Goal: Task Accomplishment & Management: Manage account settings

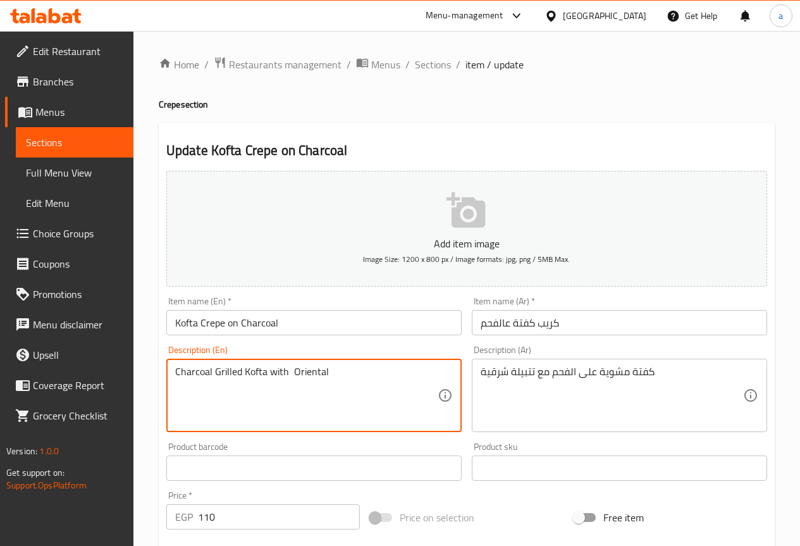
paste textarea "spicing"
click at [307, 405] on textarea "Charcoal Grilled Kofta with spicing Oriental" at bounding box center [306, 395] width 262 height 60
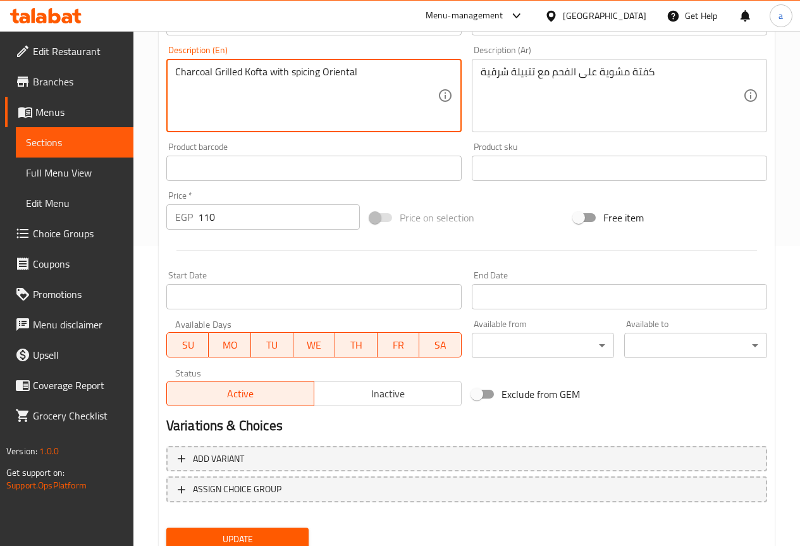
scroll to position [348, 0]
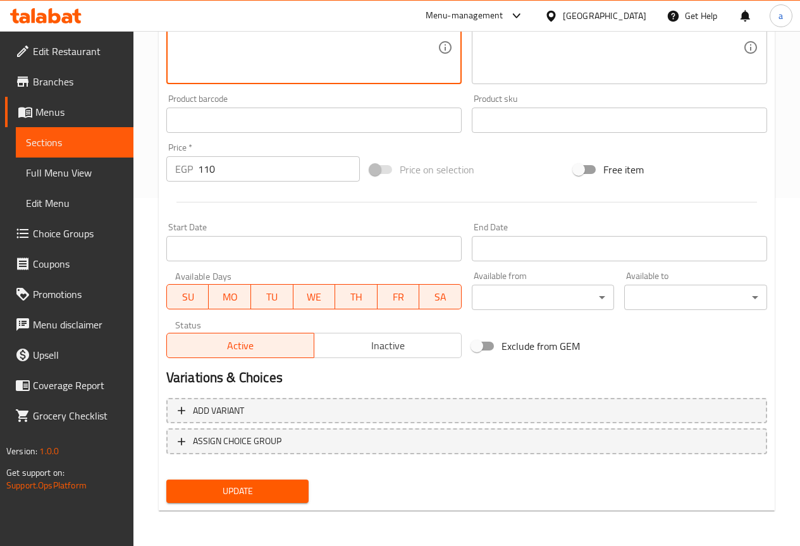
type textarea "Charcoal Grilled Kofta with spicing Oriental"
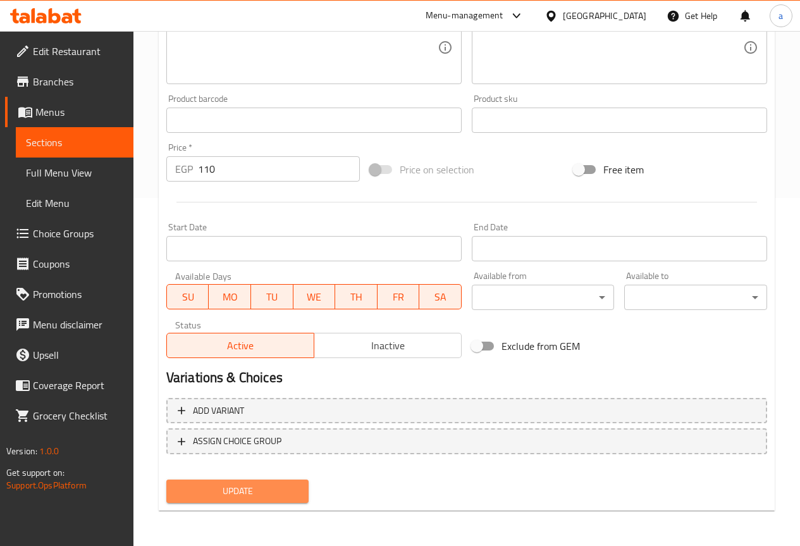
click at [266, 480] on button "Update" at bounding box center [237, 490] width 143 height 23
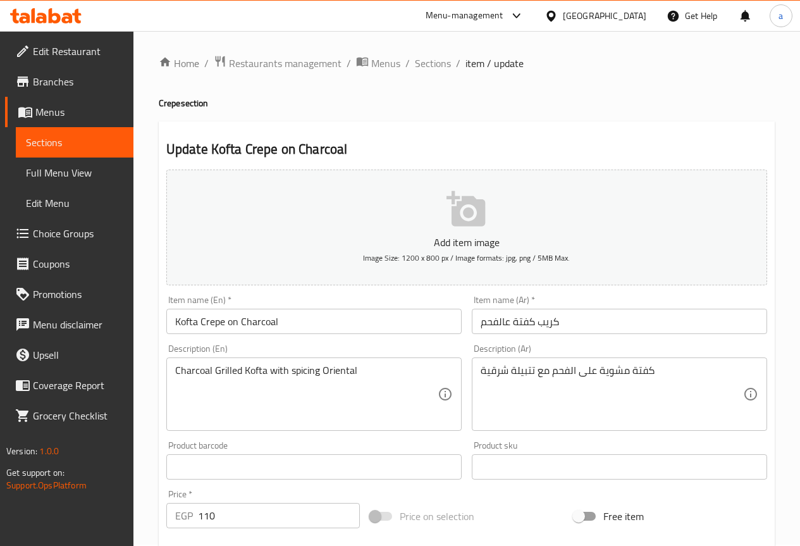
scroll to position [0, 0]
click at [436, 58] on span "Sections" at bounding box center [433, 64] width 36 height 15
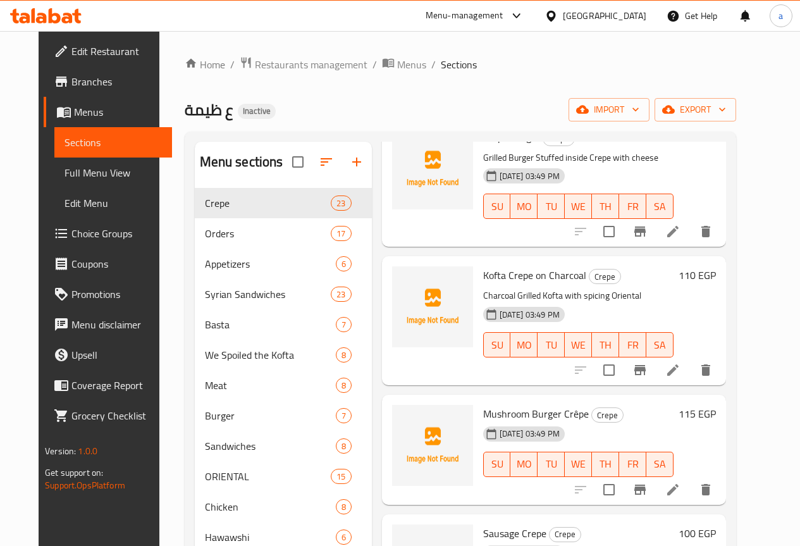
scroll to position [1644, 0]
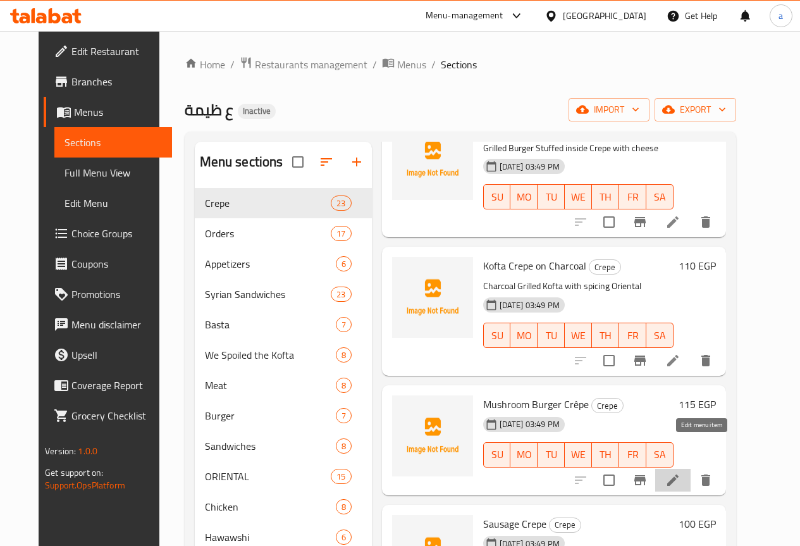
click at [680, 472] on icon at bounding box center [672, 479] width 15 height 15
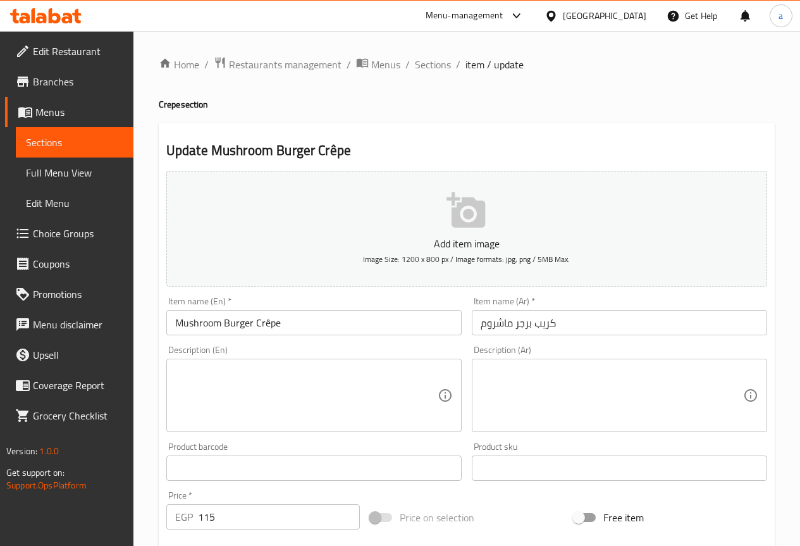
click at [268, 320] on input "Mushroom Burger Crêpe" at bounding box center [313, 322] width 295 height 25
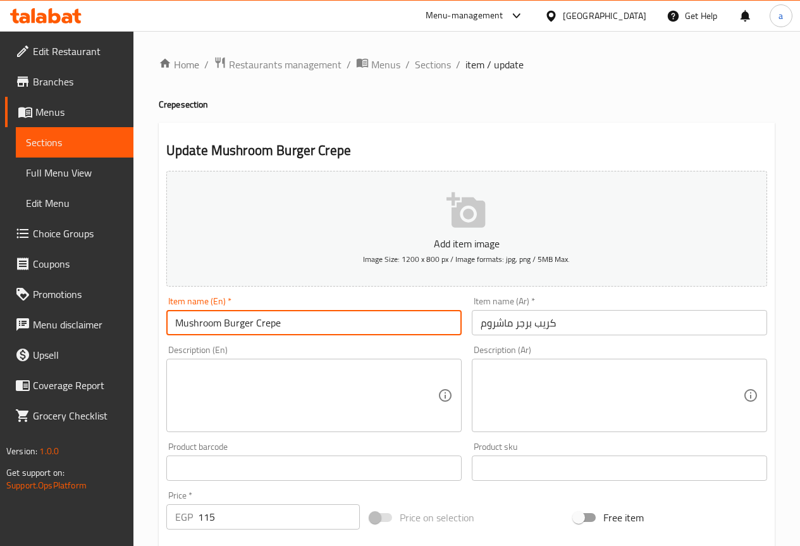
type input "Mushroom Burger Crepe"
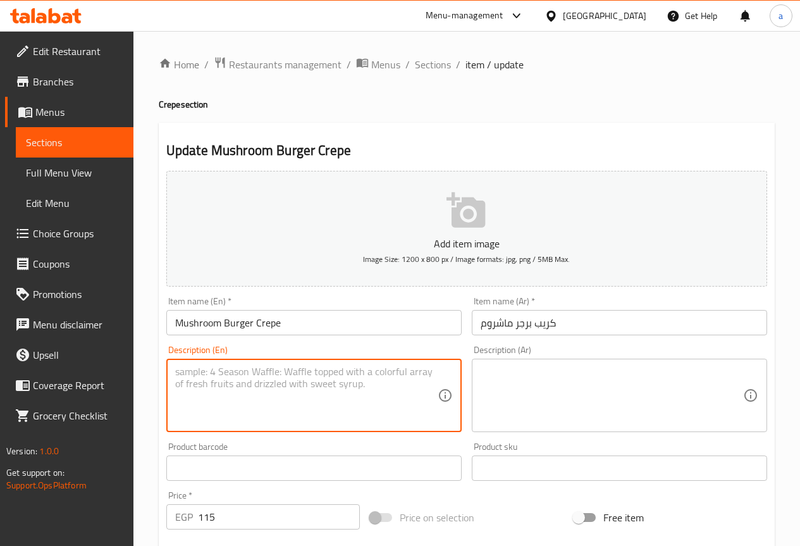
drag, startPoint x: 279, startPoint y: 381, endPoint x: 274, endPoint y: 377, distance: 6.8
click at [279, 381] on textarea at bounding box center [306, 395] width 262 height 60
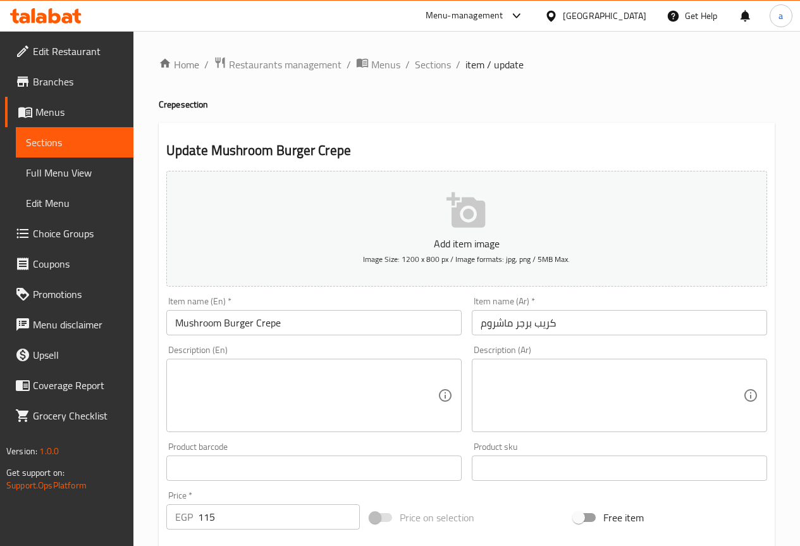
click at [264, 379] on textarea at bounding box center [306, 395] width 262 height 60
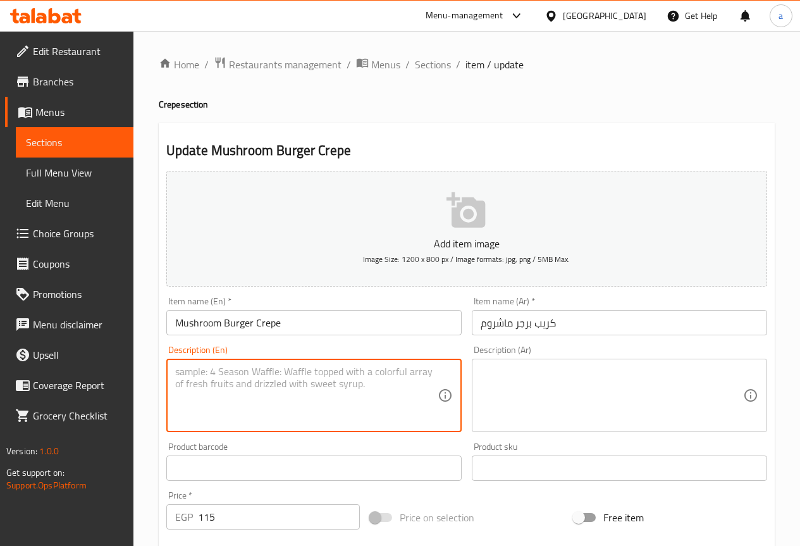
click at [508, 376] on textarea at bounding box center [611, 395] width 262 height 60
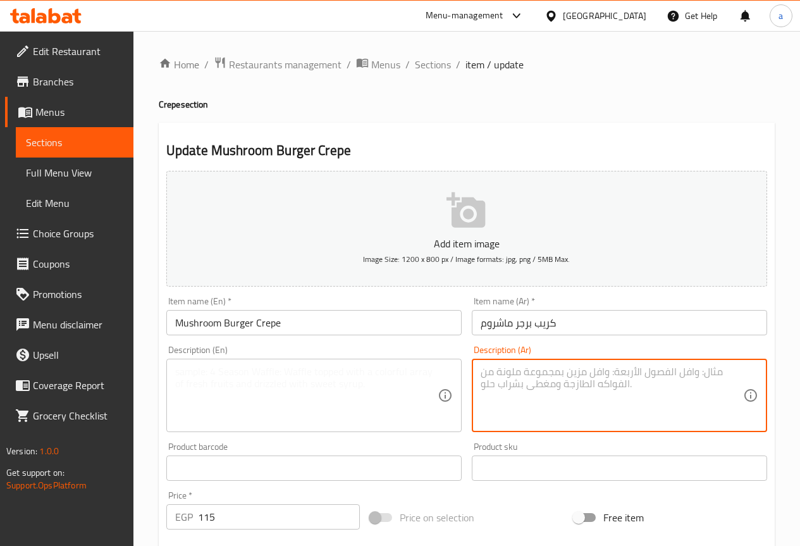
paste textarea "برجر مع مشروم وصوص غني"
click at [493, 370] on textarea "برجر مع مشروم وصوص غني" at bounding box center [611, 395] width 262 height 60
click at [486, 370] on textarea "برجر مع مشروم وصوص غني" at bounding box center [611, 395] width 262 height 60
click at [491, 376] on textarea "برجر مع مشروم وصوص غني" at bounding box center [611, 395] width 262 height 60
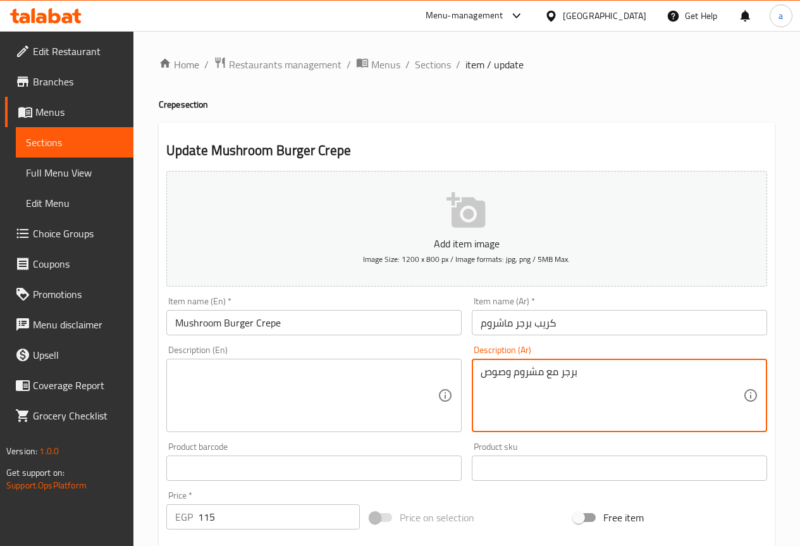
type textarea "برجر مع مشروم وصوص"
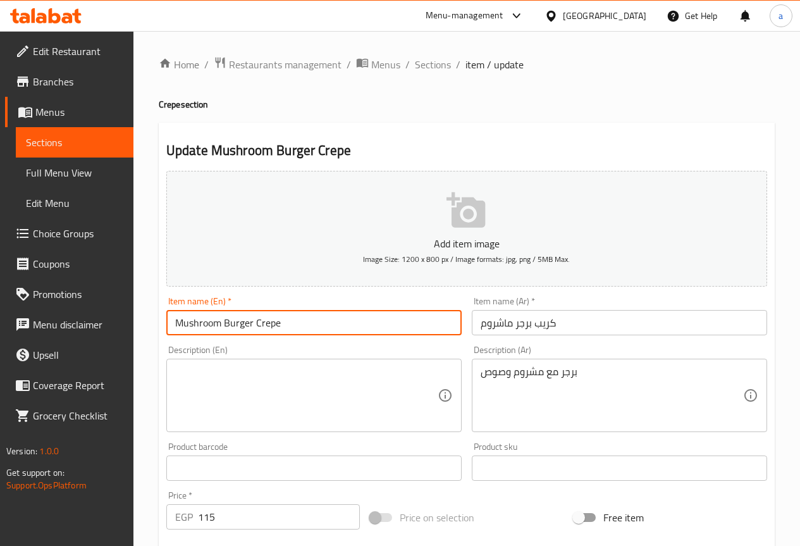
drag, startPoint x: 251, startPoint y: 321, endPoint x: 160, endPoint y: 320, distance: 91.0
click at [160, 320] on div "Update Mushroom Burger Crepe Add item image Image Size: 1200 x 800 px / Image f…" at bounding box center [467, 491] width 616 height 736
click at [252, 374] on textarea at bounding box center [306, 395] width 262 height 60
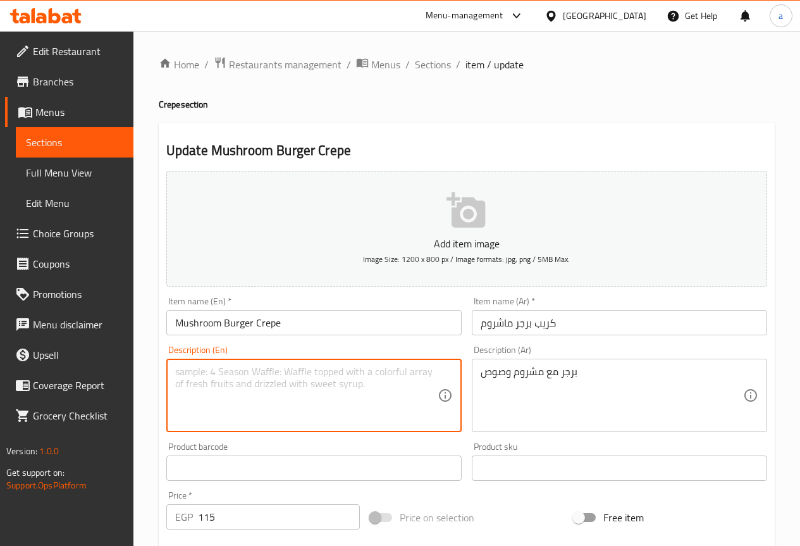
paste textarea "Mushroom Burger"
click at [221, 372] on textarea "Mushroom Burger" at bounding box center [306, 395] width 262 height 60
drag, startPoint x: 214, startPoint y: 370, endPoint x: 183, endPoint y: 371, distance: 31.6
click at [183, 371] on textarea "Mushroom Burger" at bounding box center [306, 395] width 262 height 60
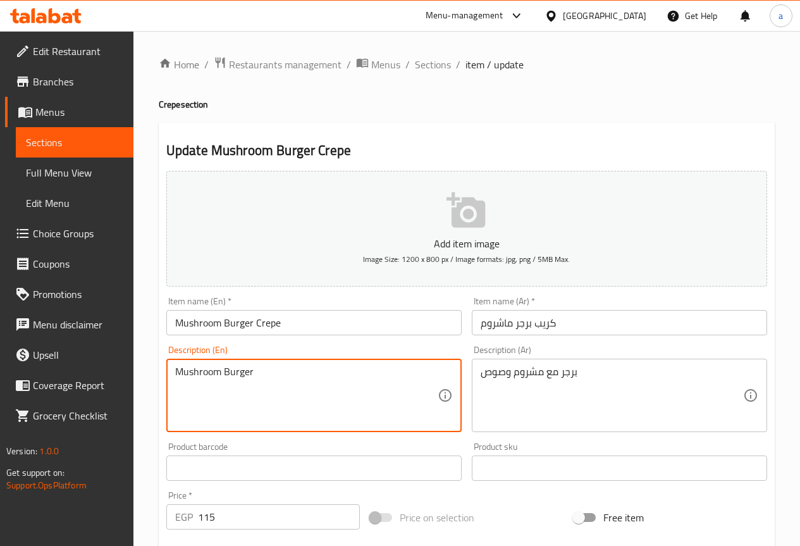
click at [213, 373] on textarea "Mushroom Burger" at bounding box center [306, 395] width 262 height 60
drag, startPoint x: 219, startPoint y: 369, endPoint x: 169, endPoint y: 369, distance: 49.9
click at [169, 369] on div "Mushroom Burger Description (En)" at bounding box center [313, 394] width 295 height 73
click at [177, 365] on textarea "Burger" at bounding box center [306, 395] width 262 height 60
click at [217, 376] on textarea "Burger" at bounding box center [306, 395] width 262 height 60
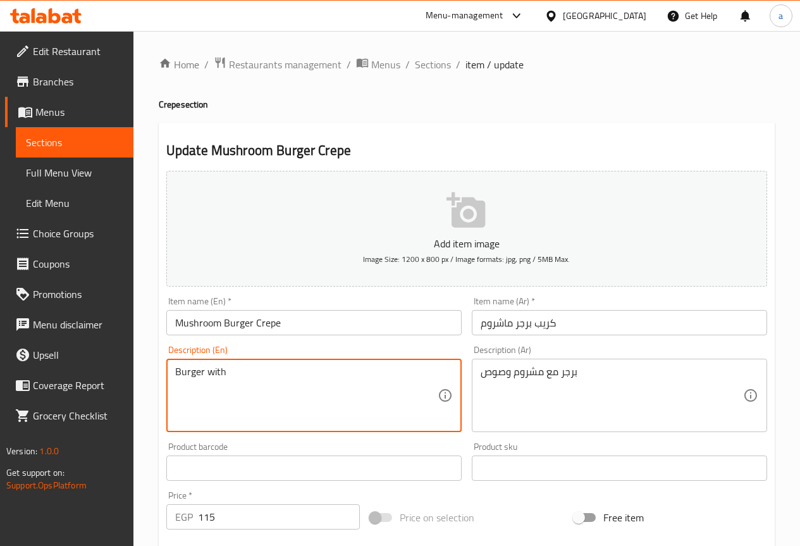
paste textarea "Mushroom Burger"
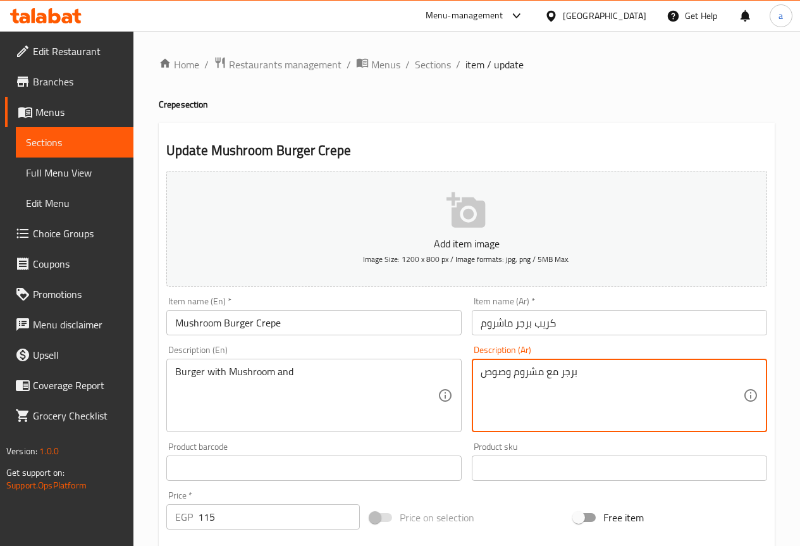
click at [499, 369] on textarea "برجر مع مشروم وصوص" at bounding box center [611, 395] width 262 height 60
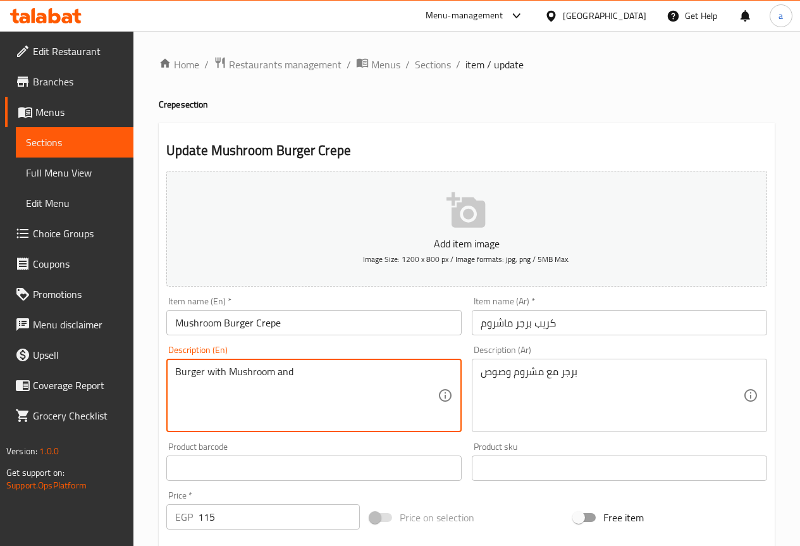
paste textarea "Sauce"
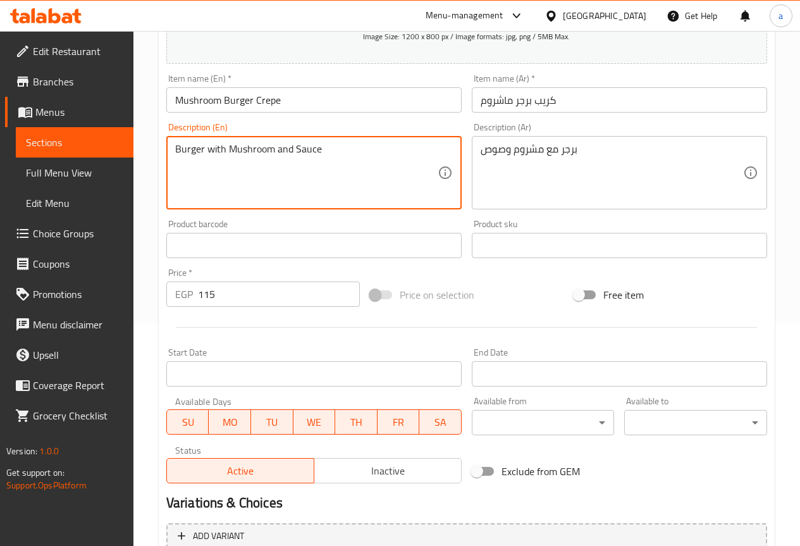
scroll to position [348, 0]
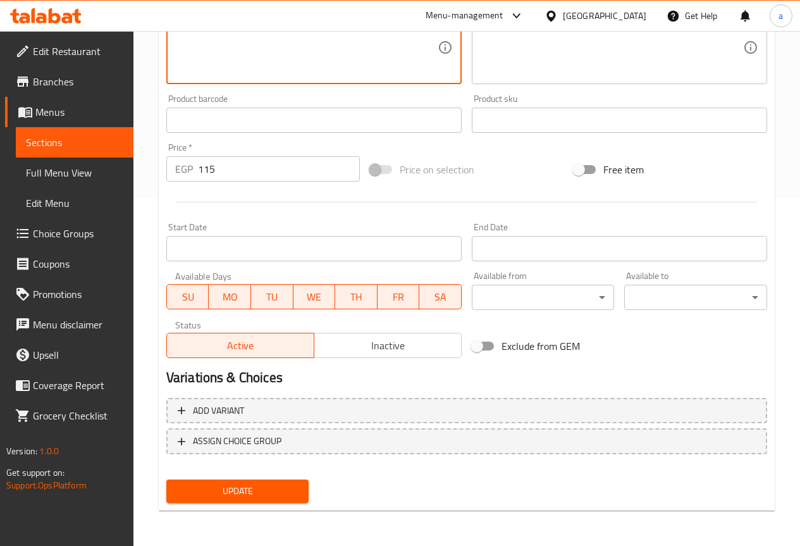
type textarea "Burger with Mushroom and Sauce"
click at [293, 488] on span "Update" at bounding box center [237, 491] width 123 height 16
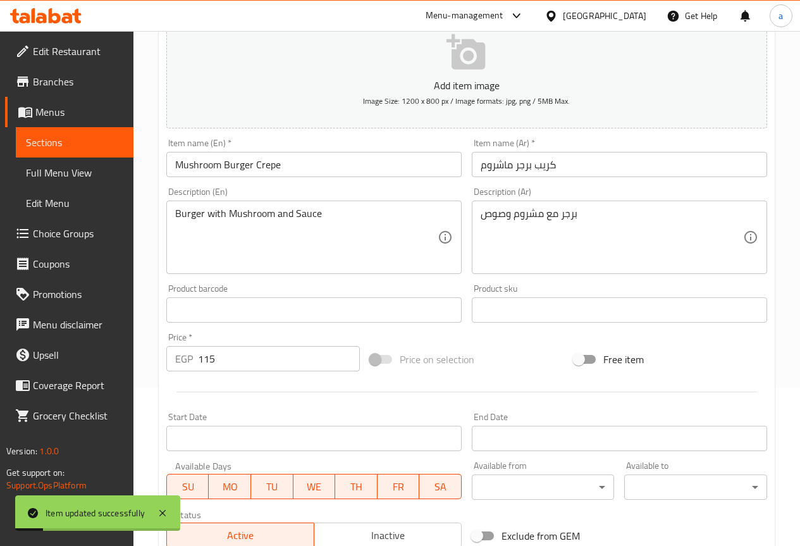
scroll to position [0, 0]
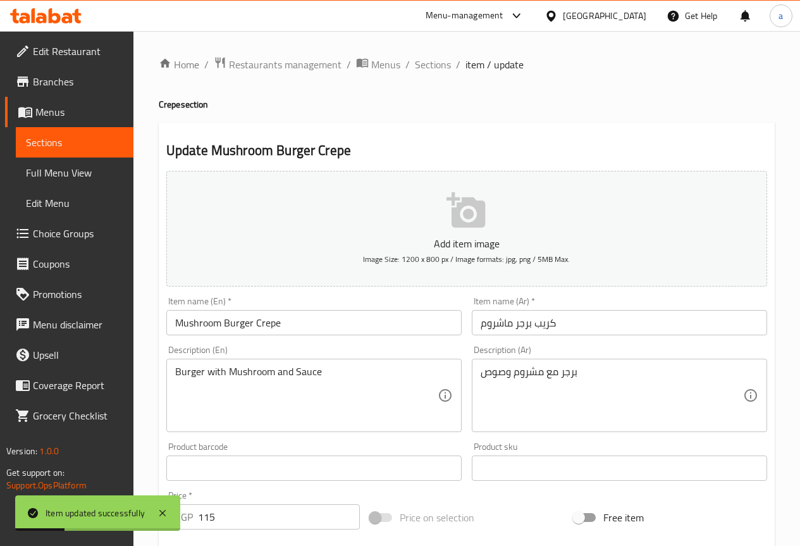
click at [429, 75] on div "Home / Restaurants management / Menus / Sections / item / update Crepe section …" at bounding box center [467, 462] width 616 height 812
click at [437, 64] on span "Sections" at bounding box center [433, 64] width 36 height 15
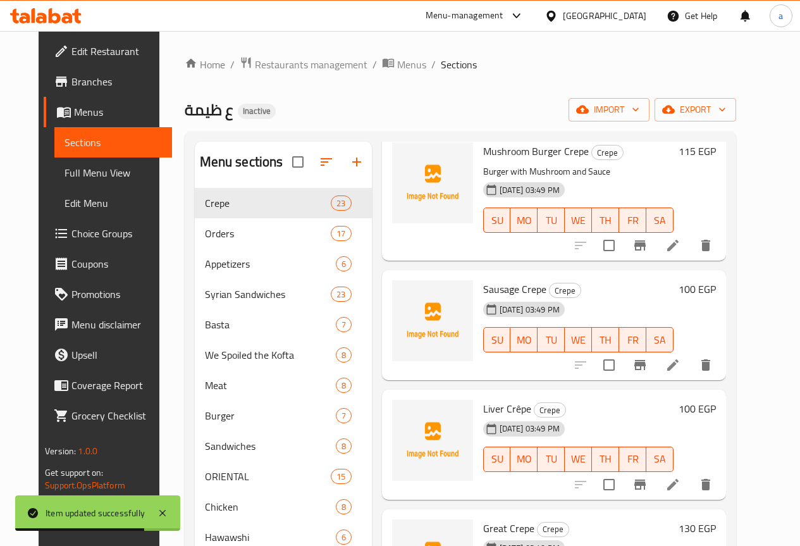
scroll to position [1770, 0]
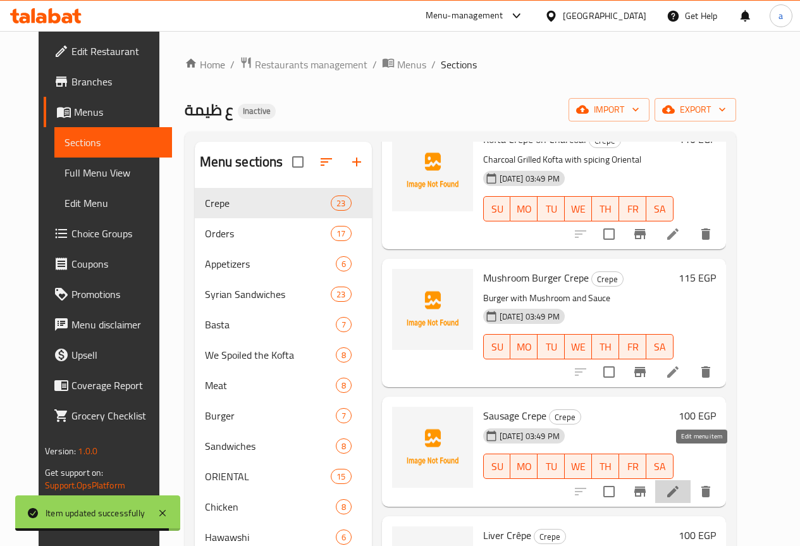
click at [680, 484] on icon at bounding box center [672, 491] width 15 height 15
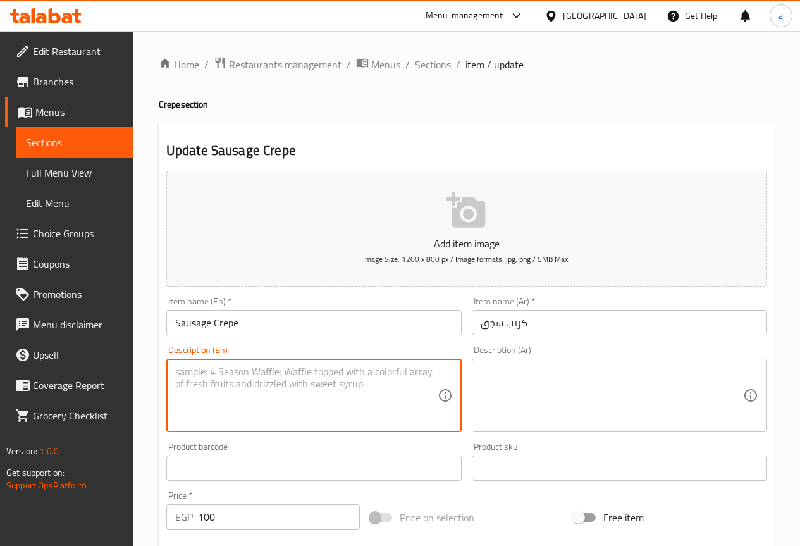
click at [285, 380] on textarea at bounding box center [306, 395] width 262 height 60
paste textarea "سجق بلدي متبّل داخل الكريب"
type textarea "س"
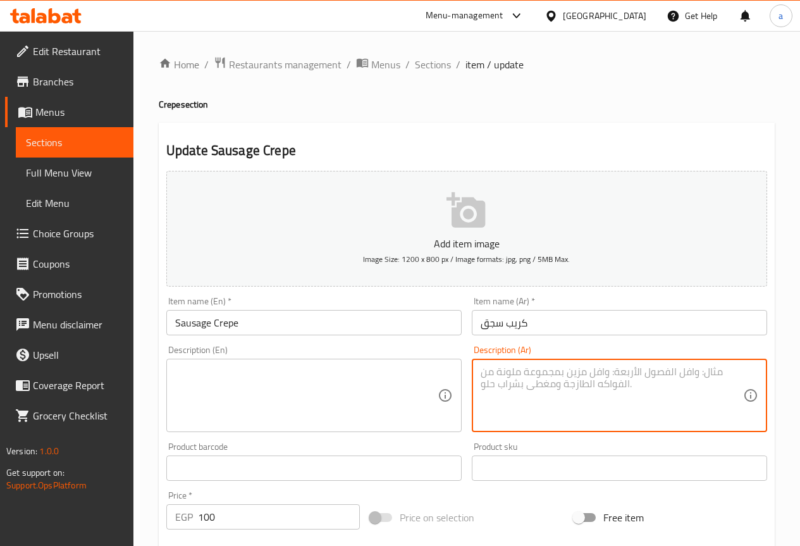
click at [598, 371] on textarea at bounding box center [611, 395] width 262 height 60
paste textarea "سجق بلدي متبّل داخل الكريب"
click at [573, 373] on textarea "سجق بلدي متبّل داخل الكريب" at bounding box center [611, 395] width 262 height 60
type textarea "سجق بلدي متبّل داخل الكريب"
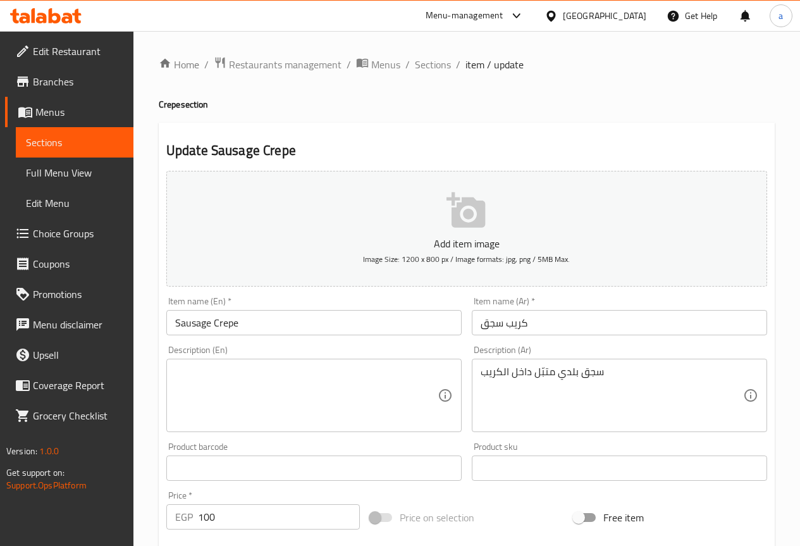
click at [326, 369] on textarea at bounding box center [306, 395] width 262 height 60
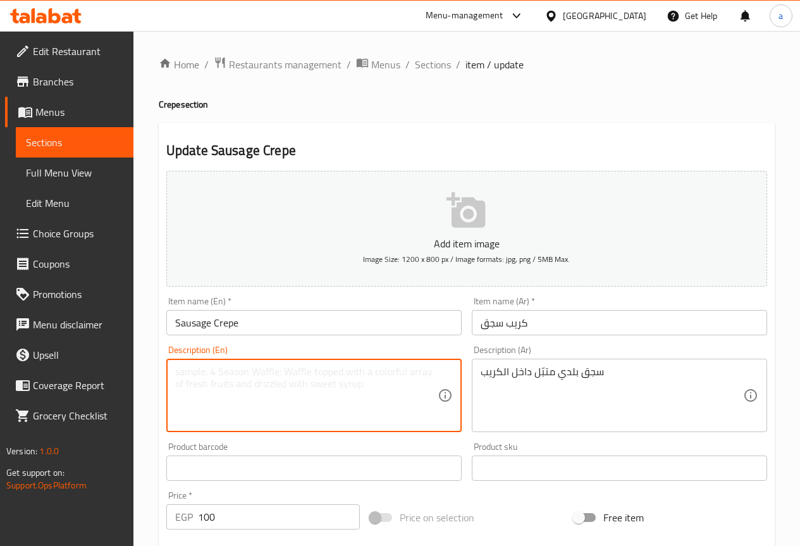
paste textarea "Baladi"
click at [199, 326] on input "Sausage Crepe" at bounding box center [313, 322] width 295 height 25
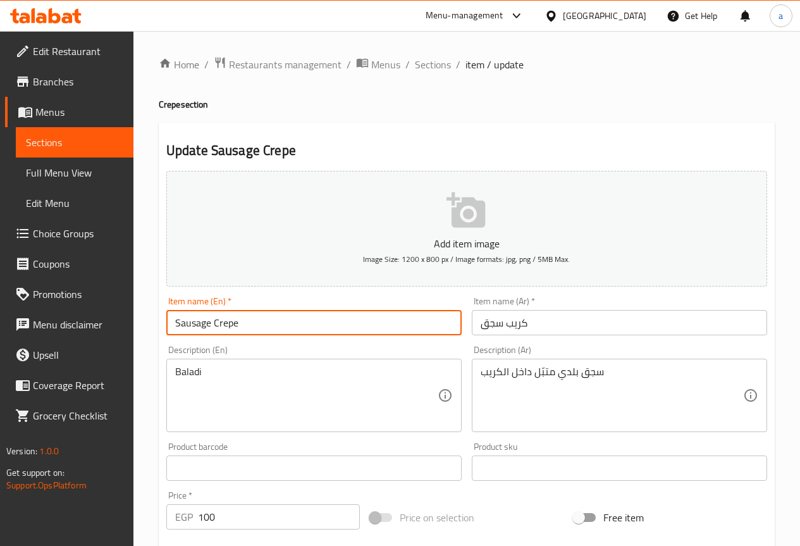
click at [199, 326] on input "Sausage Crepe" at bounding box center [313, 322] width 295 height 25
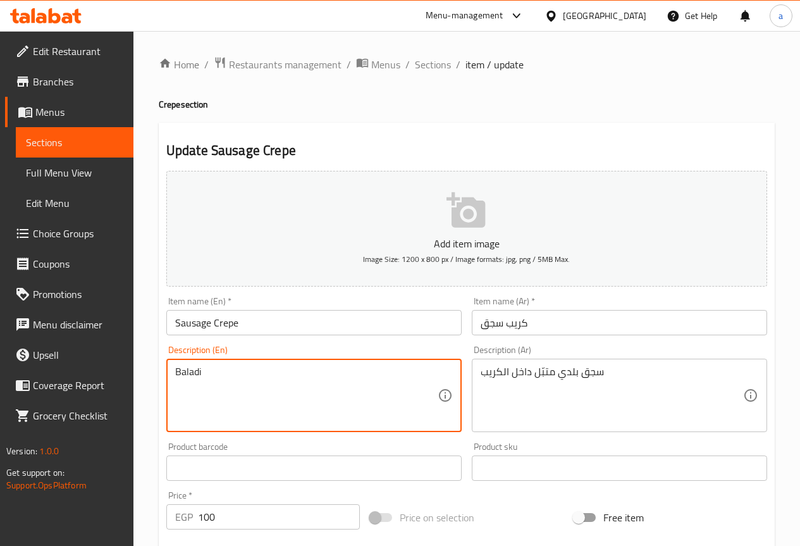
paste textarea "Sausage"
click at [278, 379] on textarea "Sausage Baladi" at bounding box center [306, 395] width 262 height 60
click at [208, 365] on textarea "Sausage Baladi" at bounding box center [306, 395] width 262 height 60
click at [214, 367] on textarea "Sausage Baladi" at bounding box center [306, 395] width 262 height 60
click at [259, 379] on textarea "Sausage Baladi" at bounding box center [306, 395] width 262 height 60
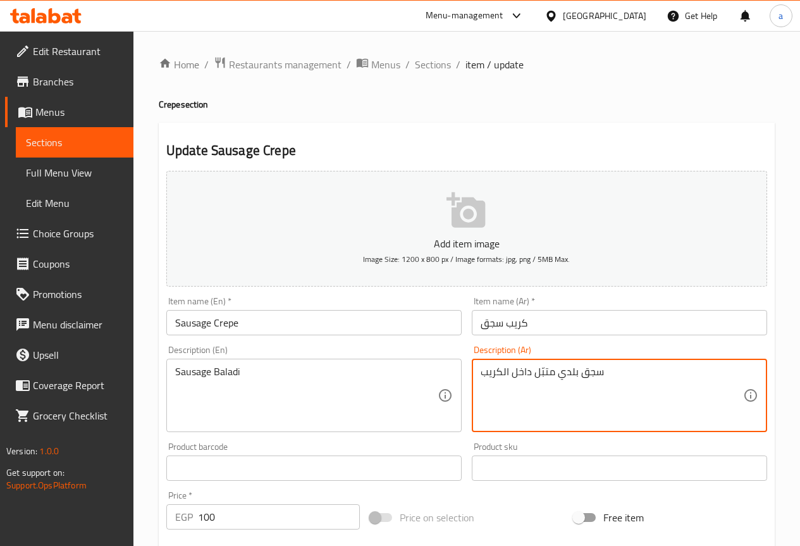
click at [548, 376] on textarea "سجق بلدي متبّل داخل الكريب" at bounding box center [611, 395] width 262 height 60
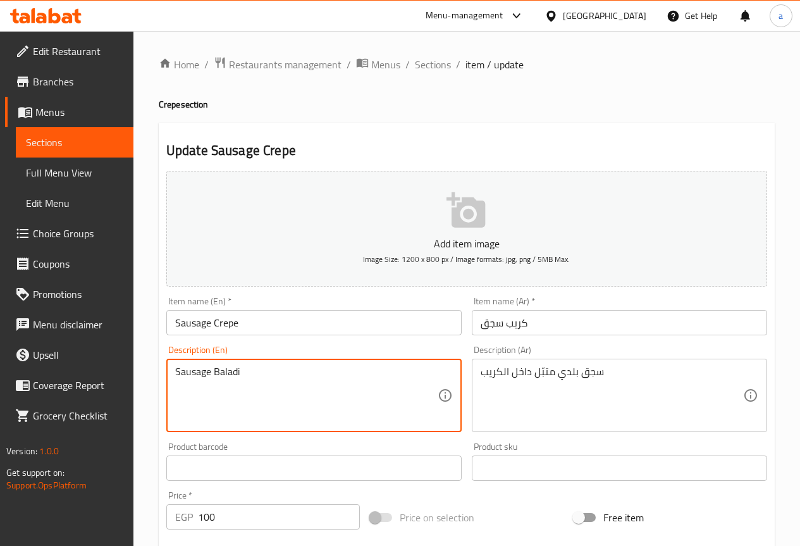
paste textarea "Marinated"
type textarea "Sausage Baladi Marinated inside"
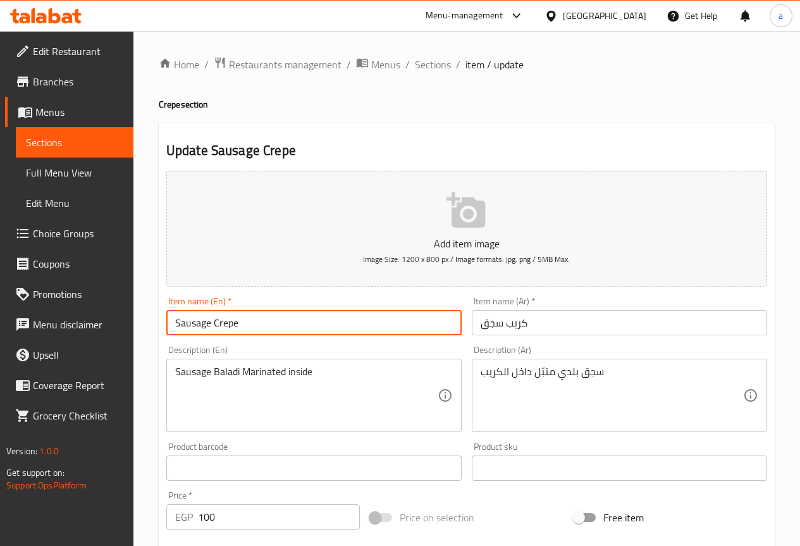
click at [224, 327] on input "Sausage Crepe" at bounding box center [313, 322] width 295 height 25
type input "Sausage Crepe"
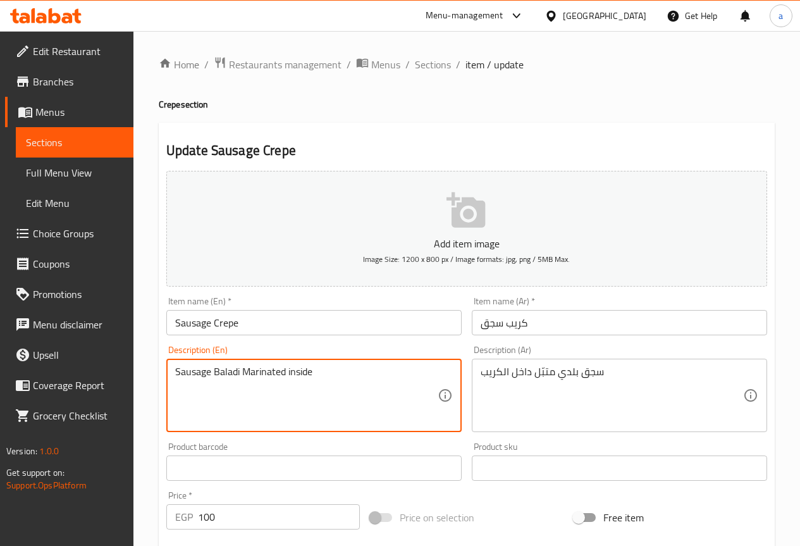
paste textarea "Crepe"
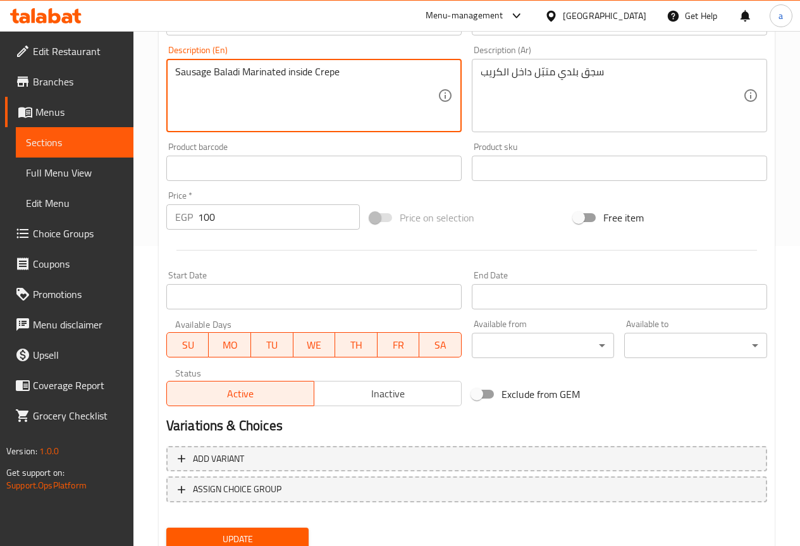
scroll to position [348, 0]
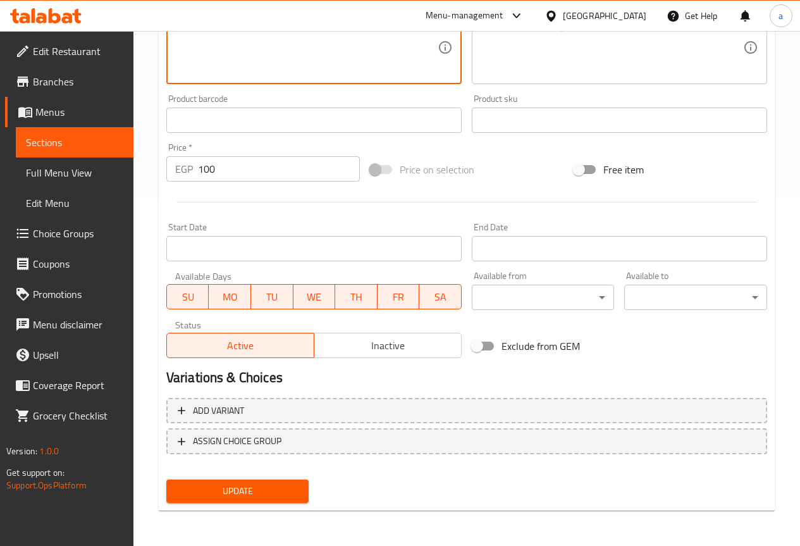
type textarea "Sausage Baladi Marinated inside Crepe"
click at [252, 494] on span "Update" at bounding box center [237, 491] width 123 height 16
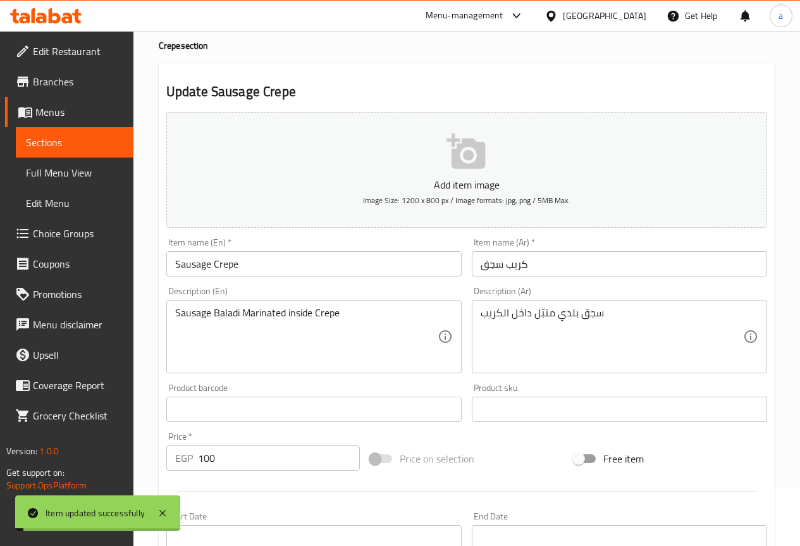
scroll to position [0, 0]
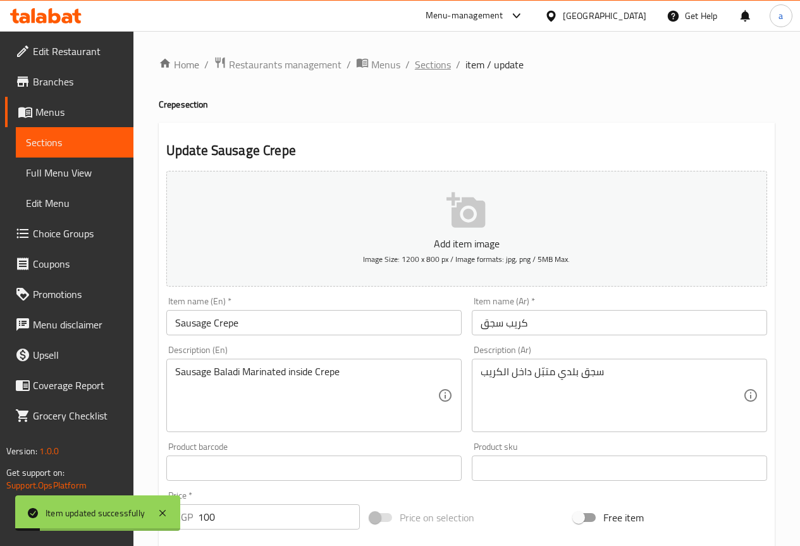
click at [440, 71] on span "Sections" at bounding box center [433, 64] width 36 height 15
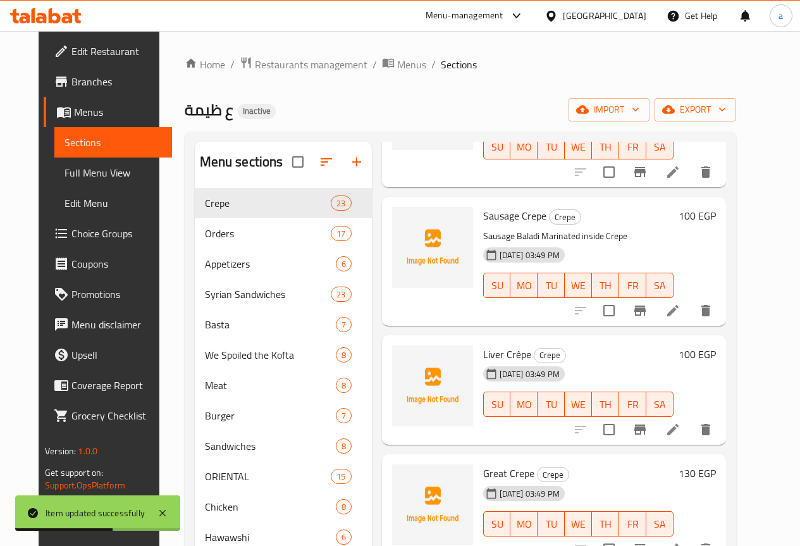
scroll to position [1897, 0]
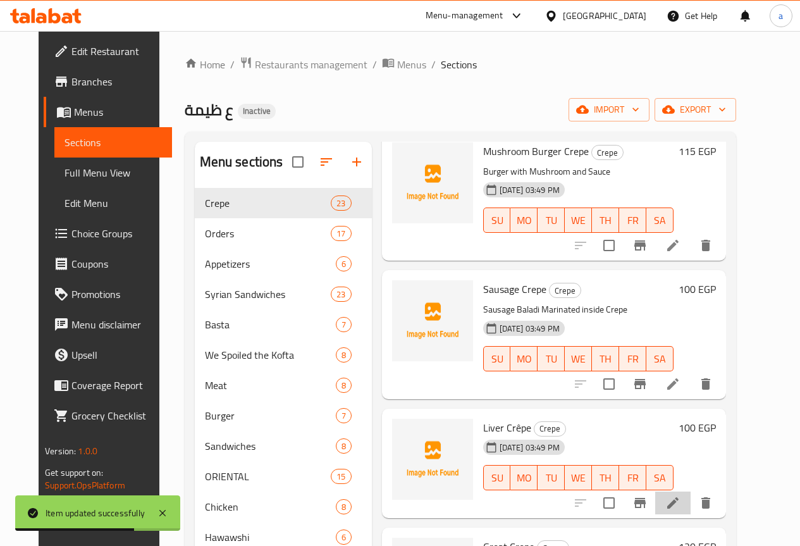
click at [690, 491] on li at bounding box center [672, 502] width 35 height 23
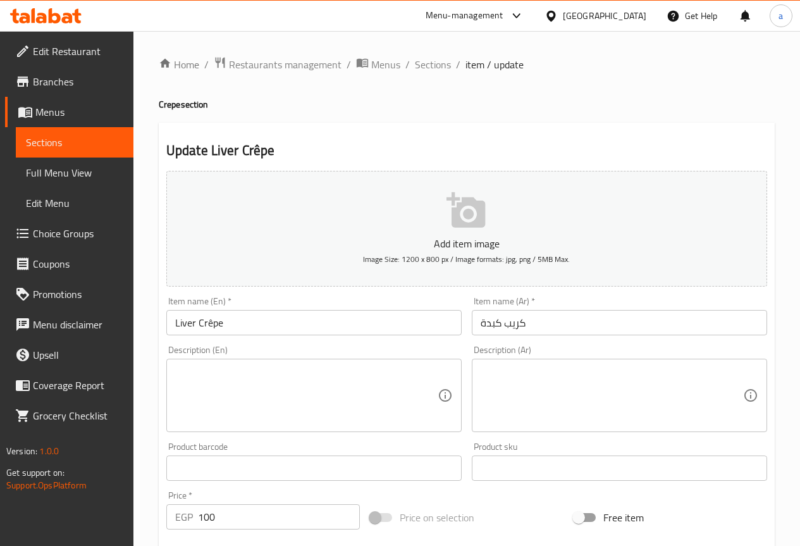
click at [302, 385] on textarea at bounding box center [306, 395] width 262 height 60
click at [307, 401] on textarea at bounding box center [306, 395] width 262 height 60
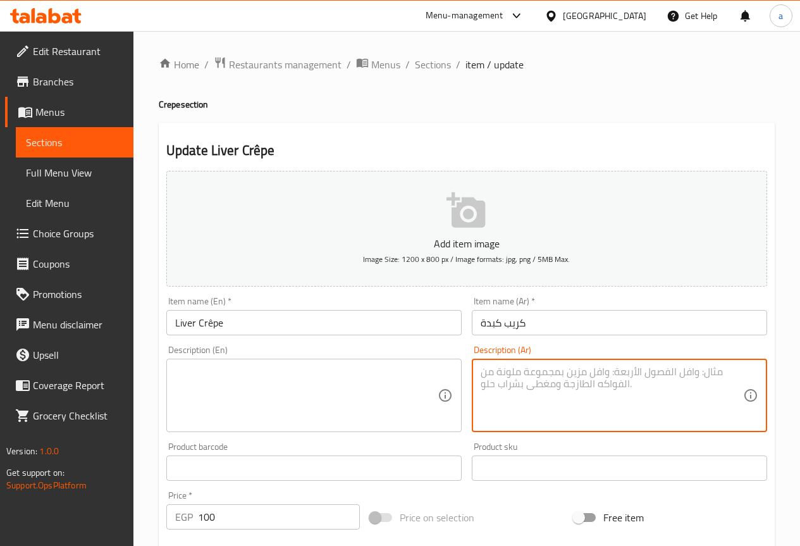
click at [555, 391] on textarea at bounding box center [611, 395] width 262 height 60
paste textarea "كبدة اسكندراني متبّلة بخلطة خاصة"
type textarea "كبدة اسكندراني متبّلة بخلطة خاصة"
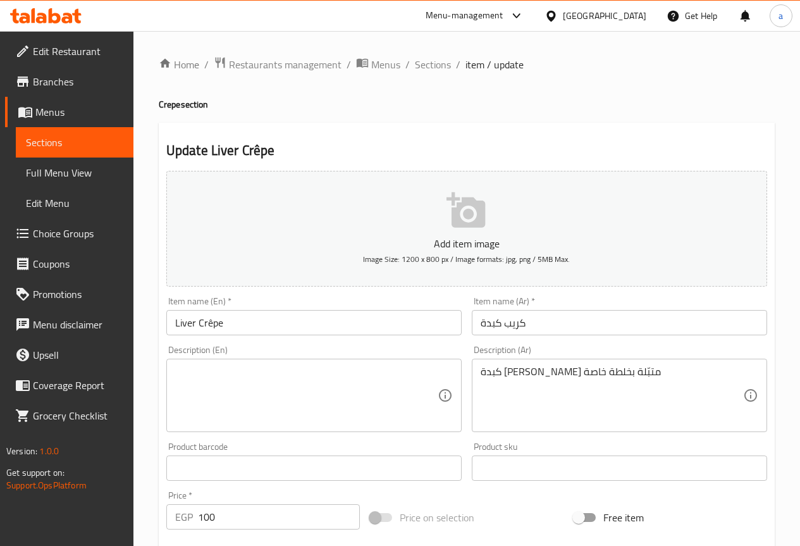
click at [278, 398] on textarea at bounding box center [306, 395] width 262 height 60
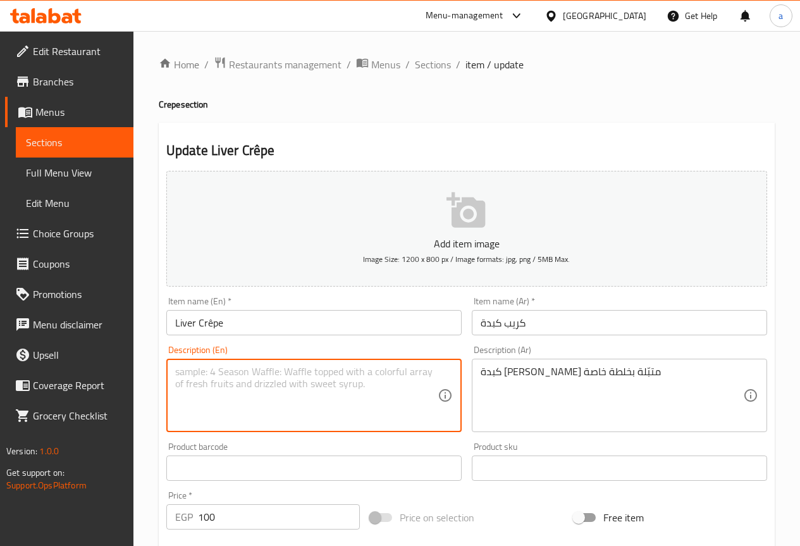
paste textarea "كبدة اسكندراني متبّلة بخلطة خاصة"
type textarea "ك"
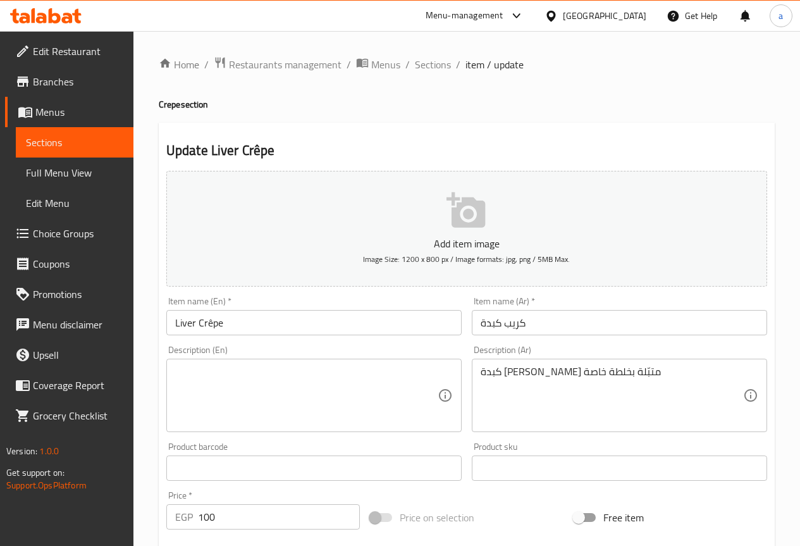
click at [393, 417] on textarea at bounding box center [306, 395] width 262 height 60
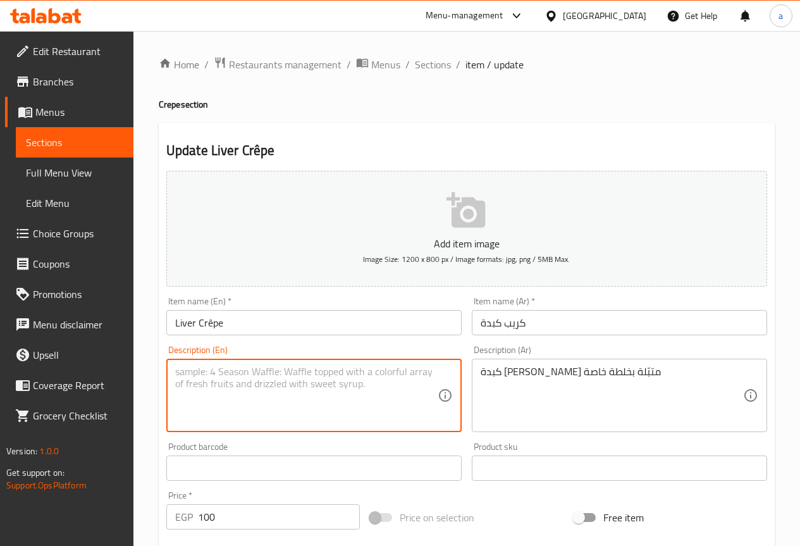
paste textarea "Alexandrian Liver"
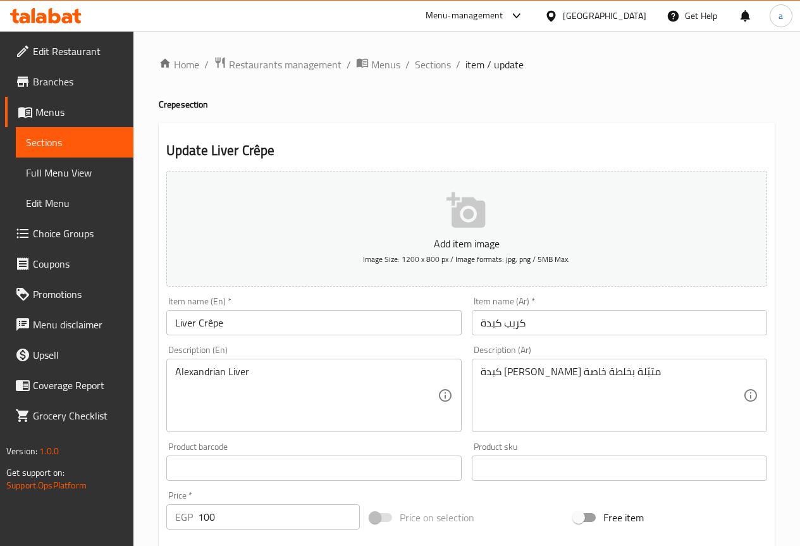
click at [549, 359] on div "كبدة اسكندراني متبّلة بخلطة خاصة Description (Ar)" at bounding box center [619, 394] width 295 height 73
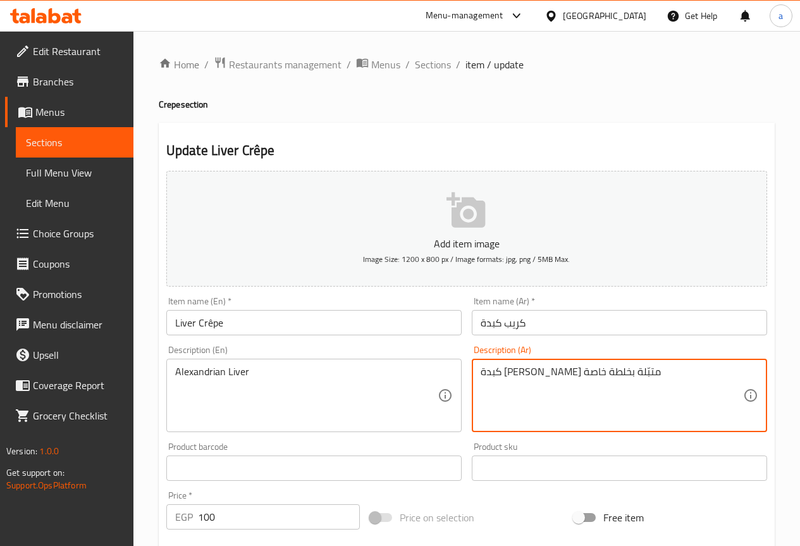
click at [546, 374] on textarea "كبدة اسكندراني متبّلة بخلطة خاصة" at bounding box center [611, 395] width 262 height 60
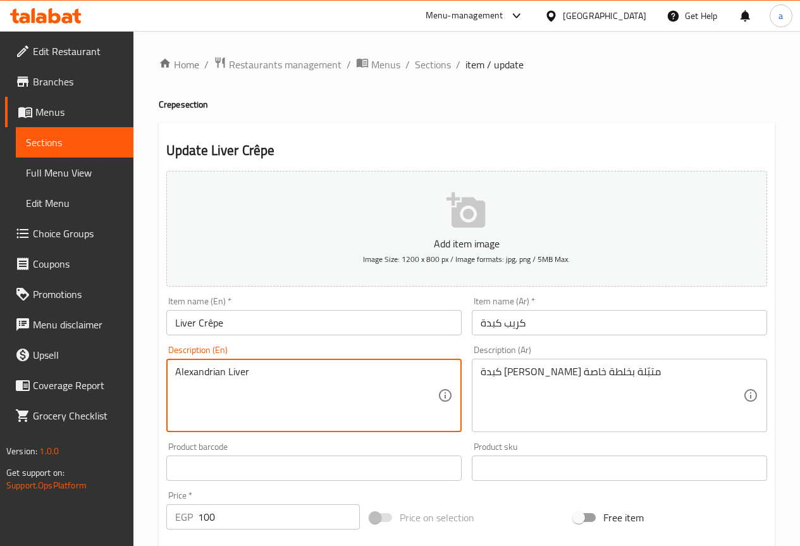
paste textarea "Marinated"
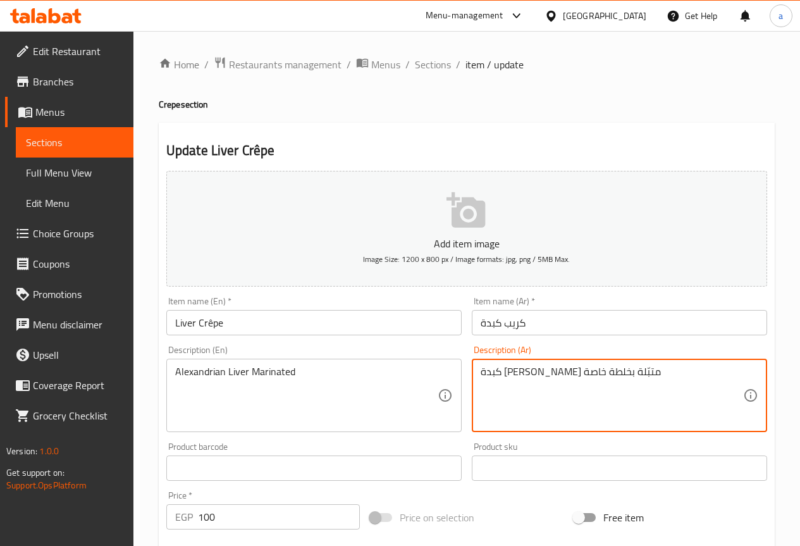
click at [529, 371] on textarea "كبدة اسكندراني متبّلة بخلطة خاصة" at bounding box center [611, 395] width 262 height 60
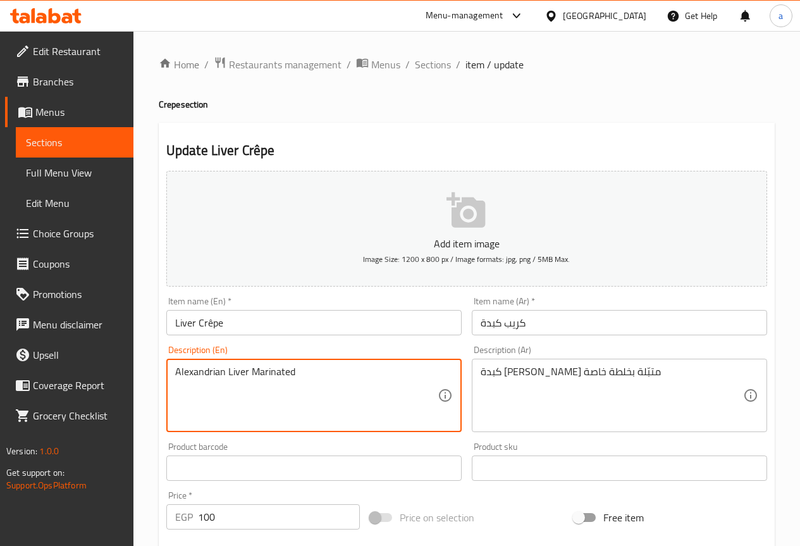
paste textarea "Khalta"
click at [297, 369] on textarea "Alexandrian Liver MarinatedKhalta" at bounding box center [306, 395] width 262 height 60
click at [296, 369] on textarea "Alexandrian Liver MarinatedKhalta" at bounding box center [306, 395] width 262 height 60
click at [368, 396] on textarea "Alexandrian Liver Marinated Khalta" at bounding box center [306, 395] width 262 height 60
click at [294, 370] on textarea "Alexandrian Liver Marinated Khalta" at bounding box center [306, 395] width 262 height 60
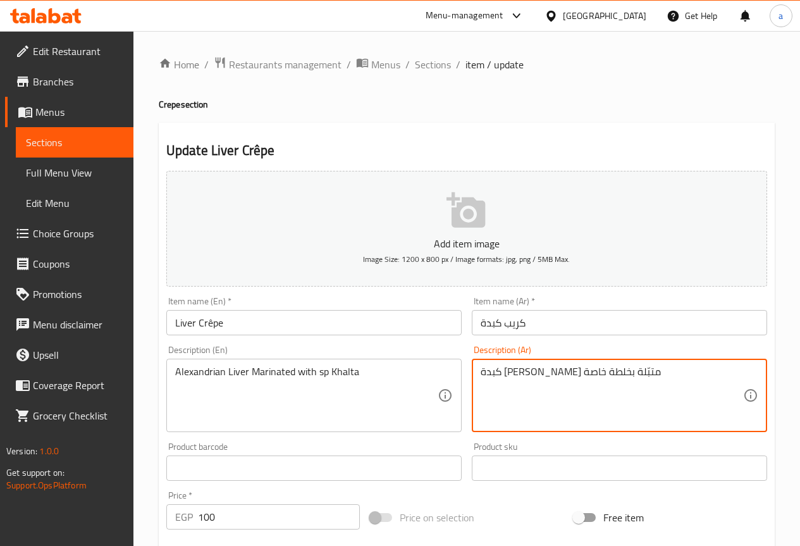
click at [490, 368] on textarea "كبدة اسكندراني متبّلة بخلطة خاصة" at bounding box center [611, 395] width 262 height 60
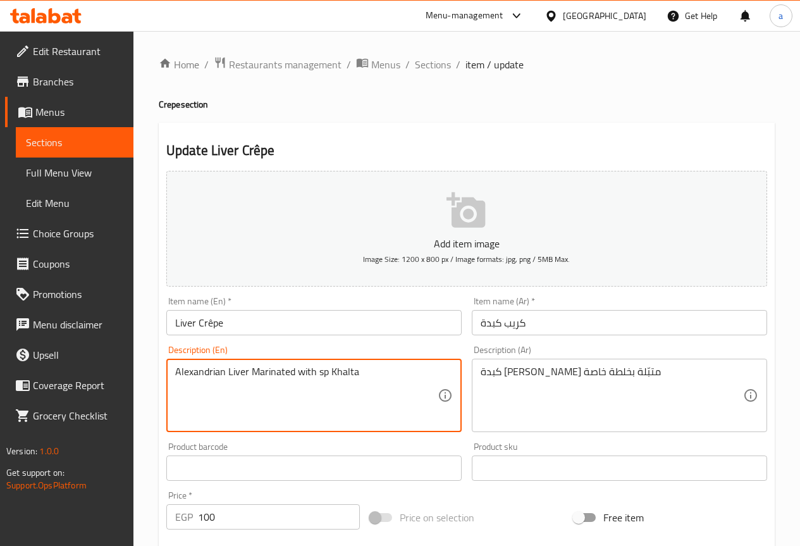
click at [321, 374] on textarea "Alexandrian Liver Marinated with sp Khalta" at bounding box center [306, 395] width 262 height 60
paste textarea "ecial"
click at [352, 405] on textarea "Alexandrian Liver Marinated with special Khalta" at bounding box center [306, 395] width 262 height 60
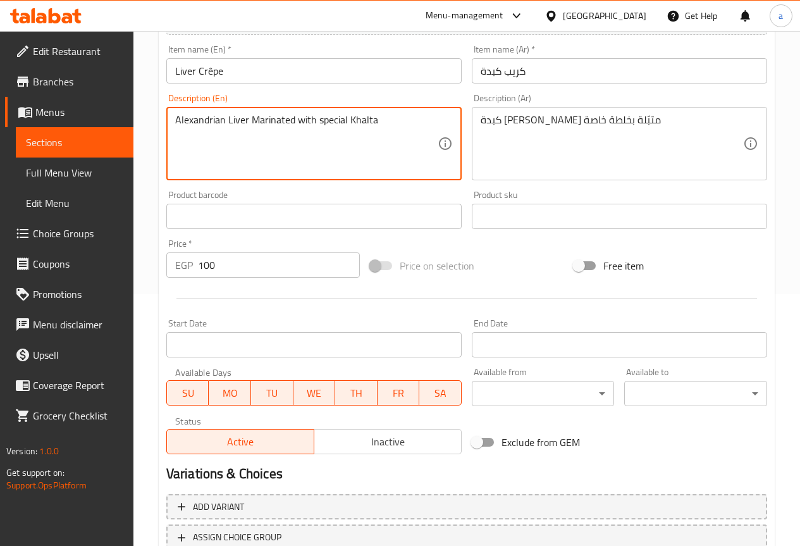
scroll to position [253, 0]
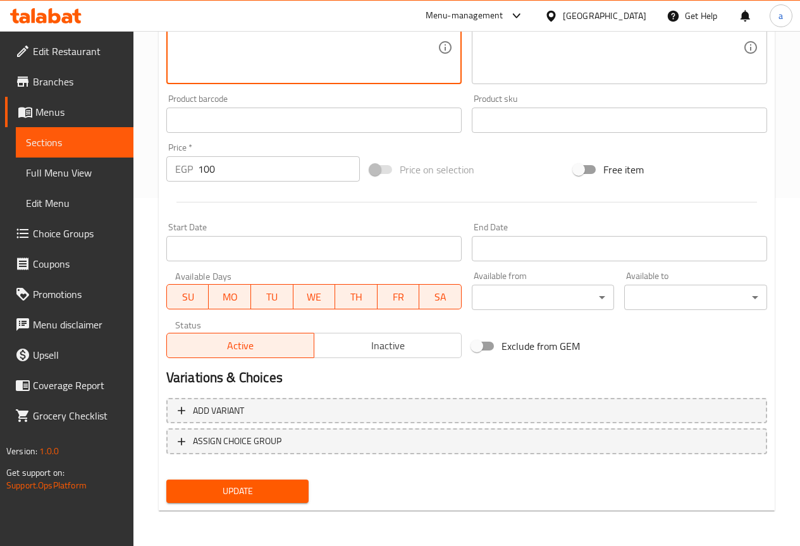
type textarea "Alexandrian Liver Marinated with special Khalta"
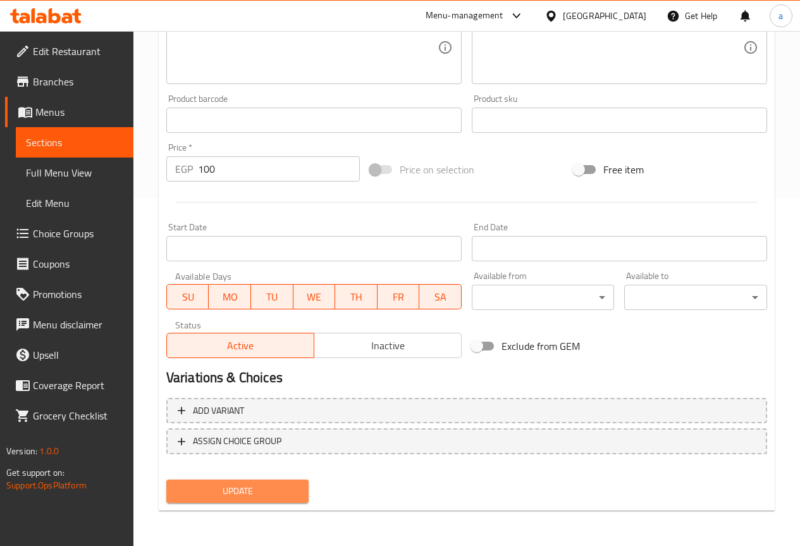
click at [293, 493] on span "Update" at bounding box center [237, 491] width 123 height 16
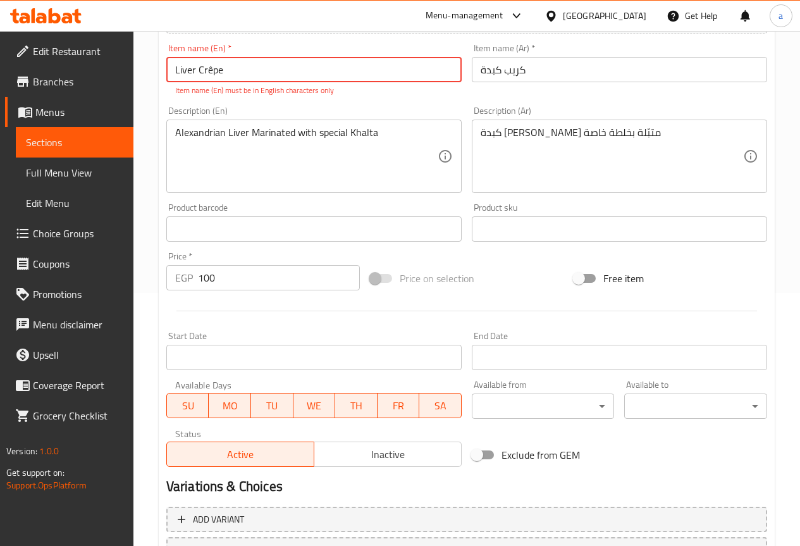
click at [212, 68] on input "Liver Crêpe" at bounding box center [313, 69] width 295 height 25
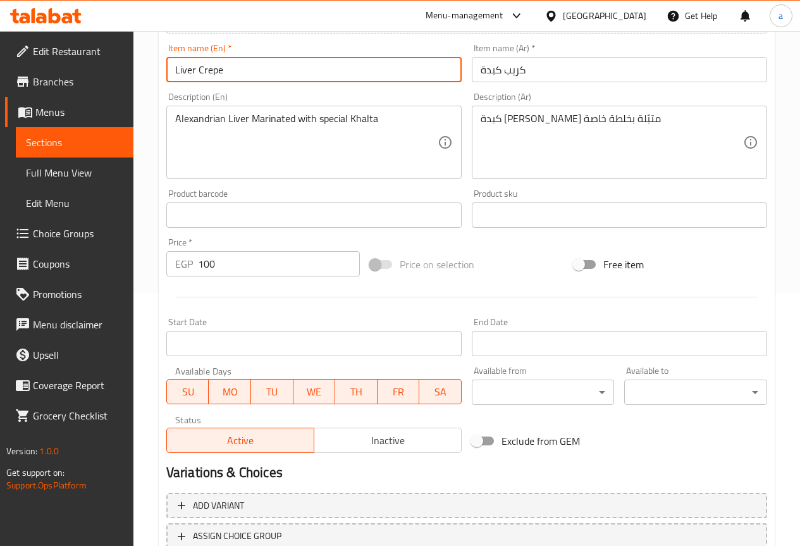
type input "Liver Crepe"
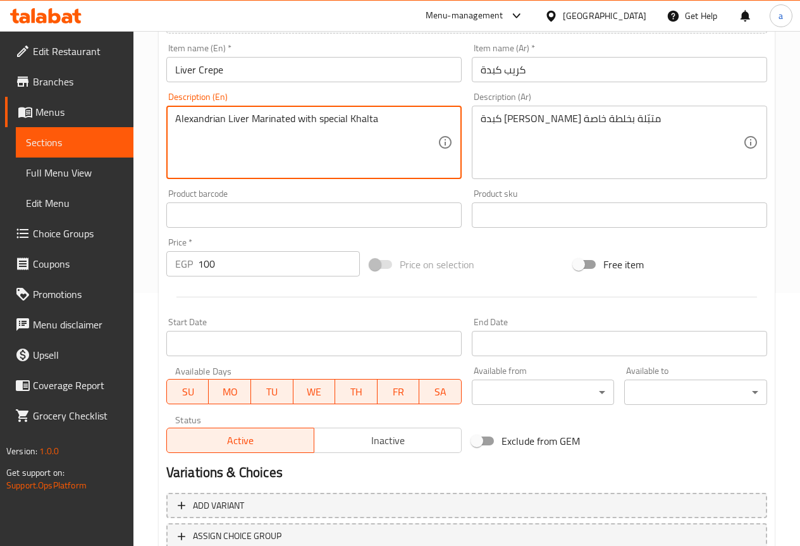
click at [355, 120] on textarea "Alexandrian Liver Marinated with special Khalta" at bounding box center [306, 143] width 262 height 60
paste textarea "Mixture"
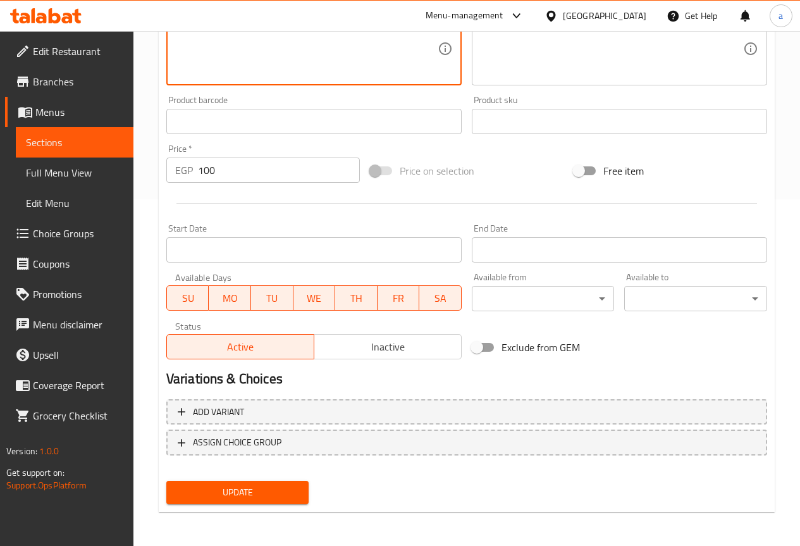
scroll to position [348, 0]
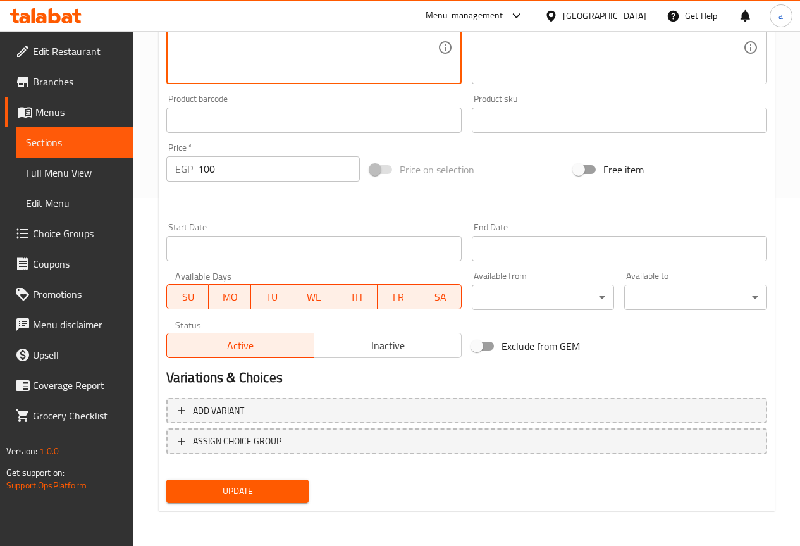
type textarea "Alexandrian Liver Marinated with special Mixture"
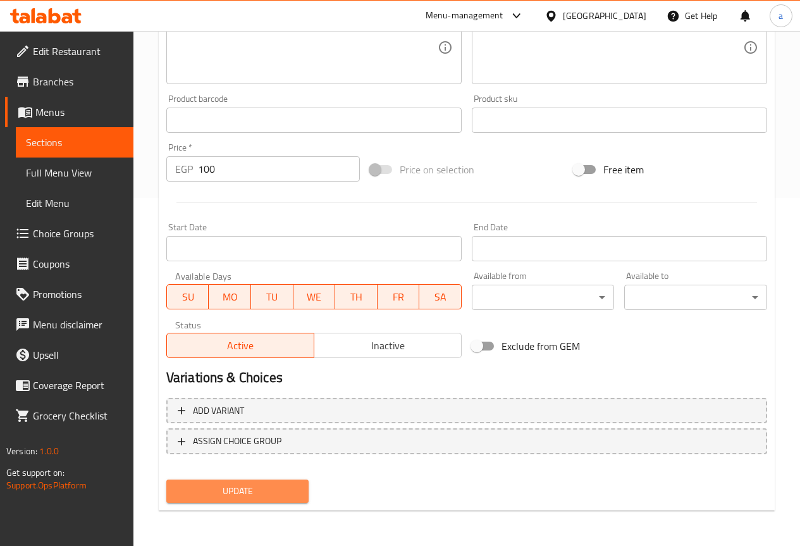
click at [217, 491] on span "Update" at bounding box center [237, 491] width 123 height 16
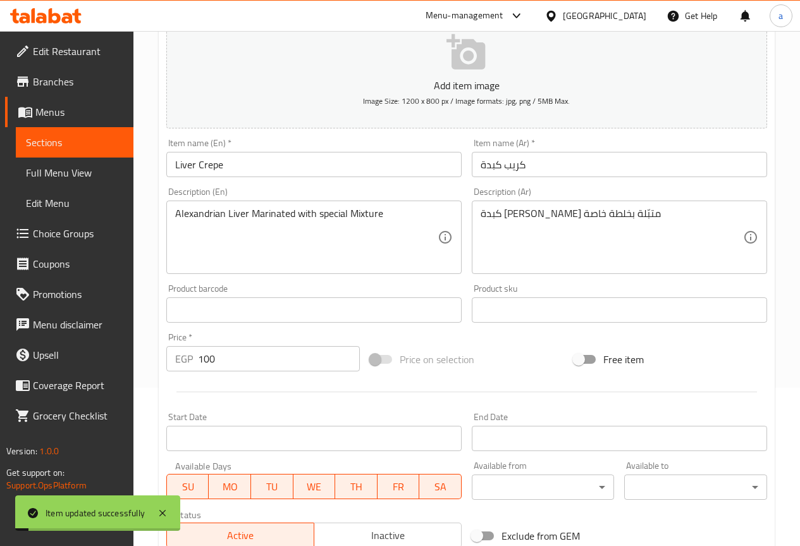
scroll to position [0, 0]
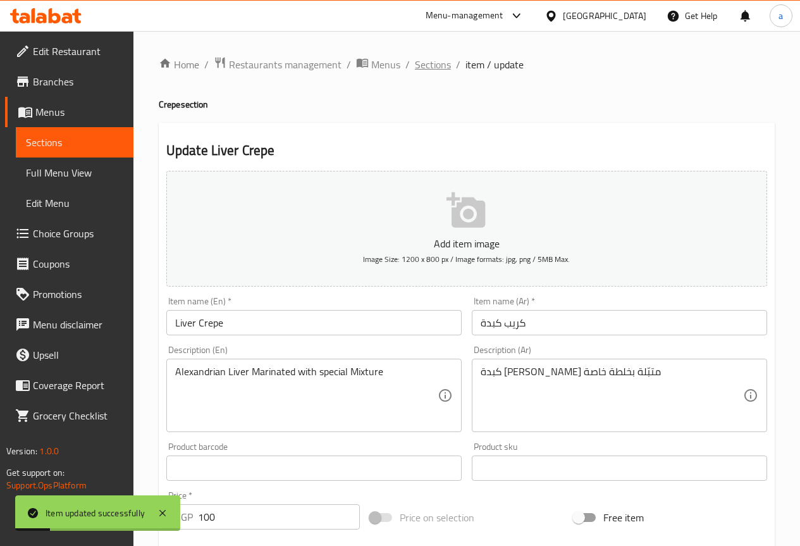
click at [432, 68] on span "Sections" at bounding box center [433, 64] width 36 height 15
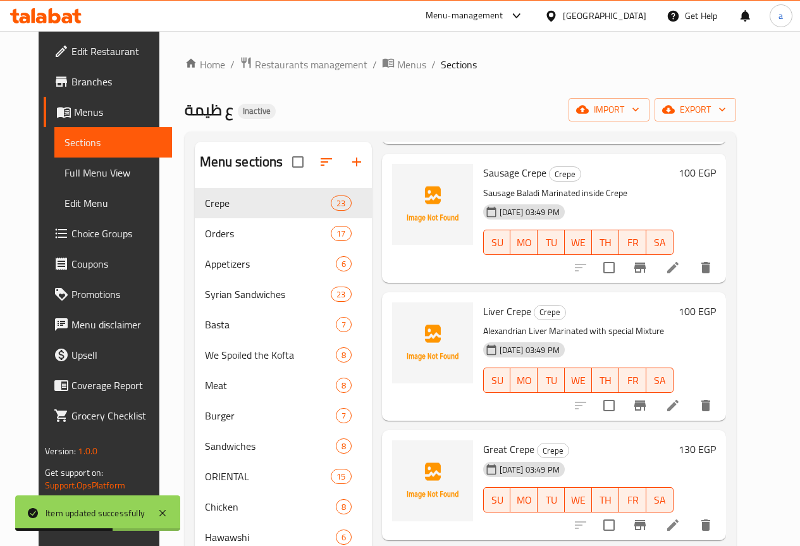
scroll to position [2086, 0]
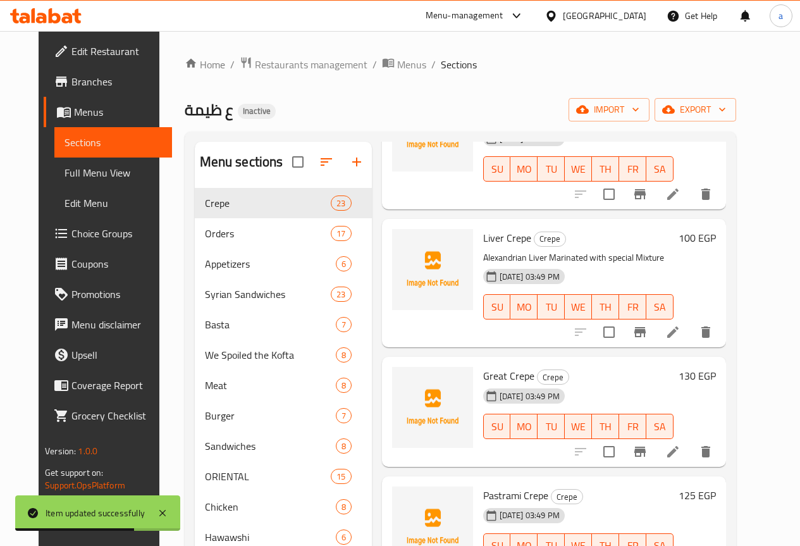
click at [690, 440] on li at bounding box center [672, 451] width 35 height 23
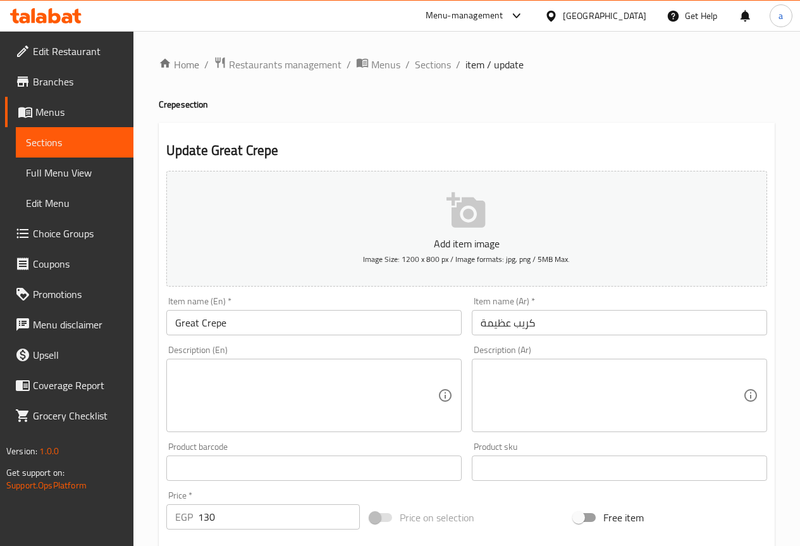
click at [190, 317] on input "Great Crepe" at bounding box center [313, 322] width 295 height 25
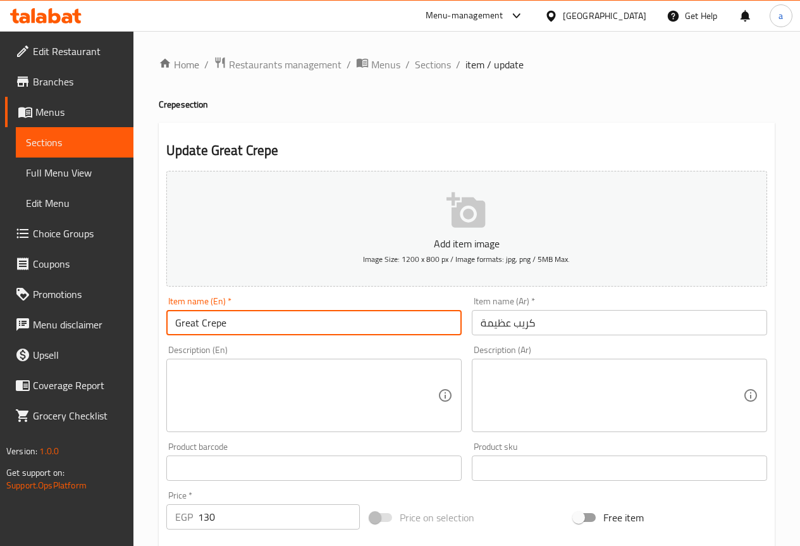
click at [190, 317] on input "Great Crepe" at bounding box center [313, 322] width 295 height 25
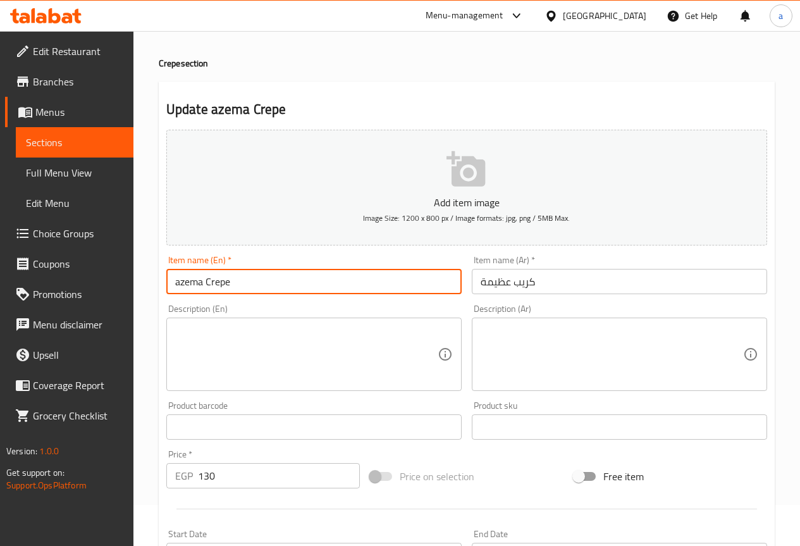
scroll to position [63, 0]
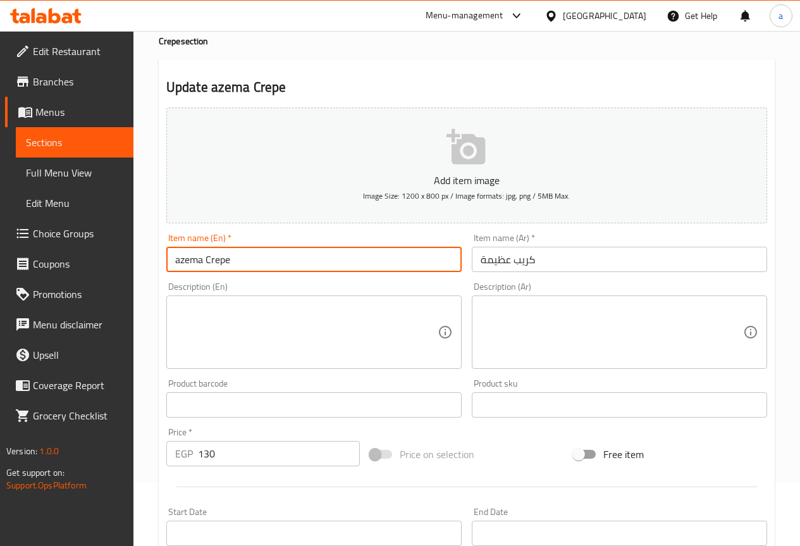
click at [314, 320] on textarea at bounding box center [306, 332] width 262 height 60
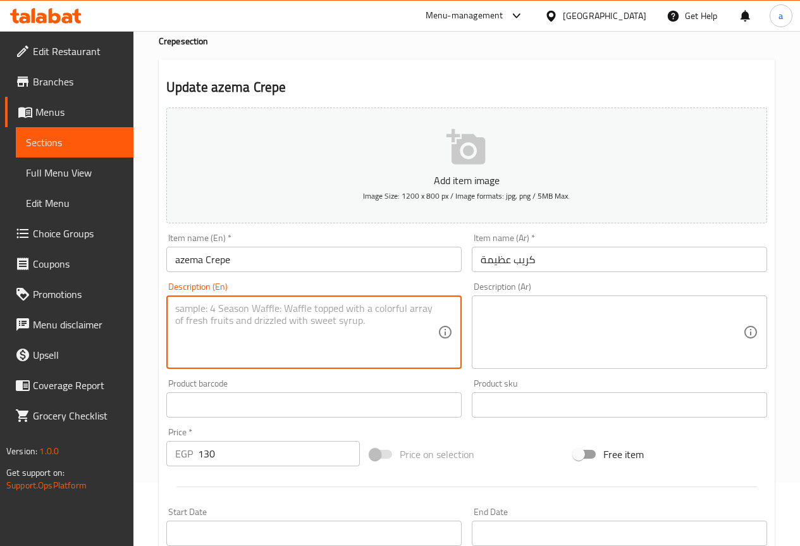
click at [180, 255] on input "azema Crepe" at bounding box center [313, 259] width 295 height 25
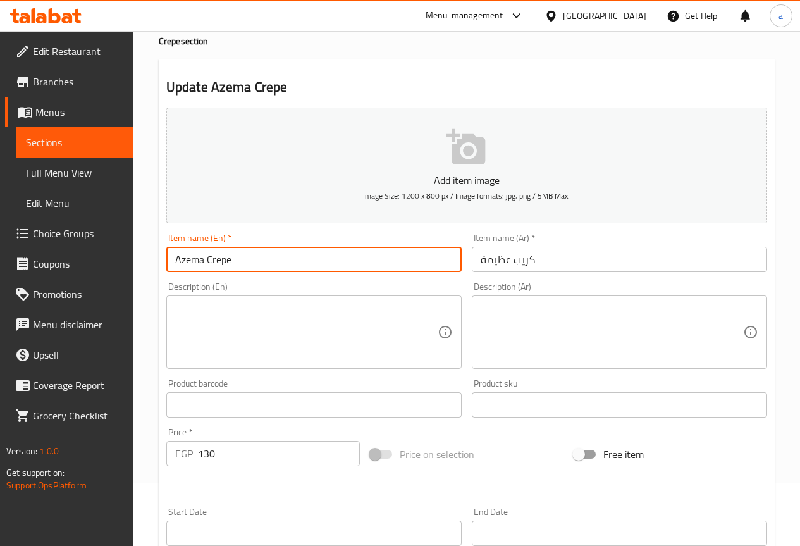
type input "Azema Crepe"
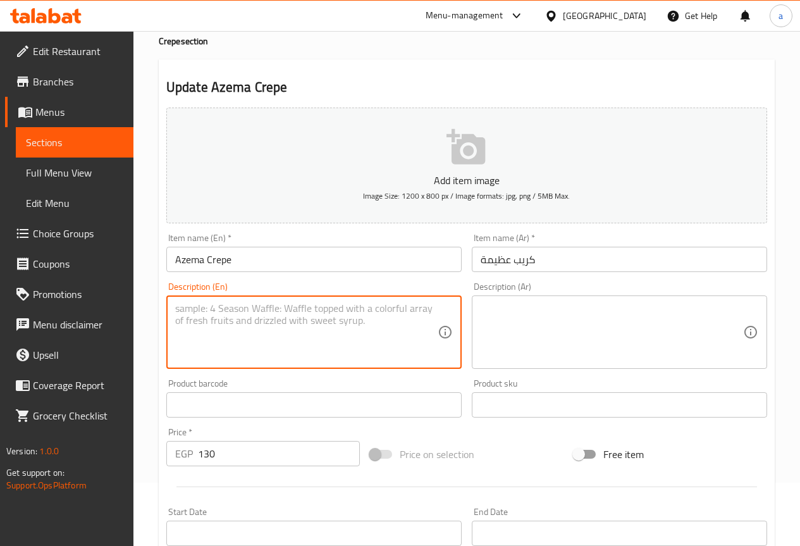
click at [202, 306] on textarea at bounding box center [306, 332] width 262 height 60
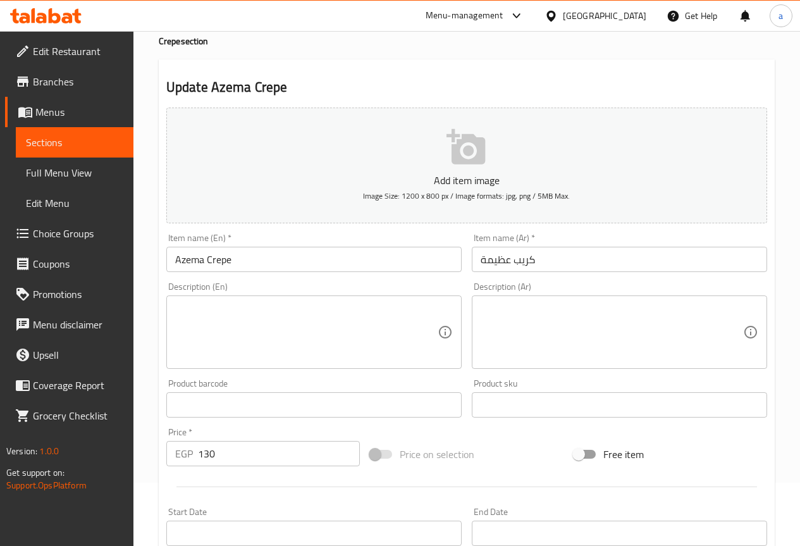
click at [611, 305] on textarea at bounding box center [611, 332] width 262 height 60
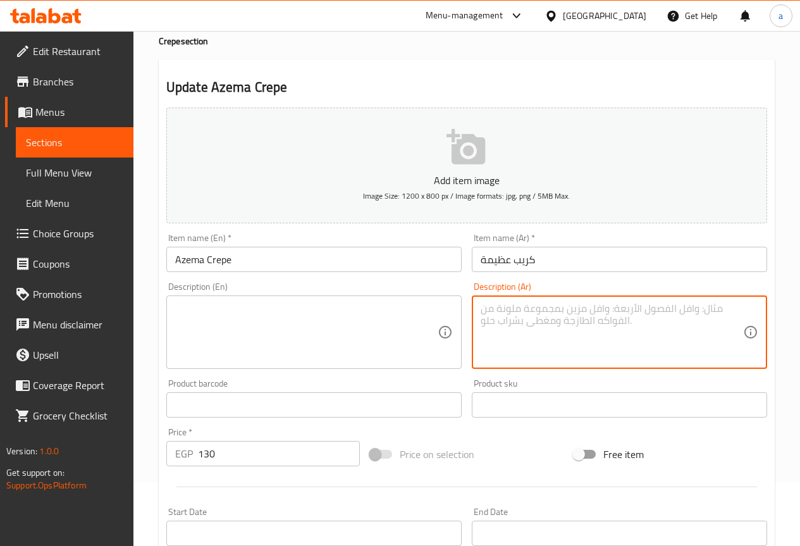
paste textarea "يكس لحوم ودجاج وصوصات متنوعة (طبق مميز)"
click at [481, 302] on textarea "يكس لحوم ودجاج وصوصات متنوعة (طبق مميز)" at bounding box center [611, 332] width 262 height 60
click at [678, 337] on textarea "ميكس لحوم ودجاج وصوصات متنوعة (طبق مميز)" at bounding box center [611, 332] width 262 height 60
click at [676, 315] on textarea "ميكس لحوم ودجاج وصوصات متنوعة (طبق مميز)" at bounding box center [611, 332] width 262 height 60
click at [681, 334] on textarea "ميكس لحوم ودجاج وصوصات متنوعة (طبق مميز)" at bounding box center [611, 332] width 262 height 60
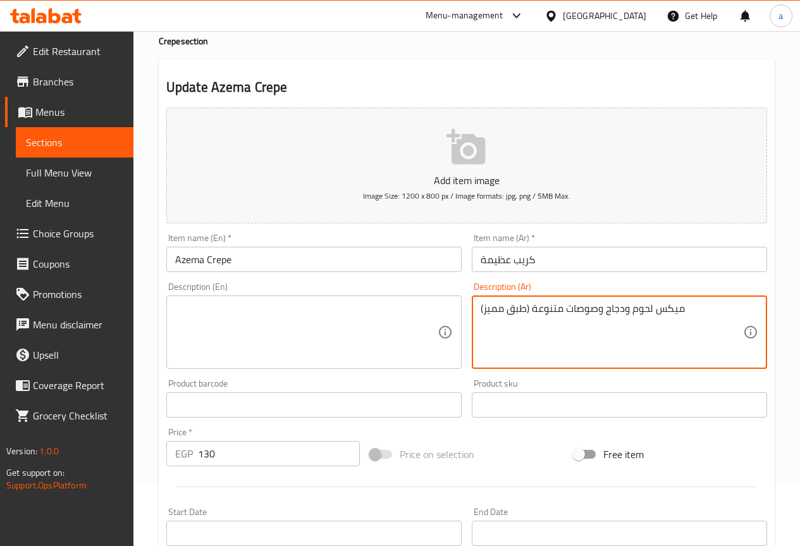
click at [622, 336] on textarea "ميكس لحوم ودجاج وصوصات متنوعة (طبق مميز)" at bounding box center [611, 332] width 262 height 60
click at [582, 341] on textarea "ميكس لحوم ودجاج وصوصات متنوعة (طبق مميز)" at bounding box center [611, 332] width 262 height 60
click at [634, 310] on textarea "ميكس لحوم ودجاج وصوصات متنوعة (طبق مميز)" at bounding box center [611, 332] width 262 height 60
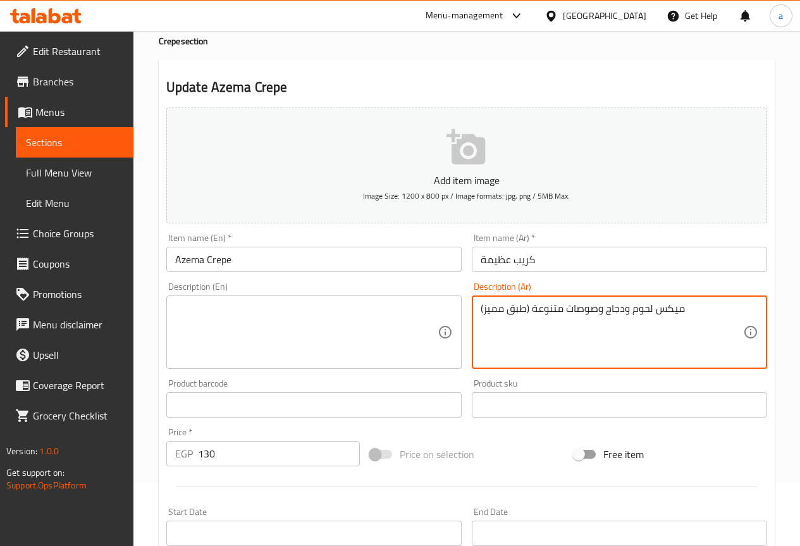
type textarea "ميكس لحوم ودجاج وصوصات متنوعة (طبق مميز)"
click at [320, 353] on textarea at bounding box center [306, 332] width 262 height 60
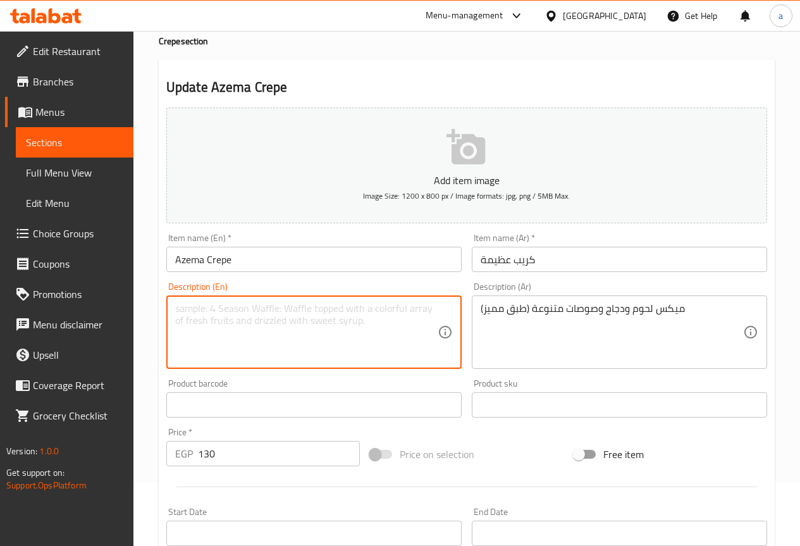
paste textarea "Mixed meat, chicken and various sauces (special dish)"
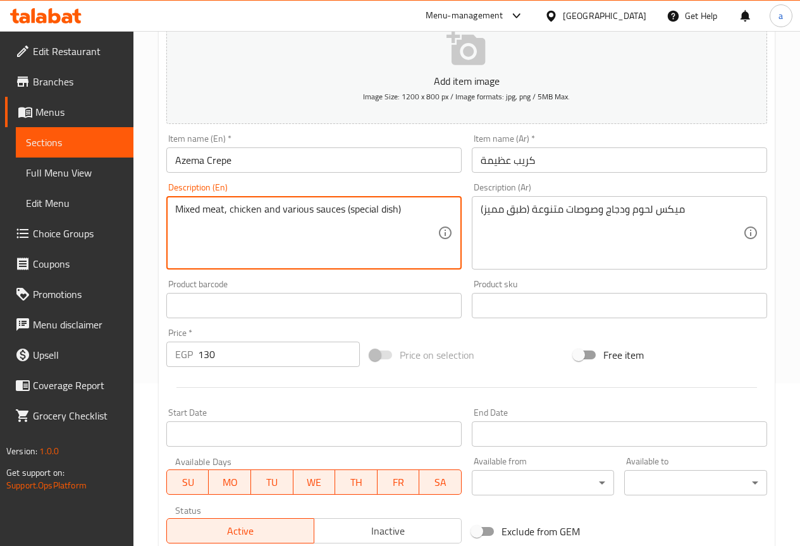
scroll to position [158, 0]
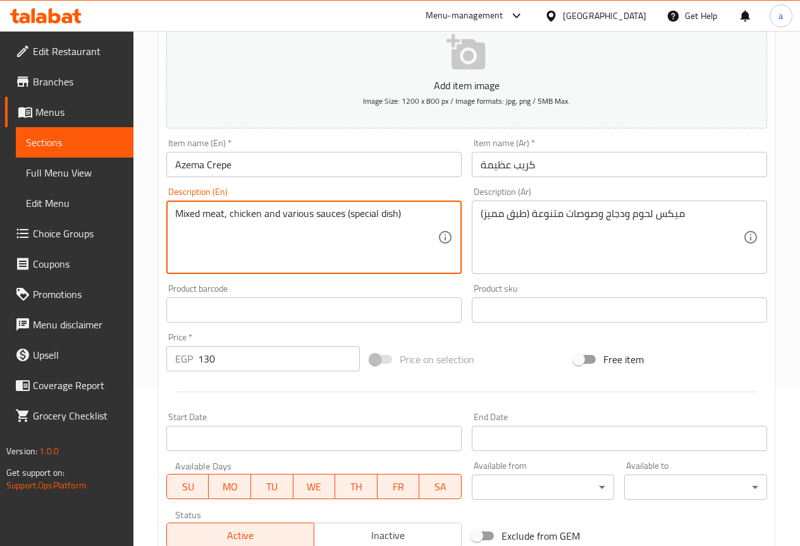
type textarea "Mixed meat, chicken and various sauces (special dish)"
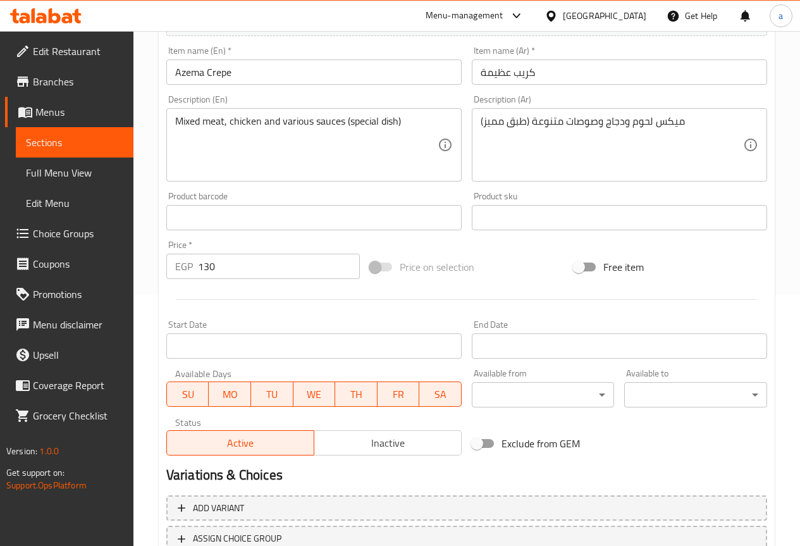
scroll to position [348, 0]
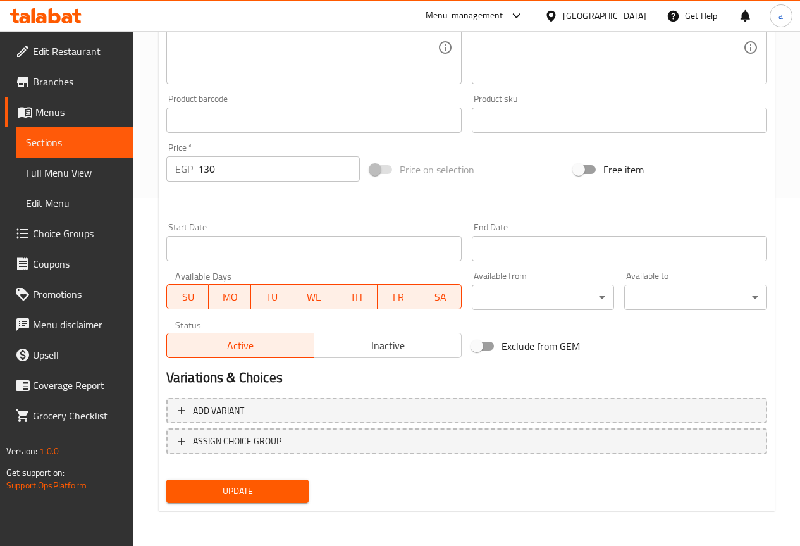
click at [273, 479] on div "Update" at bounding box center [237, 491] width 153 height 34
click at [279, 489] on span "Update" at bounding box center [237, 491] width 123 height 16
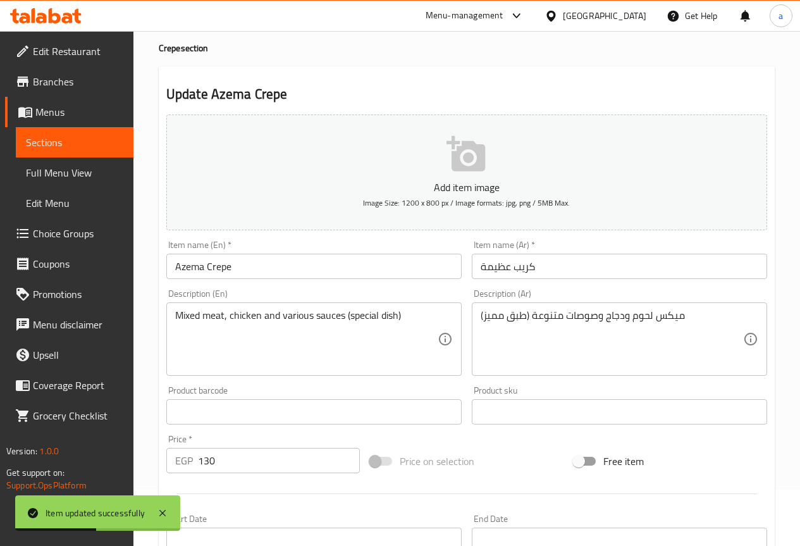
scroll to position [0, 0]
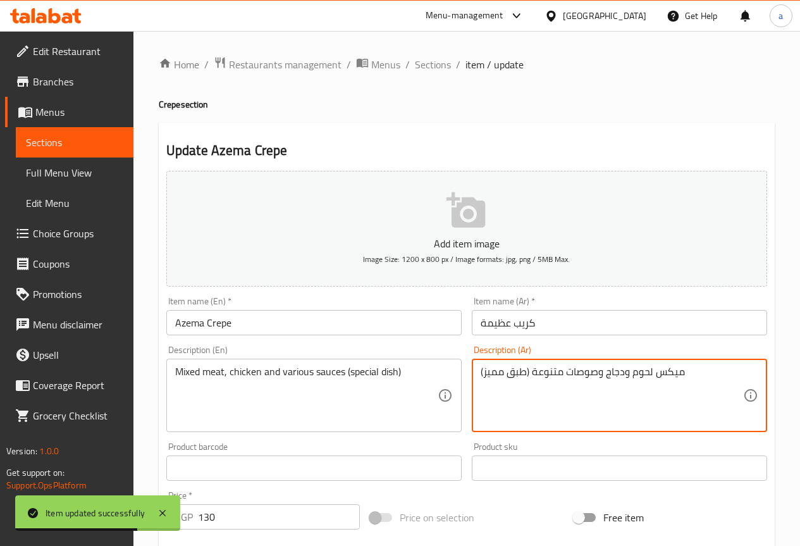
click at [496, 369] on textarea "ميكس لحوم ودجاج وصوصات متنوعة (طبق مميز)" at bounding box center [611, 395] width 262 height 60
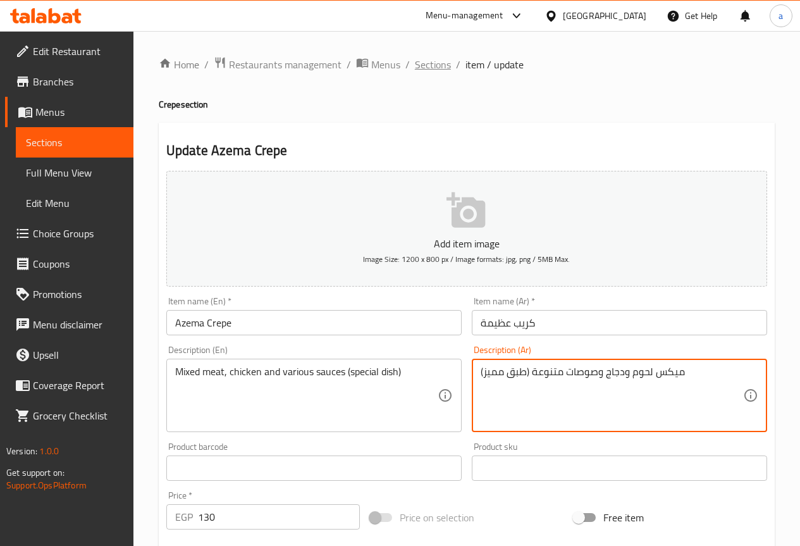
click at [421, 68] on span "Sections" at bounding box center [433, 64] width 36 height 15
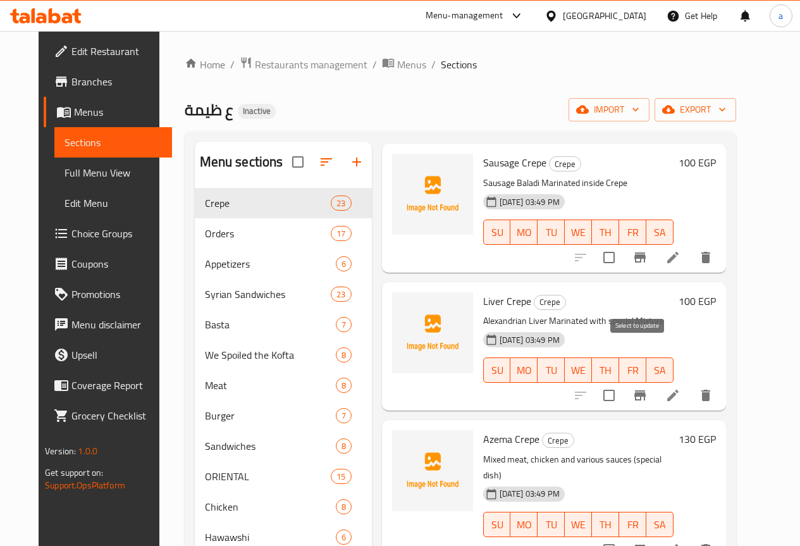
scroll to position [2150, 0]
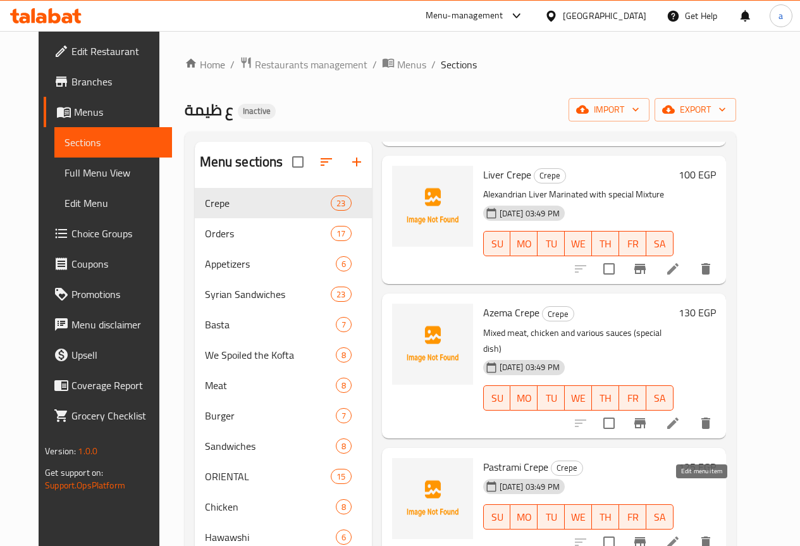
click at [680, 534] on icon at bounding box center [672, 541] width 15 height 15
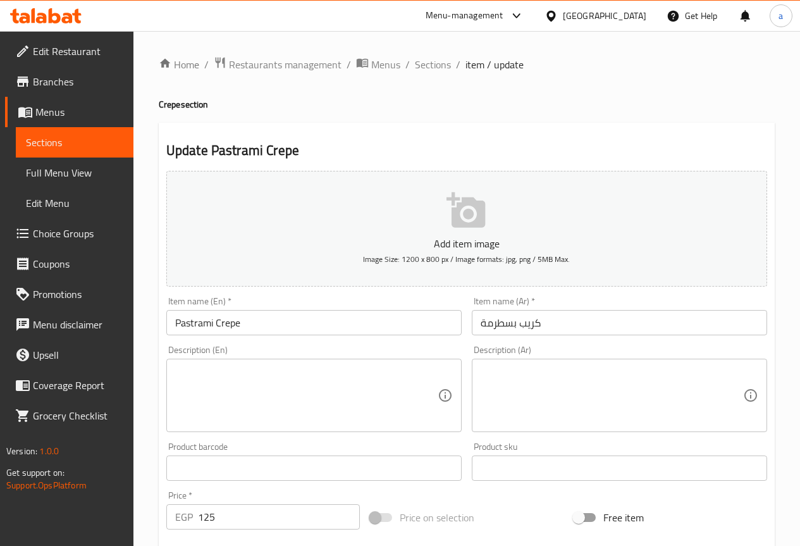
click at [482, 413] on textarea at bounding box center [611, 395] width 262 height 60
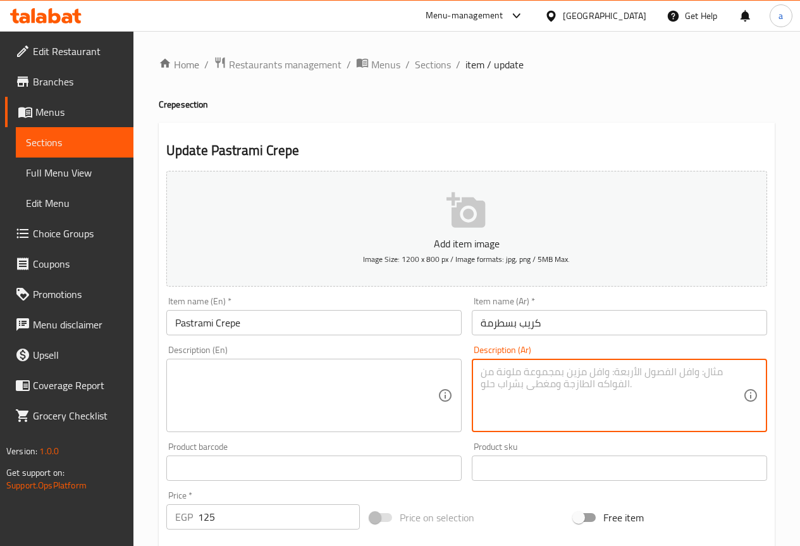
paste textarea "شرائح بسطرمة مع جبنة وصوص."
click at [606, 373] on textarea "شرائح بسطرمة مع جبنة وصوص." at bounding box center [611, 395] width 262 height 60
type textarea "شرائح بسطرمة مع جبنة وصوص."
click at [347, 375] on textarea at bounding box center [306, 395] width 262 height 60
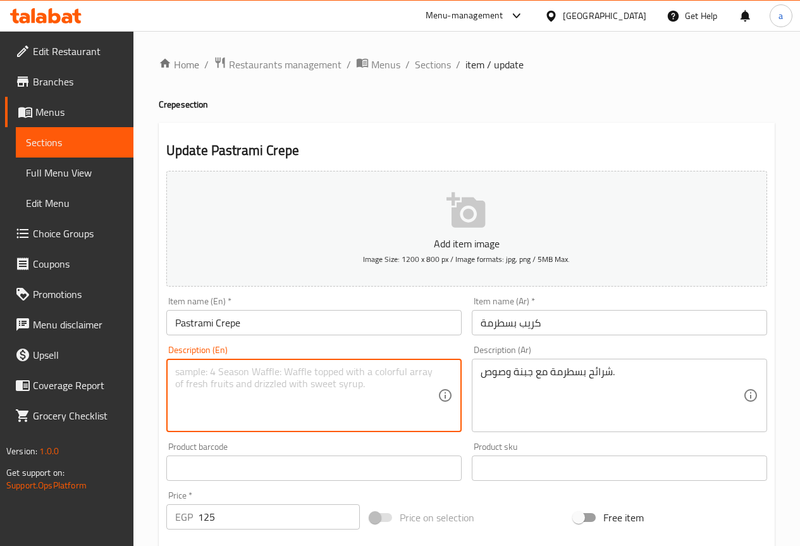
paste textarea "slices"
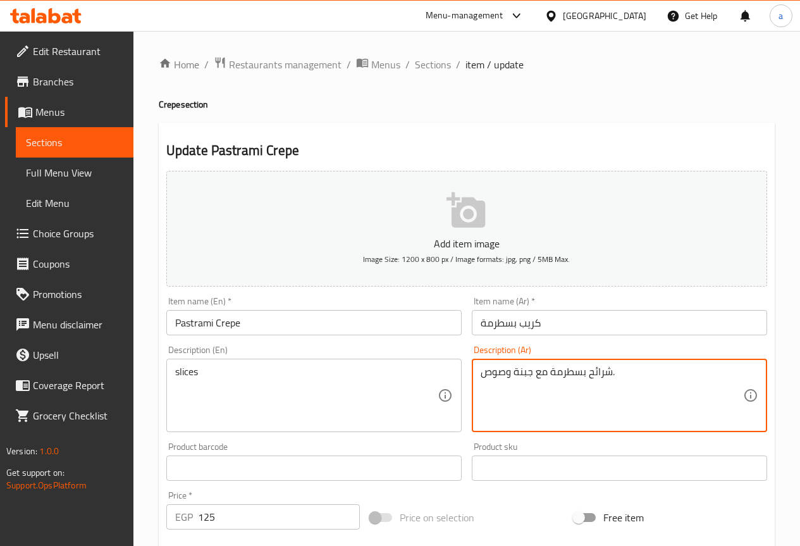
click at [194, 324] on input "Pastrami Crepe" at bounding box center [313, 322] width 295 height 25
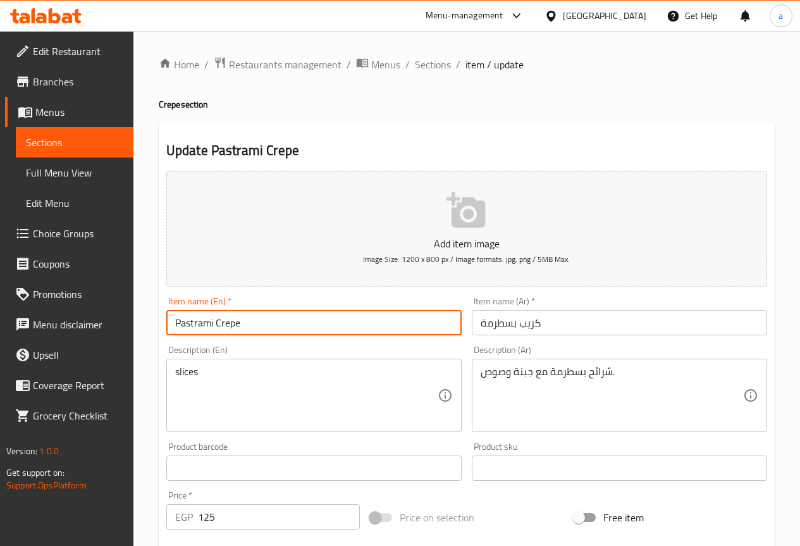
click at [194, 324] on input "Pastrami Crepe" at bounding box center [313, 322] width 295 height 25
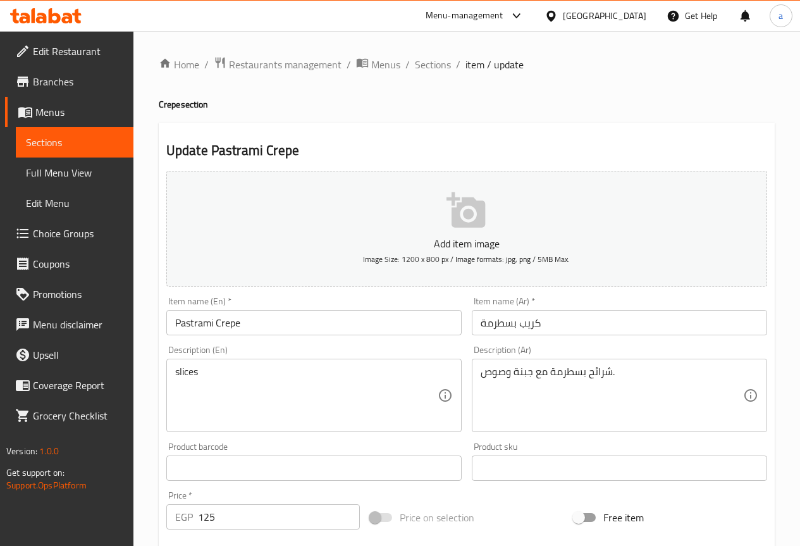
click at [172, 371] on div "slices Description (En)" at bounding box center [313, 394] width 295 height 73
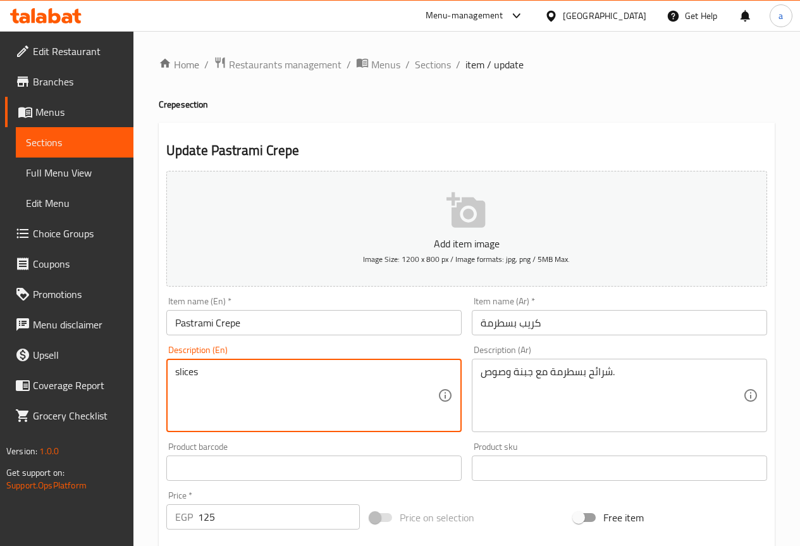
paste textarea "Pastrami"
click at [176, 372] on textarea "slices" at bounding box center [306, 395] width 262 height 60
paste textarea "Pastrami"
click at [280, 374] on textarea "Pastrami slices" at bounding box center [306, 395] width 262 height 60
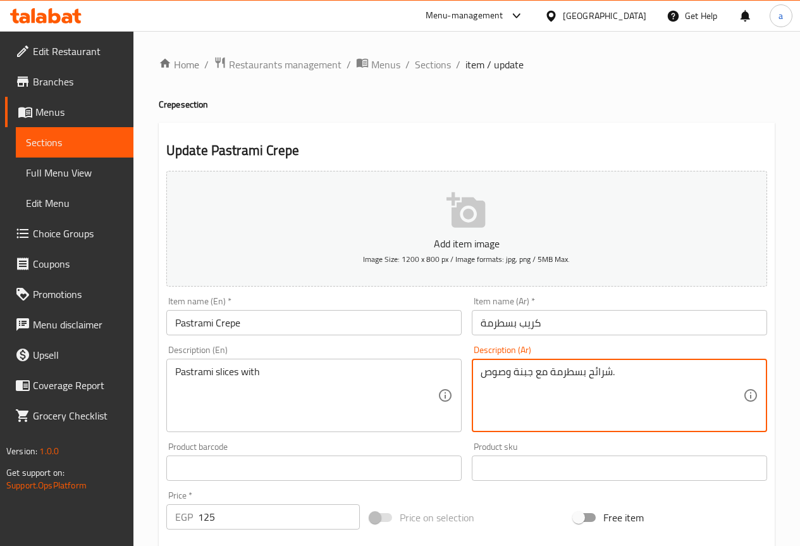
drag, startPoint x: 533, startPoint y: 369, endPoint x: 482, endPoint y: 376, distance: 51.0
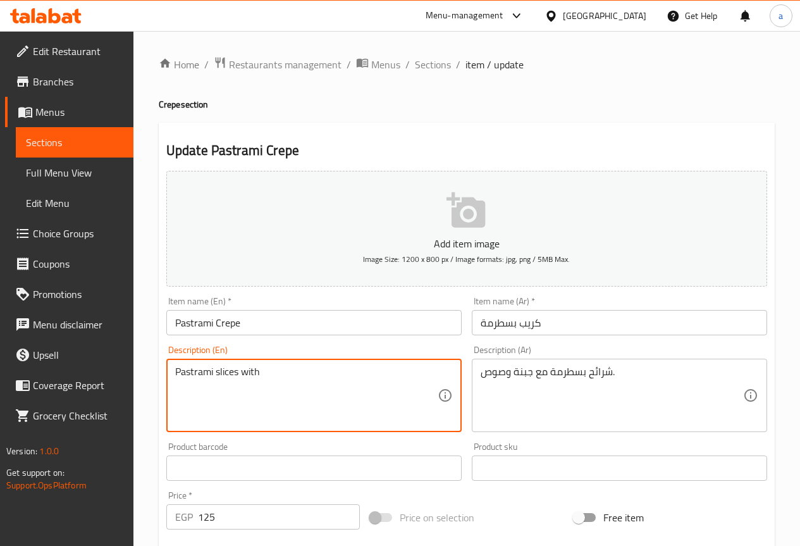
paste textarea "Cheese and sauce"
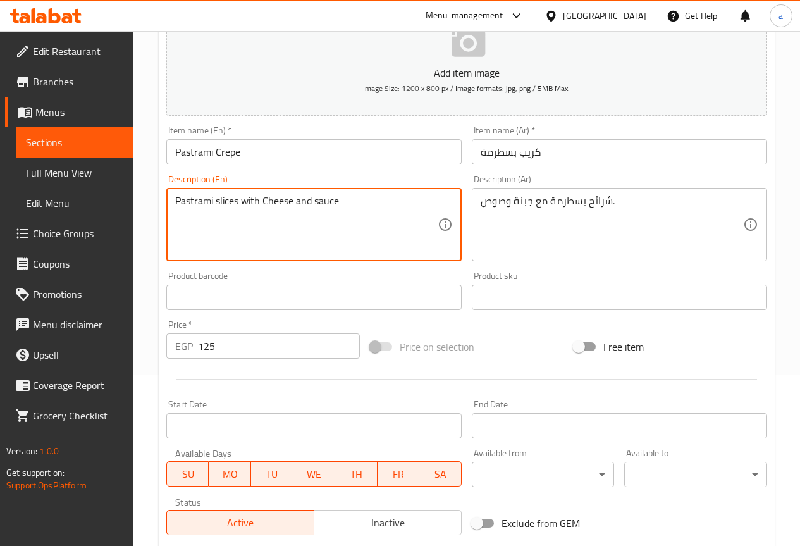
scroll to position [348, 0]
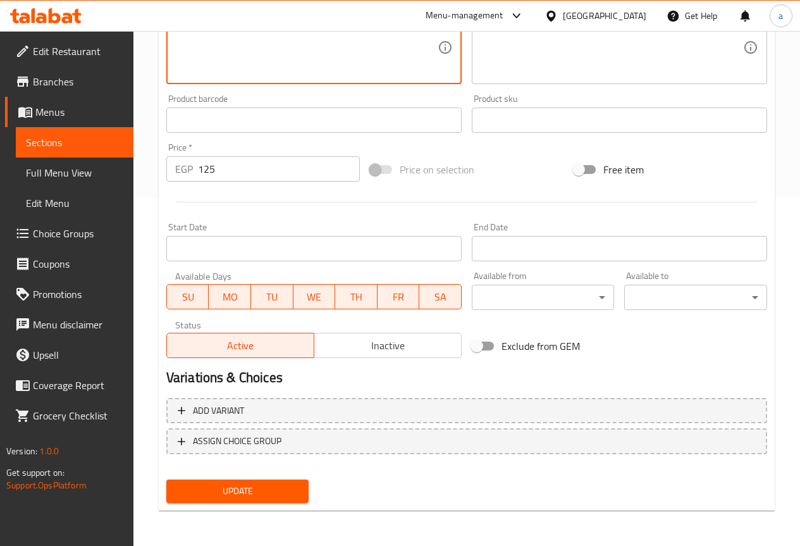
type textarea "Pastrami slices with Cheese and sauce"
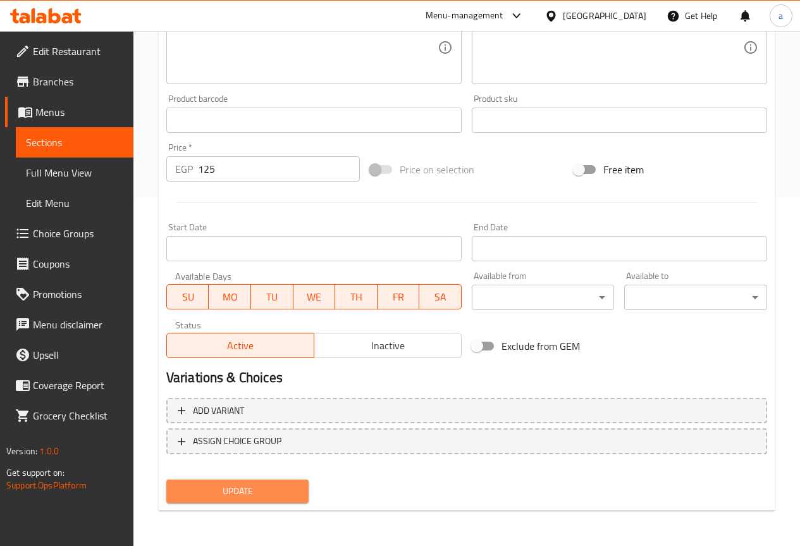
click at [285, 498] on span "Update" at bounding box center [237, 491] width 123 height 16
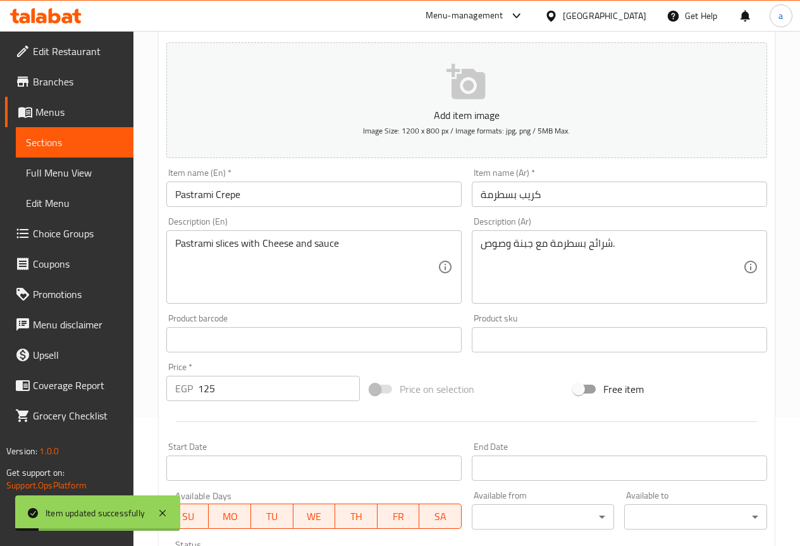
scroll to position [0, 0]
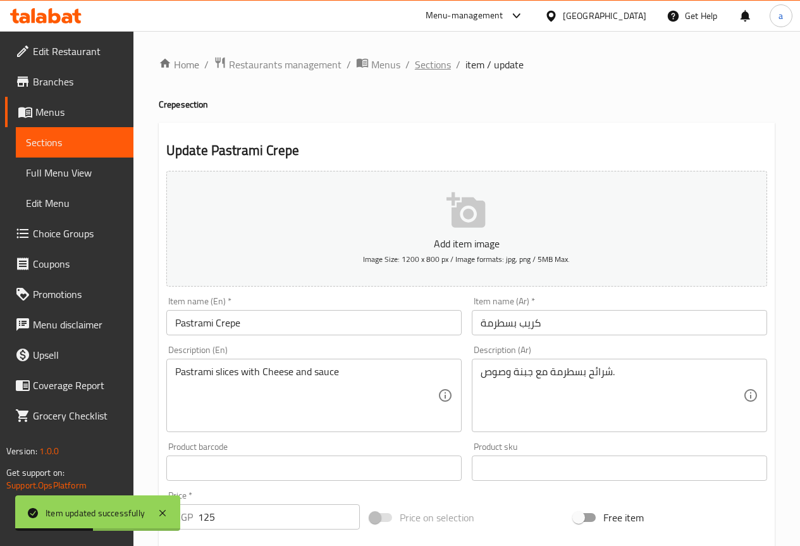
click at [419, 70] on span "Sections" at bounding box center [433, 64] width 36 height 15
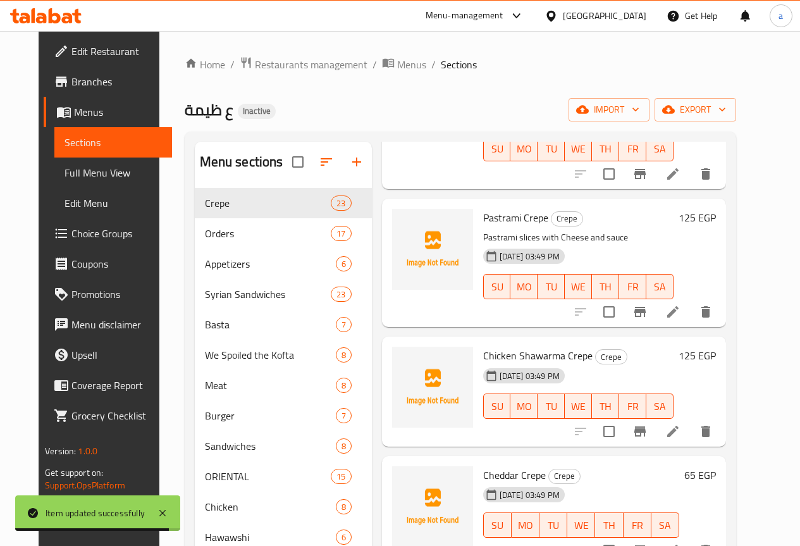
scroll to position [2397, 0]
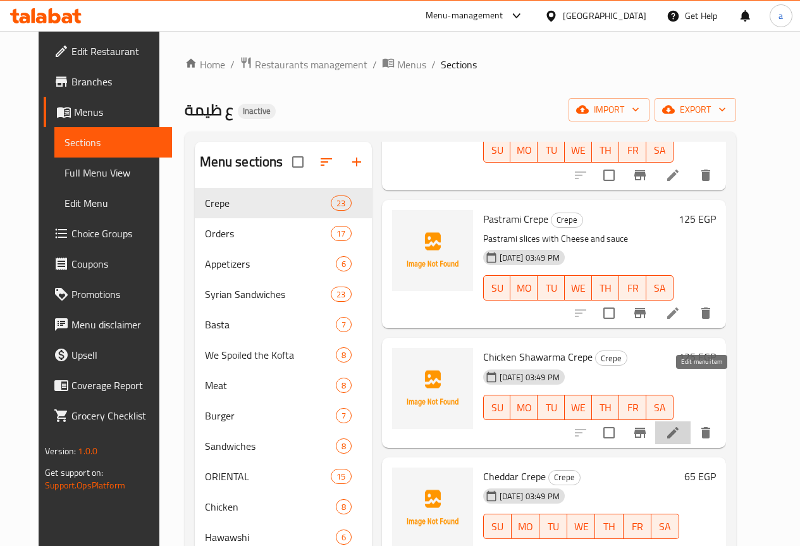
click at [678, 427] on icon at bounding box center [672, 432] width 11 height 11
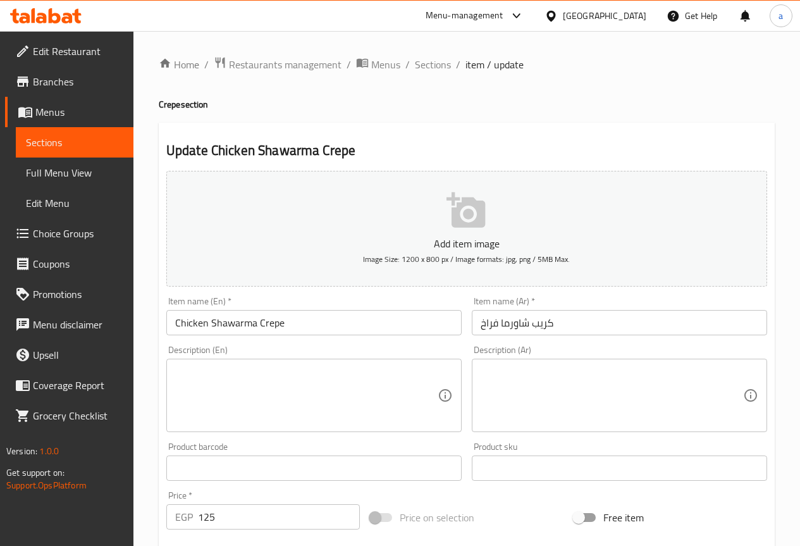
click at [491, 321] on input "كريب شاورما فراخ" at bounding box center [619, 322] width 295 height 25
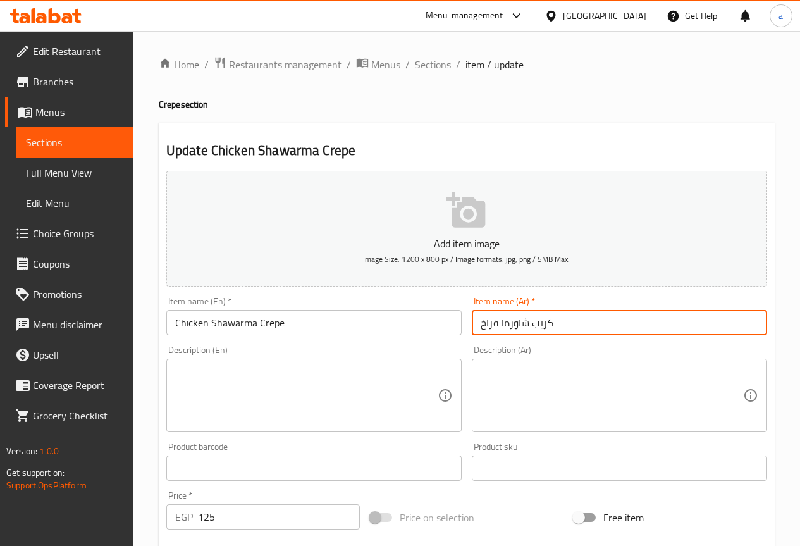
click at [491, 321] on input "كريب شاورما فراخ" at bounding box center [619, 322] width 295 height 25
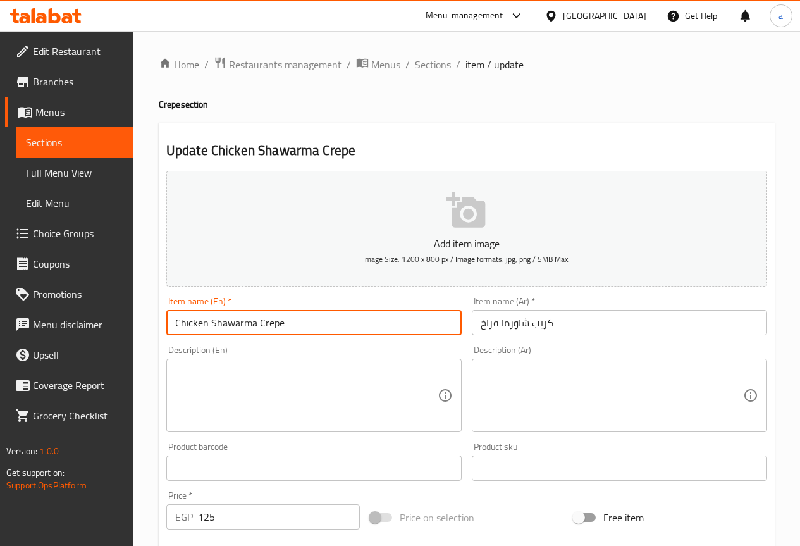
click at [317, 321] on input "Chicken Shawarma Crepe" at bounding box center [313, 322] width 295 height 25
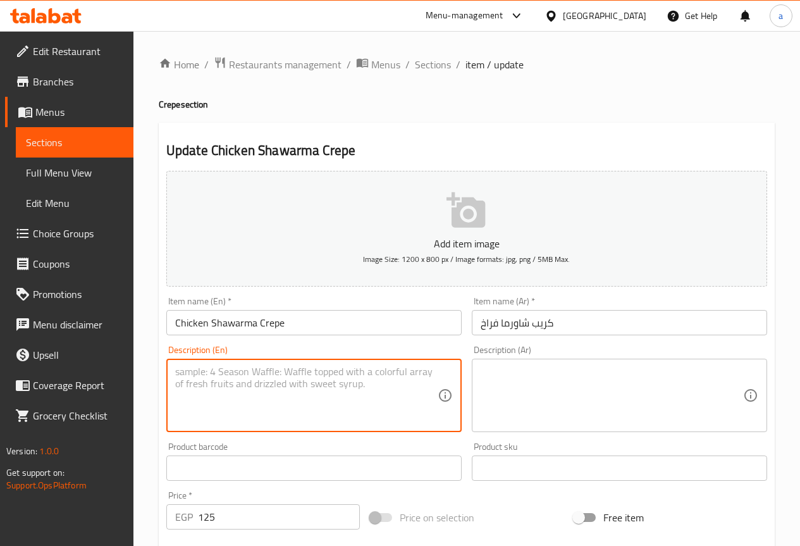
click at [334, 400] on textarea at bounding box center [306, 395] width 262 height 60
paste textarea "Crepe filled with chicken shawarma."
type textarea "Crepe filled with chicken shawarma."
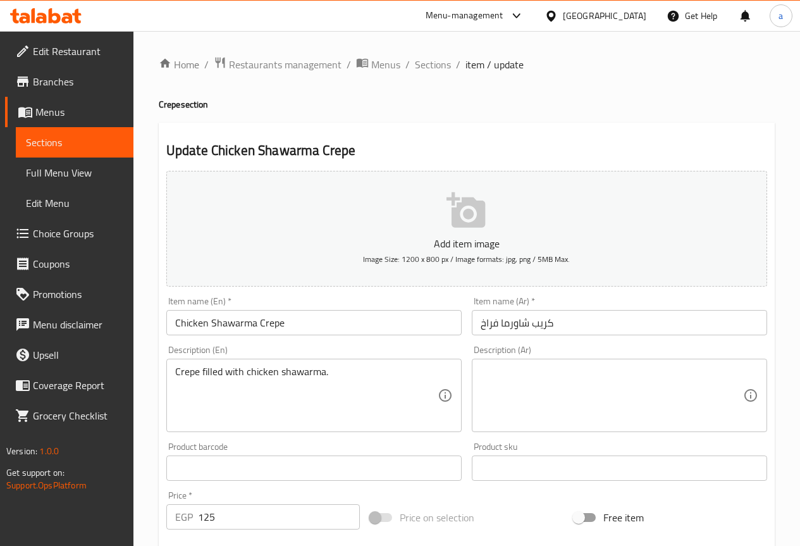
click at [634, 388] on textarea at bounding box center [611, 395] width 262 height 60
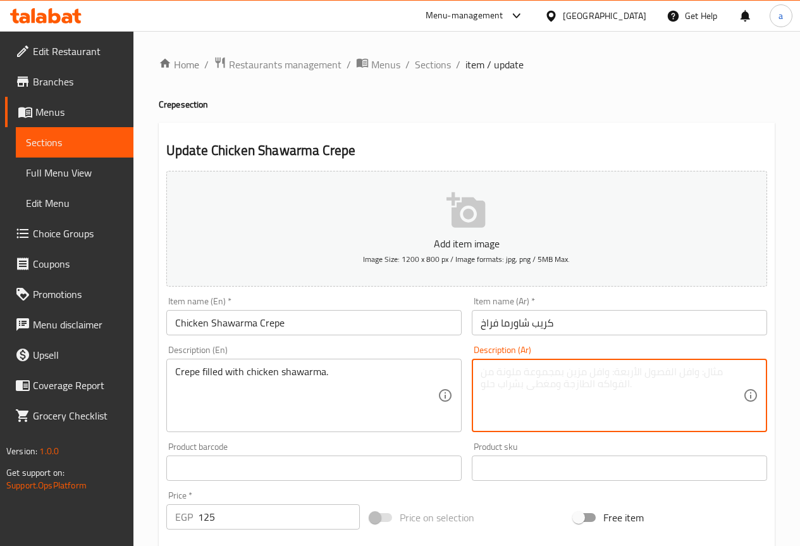
paste textarea "كريب محشو مع شاورما دجاج."
type textarea "كريب محشو مع شاورما دجاج"
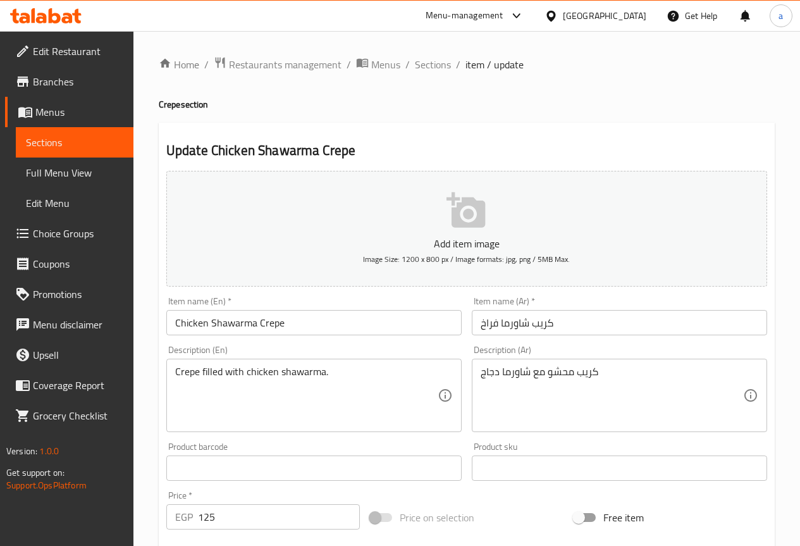
click at [752, 142] on h2 "Update Chicken Shawarma Crepe" at bounding box center [466, 150] width 601 height 19
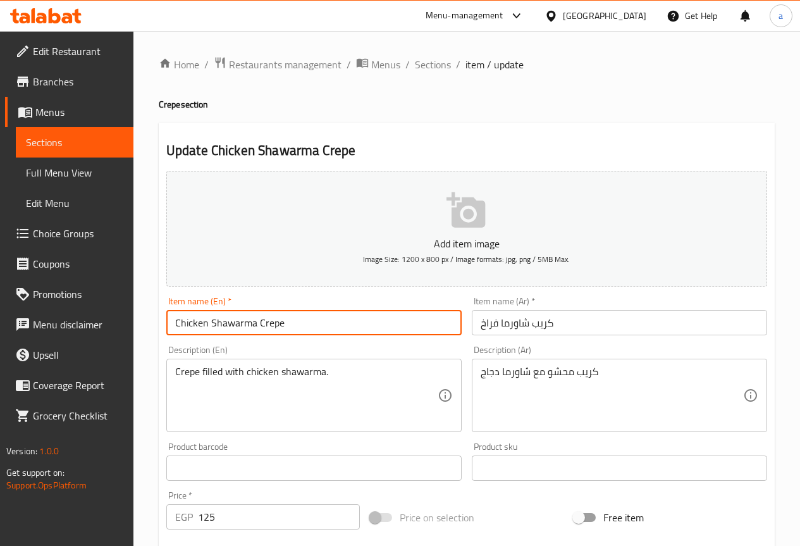
drag, startPoint x: 288, startPoint y: 324, endPoint x: 171, endPoint y: 324, distance: 117.0
click at [171, 324] on input "Chicken Shawarma Crepe" at bounding box center [313, 322] width 295 height 25
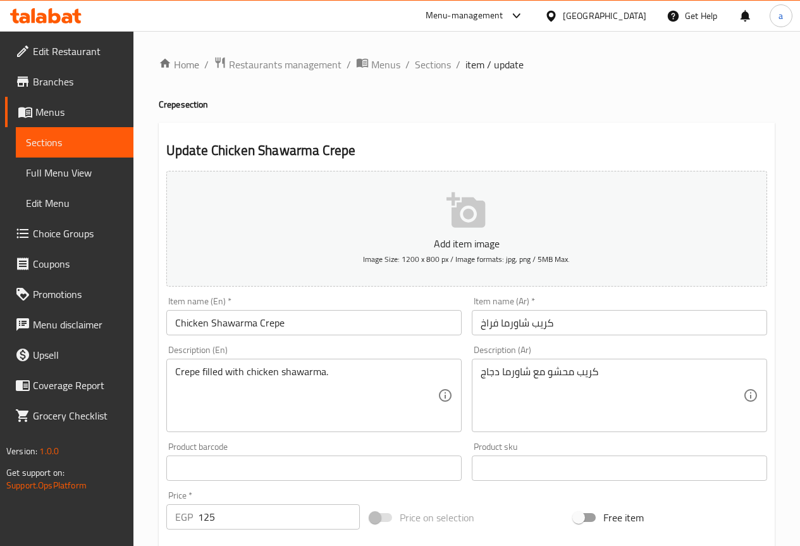
click at [762, 292] on div "Item name (Ar)   * كريب شاورما فراخ Item name (Ar) *" at bounding box center [619, 315] width 305 height 49
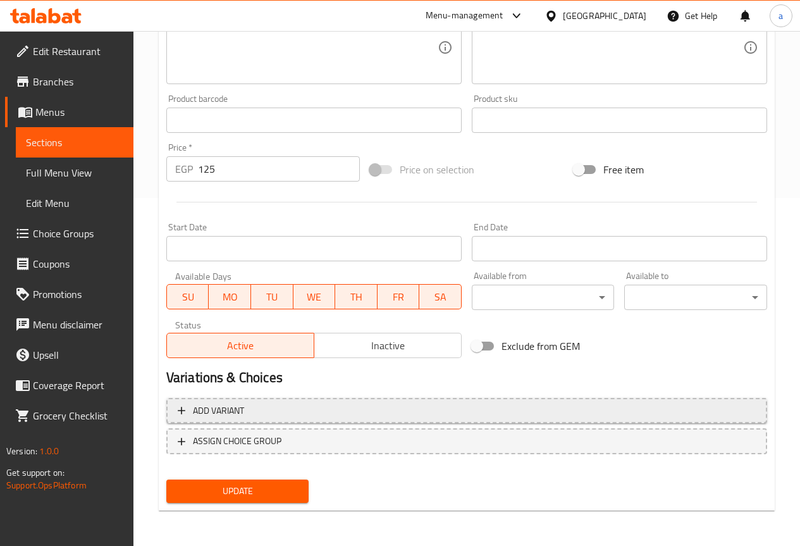
scroll to position [95, 0]
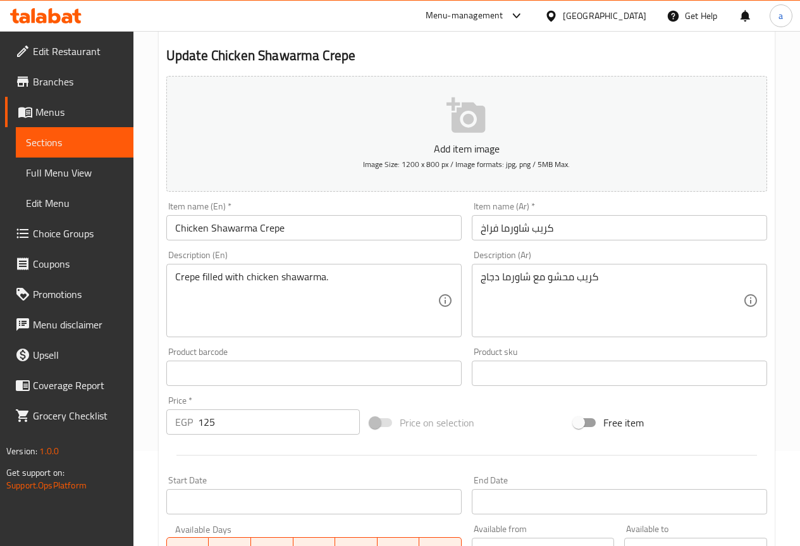
click at [362, 334] on div "Crepe filled with chicken shawarma. Description (En)" at bounding box center [313, 300] width 295 height 73
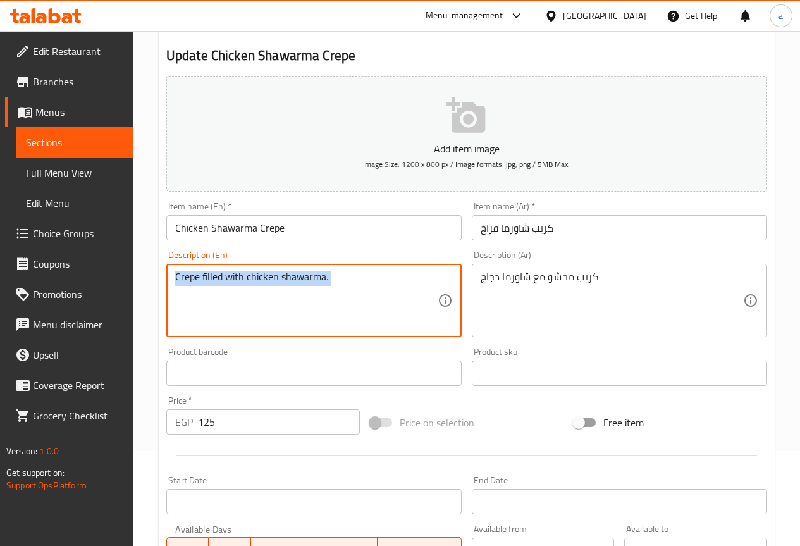
click at [362, 334] on div "Crepe filled with chicken shawarma. Description (En)" at bounding box center [313, 300] width 295 height 73
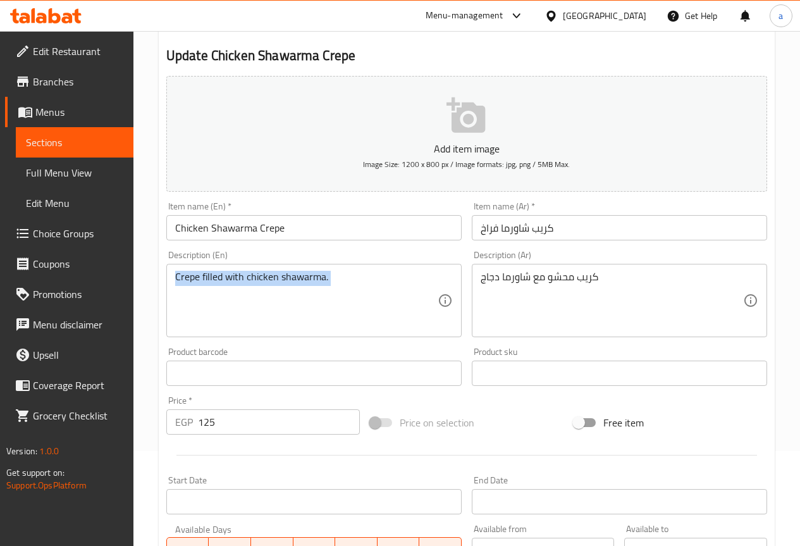
click at [362, 334] on div "Crepe filled with chicken shawarma. Description (En)" at bounding box center [313, 300] width 295 height 73
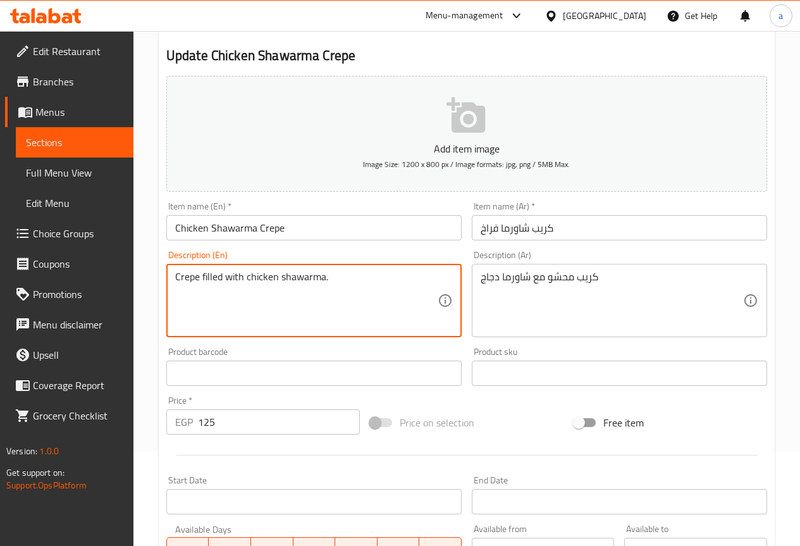
click at [368, 328] on textarea "Crepe filled with chicken shawarma." at bounding box center [306, 301] width 262 height 60
click at [372, 325] on textarea "Crepe filled with chicken shawarma." at bounding box center [306, 301] width 262 height 60
click at [378, 312] on textarea "Crepe filled with chicken shawarma." at bounding box center [306, 301] width 262 height 60
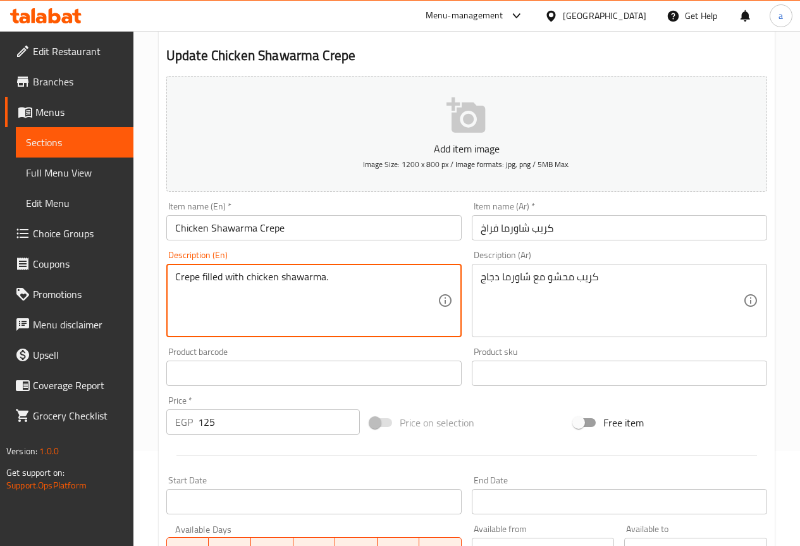
click at [378, 312] on textarea "Crepe filled with chicken shawarma." at bounding box center [306, 301] width 262 height 60
paste textarea "hicken Shawarma Crepe"
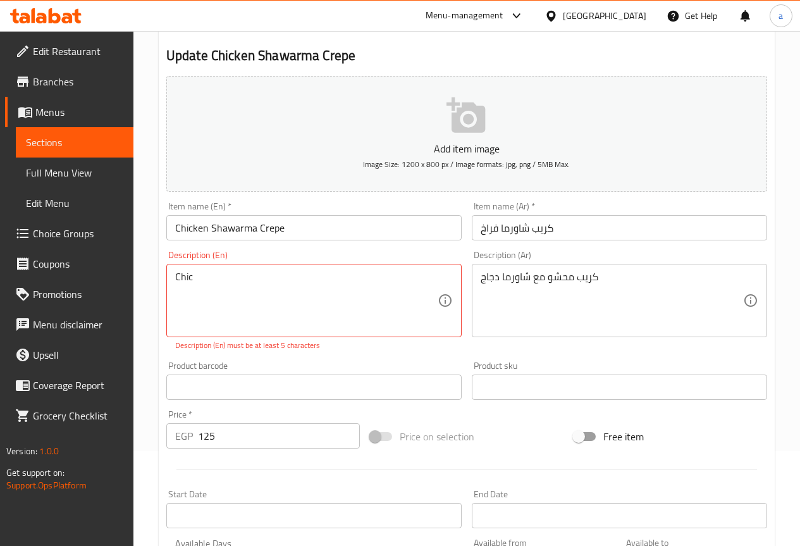
click at [370, 287] on textarea "Chic" at bounding box center [306, 301] width 262 height 60
paste textarea "Middle eastern and french cuisine chicken shawarma crepe, filled with tender, s…"
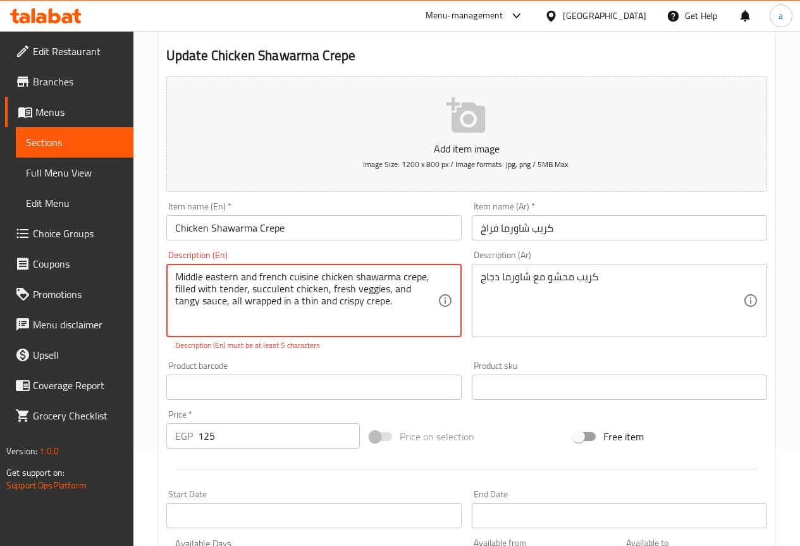
type textarea "Middle eastern and french cuisine chicken shawarma crepe, filled with tender, s…"
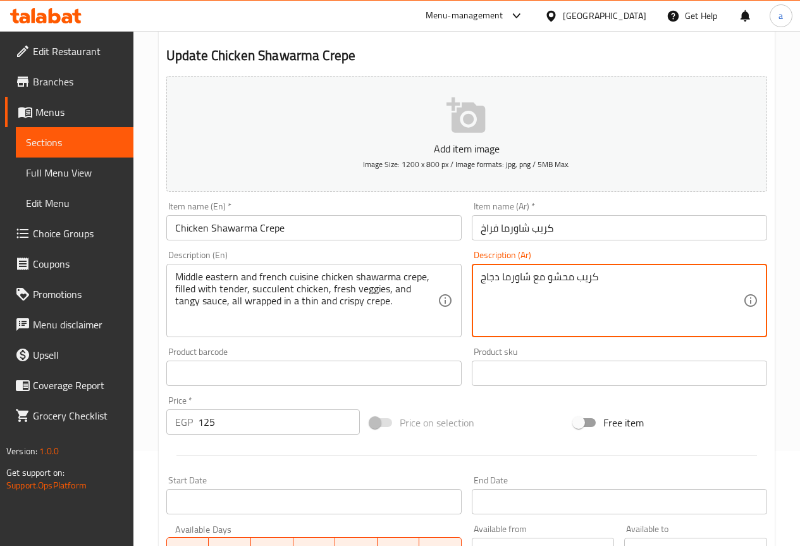
click at [613, 296] on textarea "كريب محشو مع شاورما دجاج" at bounding box center [611, 301] width 262 height 60
paste textarea "شاورما دجاج من مطبخ شرق أوسطي وفرنسي محشو بالدجاج الطري والخضار الطازجة وصلصة ا…"
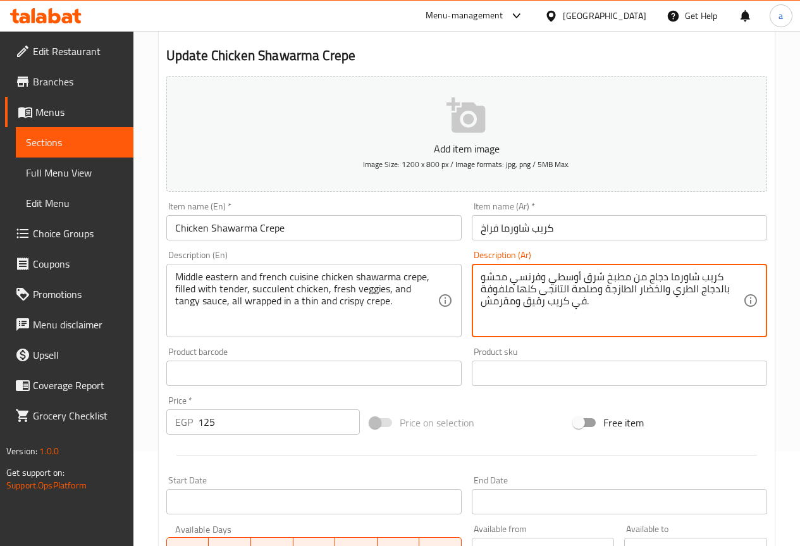
type textarea "كريب شاورما دجاج من مطبخ شرق أوسطي وفرنسي محشو بالدجاج الطري والخضار الطازجة وص…"
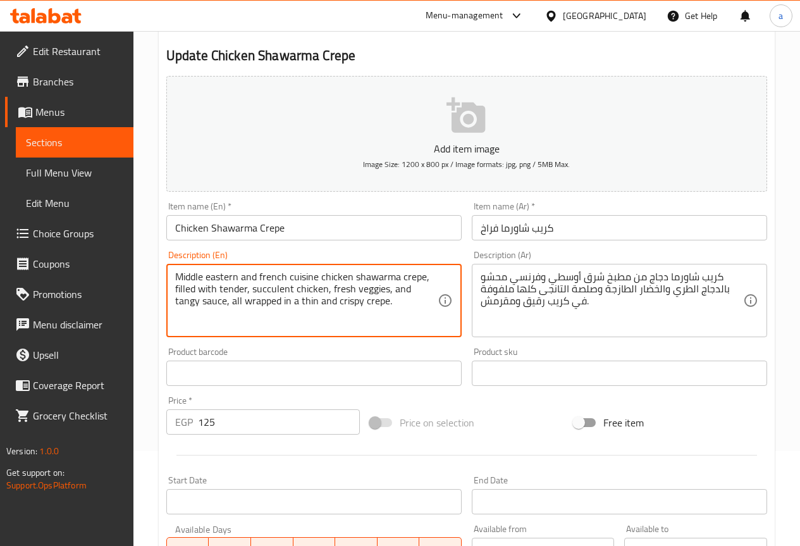
click at [293, 286] on textarea "Middle eastern and french cuisine chicken shawarma crepe, filled with tender, s…" at bounding box center [306, 301] width 262 height 60
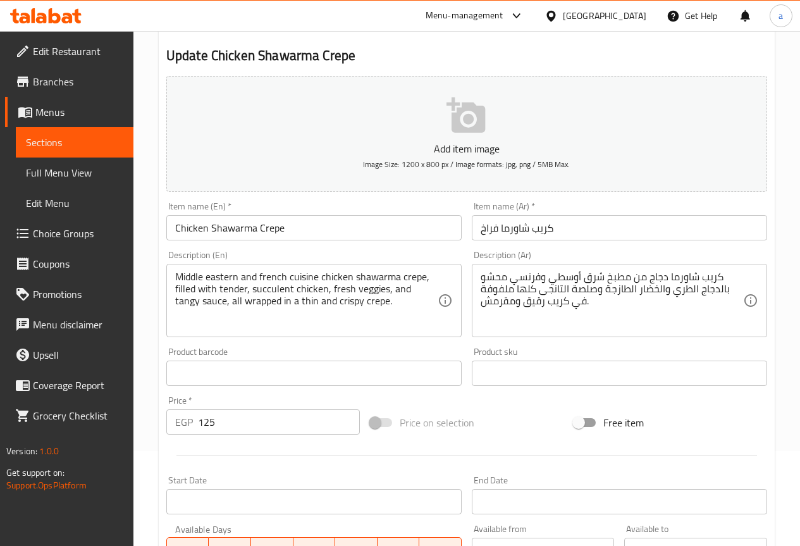
click at [496, 423] on div "Price on selection" at bounding box center [467, 422] width 204 height 34
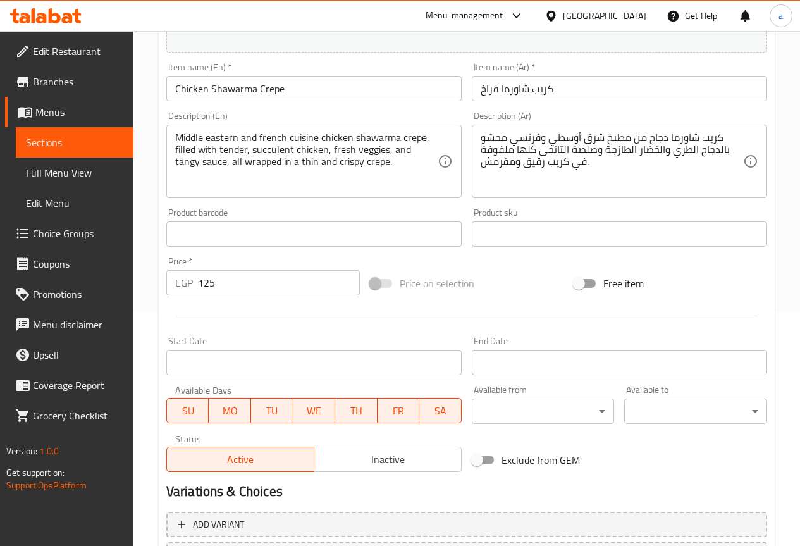
scroll to position [348, 0]
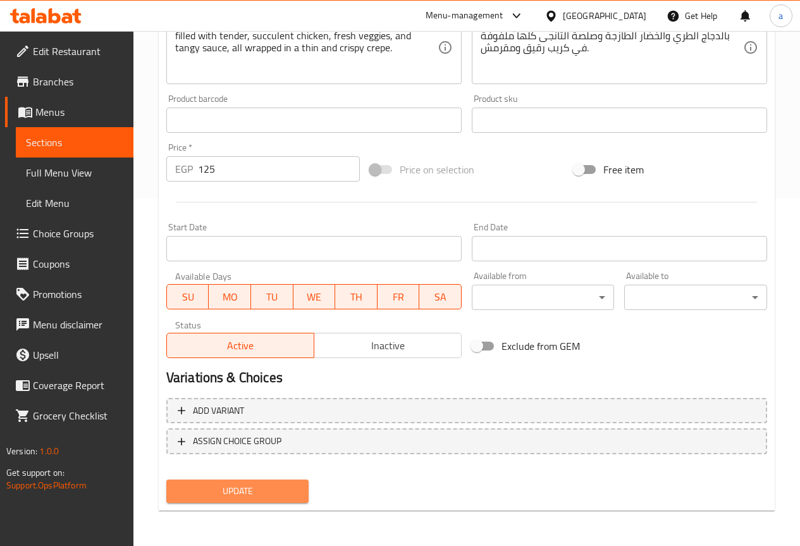
click at [240, 494] on span "Update" at bounding box center [237, 491] width 123 height 16
click at [288, 483] on span "Update" at bounding box center [237, 491] width 123 height 16
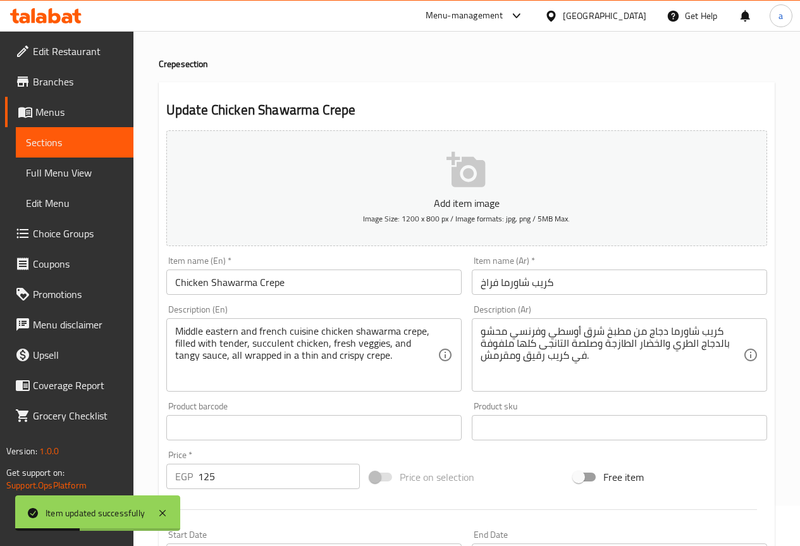
scroll to position [0, 0]
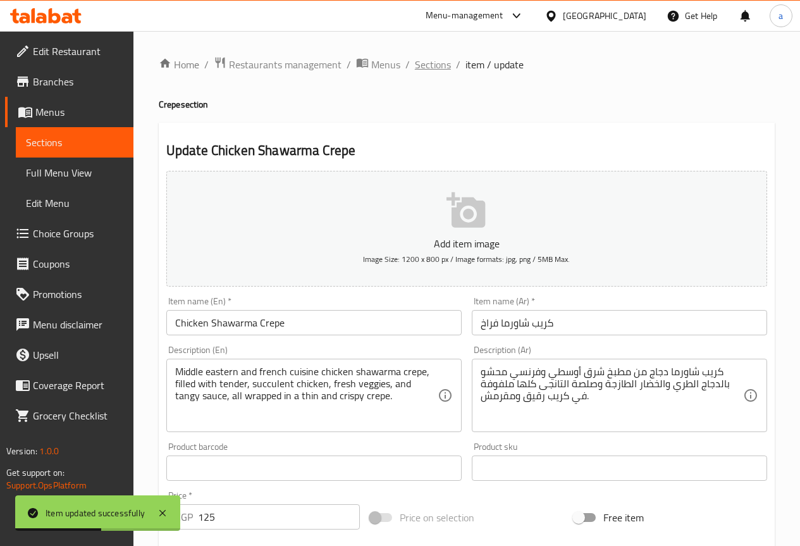
click at [445, 58] on span "Sections" at bounding box center [433, 64] width 36 height 15
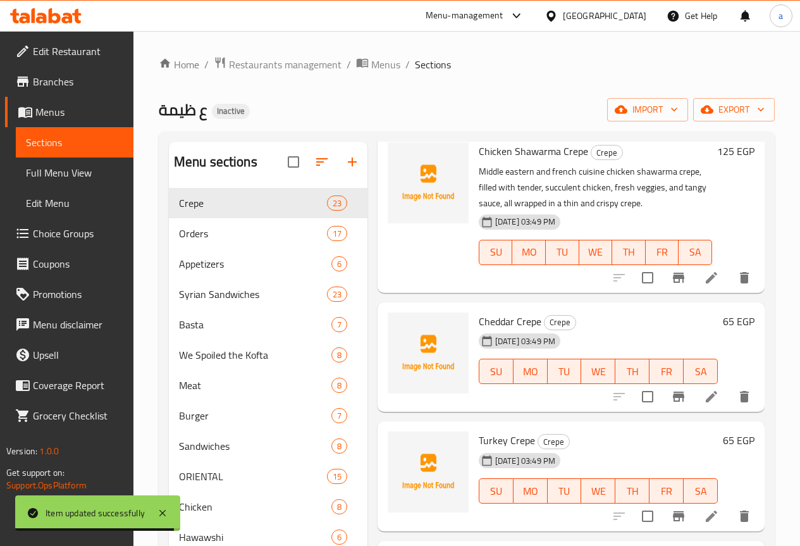
scroll to position [2638, 0]
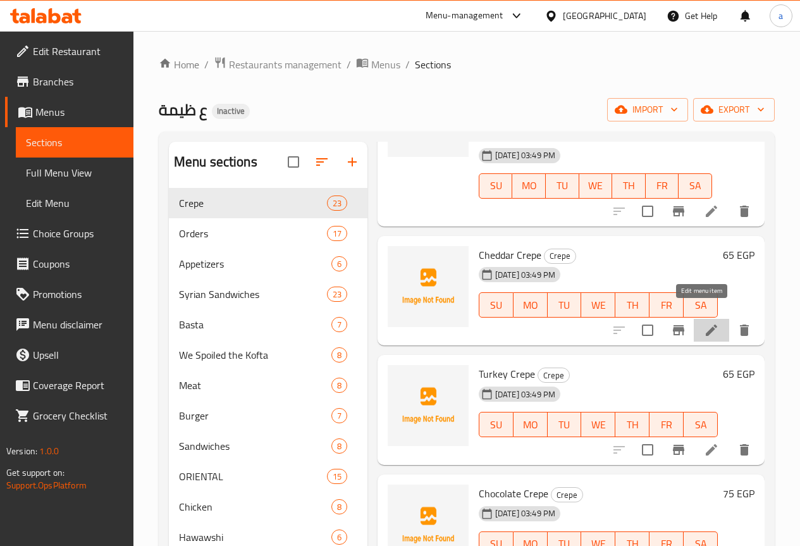
click at [706, 324] on icon at bounding box center [711, 329] width 11 height 11
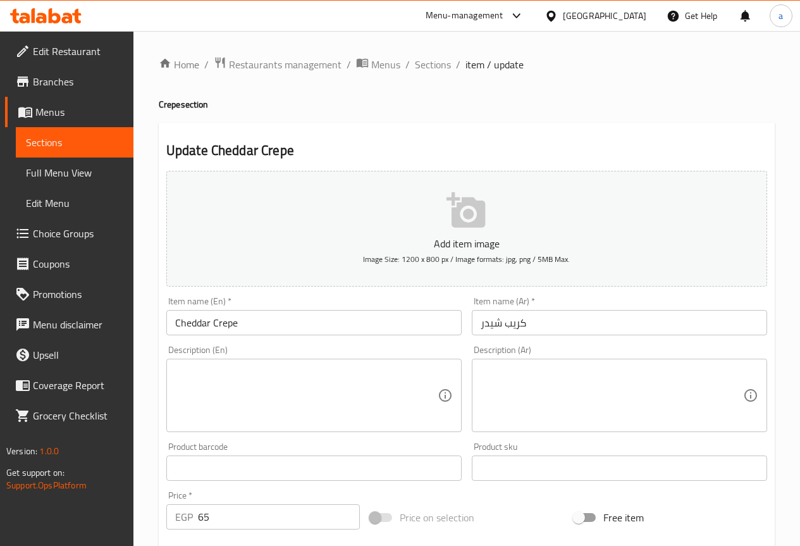
click at [660, 413] on textarea at bounding box center [611, 395] width 262 height 60
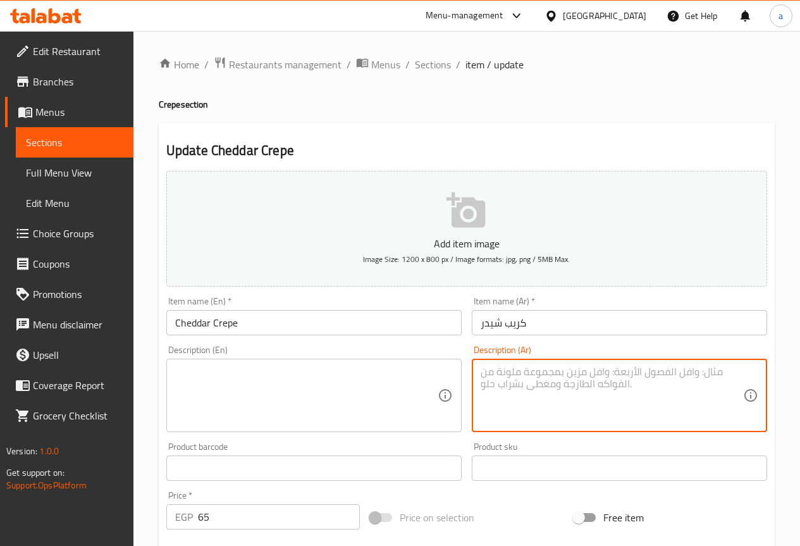
paste textarea "جبنة شيدر سايحة داخل الكريب"
type textarea "جبنة شيدر سايحة داخل الكريب"
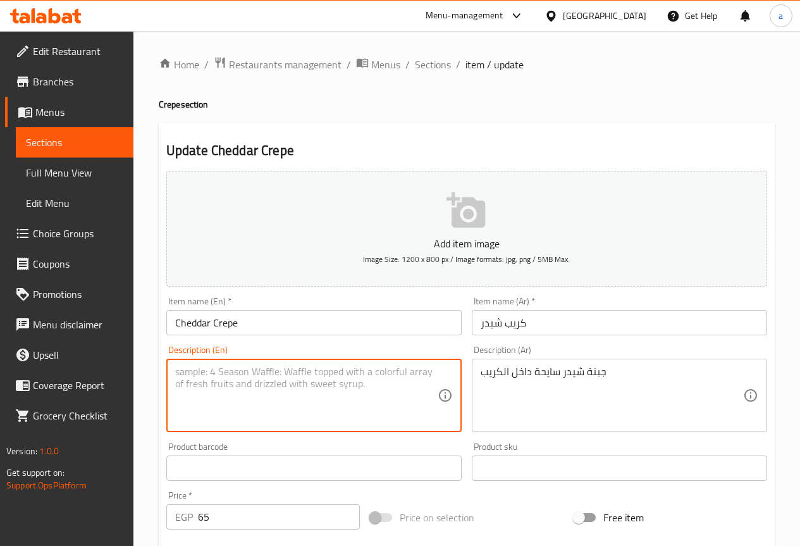
click at [300, 376] on textarea at bounding box center [306, 395] width 262 height 60
paste textarea "Melted cheddar cheese inside the crepe"
click at [309, 373] on textarea "Melted cheddar cheese inside the crepe" at bounding box center [306, 395] width 262 height 60
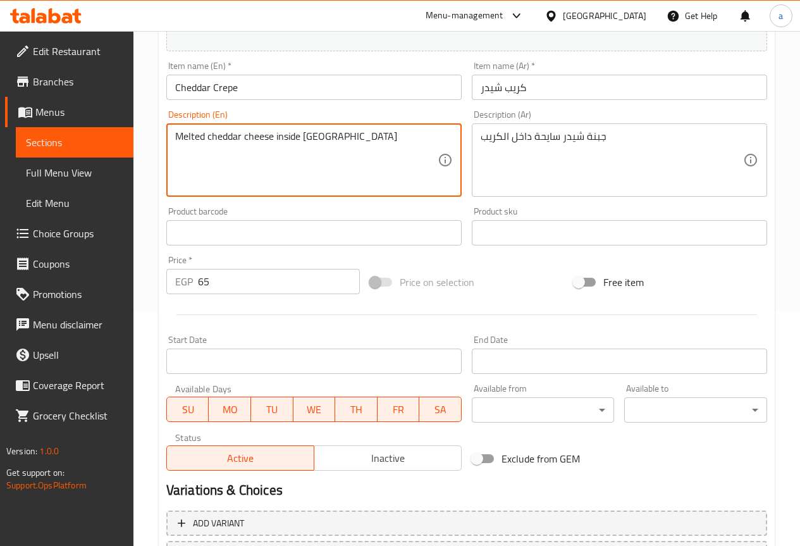
scroll to position [316, 0]
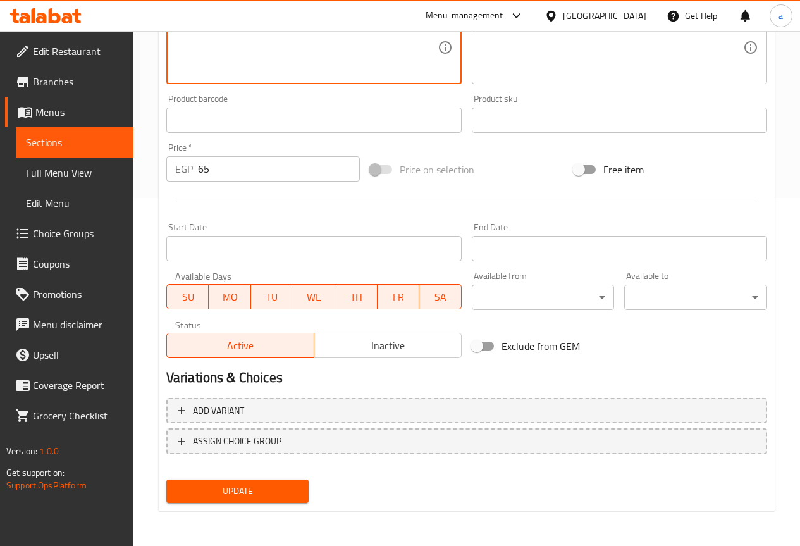
type textarea "Melted cheddar cheese inside [GEOGRAPHIC_DATA]"
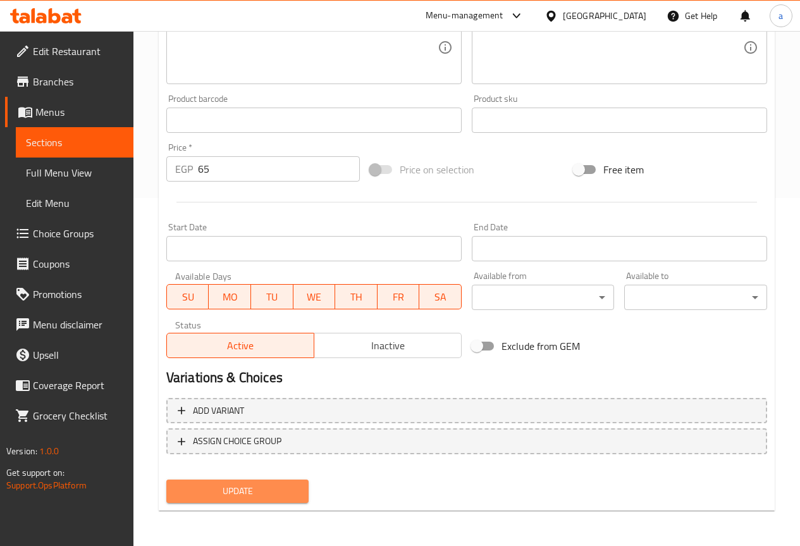
click at [215, 480] on button "Update" at bounding box center [237, 490] width 143 height 23
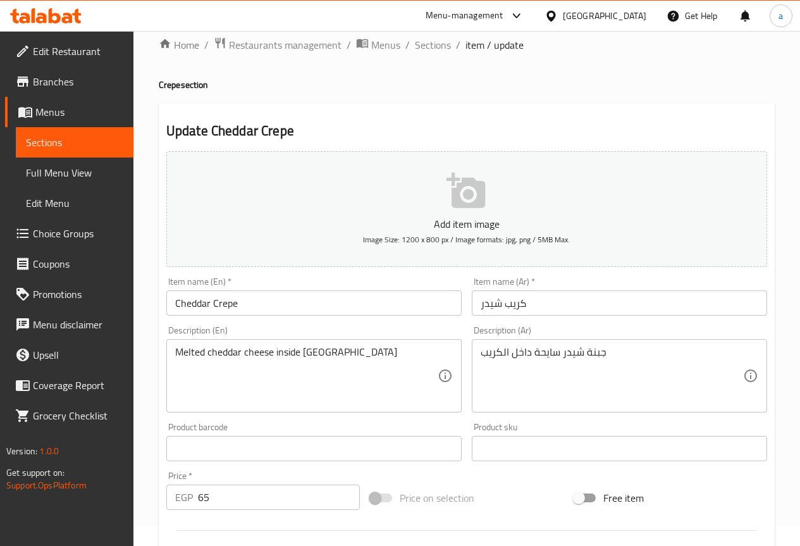
scroll to position [0, 0]
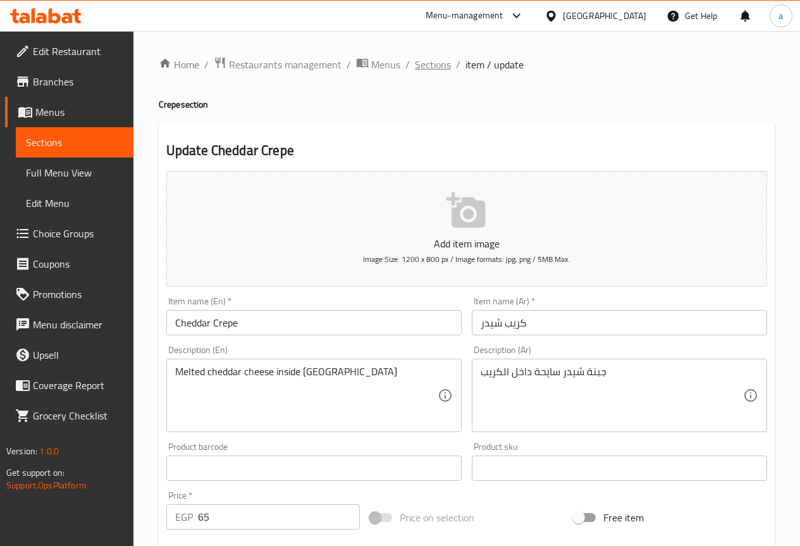
click at [415, 65] on span "Sections" at bounding box center [433, 64] width 36 height 15
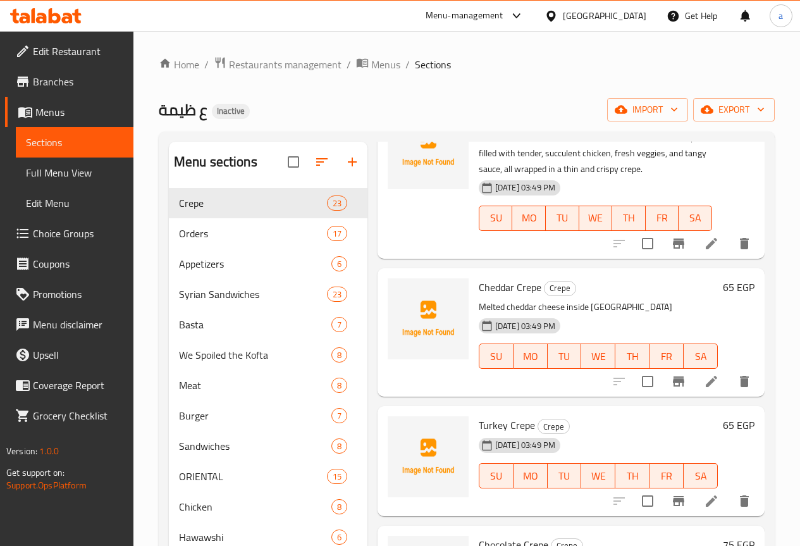
scroll to position [2657, 0]
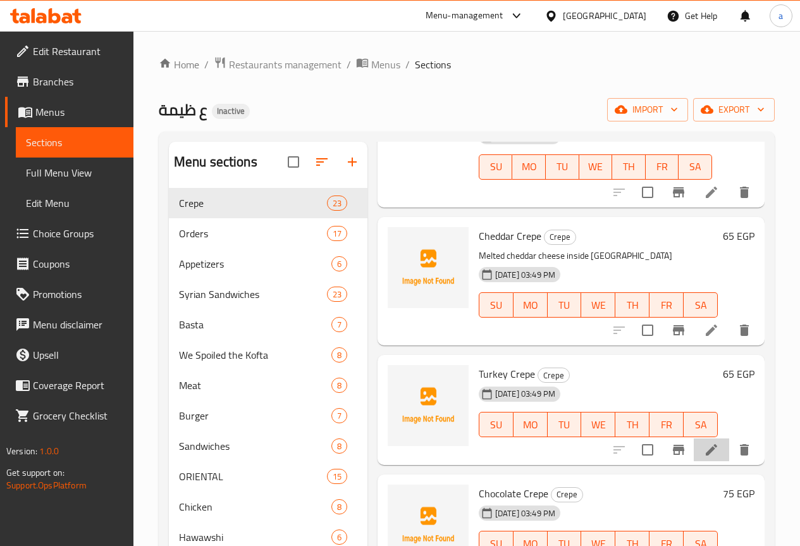
click at [710, 438] on li at bounding box center [711, 449] width 35 height 23
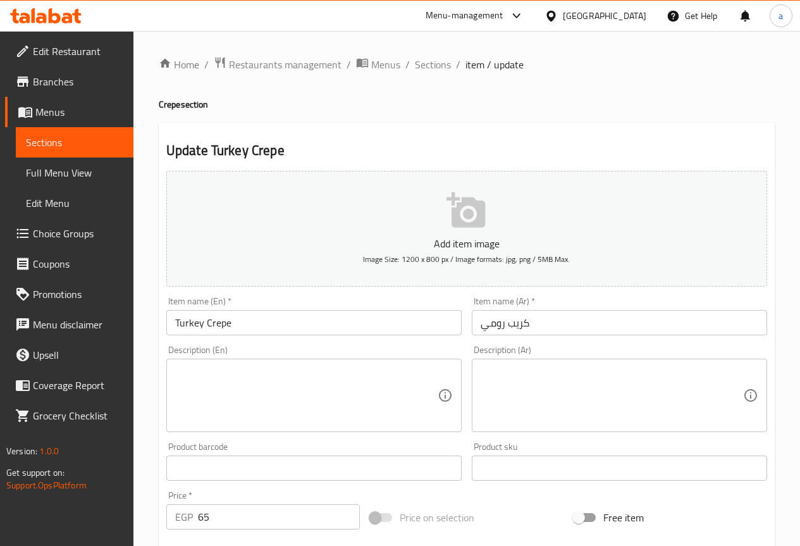
click at [185, 321] on input "Turkey Crepe" at bounding box center [313, 322] width 295 height 25
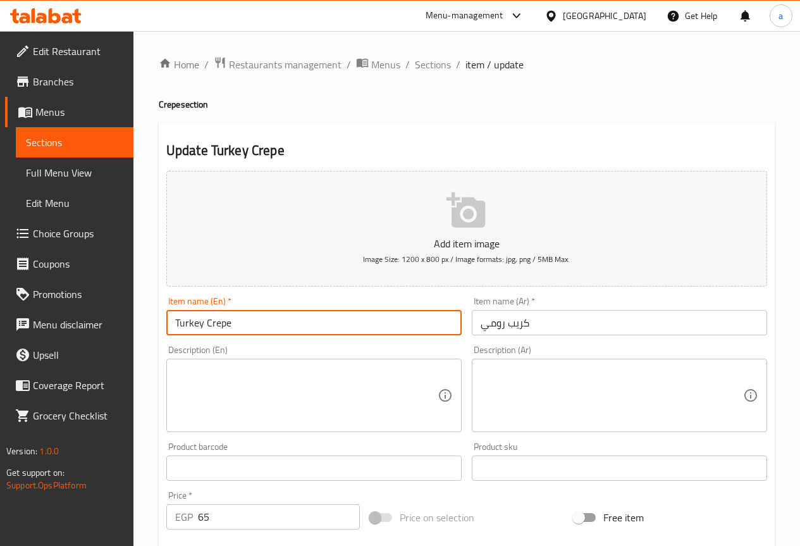
click at [185, 321] on input "Turkey Crepe" at bounding box center [313, 322] width 295 height 25
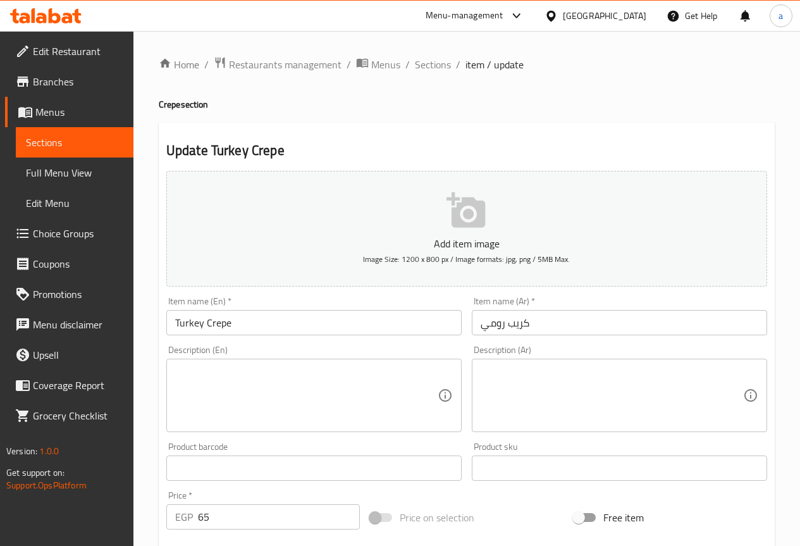
click at [279, 410] on textarea at bounding box center [306, 395] width 262 height 60
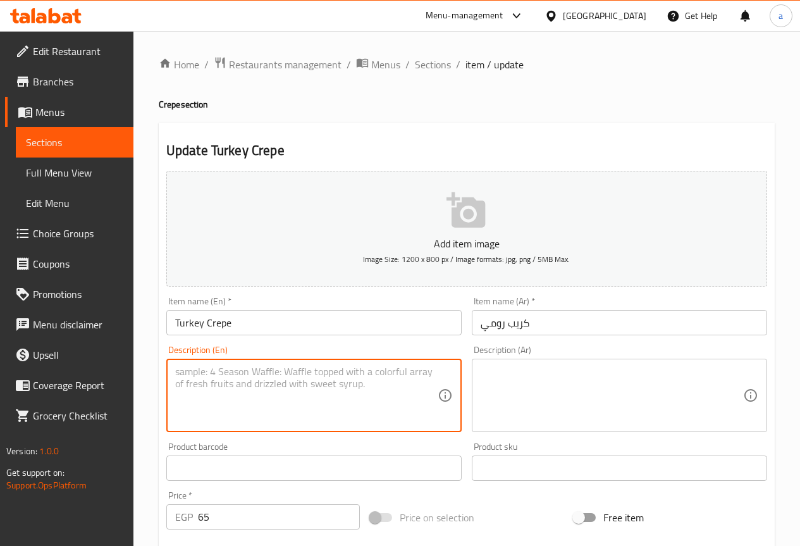
click at [347, 365] on textarea at bounding box center [306, 395] width 262 height 60
click at [589, 335] on input "كريب رومي" at bounding box center [619, 322] width 295 height 25
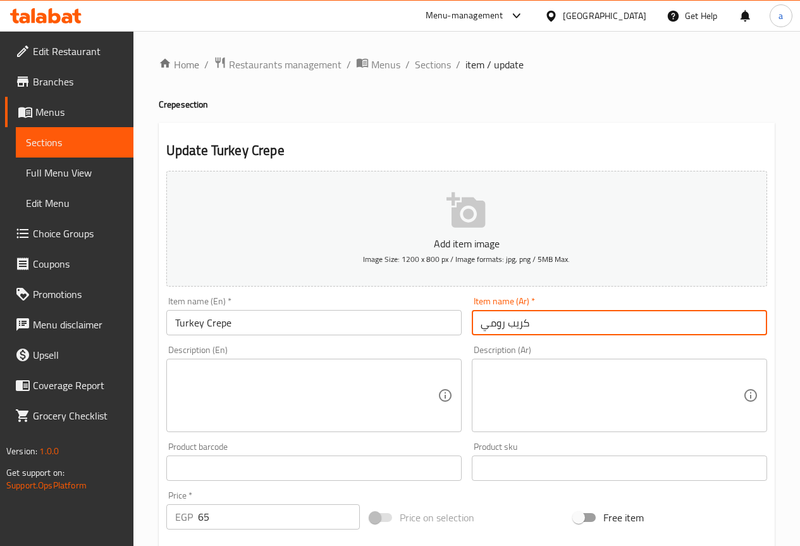
click at [553, 364] on div "Description (Ar)" at bounding box center [619, 394] width 295 height 73
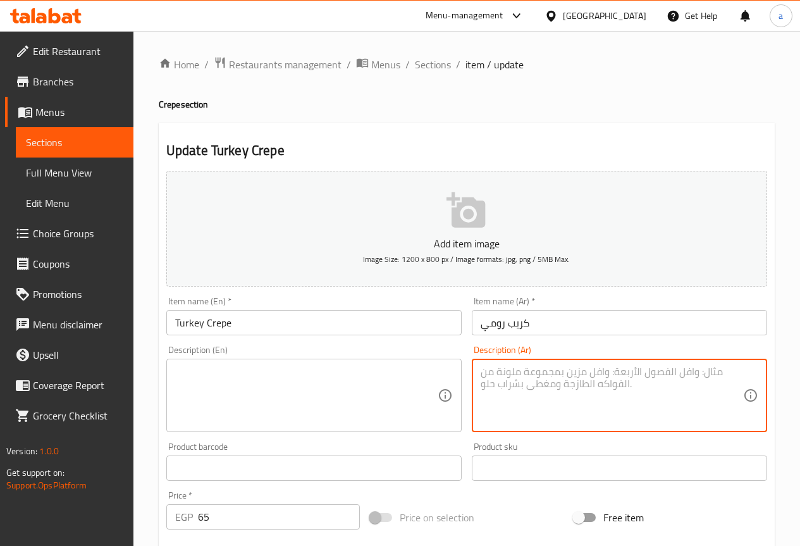
click at [550, 377] on textarea at bounding box center [611, 395] width 262 height 60
paste textarea "جبنة رومي مصرية بطعمها المميز."
click at [589, 405] on textarea "جبنة رومي مصرية بطعمها المميز." at bounding box center [611, 395] width 262 height 60
click at [640, 385] on textarea "جبنة رومي مصرية بطعمها المميز." at bounding box center [611, 395] width 262 height 60
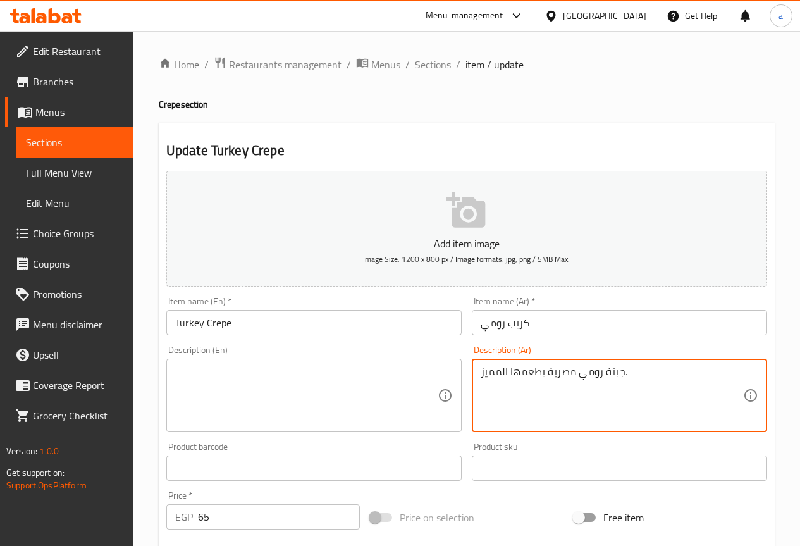
click at [640, 385] on textarea "جبنة رومي مصرية بطعمها المميز." at bounding box center [611, 395] width 262 height 60
type textarea "جبنة رومي مصرية بطعمها المميز."
click at [391, 374] on textarea at bounding box center [306, 395] width 262 height 60
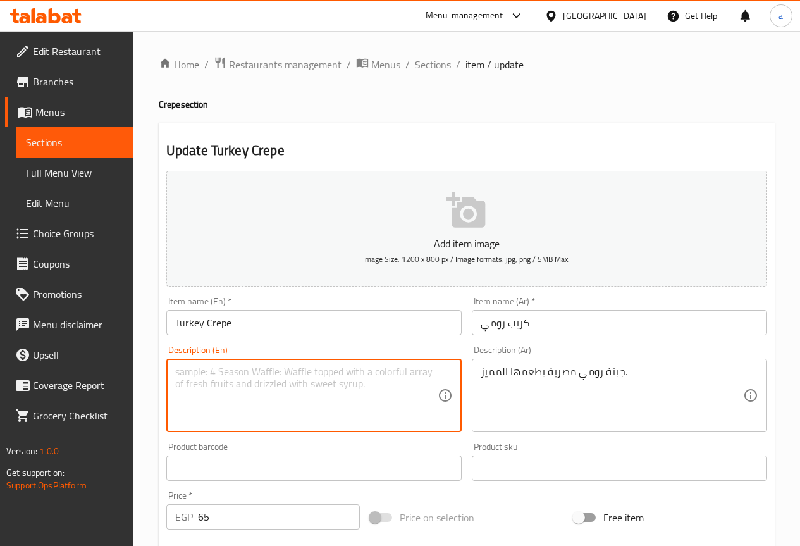
paste textarea "Egyptian Romi cheese with a distinctive taste."
click at [233, 367] on textarea "Egyptian Romi cheese with a distinctive taste." at bounding box center [306, 395] width 262 height 60
click at [185, 317] on input "Turkey Crepe" at bounding box center [313, 322] width 295 height 25
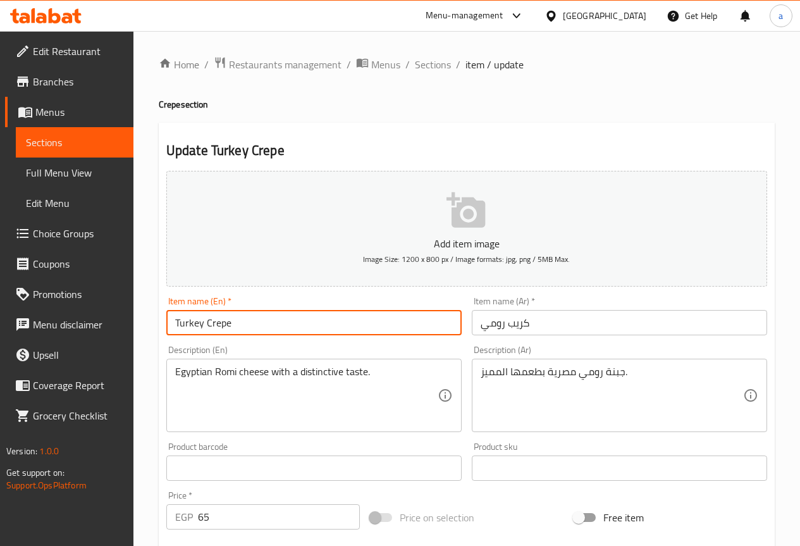
click at [185, 317] on input "Turkey Crepe" at bounding box center [313, 322] width 295 height 25
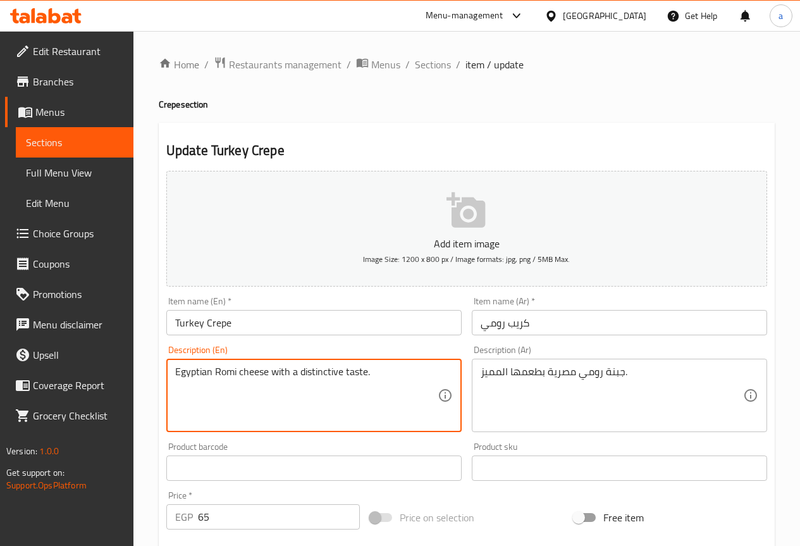
click at [232, 366] on textarea "Egyptian Romi cheese with a distinctive taste." at bounding box center [306, 395] width 262 height 60
paste textarea "Turkey"
click at [290, 388] on textarea "Egyptian Turkey cheese with a distinctive taste." at bounding box center [306, 395] width 262 height 60
click at [328, 403] on textarea "Egyptian Turkey cheese with a distinctive taste." at bounding box center [306, 395] width 262 height 60
click at [333, 379] on textarea "Egyptian Turkey cheese with a distinctive taste." at bounding box center [306, 395] width 262 height 60
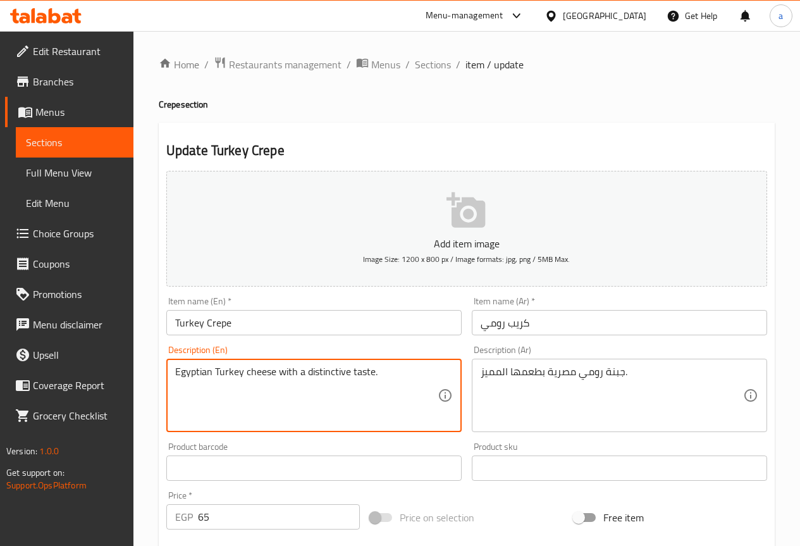
click at [333, 379] on textarea "Egyptian Turkey cheese with a distinctive taste." at bounding box center [306, 395] width 262 height 60
click at [340, 391] on textarea "Egyptian Turkey cheese with a distinctive taste." at bounding box center [306, 395] width 262 height 60
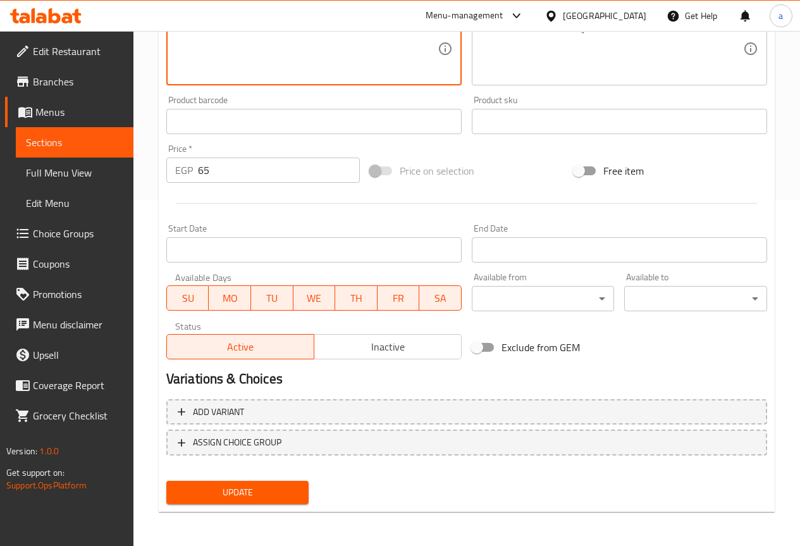
scroll to position [348, 0]
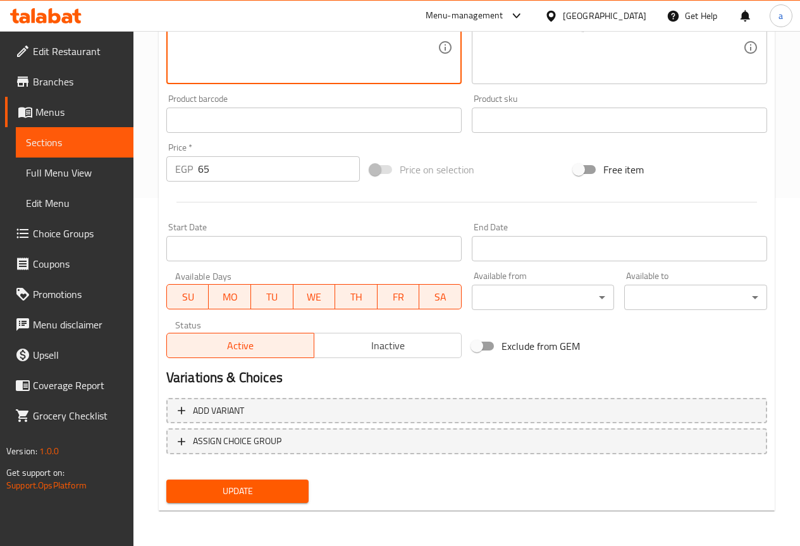
type textarea "Egyptian Turkey cheese with a distinctive taste."
click at [176, 499] on button "Update" at bounding box center [237, 490] width 143 height 23
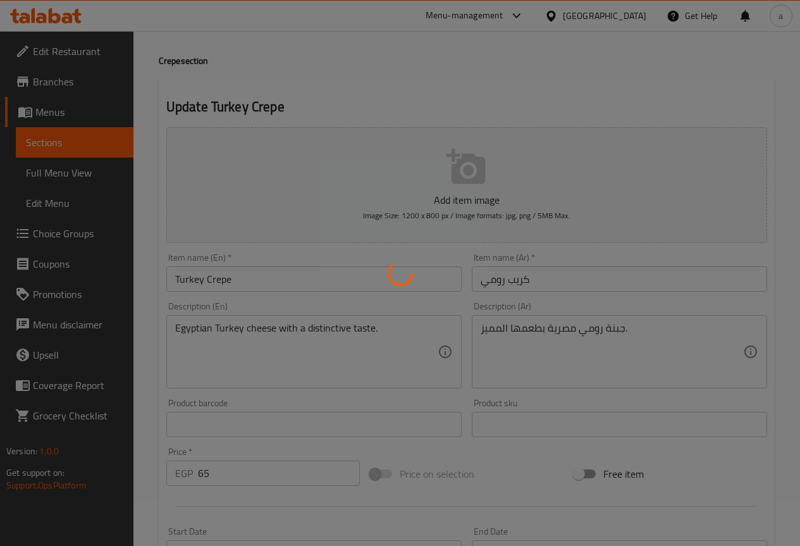
scroll to position [0, 0]
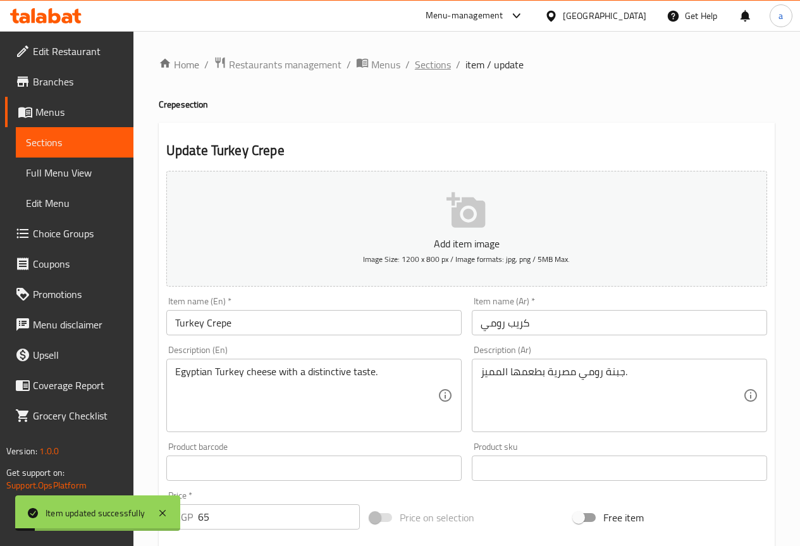
click at [418, 66] on span "Sections" at bounding box center [433, 64] width 36 height 15
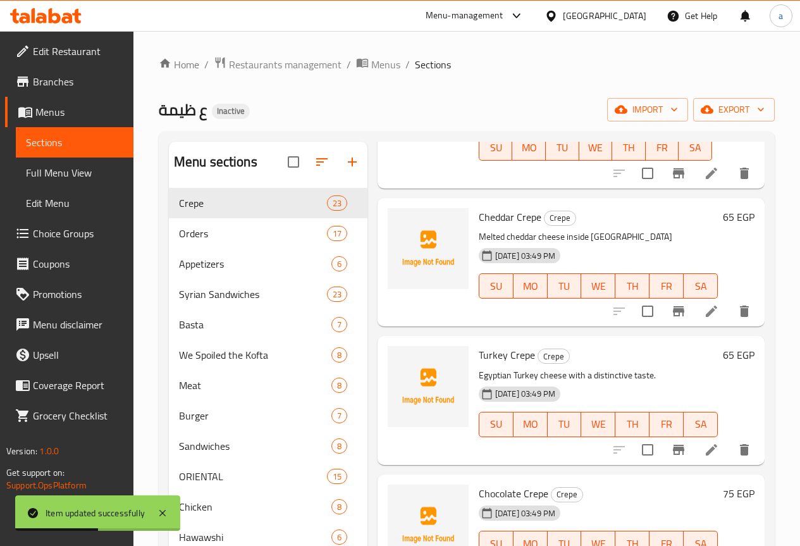
scroll to position [177, 0]
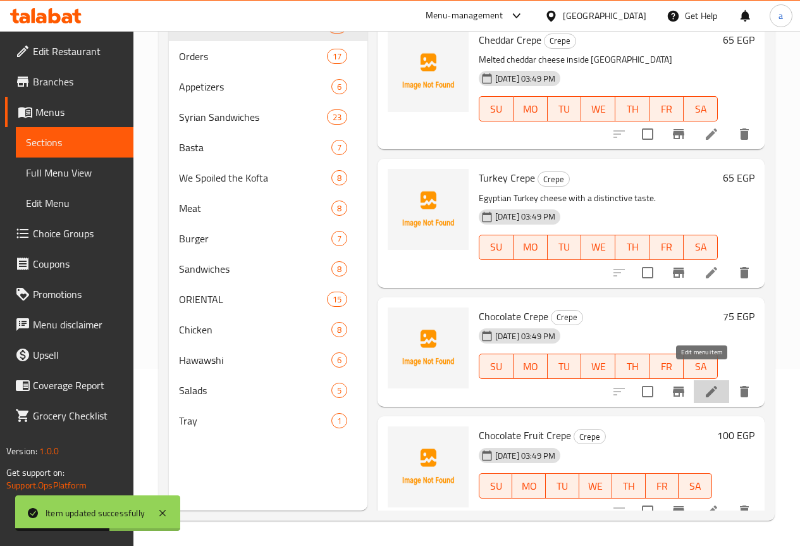
click at [704, 384] on icon at bounding box center [711, 391] width 15 height 15
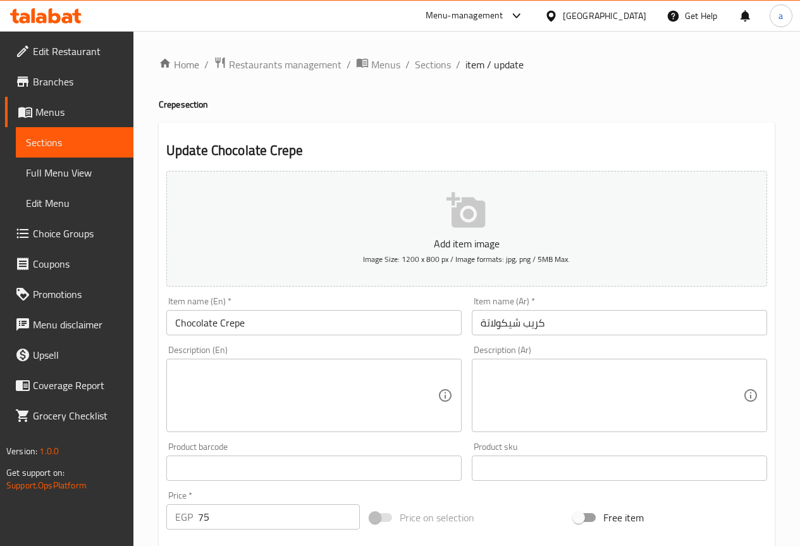
click at [642, 387] on textarea at bounding box center [611, 395] width 262 height 60
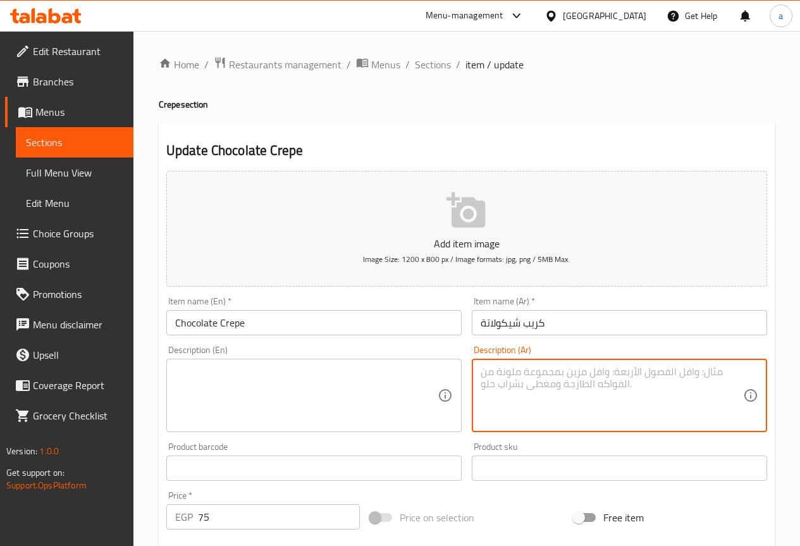
paste textarea "كريب محشو شوكولاتة ساخنة."
type textarea "كريب محشو شوكولاتة ساخنة."
click at [274, 351] on div "Description (En) Description (En)" at bounding box center [313, 388] width 295 height 87
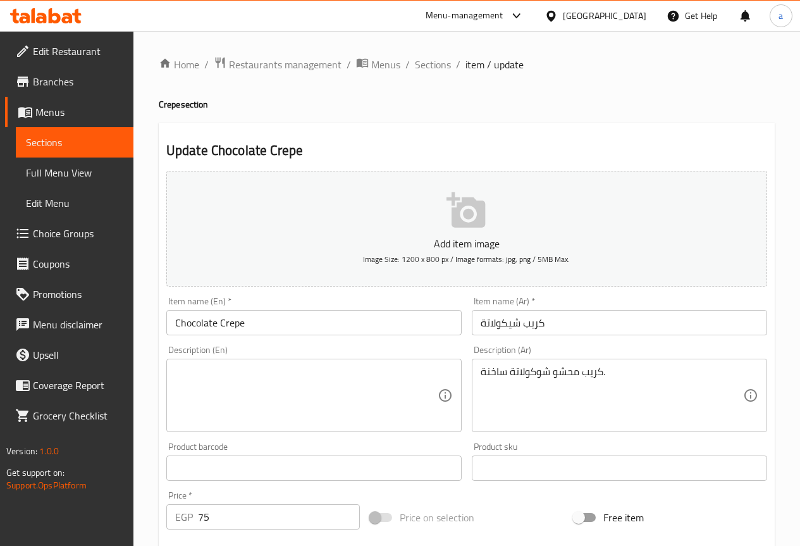
click at [274, 353] on div "Description (En) Description (En)" at bounding box center [313, 388] width 295 height 87
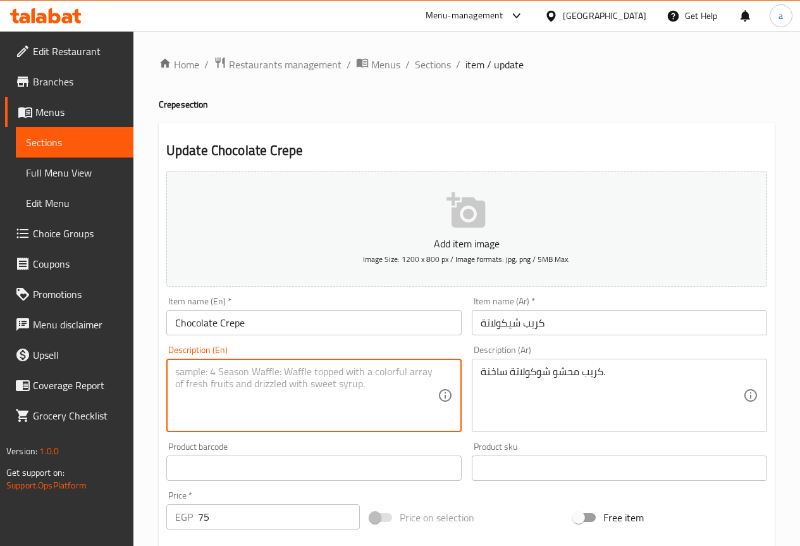
click at [274, 369] on textarea at bounding box center [306, 395] width 262 height 60
paste textarea "Crepe filled with hot chocolate."
click at [251, 369] on textarea "Crepe filled with hot chocolate." at bounding box center [306, 395] width 262 height 60
type textarea "Crepe filled with hot chocolate."
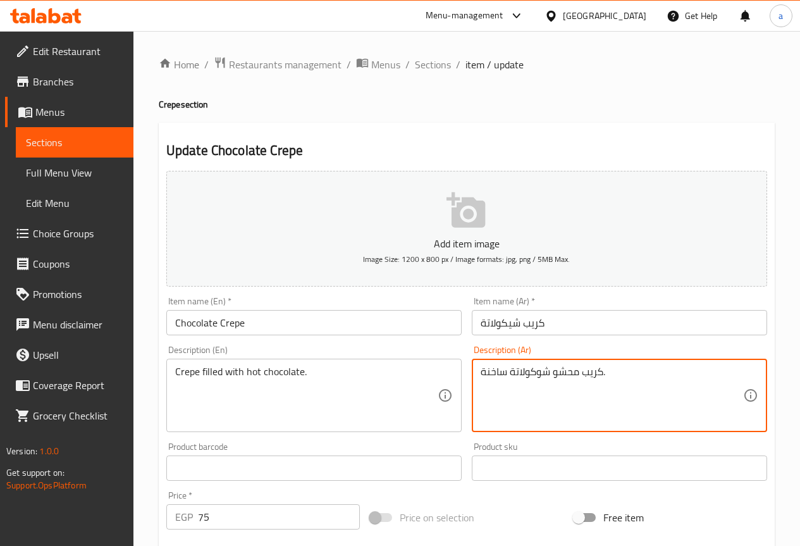
click at [498, 370] on textarea "كريب محشو شوكولاتة ساخنة." at bounding box center [611, 395] width 262 height 60
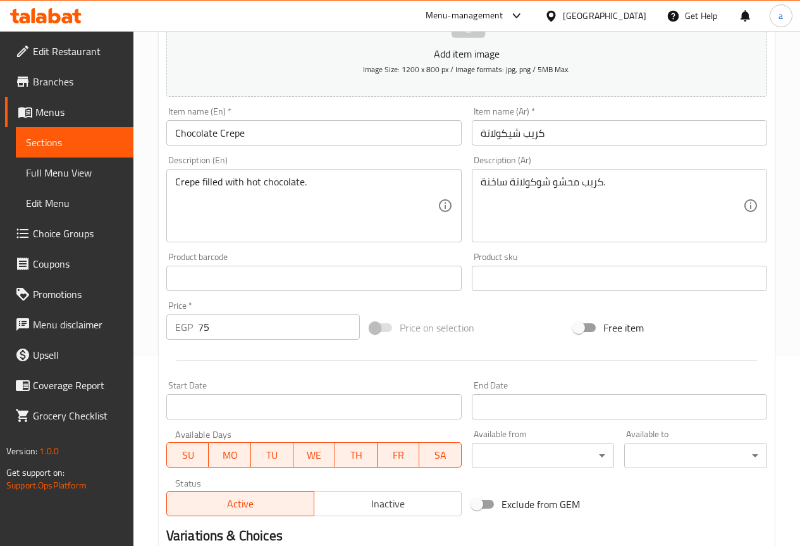
scroll to position [348, 0]
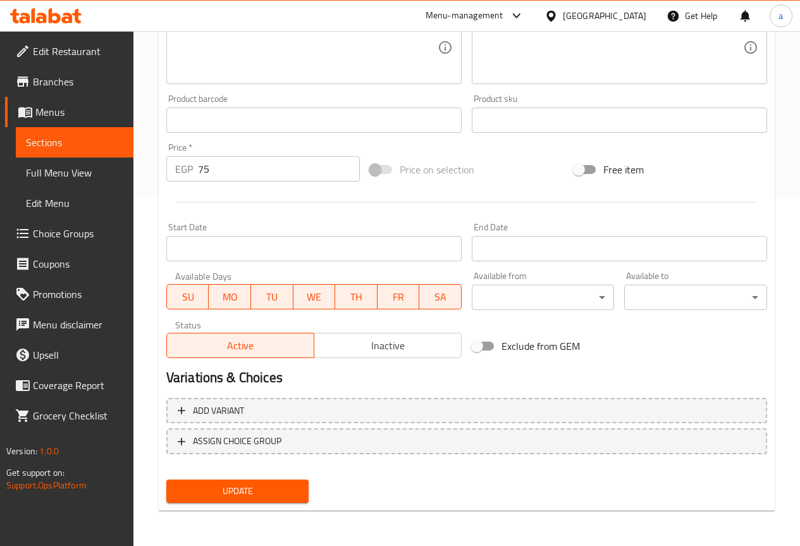
drag, startPoint x: 279, startPoint y: 486, endPoint x: 295, endPoint y: 448, distance: 40.3
click at [280, 486] on span "Update" at bounding box center [237, 491] width 123 height 16
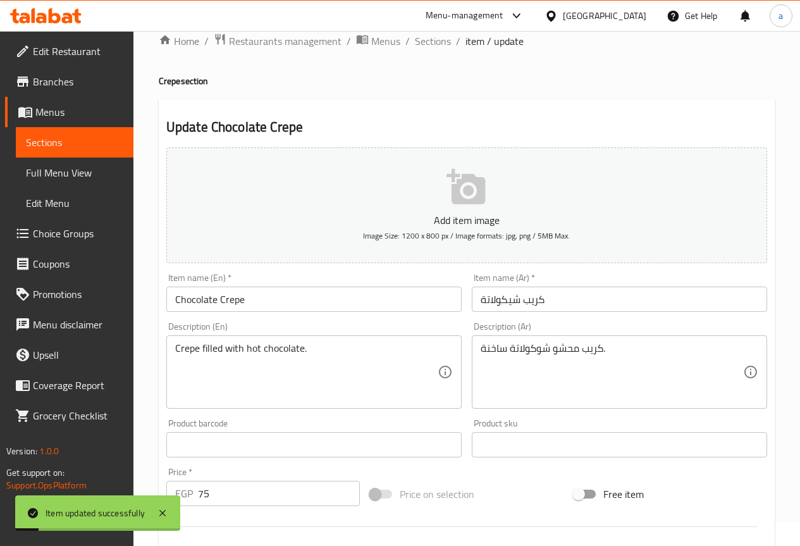
scroll to position [0, 0]
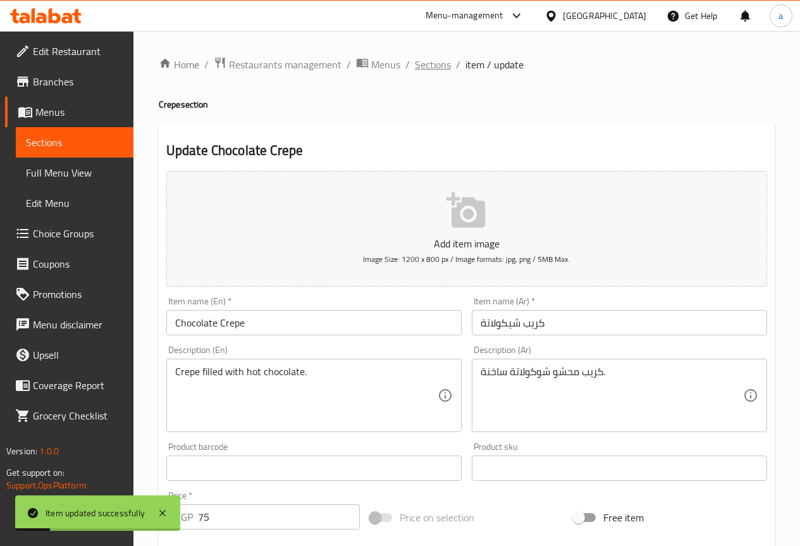
click at [423, 68] on span "Sections" at bounding box center [433, 64] width 36 height 15
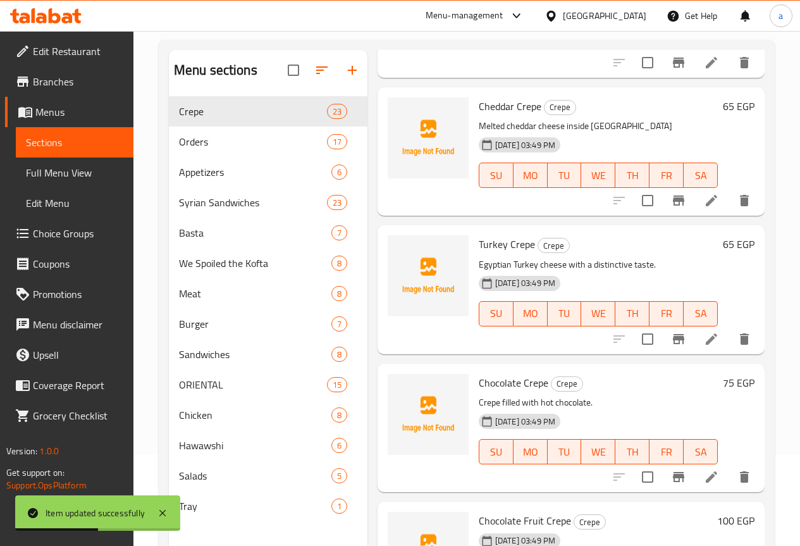
scroll to position [177, 0]
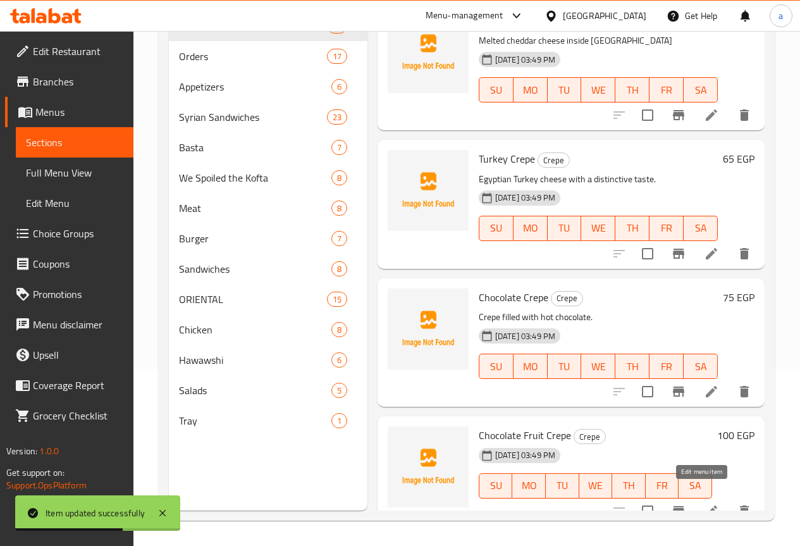
click at [704, 503] on icon at bounding box center [711, 510] width 15 height 15
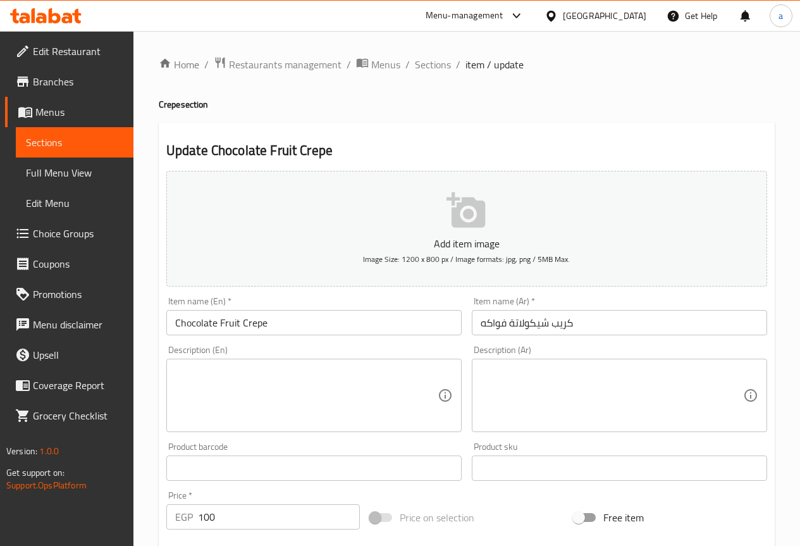
click at [553, 445] on div "Product sku Product sku" at bounding box center [619, 461] width 295 height 39
click at [578, 413] on textarea at bounding box center [611, 395] width 262 height 60
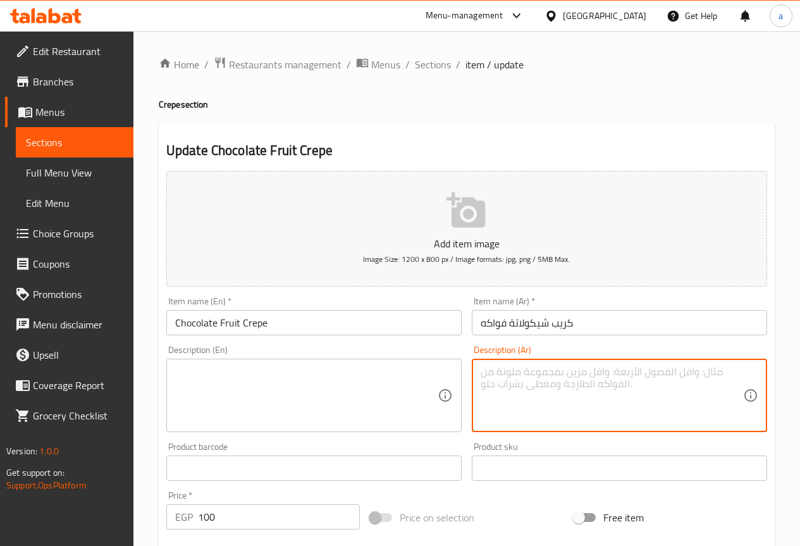
paste textarea "كريب بالشوكولاتة والفواكه الطازجة"
click at [570, 408] on textarea "كريب بالشوكولاتة والفواكه الطازجة" at bounding box center [611, 395] width 262 height 60
click at [575, 405] on textarea "كريب بالشوكولاتة والفواكه الطازجة" at bounding box center [611, 395] width 262 height 60
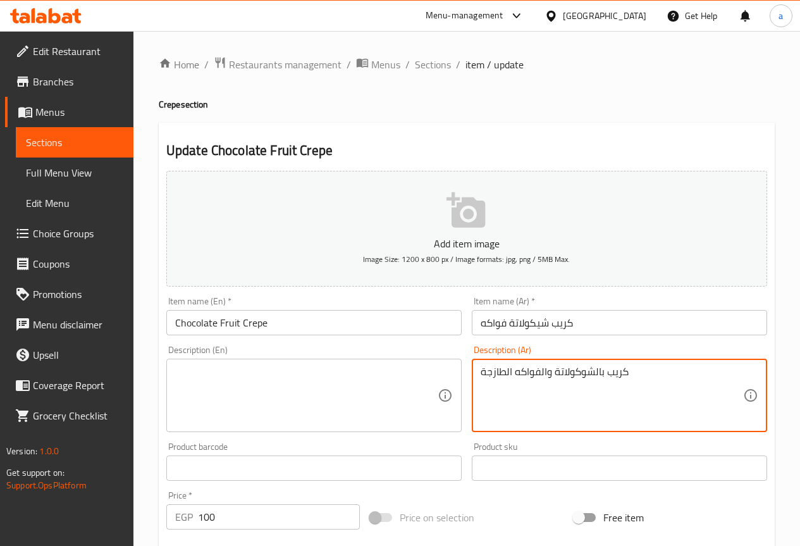
type textarea "كريب بالشوكولاتة والفواكه الطازجة"
click at [412, 375] on textarea at bounding box center [306, 395] width 262 height 60
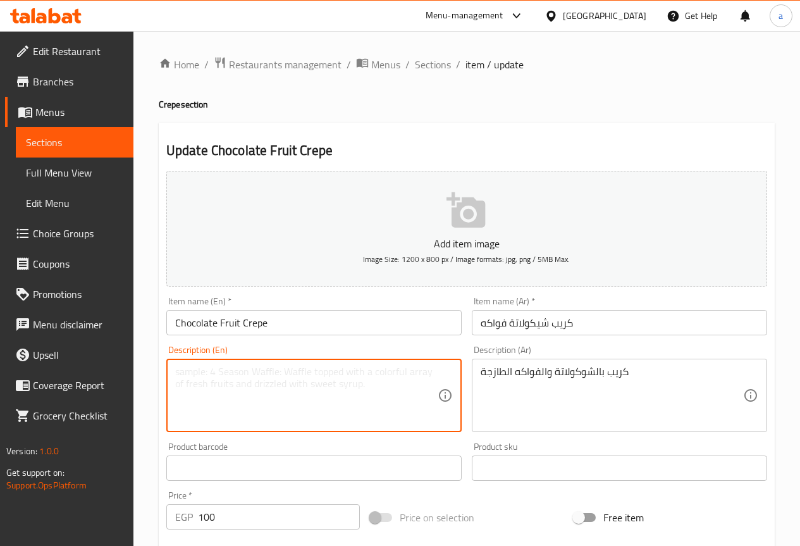
paste textarea "Chocolate and fresh fruit crepe"
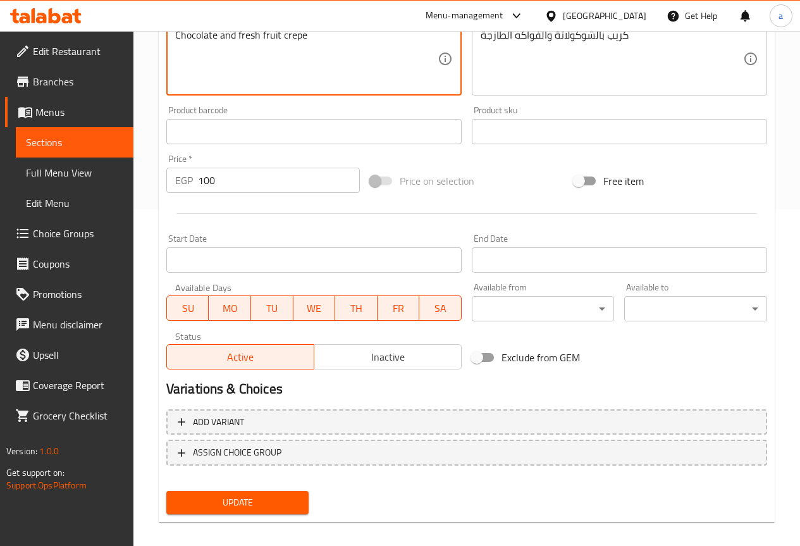
scroll to position [348, 0]
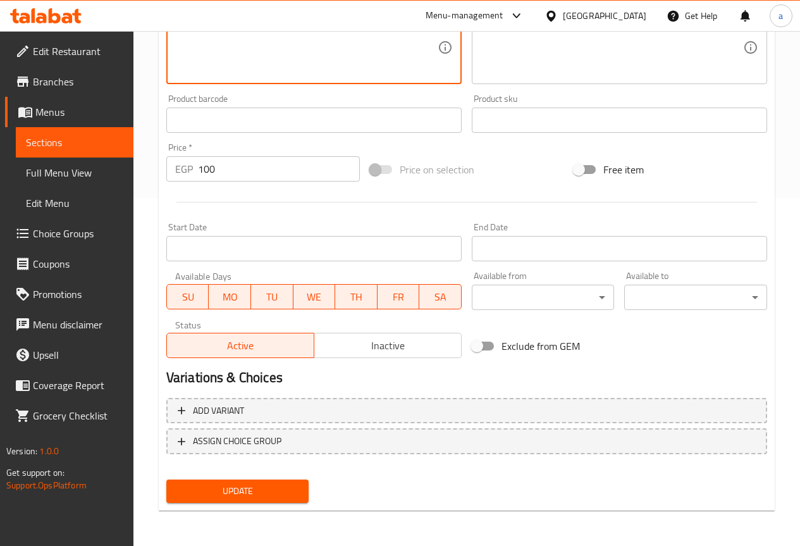
type textarea "Chocolate and fresh fruit crepe"
click at [276, 488] on span "Update" at bounding box center [237, 491] width 123 height 16
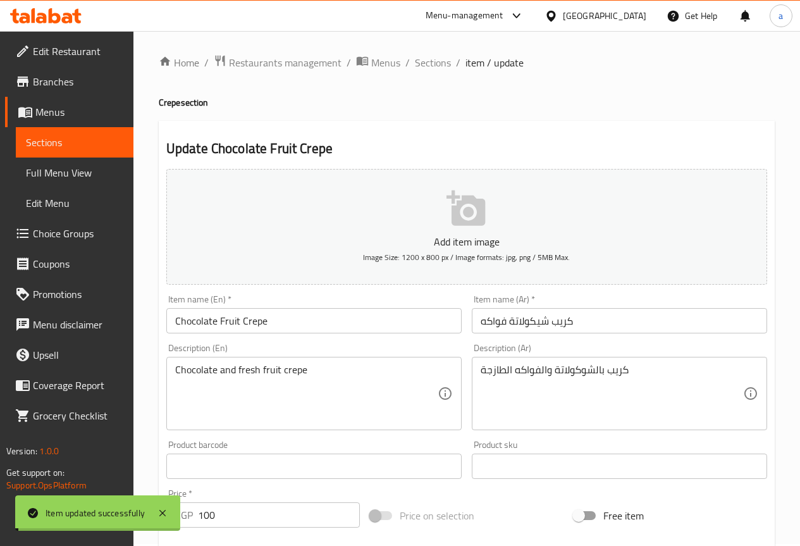
scroll to position [0, 0]
click at [429, 57] on span "Sections" at bounding box center [433, 64] width 36 height 15
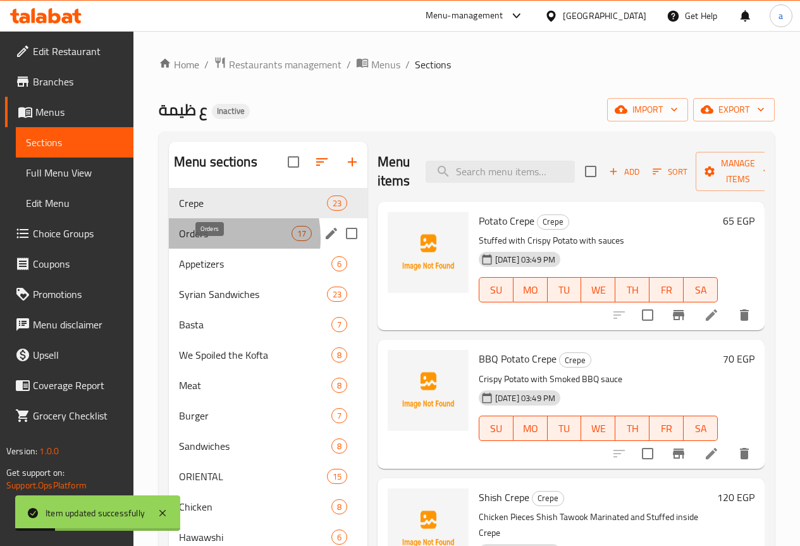
click at [205, 241] on span "Orders" at bounding box center [235, 233] width 113 height 15
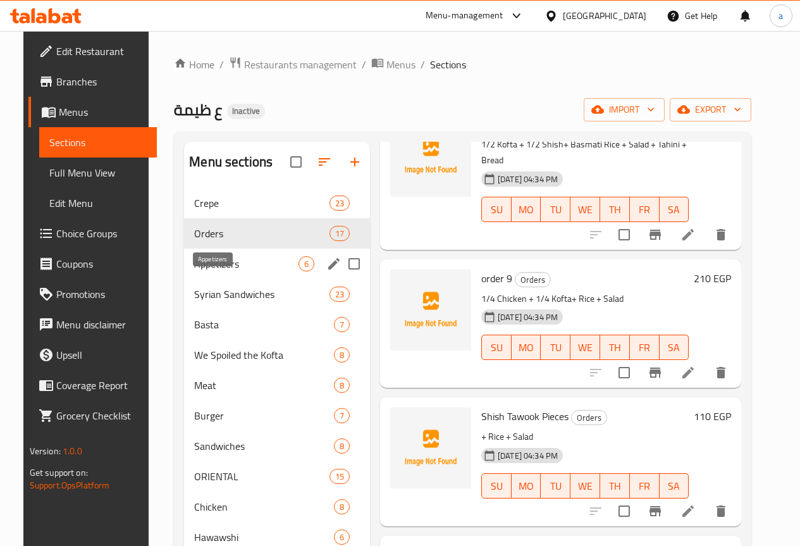
click at [224, 271] on span "Appetizers" at bounding box center [246, 263] width 104 height 15
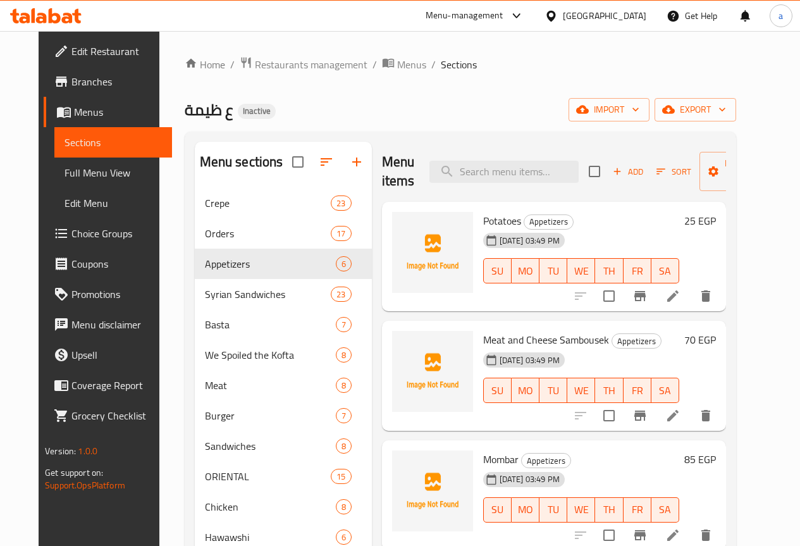
click at [690, 305] on li at bounding box center [672, 296] width 35 height 23
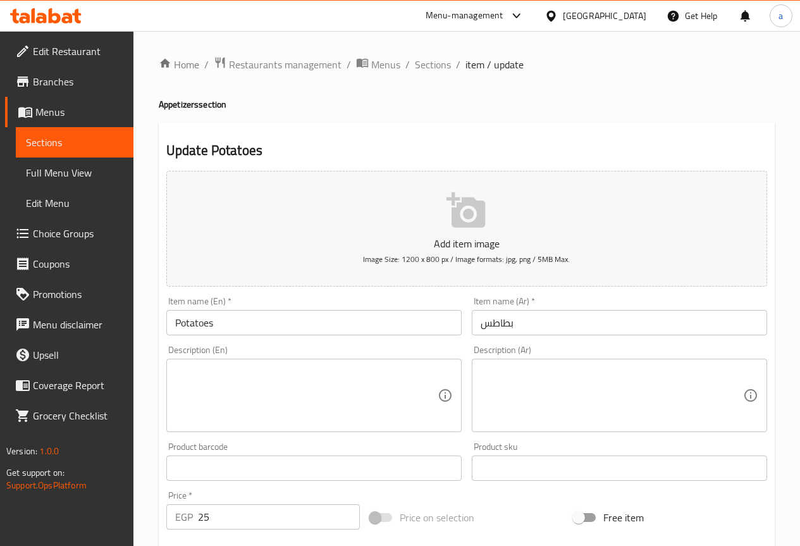
click at [596, 395] on textarea at bounding box center [611, 395] width 262 height 60
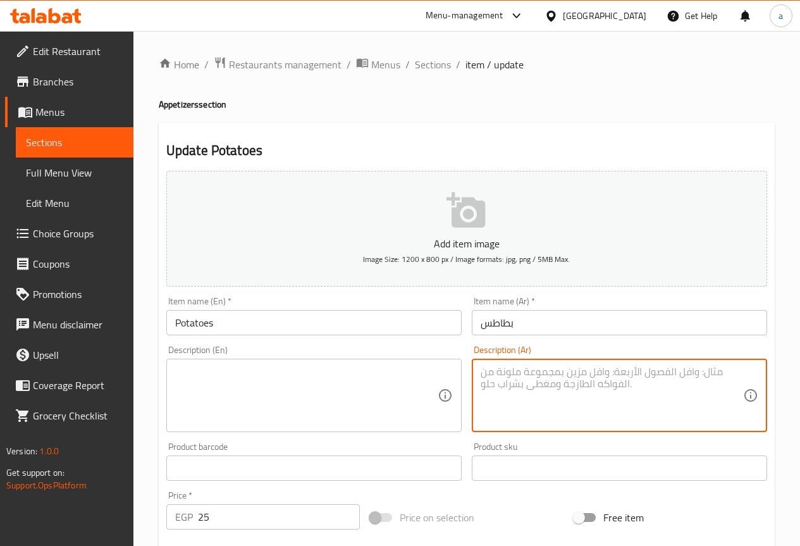
paste textarea "Chocolate and fresh fruit crepe"
type textarea "C"
click at [556, 391] on textarea at bounding box center [611, 395] width 262 height 60
paste textarea "بطاطس مقلية مقرمشة ذهبية."
type textarea "بطاطس مقلية مقرمشة ذهبية."
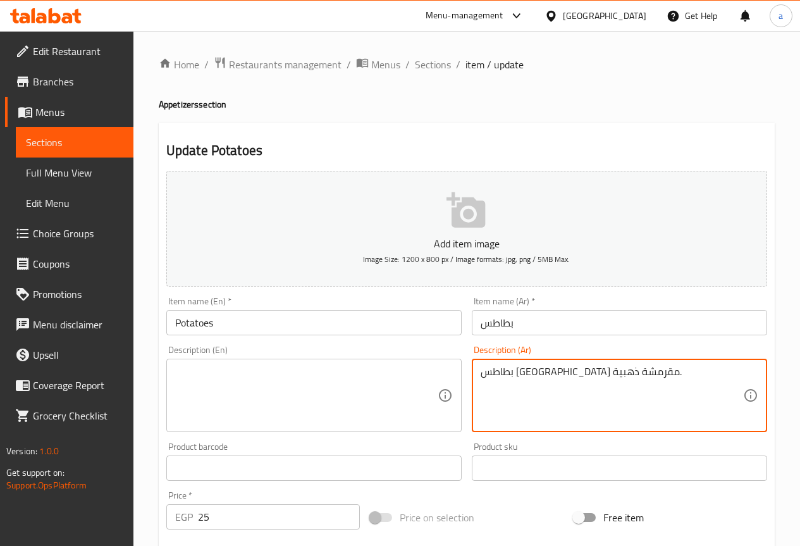
click at [327, 360] on div "Description (En)" at bounding box center [313, 394] width 295 height 73
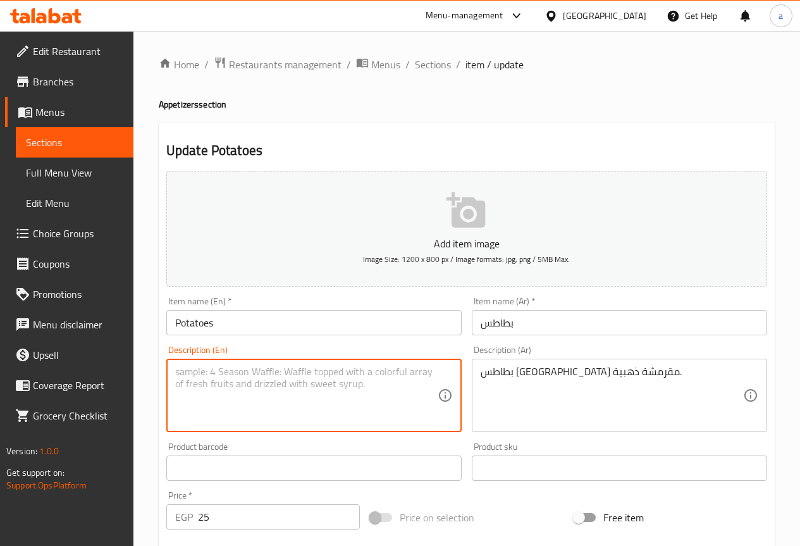
paste textarea "French Fries"
paste textarea "Golden crispy"
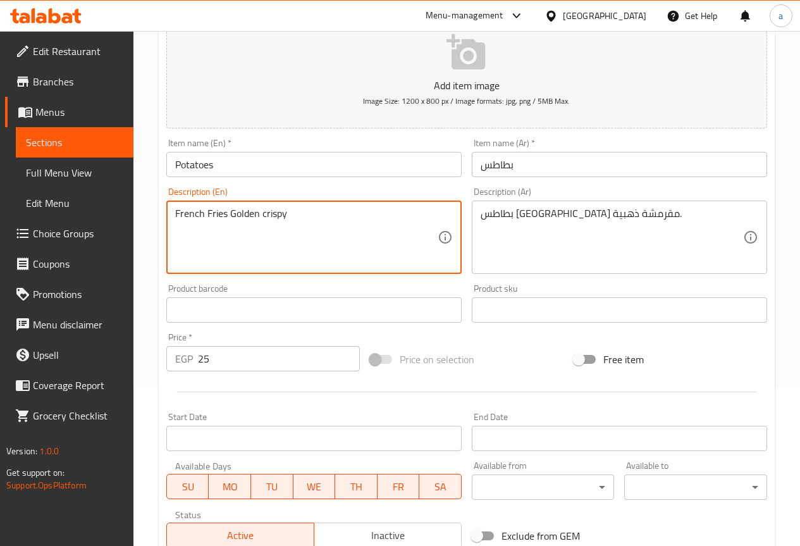
scroll to position [348, 0]
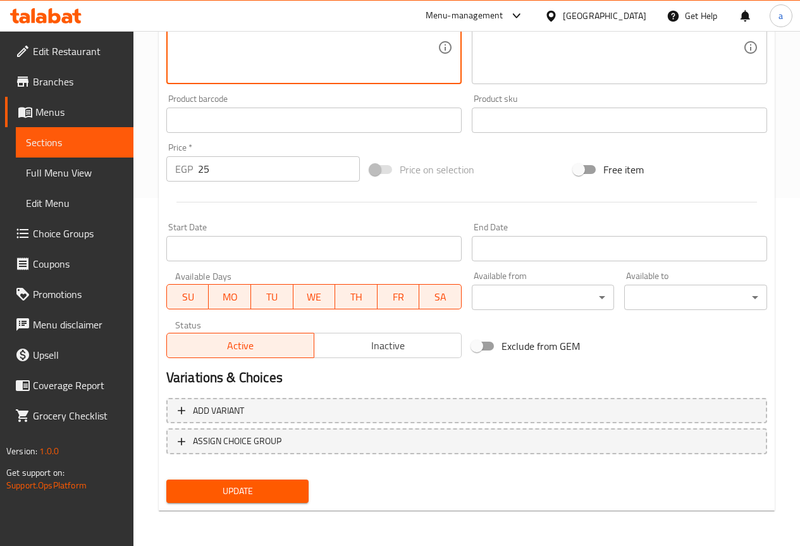
type textarea "French Fries Golden crispy"
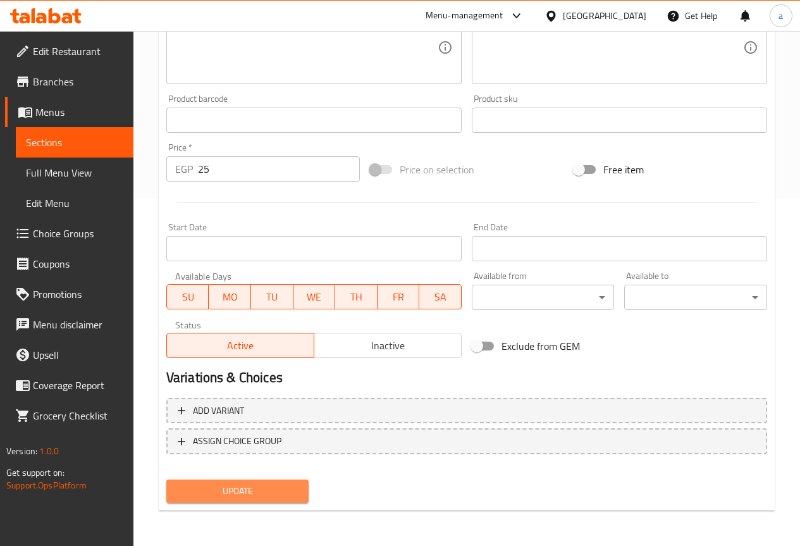
click at [259, 482] on button "Update" at bounding box center [237, 490] width 143 height 23
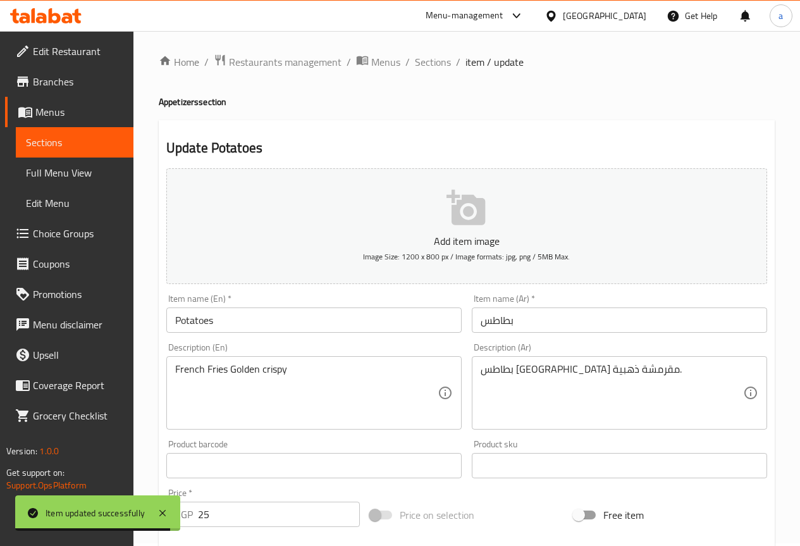
scroll to position [0, 0]
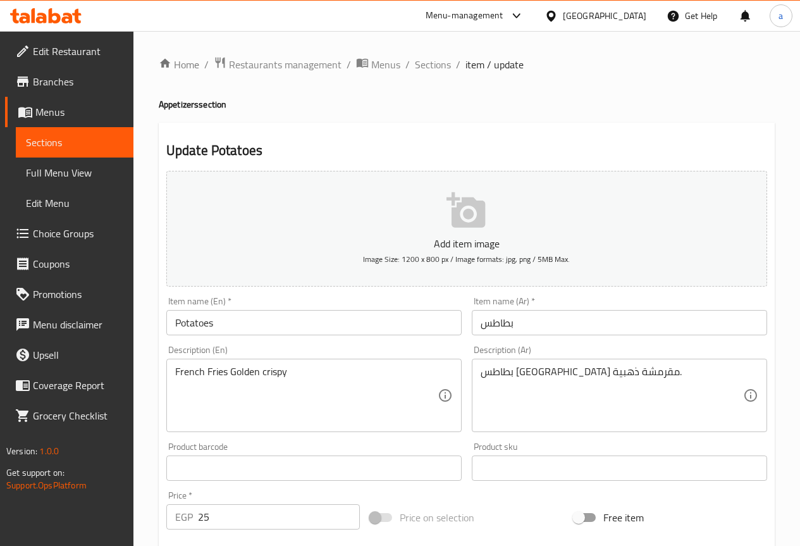
drag, startPoint x: 441, startPoint y: 71, endPoint x: 445, endPoint y: 130, distance: 59.0
click at [441, 71] on span "Sections" at bounding box center [433, 64] width 36 height 15
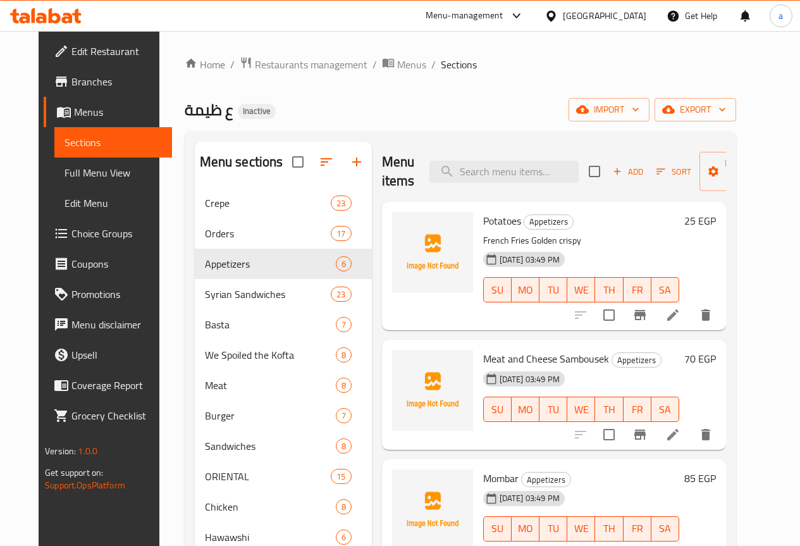
click at [680, 432] on icon at bounding box center [672, 434] width 15 height 15
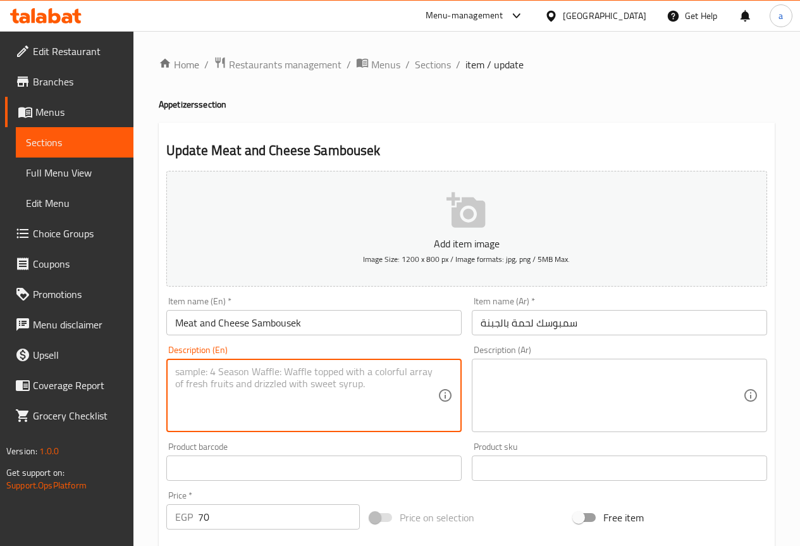
click at [407, 365] on textarea at bounding box center [306, 395] width 262 height 60
paste textarea "Golden crispy"
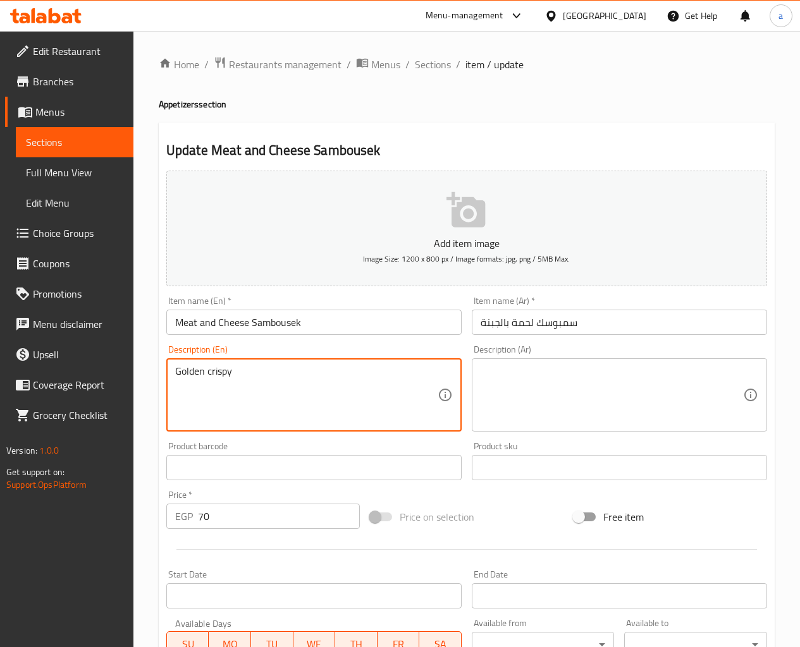
type textarea "Golden crispy"
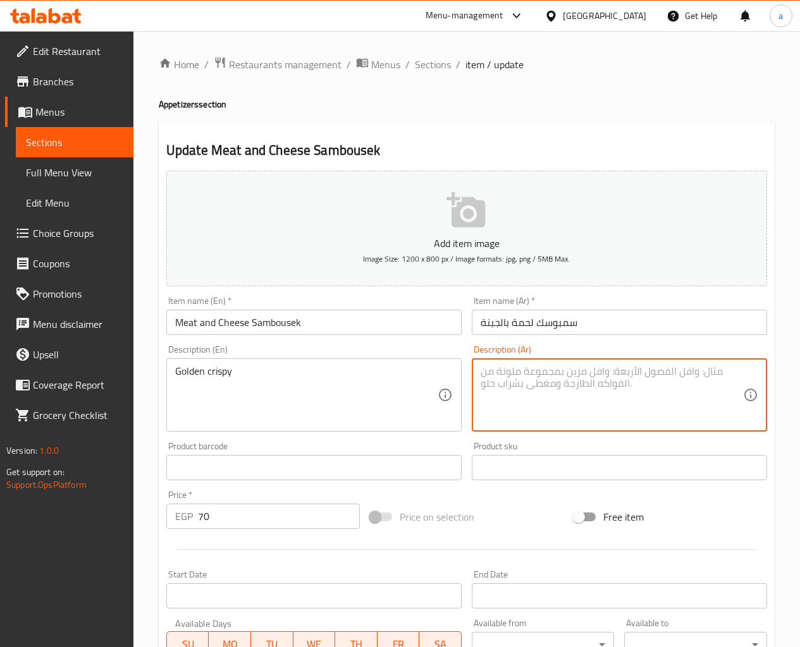
click at [558, 378] on textarea at bounding box center [611, 395] width 262 height 60
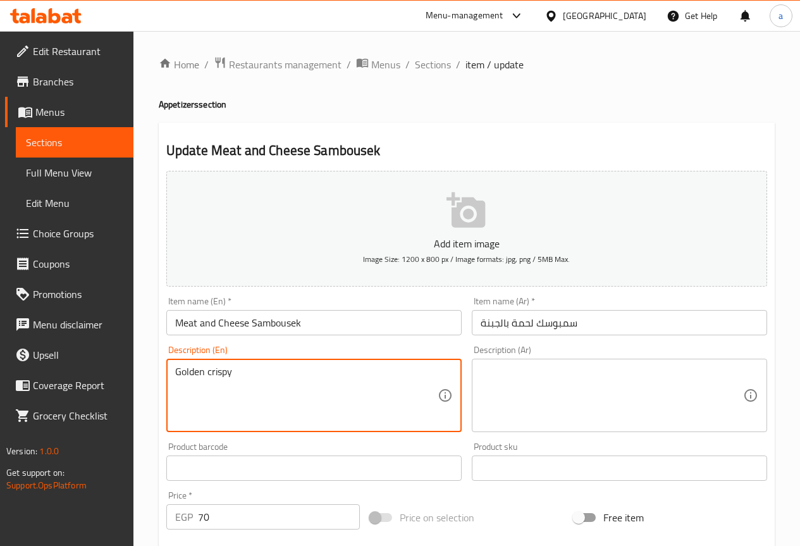
click at [383, 394] on textarea "Golden crispy" at bounding box center [306, 395] width 262 height 60
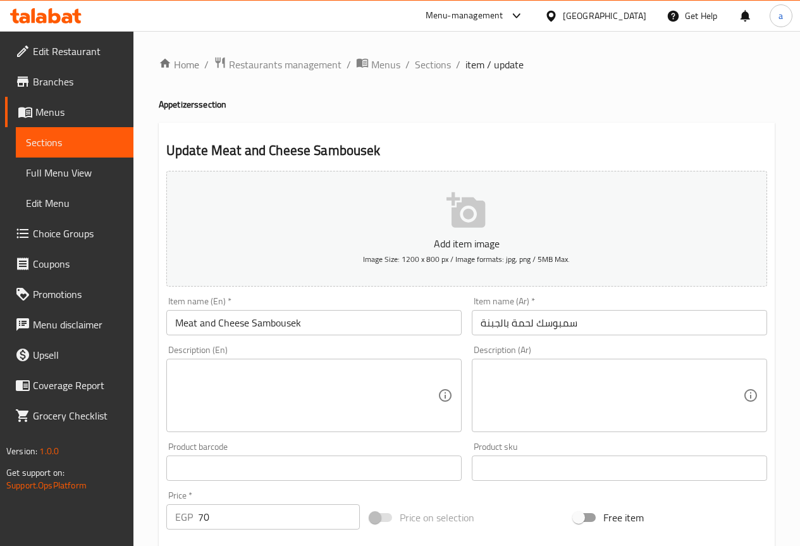
click at [599, 431] on div "Description (Ar)" at bounding box center [619, 394] width 295 height 73
click at [587, 396] on textarea at bounding box center [611, 395] width 262 height 60
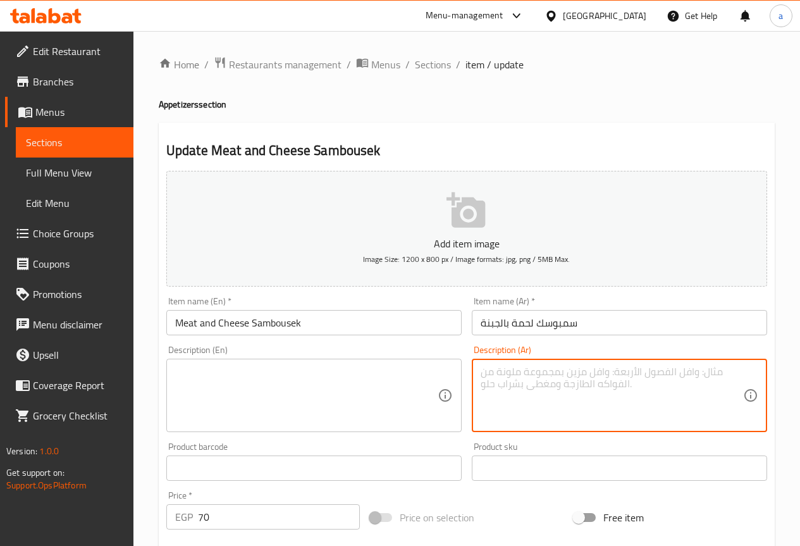
paste textarea "سمبوسك محشية باللحم المفروم والجبنة."
click at [590, 370] on textarea "سمبوسك محشية باللحم المفروم والجبنة." at bounding box center [611, 395] width 262 height 60
click at [568, 381] on textarea "سمبوسك محشية باللحم المفروم والجبنة." at bounding box center [611, 395] width 262 height 60
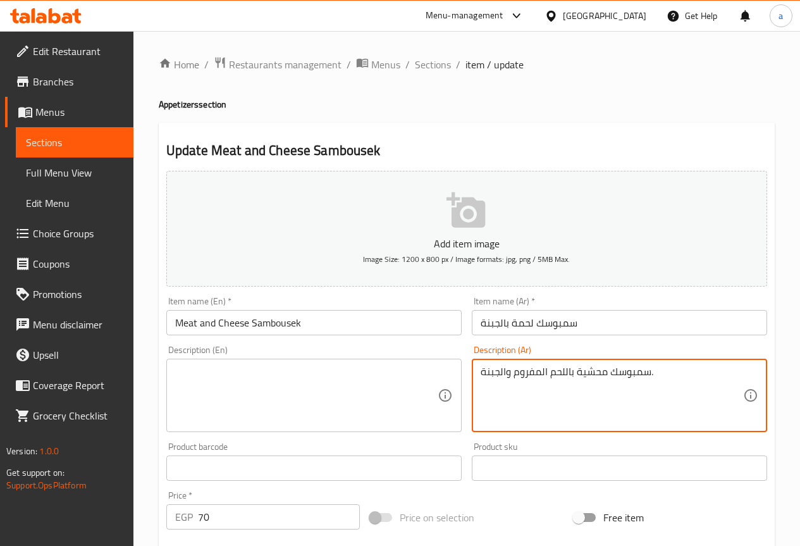
type textarea "سمبوسك محشية باللحم المفروم والجبنة."
click at [296, 366] on textarea at bounding box center [306, 395] width 262 height 60
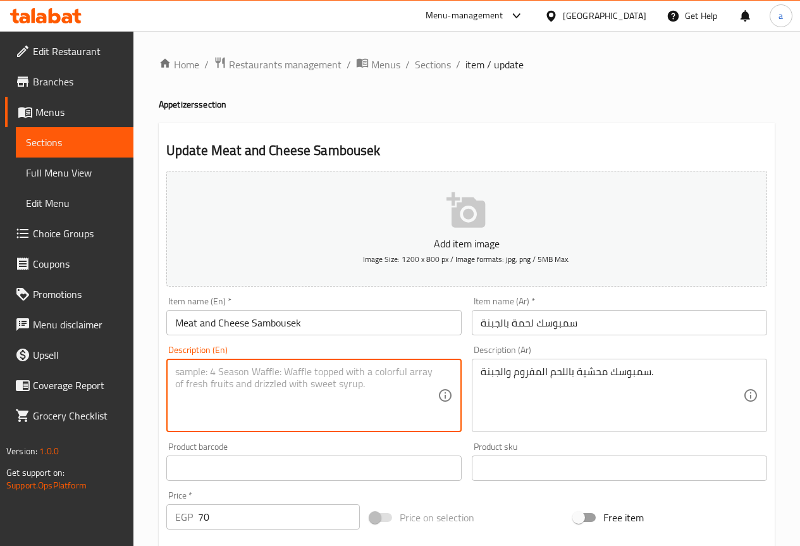
paste textarea "Samosa stuffed with minced meat and cheese."
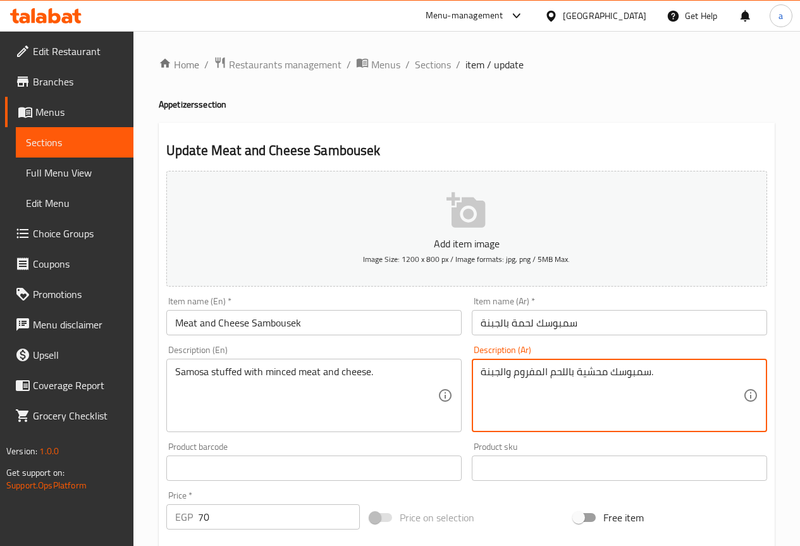
click at [642, 375] on textarea "سمبوسك محشية باللحم المفروم والجبنة." at bounding box center [611, 395] width 262 height 60
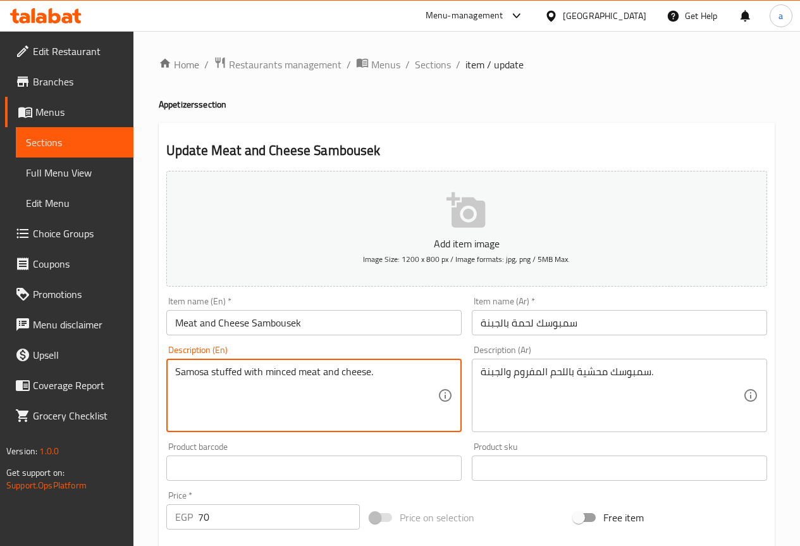
click at [200, 374] on textarea "Samosa stuffed with minced meat and cheese." at bounding box center [306, 395] width 262 height 60
paste textarea "bousek"
click at [223, 395] on textarea "Sambousek stuffed with minced meat and cheese." at bounding box center [306, 395] width 262 height 60
click at [280, 389] on textarea "Sambousek stuffed with minced meat and cheese." at bounding box center [306, 395] width 262 height 60
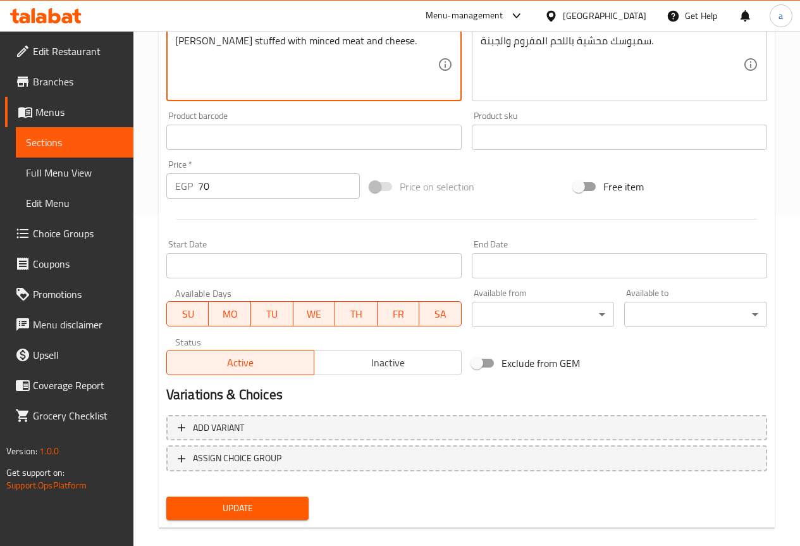
scroll to position [348, 0]
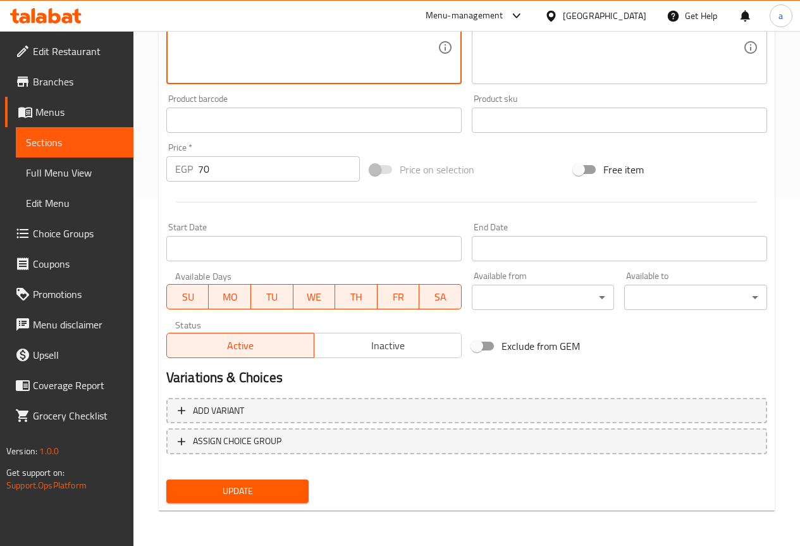
type textarea "Sambousek stuffed with minced meat and cheese."
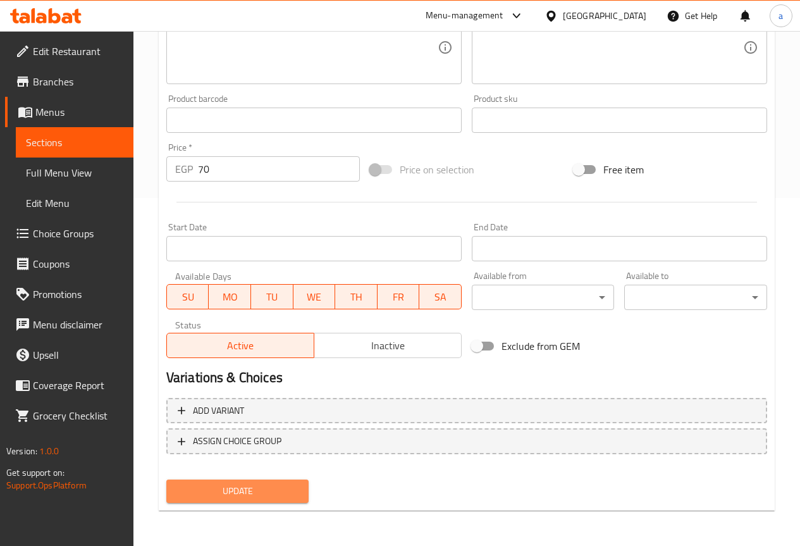
click at [270, 482] on button "Update" at bounding box center [237, 490] width 143 height 23
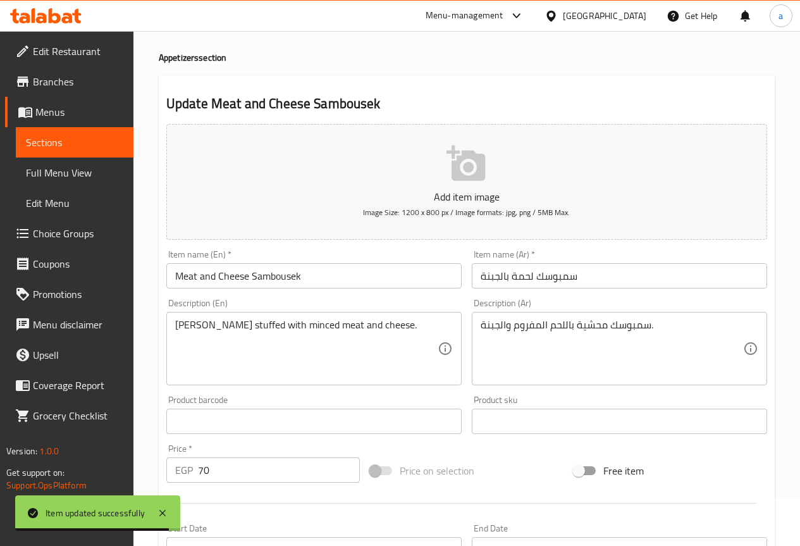
scroll to position [0, 0]
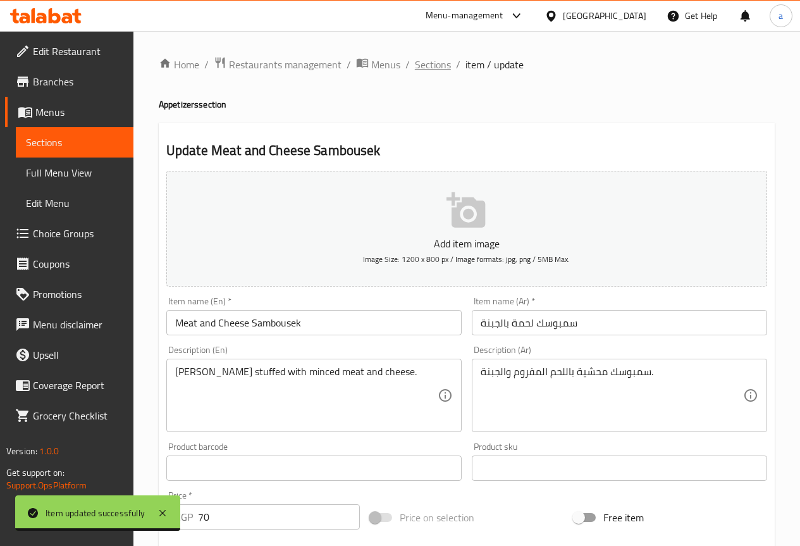
click at [438, 62] on span "Sections" at bounding box center [433, 64] width 36 height 15
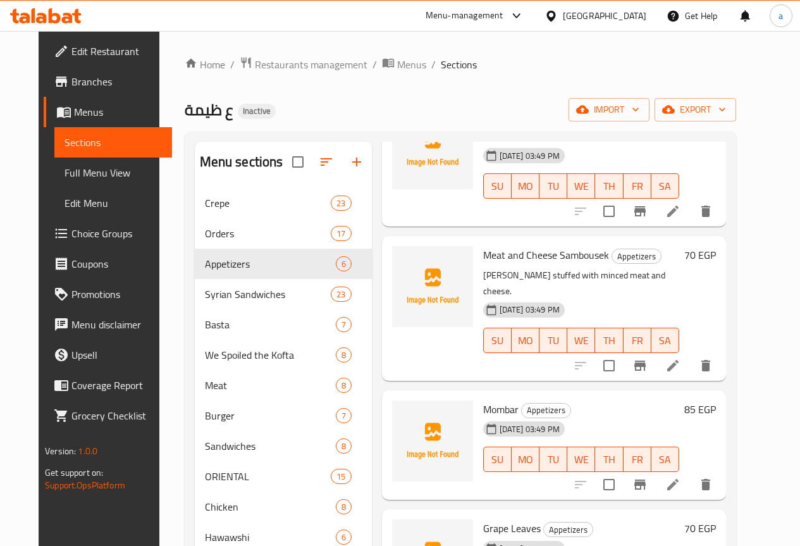
scroll to position [126, 0]
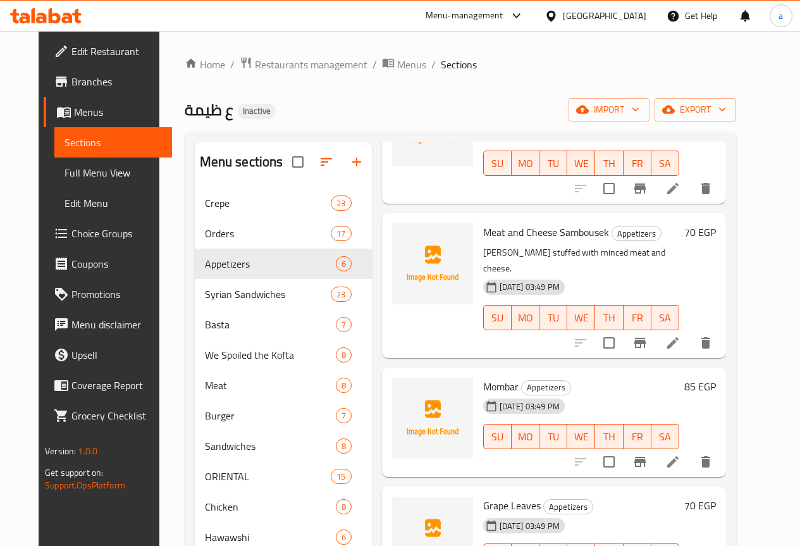
click at [690, 455] on li at bounding box center [672, 461] width 35 height 23
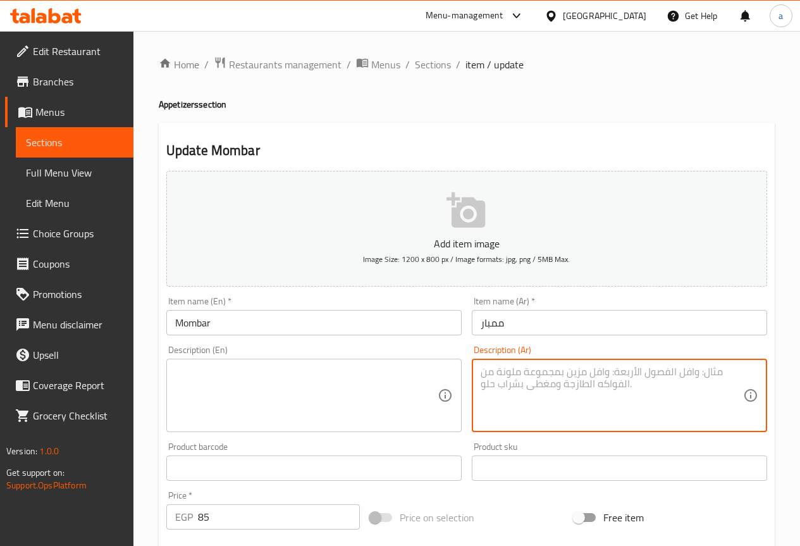
click at [594, 401] on textarea at bounding box center [611, 395] width 262 height 60
paste textarea "أمعاء محشية بالأرز والبهارات."
click at [596, 370] on textarea "أمعاء محشية بالأرز والبهارات." at bounding box center [611, 395] width 262 height 60
type textarea "أمعاء محشية بالأرز والبهارات."
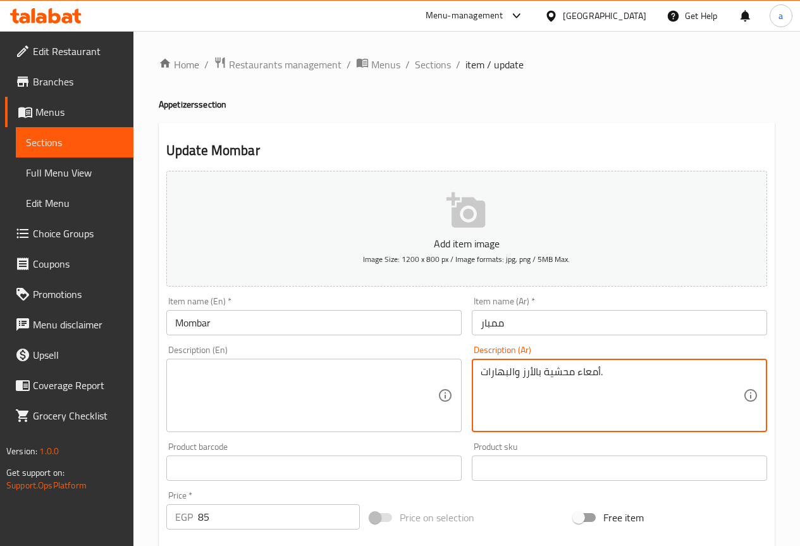
click at [554, 373] on textarea "أمعاء محشية بالأرز والبهارات." at bounding box center [611, 395] width 262 height 60
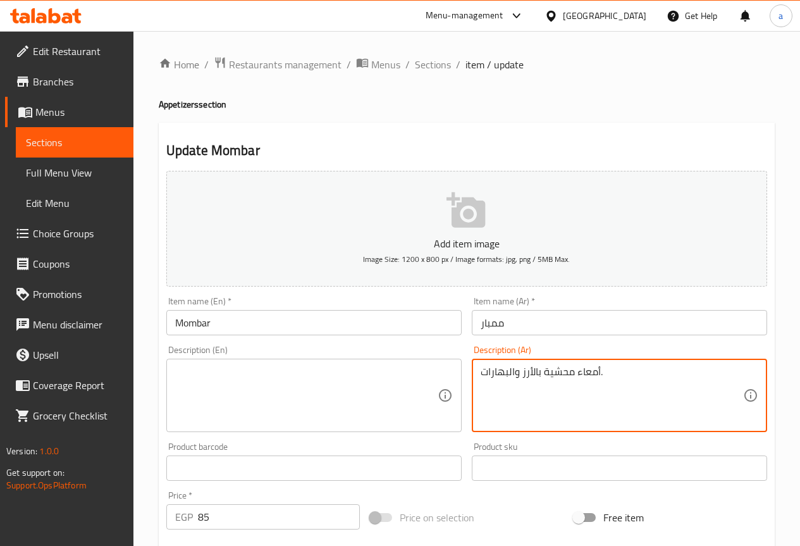
click at [554, 373] on textarea "أمعاء محشية بالأرز والبهارات." at bounding box center [611, 395] width 262 height 60
click at [407, 399] on textarea at bounding box center [306, 395] width 262 height 60
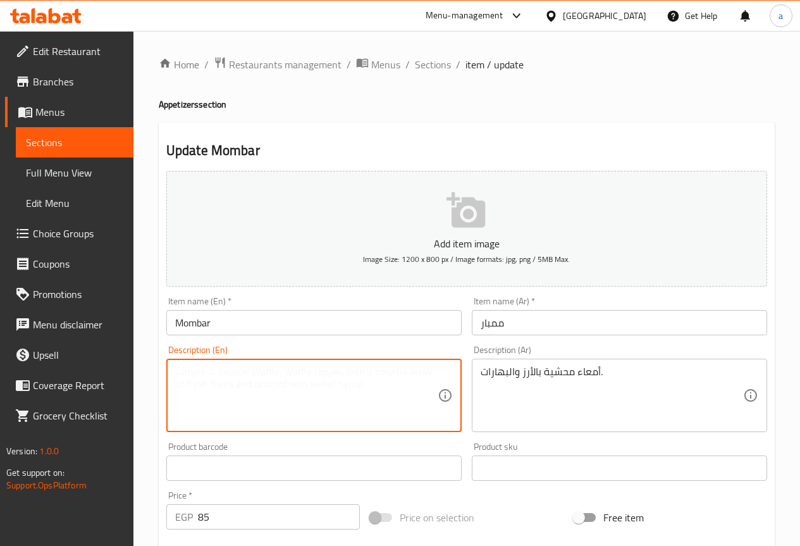
paste textarea "Intestines stuffed with rice and spices."
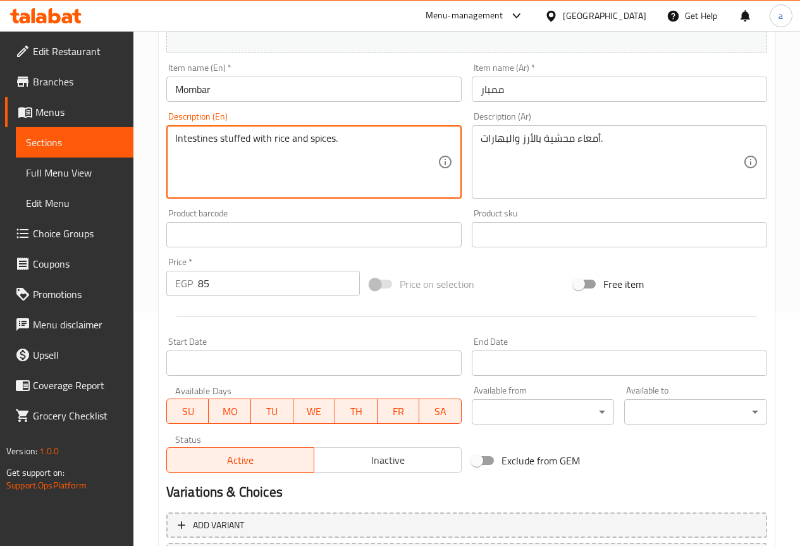
scroll to position [348, 0]
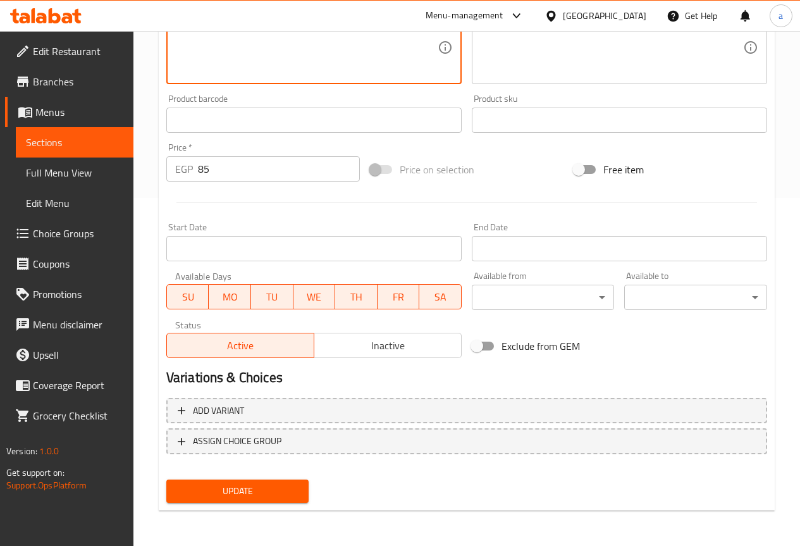
type textarea "Intestines stuffed with rice and spices."
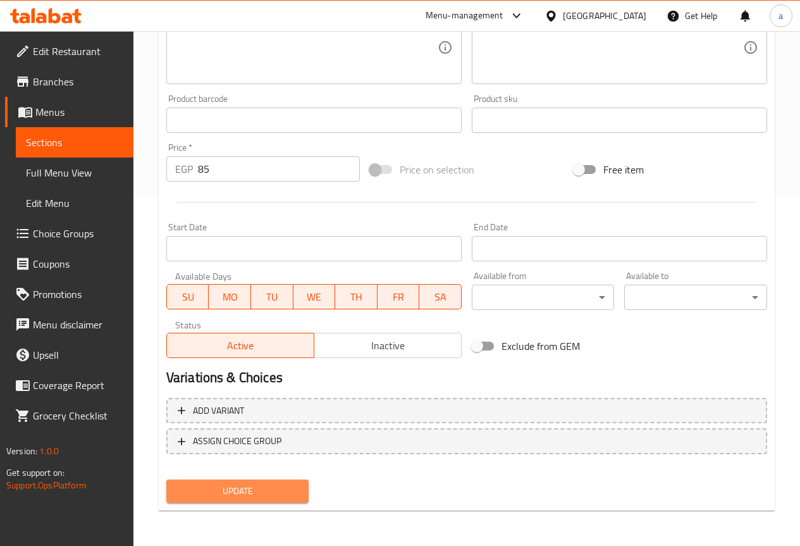
click at [293, 480] on button "Update" at bounding box center [237, 490] width 143 height 23
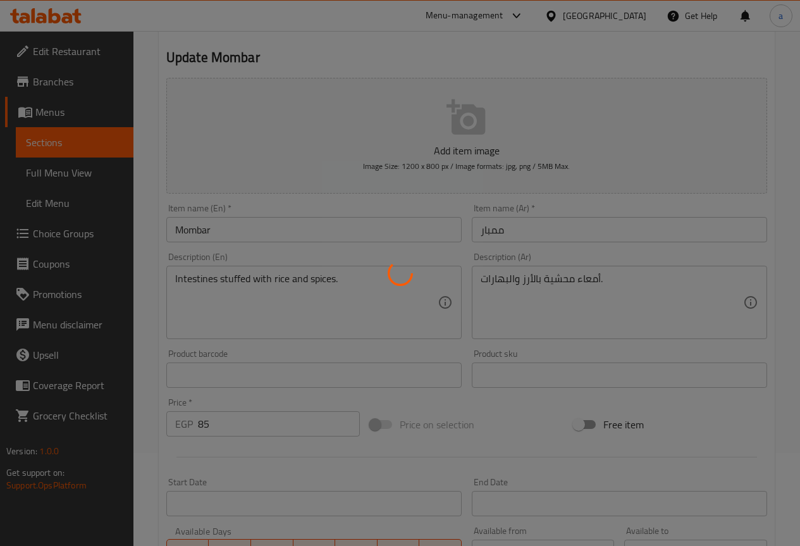
scroll to position [0, 0]
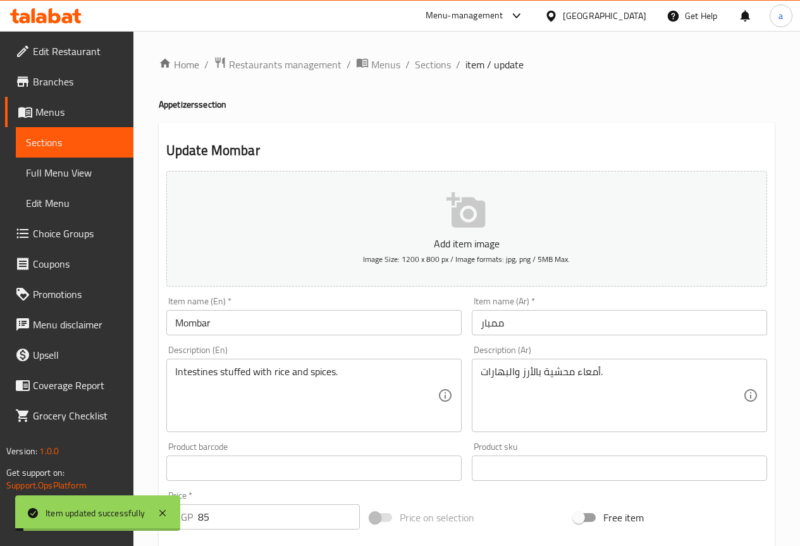
click at [429, 54] on div "Home / Restaurants management / Menus / Sections / item / update Appetizers sec…" at bounding box center [466, 462] width 666 height 862
click at [429, 57] on span "Sections" at bounding box center [433, 64] width 36 height 15
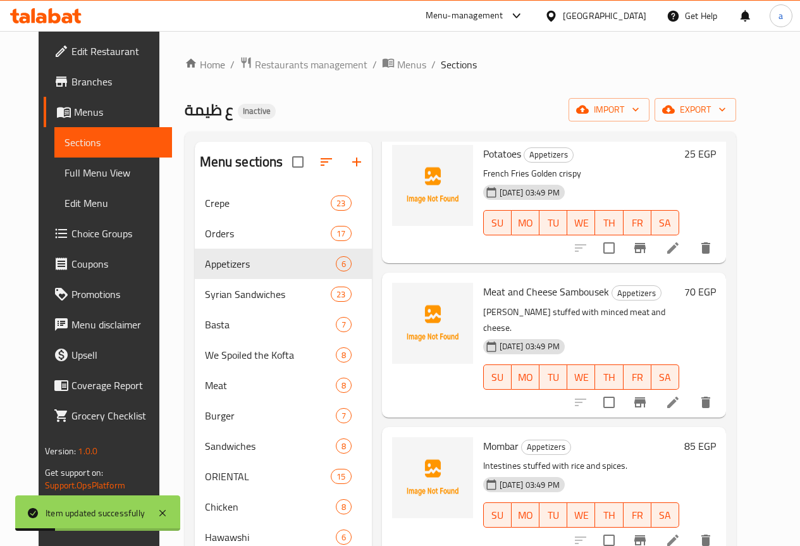
scroll to position [253, 0]
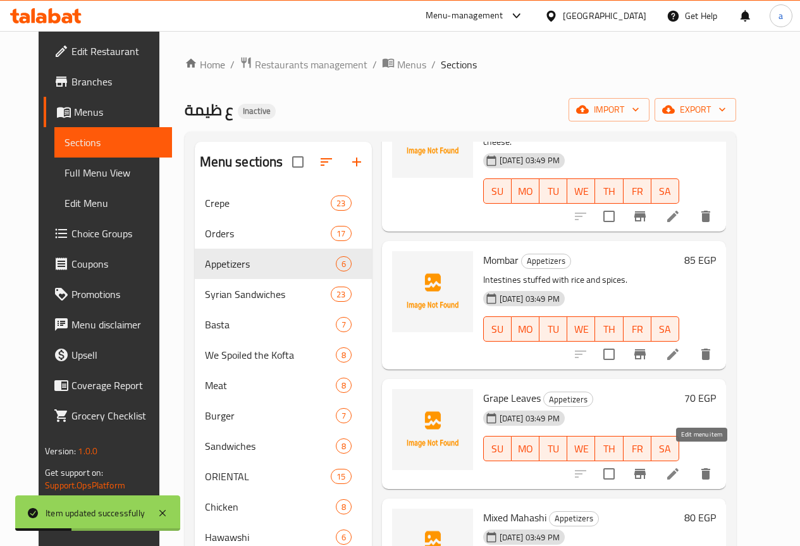
click at [680, 466] on icon at bounding box center [672, 473] width 15 height 15
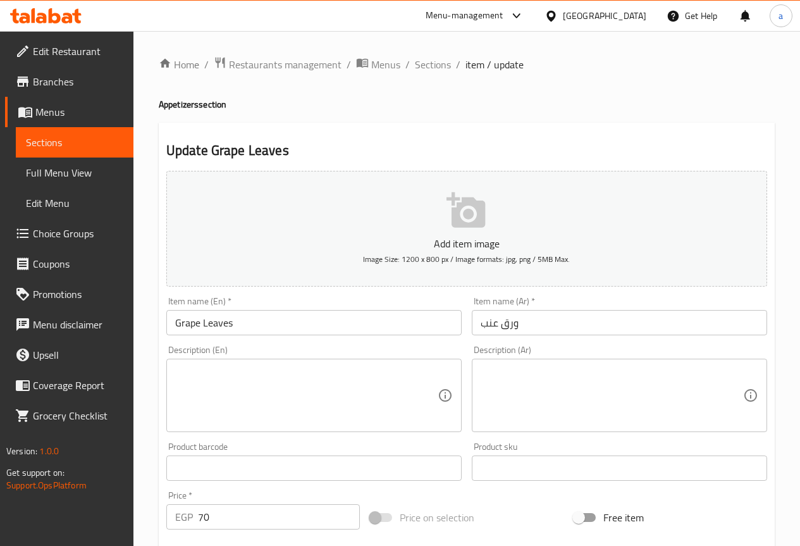
click at [526, 387] on textarea at bounding box center [611, 395] width 262 height 60
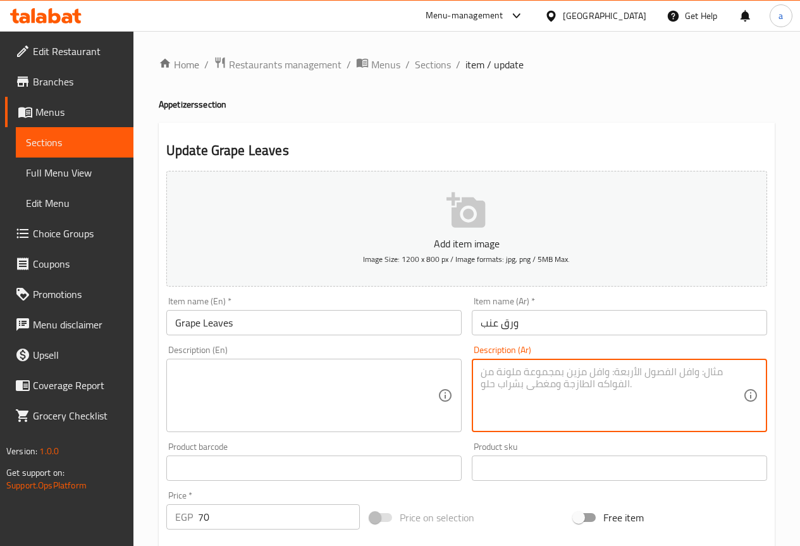
paste textarea "ورق عنب محشو بالأرز والخضرة."
click at [498, 372] on textarea "ورق عنب محشو بالأرز والخضرة." at bounding box center [611, 395] width 262 height 60
type textarea "ورق عنب محشو بالأرز والخضرة."
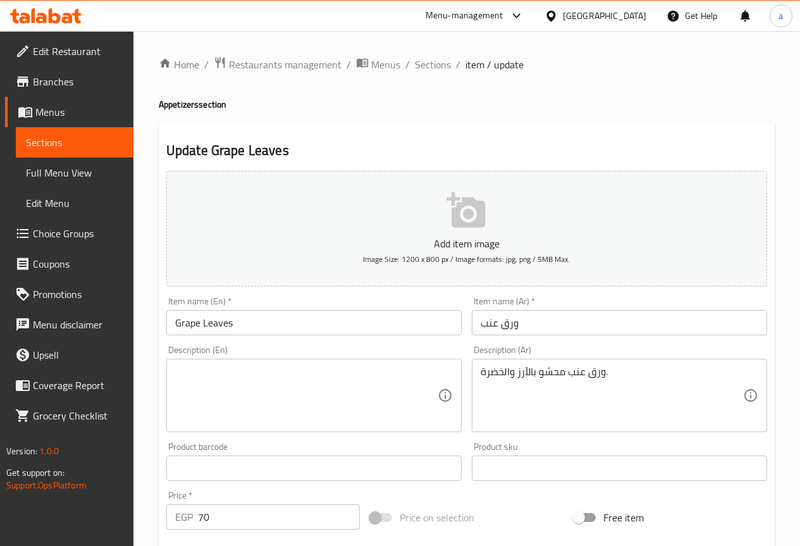
click at [535, 405] on textarea "ورق عنب محشو بالأرز والخضرة." at bounding box center [611, 395] width 262 height 60
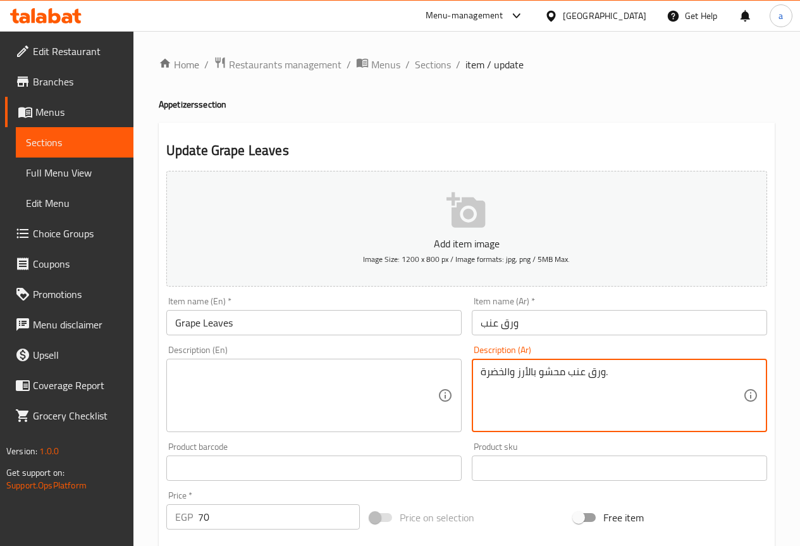
click at [535, 405] on textarea "ورق عنب محشو بالأرز والخضرة." at bounding box center [611, 395] width 262 height 60
click at [408, 395] on textarea at bounding box center [306, 395] width 262 height 60
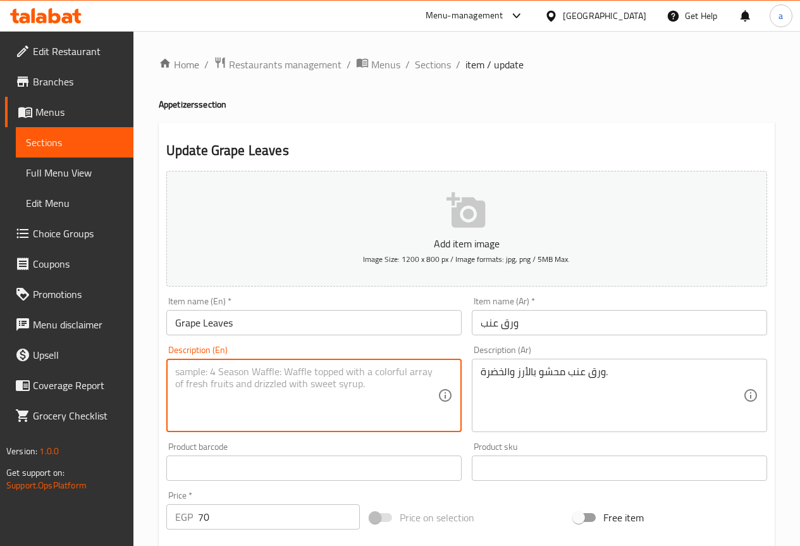
click at [286, 388] on textarea at bounding box center [306, 395] width 262 height 60
paste textarea "Vine leaves stuffed with rice and vegetables."
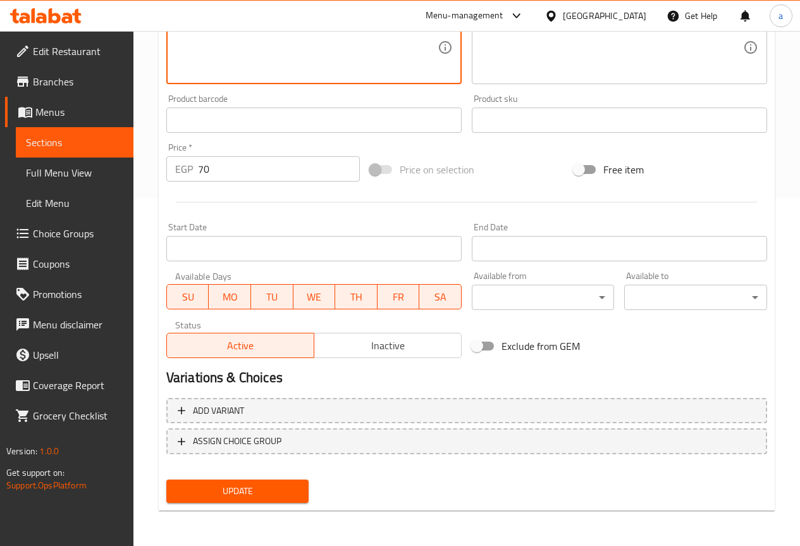
type textarea "Vine leaves stuffed with rice and greens."
click at [291, 495] on span "Update" at bounding box center [237, 491] width 123 height 16
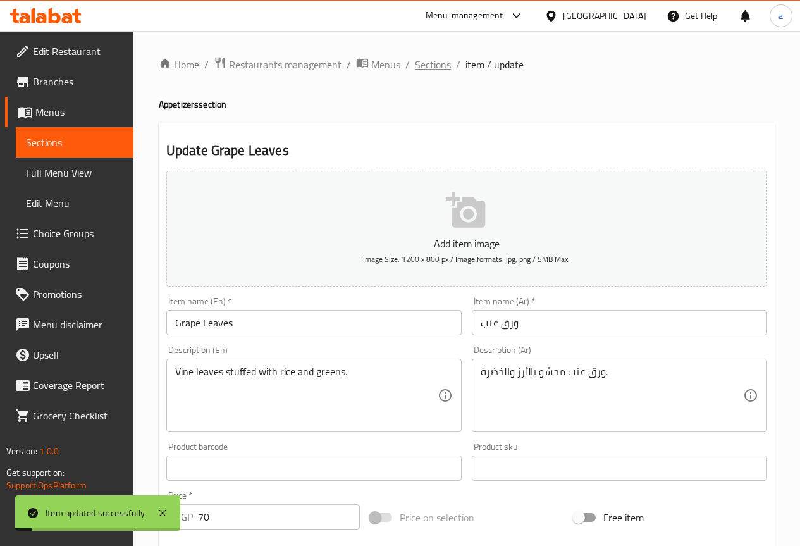
click at [422, 72] on span "Sections" at bounding box center [433, 64] width 36 height 15
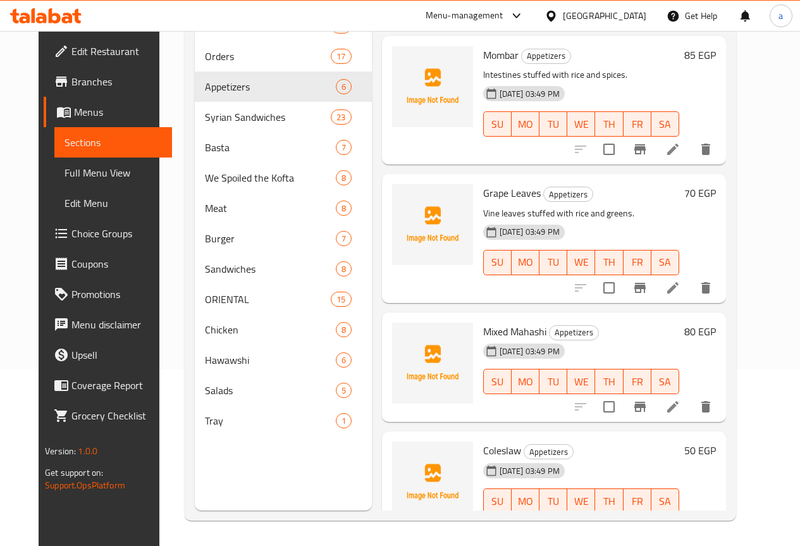
scroll to position [296, 0]
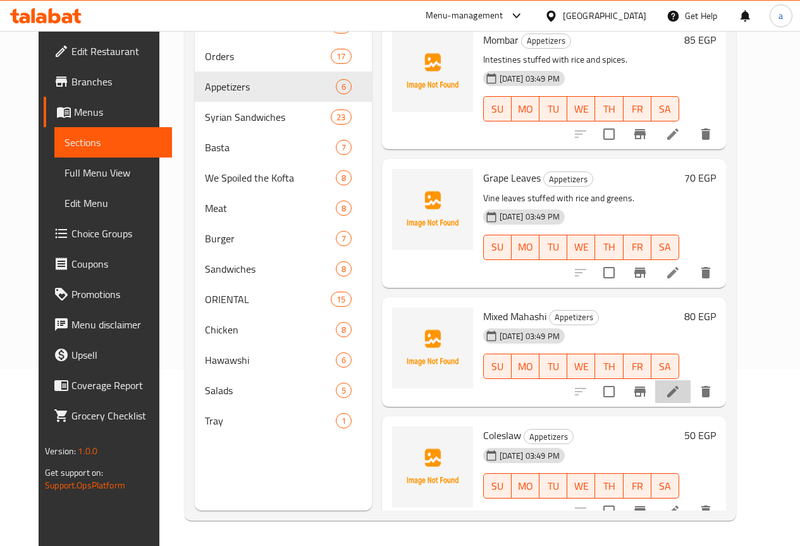
click at [688, 380] on li at bounding box center [672, 391] width 35 height 23
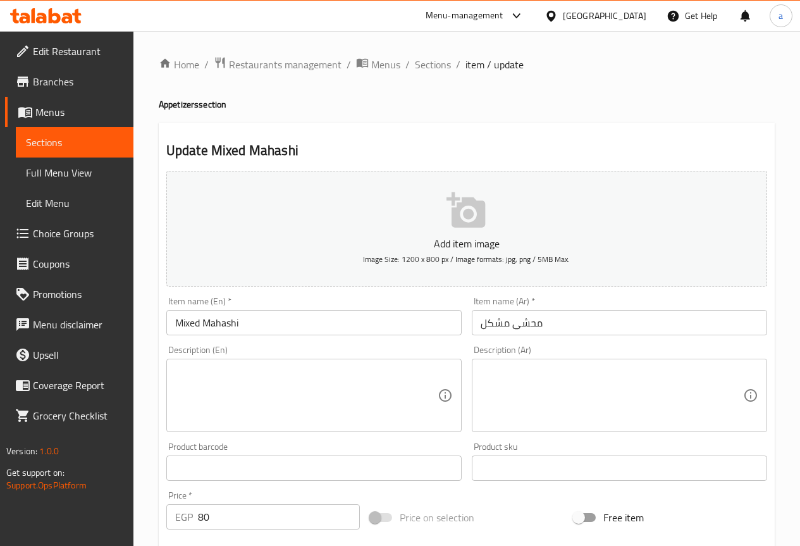
click at [531, 321] on input "محشى مشكل" at bounding box center [619, 322] width 295 height 25
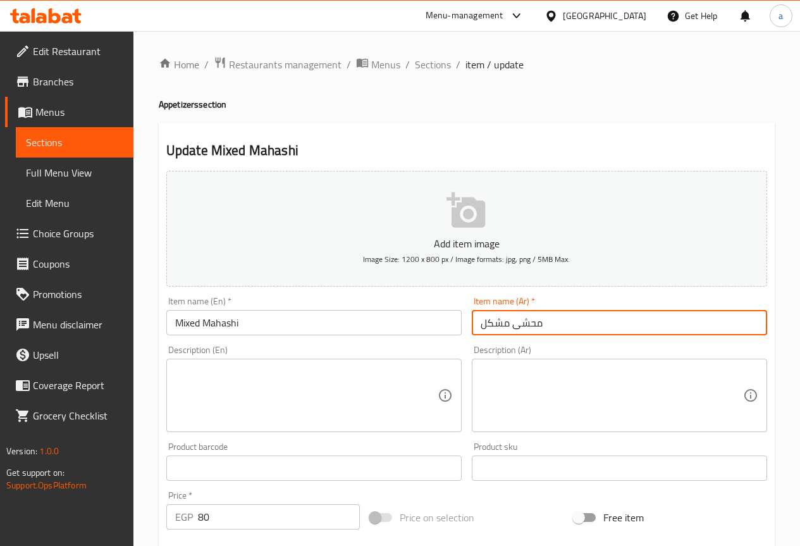
click at [531, 321] on input "محشى مشكل" at bounding box center [619, 322] width 295 height 25
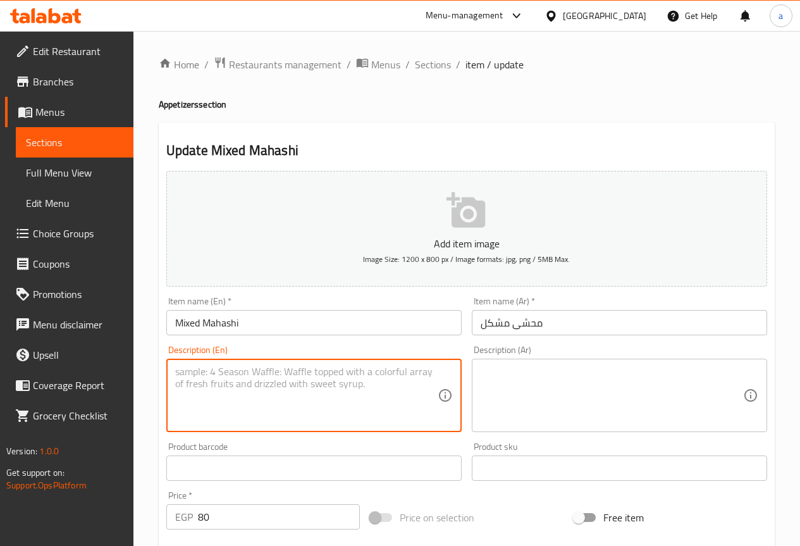
click at [243, 395] on textarea at bounding box center [306, 395] width 262 height 60
click at [228, 326] on input "Mixed Mahashi" at bounding box center [313, 322] width 295 height 25
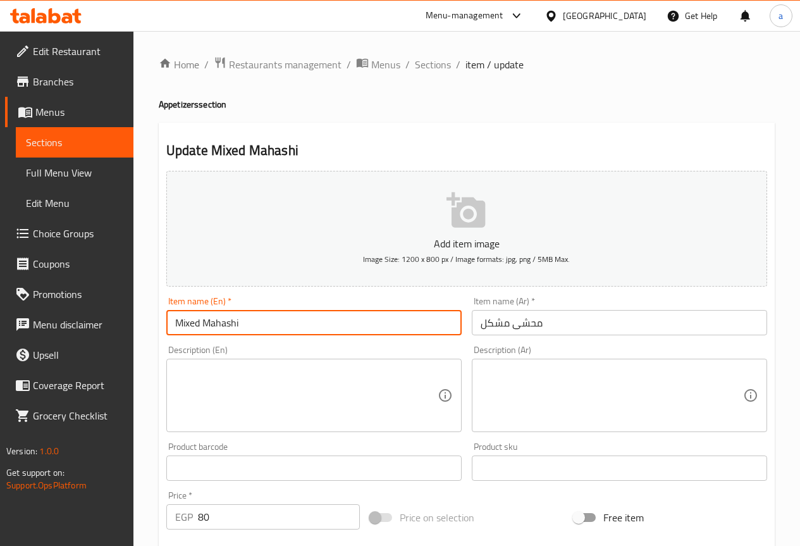
click at [228, 326] on input "Mixed Mahashi" at bounding box center [313, 322] width 295 height 25
paste input "text"
type input "Mixed Mahshi"
click at [286, 406] on textarea at bounding box center [306, 395] width 262 height 60
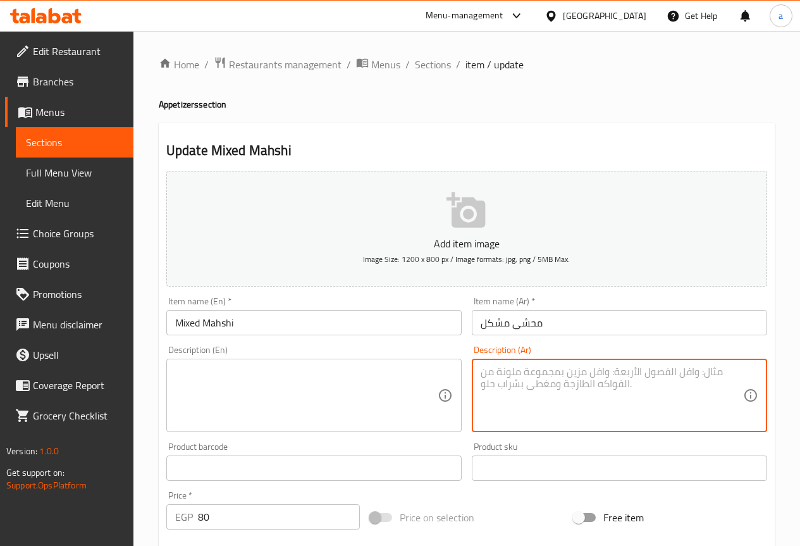
click at [603, 407] on textarea at bounding box center [611, 395] width 262 height 60
paste textarea "تشكيلة متنوعة من الكوسة، الباذنجان، والفلفل المحشي."
type textarea "تشكيلة متنوعة من الكوسة، الباذنجان، والفلفل المحشي."
click at [723, 384] on textarea "تشكيلة متنوعة من الكوسة، الباذنجان، والفلفل المحشي." at bounding box center [611, 395] width 262 height 60
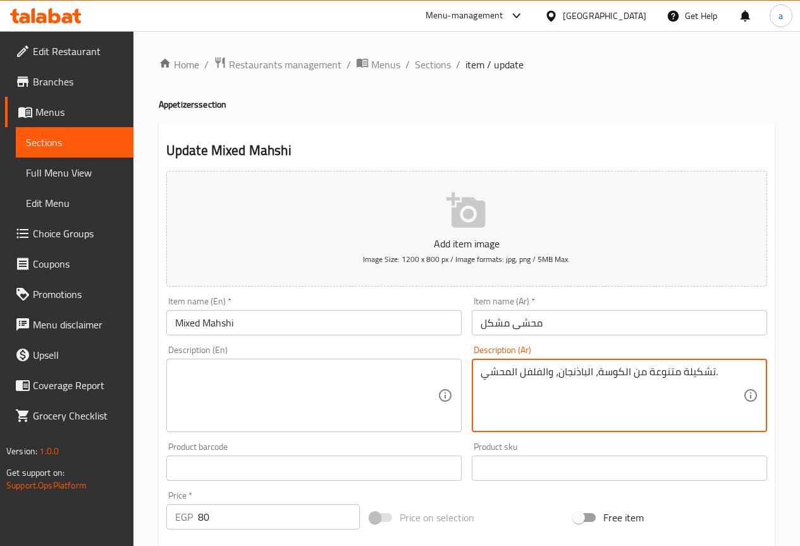
click at [723, 384] on textarea "تشكيلة متنوعة من الكوسة، الباذنجان، والفلفل المحشي." at bounding box center [611, 395] width 262 height 60
click at [416, 391] on textarea at bounding box center [306, 395] width 262 height 60
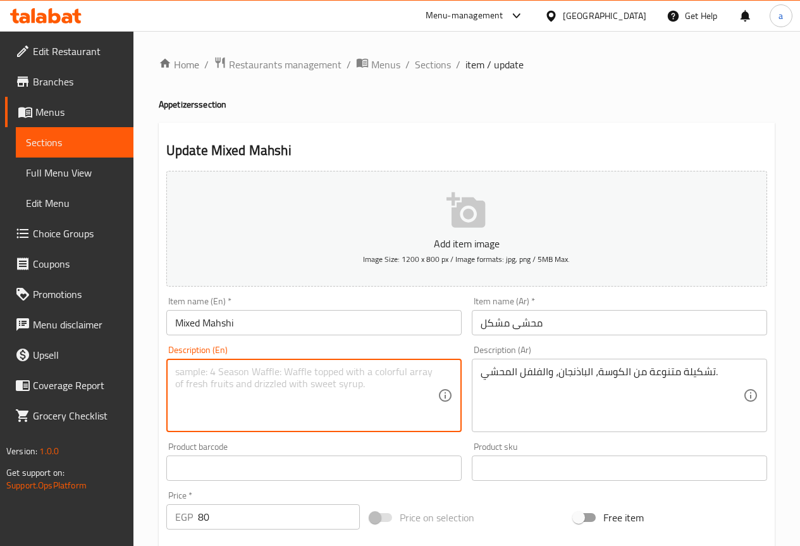
paste textarea "A variety of stuffed zucchini, eggplant, and peppers."
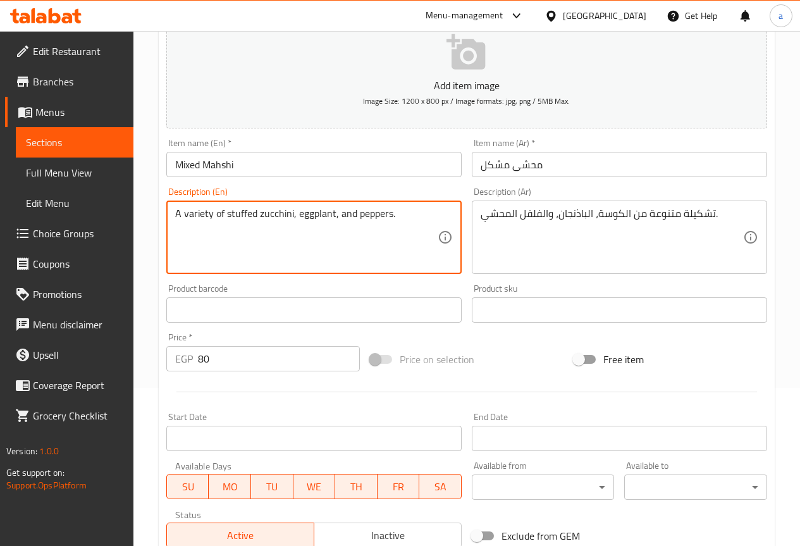
scroll to position [348, 0]
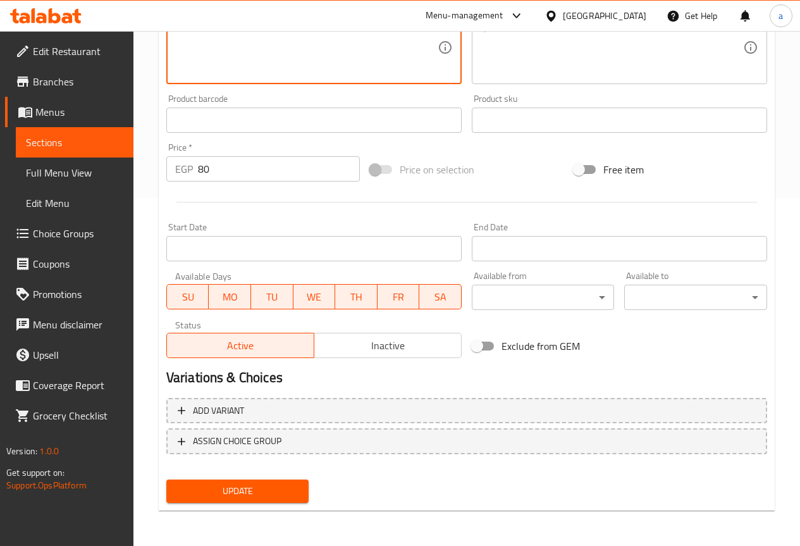
type textarea "A variety of stuffed zucchini, eggplant, and peppers."
click at [293, 492] on span "Update" at bounding box center [237, 491] width 123 height 16
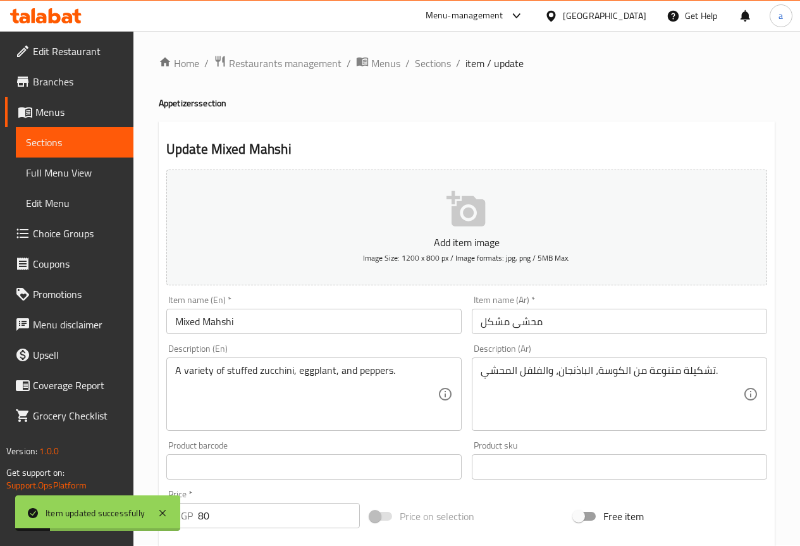
scroll to position [0, 0]
click at [426, 71] on span "Sections" at bounding box center [433, 64] width 36 height 15
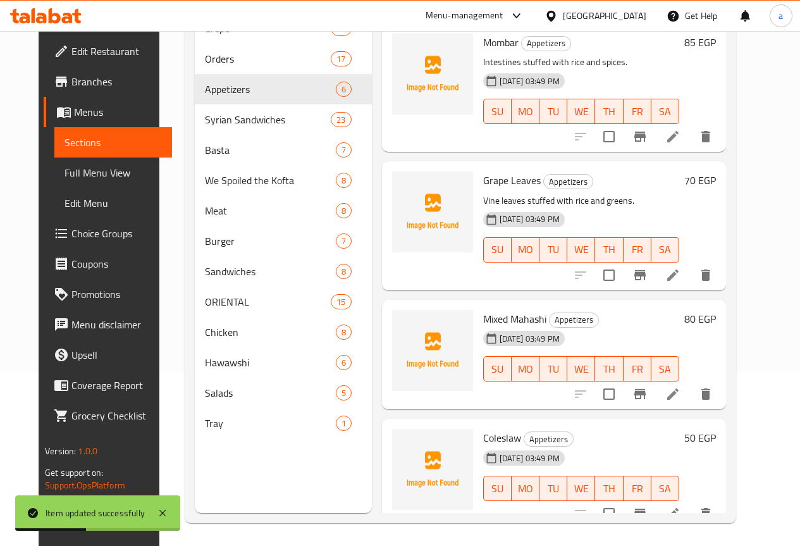
scroll to position [177, 0]
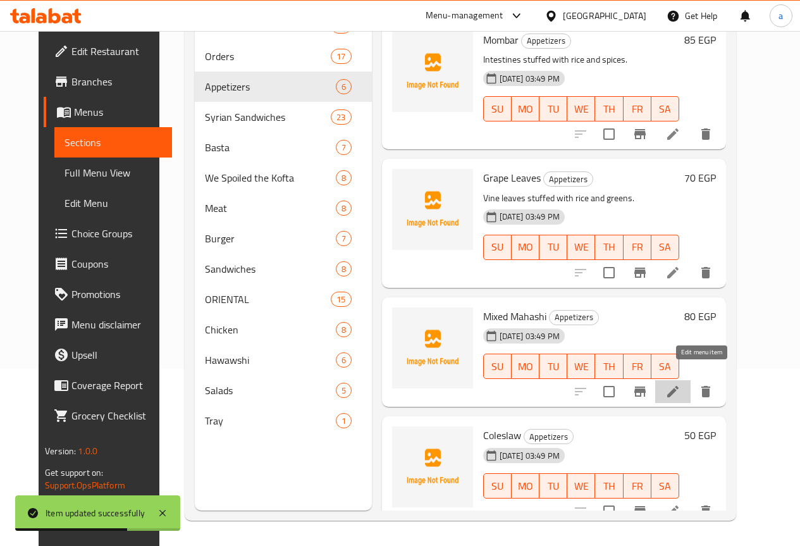
click at [680, 384] on icon at bounding box center [672, 391] width 15 height 15
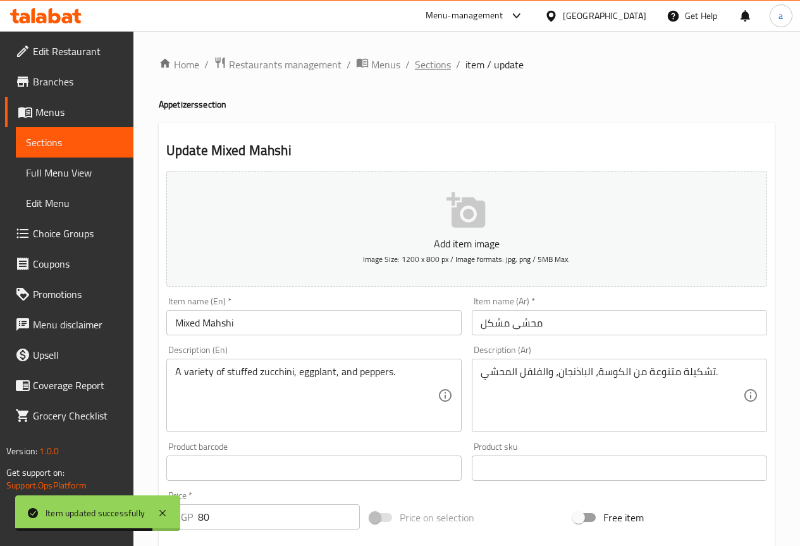
click at [422, 60] on span "Sections" at bounding box center [433, 64] width 36 height 15
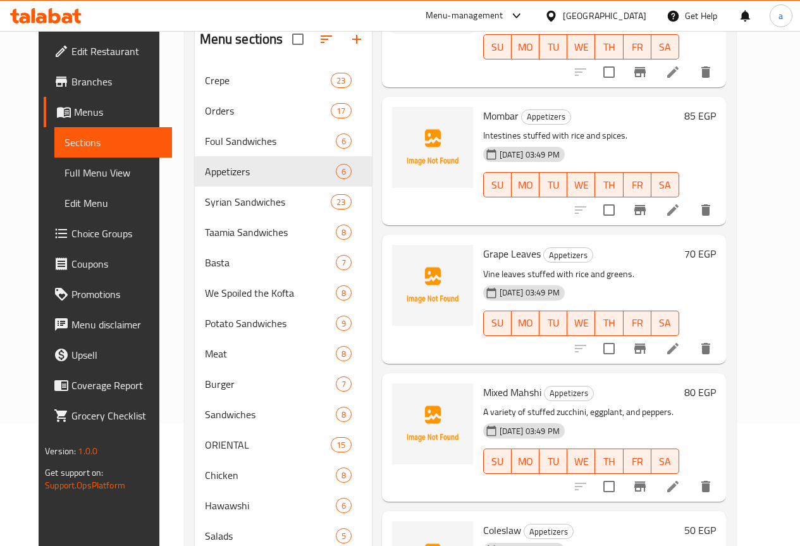
scroll to position [217, 0]
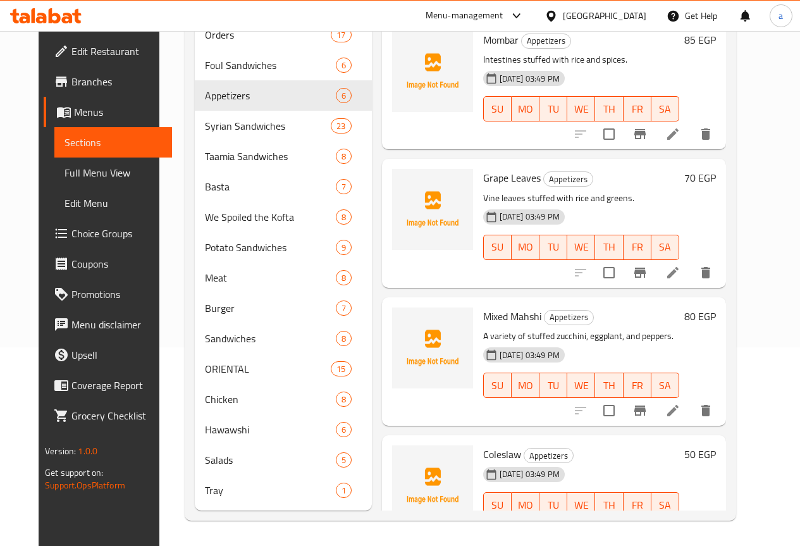
click at [690, 518] on li at bounding box center [672, 529] width 35 height 23
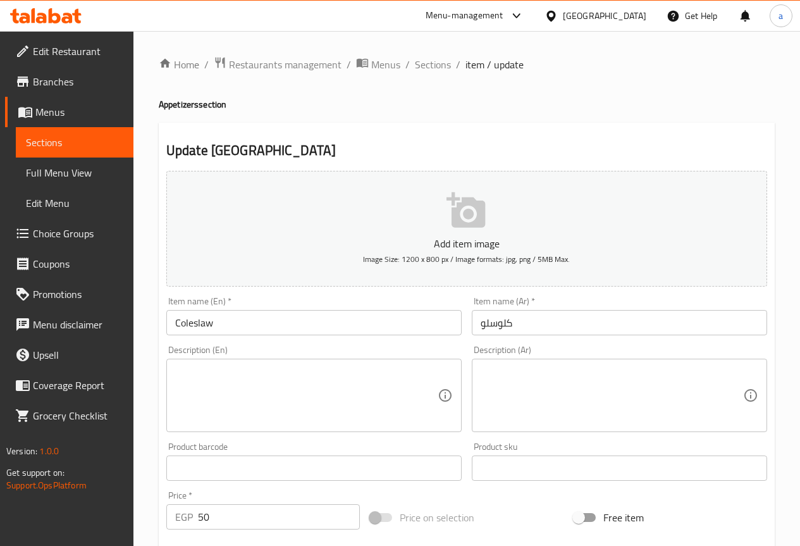
click at [518, 409] on textarea at bounding box center [611, 395] width 262 height 60
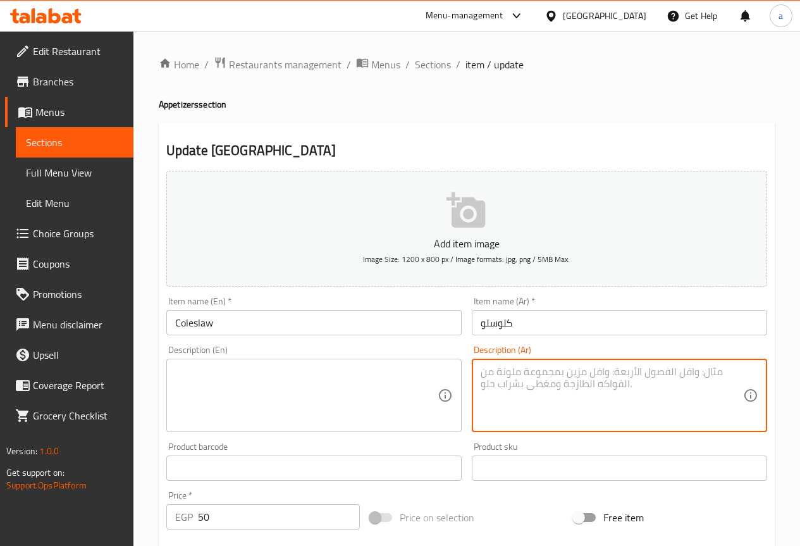
paste textarea "سلطة كول سلو بالكرنب والجزر مع صوص كريمي."
type textarea "سلطة كول سلو بالكرنب والجزر مع صوص كريمي."
click at [278, 377] on textarea at bounding box center [306, 395] width 262 height 60
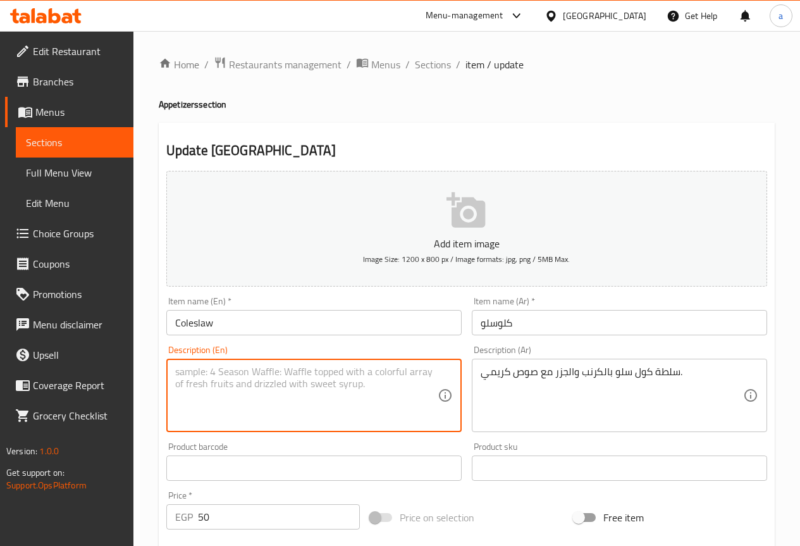
paste textarea "Coleslaw salad with cabbage and carrots with a creamy dressing."
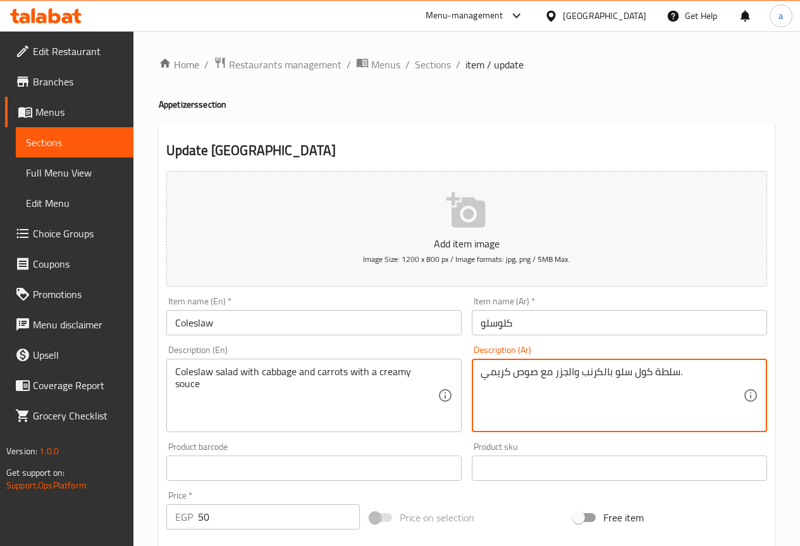
click at [529, 367] on textarea "سلطة كول سلو بالكرنب والجزر مع صوص كريمي." at bounding box center [611, 395] width 262 height 60
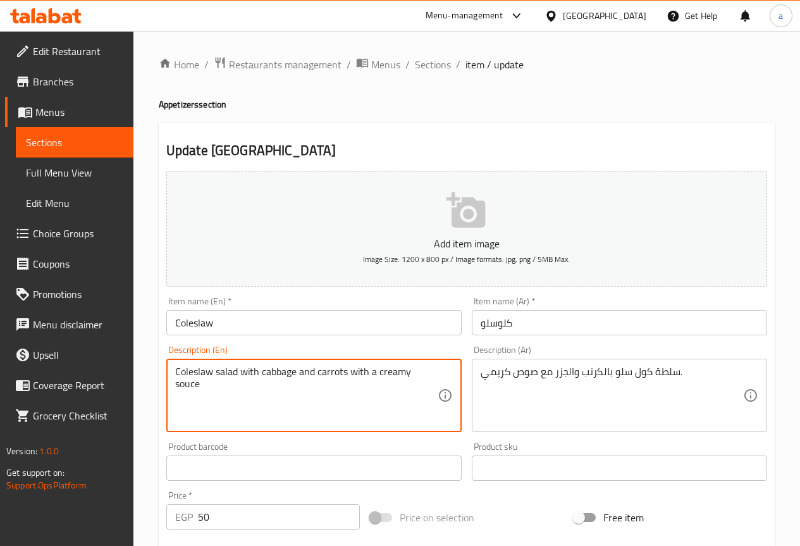
click at [416, 381] on textarea "Coleslaw salad with cabbage and carrots with a creamy souce" at bounding box center [306, 395] width 262 height 60
paste textarea "auce"
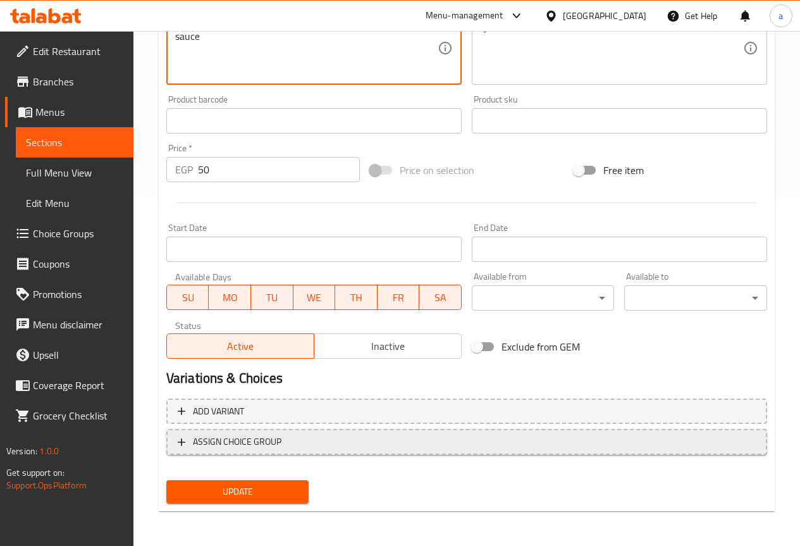
scroll to position [348, 0]
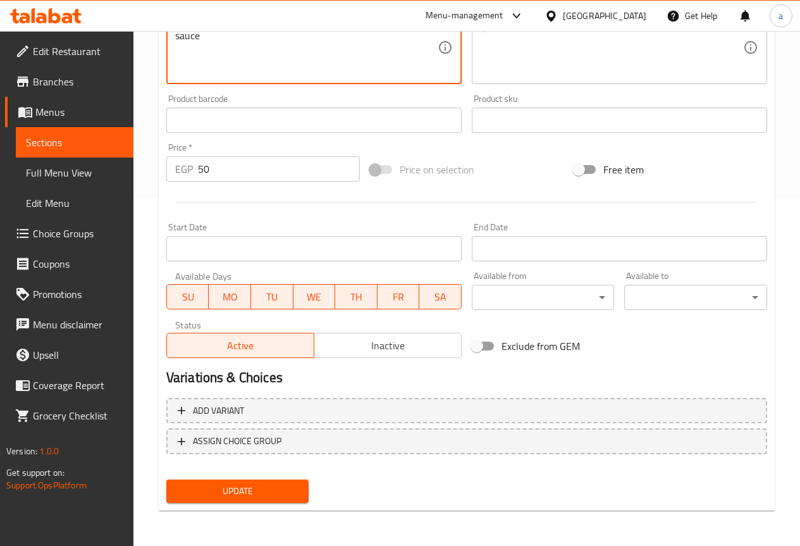
type textarea "Coleslaw salad with cabbage and carrots with a creamy sauce"
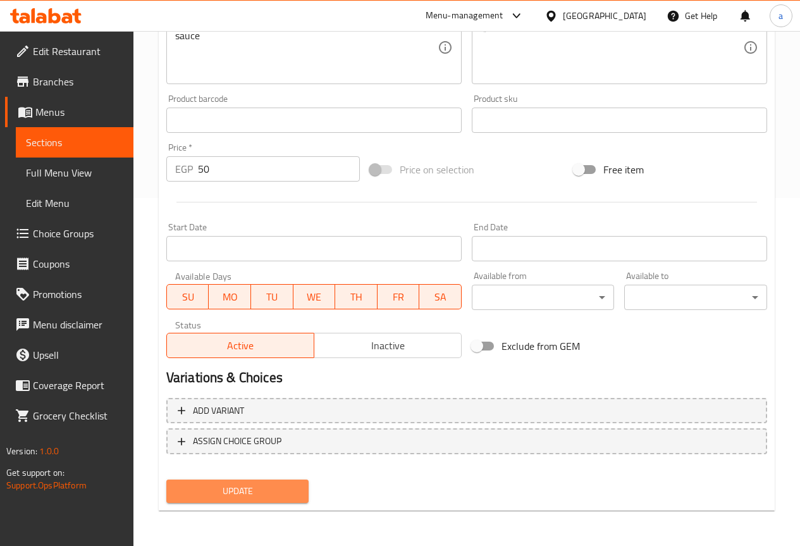
click at [283, 482] on button "Update" at bounding box center [237, 490] width 143 height 23
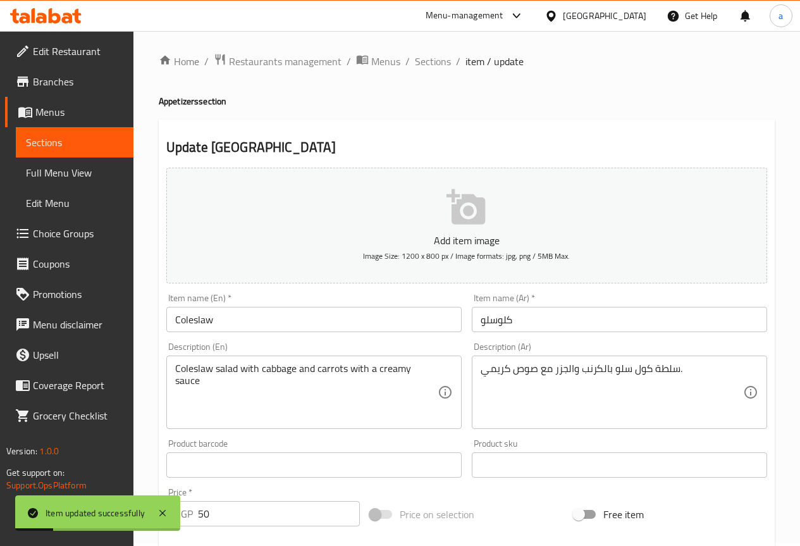
scroll to position [0, 0]
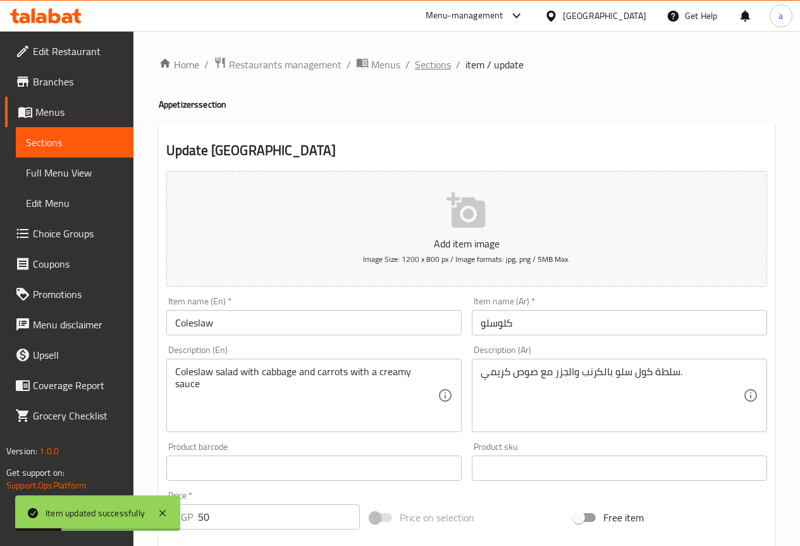
click at [428, 57] on span "Sections" at bounding box center [433, 64] width 36 height 15
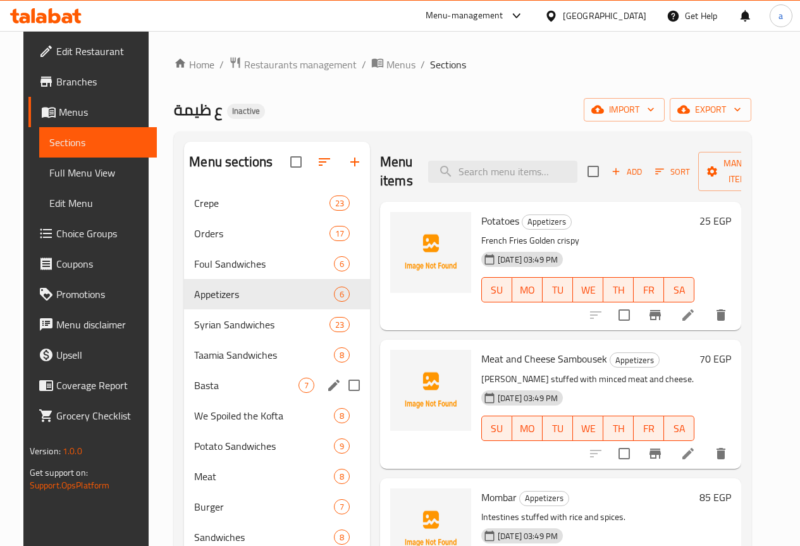
click at [214, 393] on div "Basta 7" at bounding box center [277, 385] width 186 height 30
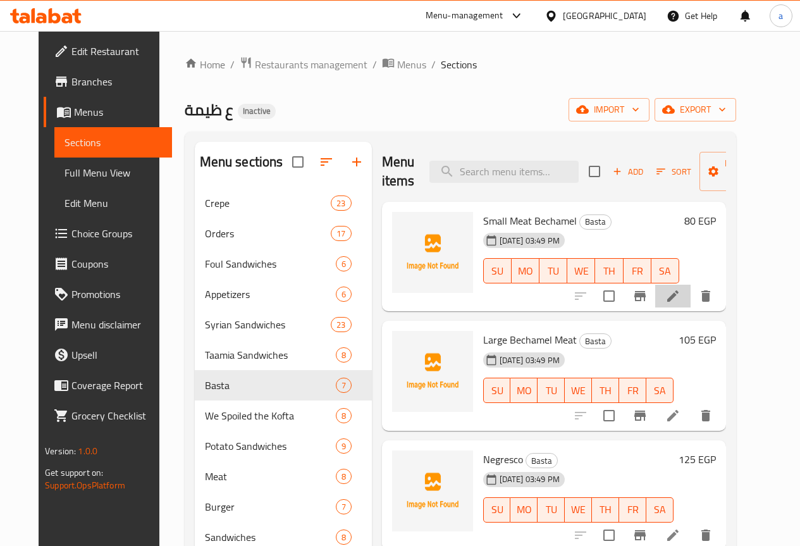
click at [690, 302] on li at bounding box center [672, 296] width 35 height 23
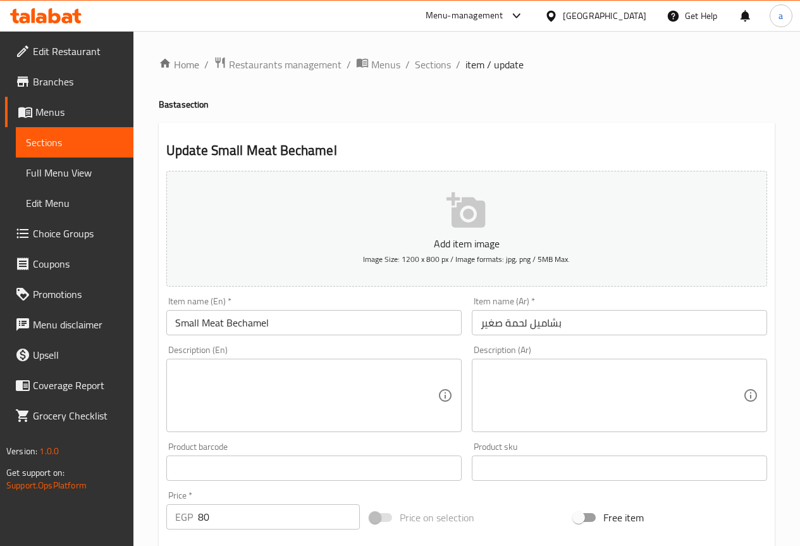
click at [560, 409] on textarea at bounding box center [611, 395] width 262 height 60
click at [534, 405] on textarea at bounding box center [611, 395] width 262 height 60
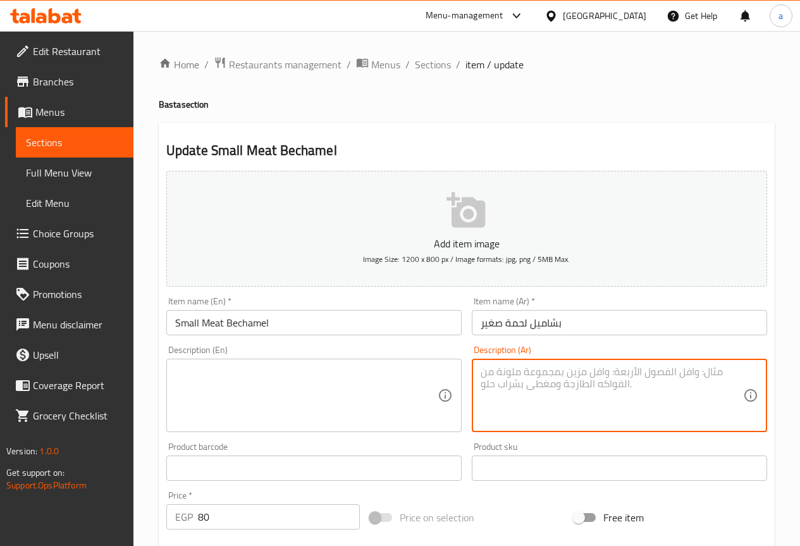
paste textarea "مكرونة بالبشاميل ولحم مفروم."
click at [570, 384] on textarea "مكرونة بالبشاميل ولحم مفروم." at bounding box center [611, 395] width 262 height 60
type textarea "مكرونة بالبشاميل ولحم مفروم."
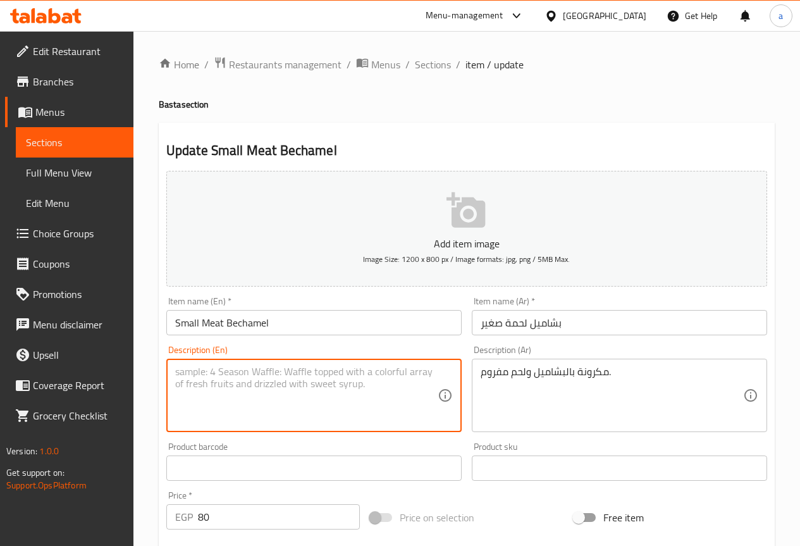
click at [391, 376] on textarea at bounding box center [306, 395] width 262 height 60
paste textarea "Pasta with bechamel and minced meat."
type textarea "Pasta with bechamel and minced meat."
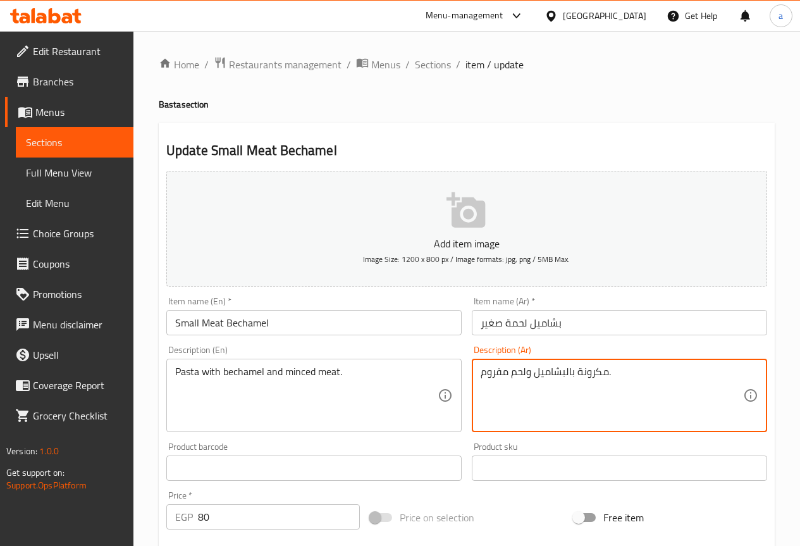
click at [557, 370] on textarea "مكرونة بالبشاميل ولحم مفروم." at bounding box center [611, 395] width 262 height 60
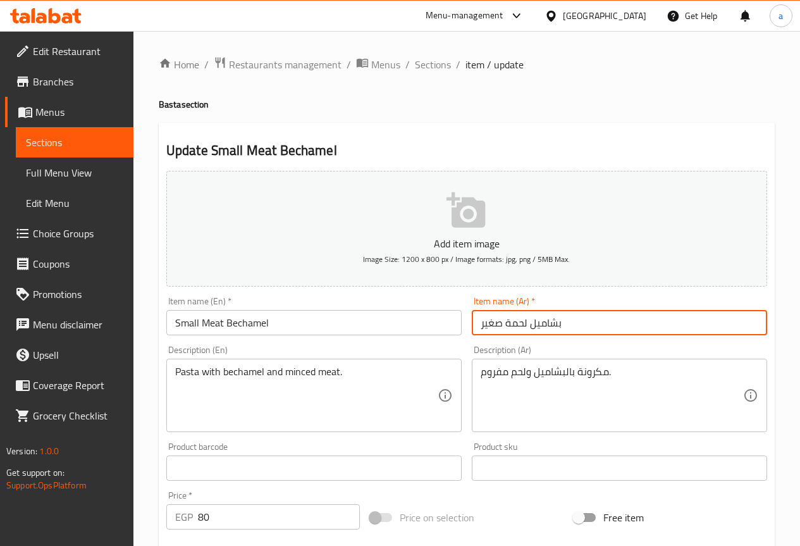
click at [567, 320] on input "بشاميل لحمة صغير" at bounding box center [619, 322] width 295 height 25
drag, startPoint x: 567, startPoint y: 320, endPoint x: 553, endPoint y: 322, distance: 14.1
click at [553, 322] on input "بشاميل لحمة صغير" at bounding box center [619, 322] width 295 height 25
click at [575, 324] on input "بشاميل لحمة صغير" at bounding box center [619, 322] width 295 height 25
drag, startPoint x: 535, startPoint y: 324, endPoint x: 549, endPoint y: 324, distance: 13.3
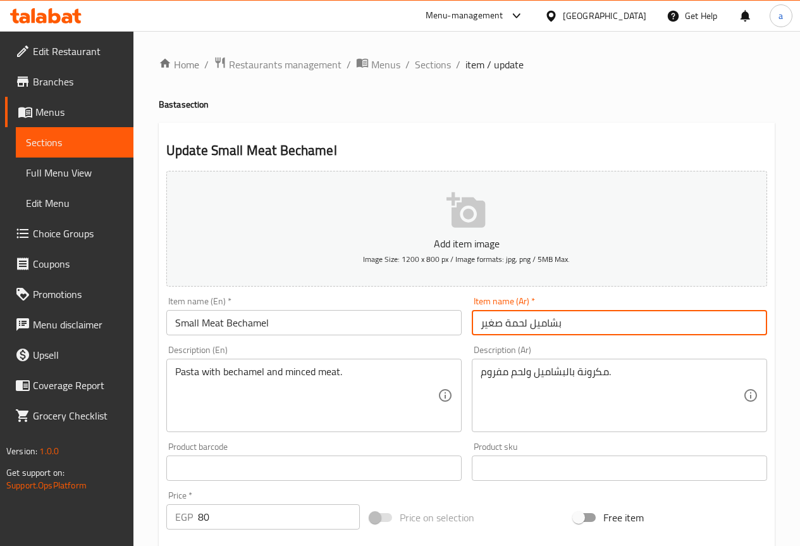
click at [549, 324] on input "بشاميل لحمة صغير" at bounding box center [619, 322] width 295 height 25
click at [532, 324] on input "بشاميل لحمة صغير" at bounding box center [619, 322] width 295 height 25
drag, startPoint x: 532, startPoint y: 324, endPoint x: 562, endPoint y: 326, distance: 29.8
click at [562, 326] on input "بشاميل لحمة صغير" at bounding box center [619, 322] width 295 height 25
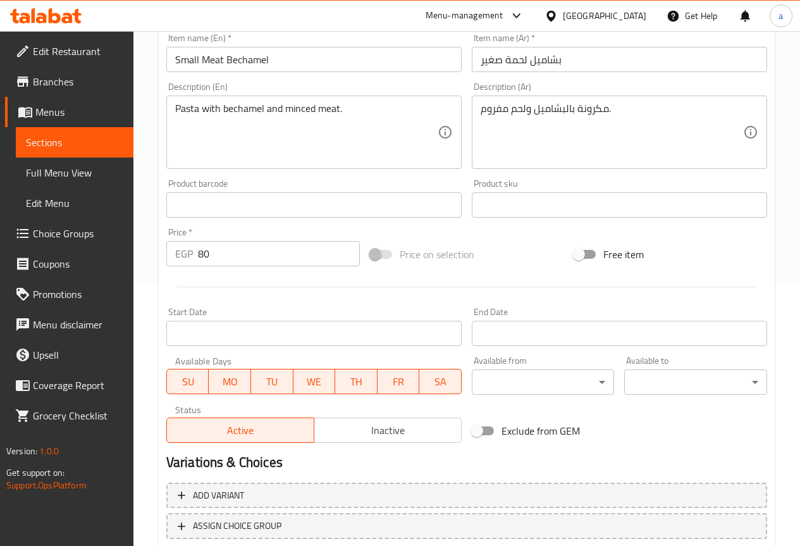
scroll to position [348, 0]
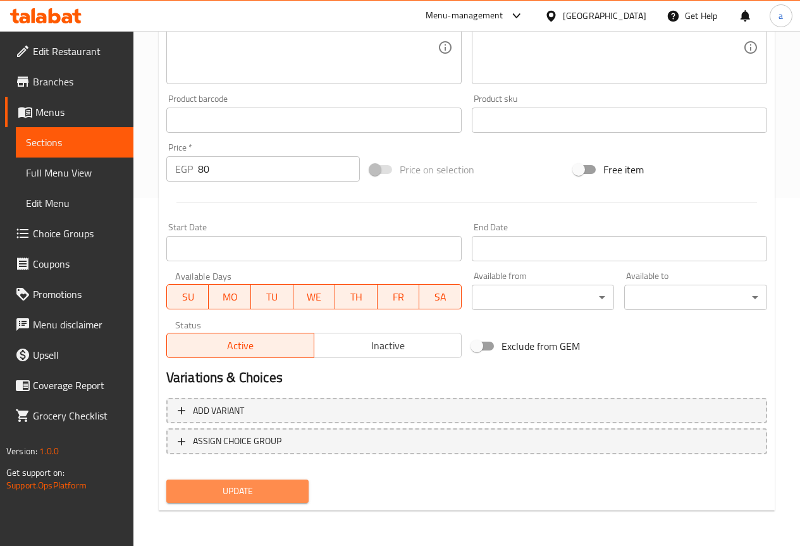
click at [283, 491] on span "Update" at bounding box center [237, 491] width 123 height 16
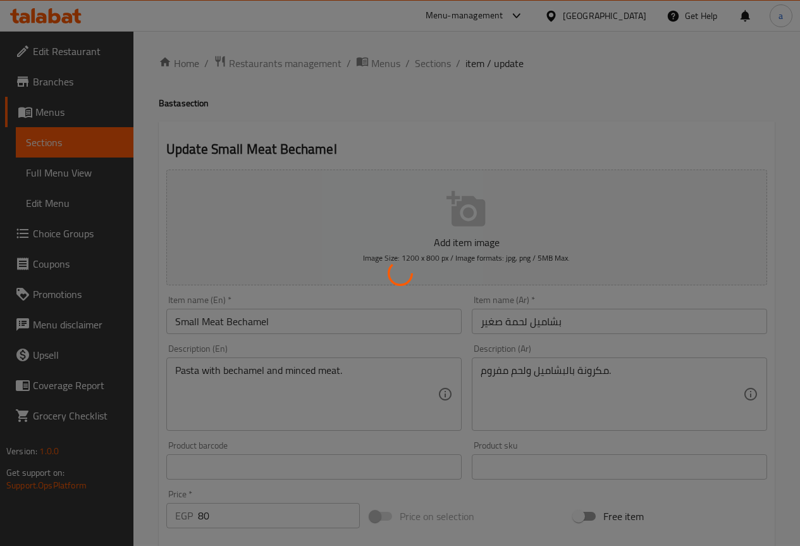
scroll to position [0, 0]
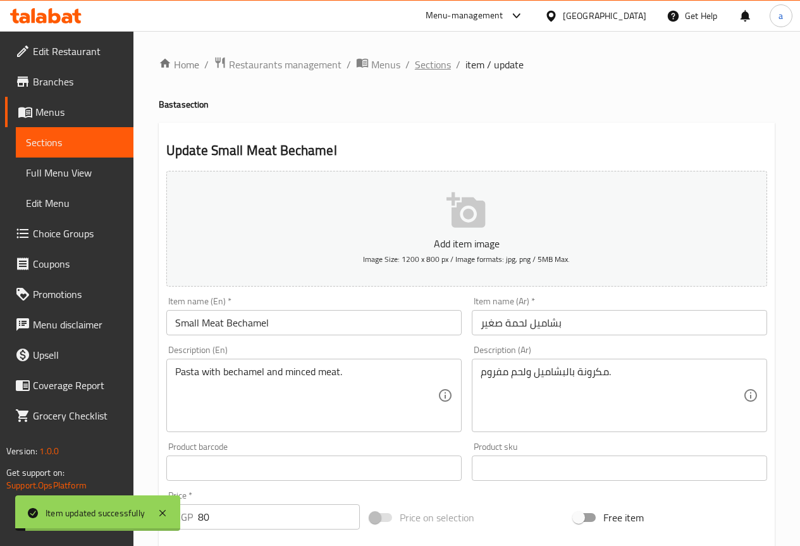
click at [436, 72] on span "Sections" at bounding box center [433, 64] width 36 height 15
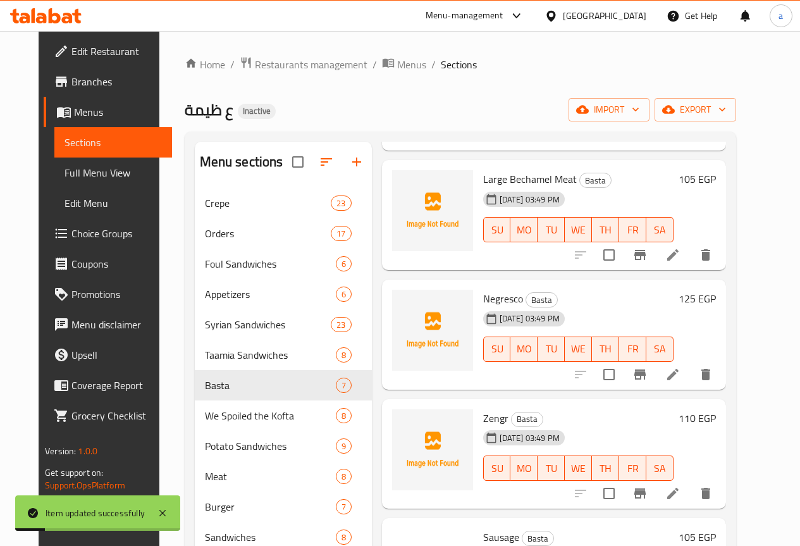
scroll to position [190, 0]
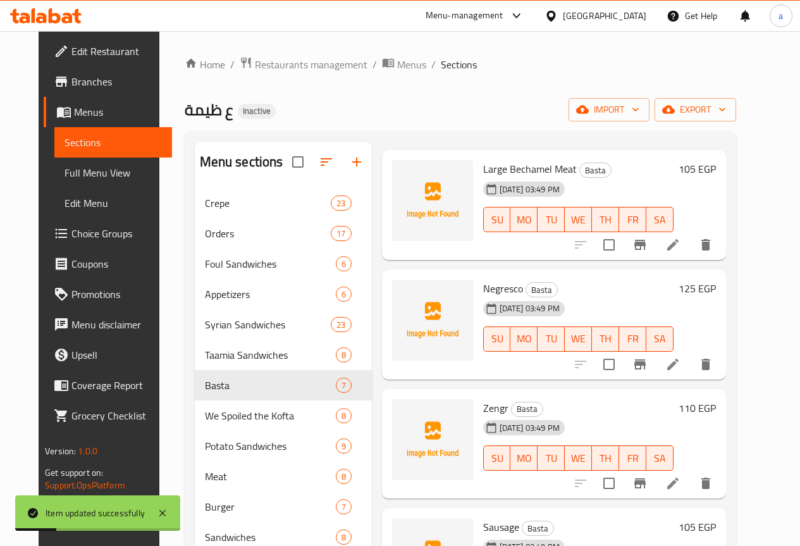
click at [680, 250] on icon at bounding box center [672, 244] width 15 height 15
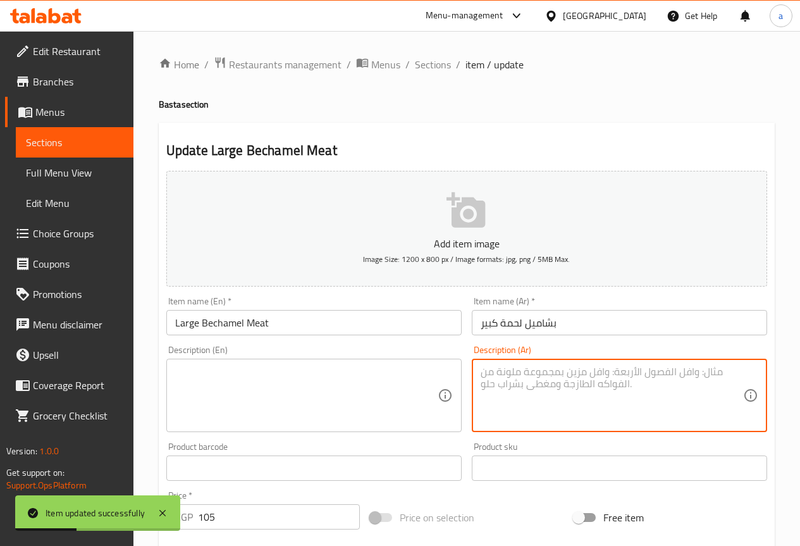
click at [508, 384] on textarea at bounding box center [611, 395] width 262 height 60
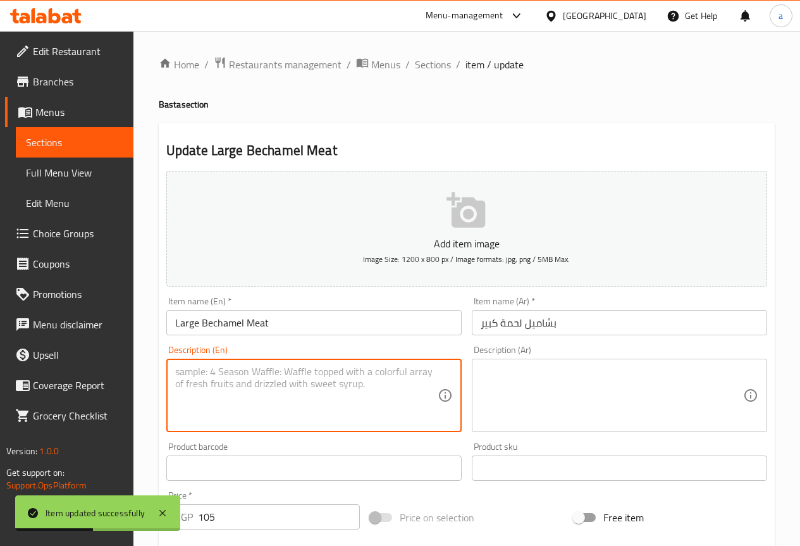
click at [307, 371] on textarea at bounding box center [306, 395] width 262 height 60
paste textarea "بشاميل"
type textarea "ب"
click at [494, 402] on textarea at bounding box center [611, 395] width 262 height 60
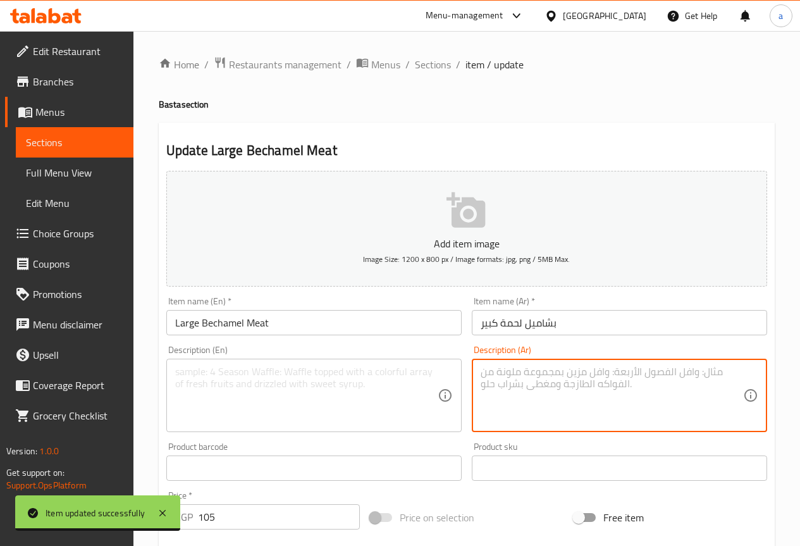
paste textarea "مكرونة بالبشاميل ولحم مفروم."
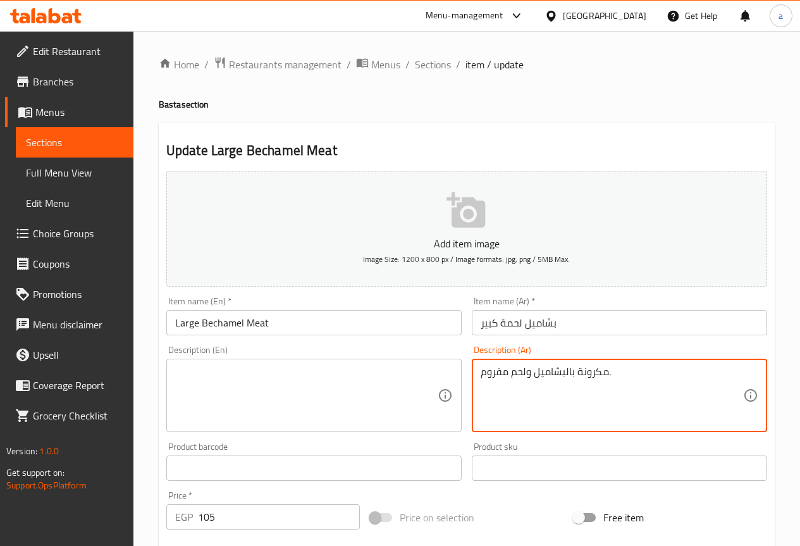
type textarea "مكرونة بالبشاميل ولحم مفروم."
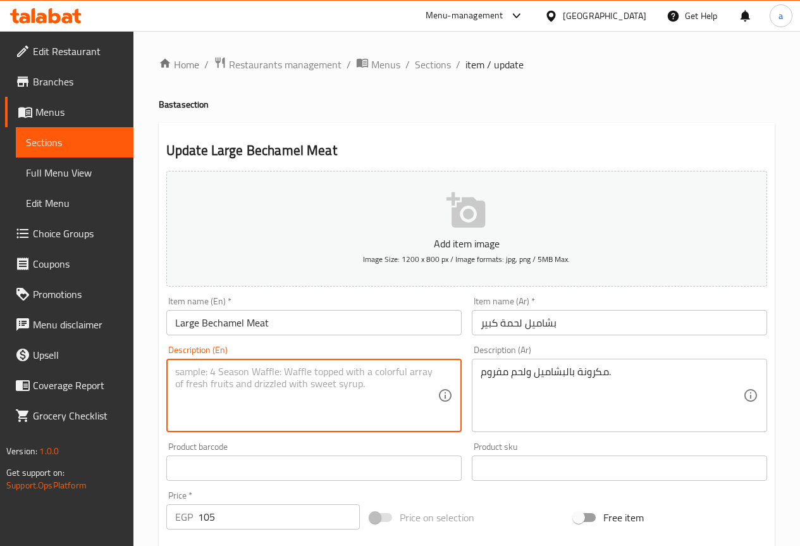
click at [345, 419] on textarea at bounding box center [306, 395] width 262 height 60
paste textarea "Pasta with bechamel and minced meat."
type textarea "Pasta with bechamel and minced meat."
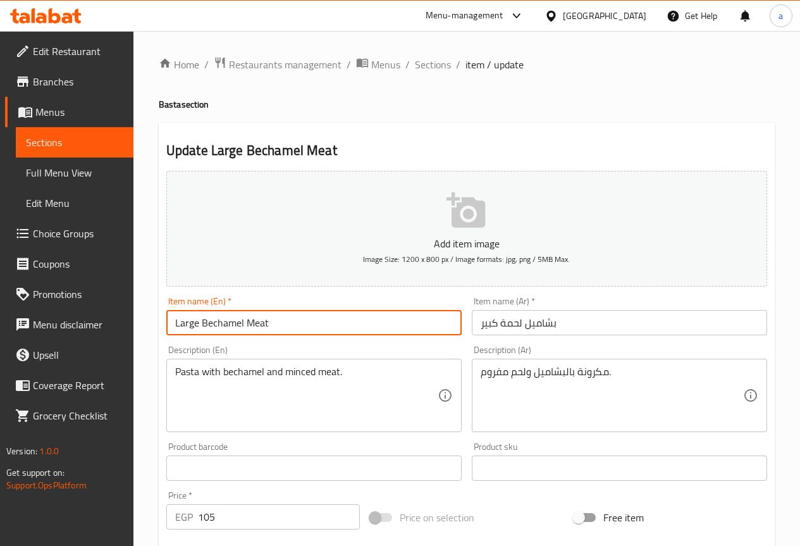
drag, startPoint x: 302, startPoint y: 325, endPoint x: 200, endPoint y: 331, distance: 101.9
click at [200, 331] on input "Large Bechamel Meat" at bounding box center [313, 322] width 295 height 25
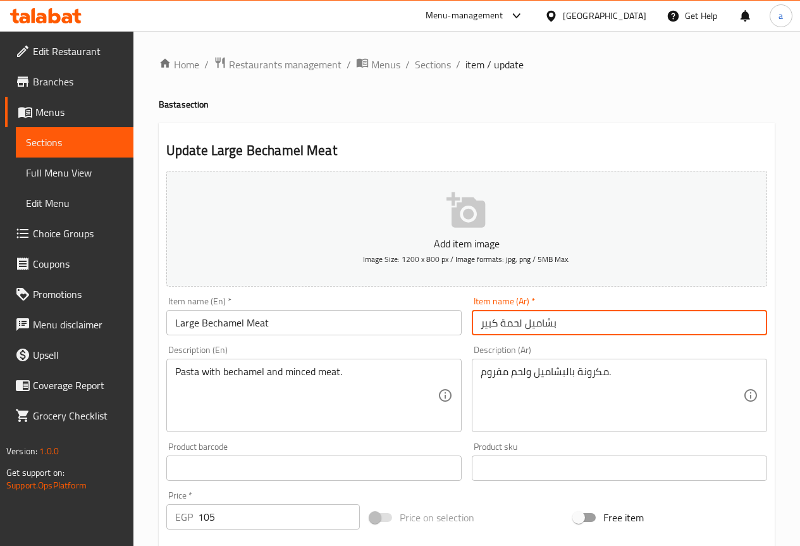
drag, startPoint x: 570, startPoint y: 320, endPoint x: 477, endPoint y: 324, distance: 92.4
click at [477, 324] on input "بشاميل لحمة كبير" at bounding box center [619, 322] width 295 height 25
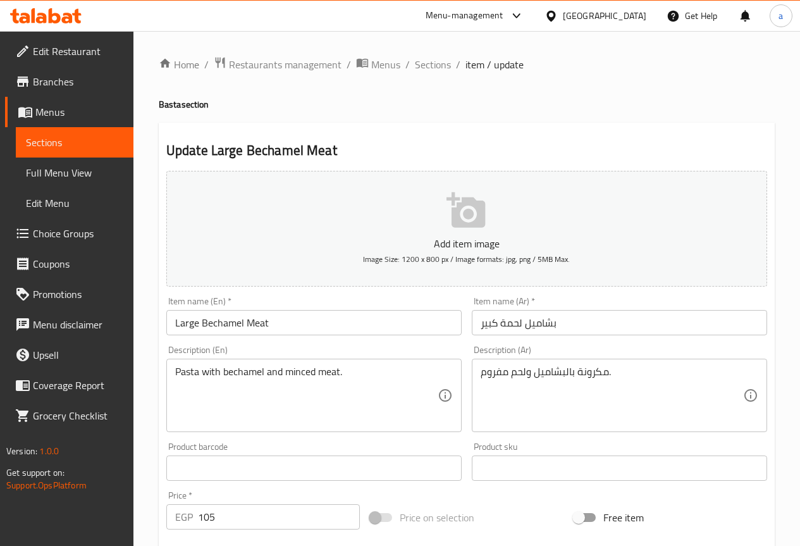
click at [720, 352] on div "Description (Ar) مكرونة بالبشاميل ولحم مفروم. Description (Ar)" at bounding box center [619, 388] width 295 height 87
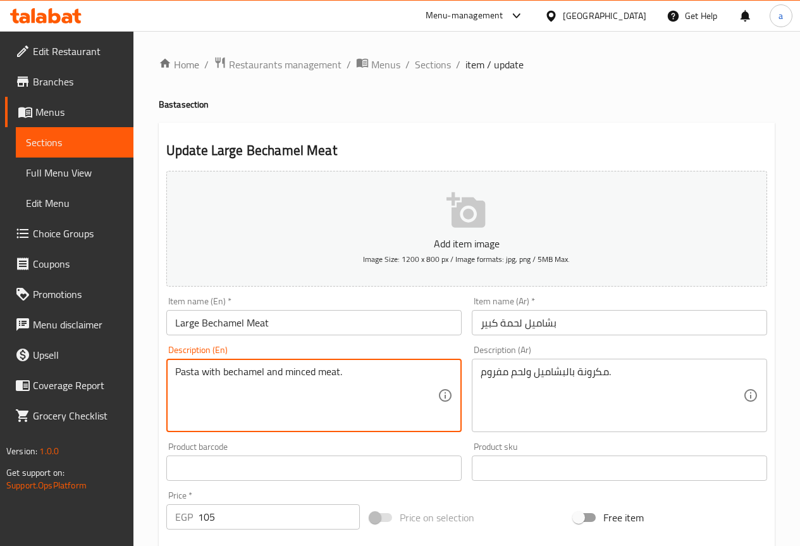
click at [336, 380] on textarea "Pasta with bechamel and minced meat." at bounding box center [306, 395] width 262 height 60
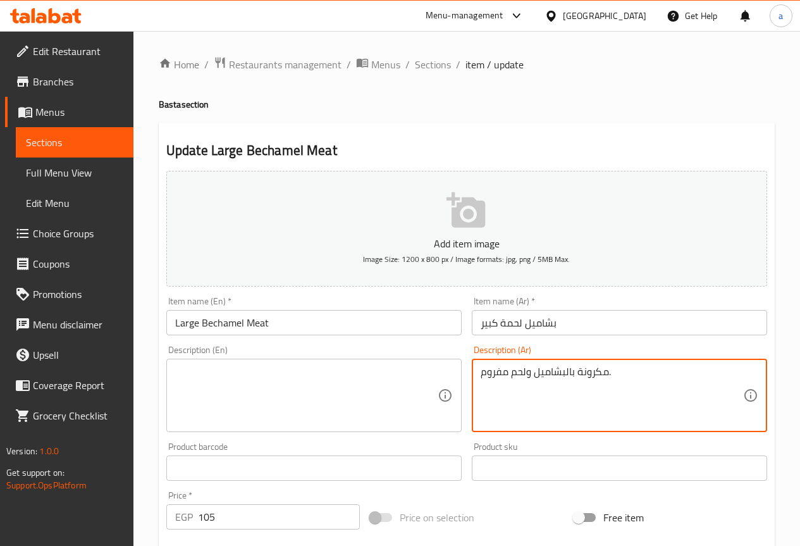
click at [527, 384] on textarea "مكرونة بالبشاميل ولحم مفروم." at bounding box center [611, 395] width 262 height 60
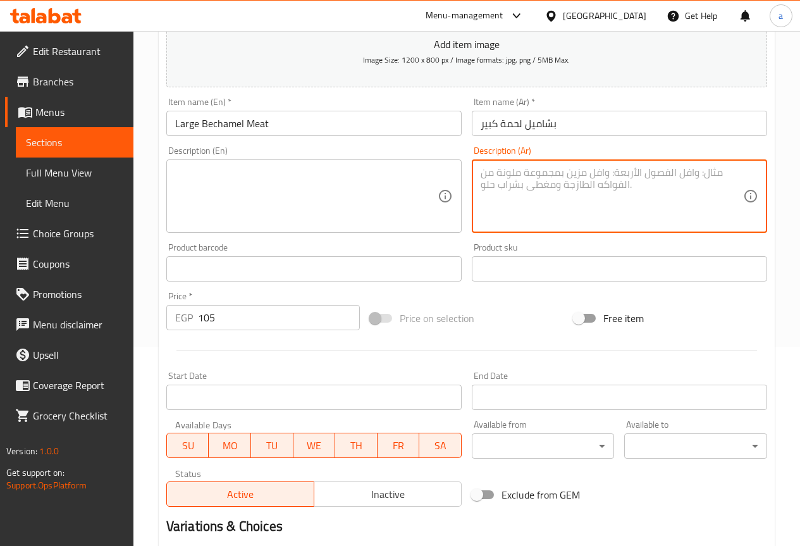
scroll to position [348, 0]
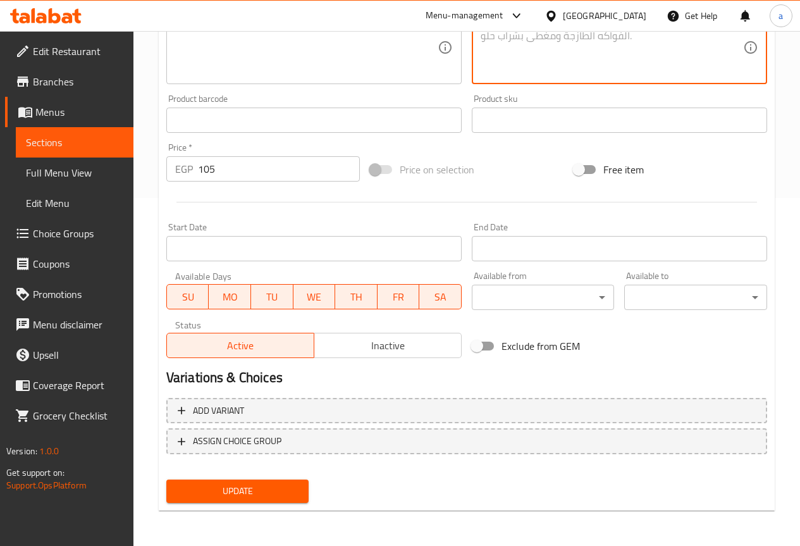
click at [275, 482] on button "Update" at bounding box center [237, 490] width 143 height 23
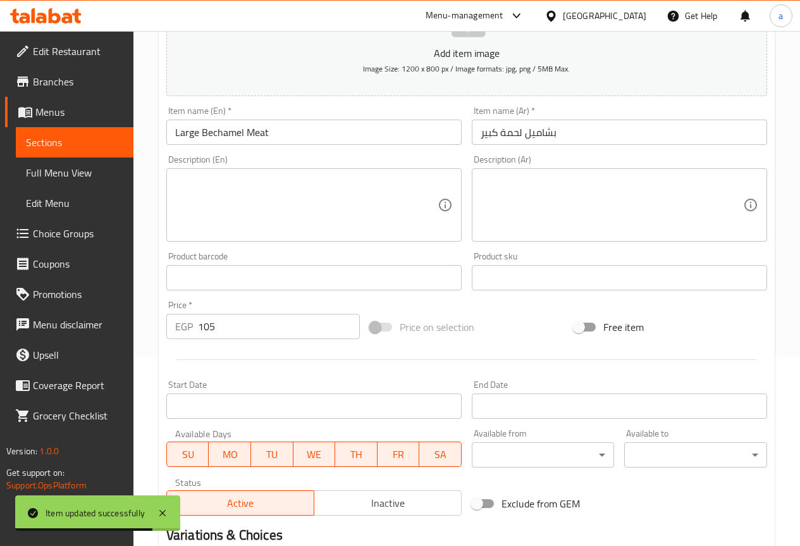
scroll to position [0, 0]
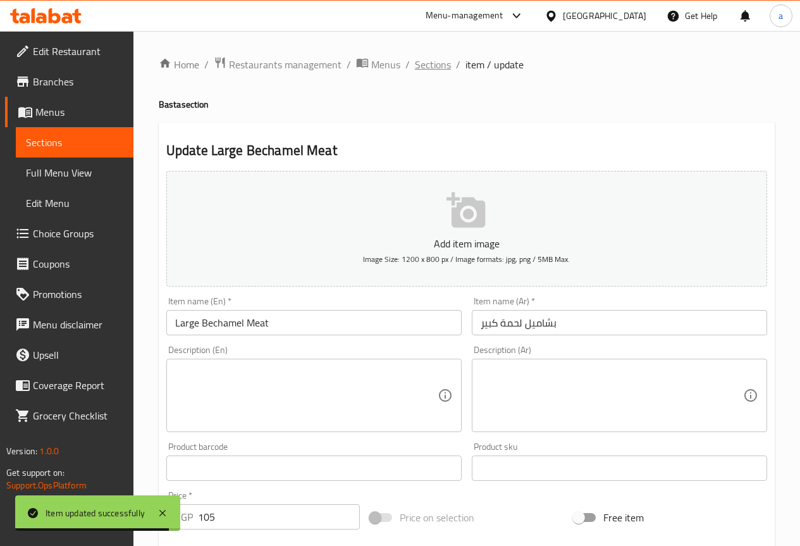
click at [439, 66] on span "Sections" at bounding box center [433, 64] width 36 height 15
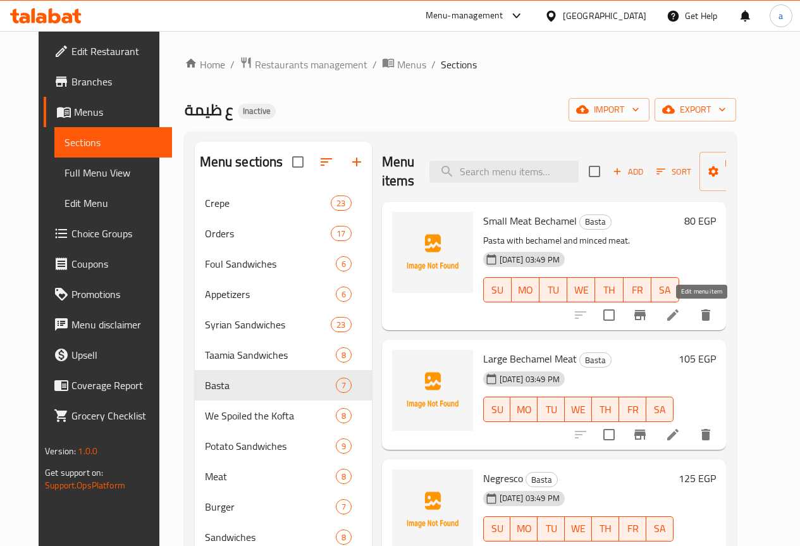
click at [680, 311] on icon at bounding box center [672, 314] width 15 height 15
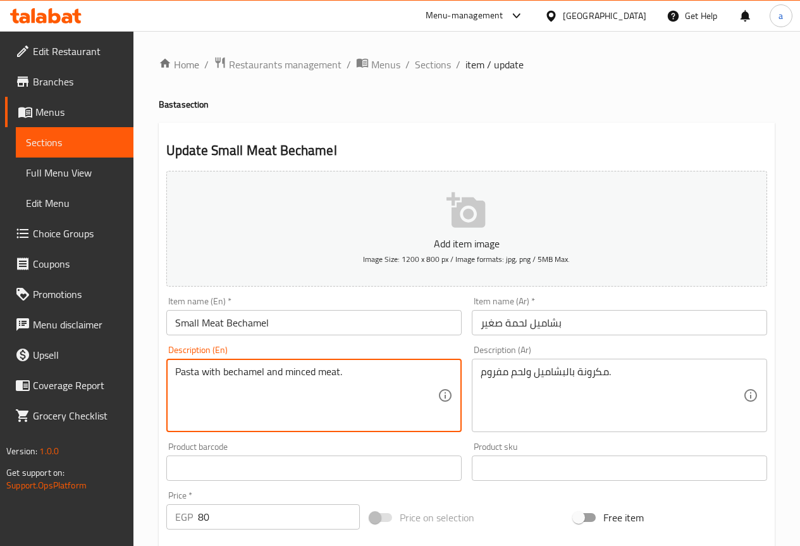
click at [355, 400] on textarea "Pasta with bechamel and minced meat." at bounding box center [306, 395] width 262 height 60
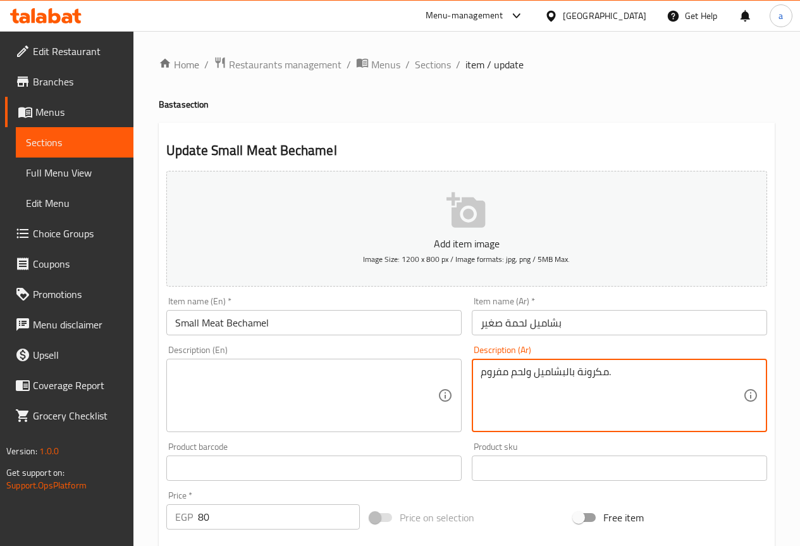
click at [580, 372] on textarea "مكرونة بالبشاميل ولحم مفروم." at bounding box center [611, 395] width 262 height 60
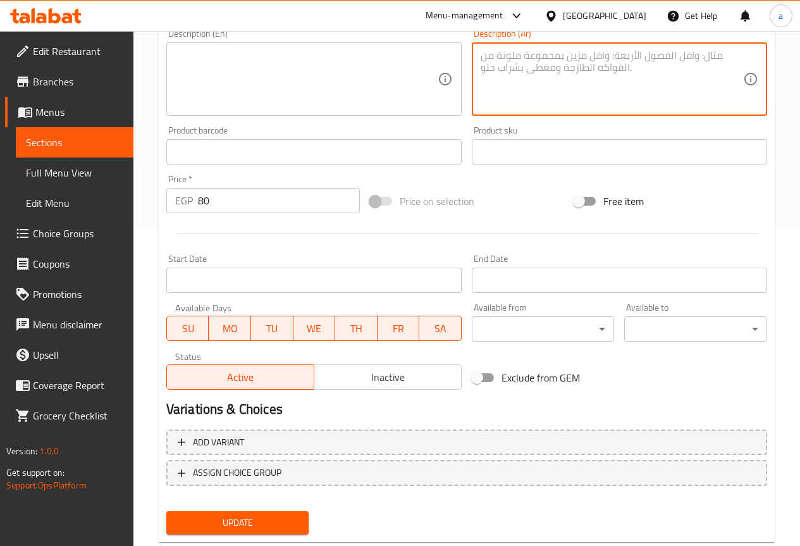
click at [288, 520] on span "Update" at bounding box center [237, 523] width 123 height 16
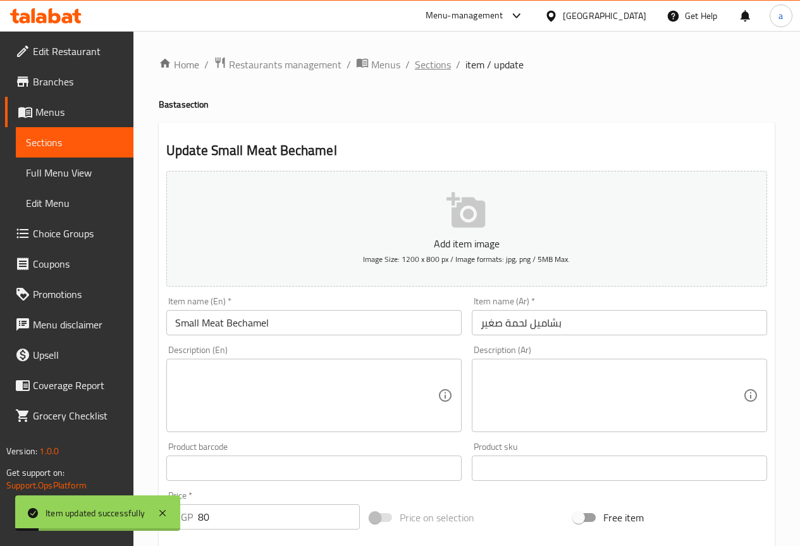
click at [444, 68] on span "Sections" at bounding box center [433, 64] width 36 height 15
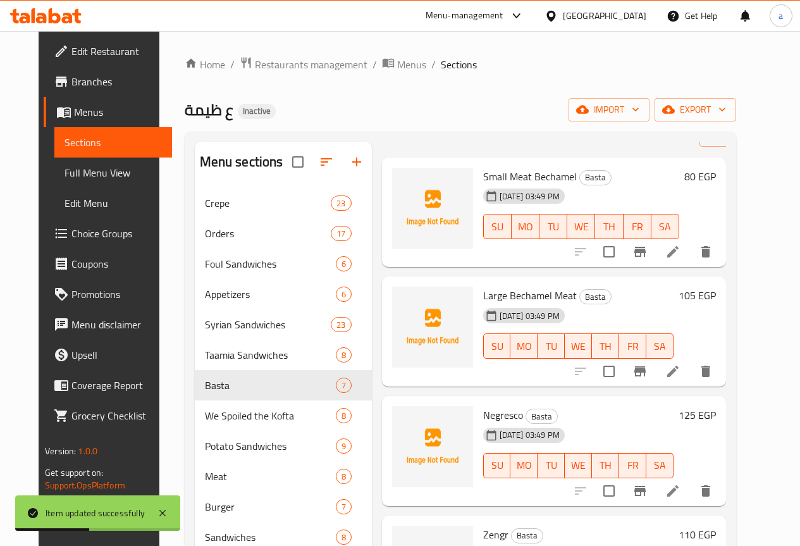
scroll to position [126, 0]
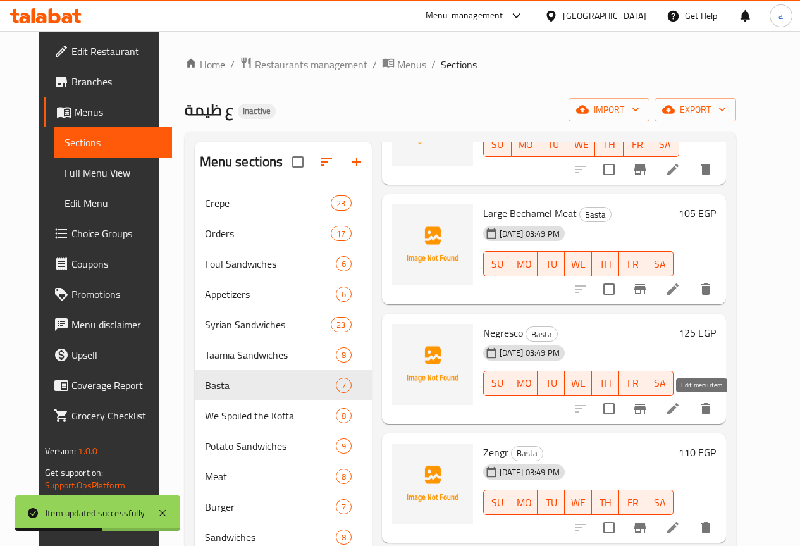
click at [680, 412] on icon at bounding box center [672, 408] width 15 height 15
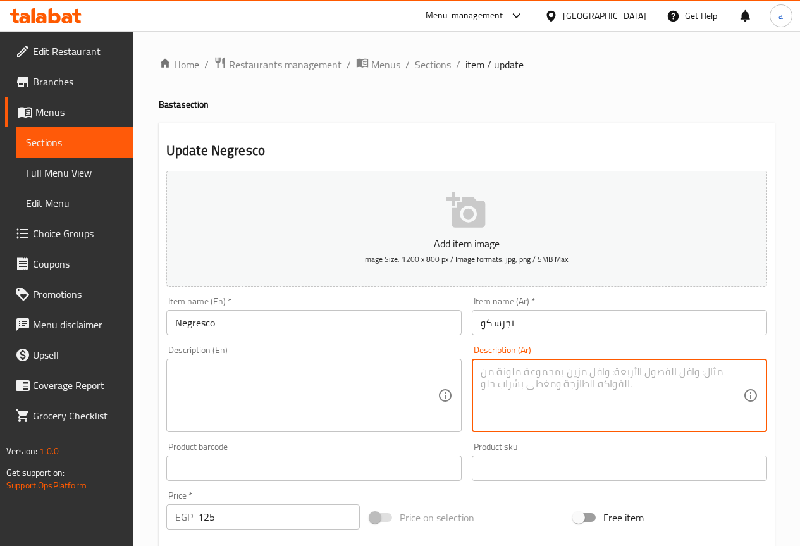
click at [482, 407] on textarea at bounding box center [611, 395] width 262 height 60
paste textarea "مكرونة بالفراخ وصوص الكريمة والموتزاريلا."
click at [529, 390] on textarea "مكرونة بالفراخ وصوص الكريمة والموتزاريلا." at bounding box center [611, 395] width 262 height 60
click at [618, 381] on textarea "مكرونة بالفراخ وصوص الكريمة والموتزاريلا." at bounding box center [611, 395] width 262 height 60
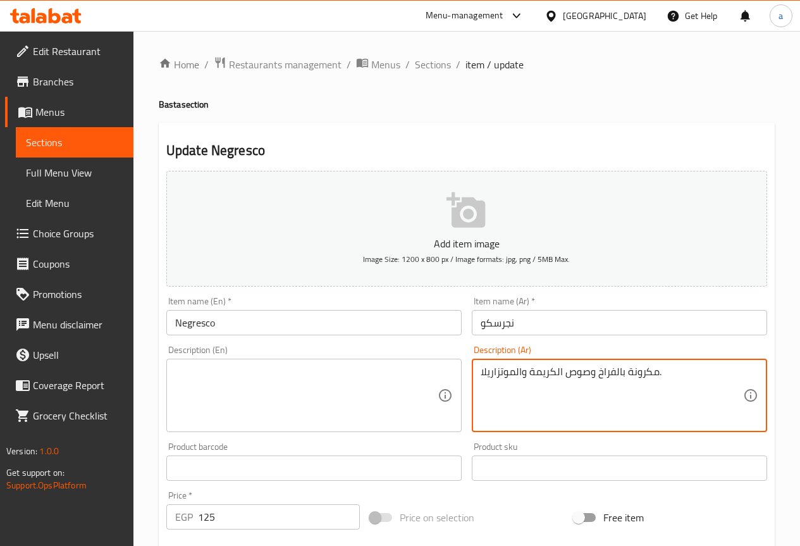
click at [618, 381] on textarea "مكرونة بالفراخ وصوص الكريمة والموتزاريلا." at bounding box center [611, 395] width 262 height 60
click at [627, 393] on textarea "مكرونة بالفراخ وصوص الكريمة والموتزاريلا." at bounding box center [611, 395] width 262 height 60
click at [627, 394] on textarea "مكرونة بالفراخ وصوص الكريمة والموتزاريلا." at bounding box center [611, 395] width 262 height 60
type textarea "مكرونة بالفراخ وصوص الكريمة والموتزاريلا."
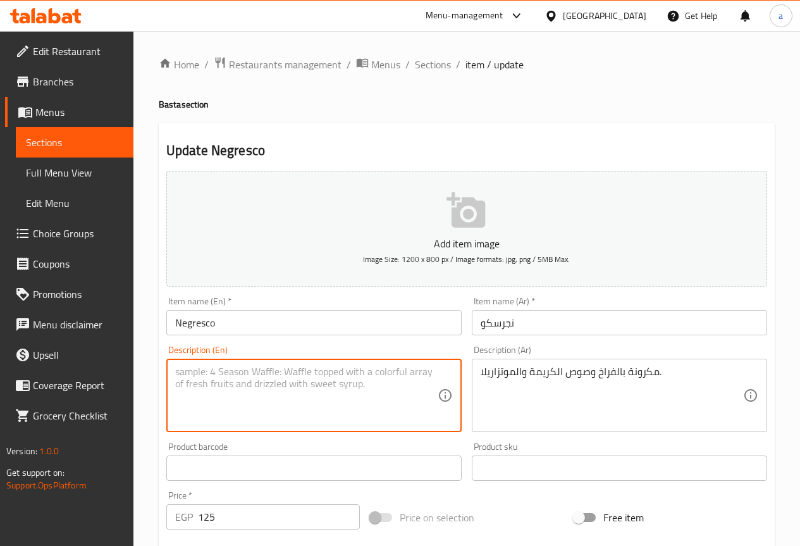
click at [309, 398] on textarea at bounding box center [306, 395] width 262 height 60
paste textarea "Pasta with chicken, cream sauce and mozzarella."
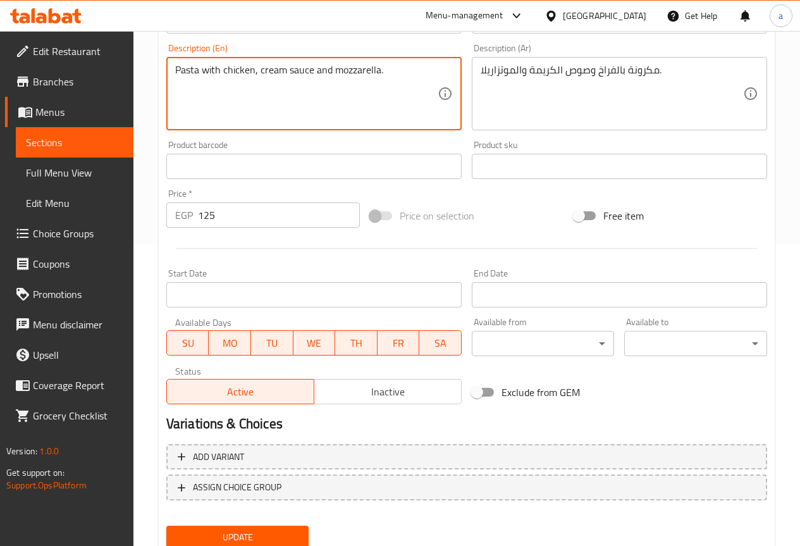
scroll to position [348, 0]
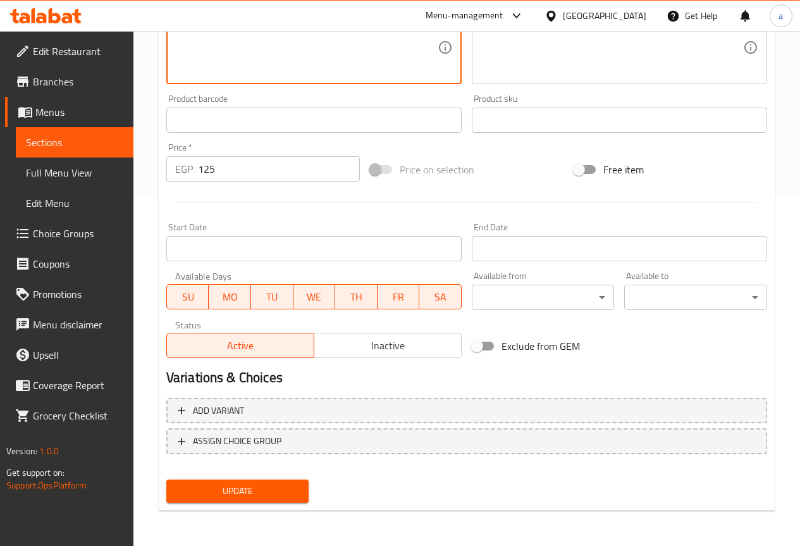
type textarea "Pasta with chicken, cream sauce and mozzarella."
click at [283, 485] on span "Update" at bounding box center [237, 491] width 123 height 16
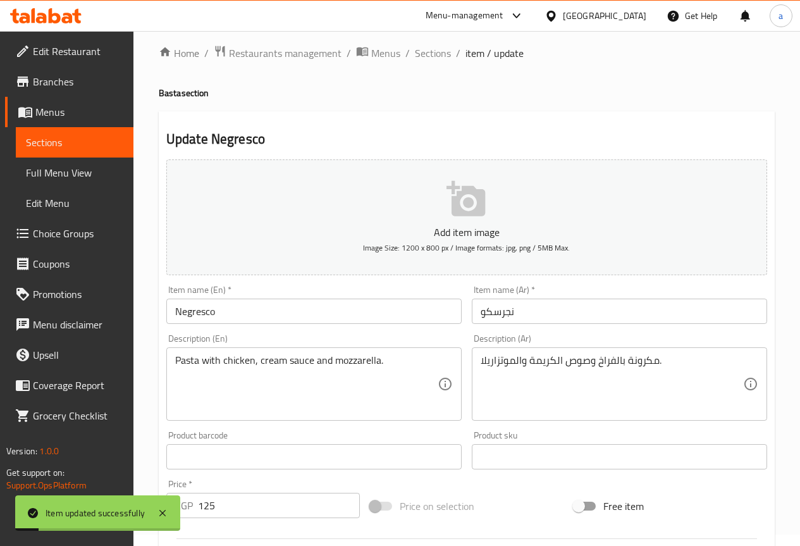
scroll to position [0, 0]
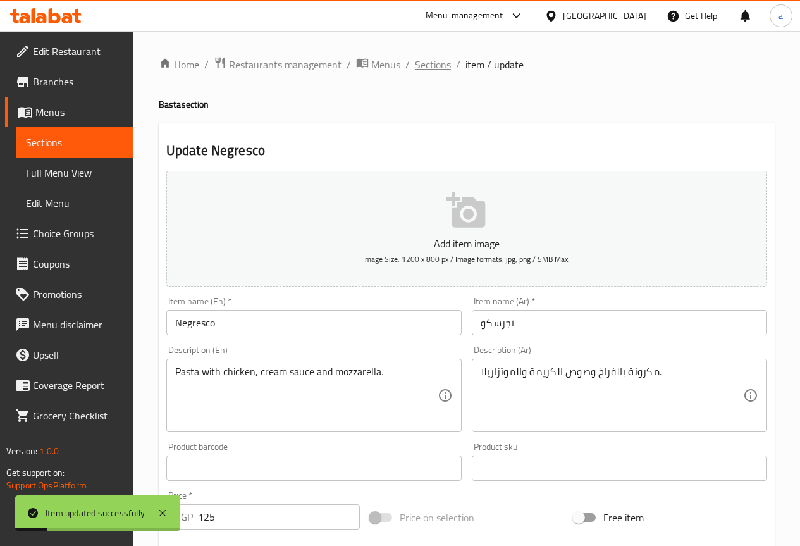
click at [436, 68] on span "Sections" at bounding box center [433, 64] width 36 height 15
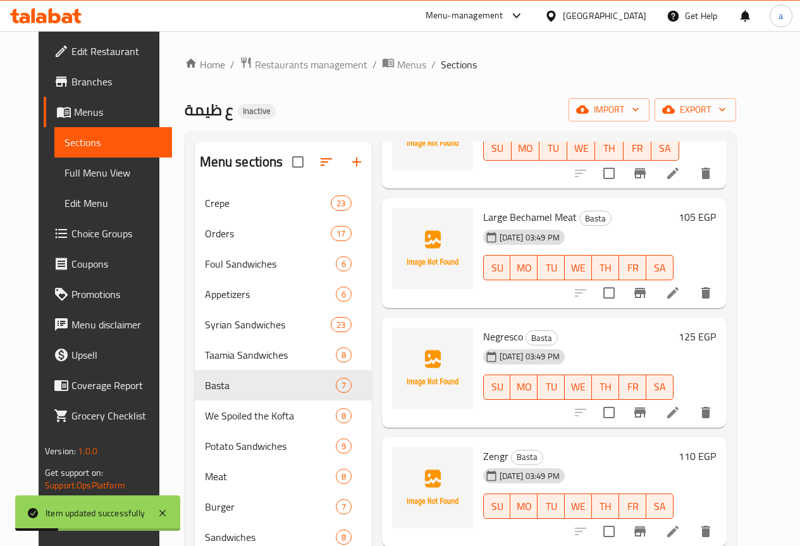
scroll to position [253, 0]
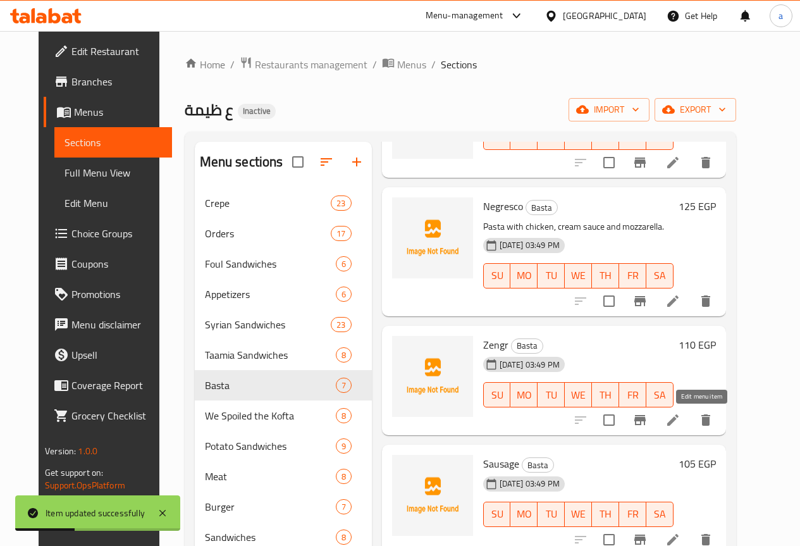
click at [690, 429] on li at bounding box center [672, 419] width 35 height 23
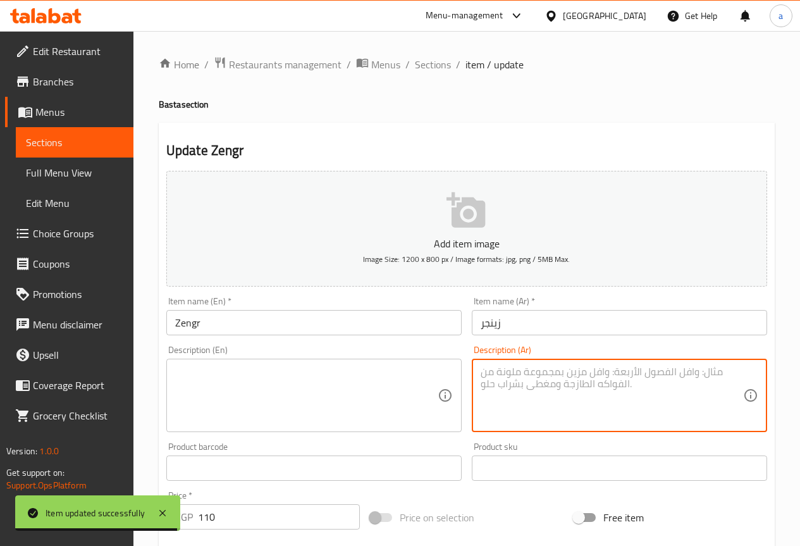
click at [628, 382] on textarea at bounding box center [611, 395] width 262 height 60
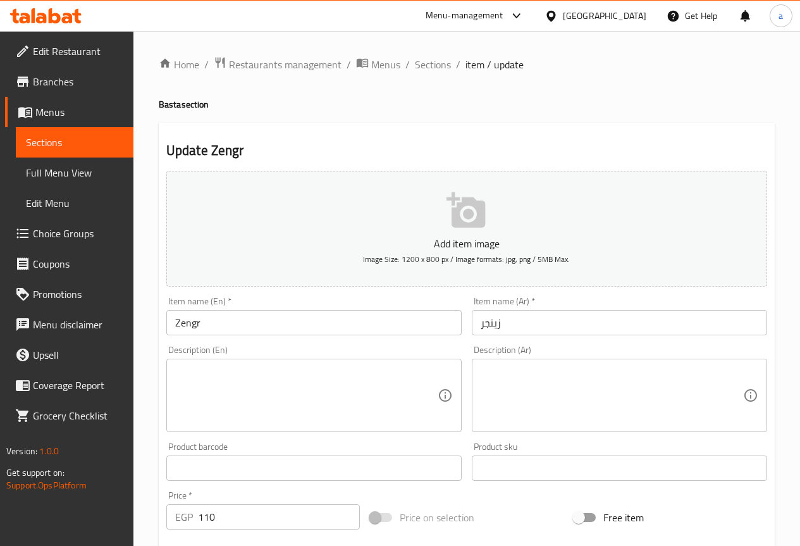
click at [594, 403] on textarea at bounding box center [611, 395] width 262 height 60
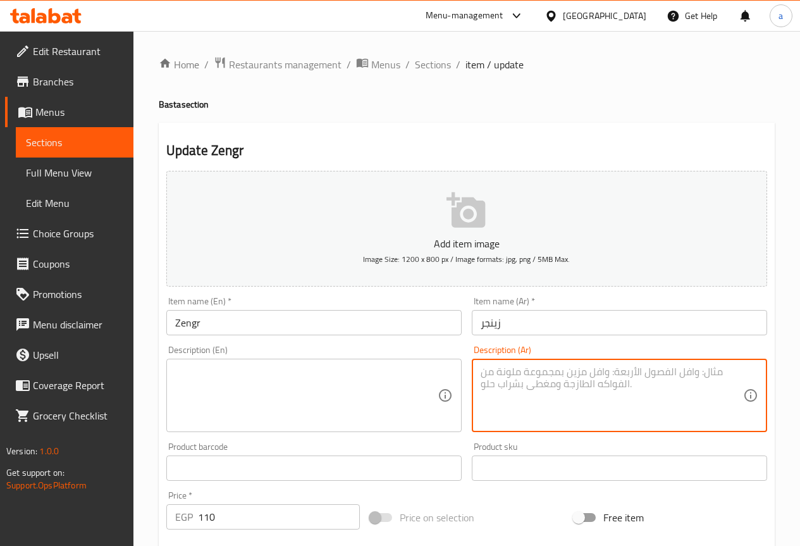
paste textarea "دجاج زينجر سبايسي مقرمش."
click at [580, 386] on textarea "دجاج زينجر سبايسي مقرمش." at bounding box center [611, 395] width 262 height 60
type textarea "دجاج زينجر سبايسي مقرمش."
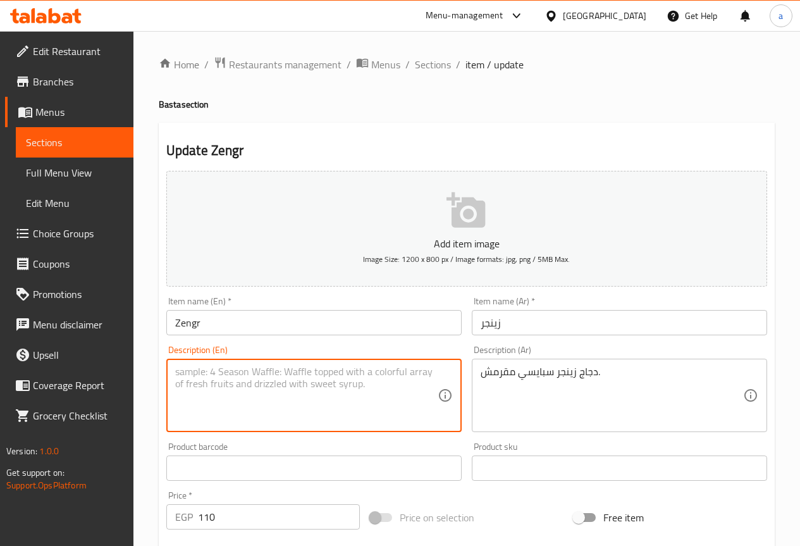
click at [400, 410] on textarea at bounding box center [306, 395] width 262 height 60
paste textarea "Crispy Spicy Zinger Chicken."
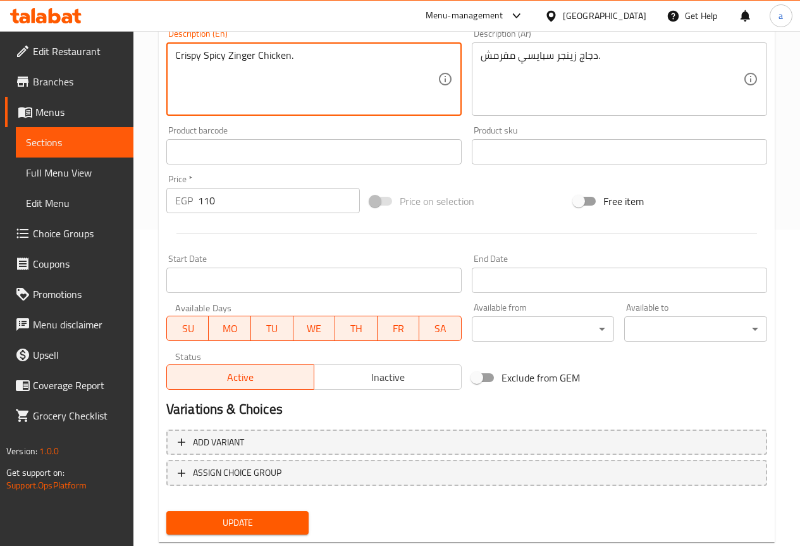
type textarea "Crispy Spicy Zinger Chicken."
click at [297, 511] on button "Update" at bounding box center [237, 522] width 143 height 23
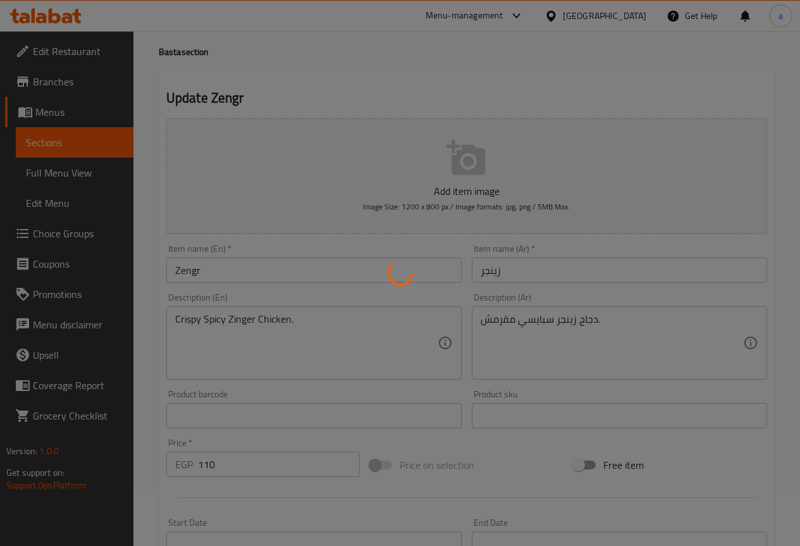
scroll to position [0, 0]
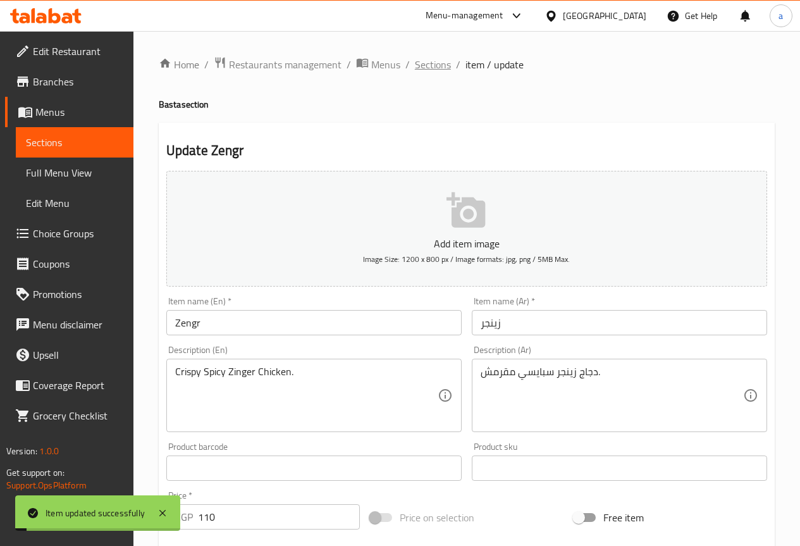
click at [433, 61] on span "Sections" at bounding box center [433, 64] width 36 height 15
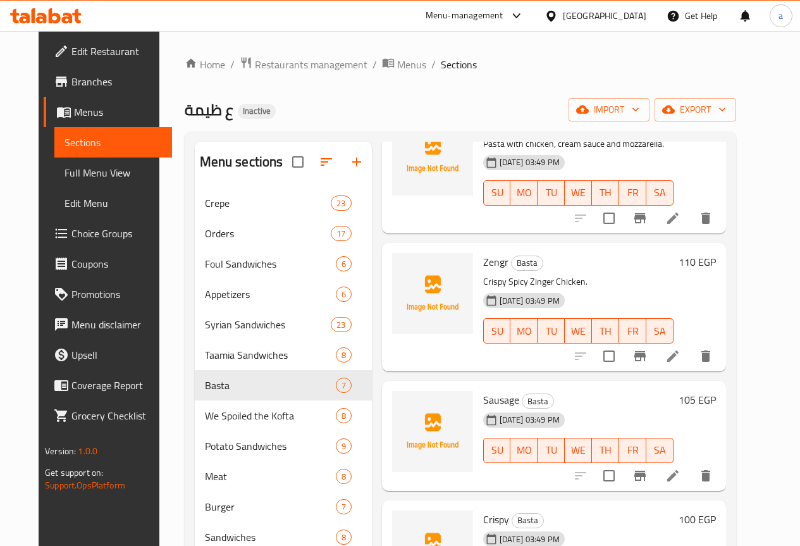
scroll to position [337, 0]
click at [690, 464] on li at bounding box center [672, 474] width 35 height 23
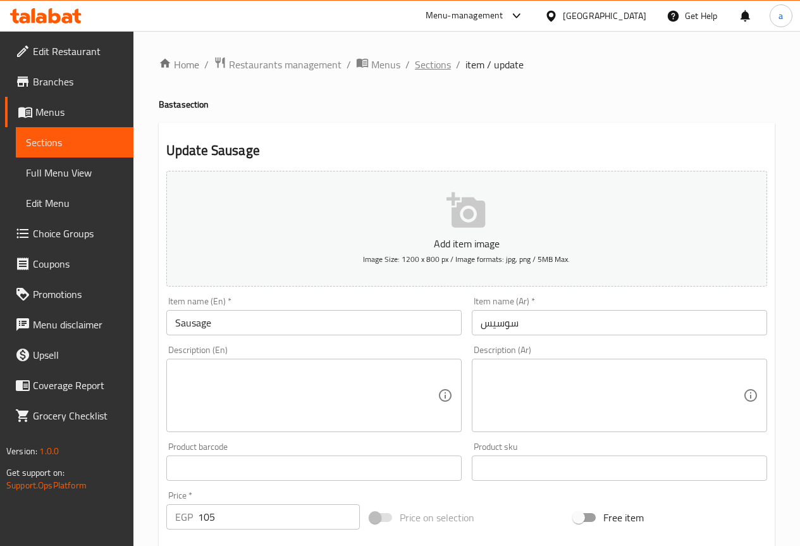
click at [426, 58] on span "Sections" at bounding box center [433, 64] width 36 height 15
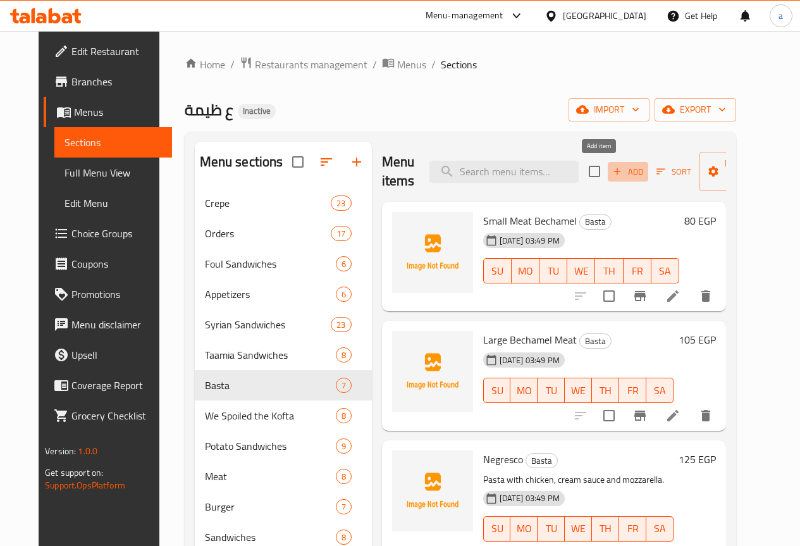
click at [611, 168] on icon "button" at bounding box center [616, 171] width 11 height 11
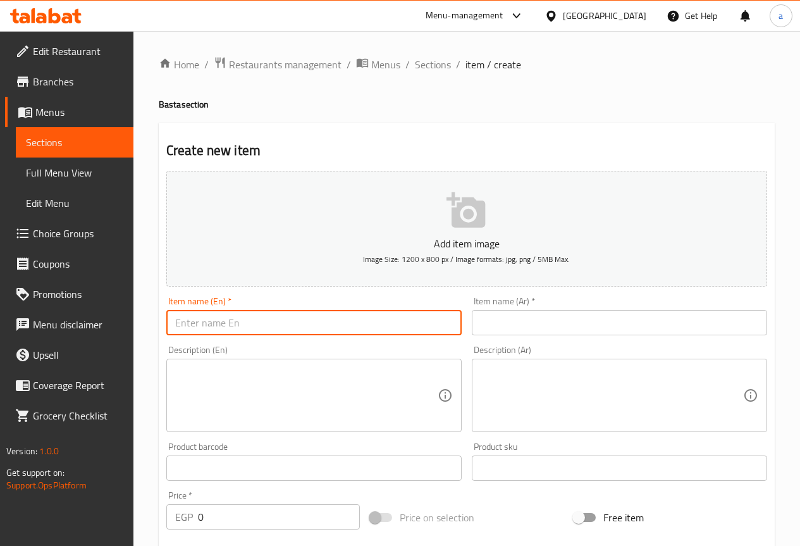
click at [425, 331] on input "text" at bounding box center [313, 322] width 295 height 25
click at [713, 331] on input "text" at bounding box center [619, 322] width 295 height 25
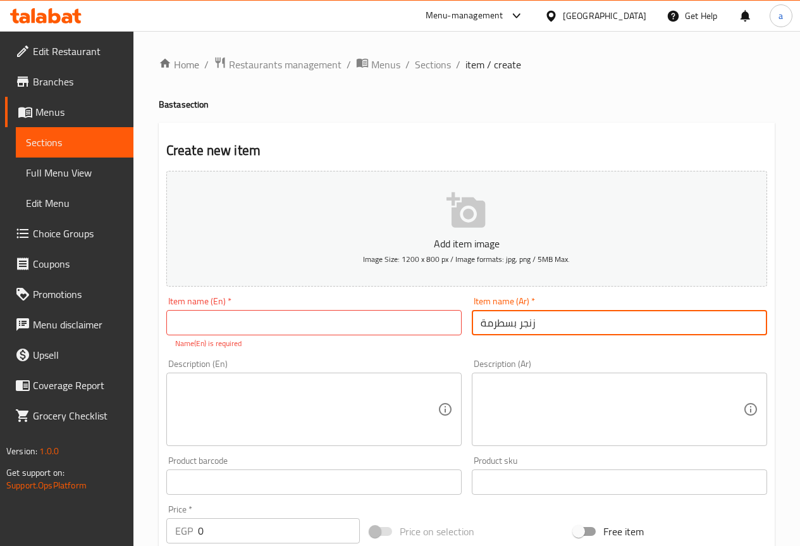
type input "زنجر بسطرمة"
click at [288, 319] on input "text" at bounding box center [313, 322] width 295 height 25
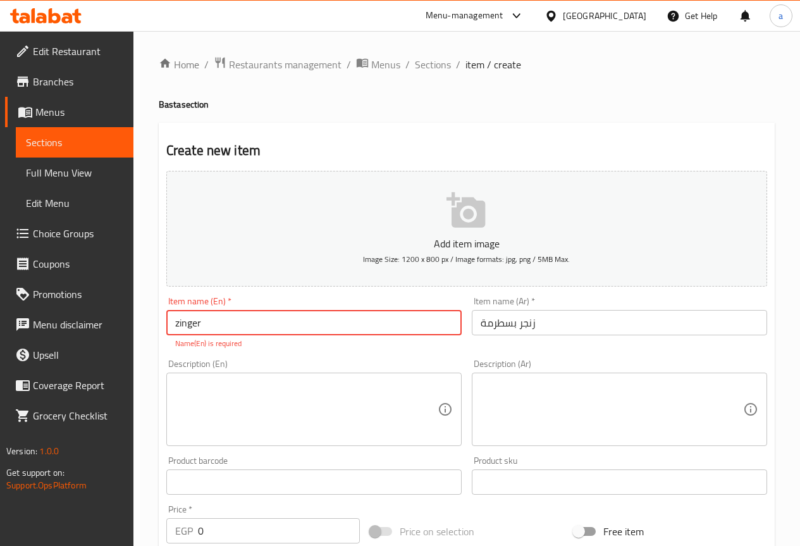
click at [500, 319] on input "زنجر بسطرمة" at bounding box center [619, 322] width 295 height 25
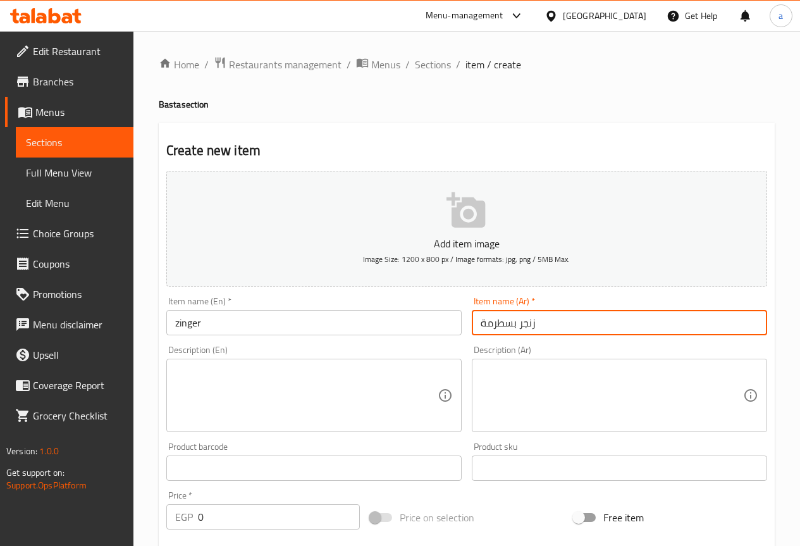
click at [500, 319] on input "زنجر بسطرمة" at bounding box center [619, 322] width 295 height 25
click at [503, 317] on input "زنجر بسطرمة" at bounding box center [619, 322] width 295 height 25
click at [370, 320] on input "zinger" at bounding box center [313, 322] width 295 height 25
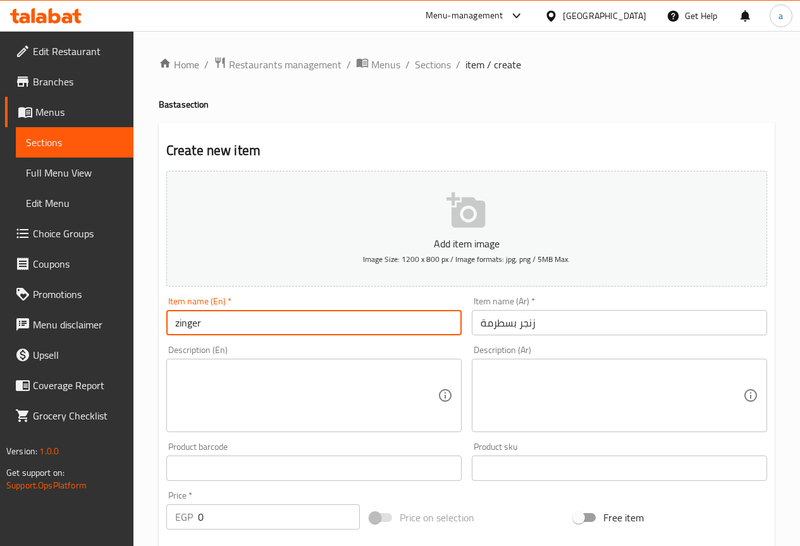
paste input "Pastrami"
type input "zinger Pastrami"
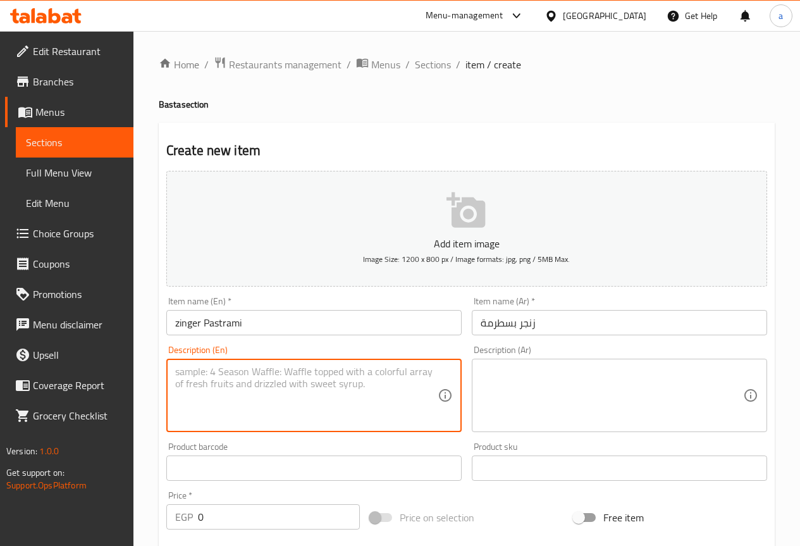
click at [305, 390] on textarea at bounding box center [306, 395] width 262 height 60
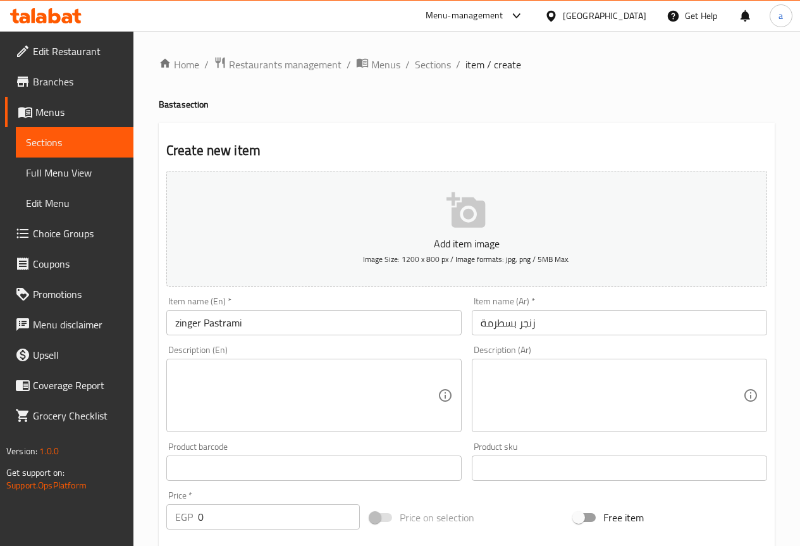
click at [544, 411] on textarea at bounding box center [611, 395] width 262 height 60
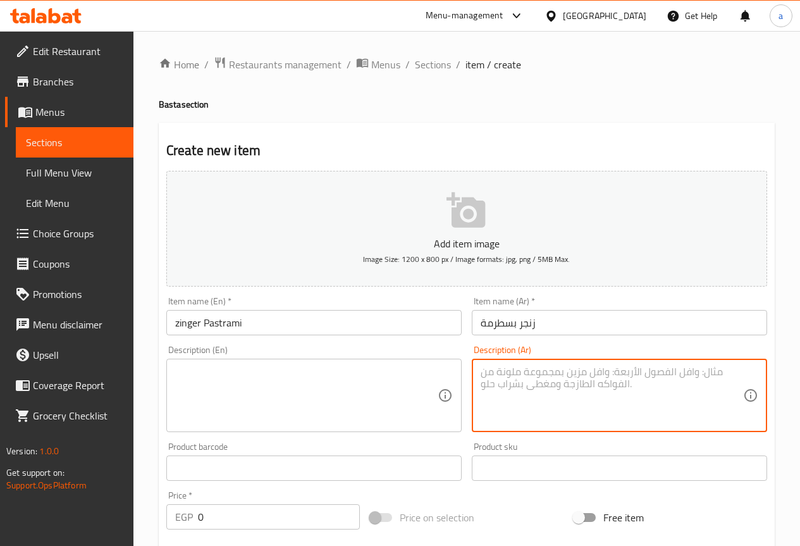
paste textarea "زينجر بالدجاج والجبنة مع بسطرمة"
click at [612, 382] on textarea "زينجر بالدجاج والجبنة مع بسطرمة" at bounding box center [611, 395] width 262 height 60
type textarea "زينجر بالدجاج والجبنة مع بسطرمة"
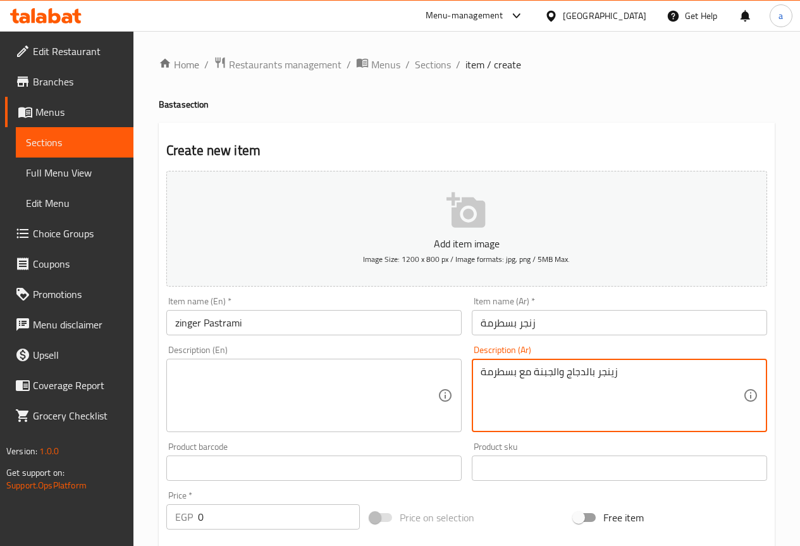
click at [379, 389] on textarea at bounding box center [306, 395] width 262 height 60
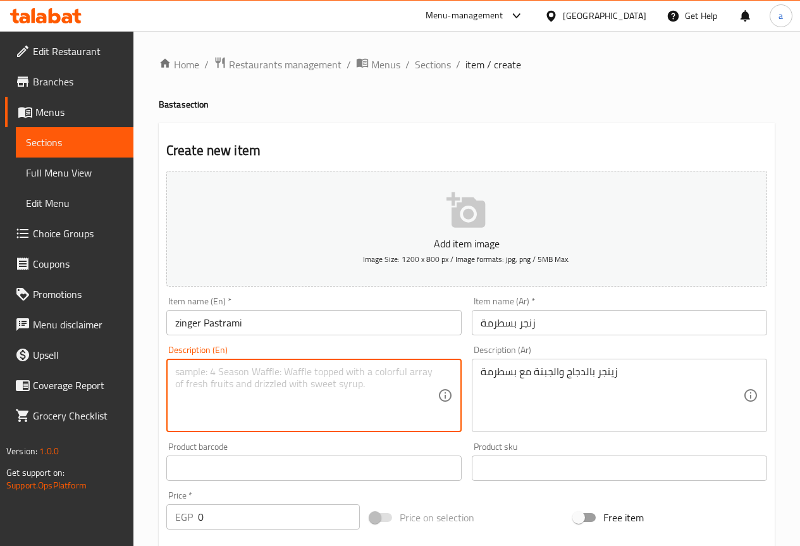
paste textarea "Zinger with chicken and cheese with pastrami"
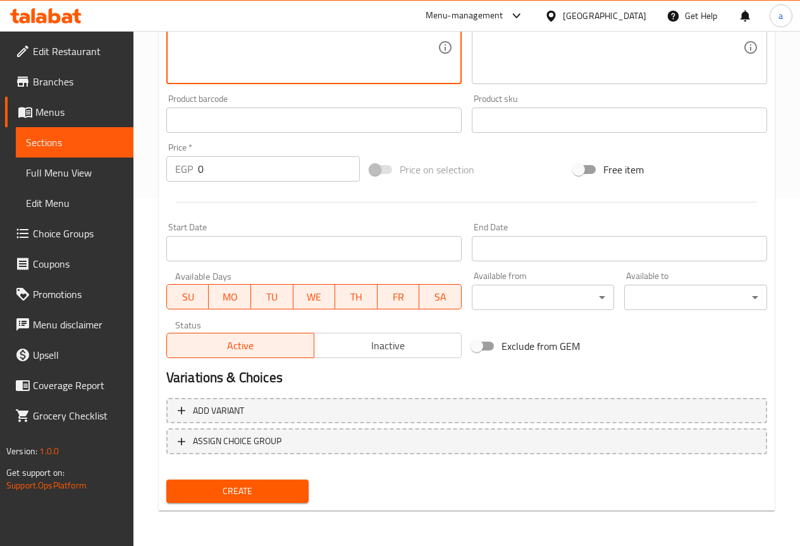
type textarea "Zinger with chicken and cheese with pastrami"
click at [244, 494] on span "Create" at bounding box center [237, 491] width 123 height 16
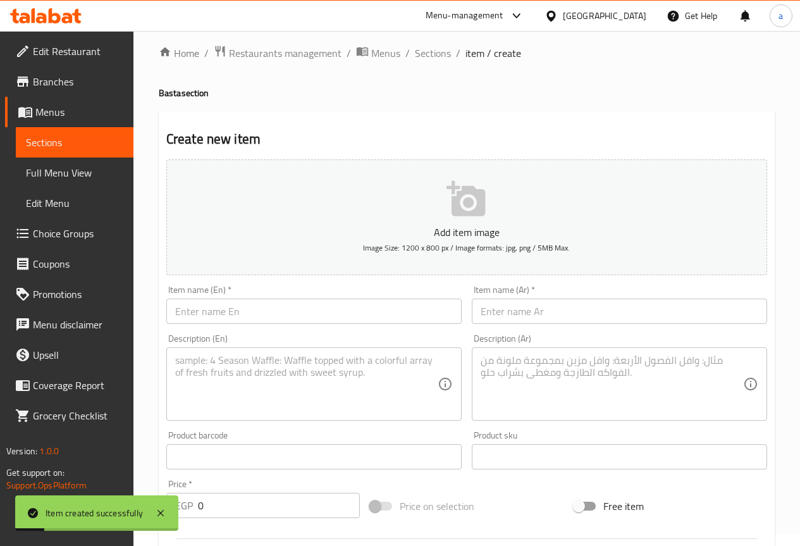
scroll to position [0, 0]
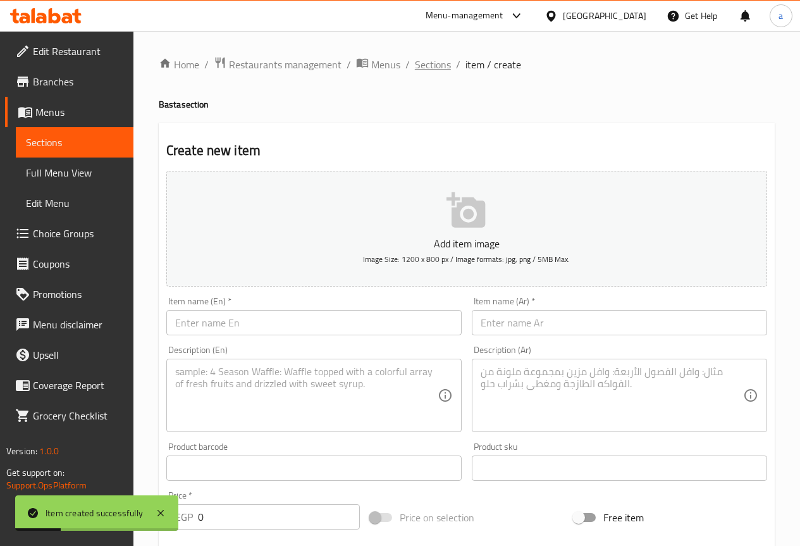
click at [444, 70] on span "Sections" at bounding box center [433, 64] width 36 height 15
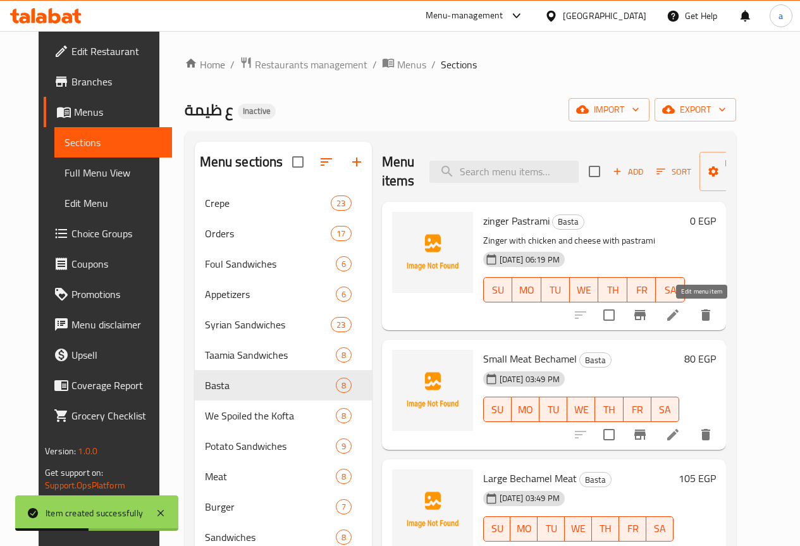
click at [680, 311] on icon at bounding box center [672, 314] width 15 height 15
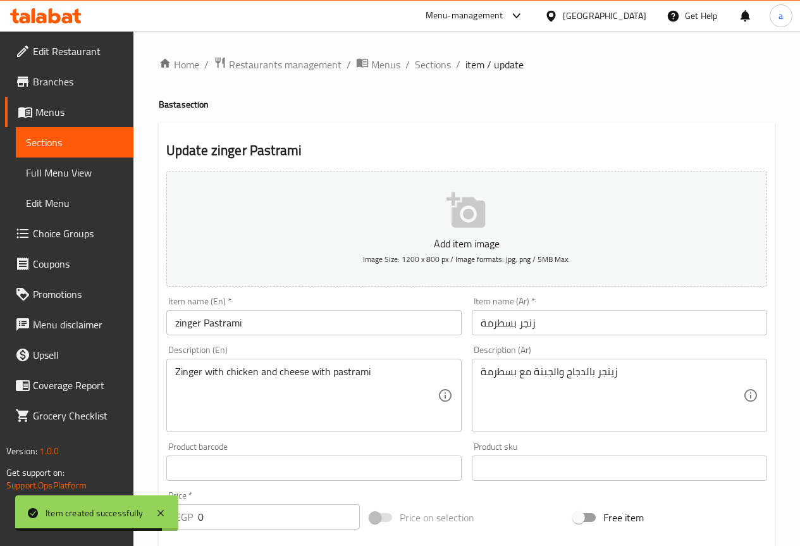
click at [274, 503] on div "Price   * EGP 0 Price *" at bounding box center [262, 510] width 193 height 39
click at [290, 508] on input "0" at bounding box center [279, 516] width 162 height 25
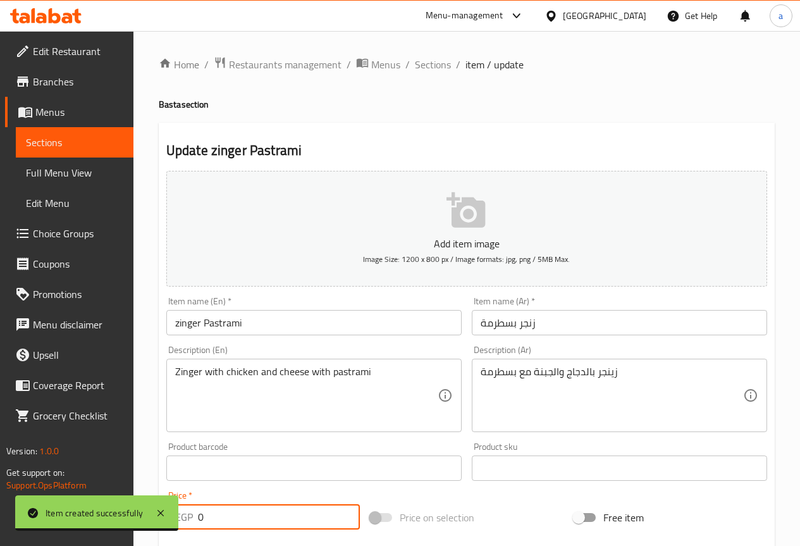
click at [290, 508] on input "0" at bounding box center [279, 516] width 162 height 25
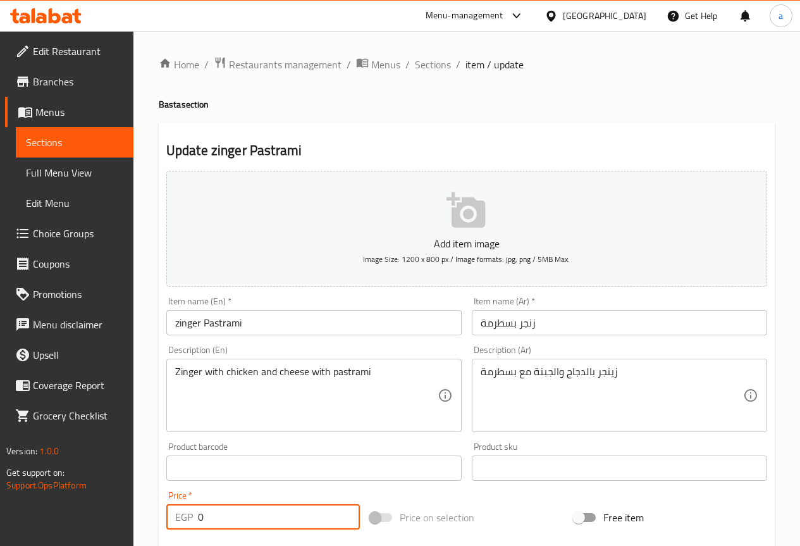
click at [290, 508] on input "0" at bounding box center [279, 516] width 162 height 25
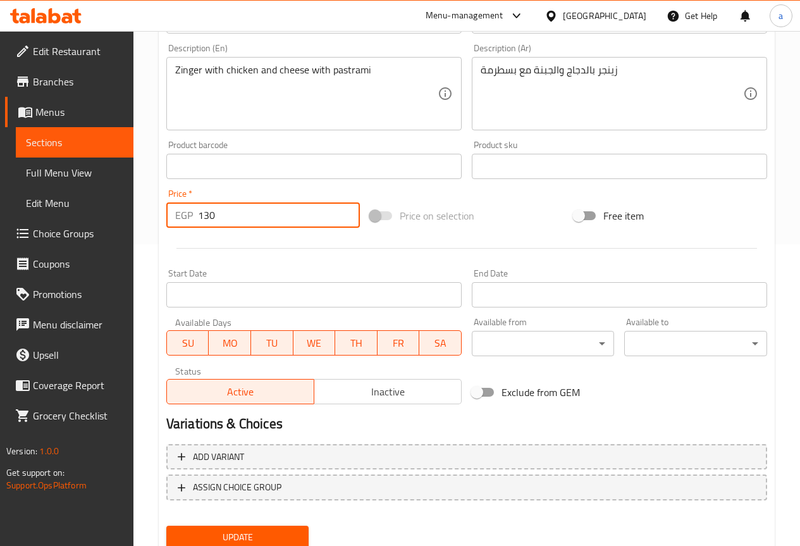
scroll to position [348, 0]
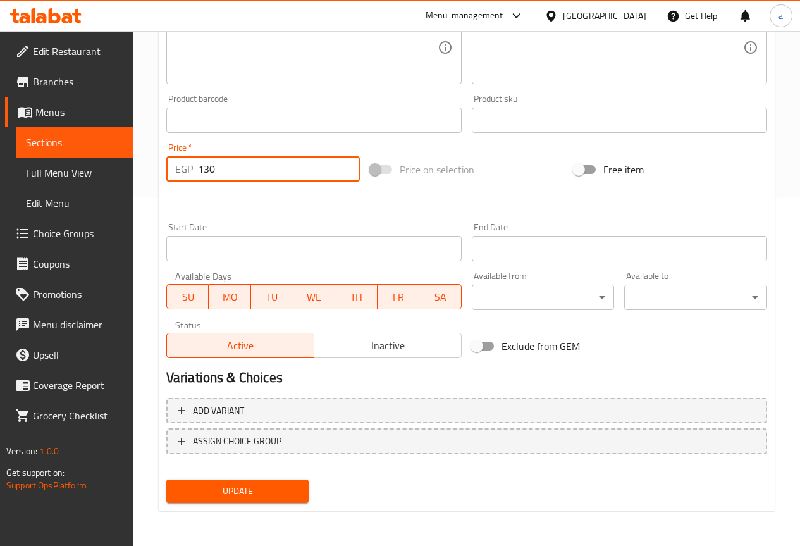
type input "130"
click at [260, 487] on span "Update" at bounding box center [237, 491] width 123 height 16
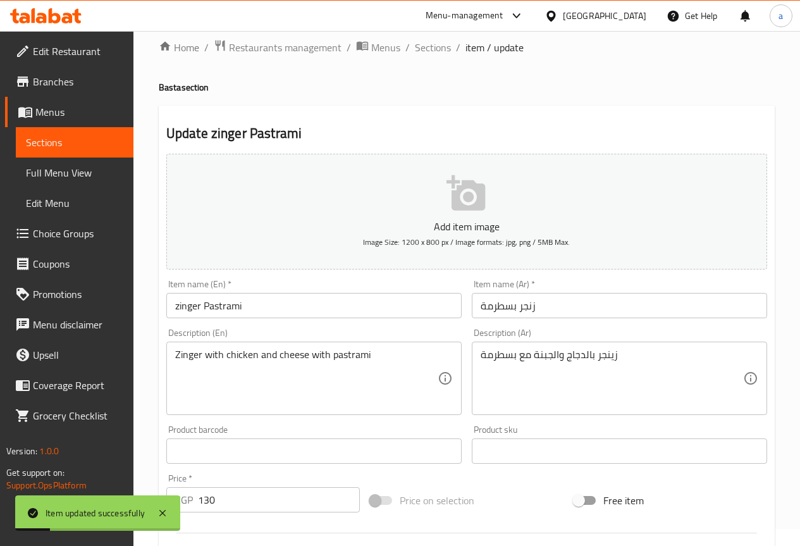
scroll to position [0, 0]
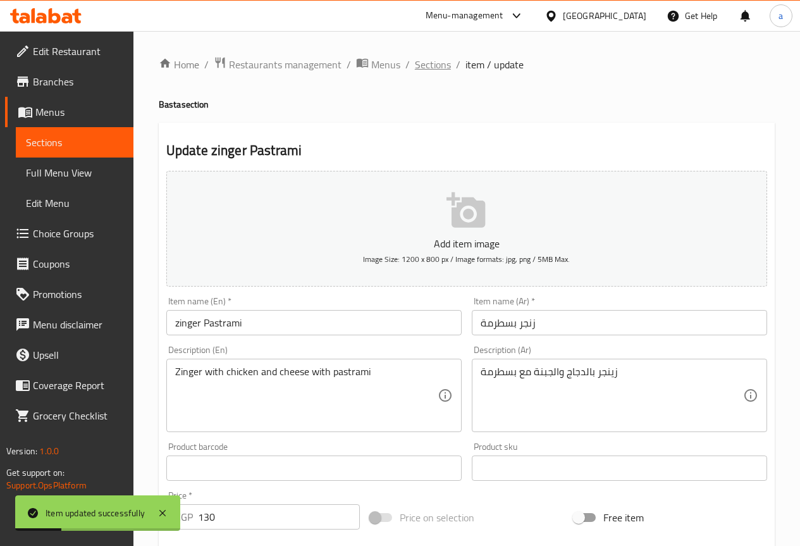
click at [415, 59] on span "Sections" at bounding box center [433, 64] width 36 height 15
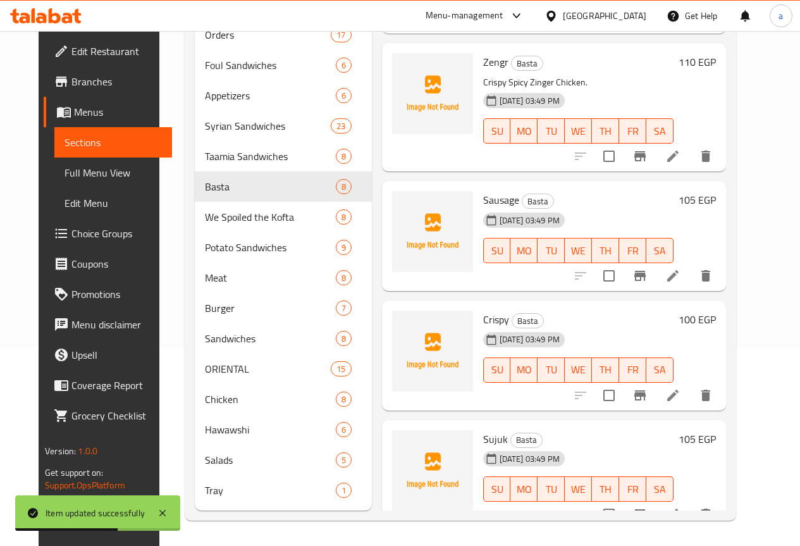
scroll to position [348, 0]
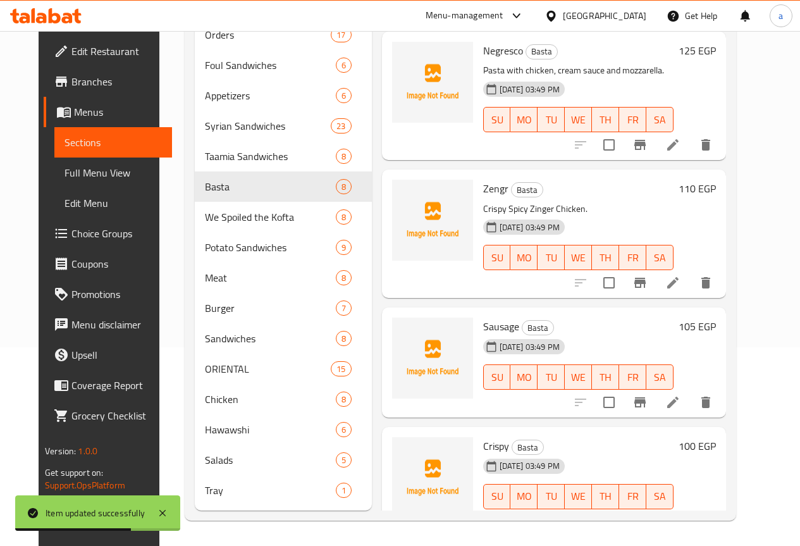
click at [690, 391] on li at bounding box center [672, 402] width 35 height 23
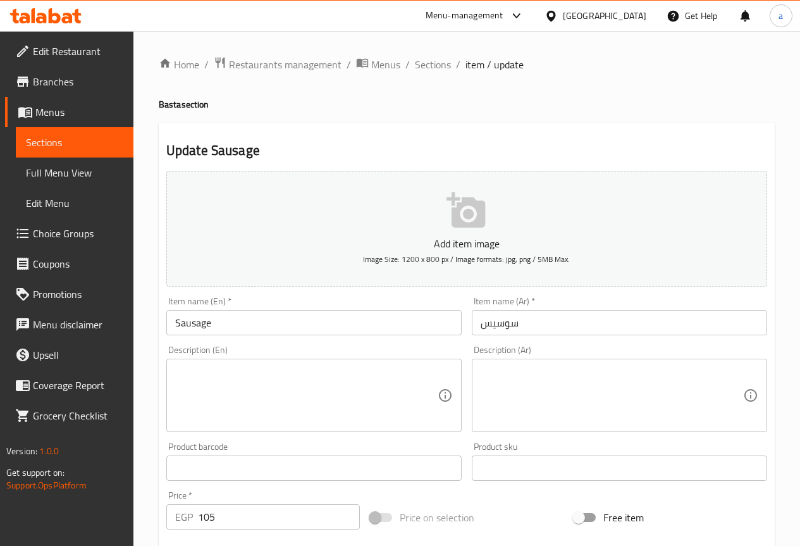
click at [600, 404] on textarea at bounding box center [611, 395] width 262 height 60
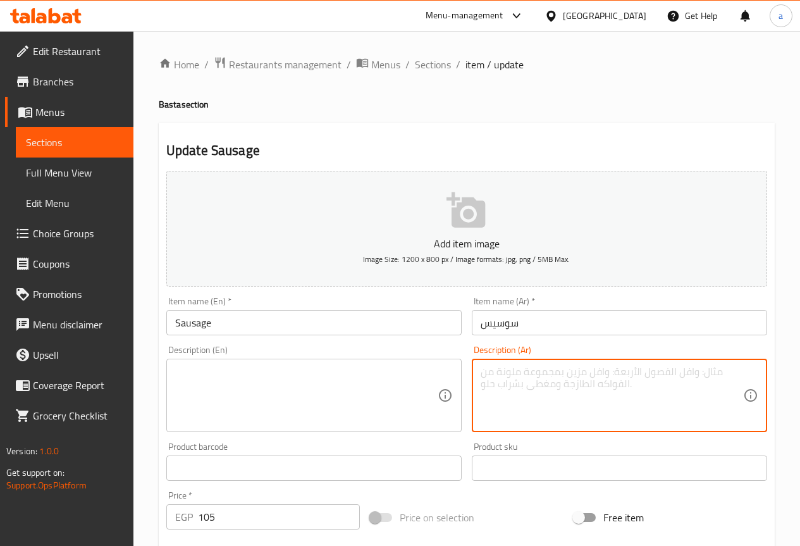
paste textarea "سوسيس محمر أو مشوي"
type textarea "سوسيس محمر أو مشوي"
click at [572, 379] on textarea "سوسيس محمر أو مشوي" at bounding box center [611, 395] width 262 height 60
click at [579, 405] on textarea "سوسيس محمر أو مشوي" at bounding box center [611, 395] width 262 height 60
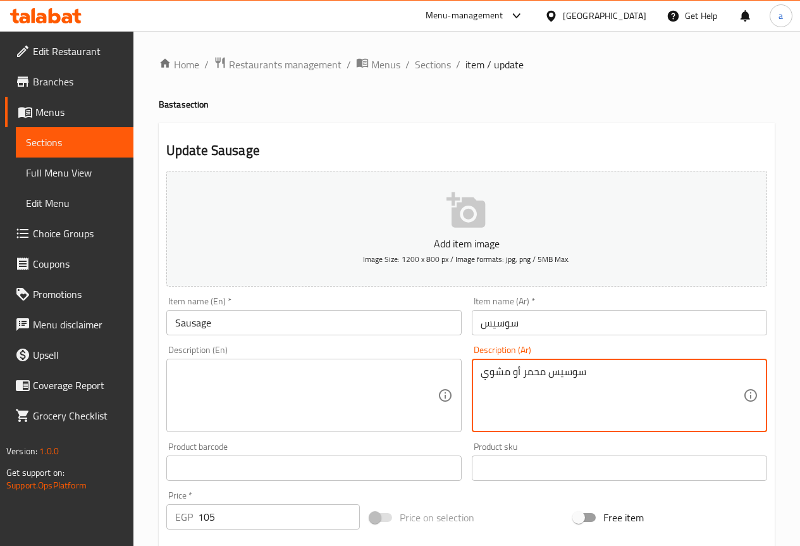
click at [553, 411] on textarea "سوسيس محمر أو مشوي" at bounding box center [611, 395] width 262 height 60
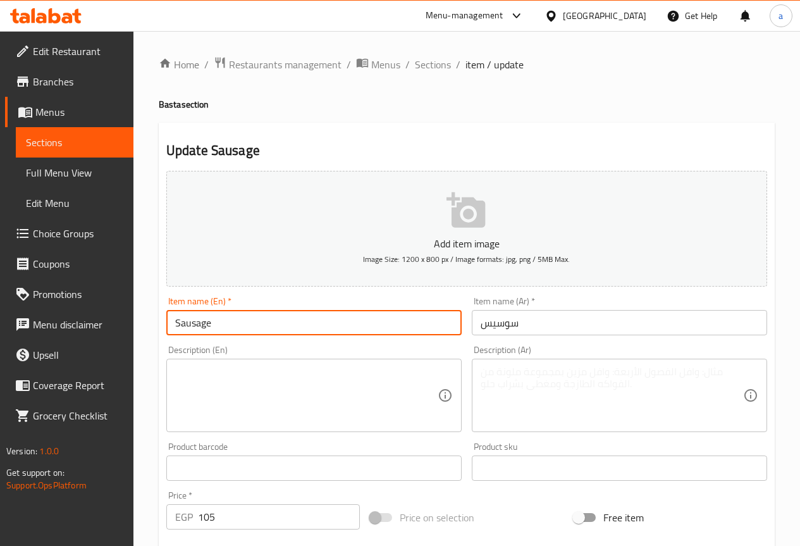
click at [348, 320] on input "Sausage" at bounding box center [313, 322] width 295 height 25
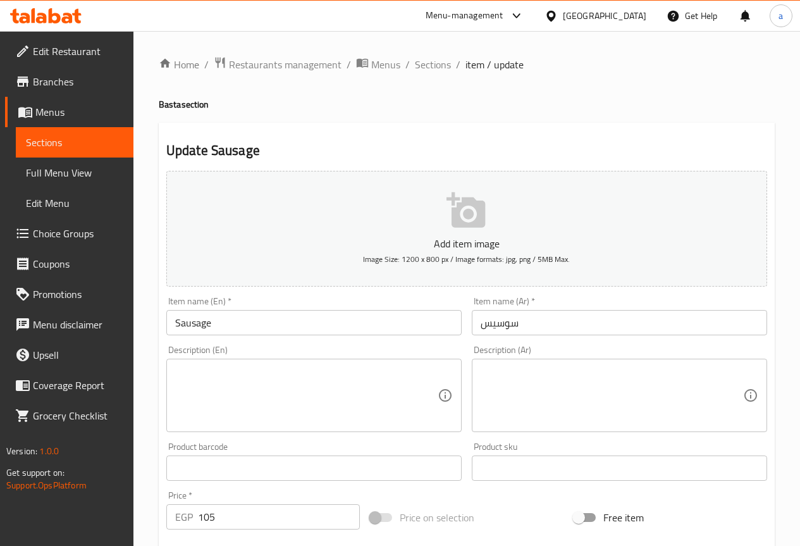
click at [627, 341] on div "Description (Ar) Description (Ar)" at bounding box center [619, 388] width 305 height 97
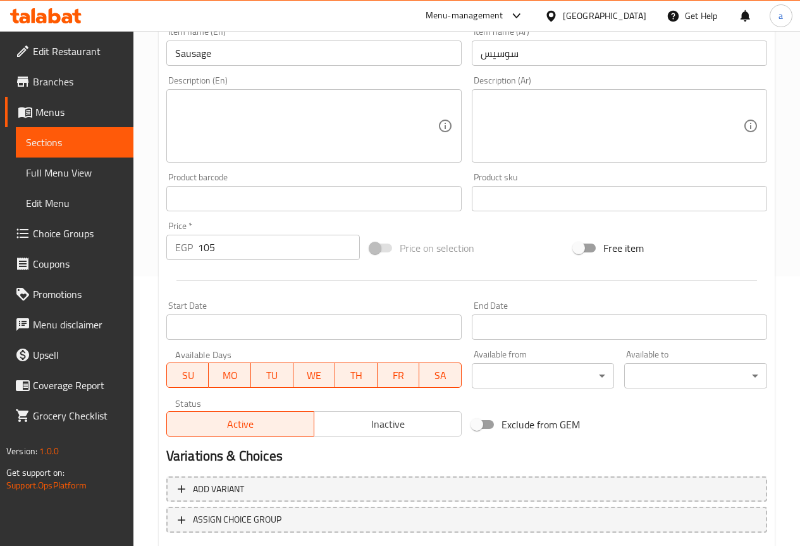
scroll to position [348, 0]
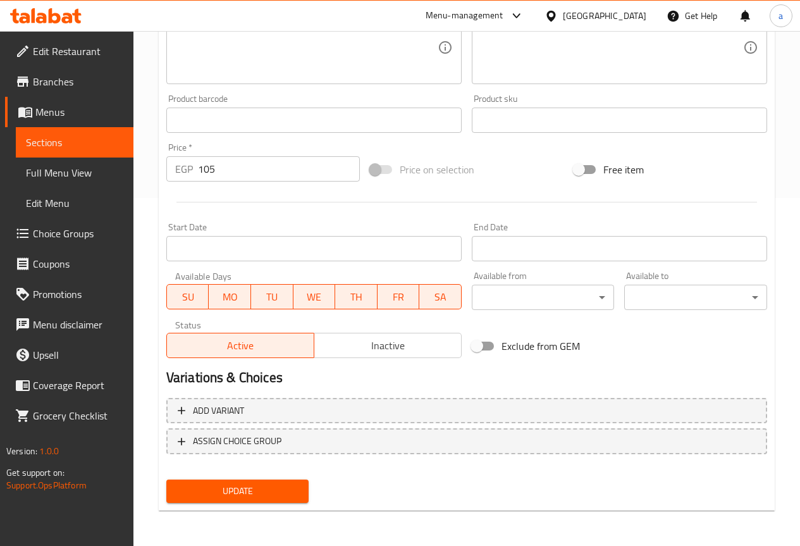
click at [286, 487] on span "Update" at bounding box center [237, 491] width 123 height 16
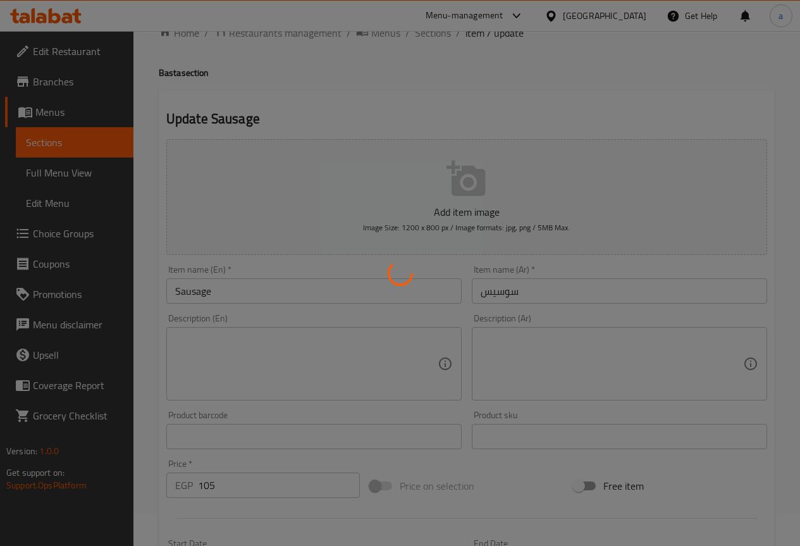
scroll to position [0, 0]
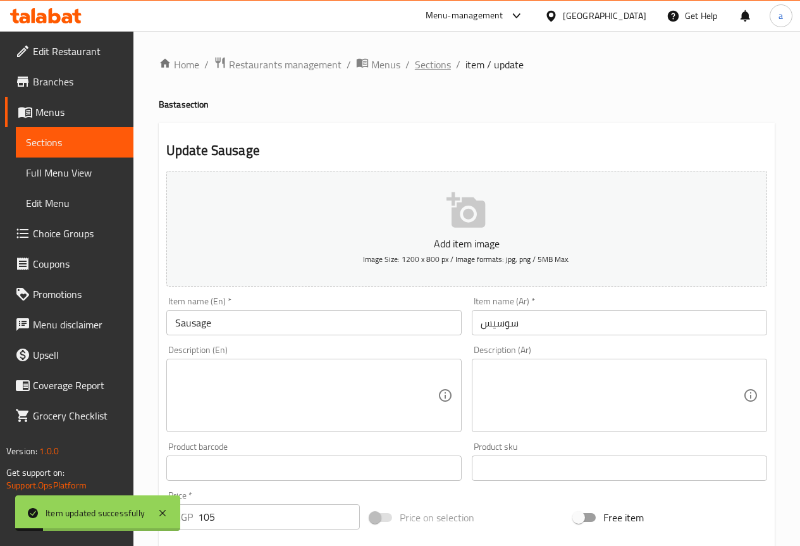
click at [437, 70] on span "Sections" at bounding box center [433, 64] width 36 height 15
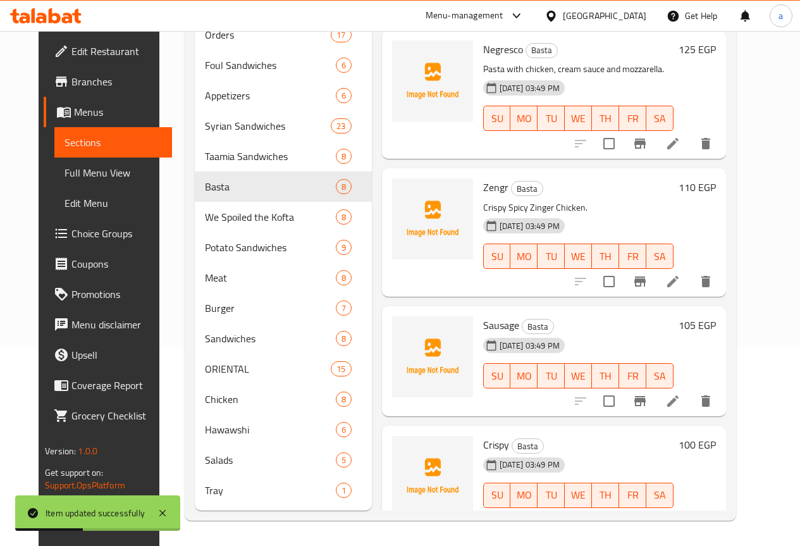
scroll to position [348, 0]
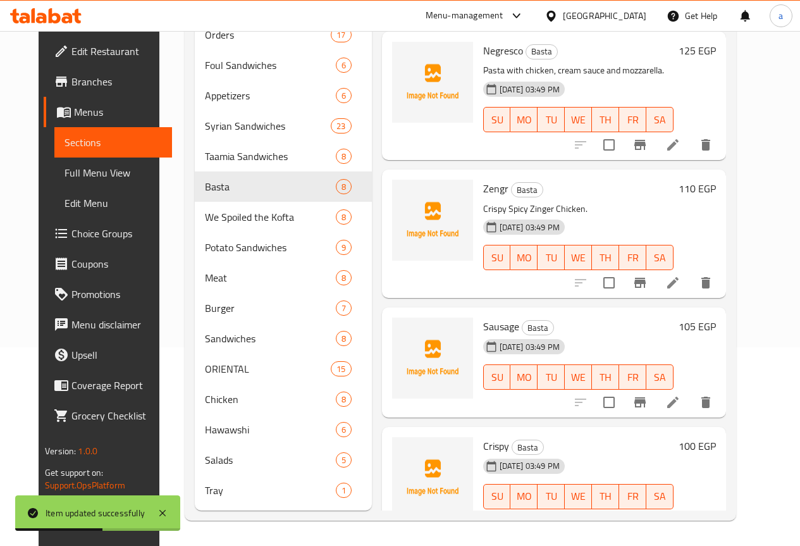
click at [690, 510] on li at bounding box center [672, 521] width 35 height 23
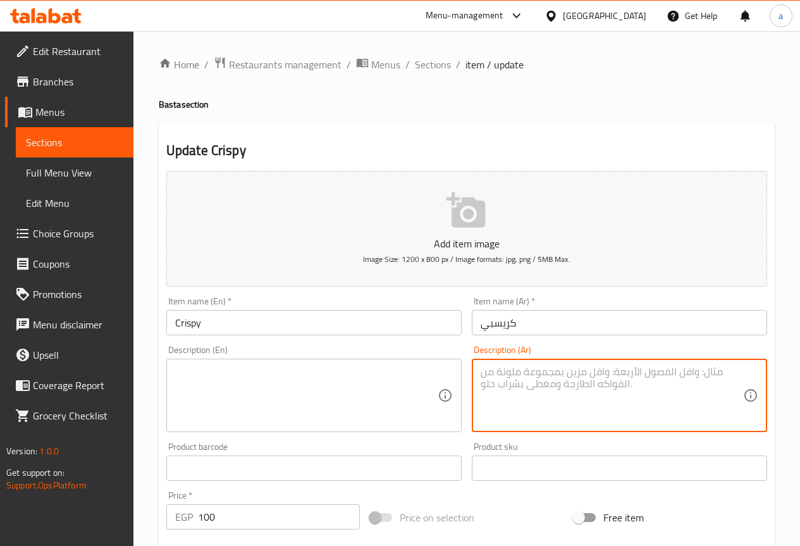
click at [609, 389] on textarea at bounding box center [611, 395] width 262 height 60
paste textarea "قطع دجاج بانيه مقرمشة."
click at [529, 388] on textarea "قطع دجاج بانيه مقرمشة." at bounding box center [611, 395] width 262 height 60
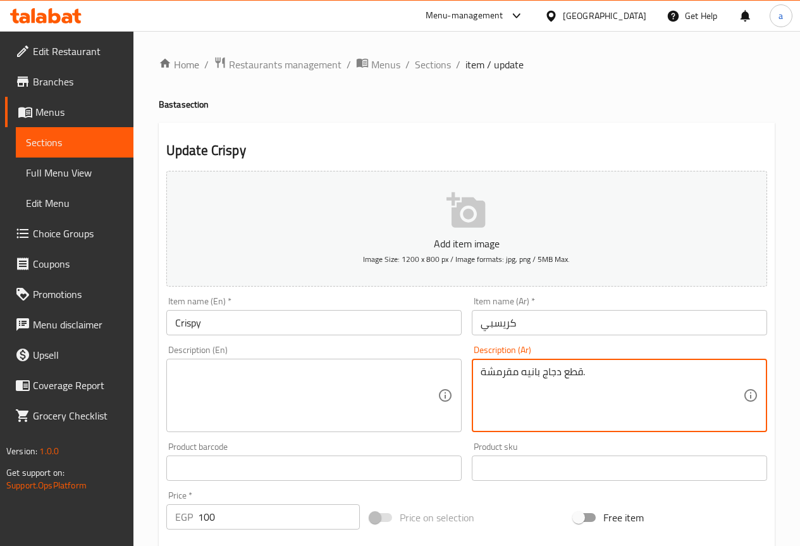
click at [527, 392] on textarea "قطع دجاج بانيه مقرمشة." at bounding box center [611, 395] width 262 height 60
type textarea "قطع دجاج بانيه مقرمشة."
click at [310, 370] on textarea at bounding box center [306, 395] width 262 height 60
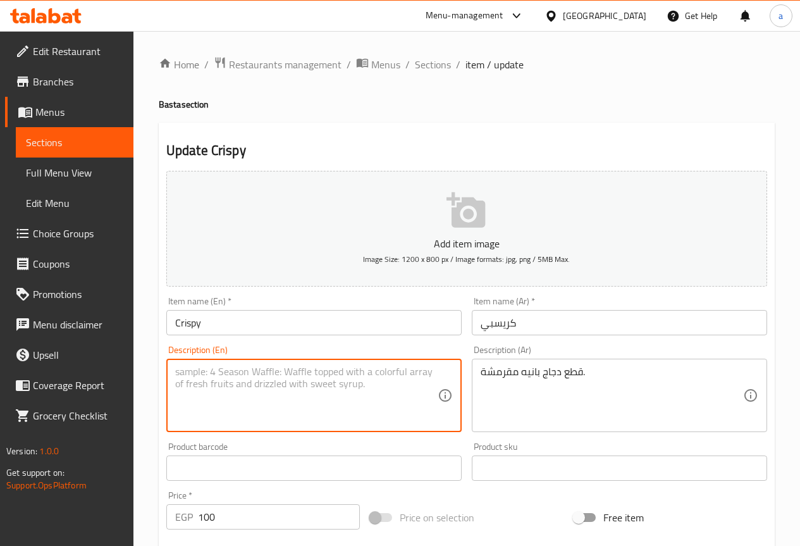
paste textarea "Crispy breaded chicken pieces."
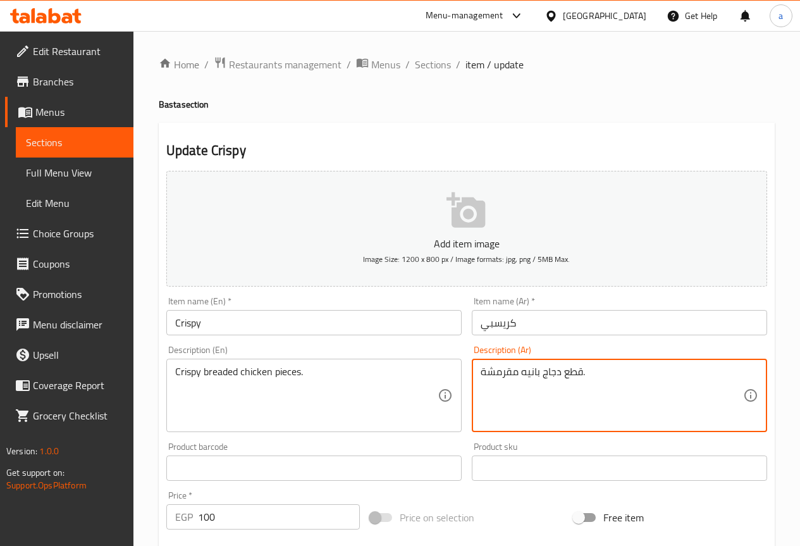
click at [525, 375] on textarea "قطع دجاج بانيه مقرمشة." at bounding box center [611, 395] width 262 height 60
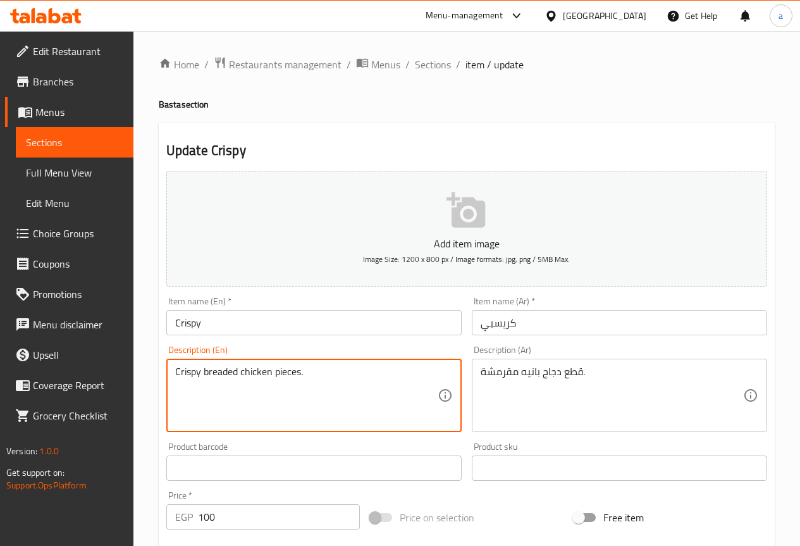
click at [226, 374] on textarea "Crispy breaded chicken pieces." at bounding box center [306, 395] width 262 height 60
paste textarea "Pane"
click at [229, 381] on textarea "Crispy Pane chicken pieces." at bounding box center [306, 395] width 262 height 60
click at [258, 397] on textarea "Crispy Pane chicken pieces." at bounding box center [306, 395] width 262 height 60
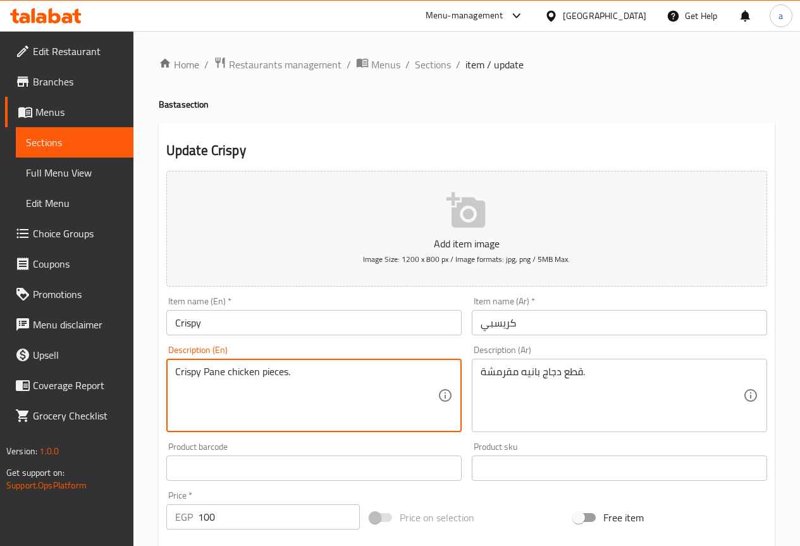
type textarea "Crispy Pane chicken pieces."
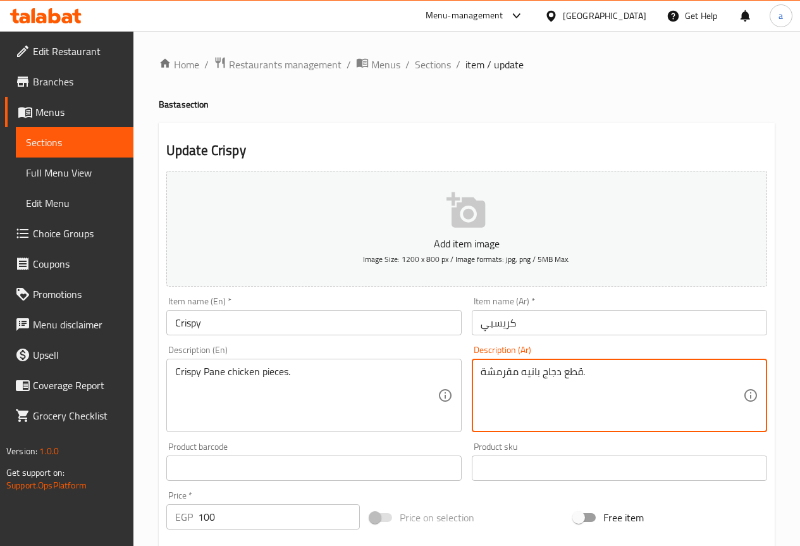
click at [579, 369] on textarea "قطع دجاج بانيه مقرمشة." at bounding box center [611, 395] width 262 height 60
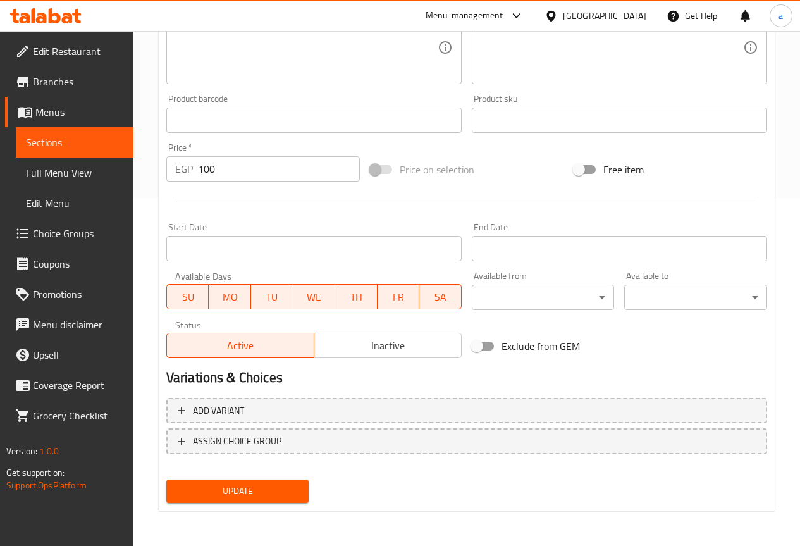
click at [283, 492] on span "Update" at bounding box center [237, 491] width 123 height 16
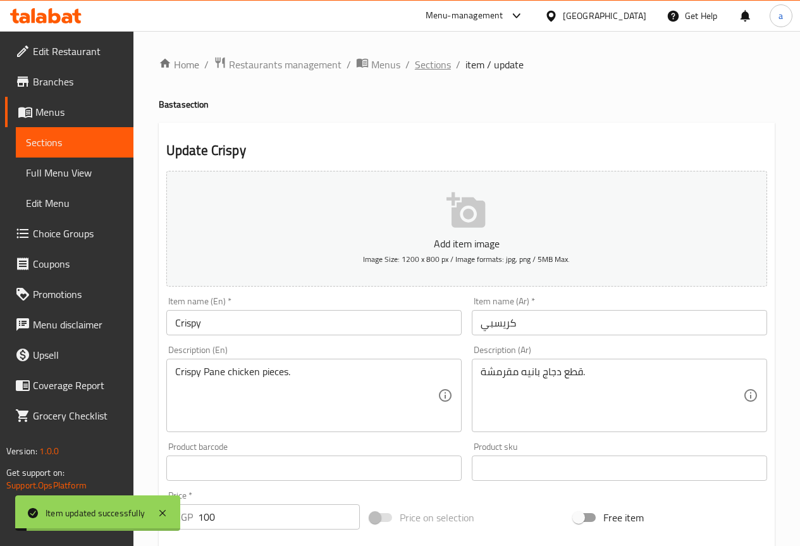
click at [439, 64] on span "Sections" at bounding box center [433, 64] width 36 height 15
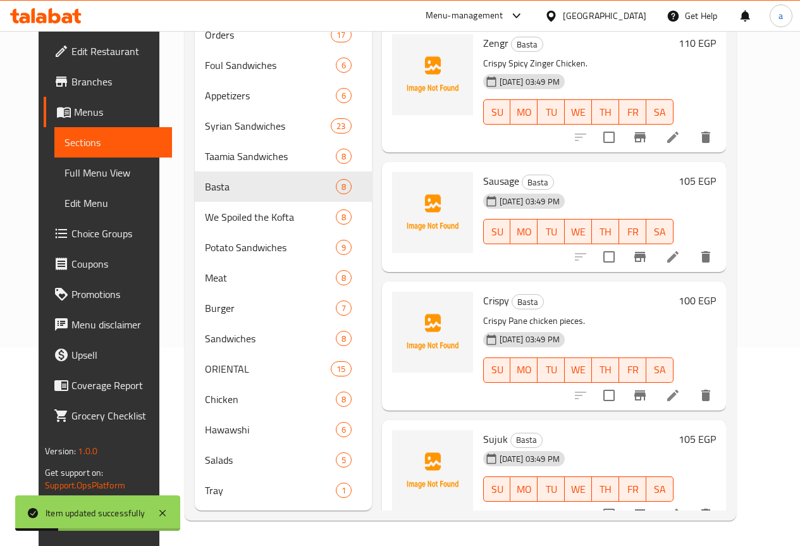
scroll to position [217, 0]
click at [690, 503] on li at bounding box center [672, 514] width 35 height 23
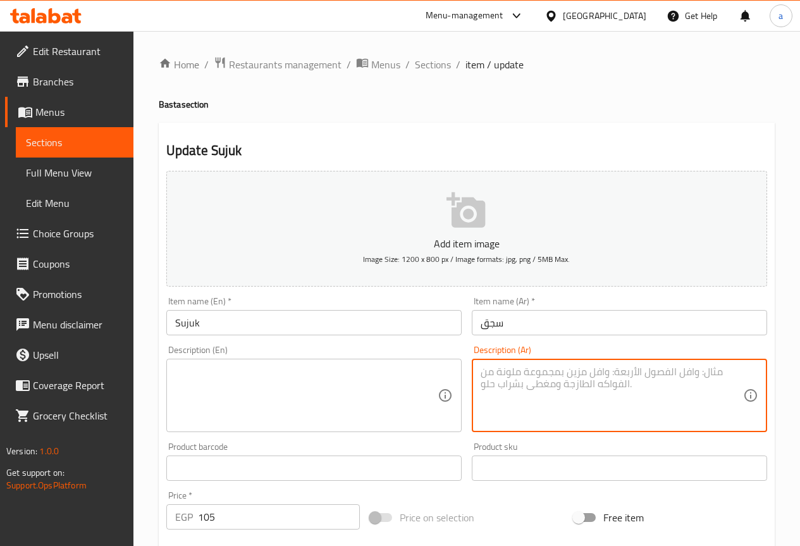
click at [506, 370] on textarea at bounding box center [611, 395] width 262 height 60
paste textarea "سجق بلدي متبل ومشوي"
type textarea "سجق بلدي متبل ومشوي"
click at [372, 391] on textarea at bounding box center [306, 395] width 262 height 60
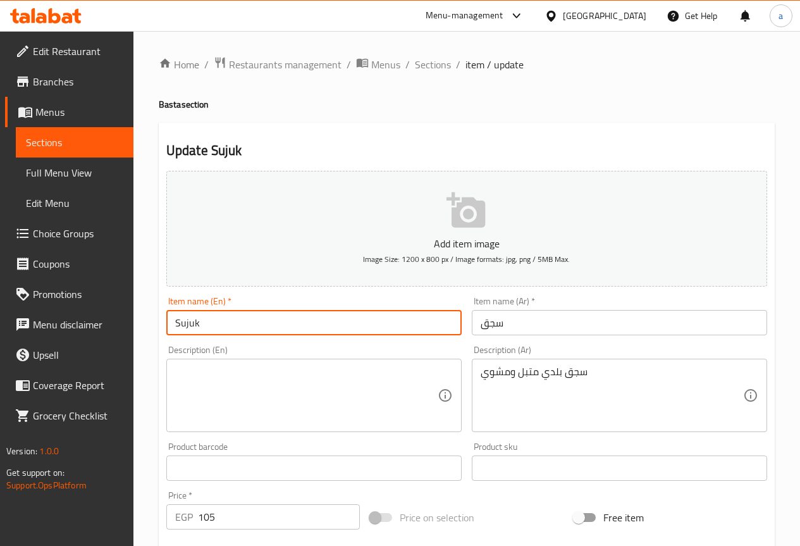
click at [326, 326] on input "Sujuk" at bounding box center [313, 322] width 295 height 25
click at [500, 316] on input "سجق" at bounding box center [619, 322] width 295 height 25
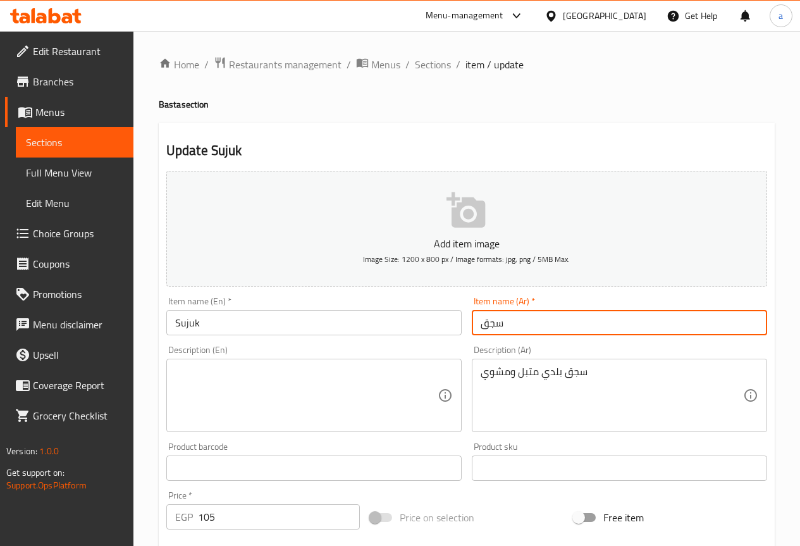
click at [500, 316] on input "سجق" at bounding box center [619, 322] width 295 height 25
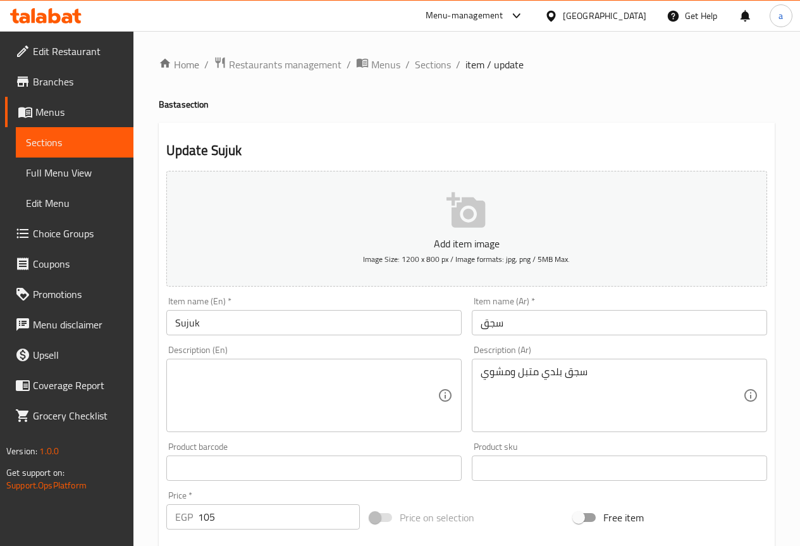
click at [330, 334] on input "Sujuk" at bounding box center [313, 322] width 295 height 25
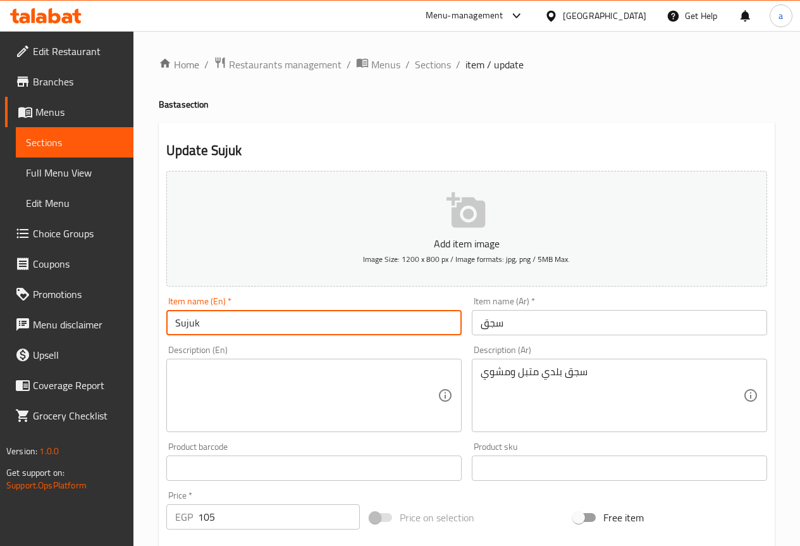
click at [330, 334] on input "Sujuk" at bounding box center [313, 322] width 295 height 25
paste input "ausage"
type input "Sausage"
click at [380, 405] on textarea at bounding box center [306, 395] width 262 height 60
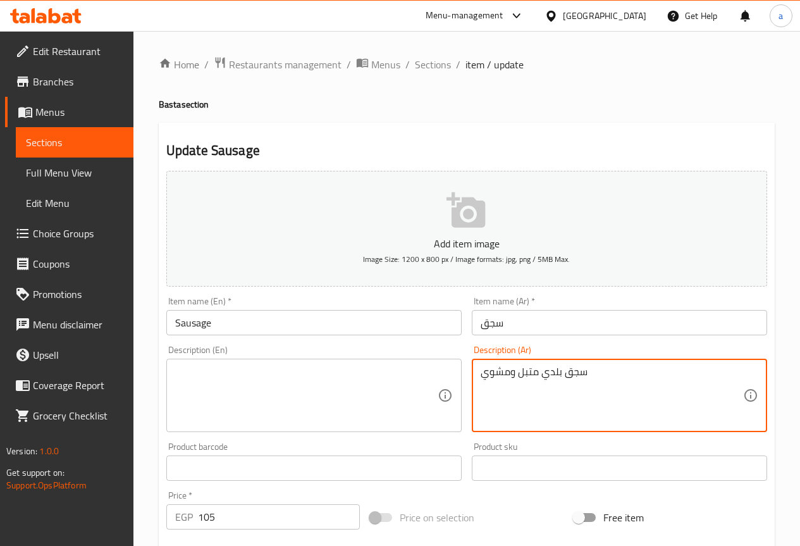
click at [558, 369] on textarea "سجق بلدي متبل ومشوي" at bounding box center [611, 395] width 262 height 60
click at [309, 389] on textarea at bounding box center [306, 395] width 262 height 60
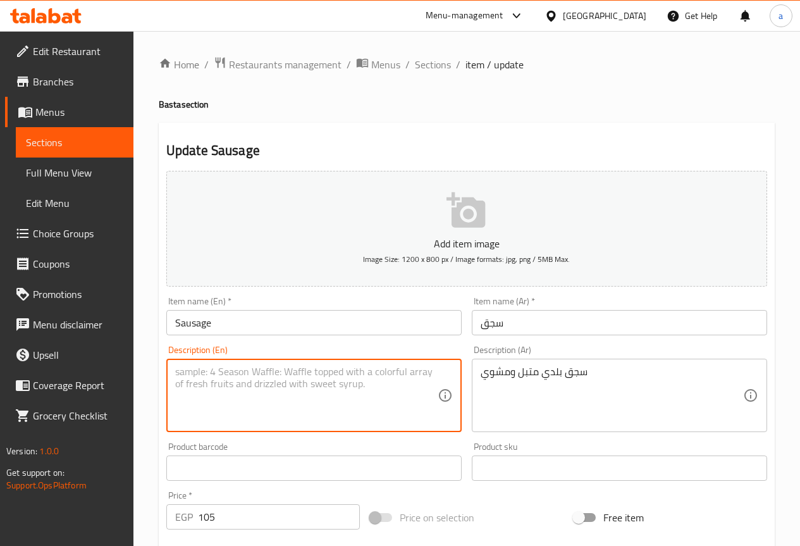
paste textarea "Marinated and grilled local sausage"
click at [276, 372] on textarea "Marinated and grilled local sausage" at bounding box center [306, 395] width 262 height 60
click at [301, 418] on textarea "Marinated and grilled baladi sausage" at bounding box center [306, 395] width 262 height 60
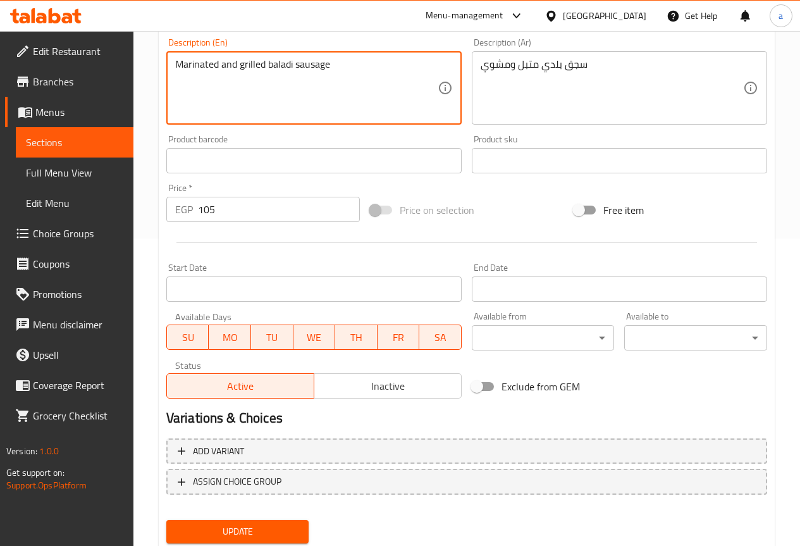
scroll to position [348, 0]
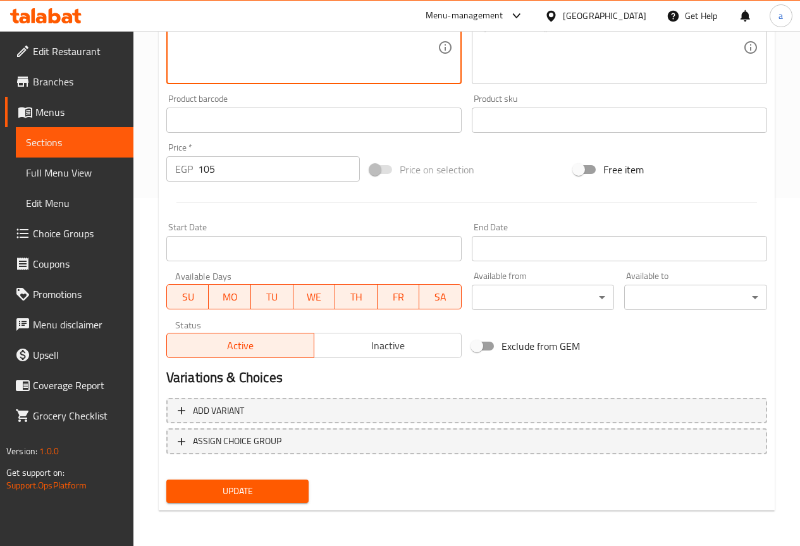
type textarea "Marinated and grilled baladi sausage"
click at [293, 491] on span "Update" at bounding box center [237, 491] width 123 height 16
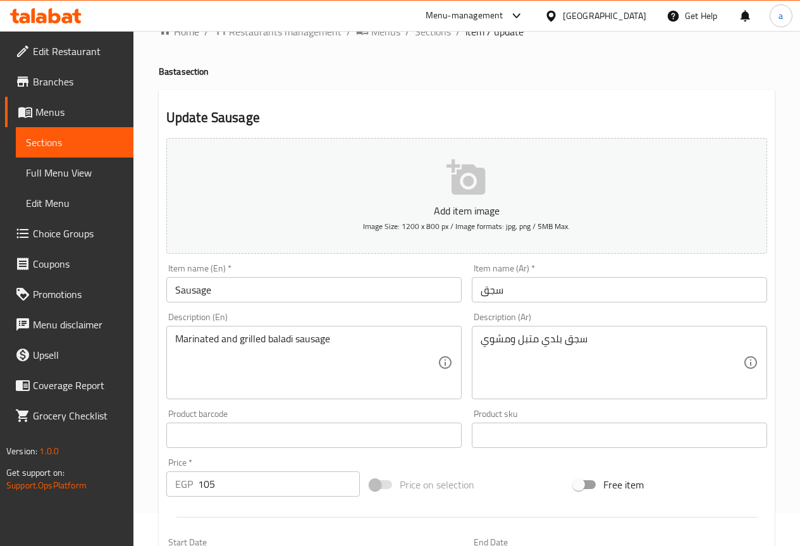
scroll to position [0, 0]
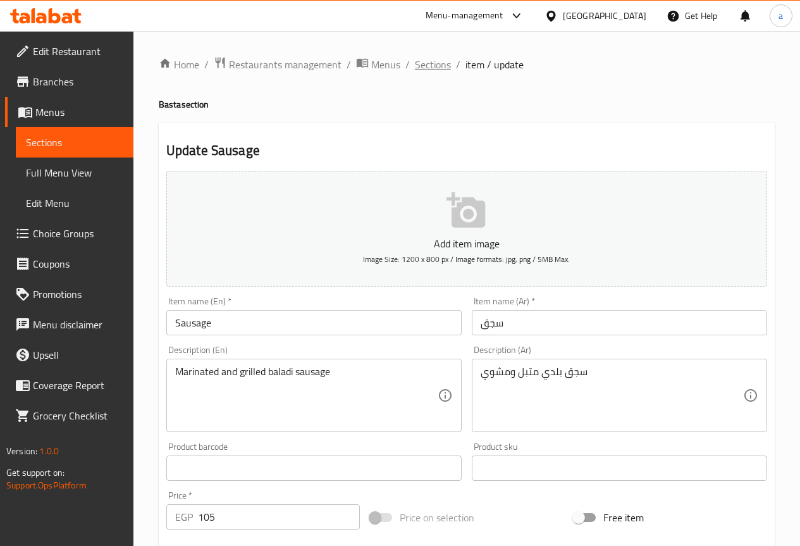
click at [427, 72] on span "Sections" at bounding box center [433, 64] width 36 height 15
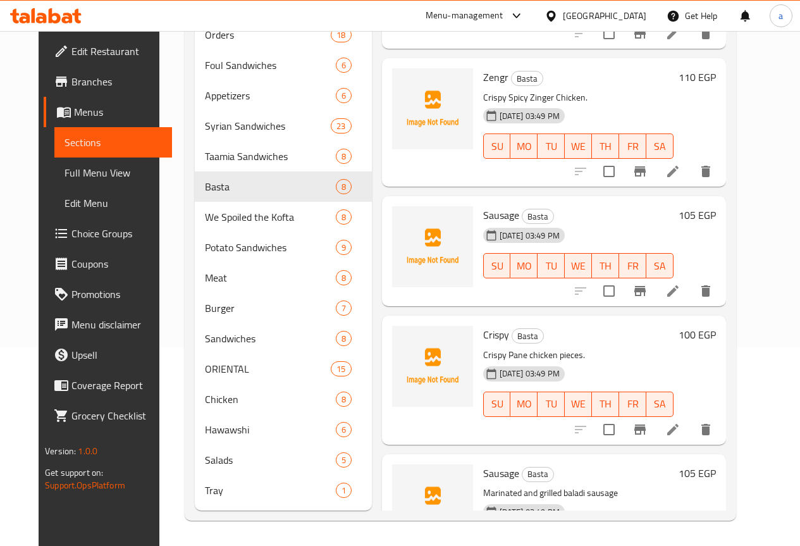
scroll to position [386, 0]
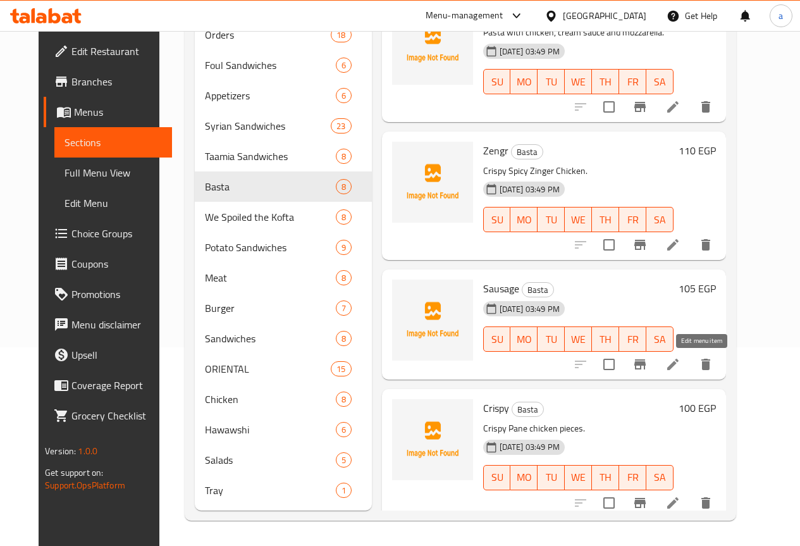
click at [680, 357] on icon at bounding box center [672, 364] width 15 height 15
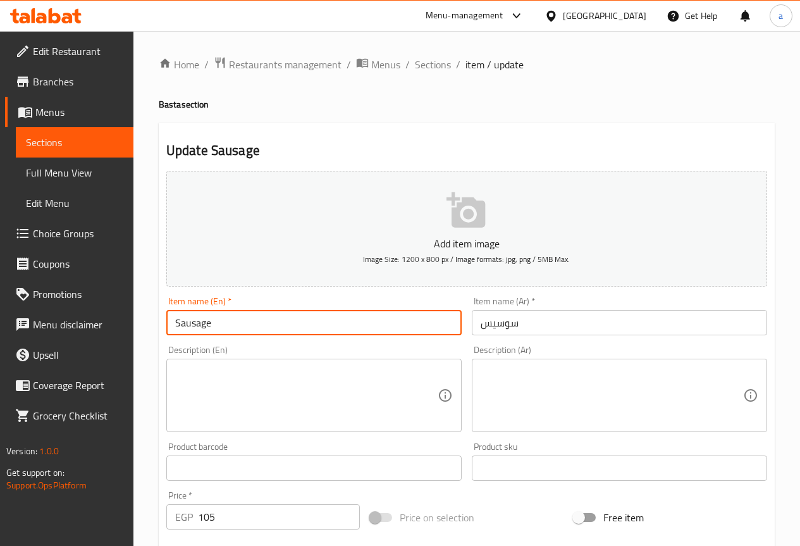
click at [308, 316] on input "Sausage" at bounding box center [313, 322] width 295 height 25
click at [333, 314] on input "Sausage" at bounding box center [313, 322] width 295 height 25
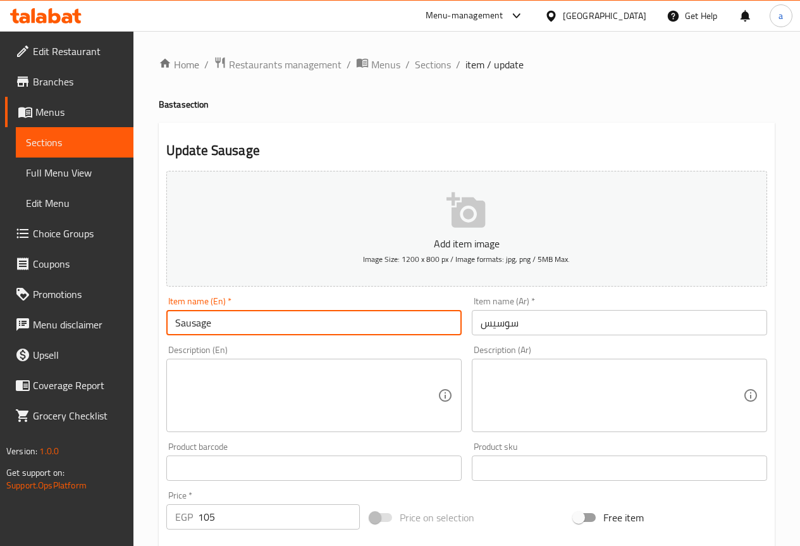
click at [333, 314] on input "Sausage" at bounding box center [313, 322] width 295 height 25
paste input "Hot Dog"
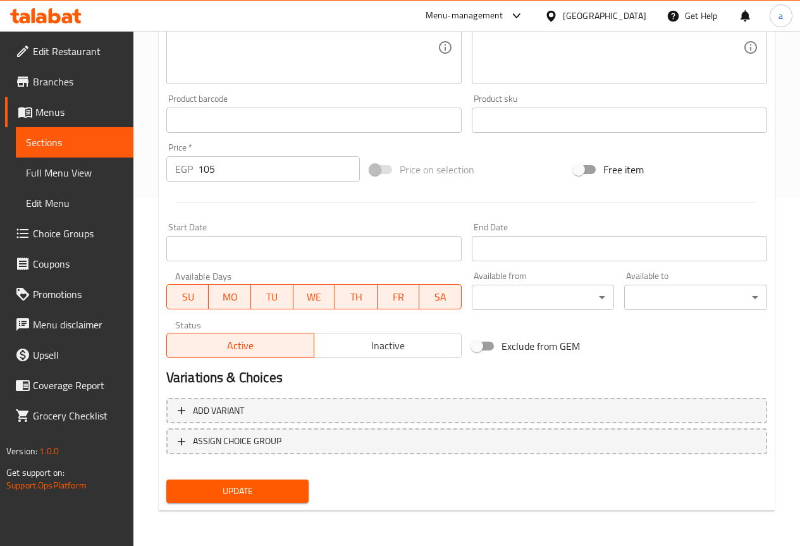
type input "Hot Dog"
click at [288, 494] on span "Update" at bounding box center [237, 491] width 123 height 16
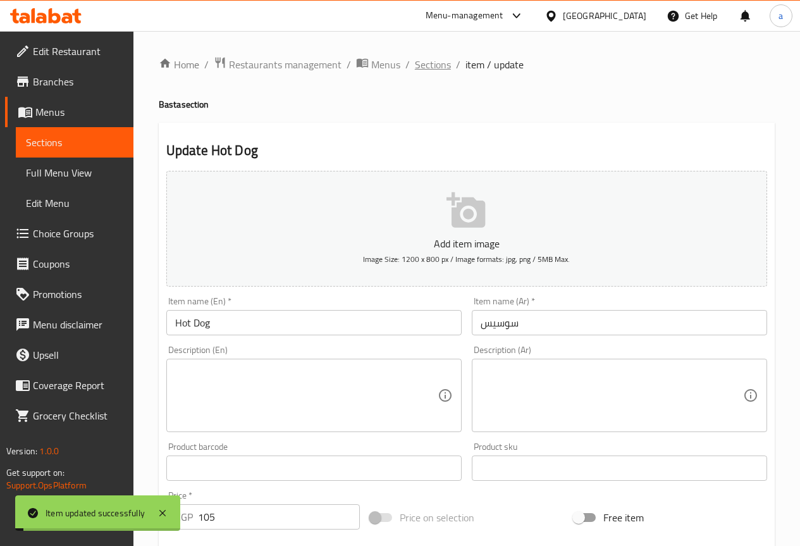
click at [435, 68] on span "Sections" at bounding box center [433, 64] width 36 height 15
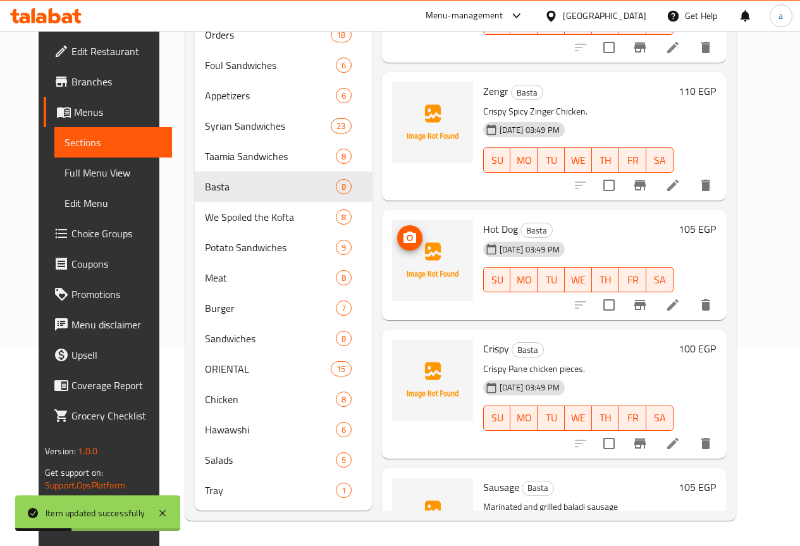
scroll to position [323, 0]
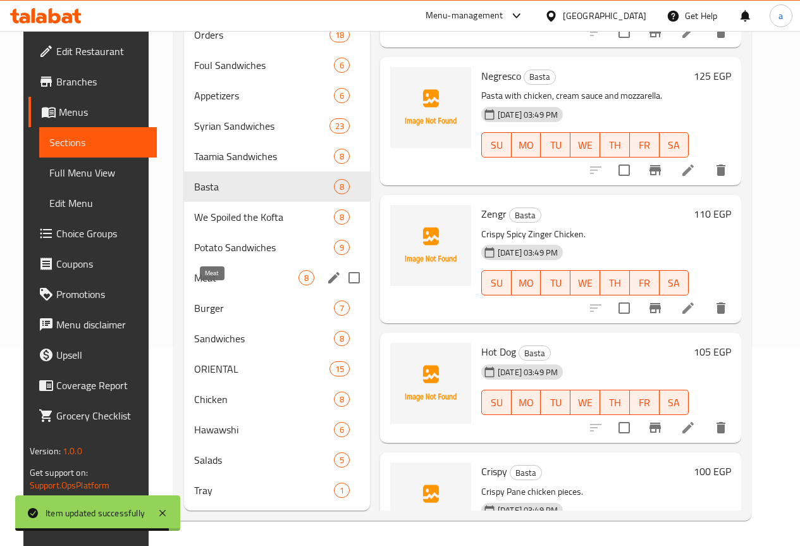
click at [207, 284] on span "Meat" at bounding box center [246, 277] width 104 height 15
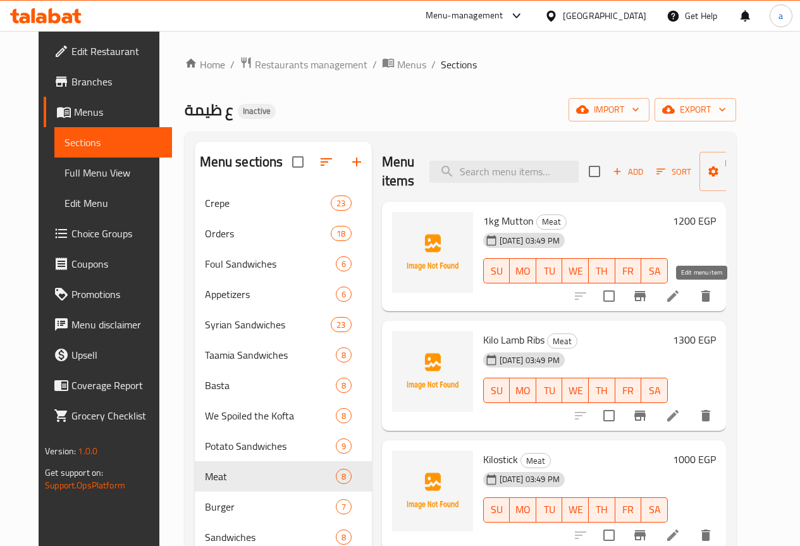
click at [680, 292] on icon at bounding box center [672, 295] width 15 height 15
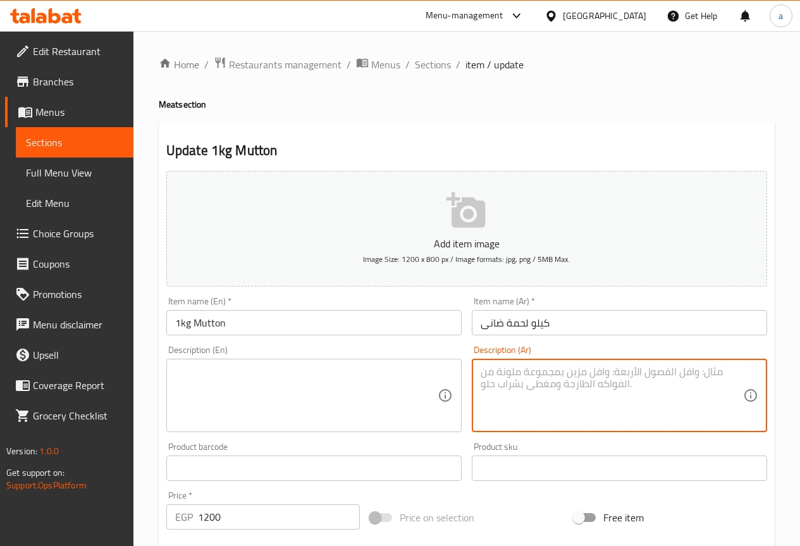
click at [562, 383] on textarea at bounding box center [611, 395] width 262 height 60
paste textarea "لحوم ضاني طازجة مشوية."
type textarea "لحوم ضاني طازجة مشوية."
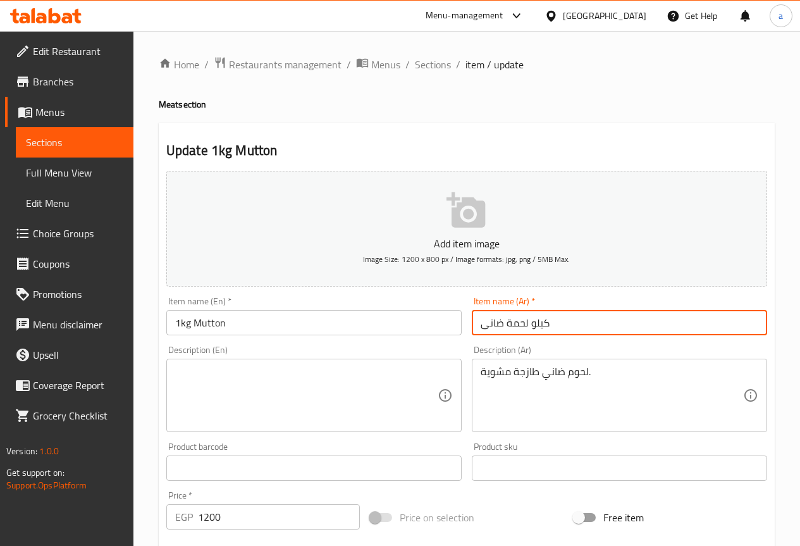
drag, startPoint x: 487, startPoint y: 323, endPoint x: 528, endPoint y: 338, distance: 43.0
click at [528, 338] on div "Item name (Ar)   * كيلو لحمة ضانى Item name (Ar) *" at bounding box center [619, 315] width 305 height 49
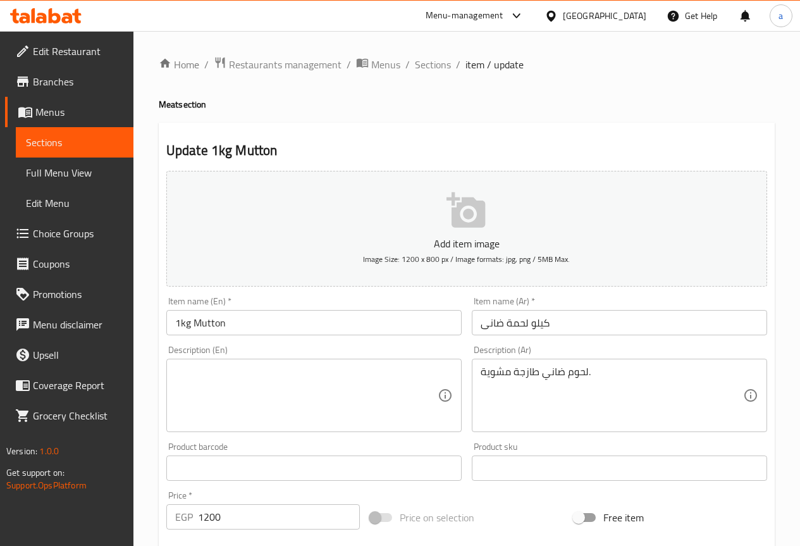
click at [265, 325] on input "1kg Mutton" at bounding box center [313, 322] width 295 height 25
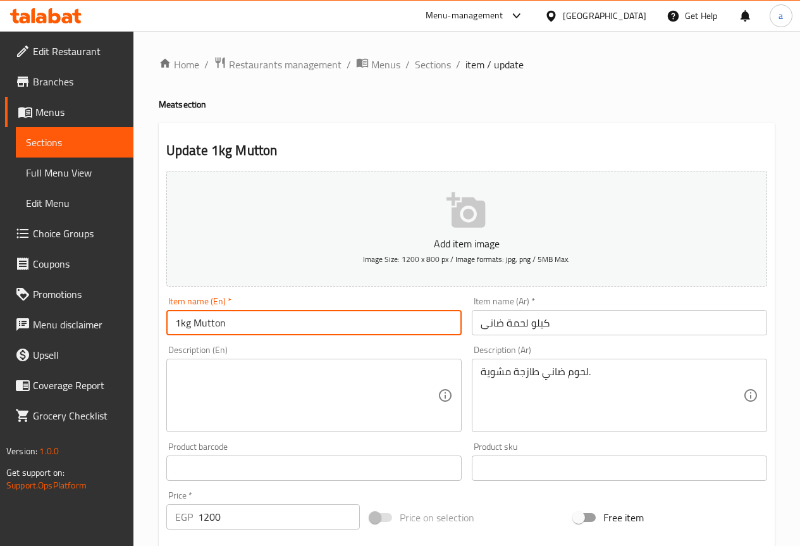
click at [262, 326] on input "1kg Mutton" at bounding box center [313, 322] width 295 height 25
paste input "Meat"
type input "1kg Mutton Meat"
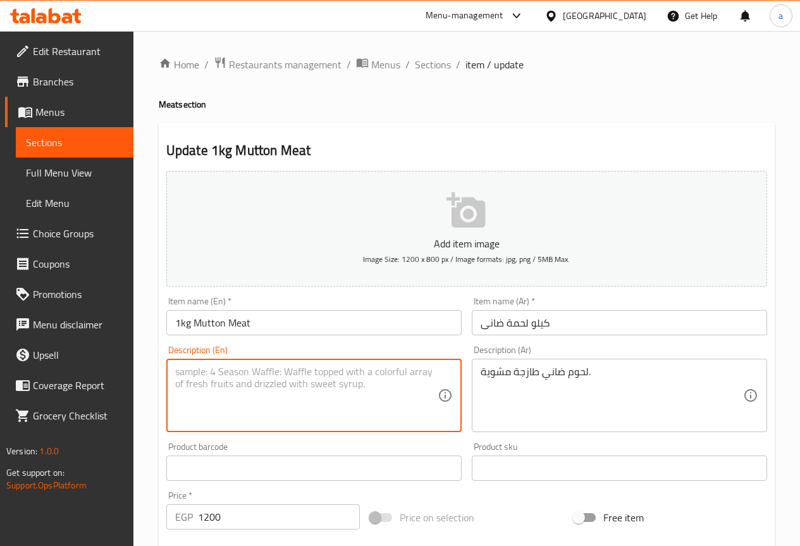
click at [310, 412] on textarea at bounding box center [306, 395] width 262 height 60
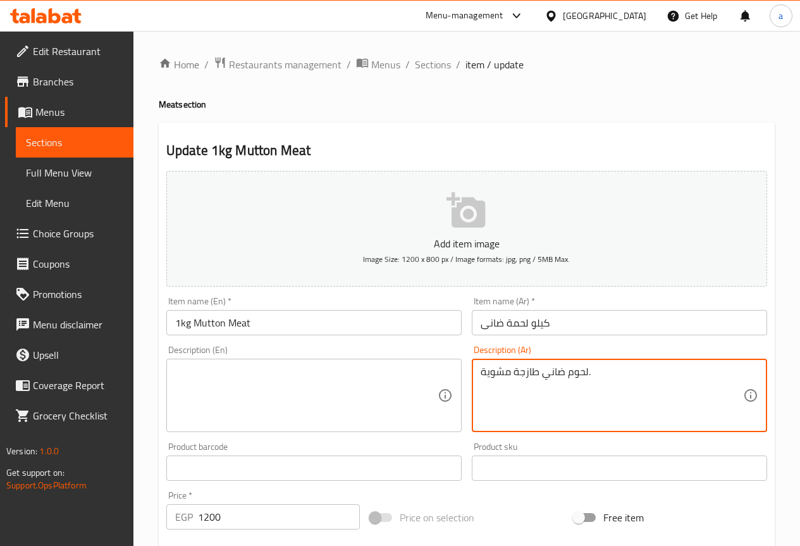
click at [550, 408] on textarea "لحوم ضاني طازجة مشوية." at bounding box center [611, 395] width 262 height 60
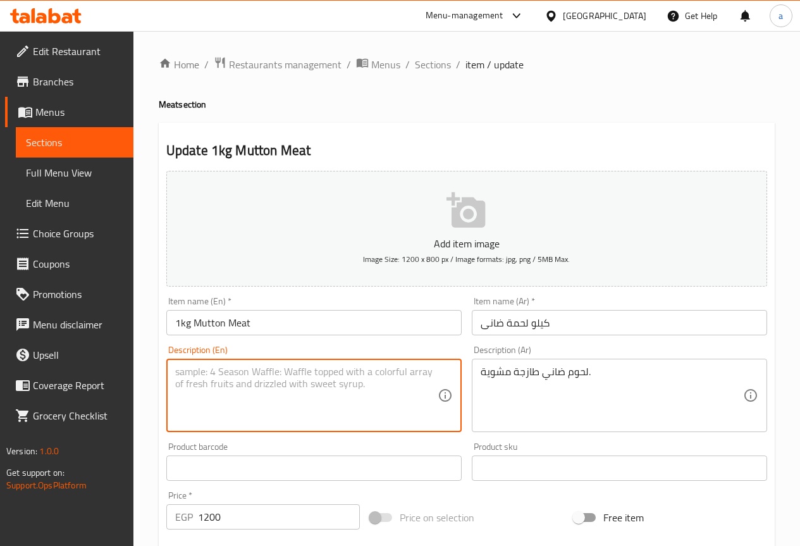
click at [345, 408] on textarea at bounding box center [306, 395] width 262 height 60
paste textarea "Fresh grilled lamb."
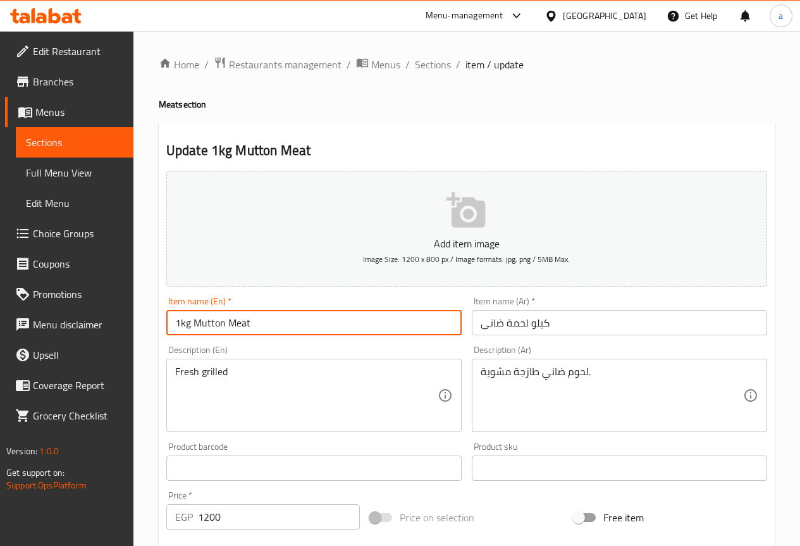
drag, startPoint x: 279, startPoint y: 331, endPoint x: 193, endPoint y: 329, distance: 85.4
click at [193, 329] on input "1kg Mutton Meat" at bounding box center [313, 322] width 295 height 25
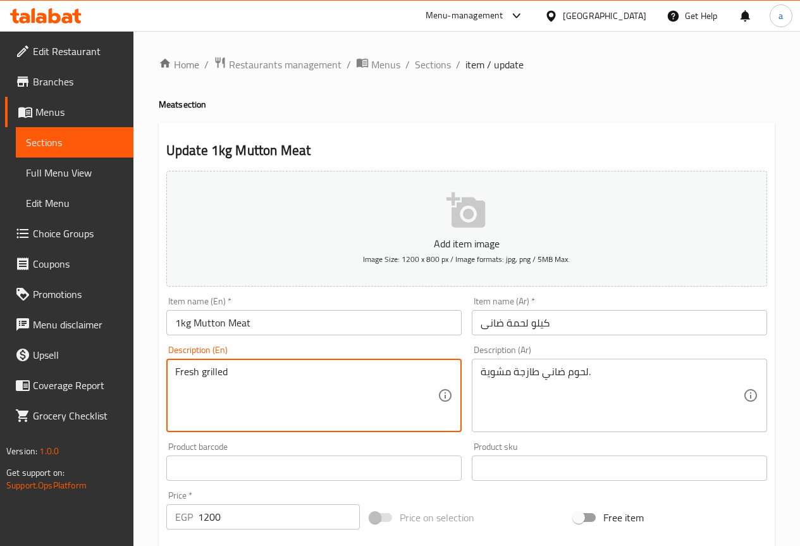
paste textarea "Mutton Meat"
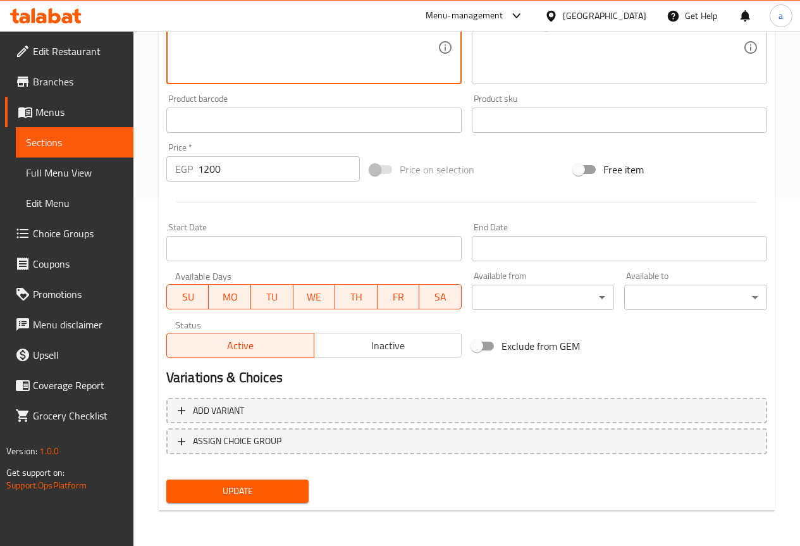
type textarea "Fresh grilled Mutton Meat"
click at [219, 495] on span "Update" at bounding box center [237, 491] width 123 height 16
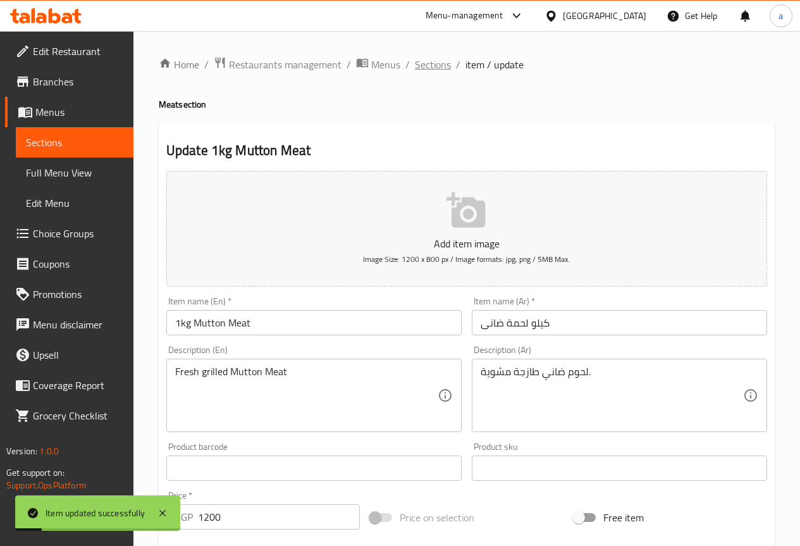
click at [433, 68] on span "Sections" at bounding box center [433, 64] width 36 height 15
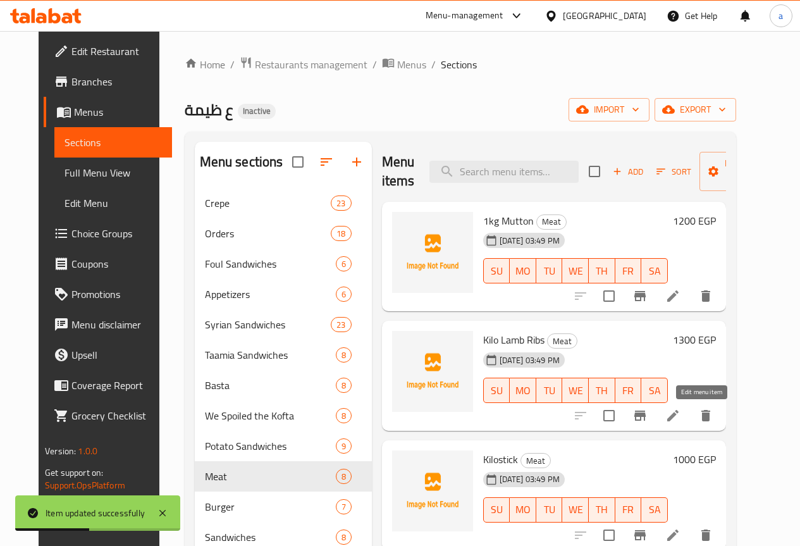
click at [680, 416] on icon at bounding box center [672, 415] width 15 height 15
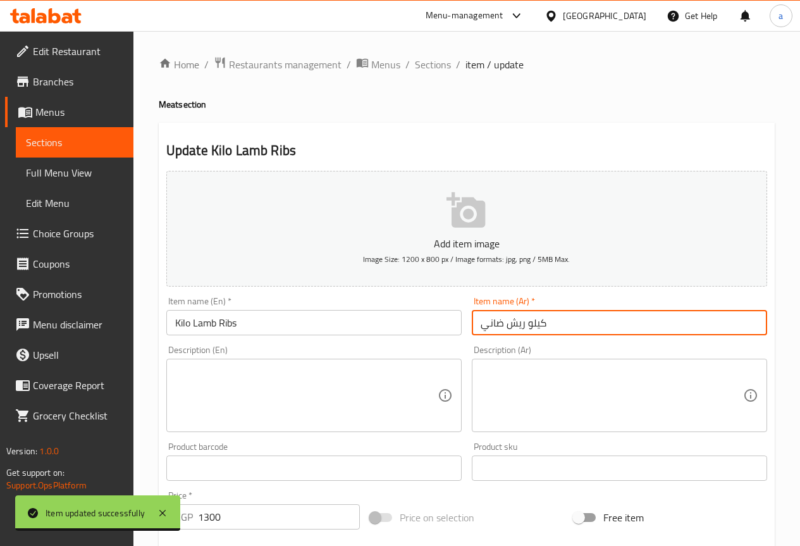
drag, startPoint x: 508, startPoint y: 324, endPoint x: 525, endPoint y: 324, distance: 16.4
click at [525, 324] on input "كيلو ريش ضاني" at bounding box center [619, 322] width 295 height 25
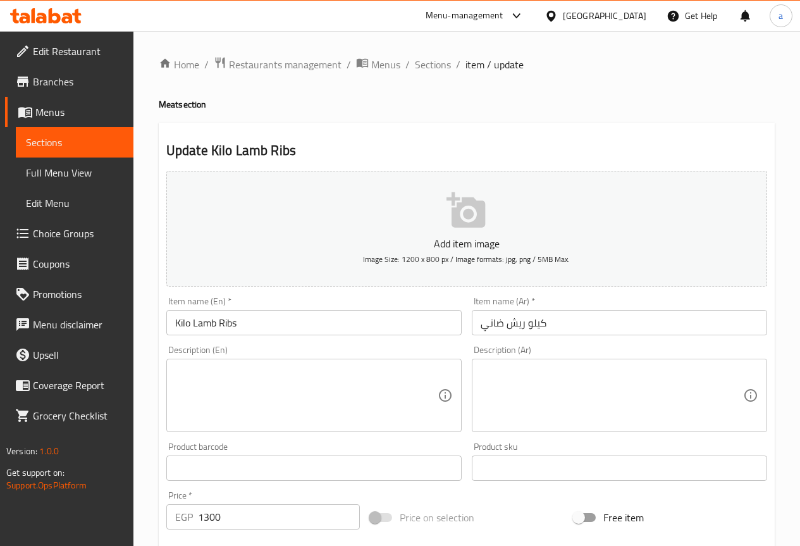
click at [505, 376] on textarea at bounding box center [611, 395] width 262 height 60
click at [629, 398] on textarea at bounding box center [611, 395] width 262 height 60
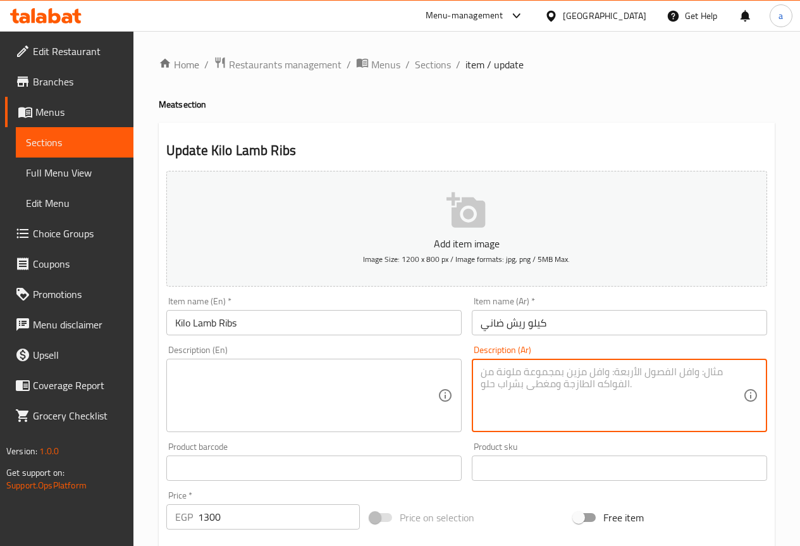
paste textarea "ريش ضاني متبلة ومشوية على الفحم."
click at [587, 370] on textarea "ريش ضاني متبلة ومشوية على الفحم." at bounding box center [611, 395] width 262 height 60
type textarea "ريش ضاني متبلة ومشوية على الفحم."
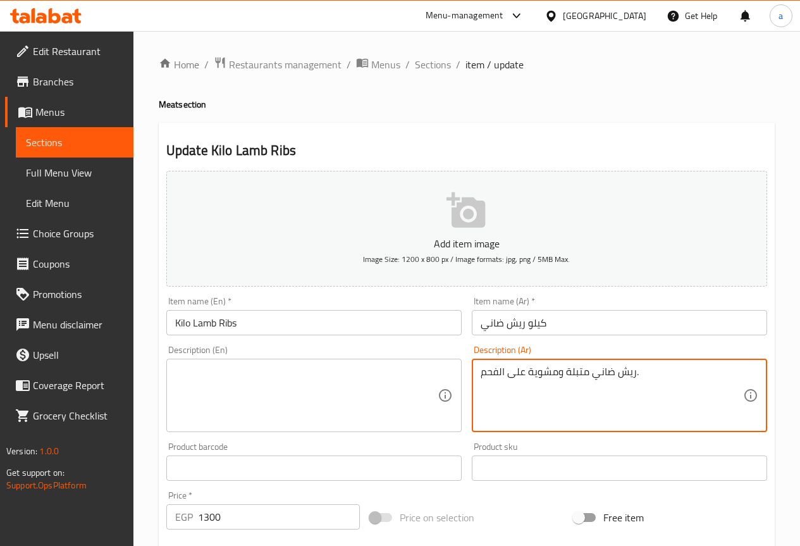
click at [408, 394] on textarea at bounding box center [306, 395] width 262 height 60
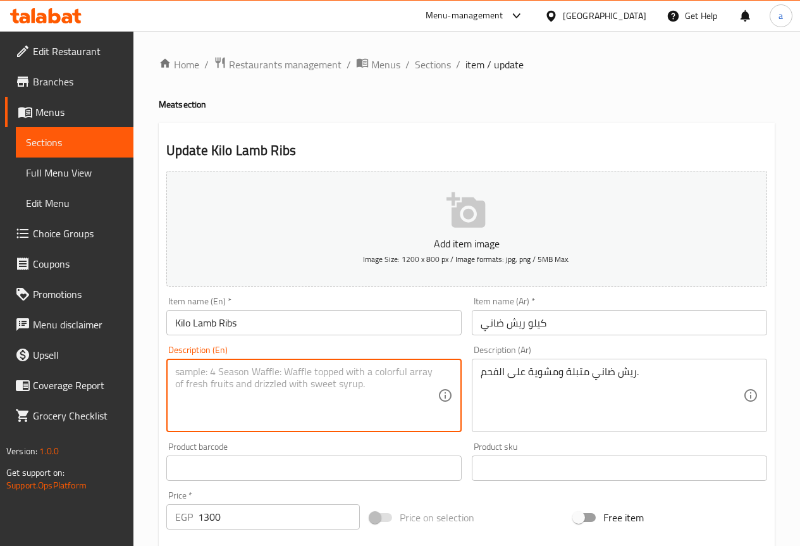
paste textarea "Marinated lamb chops grilled on charcoal."
click at [238, 369] on textarea "Marinated lamb chops grilled on charcoal." at bounding box center [306, 395] width 262 height 60
type textarea "Marinated lamb chops grilled on charcoal."
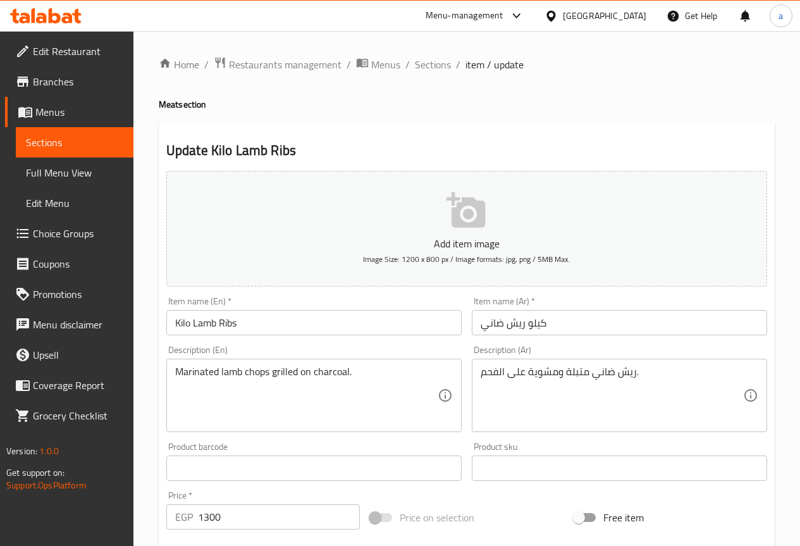
click at [229, 324] on input "Kilo Lamb Ribs" at bounding box center [313, 322] width 295 height 25
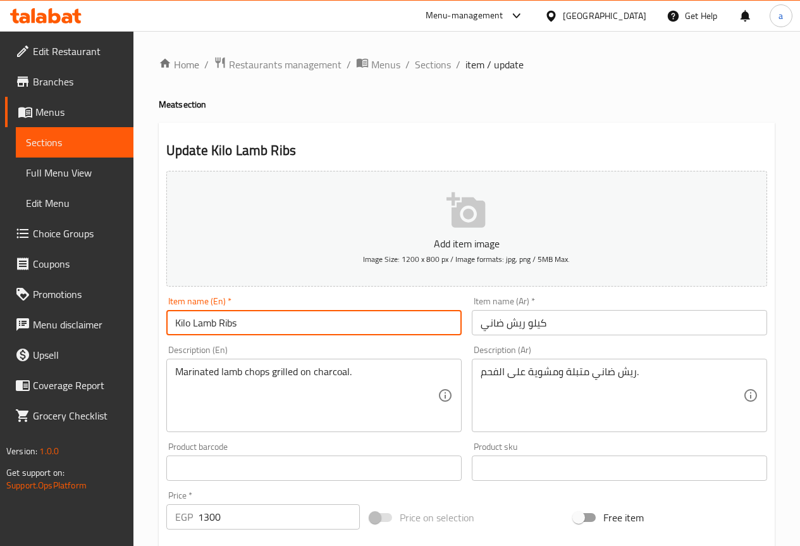
click at [229, 324] on input "Kilo Lamb Ribs" at bounding box center [313, 322] width 295 height 25
type input "Kilo Lamb Ribs"
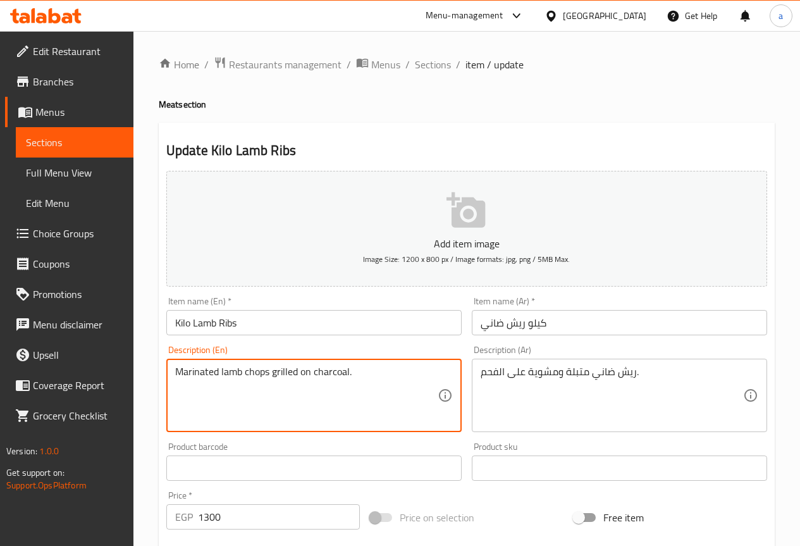
click at [263, 372] on textarea "Marinated lamb chops grilled on charcoal." at bounding box center [306, 395] width 262 height 60
paste textarea "Ribs"
type textarea "Marinated lamb Ribs grilled on charcoal."
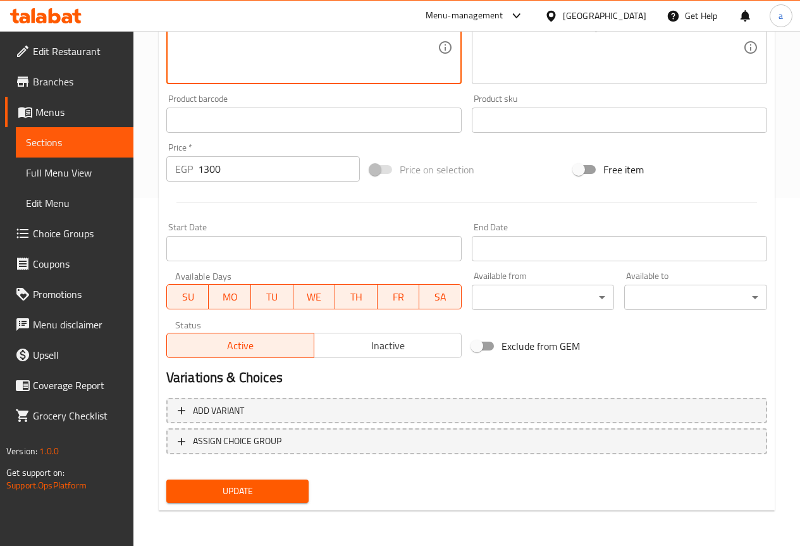
click at [258, 486] on span "Update" at bounding box center [237, 491] width 123 height 16
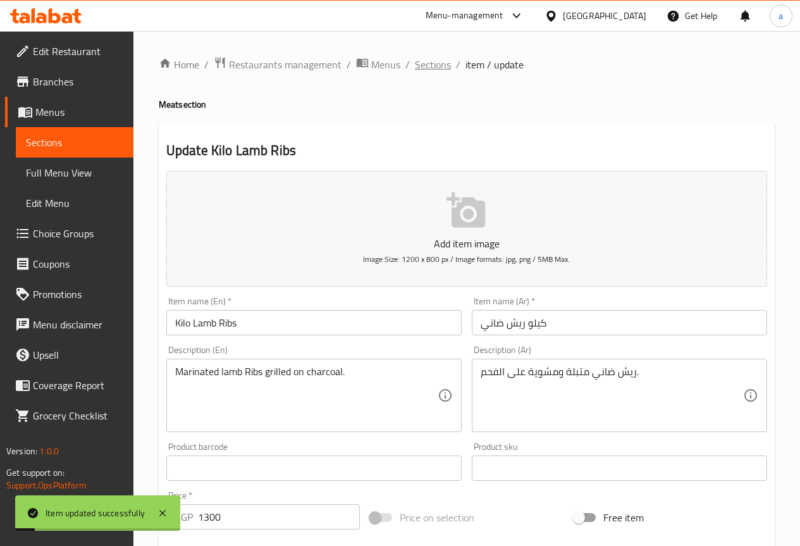
click at [443, 66] on span "Sections" at bounding box center [433, 64] width 36 height 15
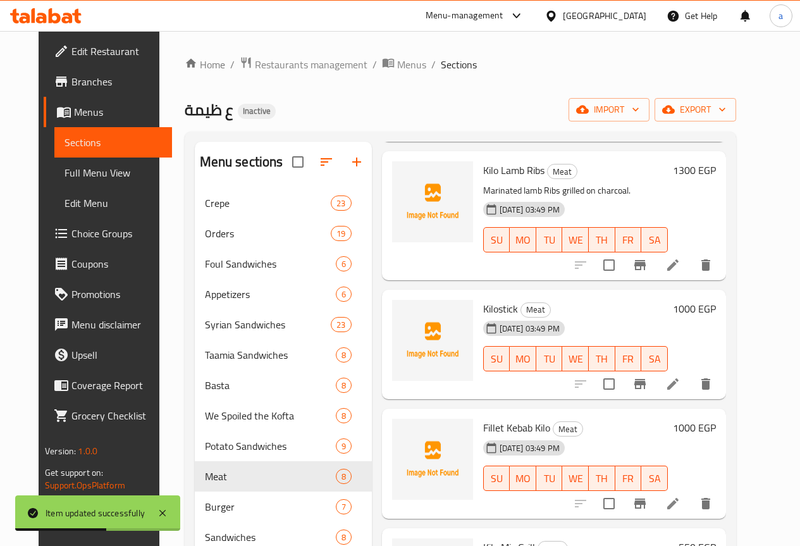
scroll to position [190, 0]
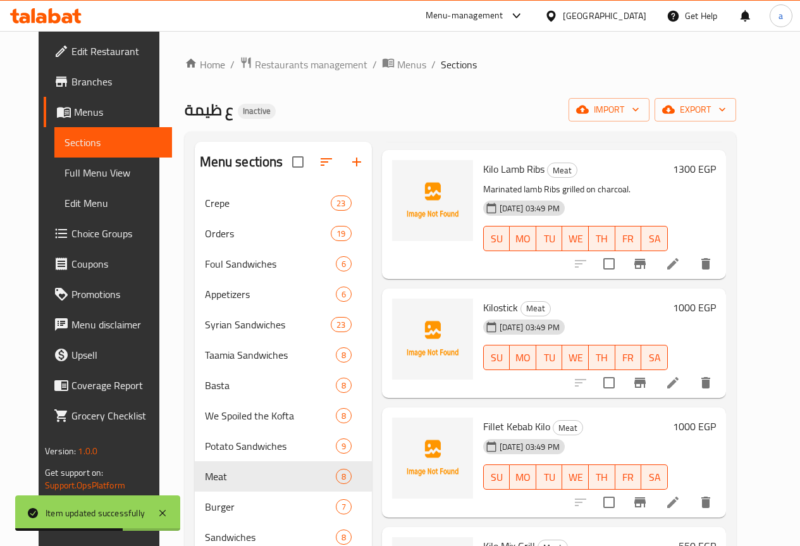
click at [690, 385] on li at bounding box center [672, 382] width 35 height 23
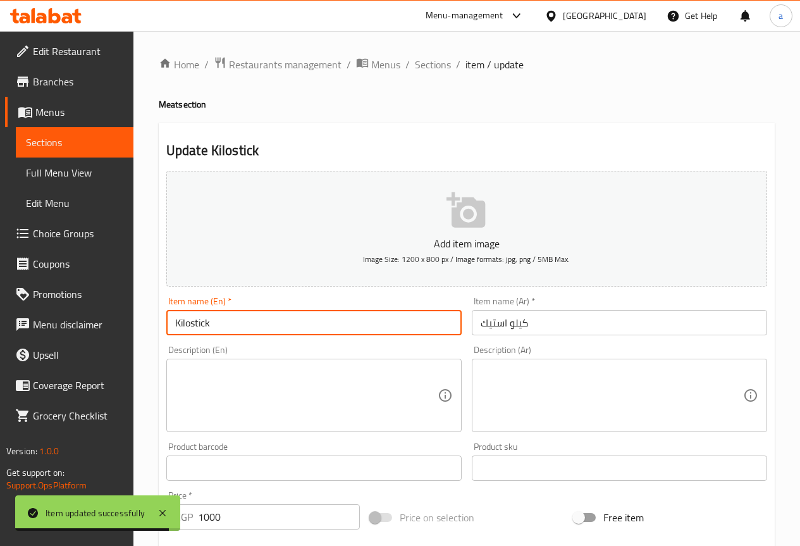
click at [191, 322] on input "Kilostick" at bounding box center [313, 322] width 295 height 25
click at [309, 325] on input "Kilo stick" at bounding box center [313, 322] width 295 height 25
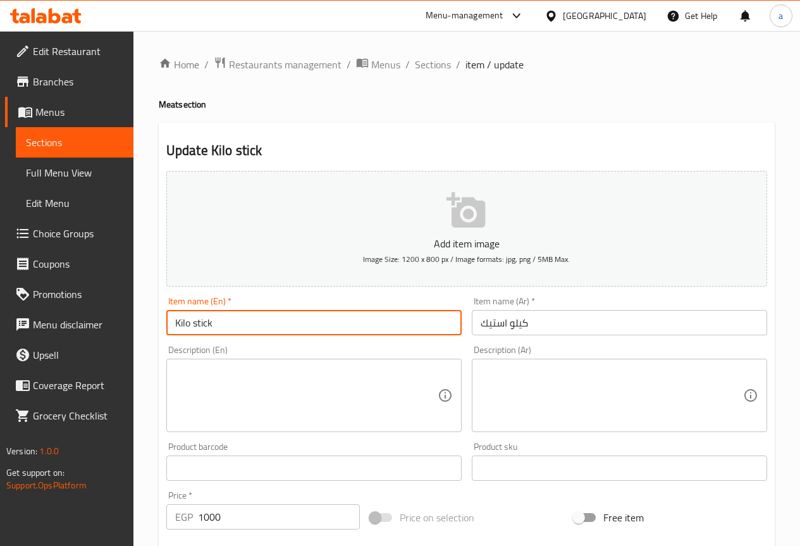
type input "Kilo stick"
click at [313, 382] on textarea at bounding box center [306, 395] width 262 height 60
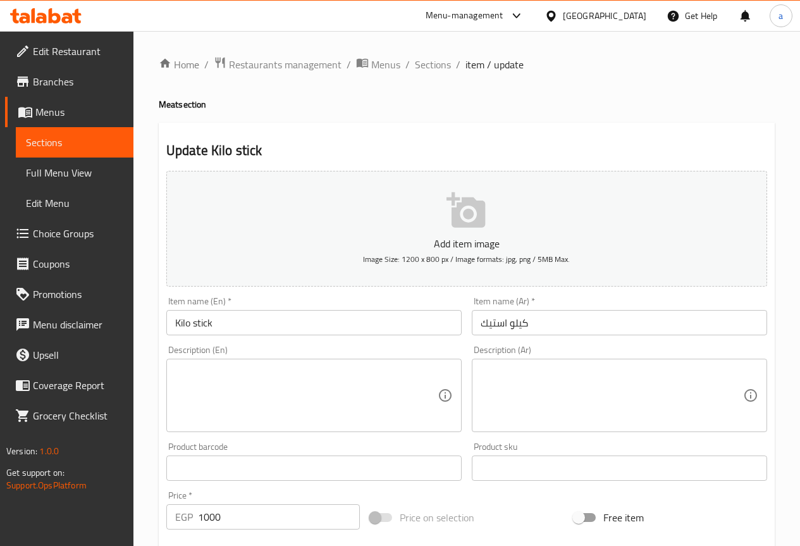
click at [419, 369] on textarea at bounding box center [306, 395] width 262 height 60
click at [556, 388] on textarea at bounding box center [611, 395] width 262 height 60
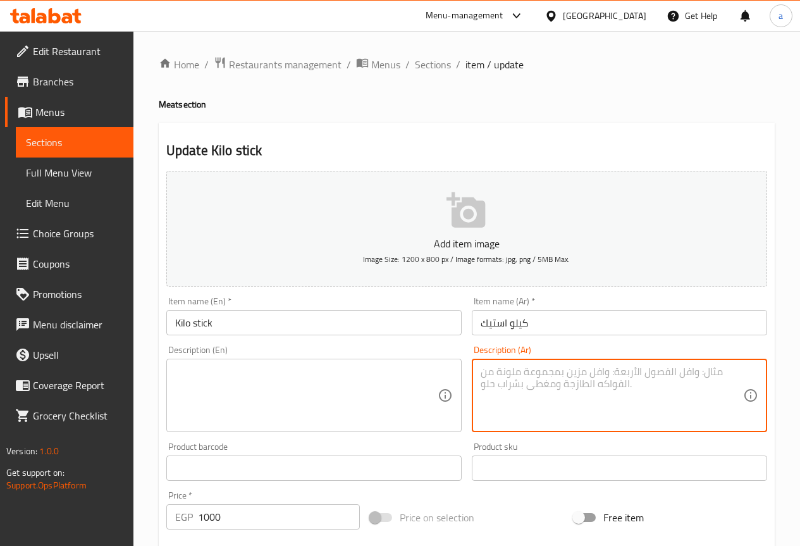
paste textarea "شرائح لحم استيك مشوي أو جريل"
type textarea "شرائح لحم استيك مشوي أو جريل"
click at [607, 403] on textarea "شرائح لحم استيك مشوي أو جريل" at bounding box center [611, 395] width 262 height 60
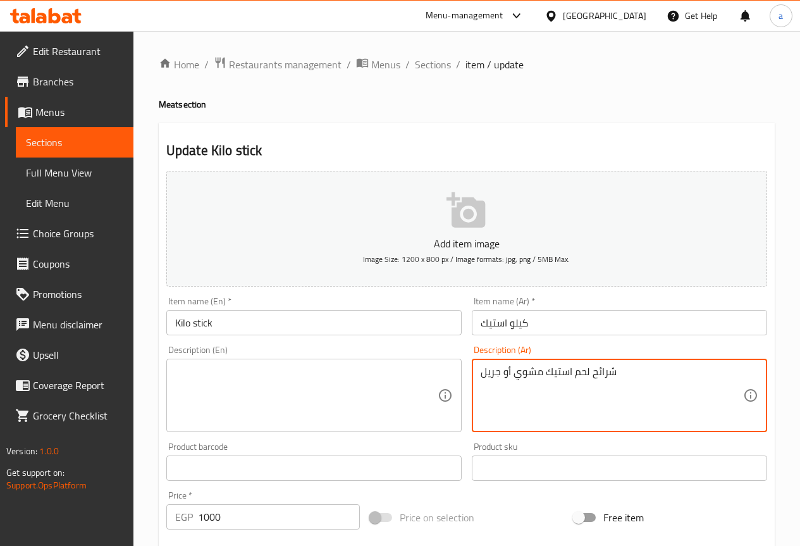
click at [520, 312] on input "كيلو استيك" at bounding box center [619, 322] width 295 height 25
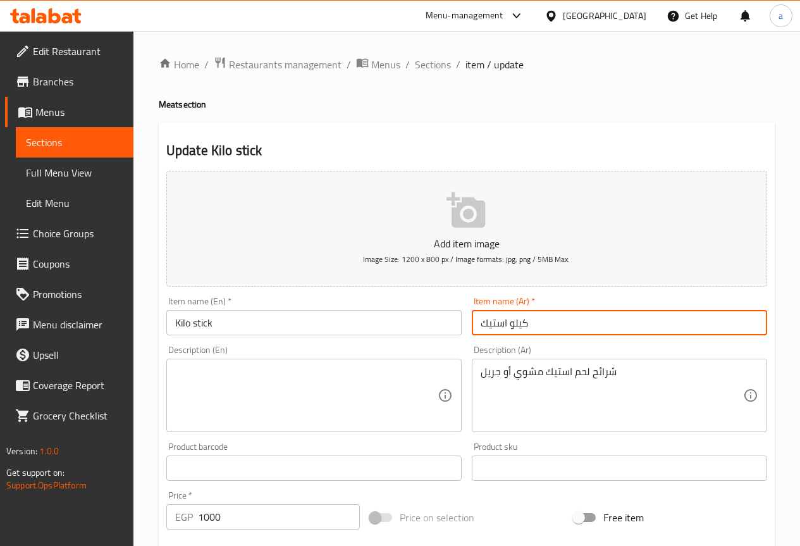
click at [520, 312] on input "كيلو استيك" at bounding box center [619, 322] width 295 height 25
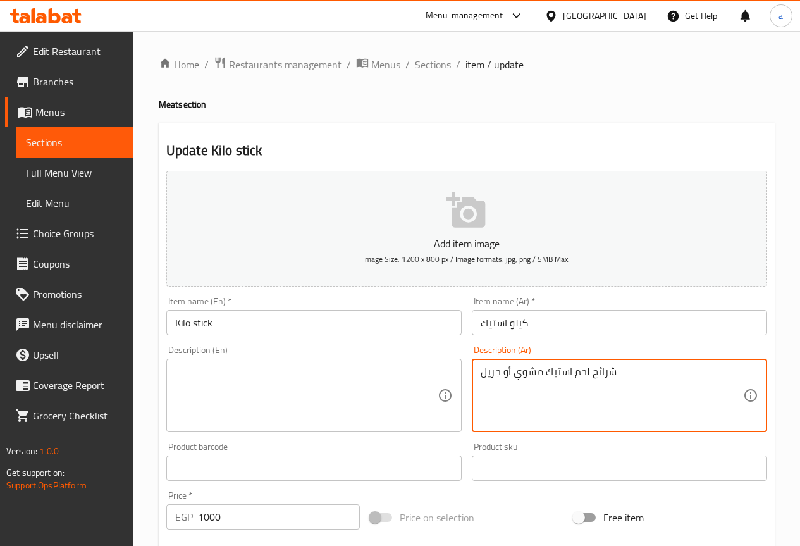
click at [544, 406] on textarea "شرائح لحم استيك مشوي أو جريل" at bounding box center [611, 395] width 262 height 60
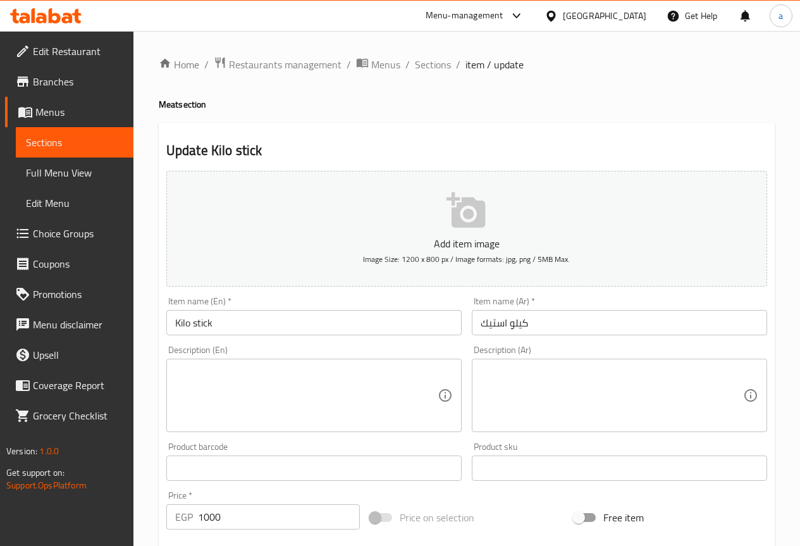
click at [548, 322] on input "كيلو استيك" at bounding box center [619, 322] width 295 height 25
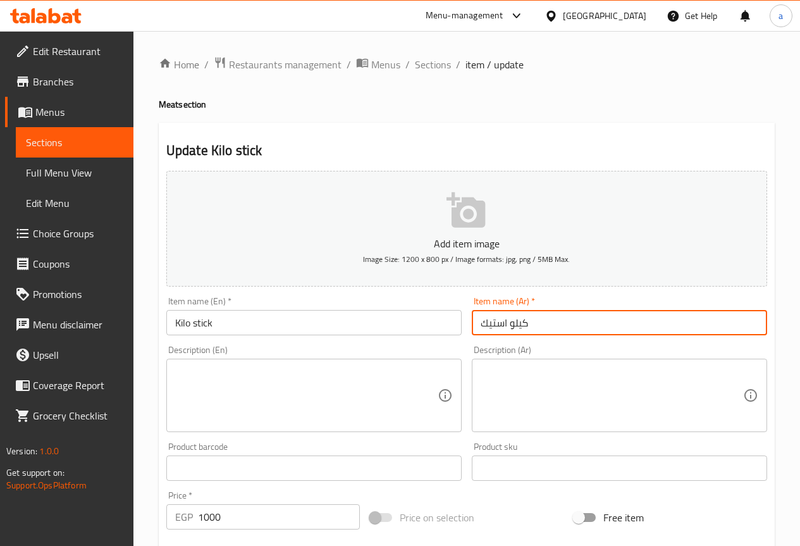
click at [548, 322] on input "كيلو استيك" at bounding box center [619, 322] width 295 height 25
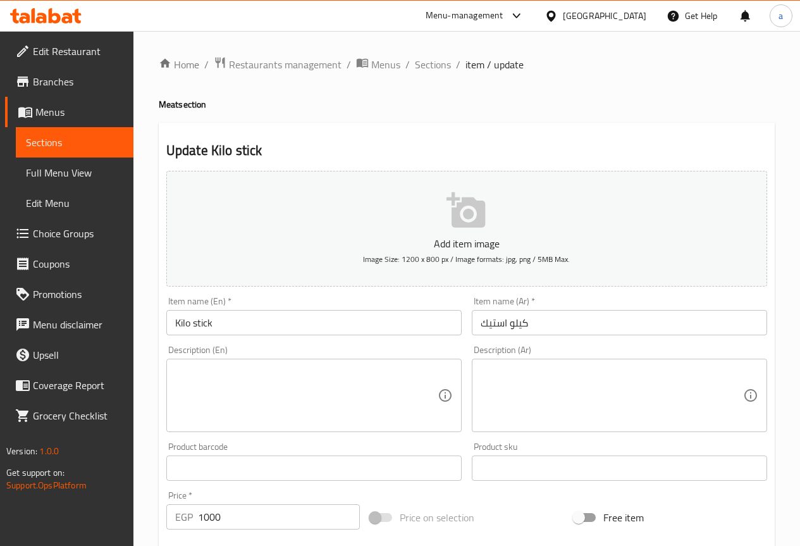
click at [605, 347] on div "Description (Ar) Description (Ar)" at bounding box center [619, 388] width 295 height 87
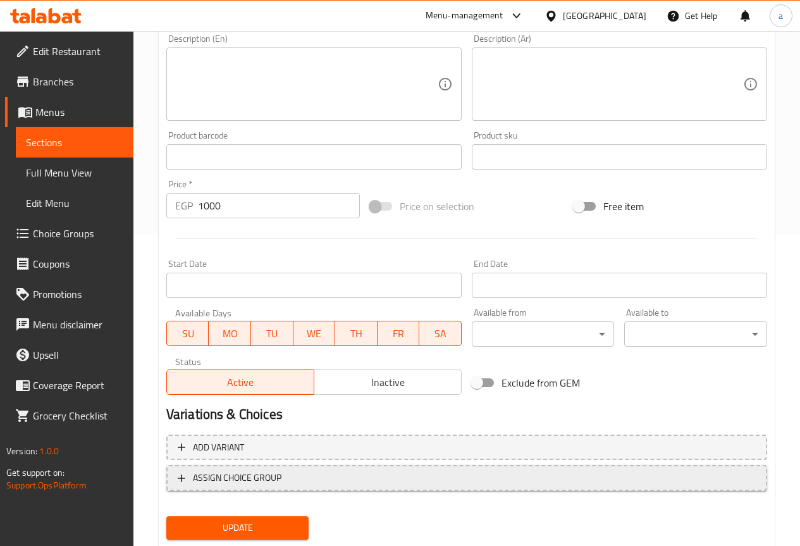
scroll to position [316, 0]
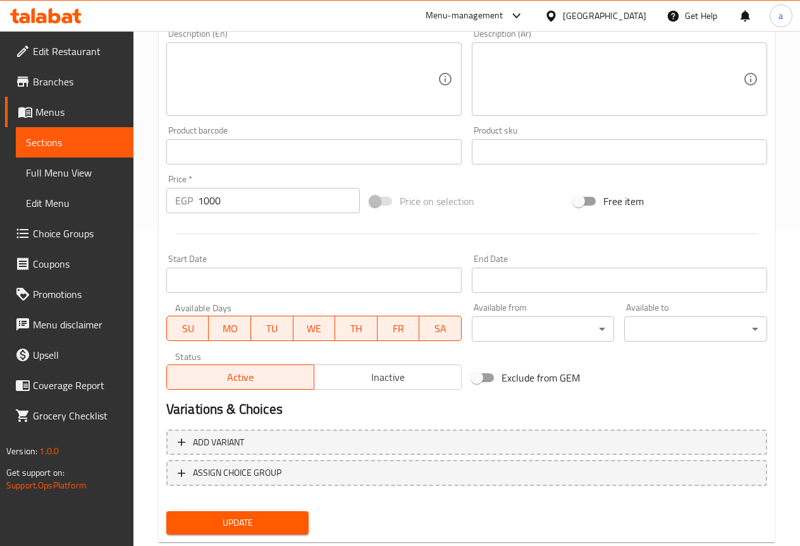
click at [292, 515] on span "Update" at bounding box center [237, 523] width 123 height 16
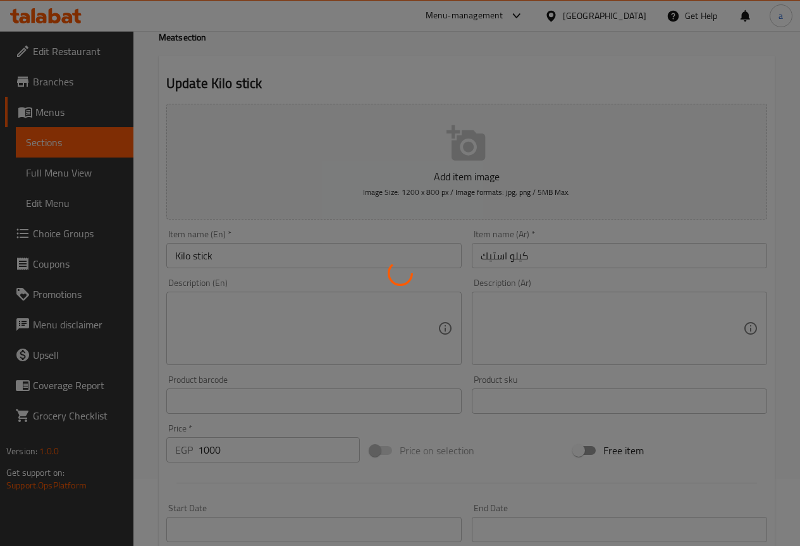
scroll to position [0, 0]
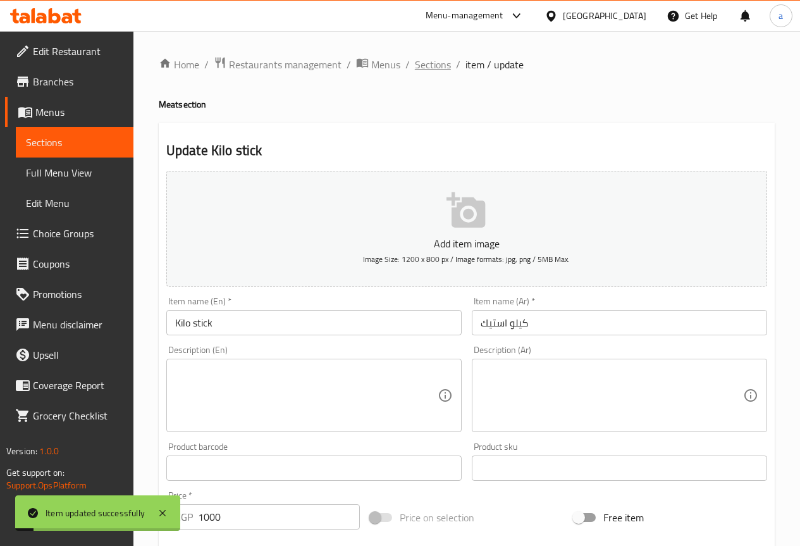
click at [426, 58] on span "Sections" at bounding box center [433, 64] width 36 height 15
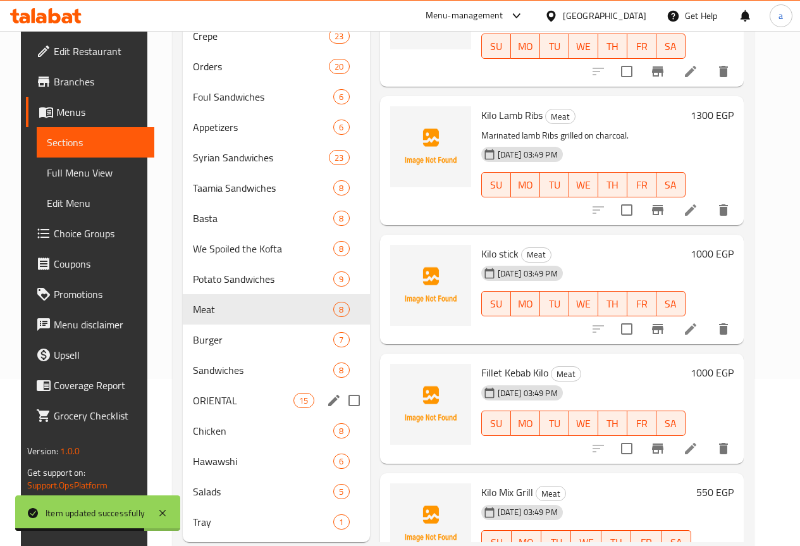
scroll to position [190, 0]
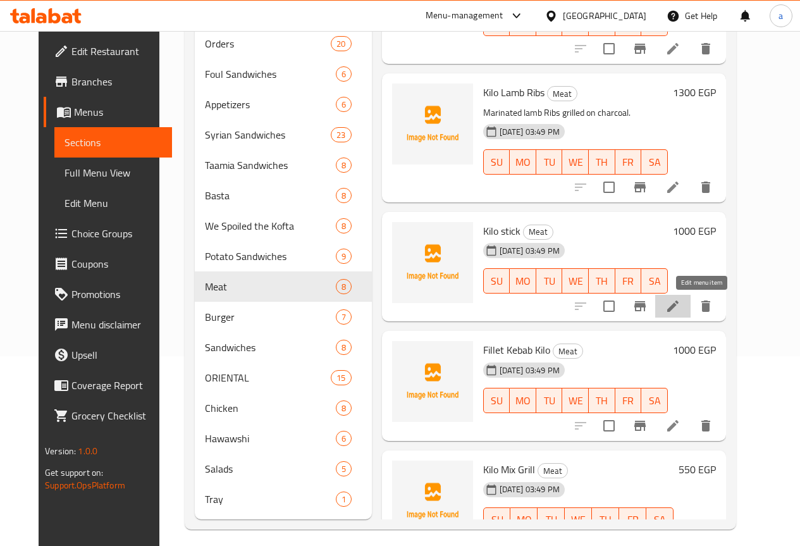
click at [680, 312] on icon at bounding box center [672, 305] width 15 height 15
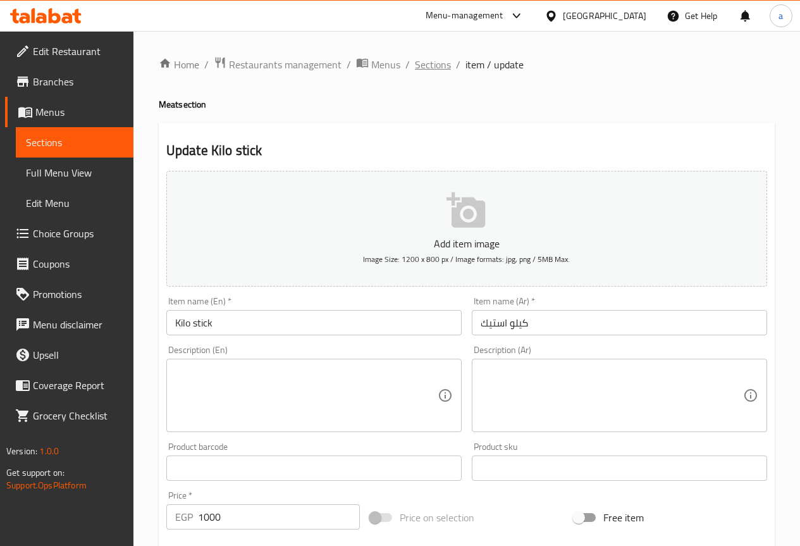
click at [418, 64] on span "Sections" at bounding box center [433, 64] width 36 height 15
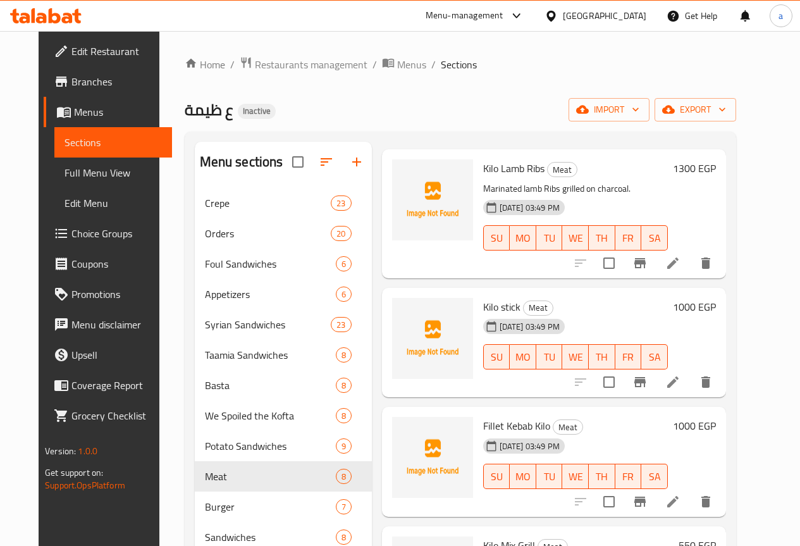
scroll to position [190, 0]
click at [680, 501] on icon at bounding box center [672, 501] width 15 height 15
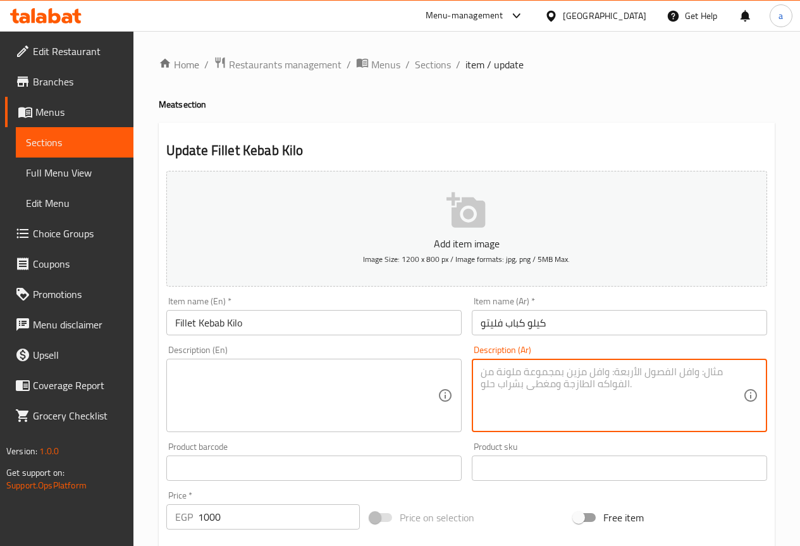
click at [622, 389] on textarea at bounding box center [611, 395] width 262 height 60
paste textarea "كباب من لحم الفلتة الطري"
click at [533, 372] on textarea "كباب من لحم الفلتة الطري" at bounding box center [611, 395] width 262 height 60
click at [575, 398] on textarea "كباب من لحم الفلتة الطري" at bounding box center [611, 395] width 262 height 60
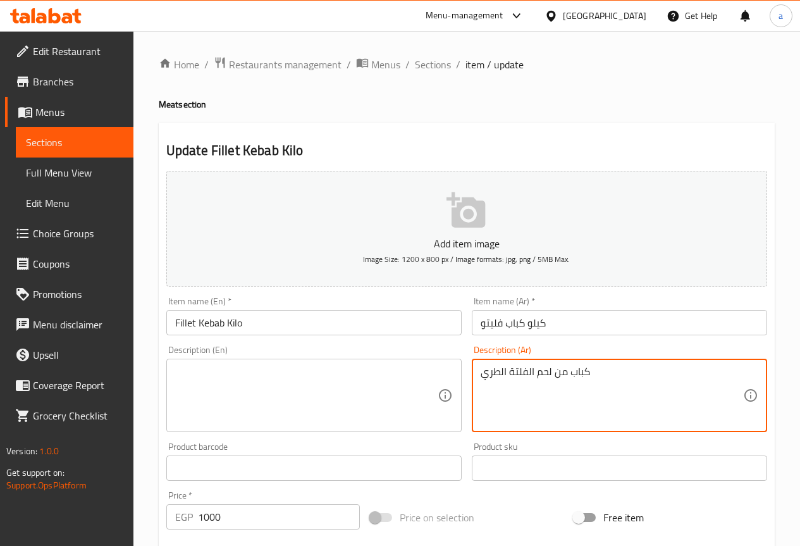
type textarea "كباب من لحم الفلتة الطري"
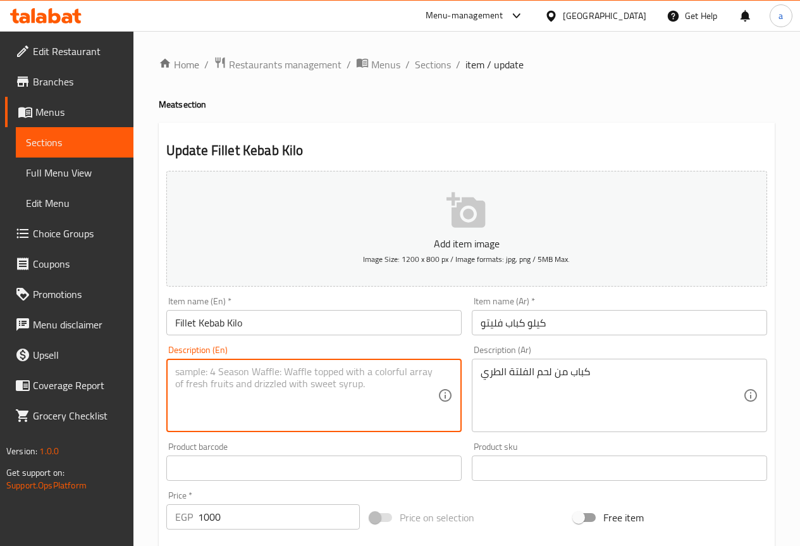
click at [357, 408] on textarea at bounding box center [306, 395] width 262 height 60
paste textarea "كباب من لحم الفلتة الطري"
type textarea "ك"
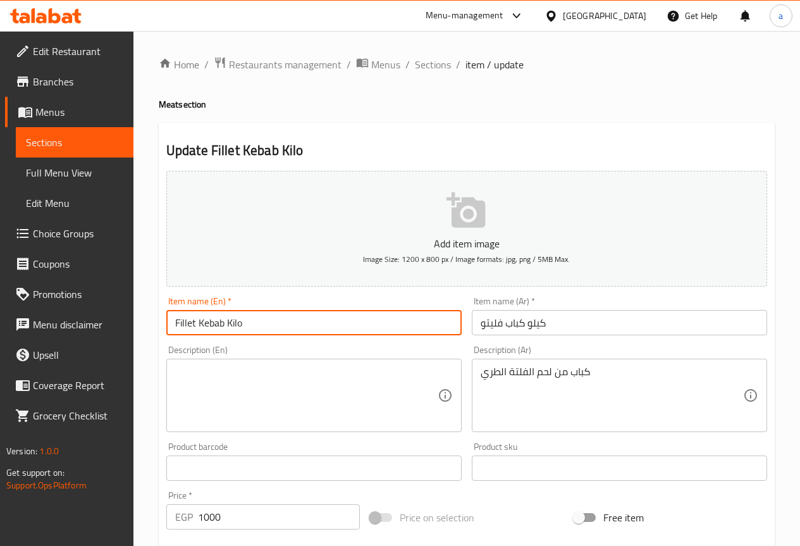
click at [219, 327] on input "Fillet Kebab Kilo" at bounding box center [313, 322] width 295 height 25
drag, startPoint x: 219, startPoint y: 358, endPoint x: 221, endPoint y: 374, distance: 15.9
click at [219, 358] on div "Description (En) Description (En)" at bounding box center [313, 388] width 295 height 87
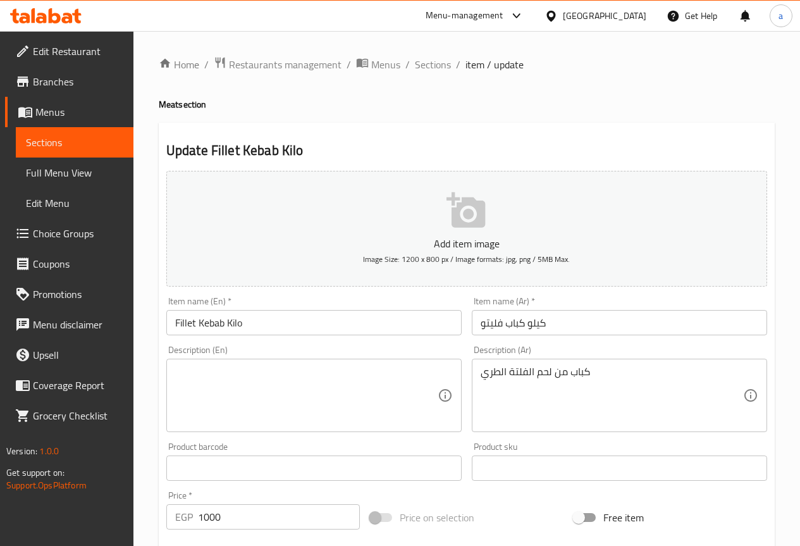
click at [221, 374] on textarea at bounding box center [306, 395] width 262 height 60
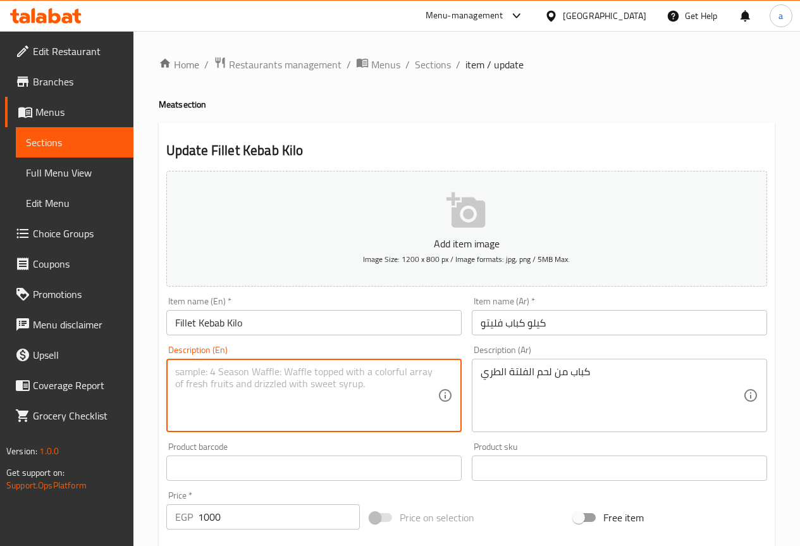
paste textarea "Kebab"
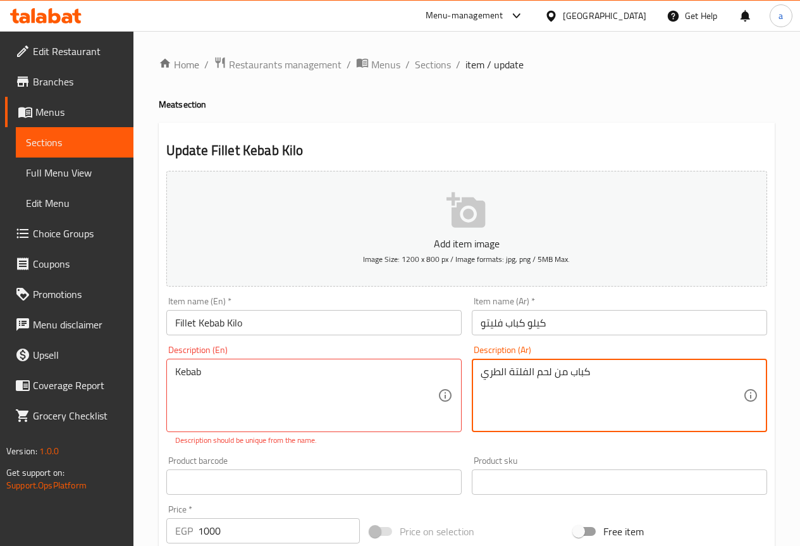
drag, startPoint x: 536, startPoint y: 373, endPoint x: 568, endPoint y: 379, distance: 32.2
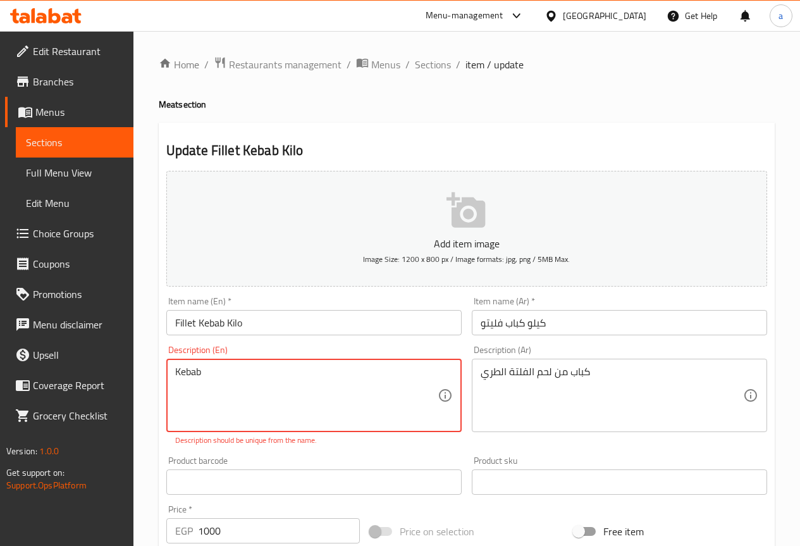
paste textarea "From meat"
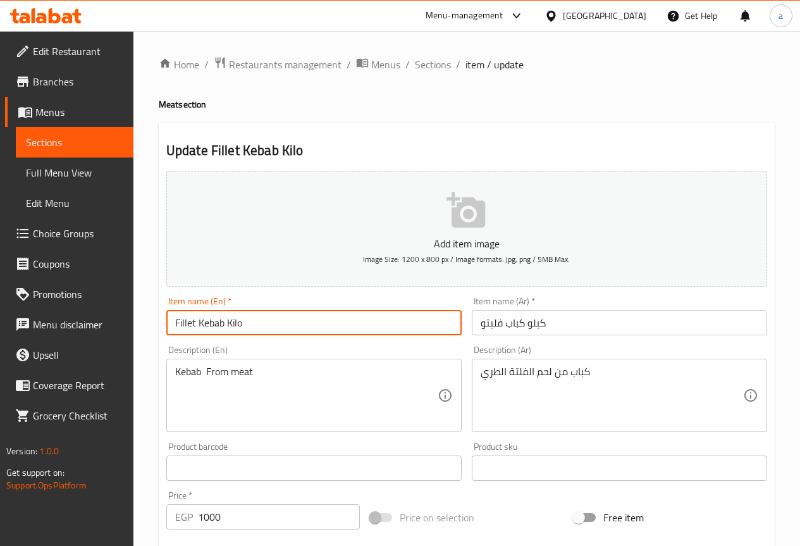
drag, startPoint x: 199, startPoint y: 317, endPoint x: 162, endPoint y: 325, distance: 38.1
click at [162, 325] on div "Item name (En)   * Fillet Kebab Kilo Item name (En) *" at bounding box center [313, 315] width 305 height 49
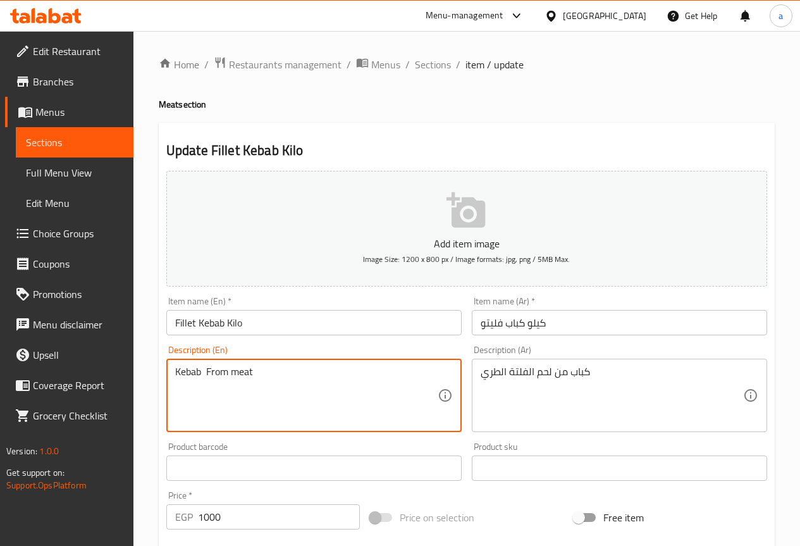
paste textarea "Fillet"
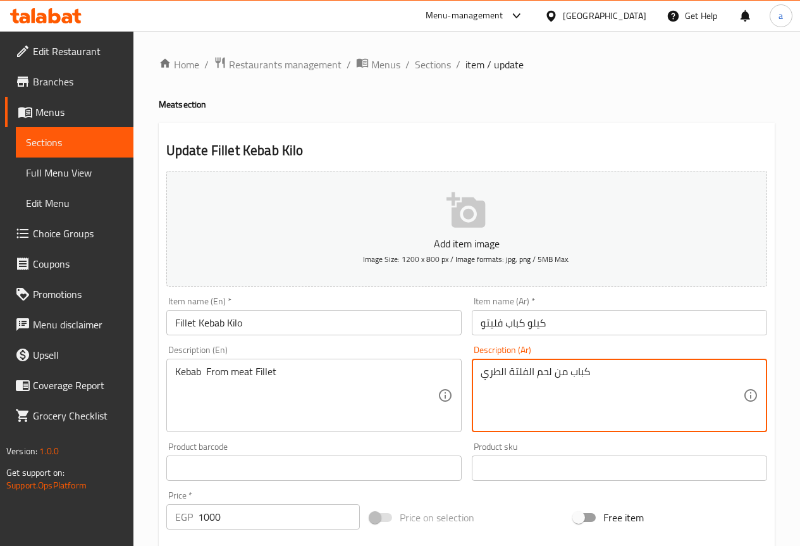
click at [495, 366] on textarea "كباب من لحم الفلتة الطري" at bounding box center [611, 395] width 262 height 60
click at [548, 374] on textarea "كباب من لحم الفلتة الطري" at bounding box center [611, 395] width 262 height 60
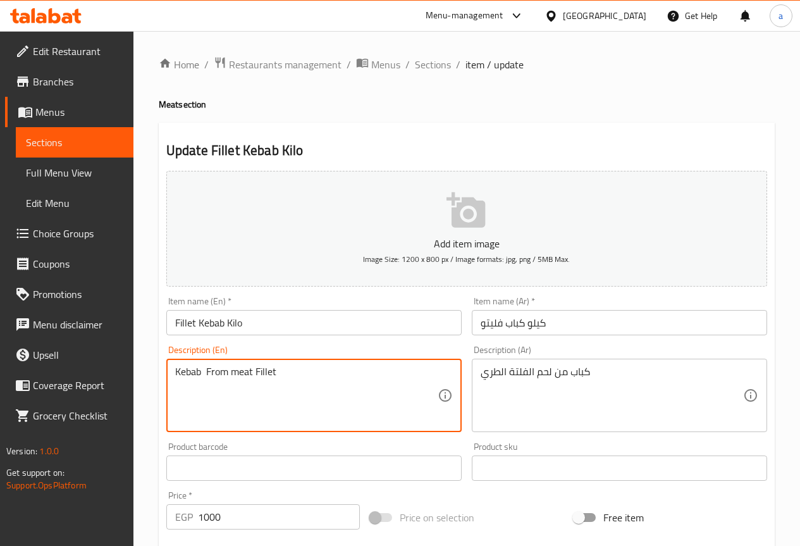
paste textarea "tender"
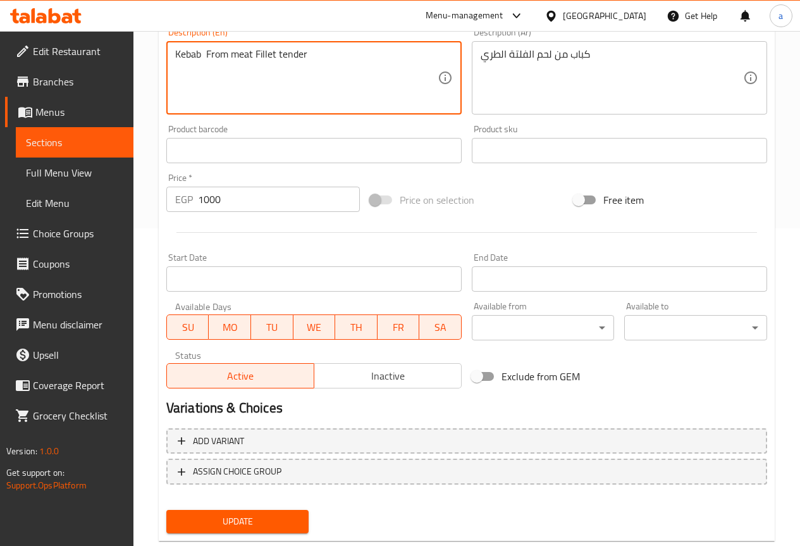
scroll to position [348, 0]
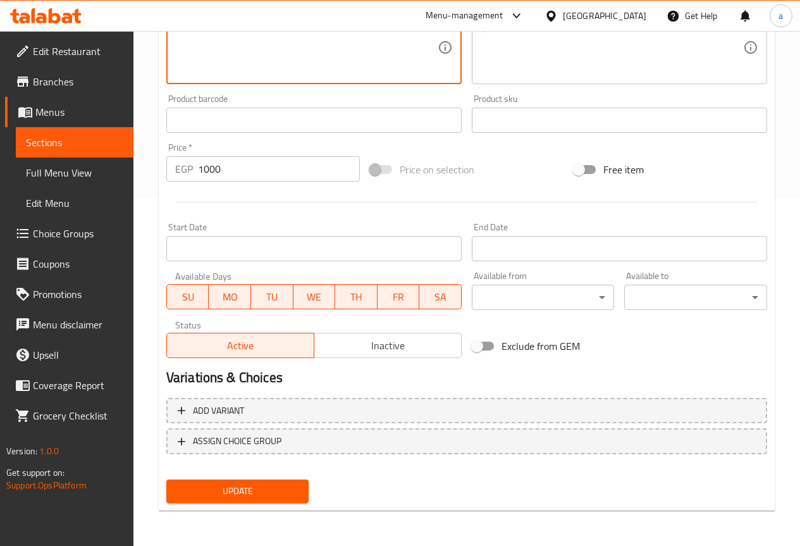
type textarea "Kebab From meat Fillet tender"
click at [300, 486] on button "Update" at bounding box center [237, 490] width 143 height 23
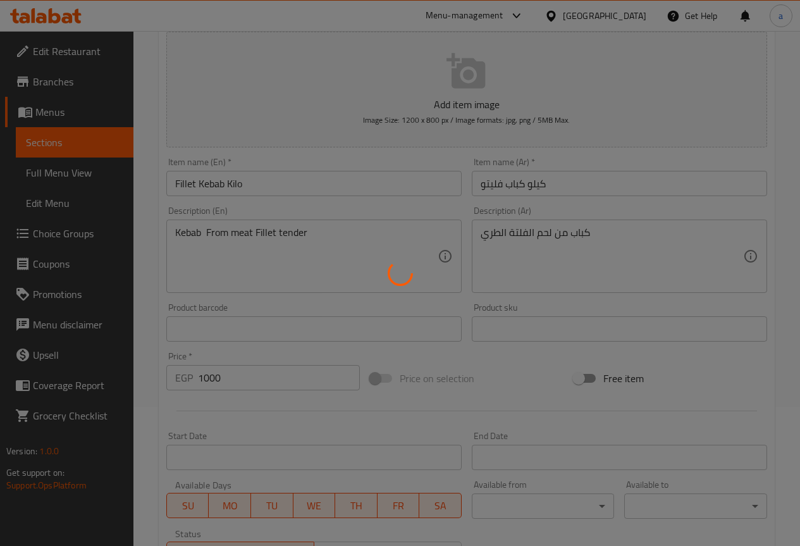
scroll to position [0, 0]
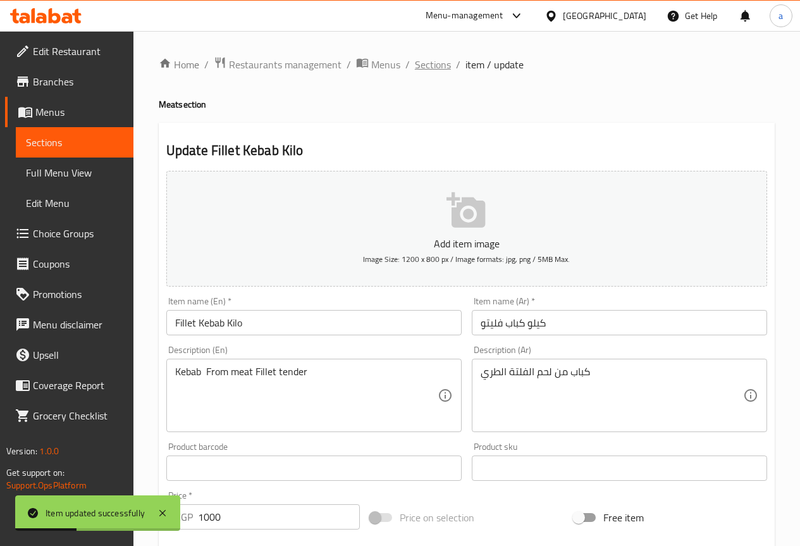
click at [434, 72] on span "Sections" at bounding box center [433, 64] width 36 height 15
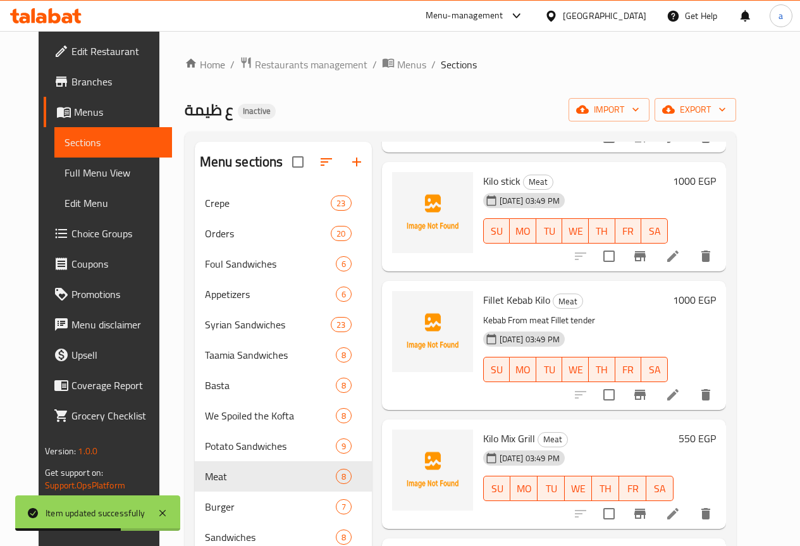
scroll to position [443, 0]
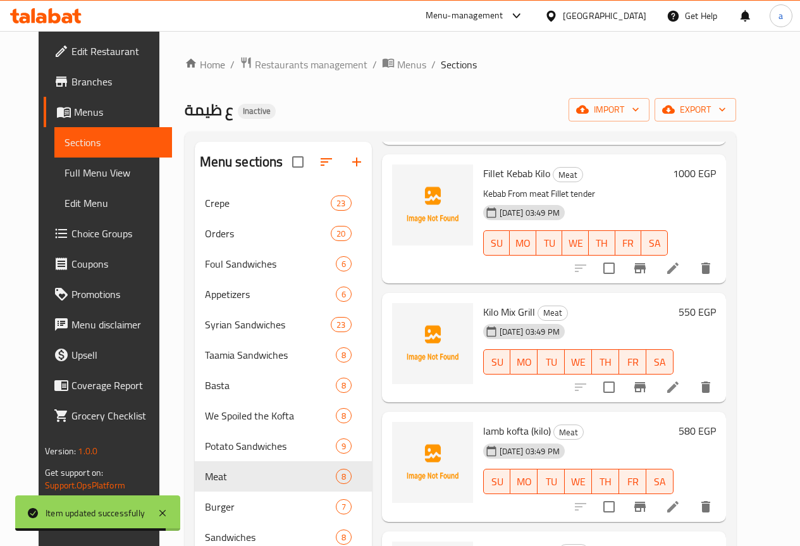
click at [690, 395] on li at bounding box center [672, 387] width 35 height 23
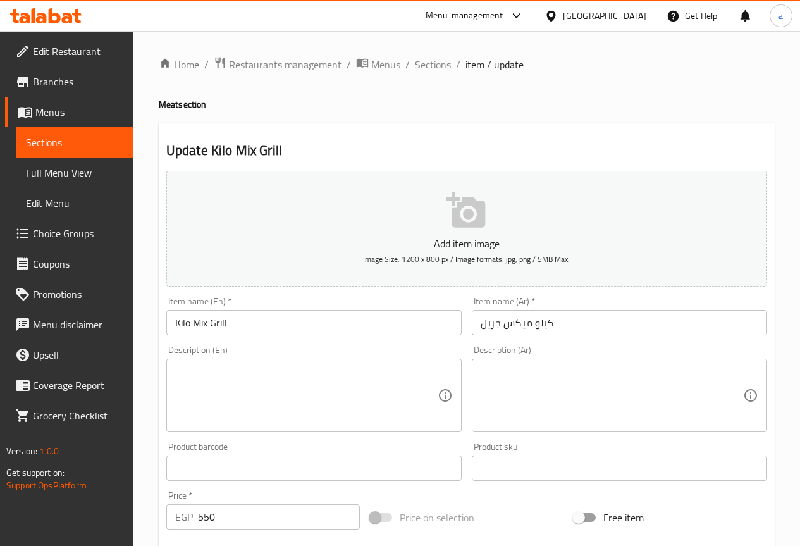
click at [524, 409] on textarea at bounding box center [611, 395] width 262 height 60
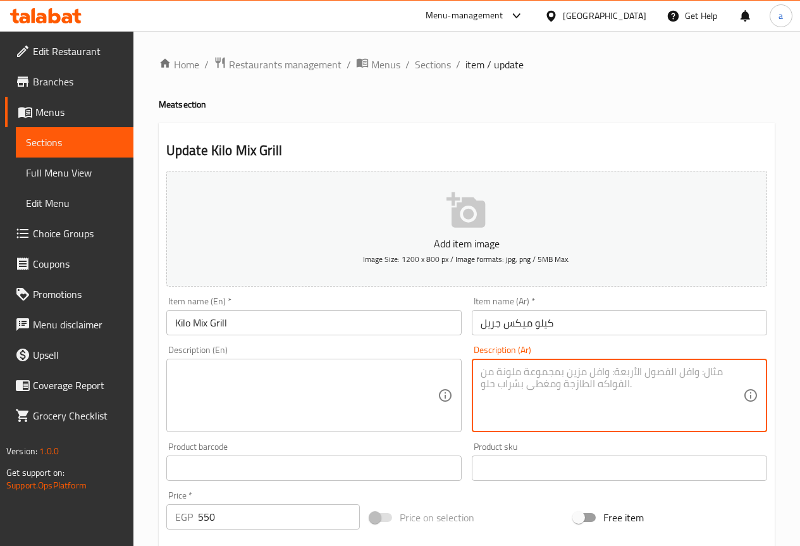
paste textarea "تشكيلة من الكباب، الكفتة، الريش، والسجق."
click at [546, 385] on textarea "تشكيلة من الكباب، الكفتة، الريش، والسجق." at bounding box center [611, 395] width 262 height 60
type textarea "تشكيلة من الكباب، الكفتة، الريش، والسجق."
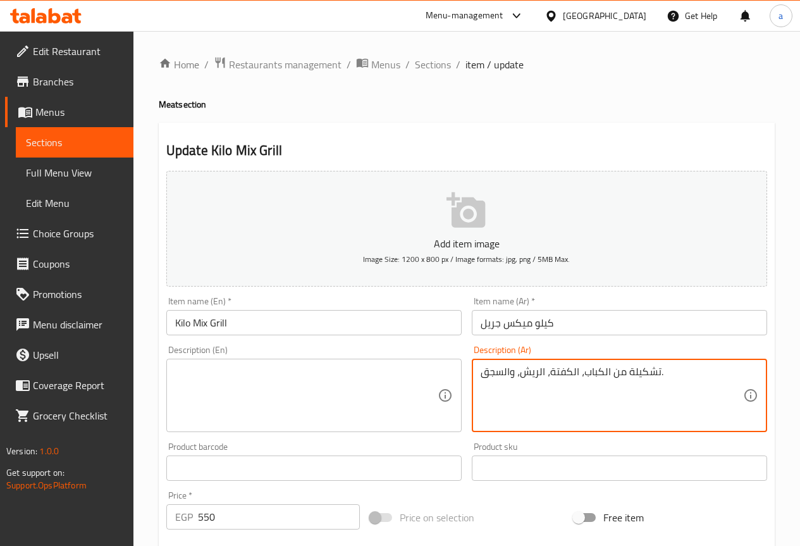
click at [340, 380] on textarea at bounding box center [306, 395] width 262 height 60
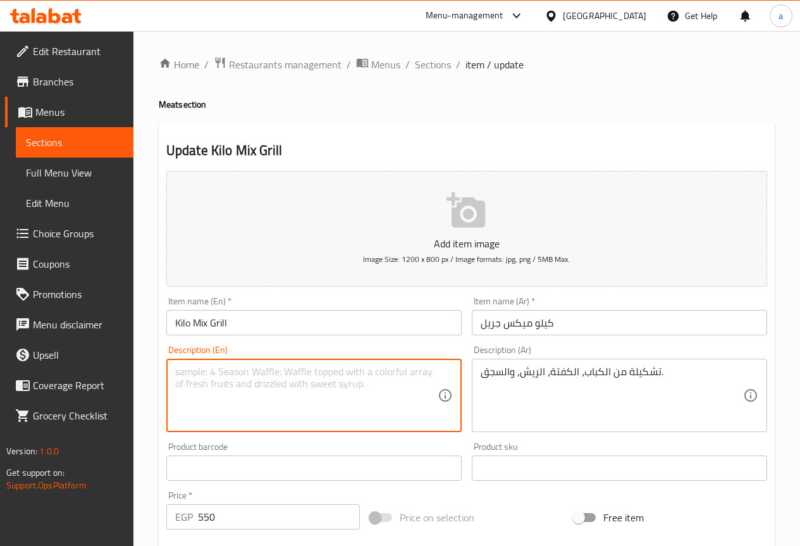
paste textarea "A selection of kebabs, kofta, lamb chops, and sausage."
click at [261, 371] on textarea "A selection of kebabs, kofta, lamb chops, and sausage." at bounding box center [306, 395] width 262 height 60
click at [260, 369] on textarea "A selection of kebabs, kofta, lamb chops, and sausage." at bounding box center [306, 395] width 262 height 60
click at [260, 370] on textarea "A selection of kebabs, kofta, lamb chops, and sausage." at bounding box center [306, 395] width 262 height 60
click at [262, 372] on textarea "A selection of kebabs, kofta, lamb chops, and sausage." at bounding box center [306, 395] width 262 height 60
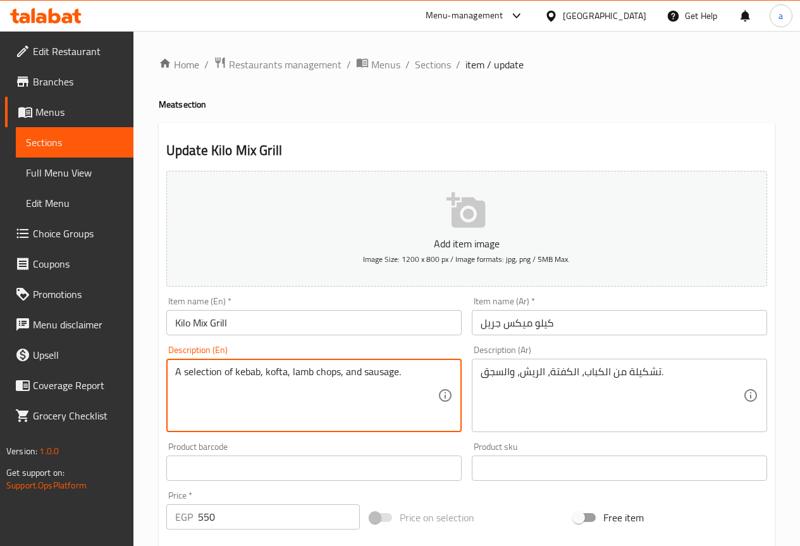
click at [315, 374] on textarea "A selection of kebab, kofta, lamb chops, and sausage." at bounding box center [306, 395] width 262 height 60
click at [317, 369] on textarea "A selection of kebab, kofta, lchops, and sausage." at bounding box center [306, 395] width 262 height 60
click at [318, 396] on textarea "A selection of kebab, kofta, reb, and sausage." at bounding box center [306, 395] width 262 height 60
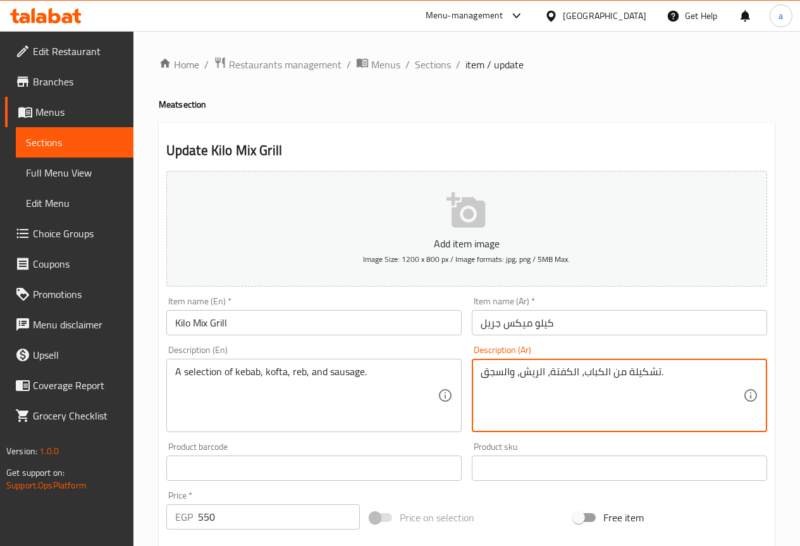
click at [535, 371] on textarea "تشكيلة من الكباب، الكفتة، الريش، والسجق." at bounding box center [611, 395] width 262 height 60
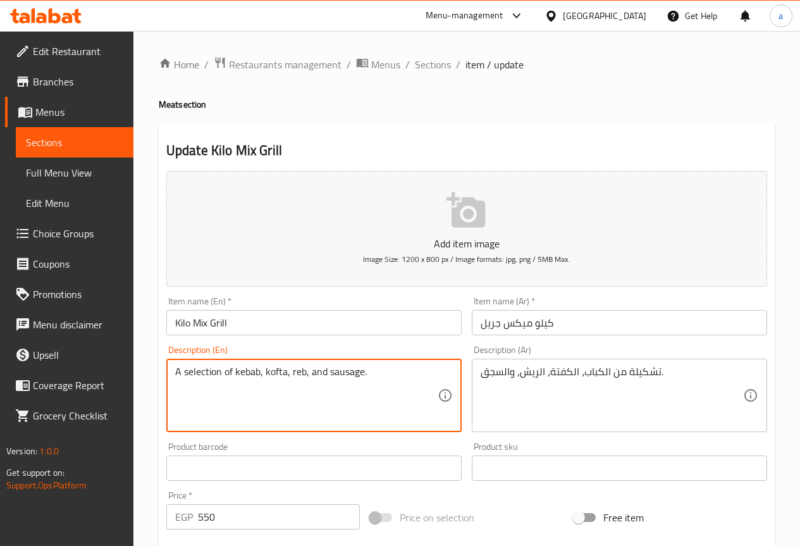
click at [298, 379] on textarea "A selection of kebab, kofta, reb, and sausage." at bounding box center [306, 395] width 262 height 60
paste textarea "Ribs"
click at [317, 389] on textarea "A selection of kebab, kofta, Ribs, and sausage." at bounding box center [306, 395] width 262 height 60
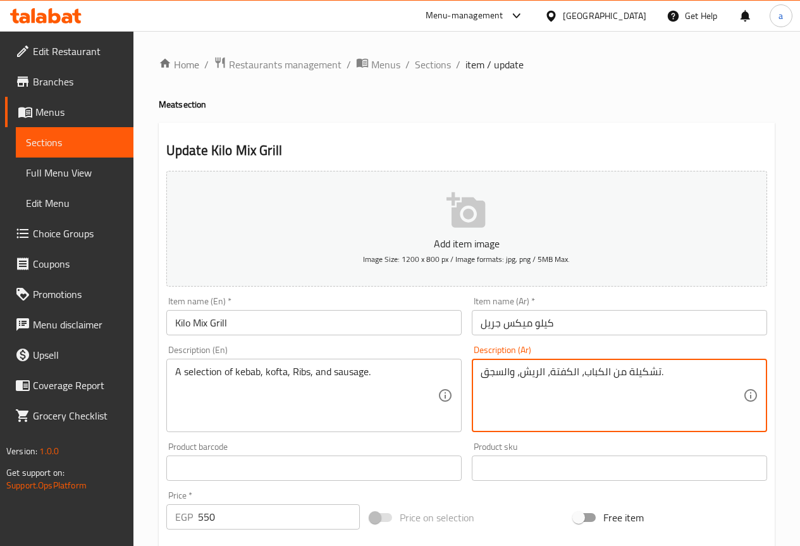
click at [643, 370] on textarea "تشكيلة من الكباب، الكفتة، الريش، والسجق." at bounding box center [611, 395] width 262 height 60
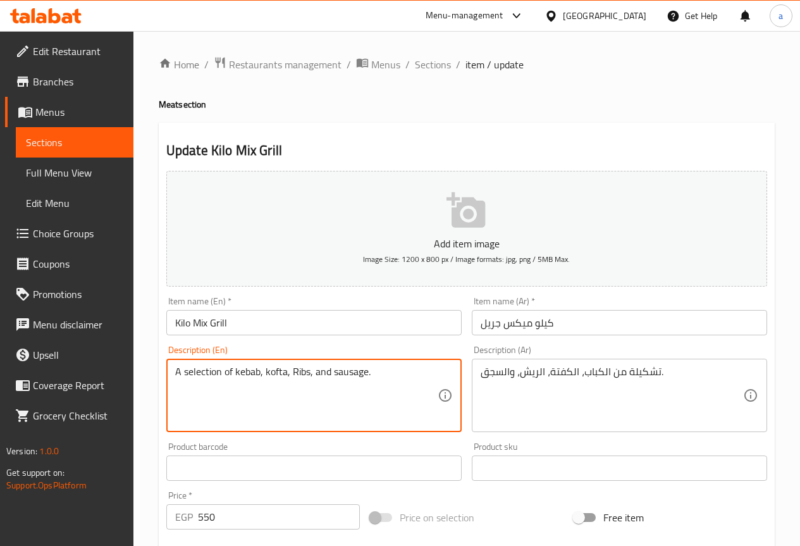
click at [201, 374] on textarea "A selection of kebab, kofta, Ribs, and sausage." at bounding box center [306, 395] width 262 height 60
paste textarea "variety"
click at [260, 415] on textarea "A variety of kebab, kofta, Ribs, and sausage." at bounding box center [306, 395] width 262 height 60
type textarea "A variety of kebab, kofta, Ribs, and sausage."
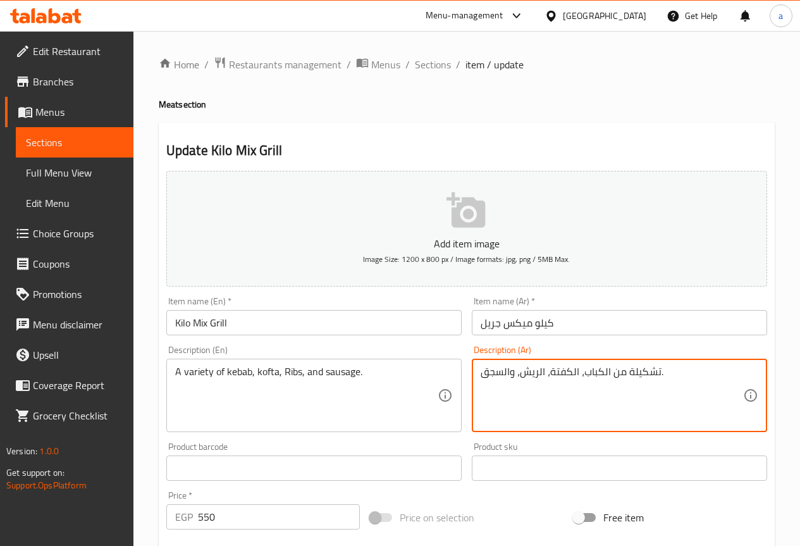
click at [566, 369] on textarea "تشكيلة من الكباب، الكفتة، الريش، والسجق." at bounding box center [611, 395] width 262 height 60
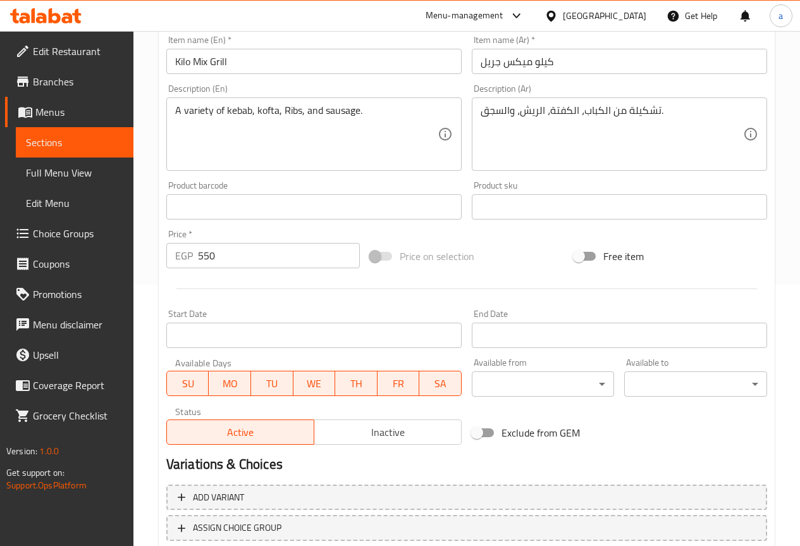
scroll to position [348, 0]
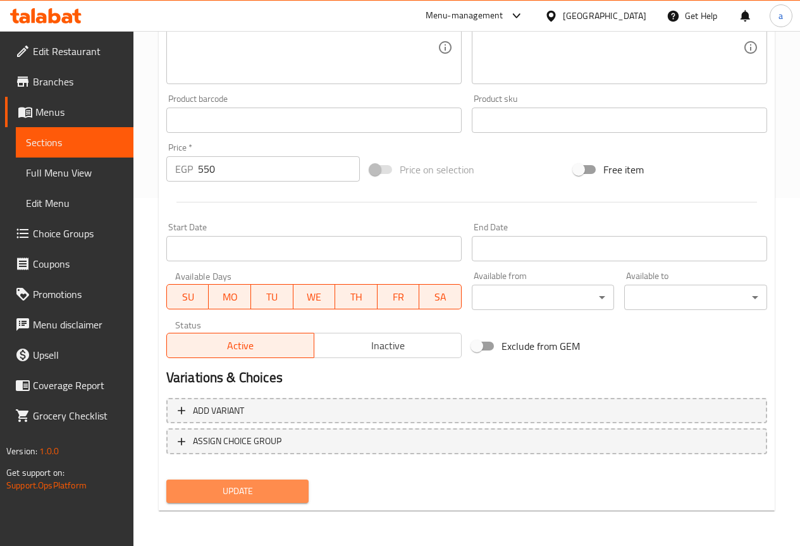
click at [267, 487] on span "Update" at bounding box center [237, 491] width 123 height 16
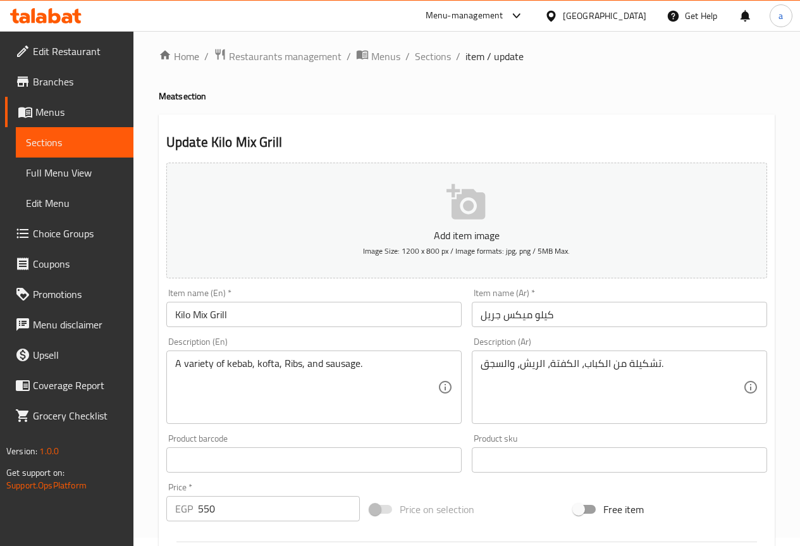
scroll to position [0, 0]
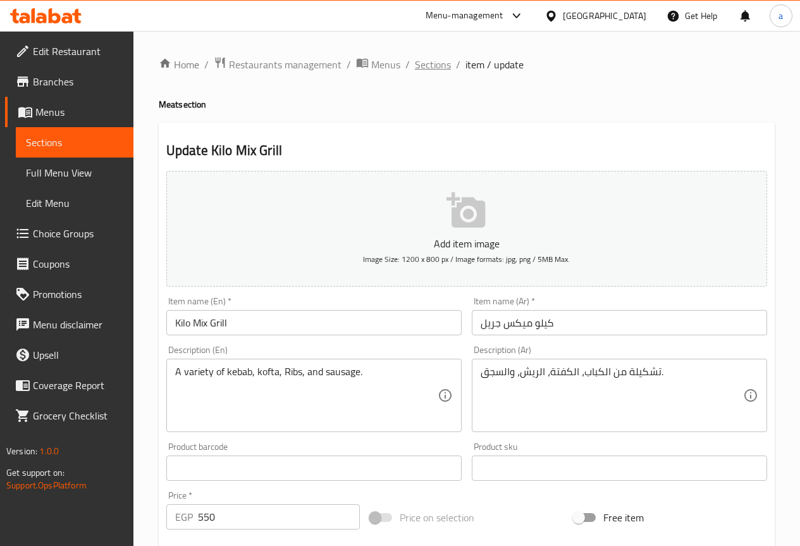
click at [432, 69] on span "Sections" at bounding box center [433, 64] width 36 height 15
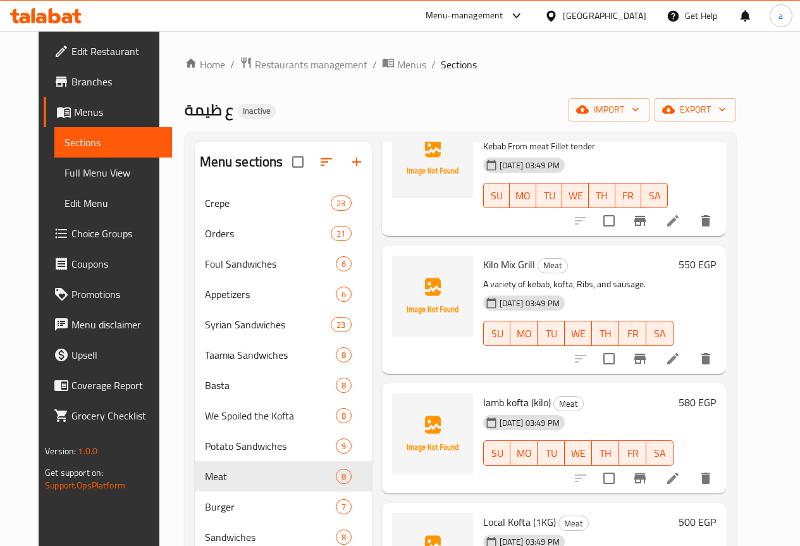
scroll to position [494, 0]
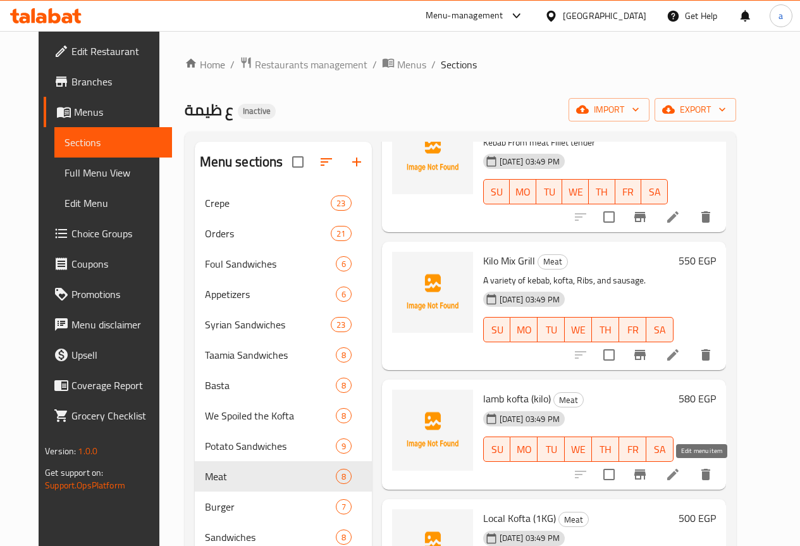
click at [680, 480] on icon at bounding box center [672, 474] width 15 height 15
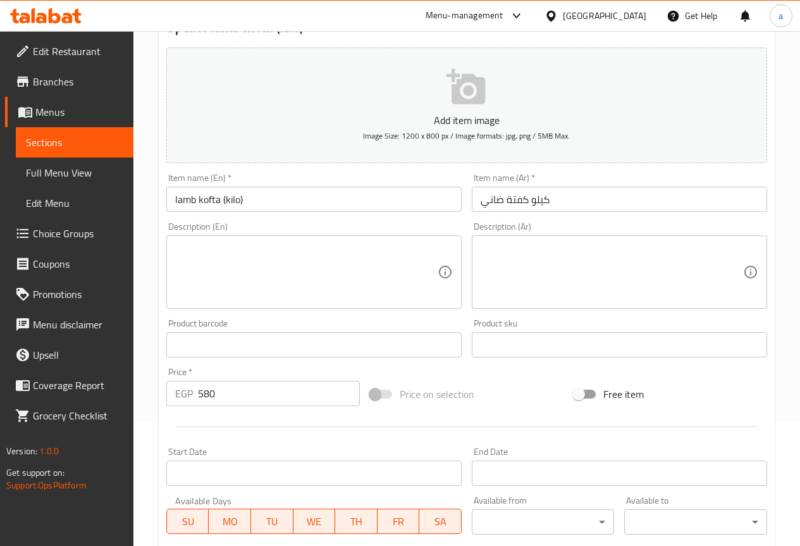
scroll to position [126, 0]
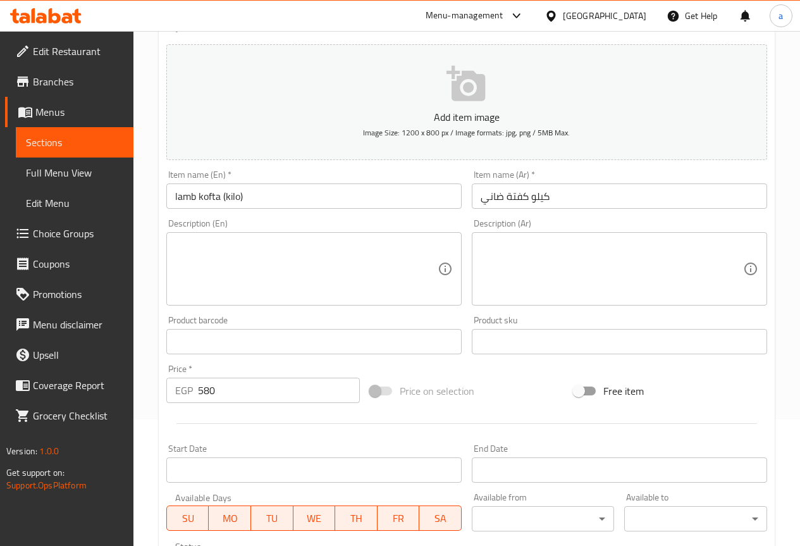
click at [541, 276] on textarea at bounding box center [611, 269] width 262 height 60
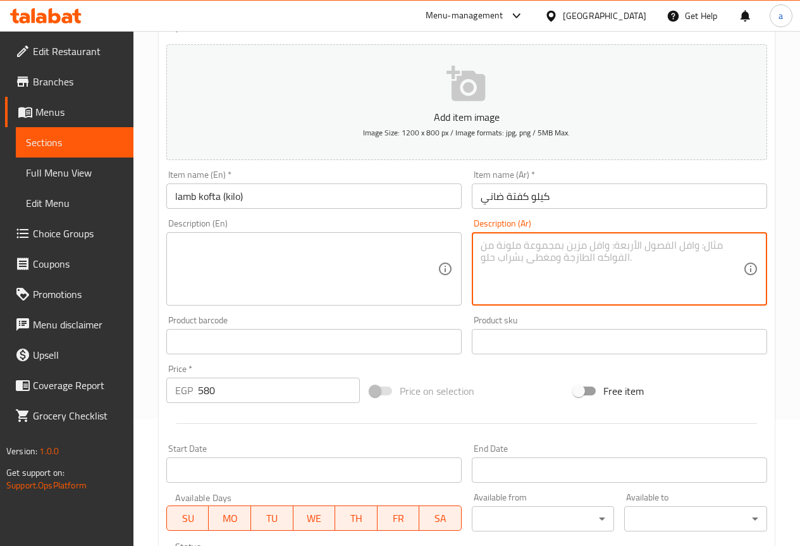
paste textarea "كفتة ضاني متبلة مشوية على الفحم"
type textarea "كفتة ضاني متبلة مشوية على الفحم"
click at [385, 267] on textarea at bounding box center [306, 269] width 262 height 60
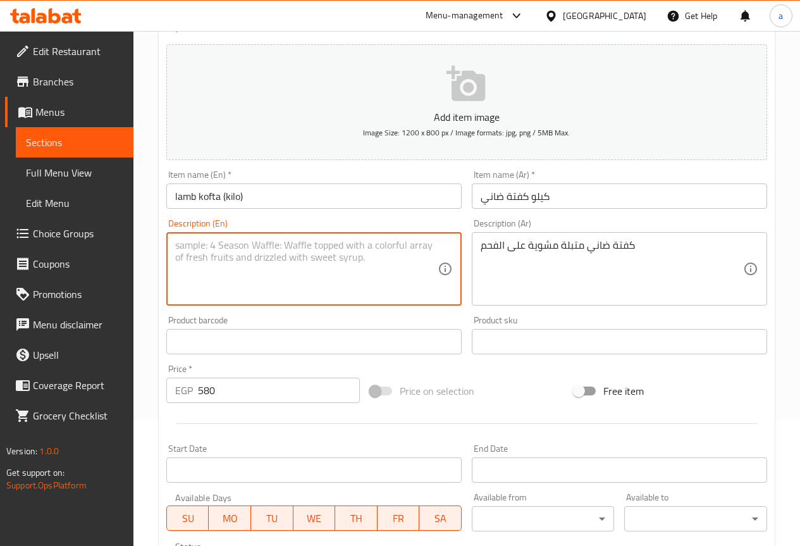
paste textarea "Marinated lamb kofta grilled on charcoal"
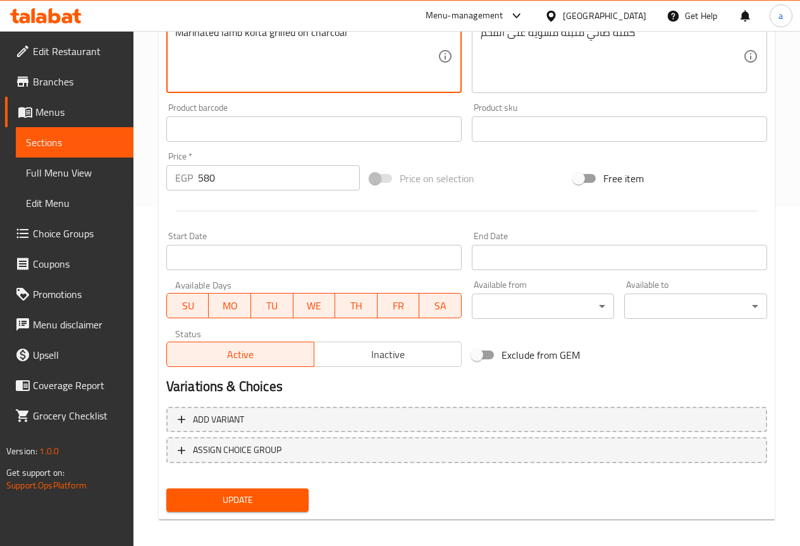
scroll to position [348, 0]
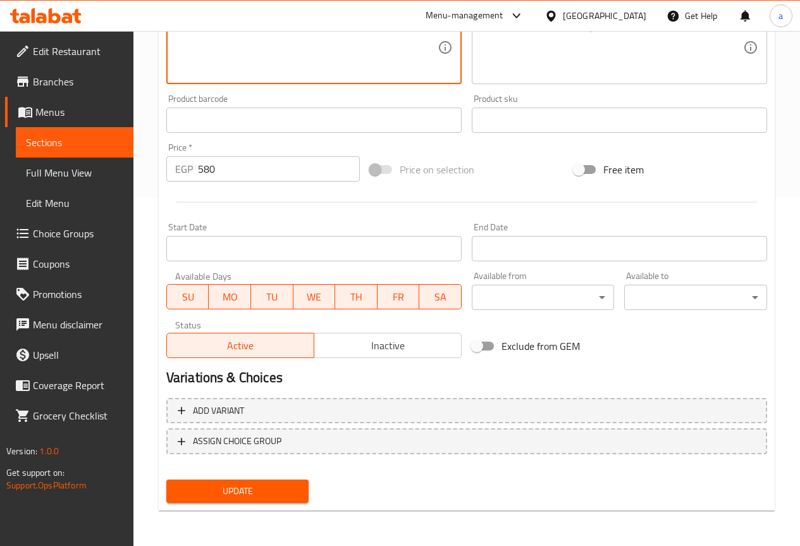
type textarea "Marinated lamb kofta grilled on charcoal"
click at [249, 486] on span "Update" at bounding box center [237, 491] width 123 height 16
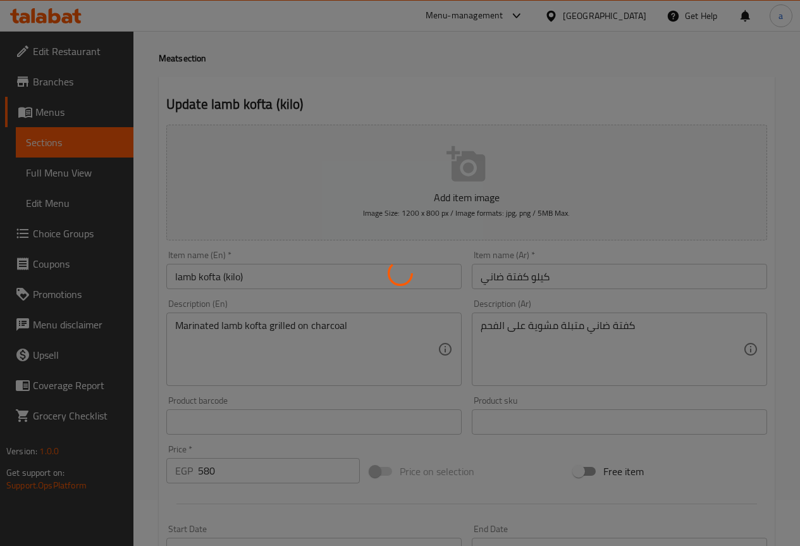
scroll to position [0, 0]
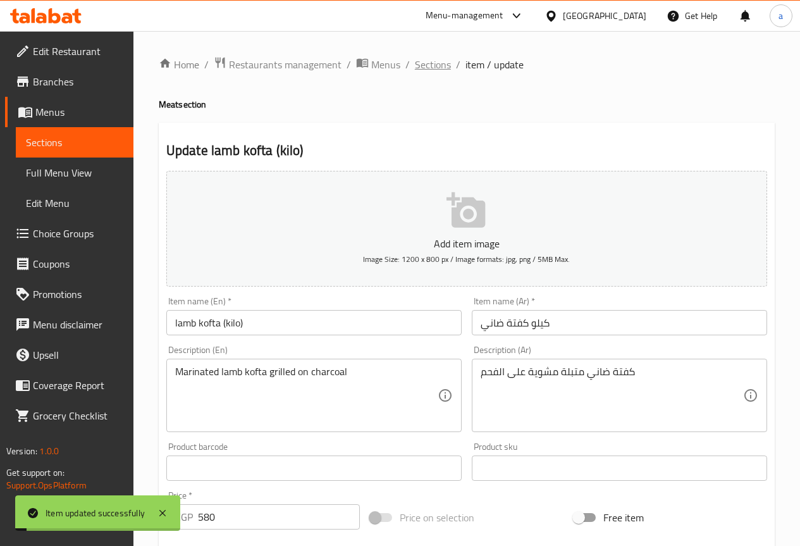
click at [422, 66] on span "Sections" at bounding box center [433, 64] width 36 height 15
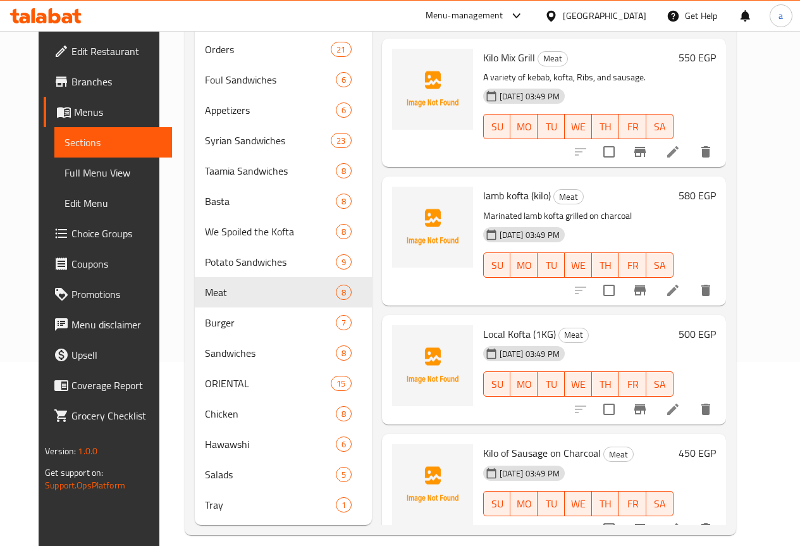
scroll to position [217, 0]
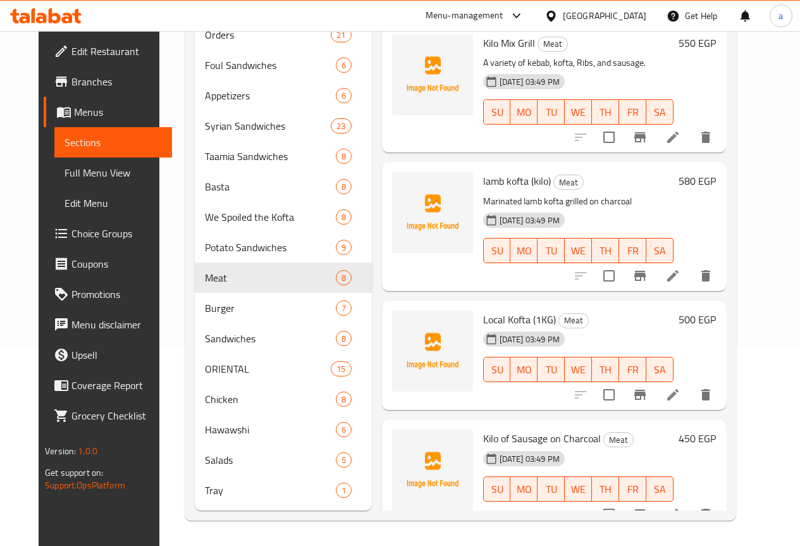
click at [690, 383] on li at bounding box center [672, 394] width 35 height 23
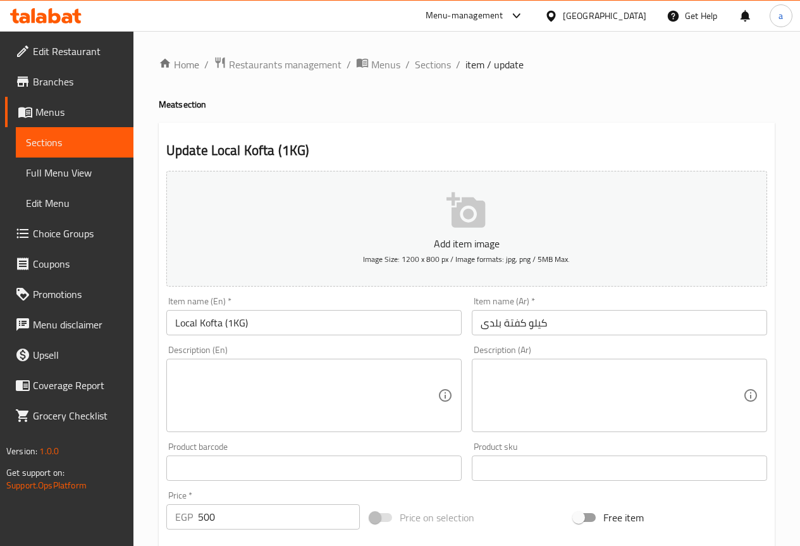
click at [180, 318] on input "Local Kofta (1KG)" at bounding box center [313, 322] width 295 height 25
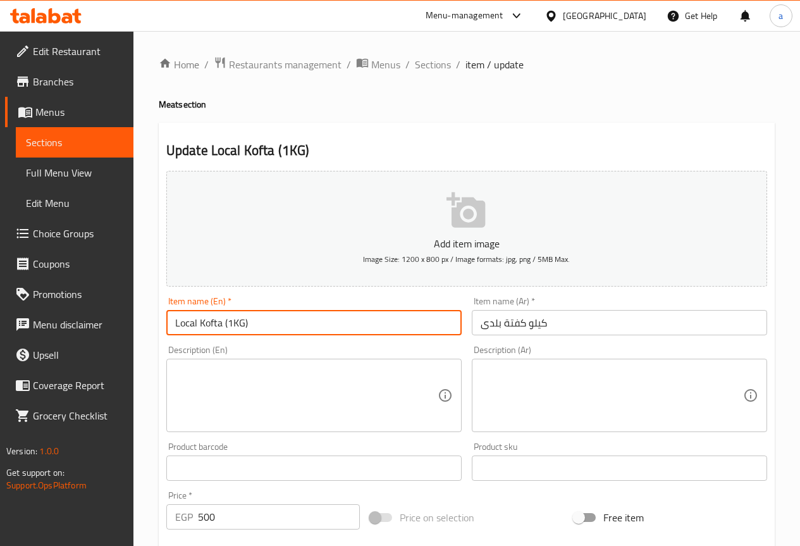
click at [180, 318] on input "Local Kofta (1KG)" at bounding box center [313, 322] width 295 height 25
click at [182, 324] on input "baladi Kofta (1KG)" at bounding box center [313, 322] width 295 height 25
type input "Baladi Kofta (1KG)"
click at [228, 380] on textarea at bounding box center [306, 395] width 262 height 60
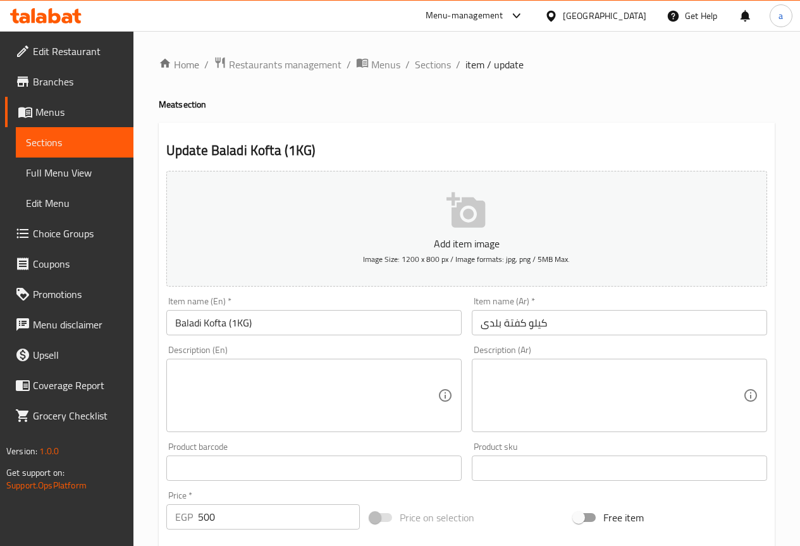
click at [523, 417] on textarea at bounding box center [611, 395] width 262 height 60
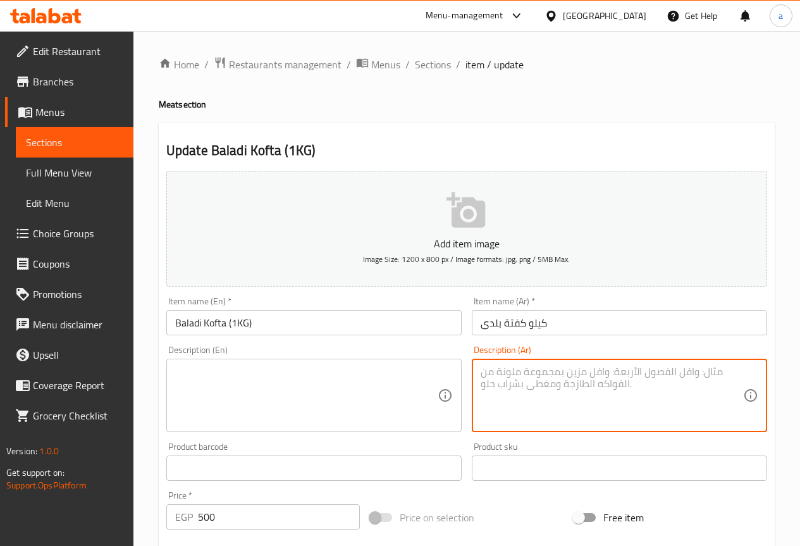
paste textarea "كفتة بلدي من اللحم المفروم الطازج"
type textarea "كفتة بلدي من اللحم المفروم الطازج"
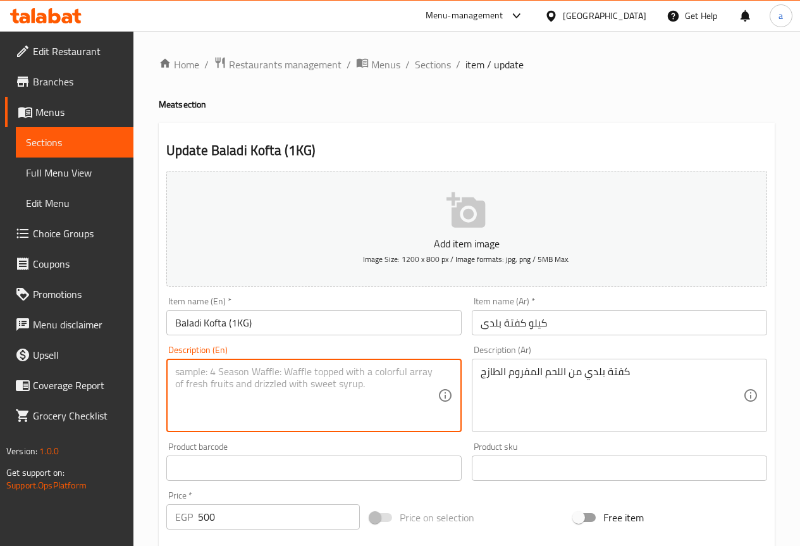
click at [308, 385] on textarea at bounding box center [306, 395] width 262 height 60
paste textarea "Local kofta made from fresh minced meat"
click at [182, 372] on textarea "Local kofta made from fresh minced meat" at bounding box center [306, 395] width 262 height 60
click at [286, 409] on textarea "baladi kofta made from fresh minced meat" at bounding box center [306, 395] width 262 height 60
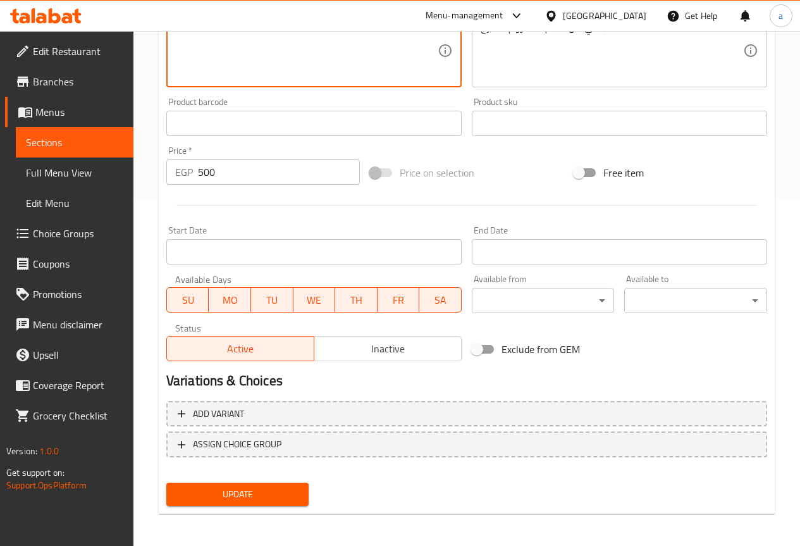
scroll to position [348, 0]
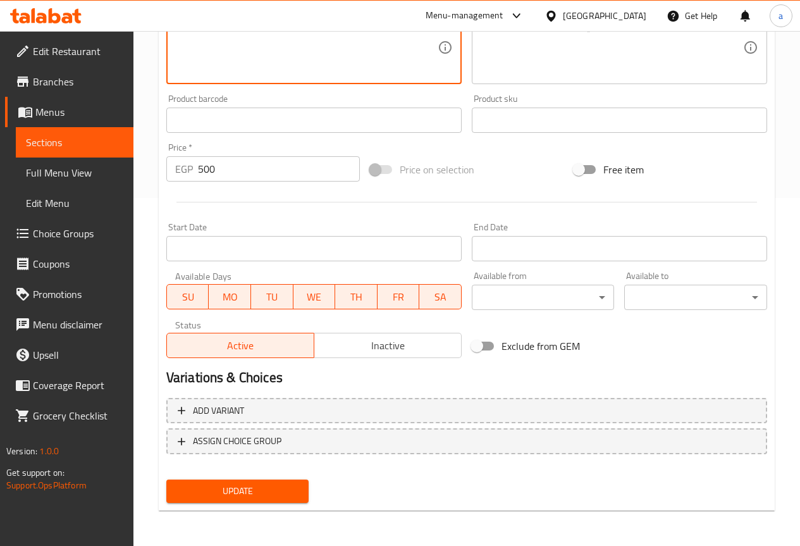
type textarea "baladi kofta made from fresh minced meat"
click at [247, 482] on button "Update" at bounding box center [237, 490] width 143 height 23
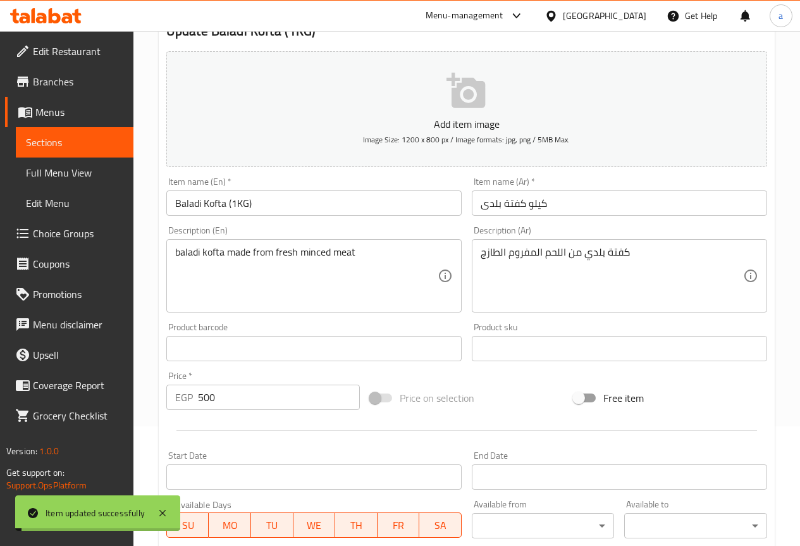
scroll to position [0, 0]
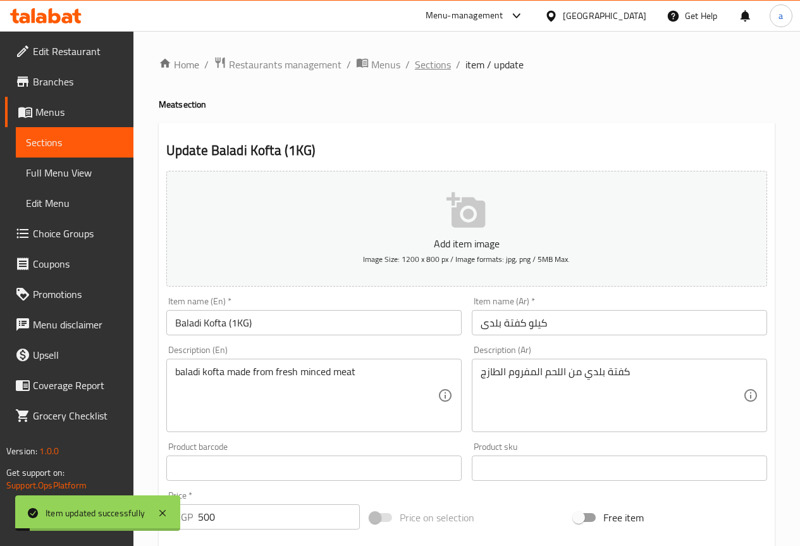
click at [422, 63] on span "Sections" at bounding box center [433, 64] width 36 height 15
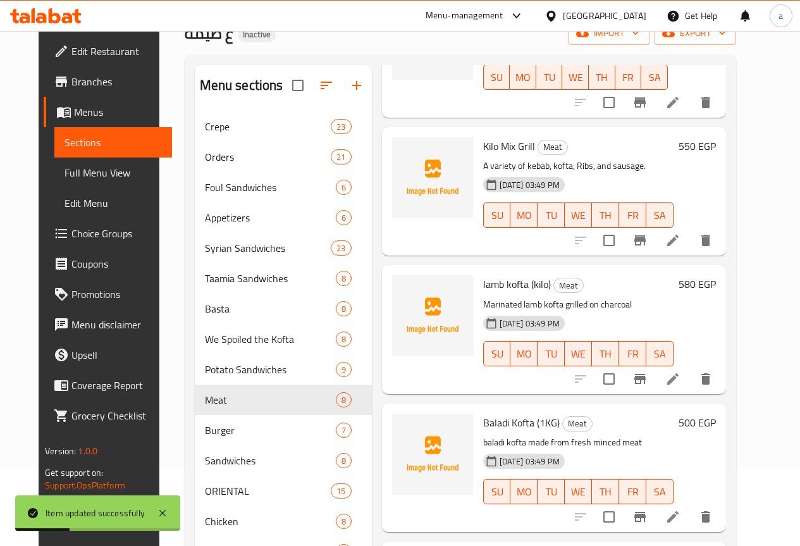
scroll to position [217, 0]
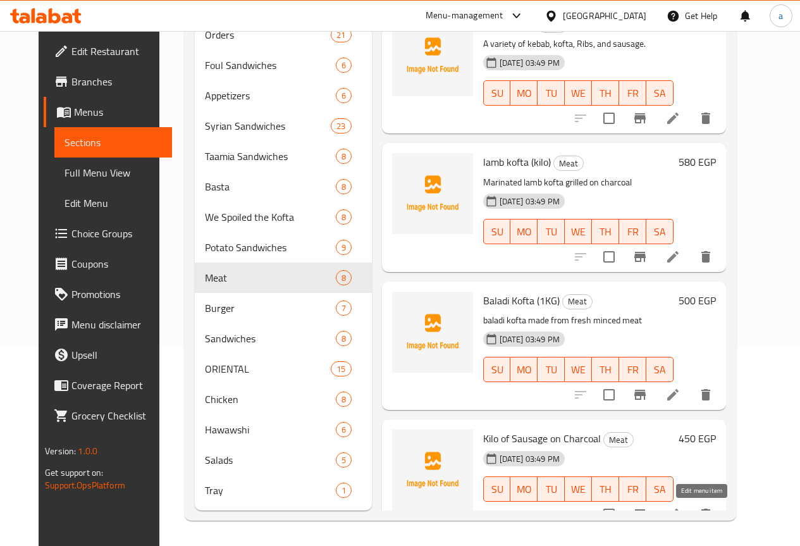
click at [680, 506] on icon at bounding box center [672, 513] width 15 height 15
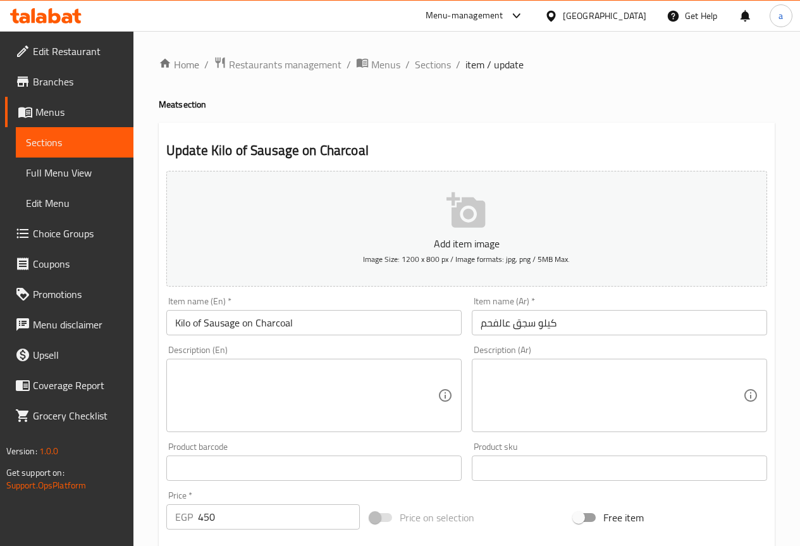
click at [584, 386] on textarea at bounding box center [611, 395] width 262 height 60
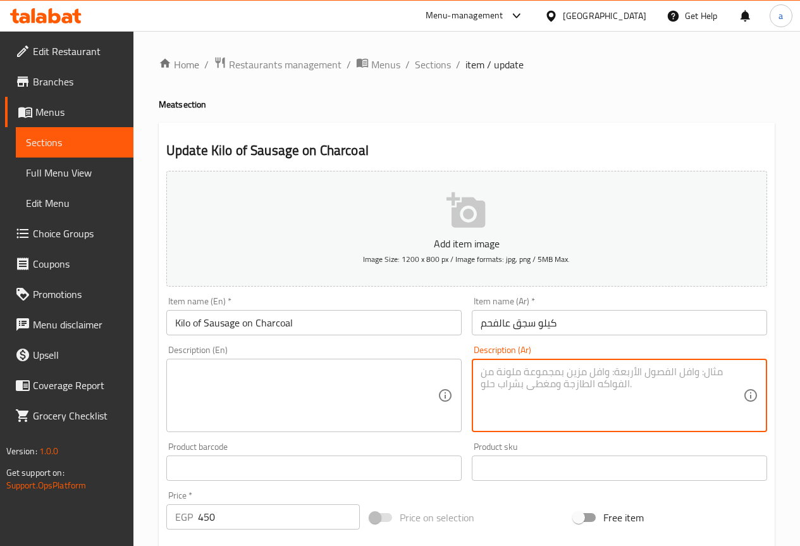
paste textarea "سجق بلدي مشوي على الفحم"
type textarea "سجق بلدي مشوي على الفحم"
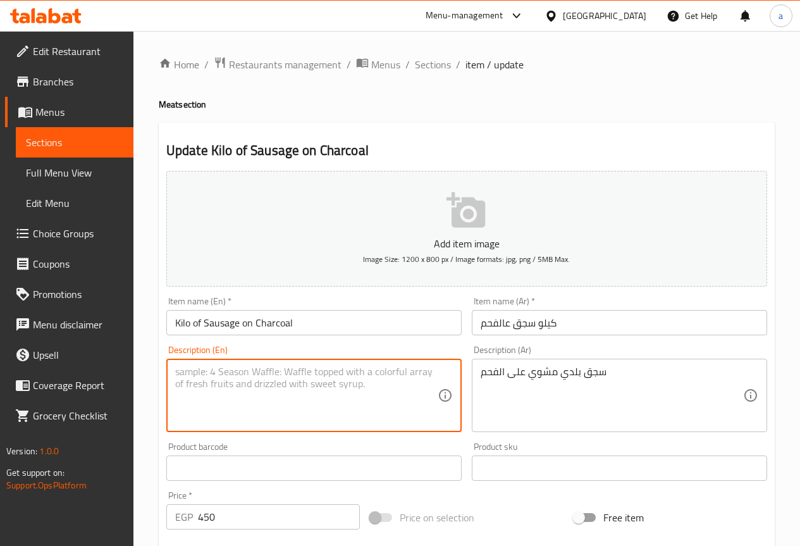
click at [303, 384] on textarea at bounding box center [306, 395] width 262 height 60
paste
click at [193, 365] on textarea "Local sausage grilled on charcoal" at bounding box center [306, 395] width 262 height 60
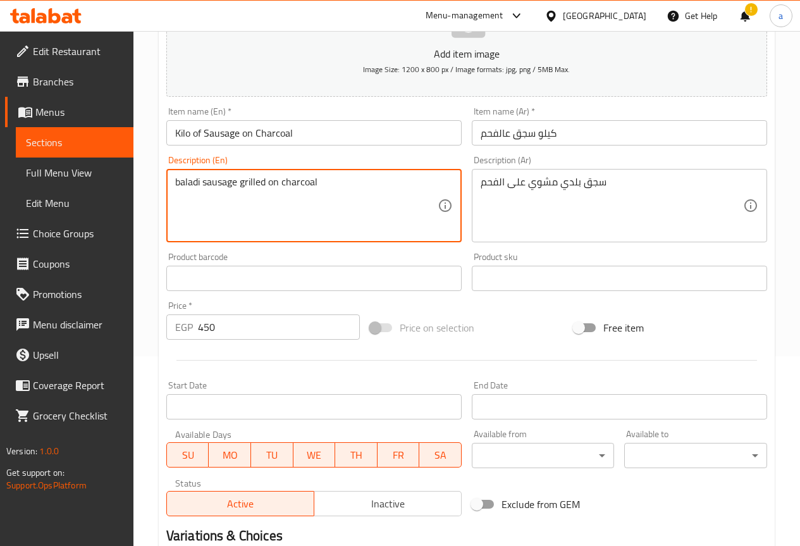
scroll to position [348, 0]
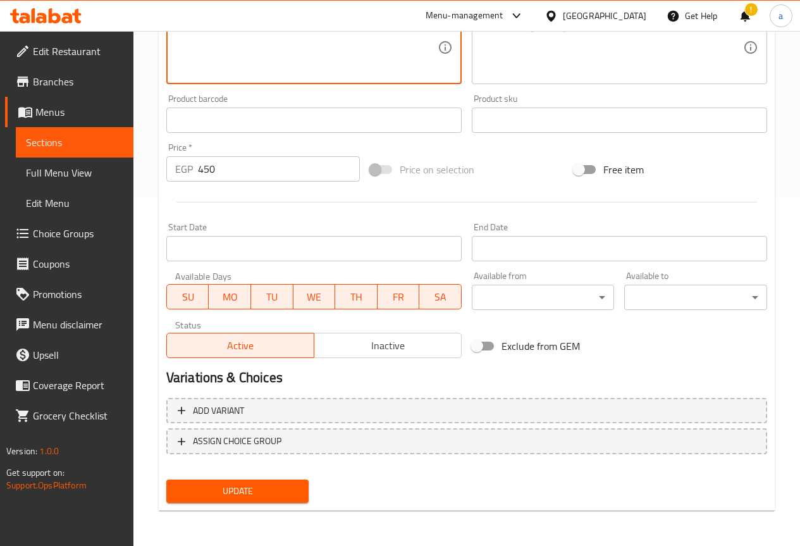
type textarea "baladi sausage grilled on charcoal"
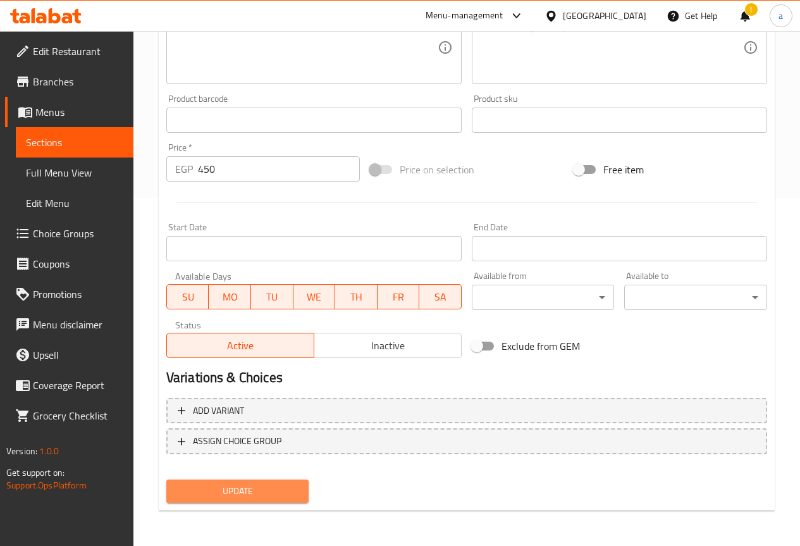
click at [262, 493] on span "Update" at bounding box center [237, 491] width 123 height 16
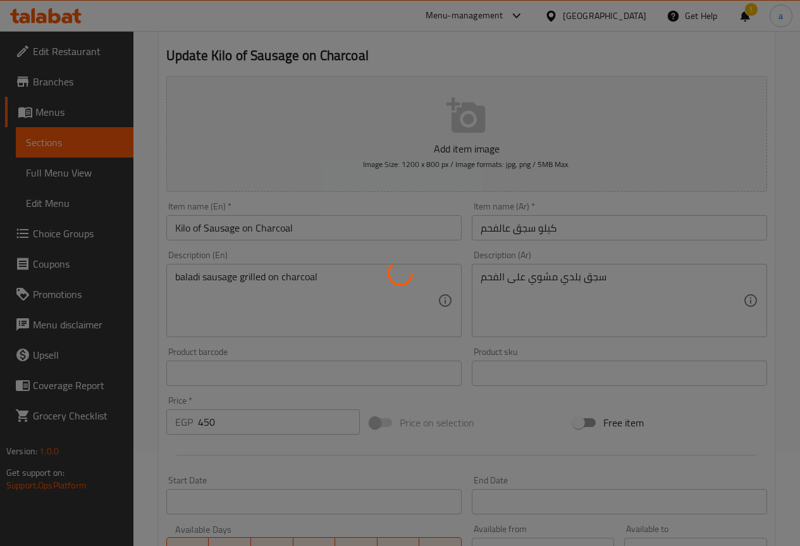
scroll to position [0, 0]
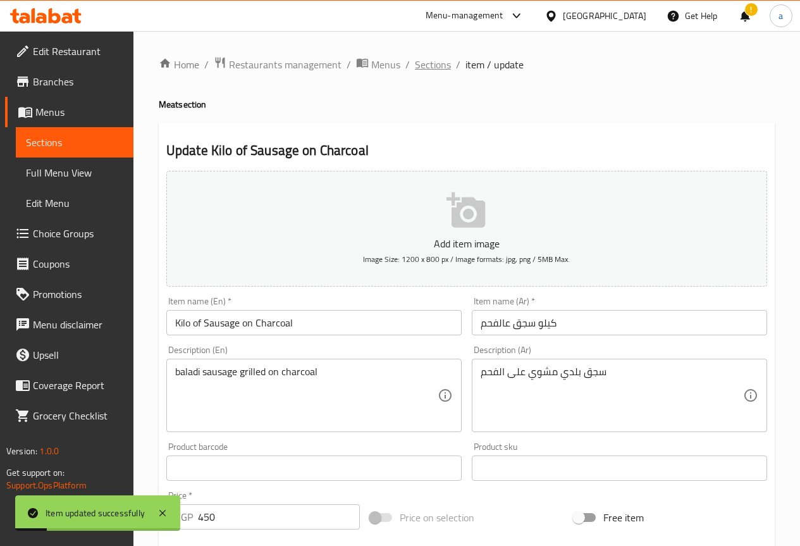
click at [432, 59] on span "Sections" at bounding box center [433, 64] width 36 height 15
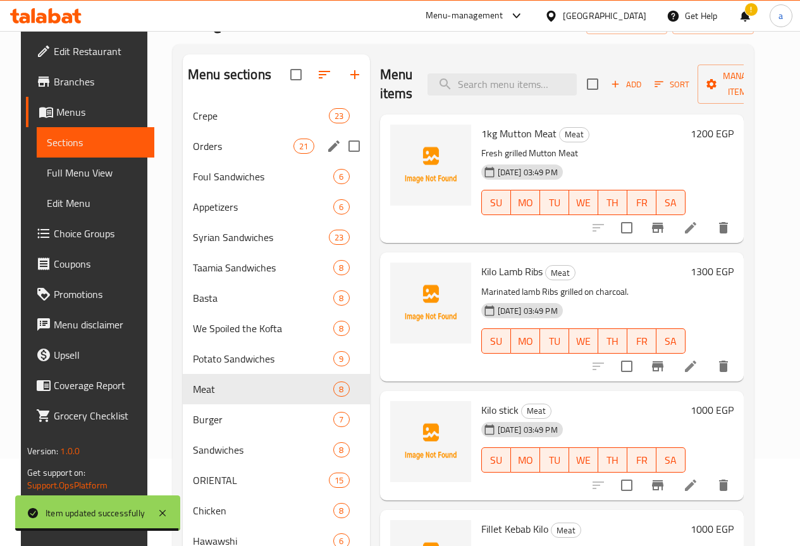
scroll to position [126, 0]
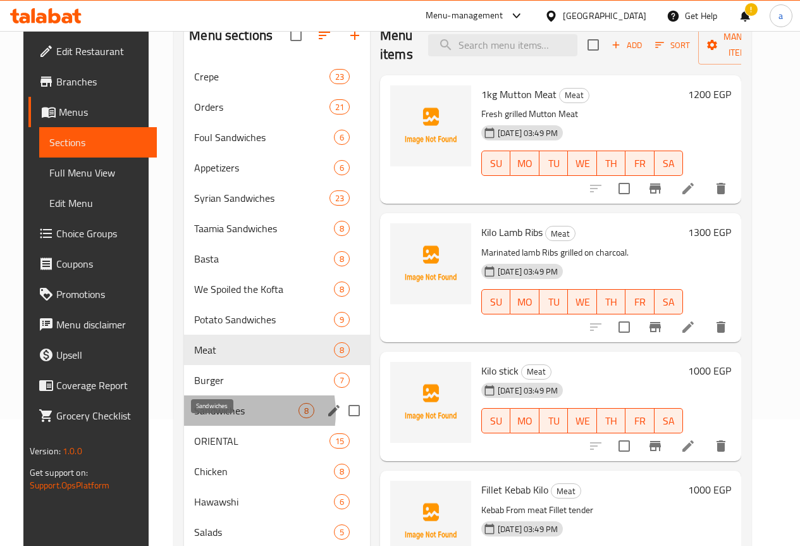
click at [214, 418] on span "Sandwiches" at bounding box center [246, 410] width 104 height 15
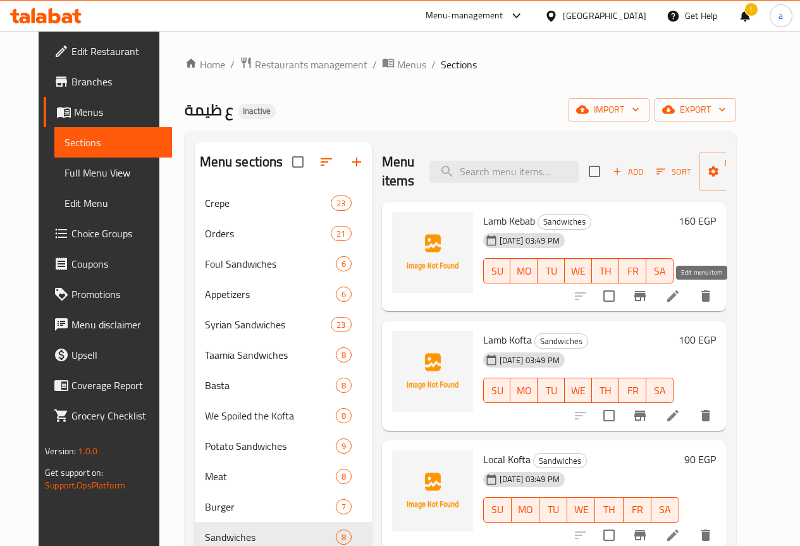
click at [680, 289] on icon at bounding box center [672, 295] width 15 height 15
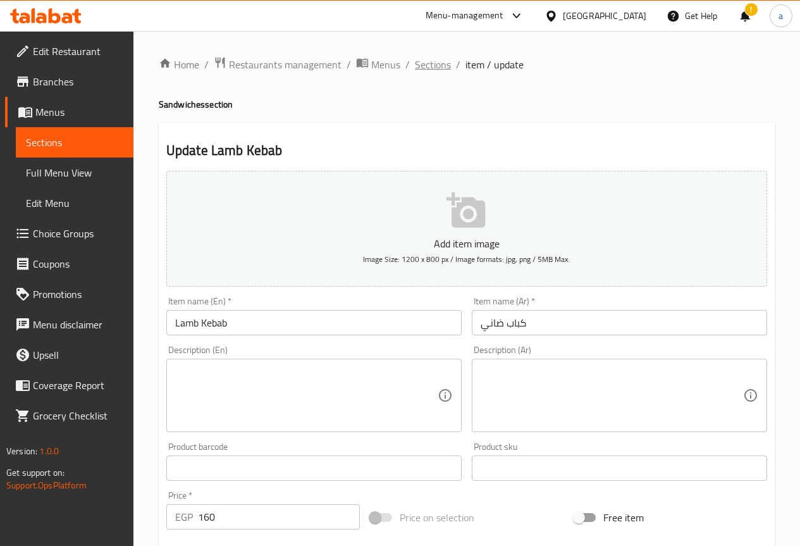
click at [415, 65] on span "Sections" at bounding box center [433, 64] width 36 height 15
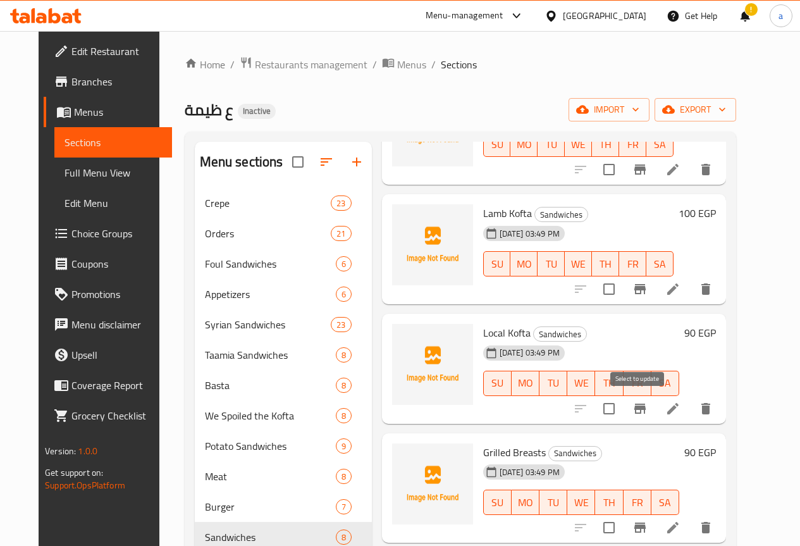
scroll to position [253, 0]
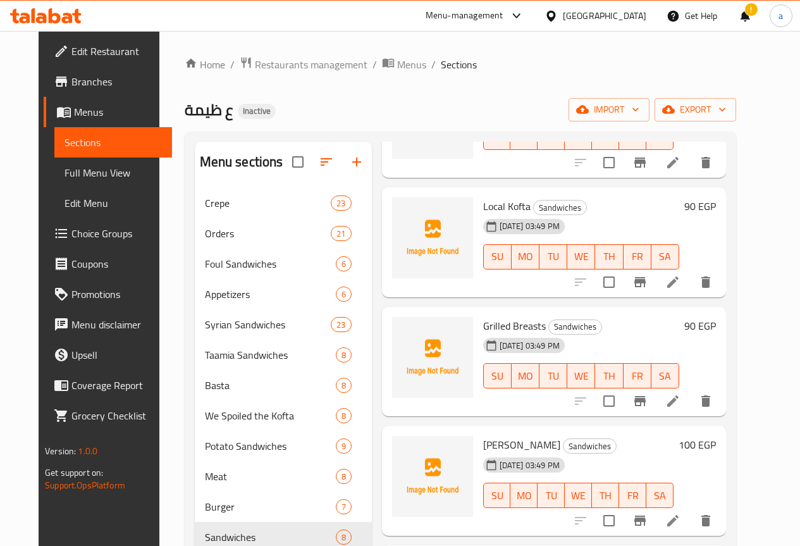
click at [690, 271] on li at bounding box center [672, 282] width 35 height 23
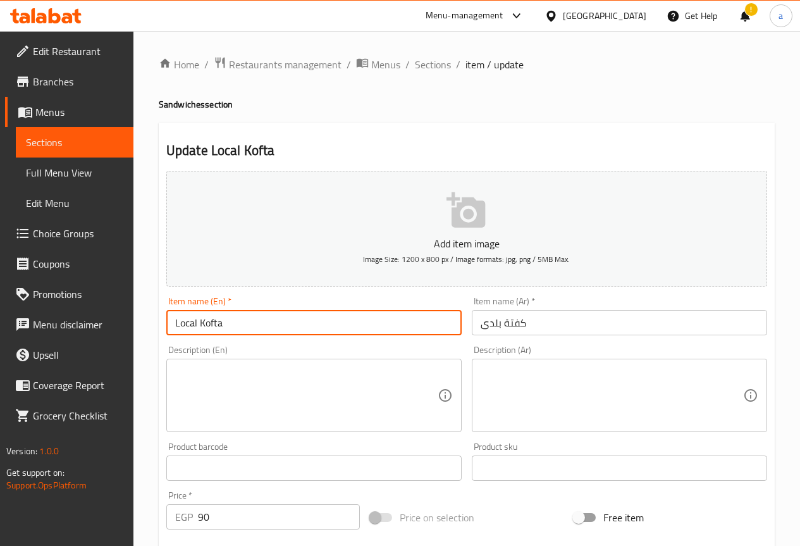
click at [185, 315] on input "Local Kofta" at bounding box center [313, 322] width 295 height 25
type input "baladi Kofta"
click at [243, 370] on textarea at bounding box center [306, 395] width 262 height 60
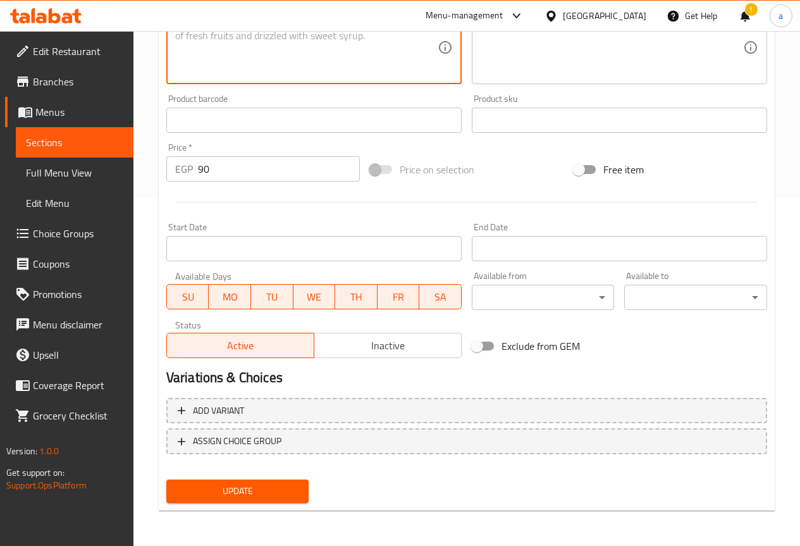
drag, startPoint x: 260, startPoint y: 498, endPoint x: 278, endPoint y: 455, distance: 47.1
click at [261, 496] on span "Update" at bounding box center [237, 491] width 123 height 16
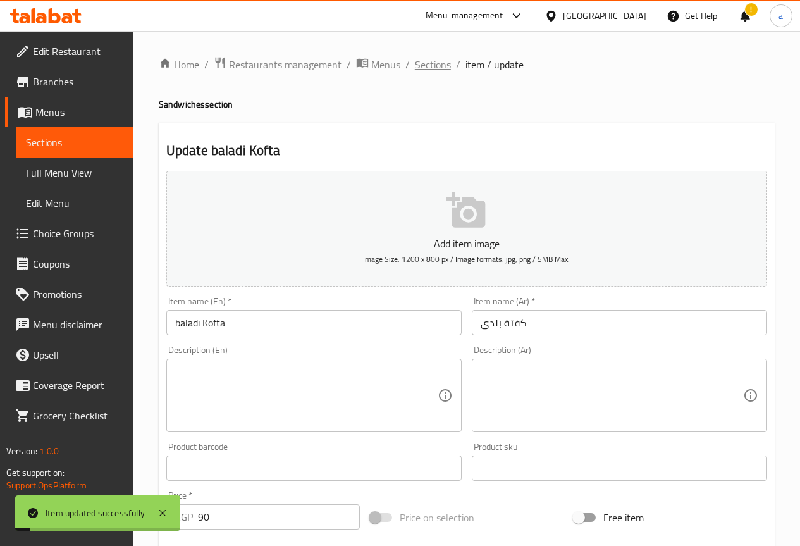
click at [443, 70] on span "Sections" at bounding box center [433, 64] width 36 height 15
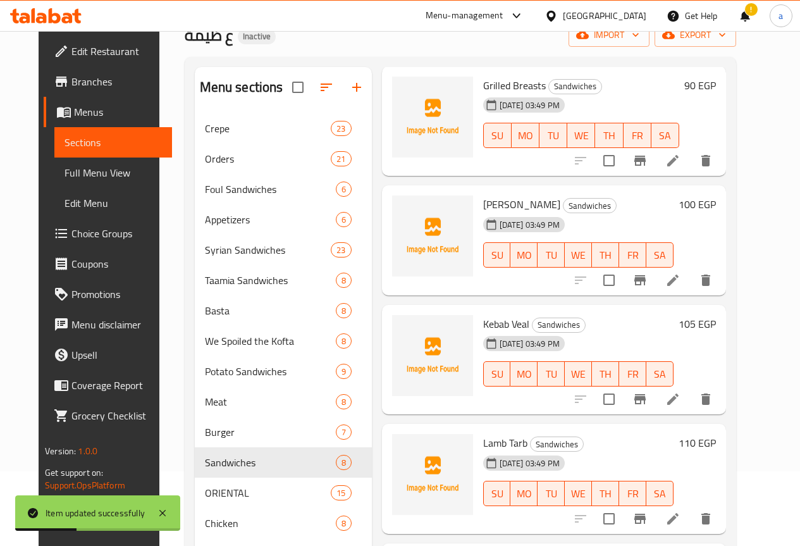
scroll to position [190, 0]
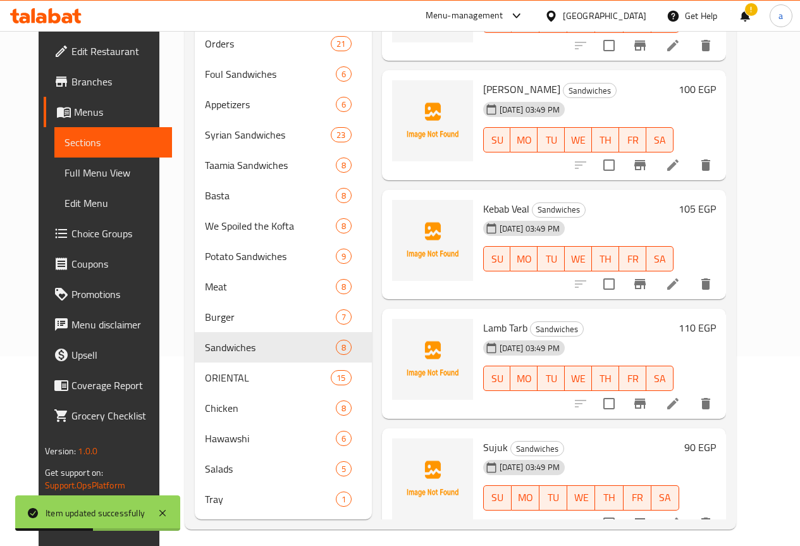
click at [680, 290] on icon at bounding box center [672, 283] width 15 height 15
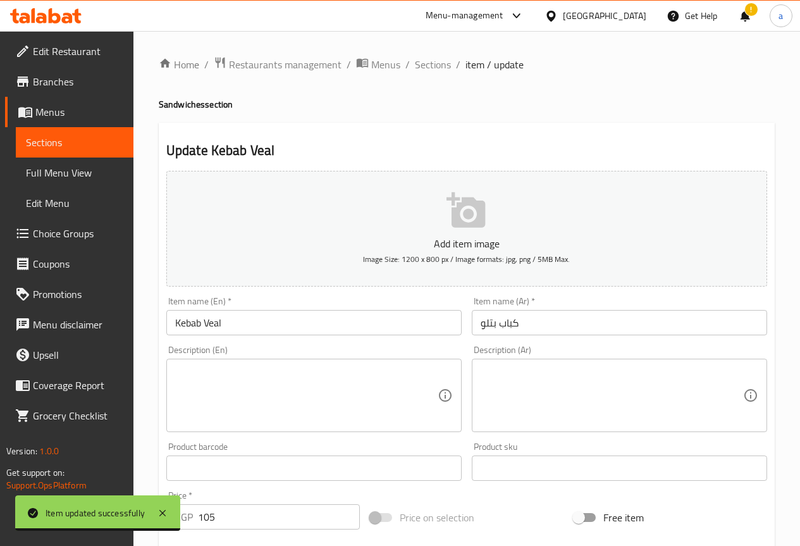
click at [487, 322] on input "كباب بتلو" at bounding box center [619, 322] width 295 height 25
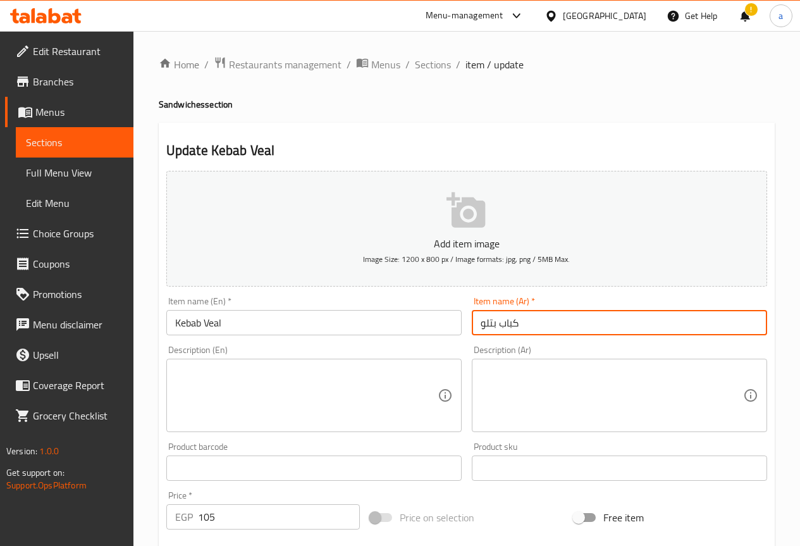
click at [487, 322] on input "كباب بتلو" at bounding box center [619, 322] width 295 height 25
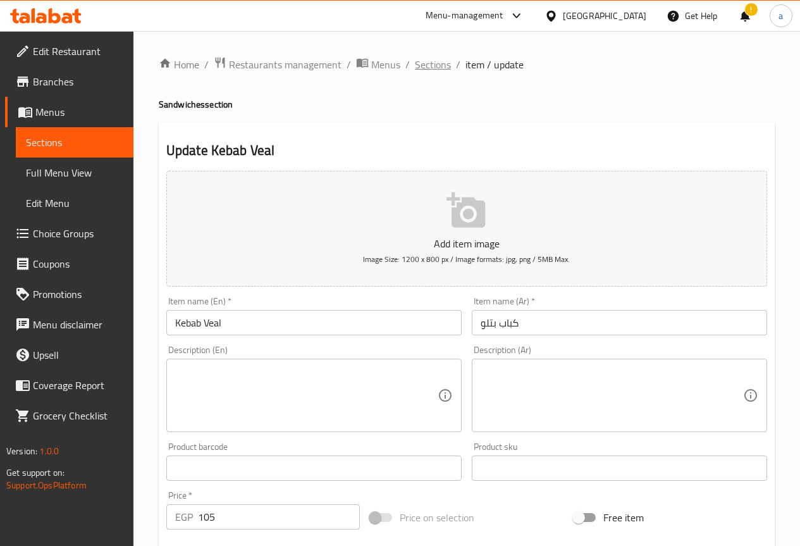
click at [434, 68] on span "Sections" at bounding box center [433, 64] width 36 height 15
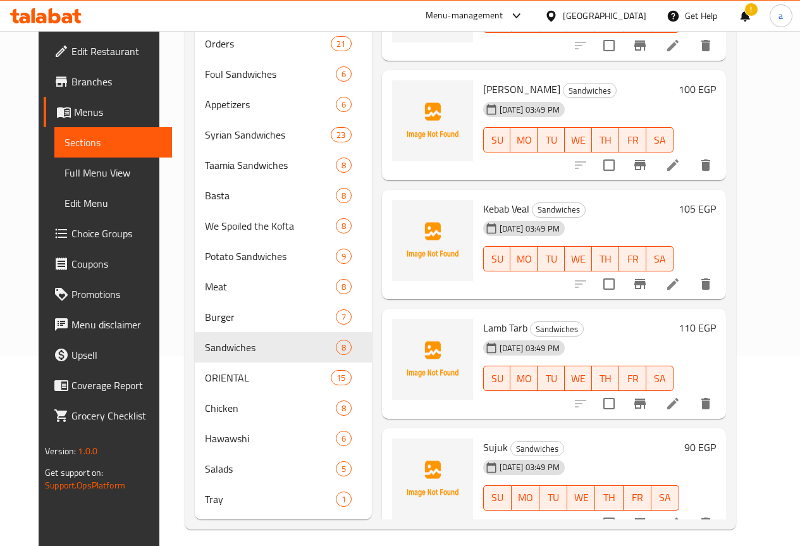
scroll to position [217, 0]
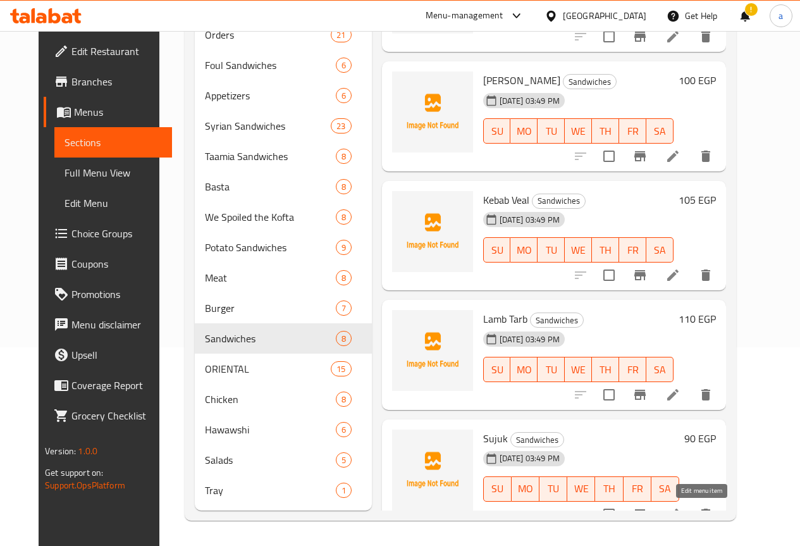
click at [680, 506] on icon at bounding box center [672, 513] width 15 height 15
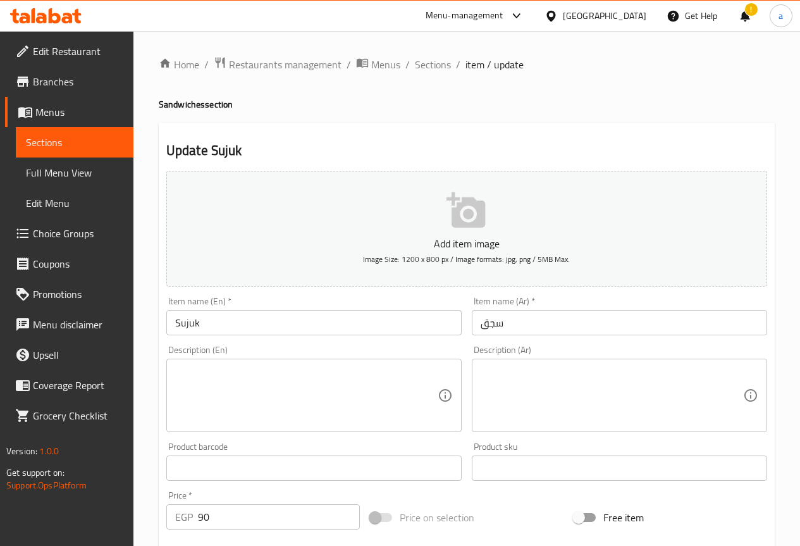
click at [374, 327] on input "Sujuk" at bounding box center [313, 322] width 295 height 25
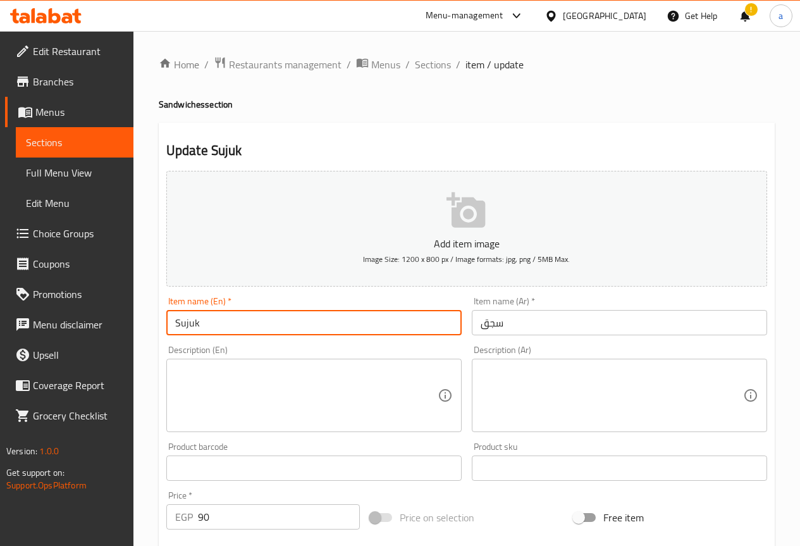
click at [374, 327] on input "Sujuk" at bounding box center [313, 322] width 295 height 25
click at [581, 333] on input "سجق" at bounding box center [619, 322] width 295 height 25
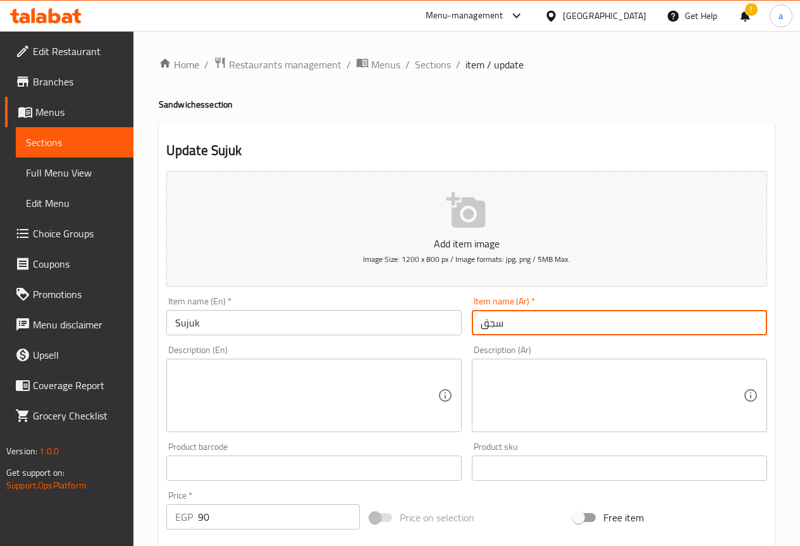
click at [581, 333] on input "سجق" at bounding box center [619, 322] width 295 height 25
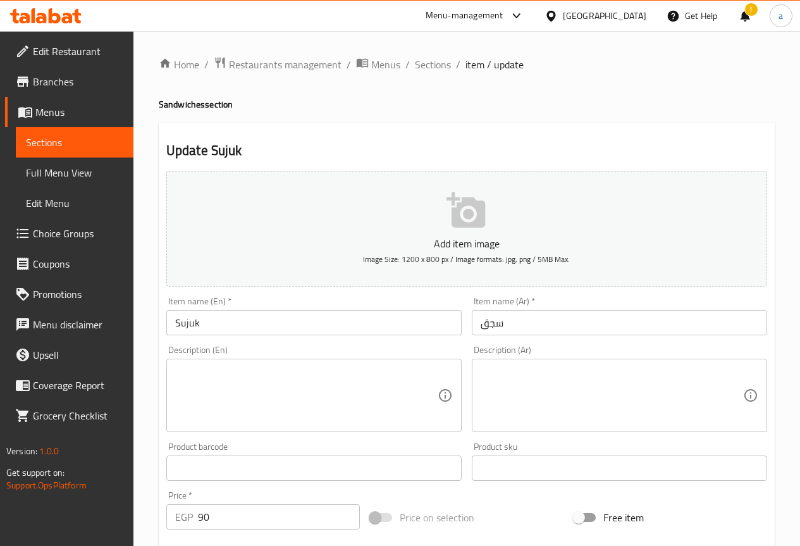
click at [506, 318] on input "سجق" at bounding box center [619, 322] width 295 height 25
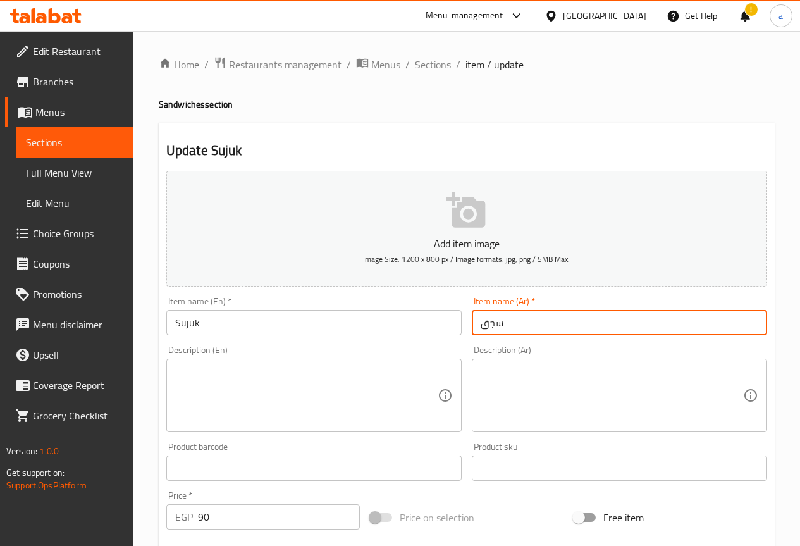
click at [506, 318] on input "سجق" at bounding box center [619, 322] width 295 height 25
click at [532, 316] on input "سجق" at bounding box center [619, 322] width 295 height 25
click at [299, 333] on input "Sujuk" at bounding box center [313, 322] width 295 height 25
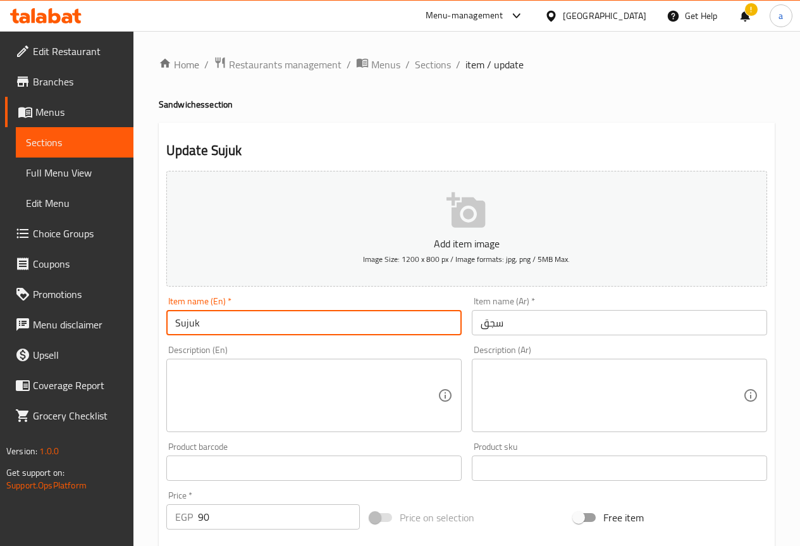
click at [299, 332] on input "Sujuk" at bounding box center [313, 322] width 295 height 25
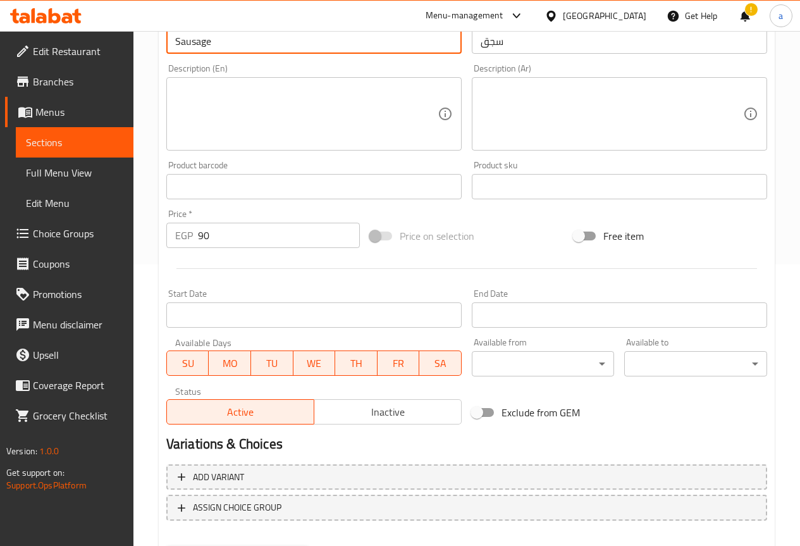
scroll to position [316, 0]
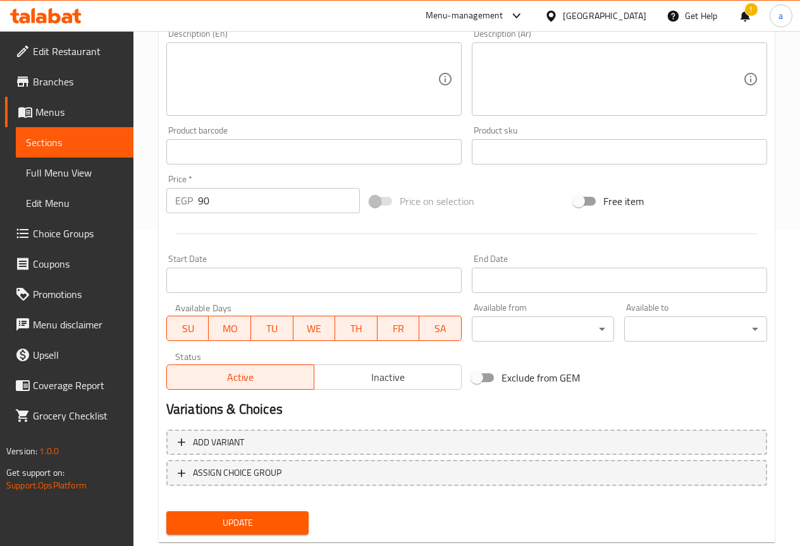
type input "Sausage"
click at [264, 518] on span "Update" at bounding box center [237, 523] width 123 height 16
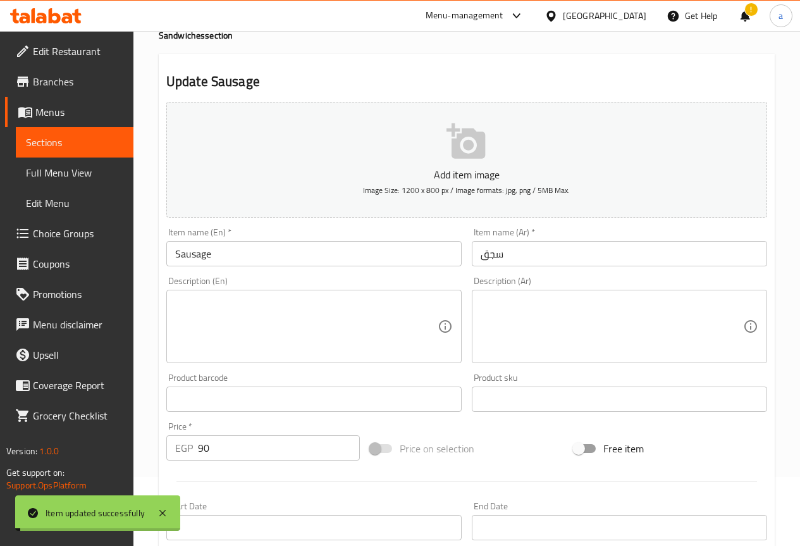
scroll to position [0, 0]
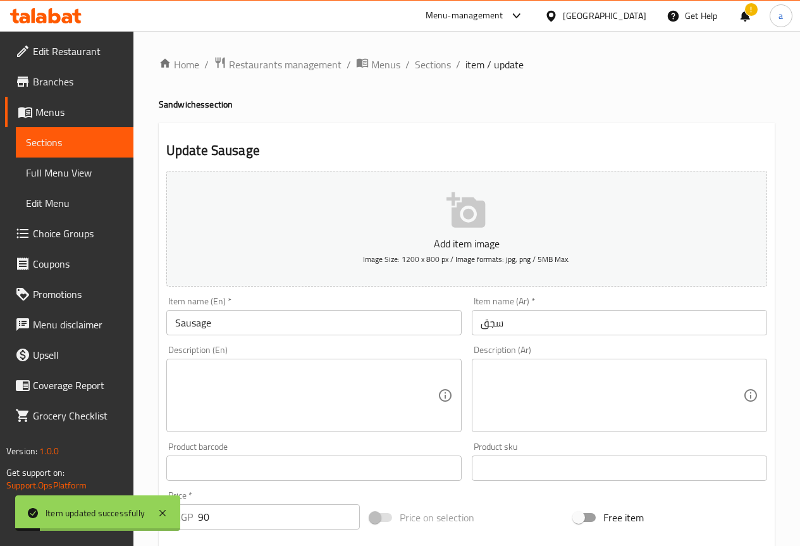
click at [429, 52] on div "Home / Restaurants management / Menus / Sections / item / update Sandwiches sec…" at bounding box center [466, 462] width 666 height 862
click at [433, 61] on span "Sections" at bounding box center [433, 64] width 36 height 15
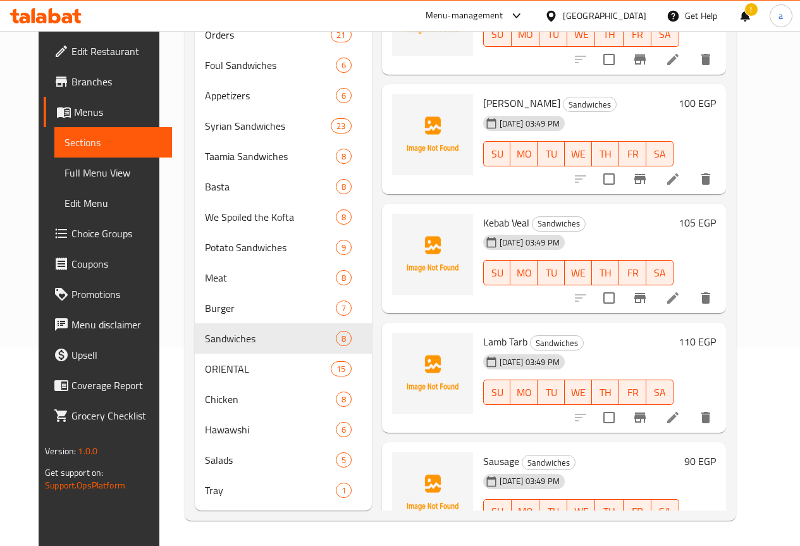
scroll to position [419, 0]
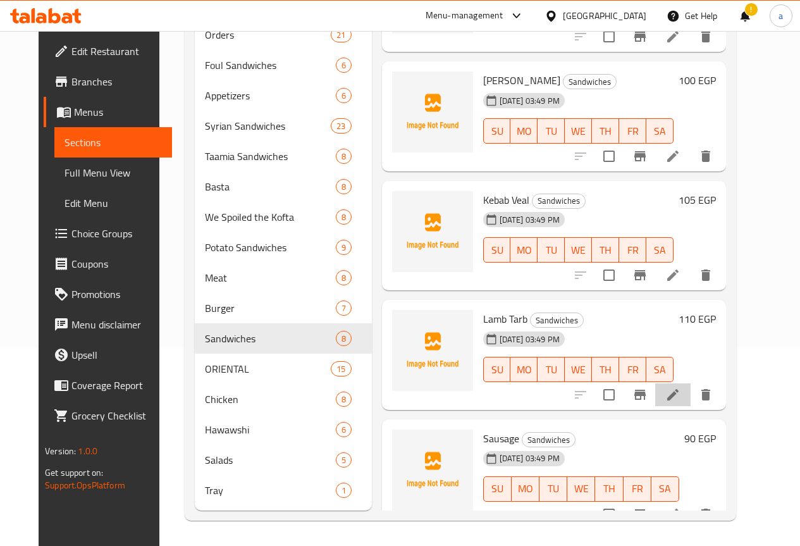
click at [690, 384] on li at bounding box center [672, 394] width 35 height 23
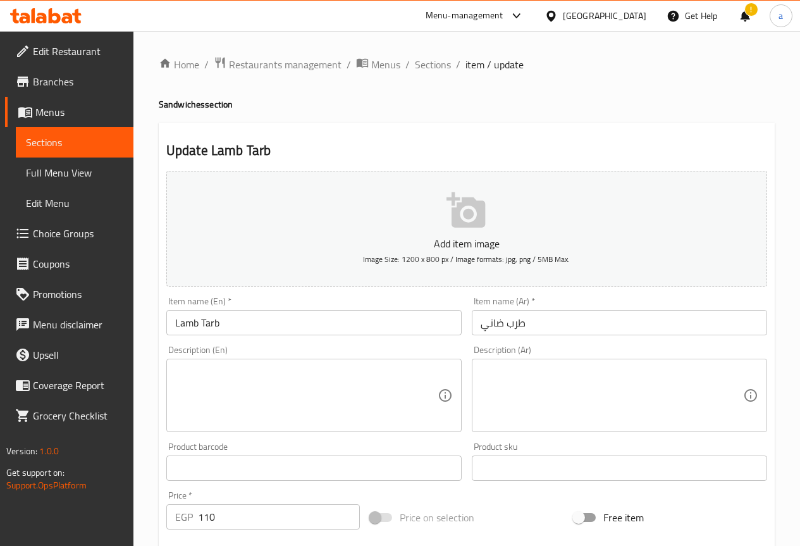
click at [527, 331] on input "طرب ضاني" at bounding box center [619, 322] width 295 height 25
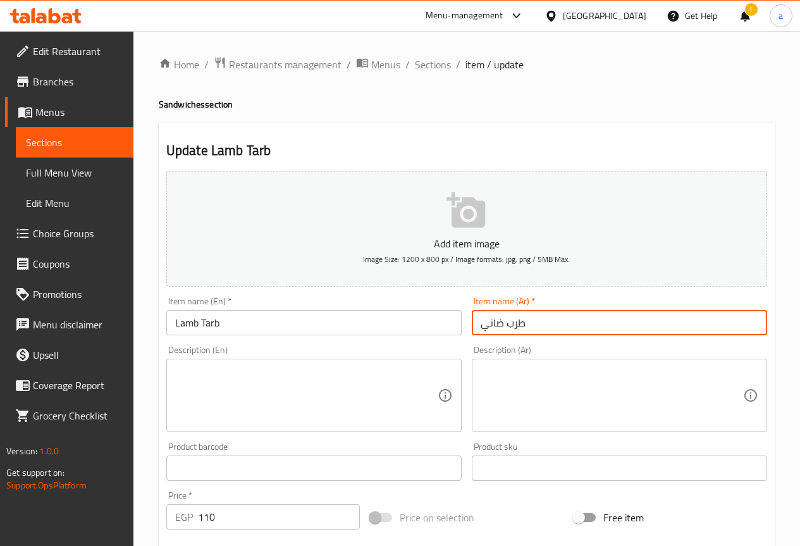
click at [527, 331] on input "طرب ضاني" at bounding box center [619, 322] width 295 height 25
click at [525, 312] on input "طرب ضاني" at bounding box center [619, 322] width 295 height 25
click at [521, 319] on input "طرب ضاني" at bounding box center [619, 322] width 295 height 25
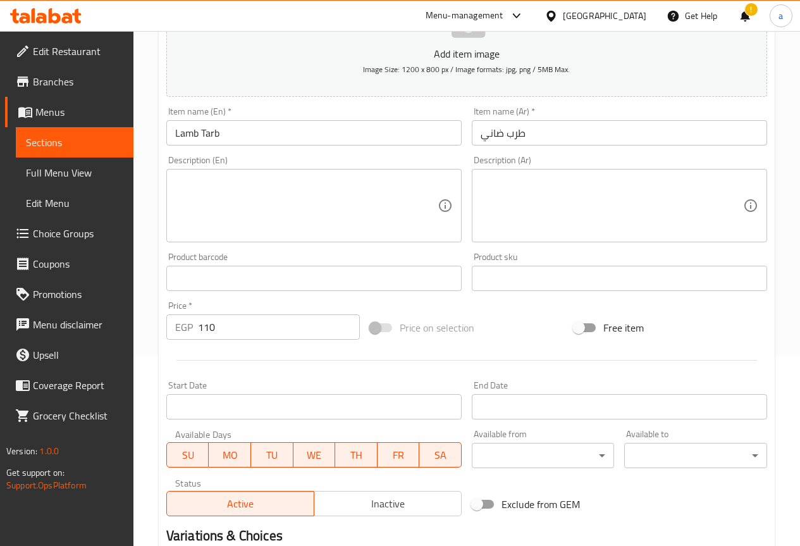
scroll to position [348, 0]
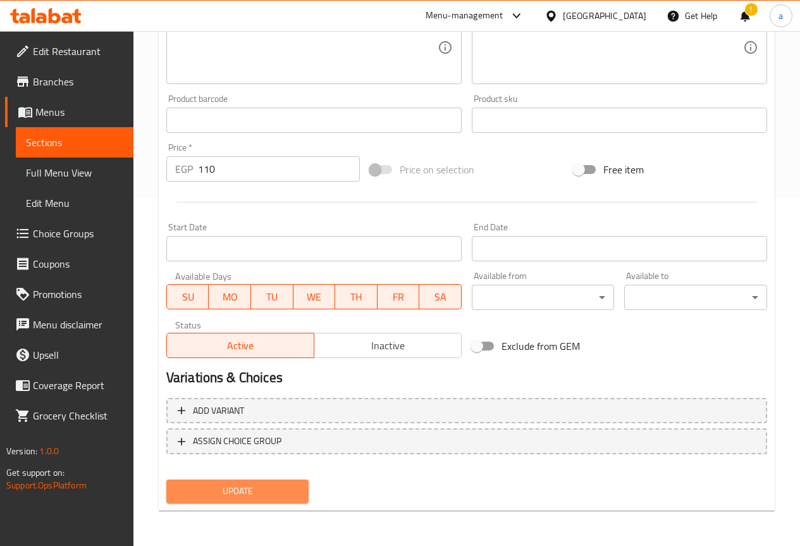
click at [286, 499] on span "Update" at bounding box center [237, 491] width 123 height 16
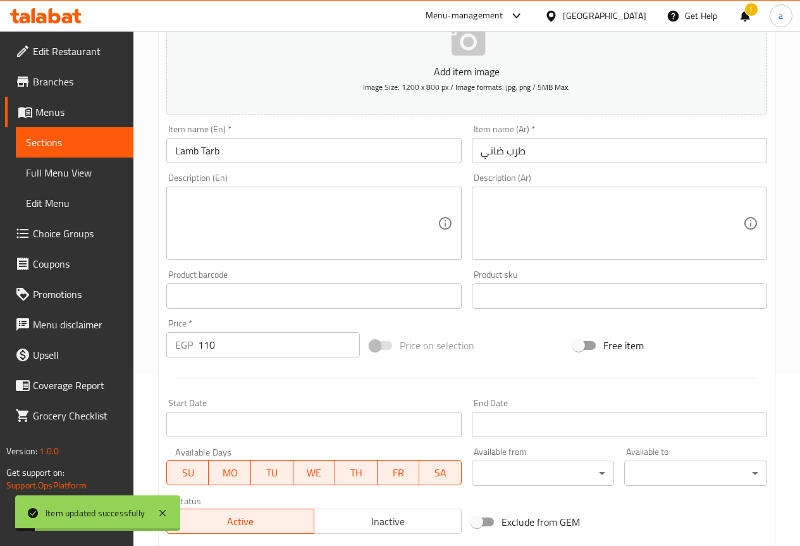
scroll to position [95, 0]
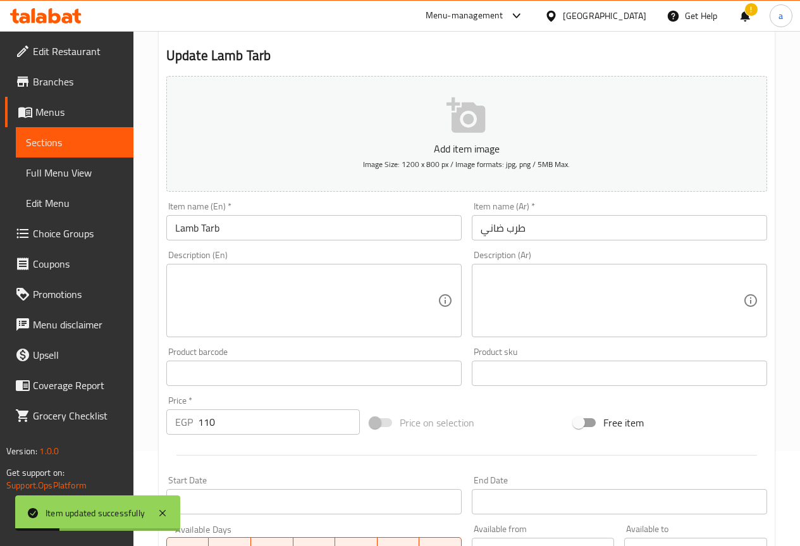
click at [752, 18] on div "!" at bounding box center [745, 16] width 34 height 30
click at [750, 18] on div "!" at bounding box center [745, 16] width 14 height 30
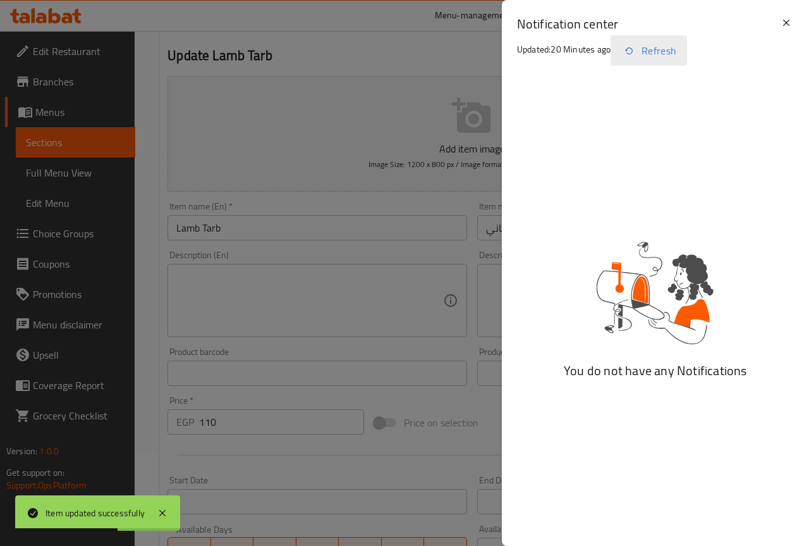
click at [671, 50] on button "Refresh" at bounding box center [649, 50] width 76 height 30
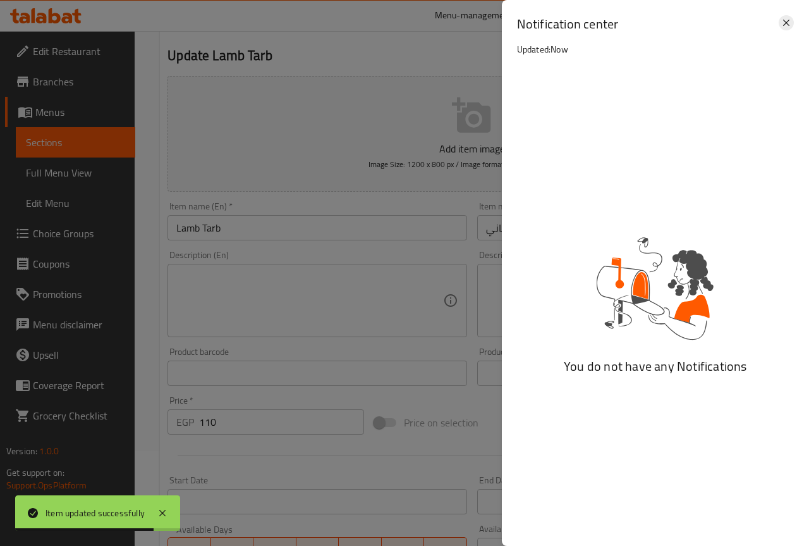
click at [783, 27] on icon at bounding box center [786, 22] width 15 height 15
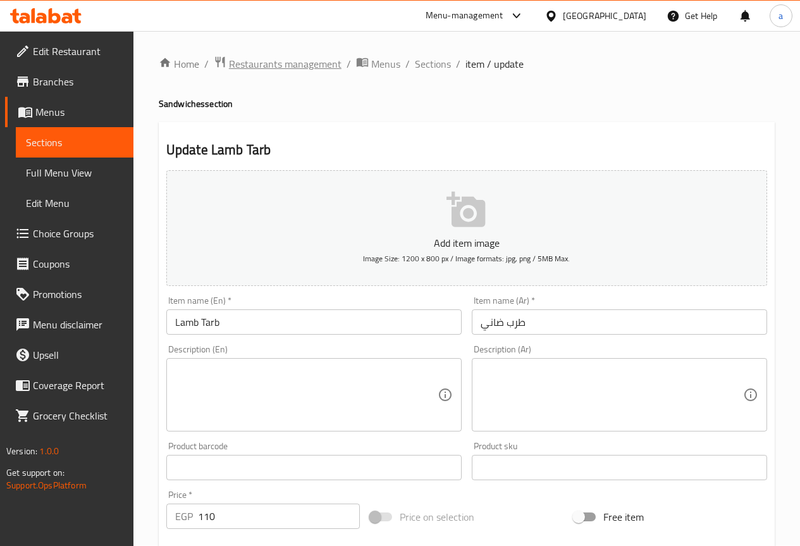
scroll to position [0, 0]
drag, startPoint x: 414, startPoint y: 67, endPoint x: 399, endPoint y: 85, distance: 23.8
click at [415, 67] on span "Sections" at bounding box center [433, 64] width 36 height 15
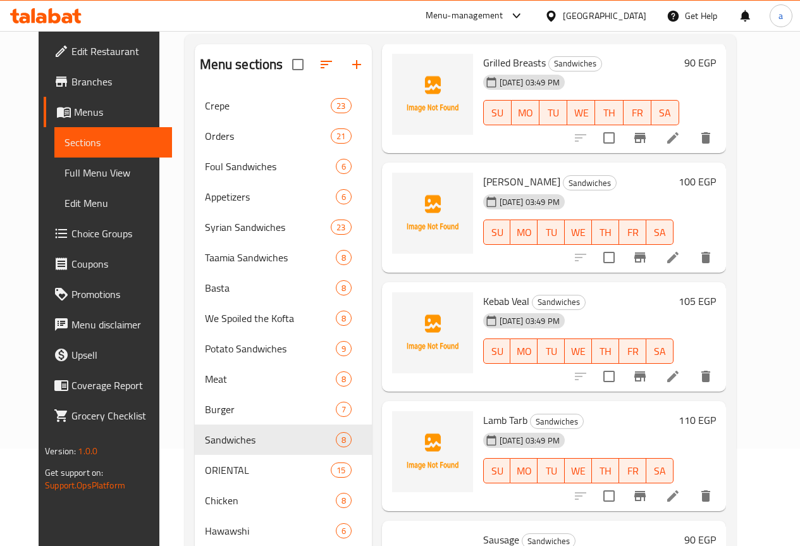
scroll to position [217, 0]
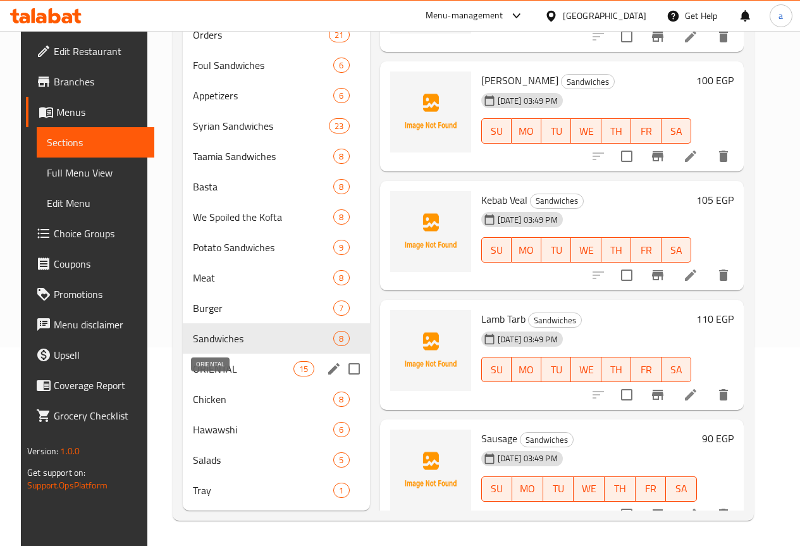
click at [207, 367] on span "ORIENTAL" at bounding box center [243, 368] width 101 height 15
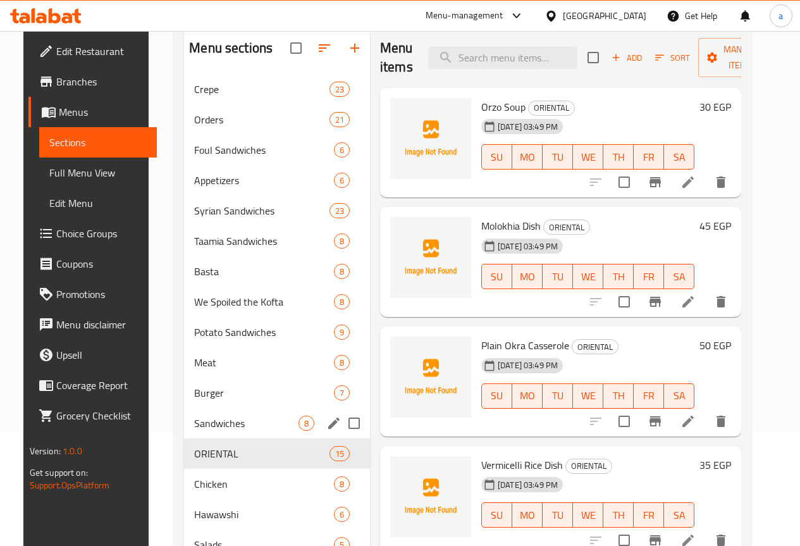
scroll to position [190, 0]
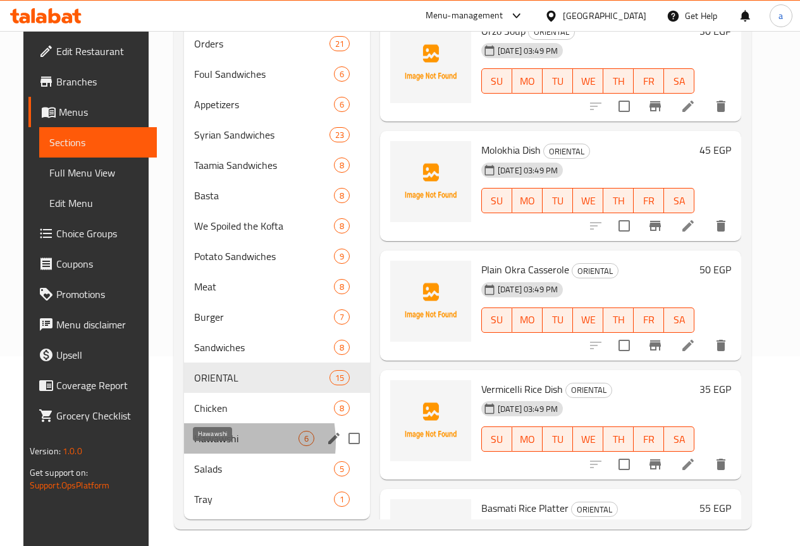
click at [198, 446] on span "Hawawshi" at bounding box center [246, 438] width 104 height 15
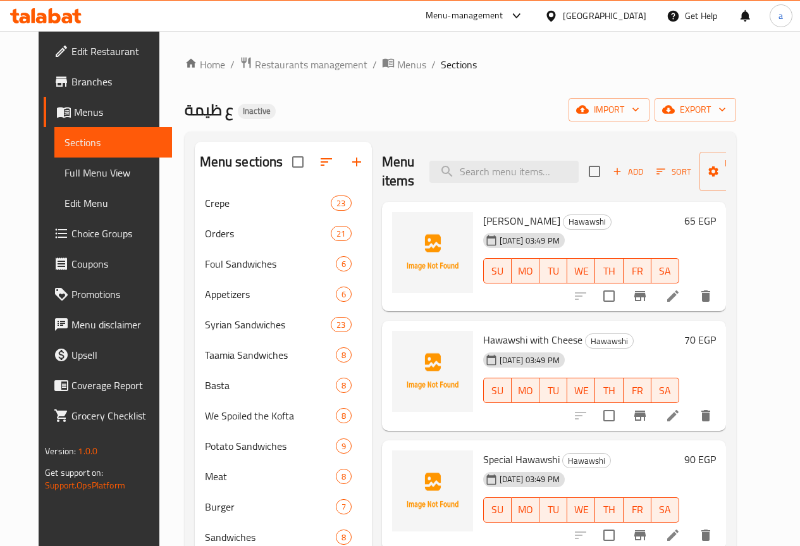
click at [690, 292] on li at bounding box center [672, 296] width 35 height 23
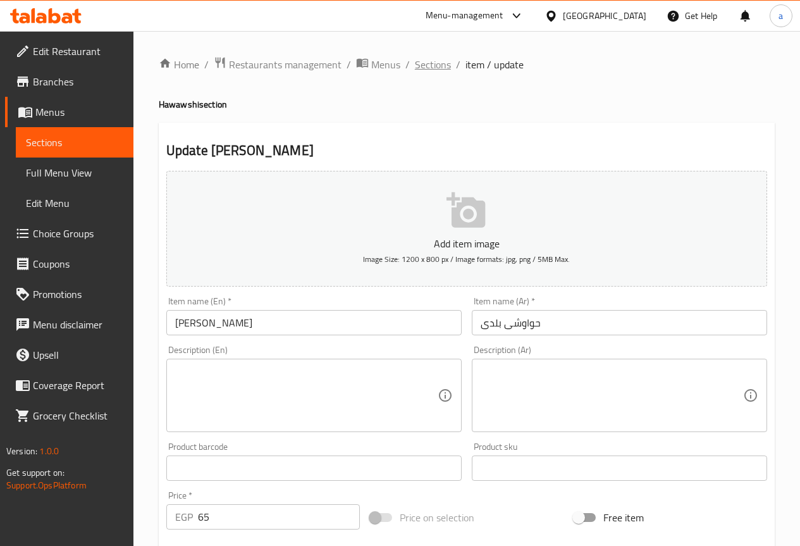
click at [429, 57] on span "Sections" at bounding box center [433, 64] width 36 height 15
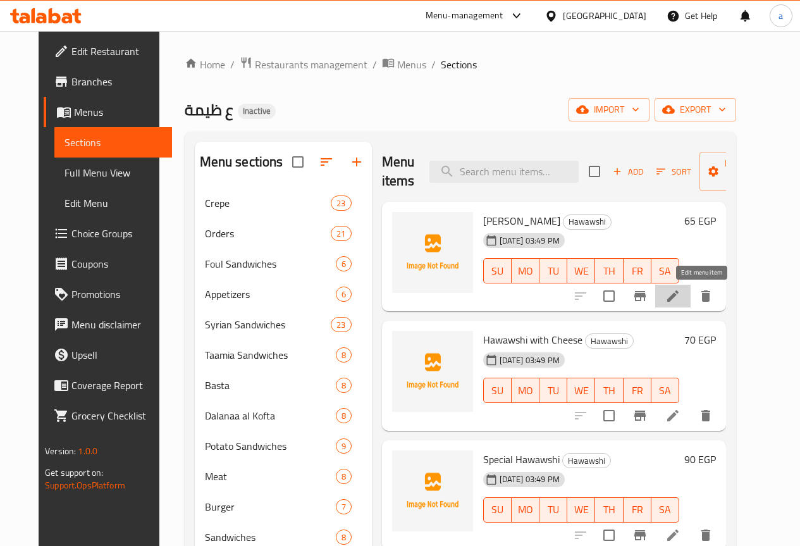
click at [680, 291] on icon at bounding box center [672, 295] width 15 height 15
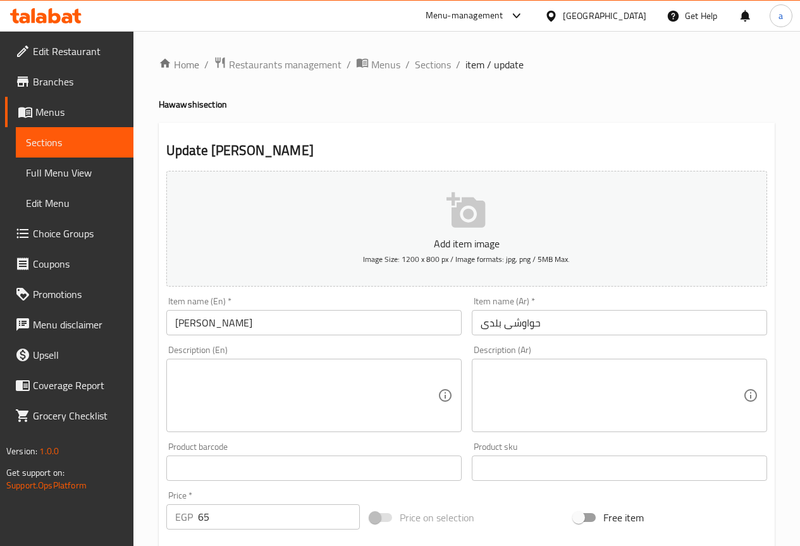
click at [300, 507] on input "65" at bounding box center [279, 516] width 162 height 25
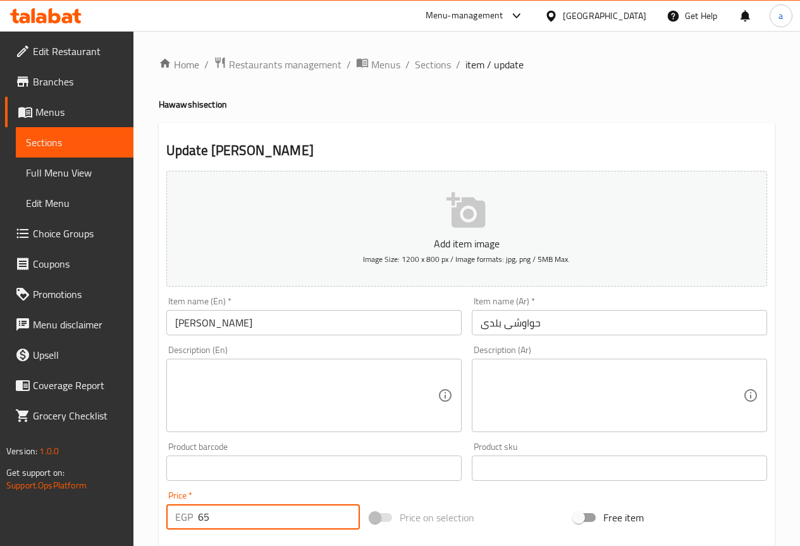
click at [300, 507] on input "65" at bounding box center [279, 516] width 162 height 25
click at [300, 507] on input "657" at bounding box center [279, 516] width 162 height 25
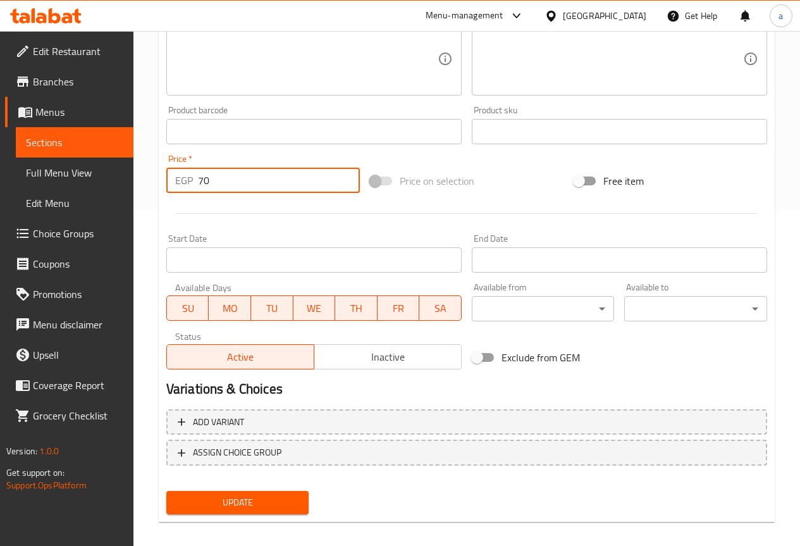
scroll to position [348, 0]
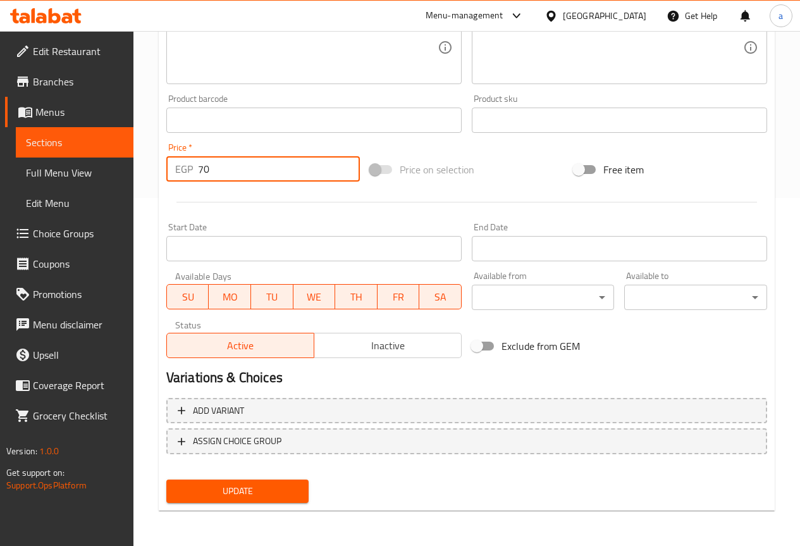
type input "70"
click at [290, 493] on span "Update" at bounding box center [237, 491] width 123 height 16
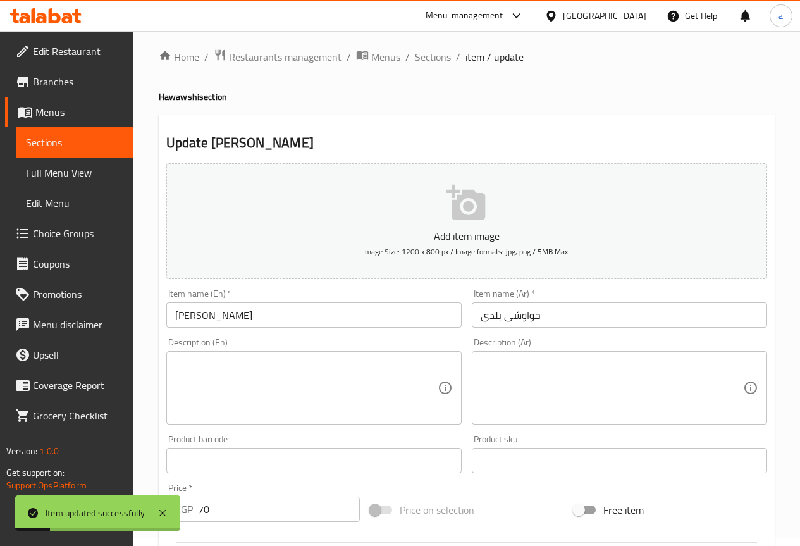
scroll to position [0, 0]
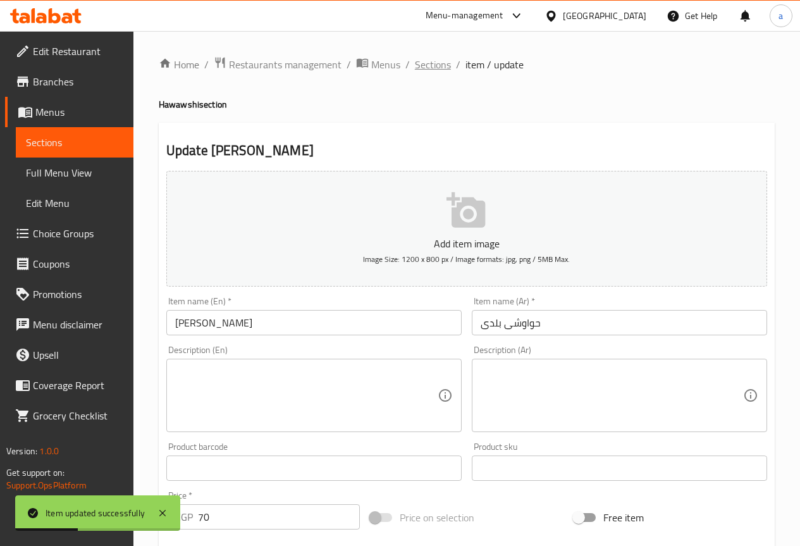
click at [424, 58] on span "Sections" at bounding box center [433, 64] width 36 height 15
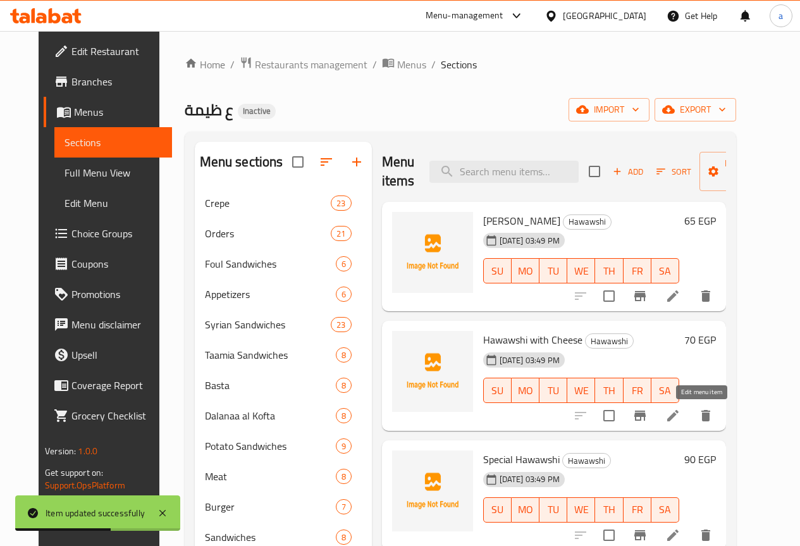
click at [680, 414] on icon at bounding box center [672, 415] width 15 height 15
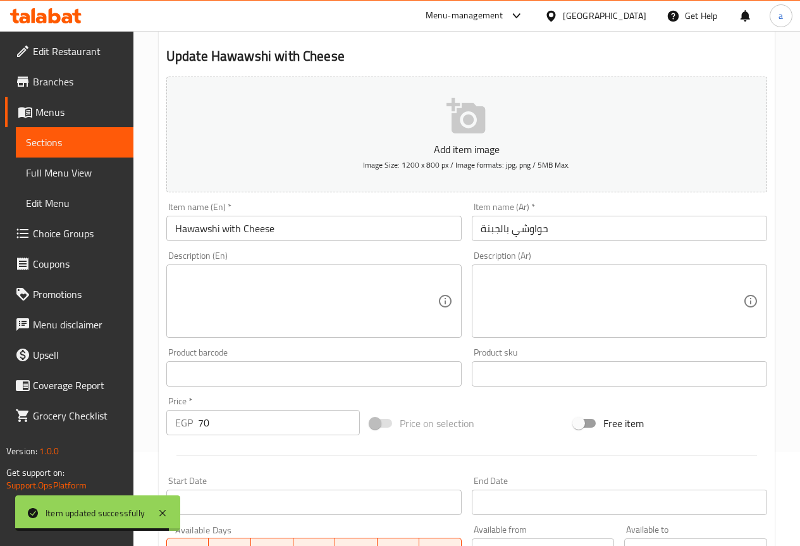
scroll to position [190, 0]
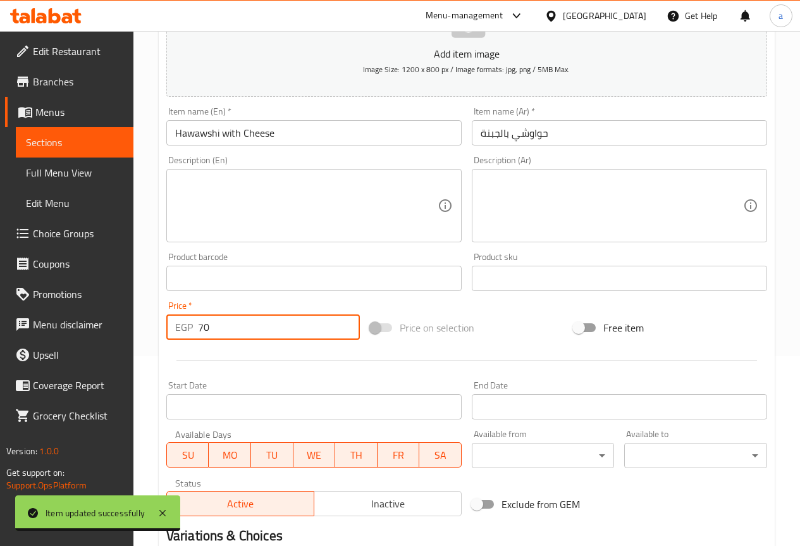
click at [255, 327] on input "70" at bounding box center [279, 326] width 162 height 25
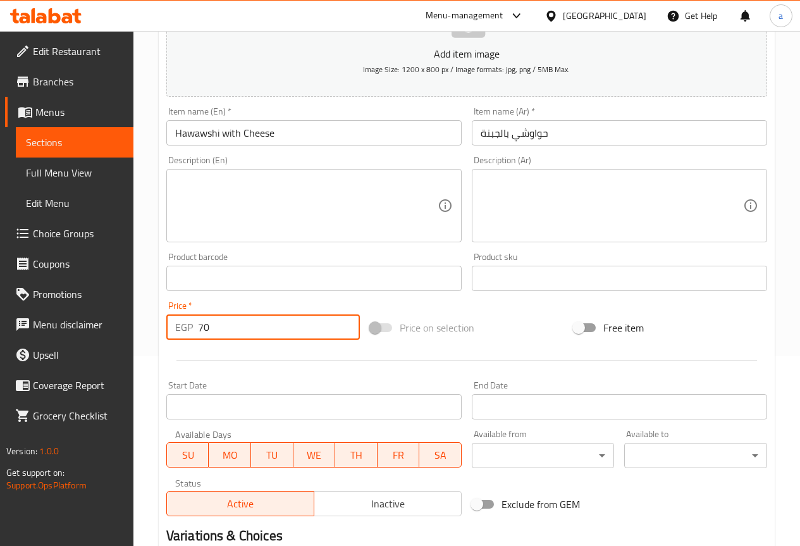
click at [255, 327] on input "70" at bounding box center [279, 326] width 162 height 25
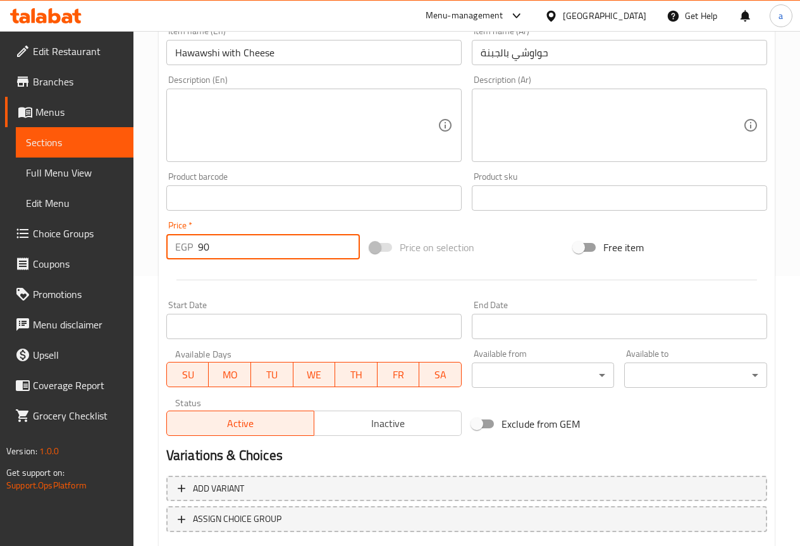
scroll to position [348, 0]
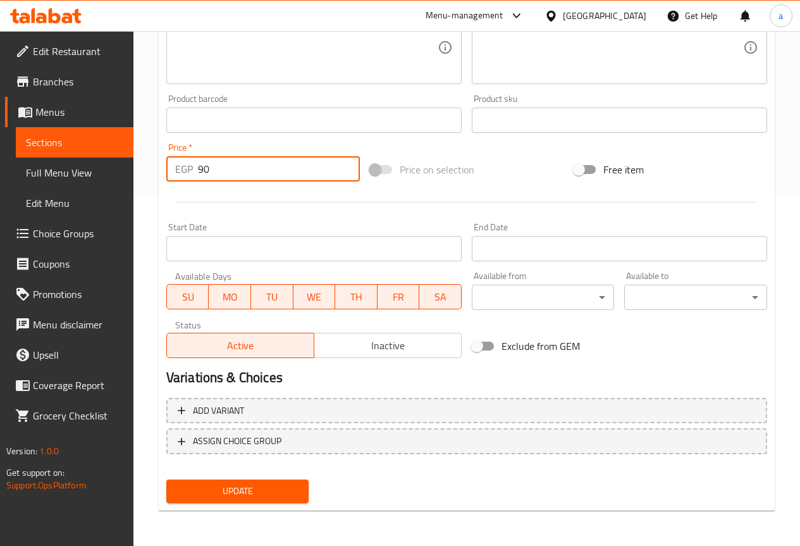
type input "90"
click at [252, 485] on span "Update" at bounding box center [237, 491] width 123 height 16
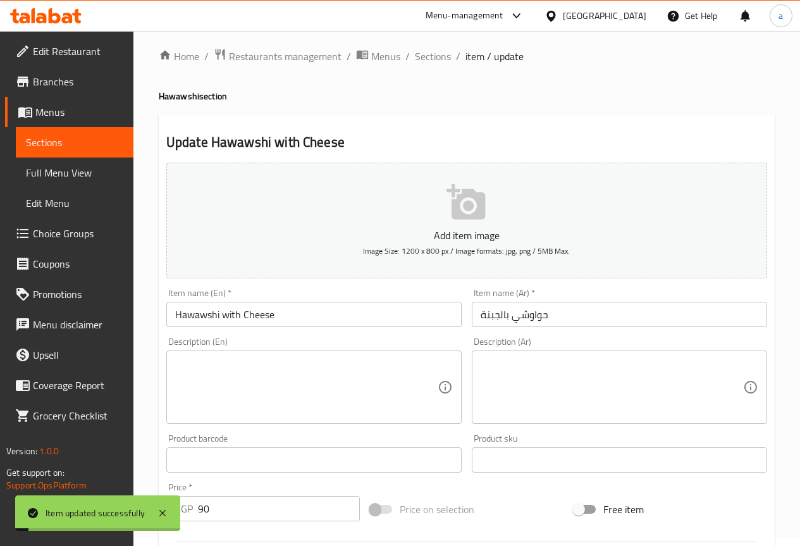
scroll to position [0, 0]
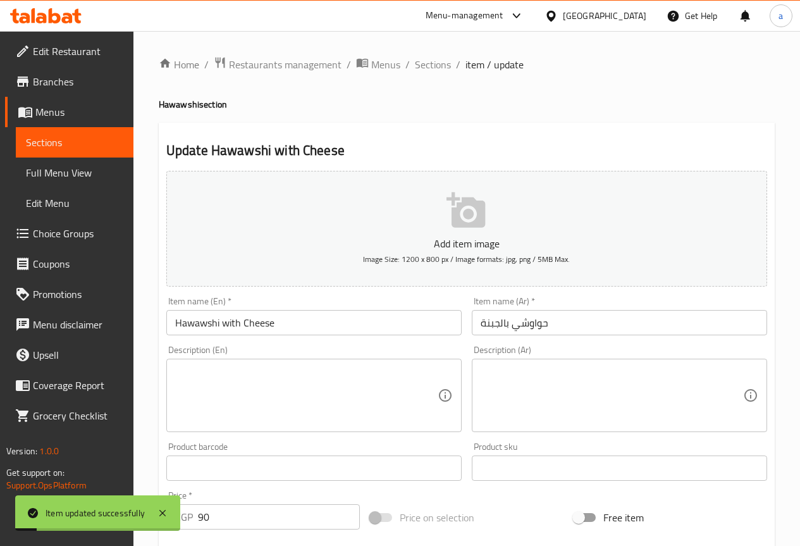
click at [435, 76] on div "Home / Restaurants management / Menus / Sections / item / update Hawawshi secti…" at bounding box center [467, 462] width 616 height 812
click at [435, 69] on span "Sections" at bounding box center [433, 64] width 36 height 15
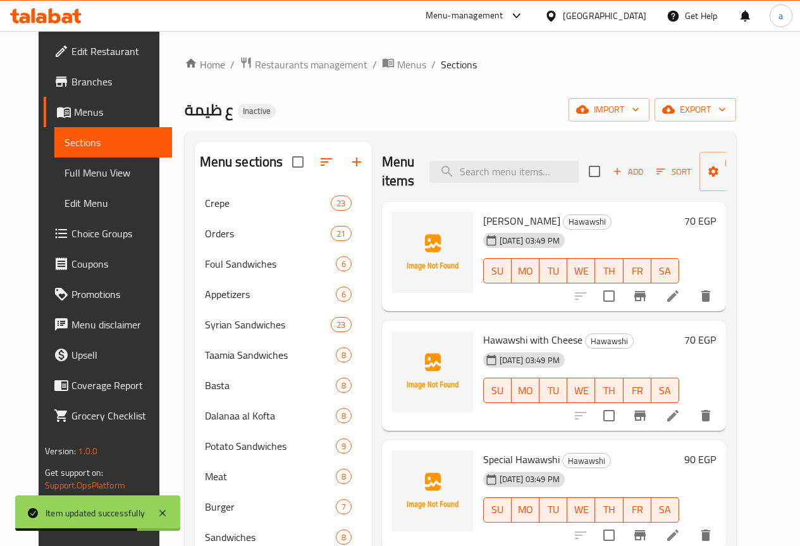
scroll to position [126, 0]
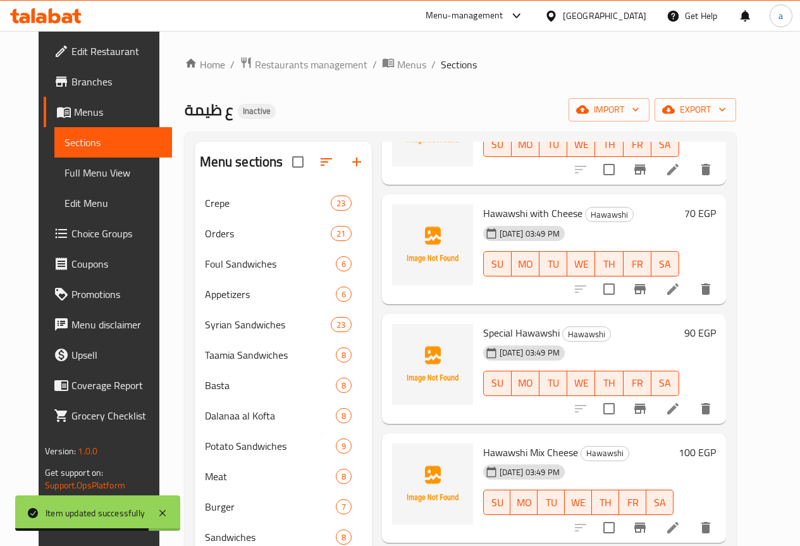
click at [680, 410] on icon at bounding box center [672, 408] width 15 height 15
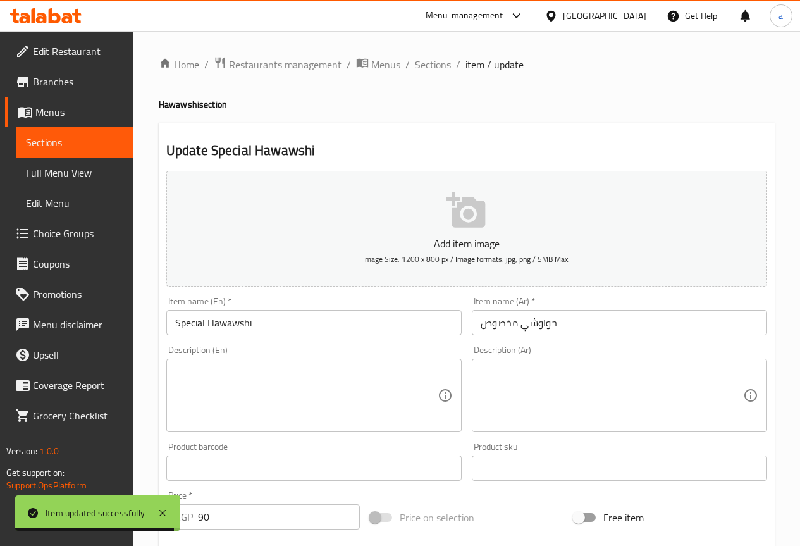
click at [240, 505] on input "90" at bounding box center [279, 516] width 162 height 25
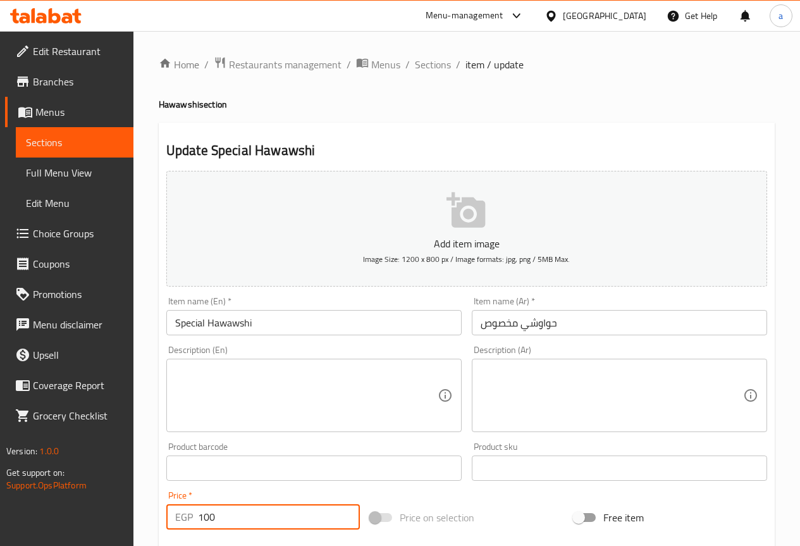
type input "100"
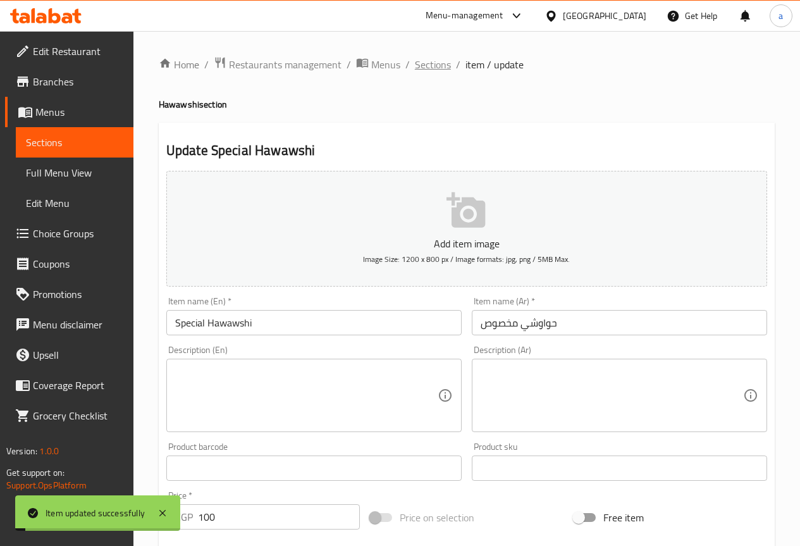
click at [422, 61] on span "Sections" at bounding box center [433, 64] width 36 height 15
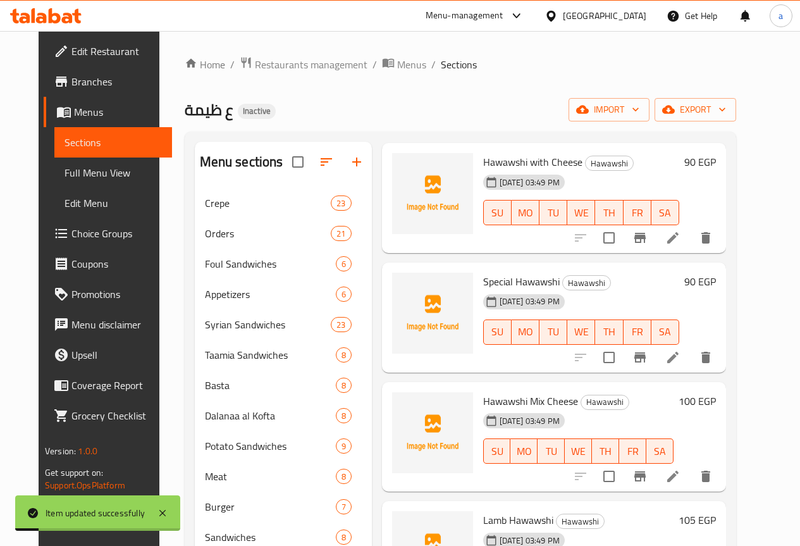
scroll to position [180, 0]
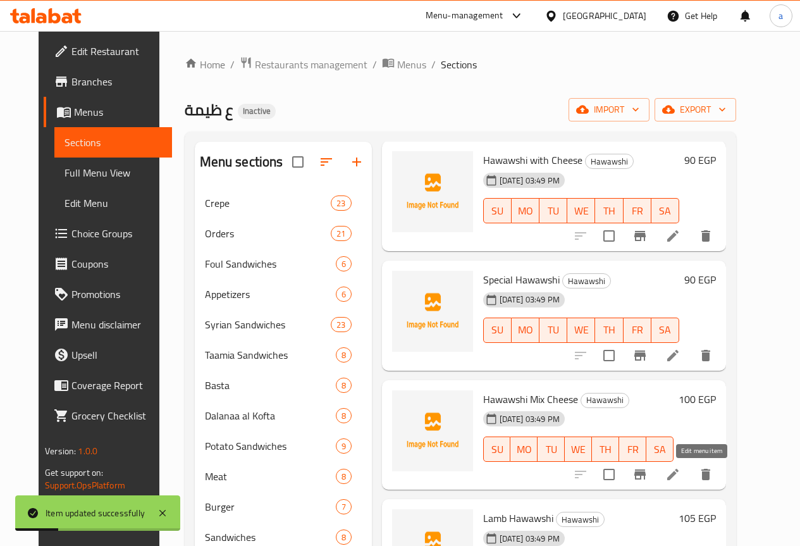
click at [680, 469] on icon at bounding box center [672, 474] width 15 height 15
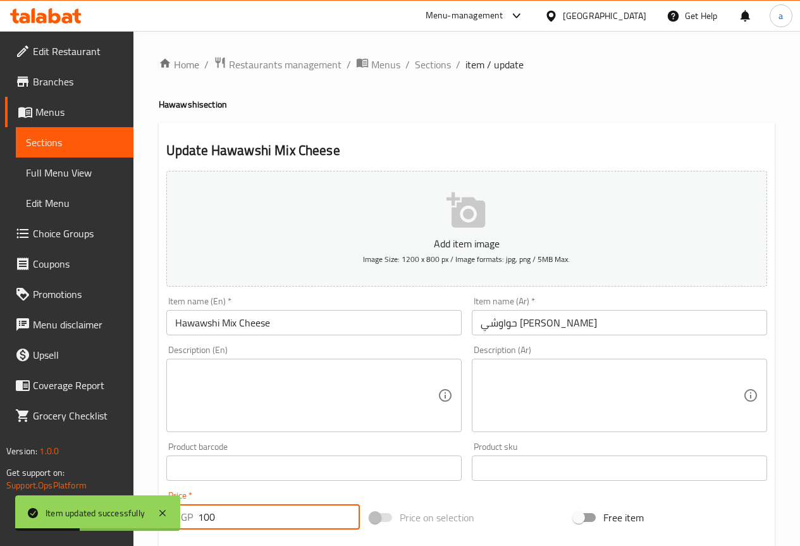
click at [296, 511] on input "100" at bounding box center [279, 516] width 162 height 25
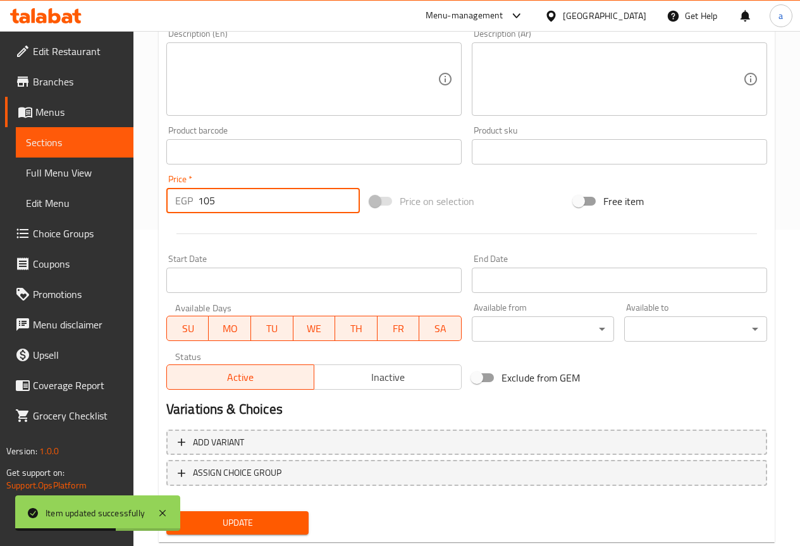
type input "105"
click at [296, 511] on button "Update" at bounding box center [237, 522] width 143 height 23
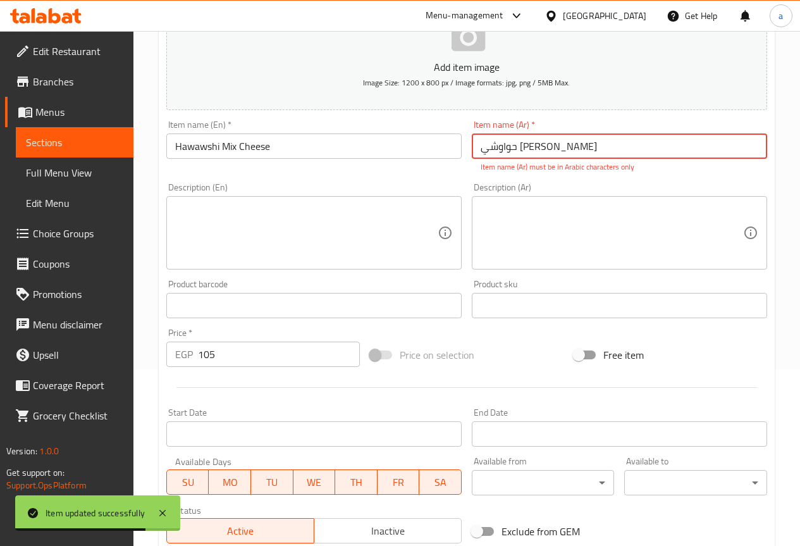
scroll to position [172, 0]
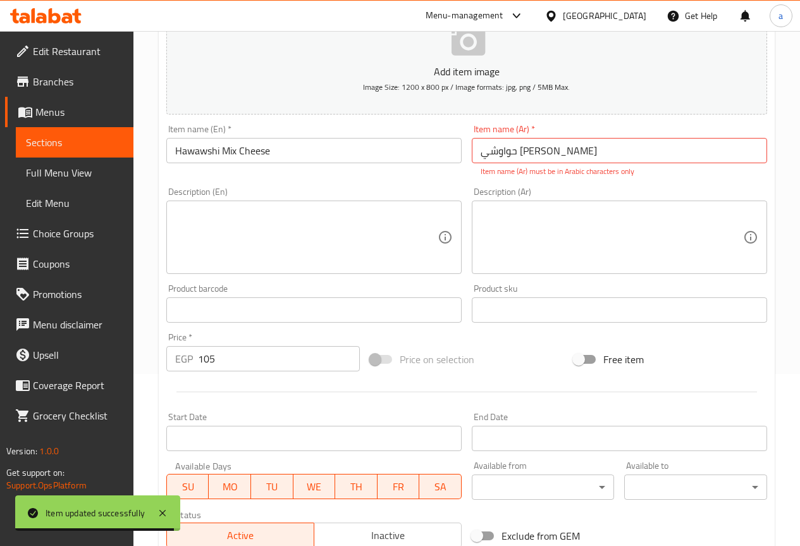
click at [566, 187] on div "Description (Ar) Description (Ar)" at bounding box center [619, 230] width 295 height 87
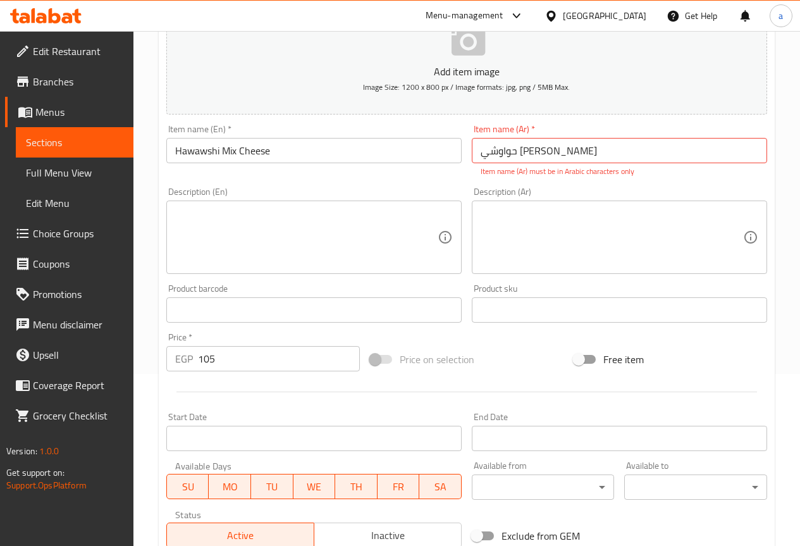
click at [566, 145] on input "حواوشي میکس جبن" at bounding box center [619, 150] width 295 height 25
click at [477, 150] on input "حواوشي میکس جبن" at bounding box center [619, 150] width 295 height 25
click at [534, 147] on input "حواوشي میکس جبن" at bounding box center [619, 150] width 295 height 25
click at [580, 154] on input "حواوشي میکس جبن" at bounding box center [619, 150] width 295 height 25
type input "حواوشي میکس جبن"
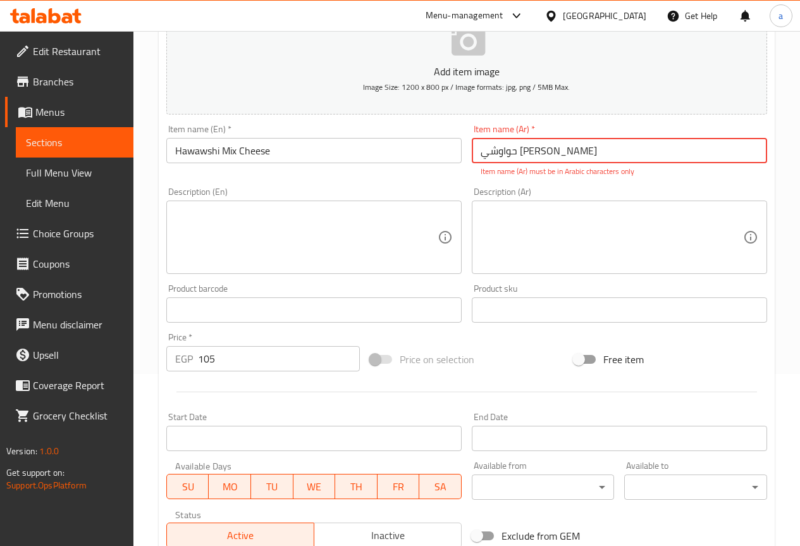
click at [563, 144] on input "حواوشي میکس جبن" at bounding box center [619, 150] width 295 height 25
click at [507, 145] on input "حواوشي میکس جبن" at bounding box center [619, 150] width 295 height 25
click at [542, 149] on input "حواوشي میکس جبن" at bounding box center [619, 150] width 295 height 25
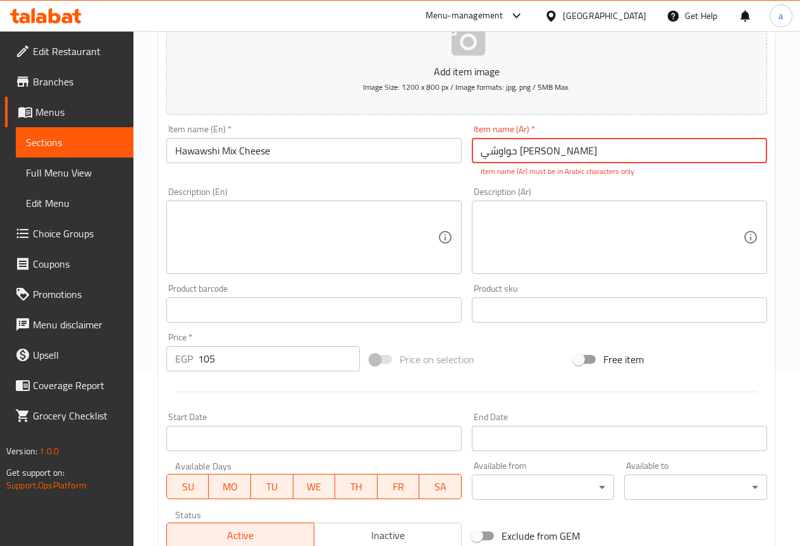
click at [542, 149] on input "حواوشي میکس جبن" at bounding box center [619, 150] width 295 height 25
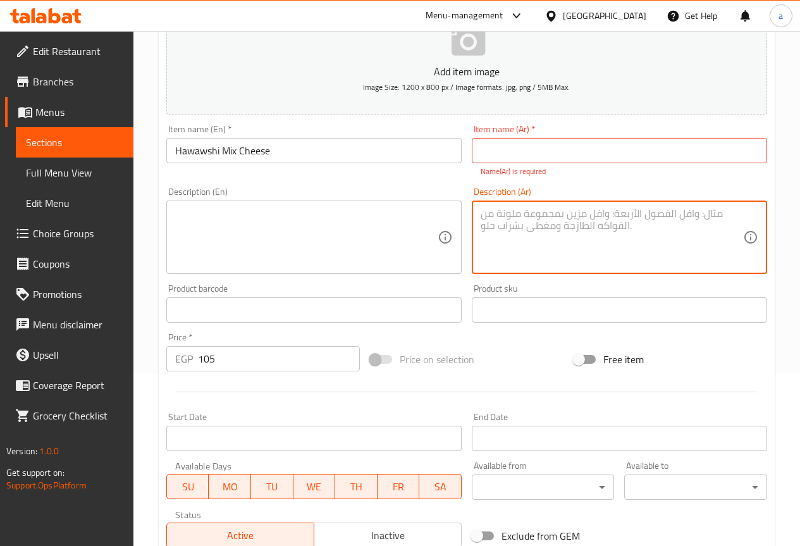
click at [552, 227] on textarea at bounding box center [611, 237] width 262 height 60
click at [554, 150] on input "text" at bounding box center [619, 150] width 295 height 25
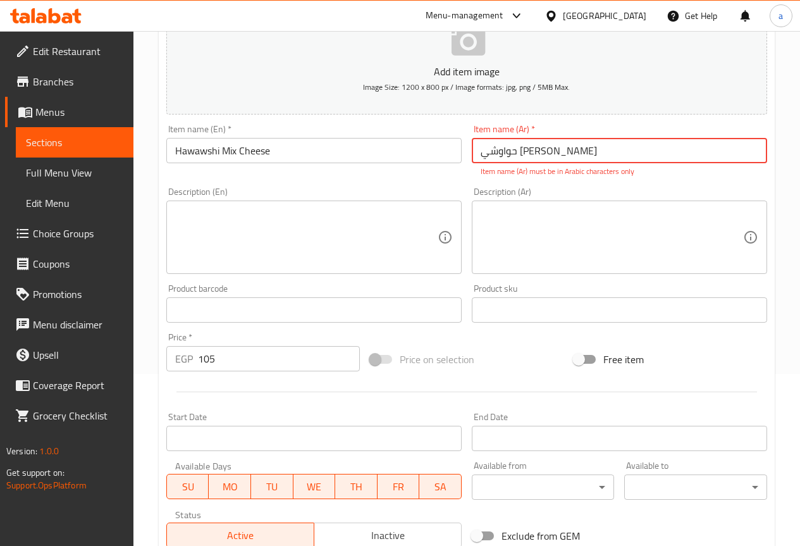
type input "حواوشي میکس جبن"
click at [525, 213] on textarea at bounding box center [611, 237] width 262 height 60
click at [517, 150] on input "حواوشي میکس جبن" at bounding box center [619, 150] width 295 height 25
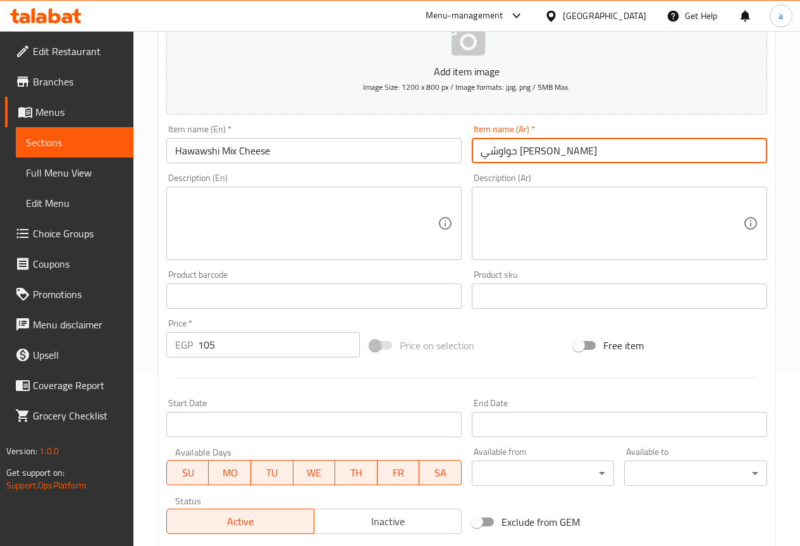
type input "حواوشي ميكس جبن"
click at [480, 174] on div "Description (Ar) Description (Ar)" at bounding box center [619, 216] width 295 height 87
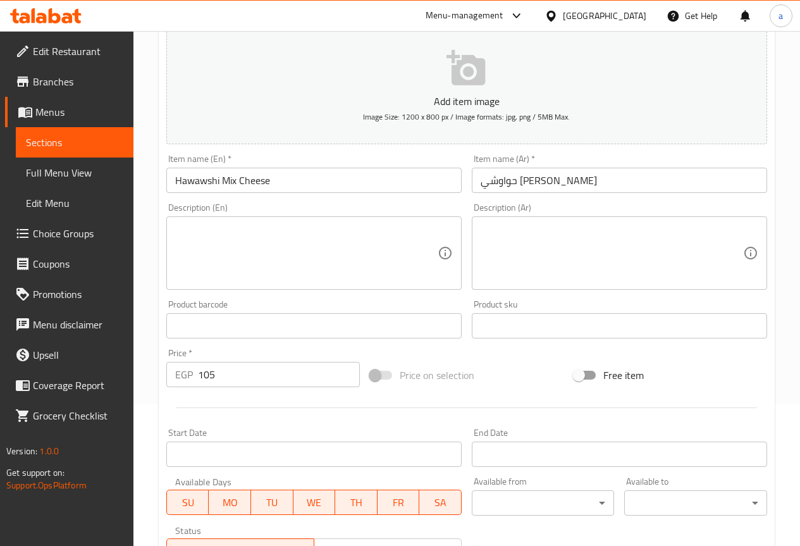
scroll to position [348, 0]
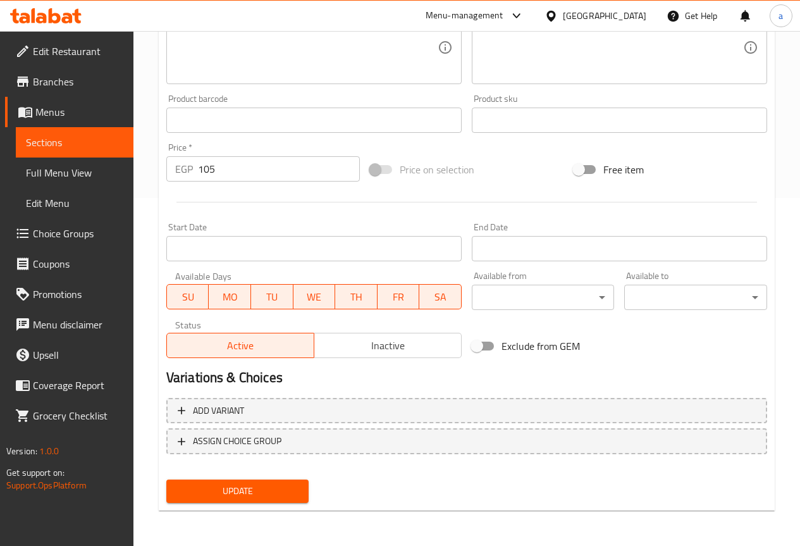
click at [288, 492] on span "Update" at bounding box center [237, 491] width 123 height 16
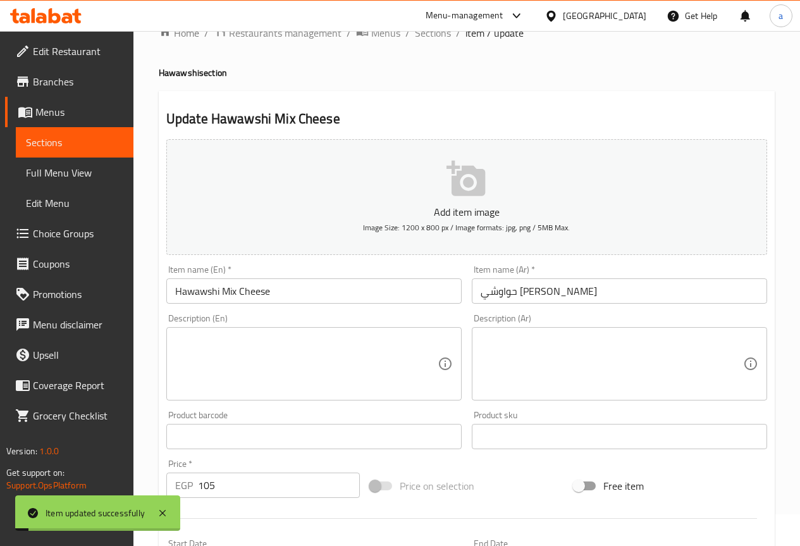
scroll to position [0, 0]
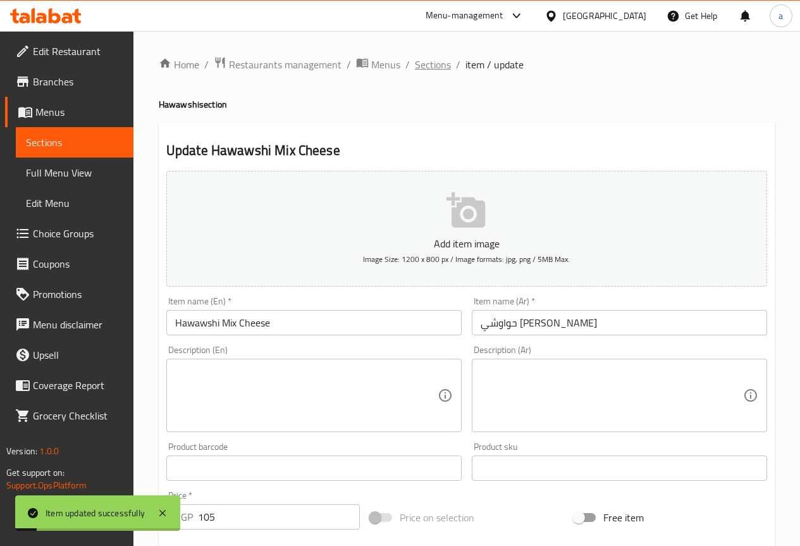
click at [432, 61] on span "Sections" at bounding box center [433, 64] width 36 height 15
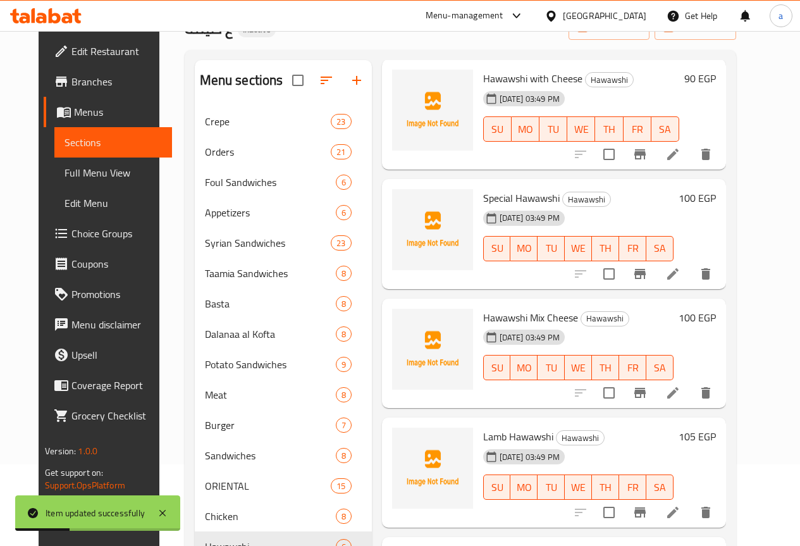
scroll to position [217, 0]
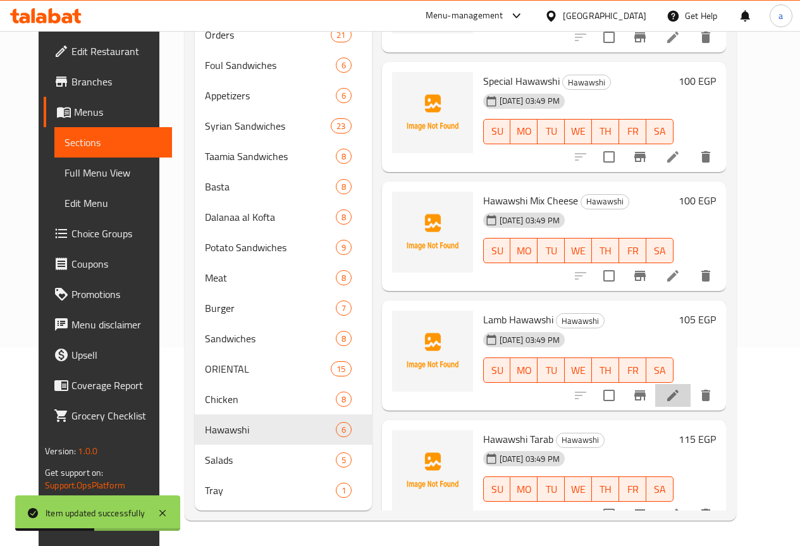
click at [690, 384] on li at bounding box center [672, 395] width 35 height 23
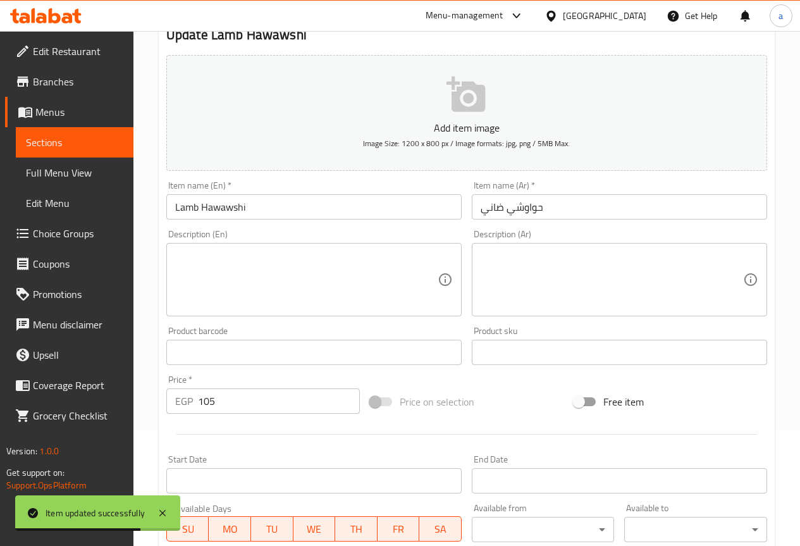
scroll to position [126, 0]
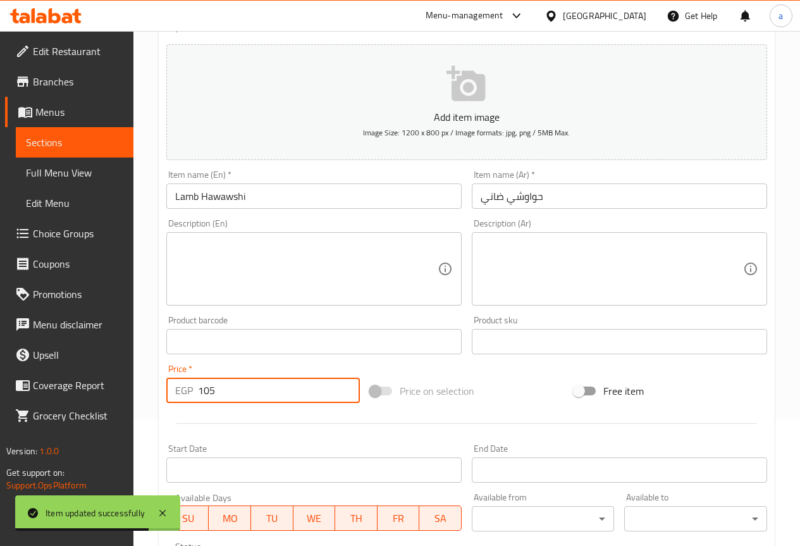
click at [274, 398] on input "105" at bounding box center [279, 389] width 162 height 25
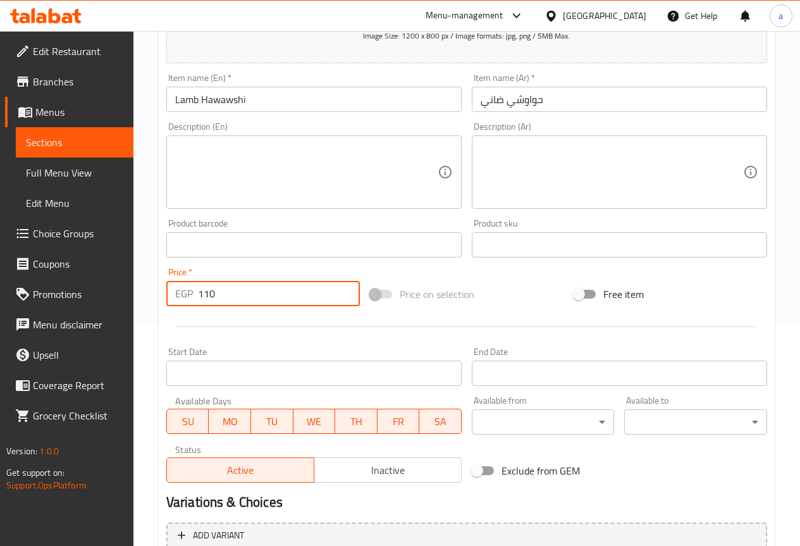
scroll to position [348, 0]
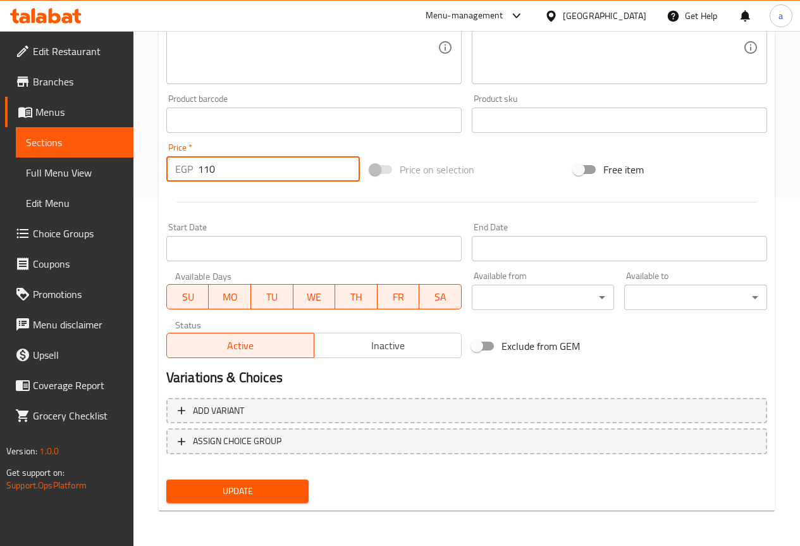
type input "110"
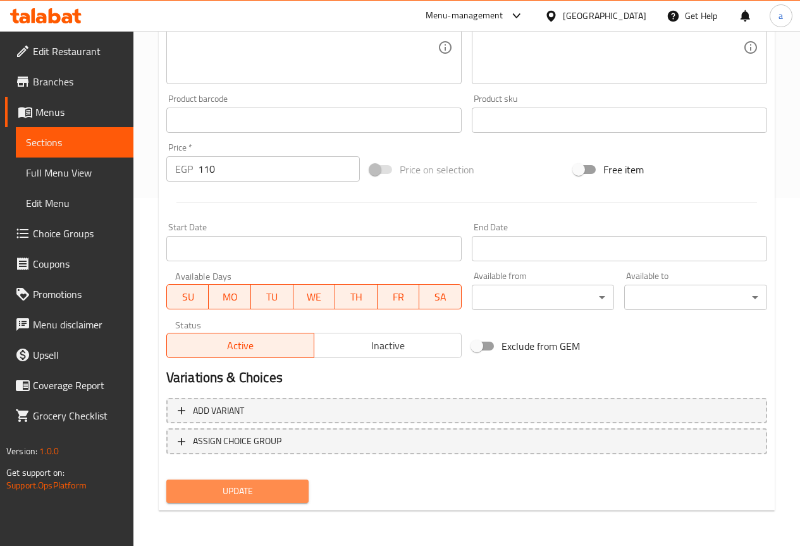
click at [247, 479] on button "Update" at bounding box center [237, 490] width 143 height 23
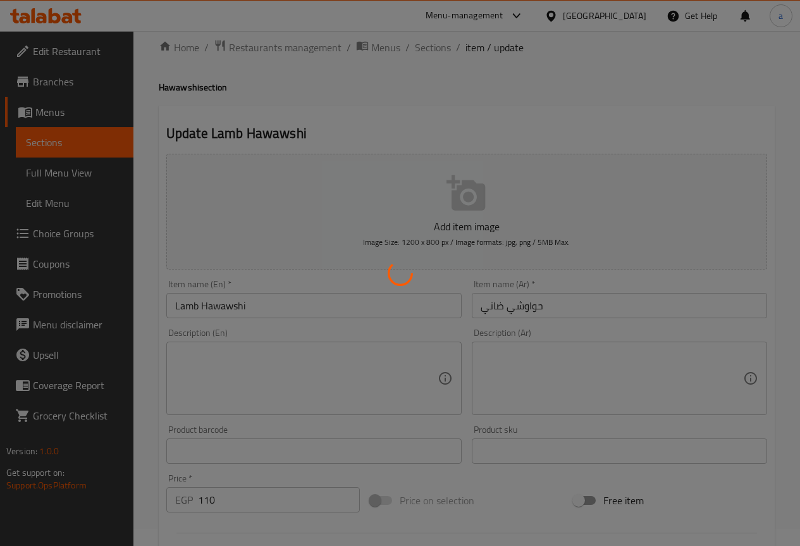
scroll to position [0, 0]
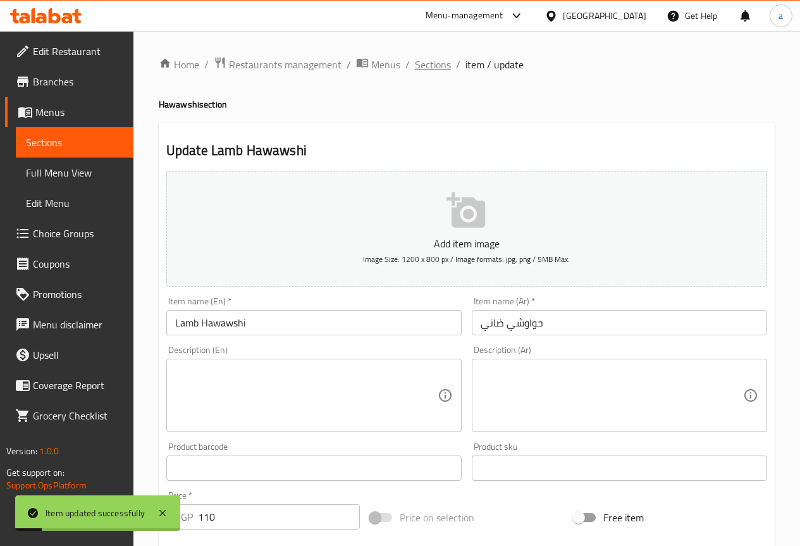
click at [438, 65] on span "Sections" at bounding box center [433, 64] width 36 height 15
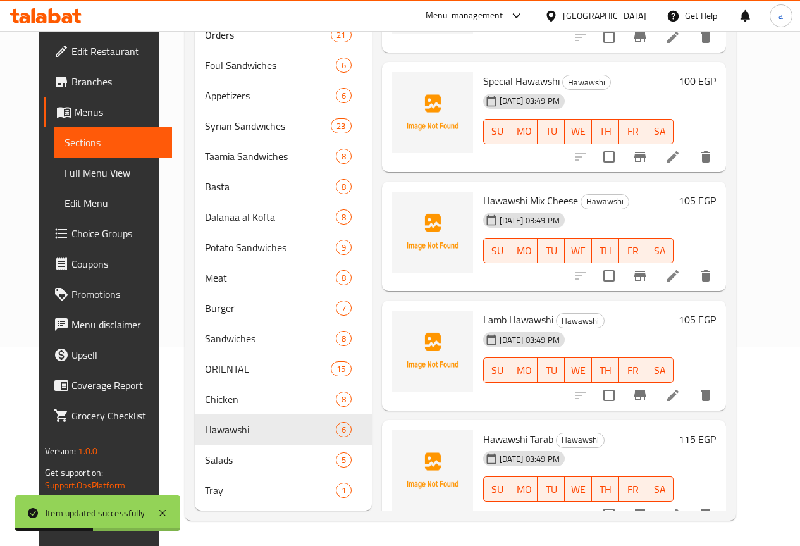
scroll to position [217, 0]
click at [678, 508] on icon at bounding box center [672, 513] width 11 height 11
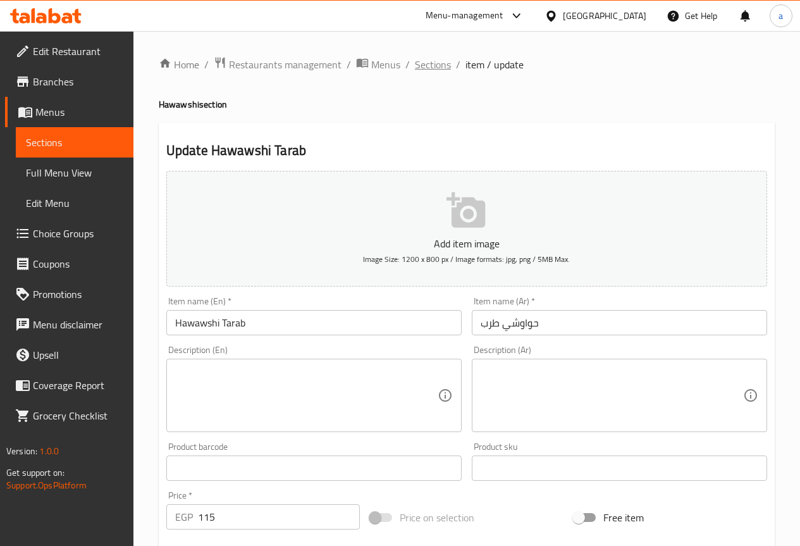
click at [427, 64] on span "Sections" at bounding box center [433, 64] width 36 height 15
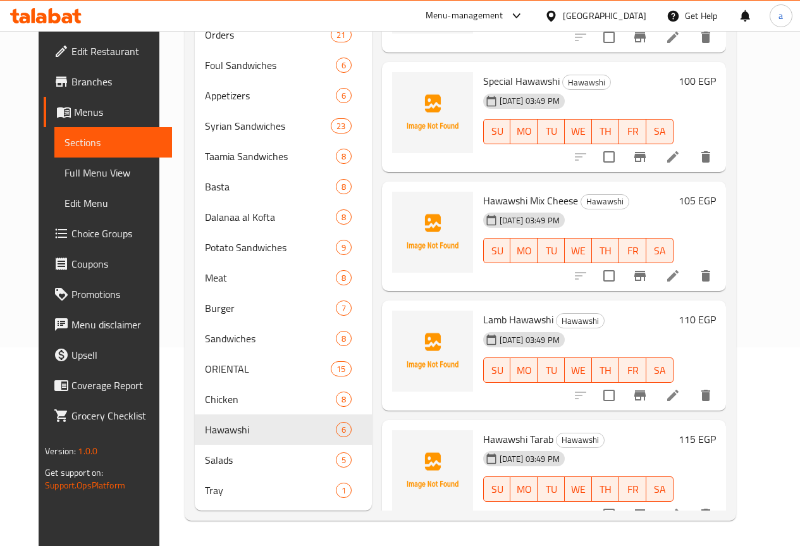
scroll to position [217, 0]
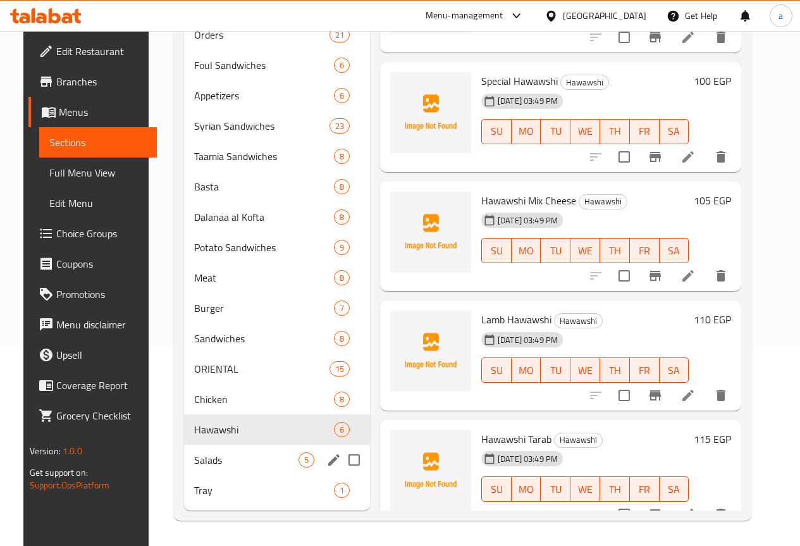
click at [209, 472] on div "Salads 5" at bounding box center [277, 459] width 186 height 30
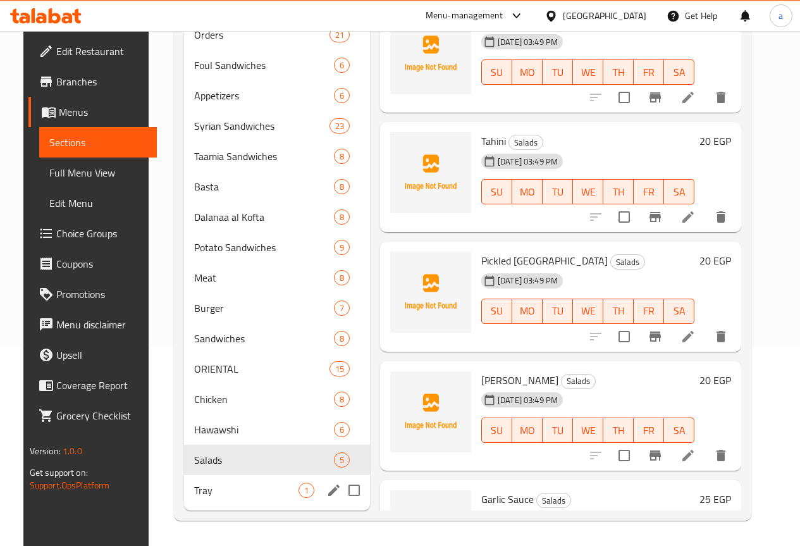
click at [219, 487] on span "Tray" at bounding box center [246, 489] width 104 height 15
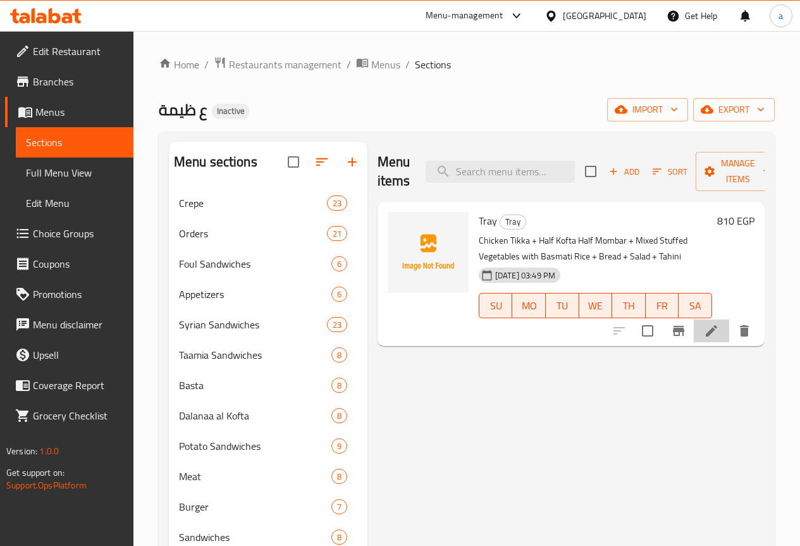
click at [702, 330] on li at bounding box center [711, 330] width 35 height 23
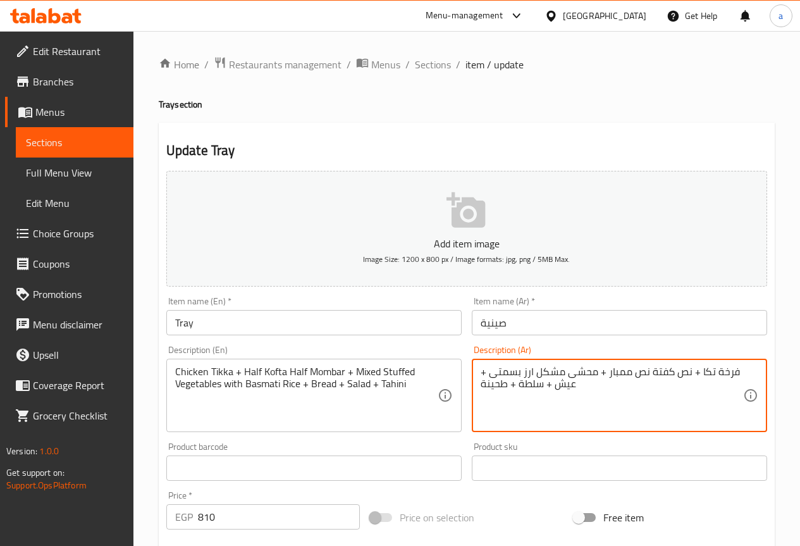
click at [580, 371] on textarea "فرخة تكا + نص كفتة نص ممبار + محشى مشكل ارز بسمتى + عيش + سلطة + طحينة" at bounding box center [611, 395] width 262 height 60
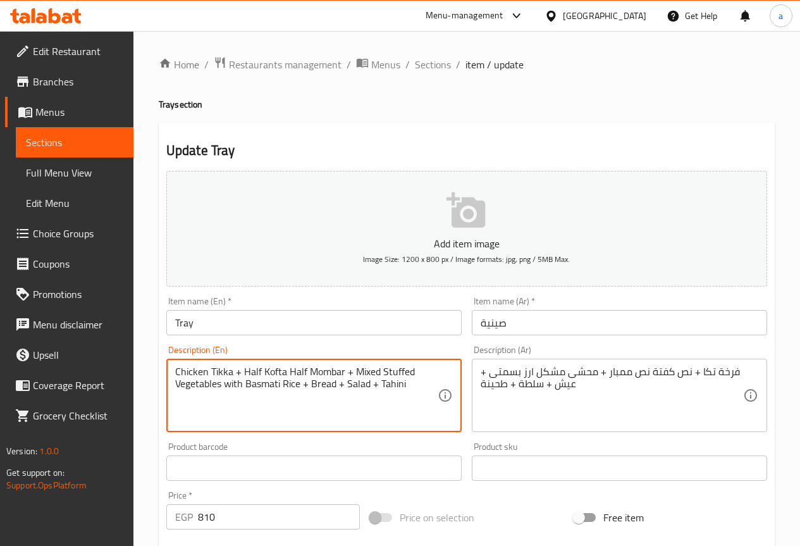
drag, startPoint x: 220, startPoint y: 380, endPoint x: 209, endPoint y: 384, distance: 11.4
click at [233, 400] on textarea "Chicken Tikka + Half Kofta Half Mombar + Mixed Stuffed Vegetables with Basmati …" at bounding box center [306, 395] width 262 height 60
drag, startPoint x: 221, startPoint y: 384, endPoint x: 383, endPoint y: 360, distance: 163.5
click at [383, 360] on div "Chicken Tikka + Half Kofta Half Mombar + Mixed Stuffed Vegetables with Basmati …" at bounding box center [313, 394] width 295 height 73
paste textarea "Mahshi"
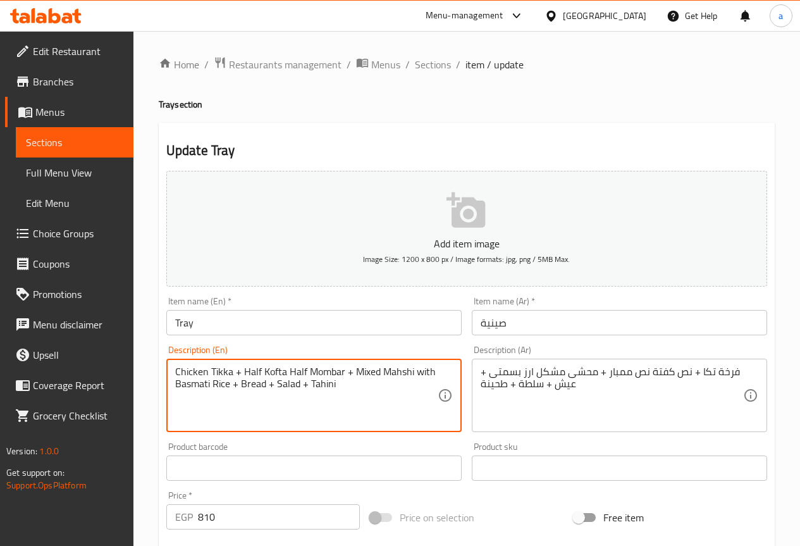
click at [378, 414] on textarea "Chicken Tikka + Half Kofta Half Mombar + Mixed Mahshi with Basmati Rice + Bread…" at bounding box center [306, 395] width 262 height 60
type textarea "Chicken Tikka + Half Kofta Half Mombar + Mixed Mahshi with Basmati Rice + Bread…"
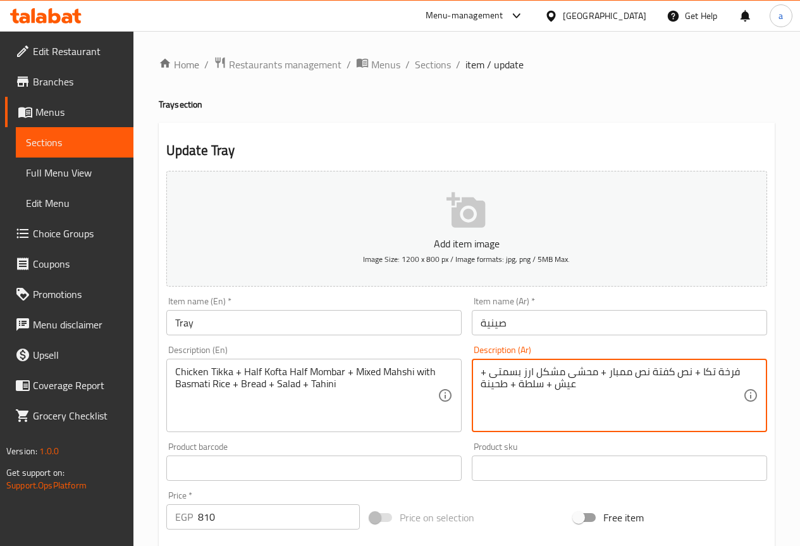
click at [617, 369] on textarea "فرخة تكا + نص كفتة نص ممبار + محشى مشكل ارز بسمتى + عيش + سلطة + طحينة" at bounding box center [611, 395] width 262 height 60
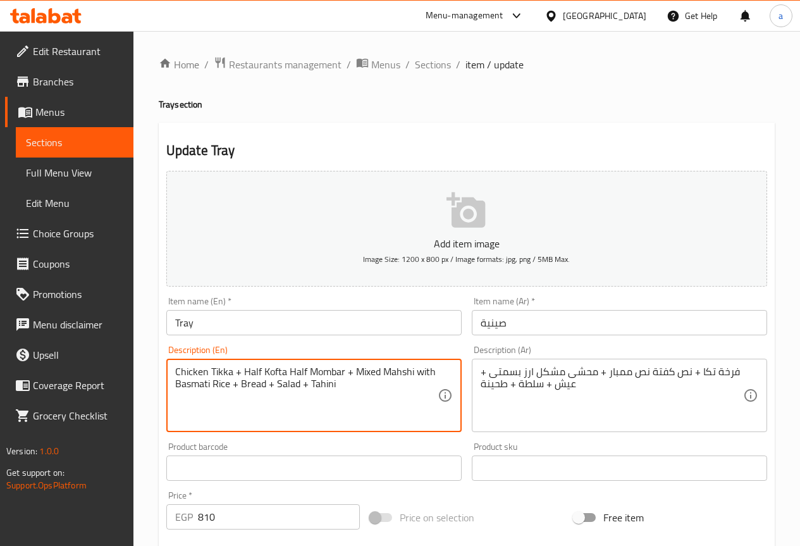
click at [229, 369] on textarea "Chicken Tikka + Half Kofta Half Mombar + Mixed Mahshi with Basmati Rice + Bread…" at bounding box center [306, 395] width 262 height 60
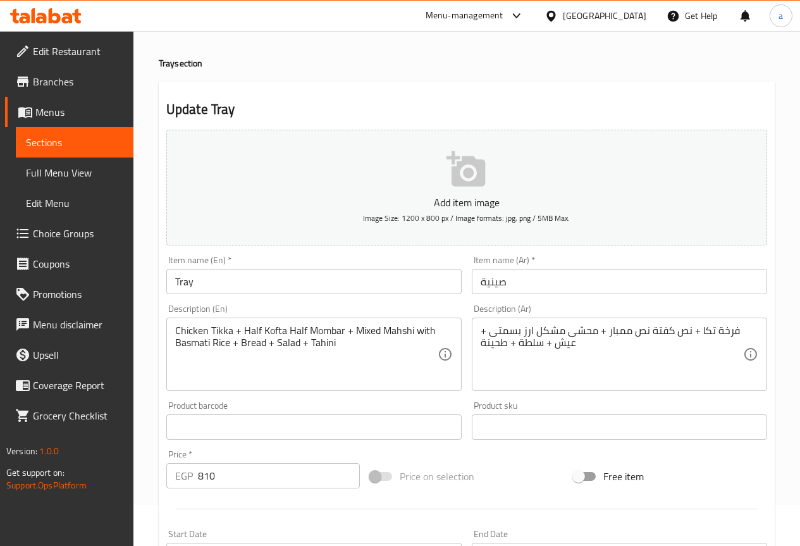
scroll to position [63, 0]
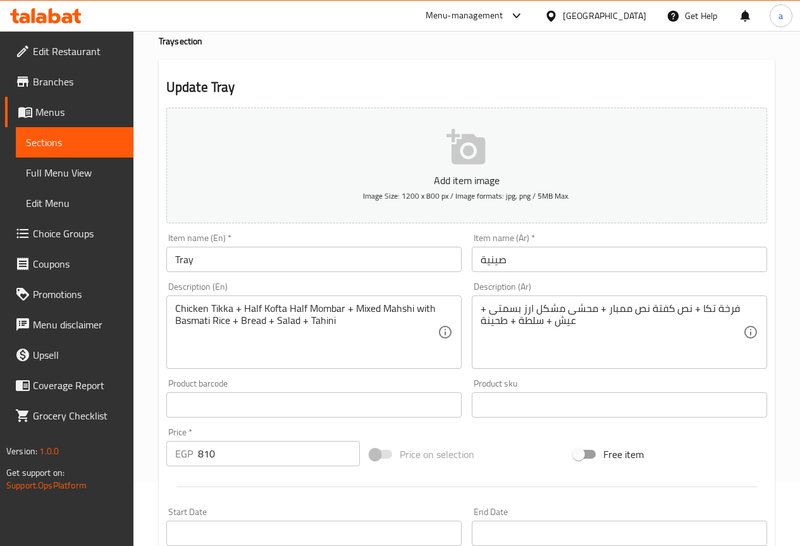
click at [271, 350] on textarea "Chicken Tikka + Half Kofta Half Mombar + Mixed Mahshi with Basmati Rice + Bread…" at bounding box center [306, 332] width 262 height 60
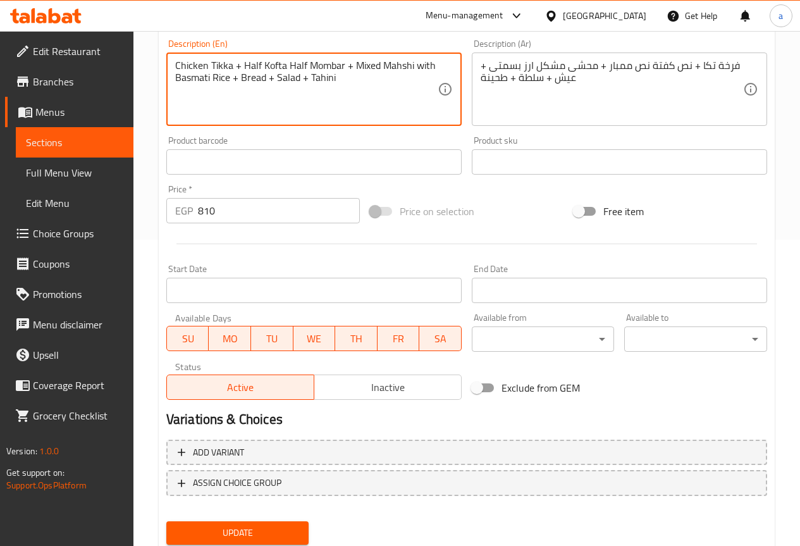
scroll to position [316, 0]
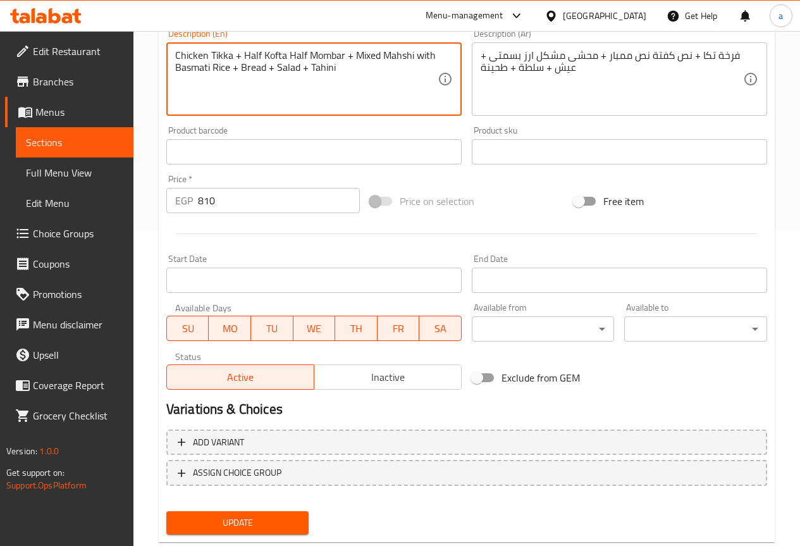
click at [284, 520] on span "Update" at bounding box center [237, 523] width 123 height 16
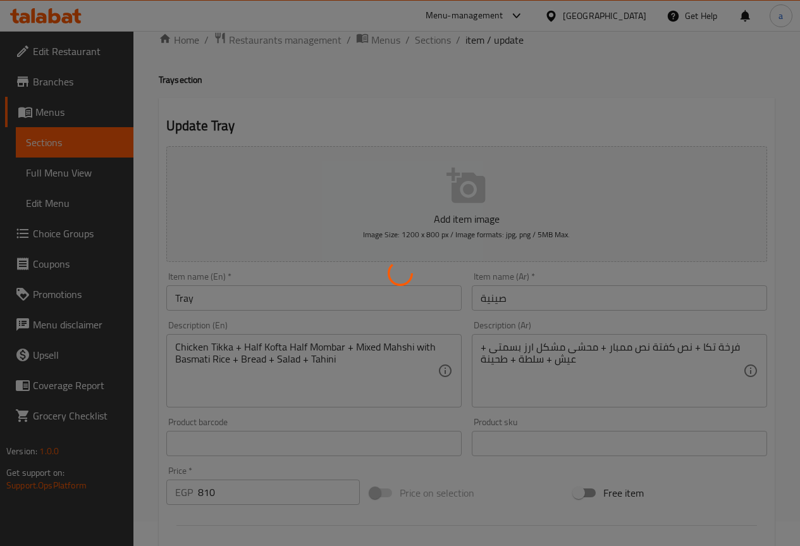
scroll to position [0, 0]
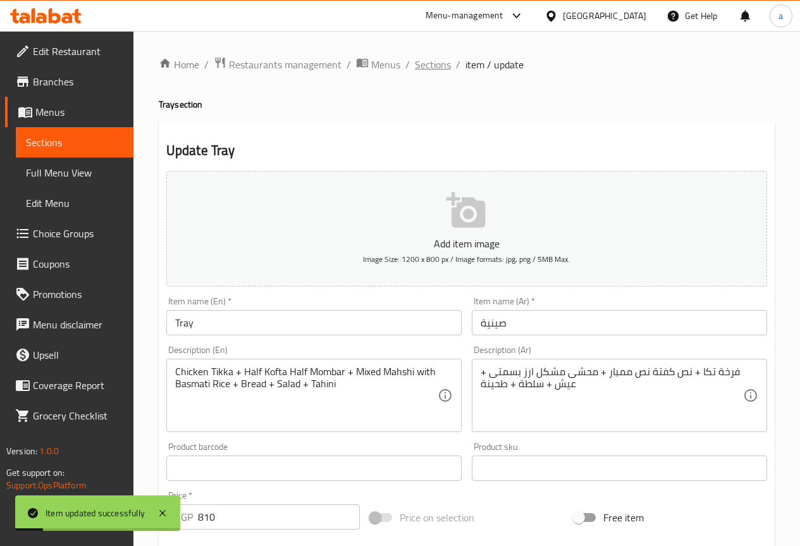
click at [428, 68] on span "Sections" at bounding box center [433, 64] width 36 height 15
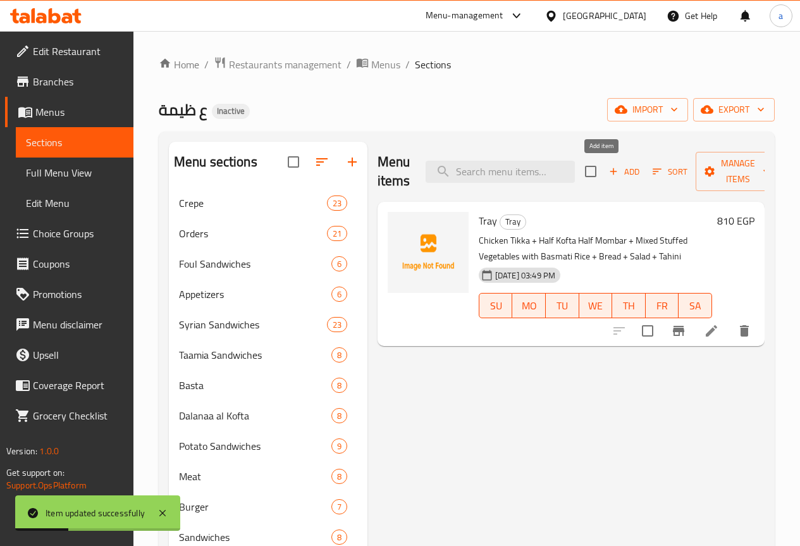
click at [607, 176] on span "Add" at bounding box center [624, 171] width 34 height 15
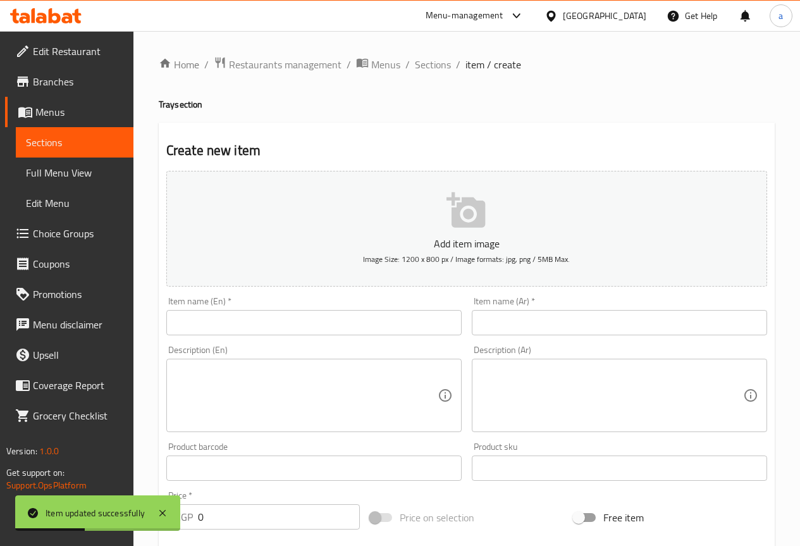
click at [380, 321] on input "text" at bounding box center [313, 322] width 295 height 25
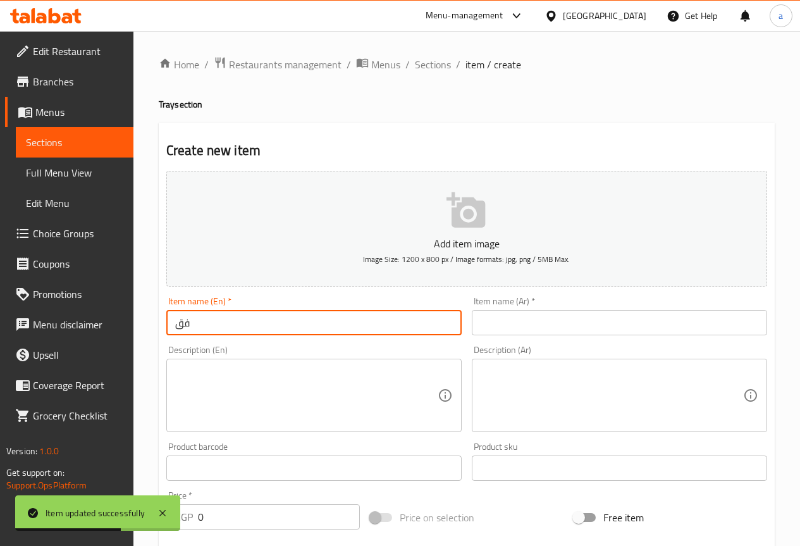
type input "ف"
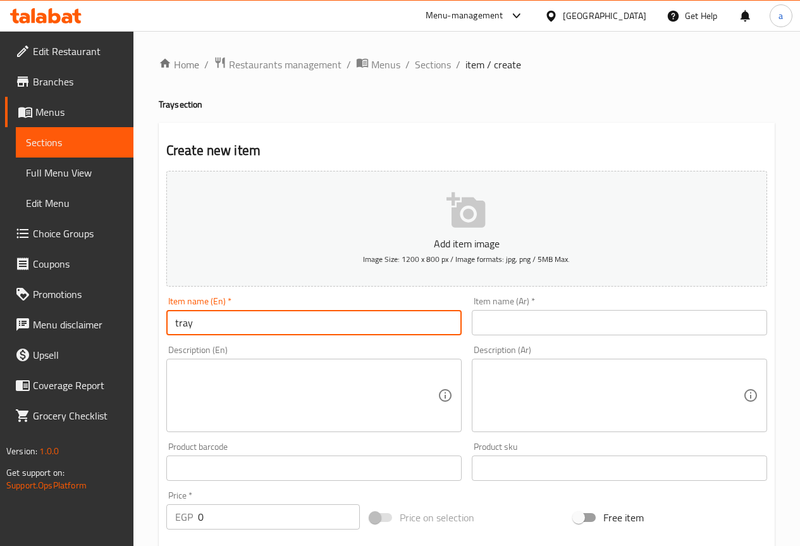
click at [242, 325] on input "tray" at bounding box center [313, 322] width 295 height 25
type input "tray 2"
click at [472, 322] on input "text" at bounding box center [619, 322] width 295 height 25
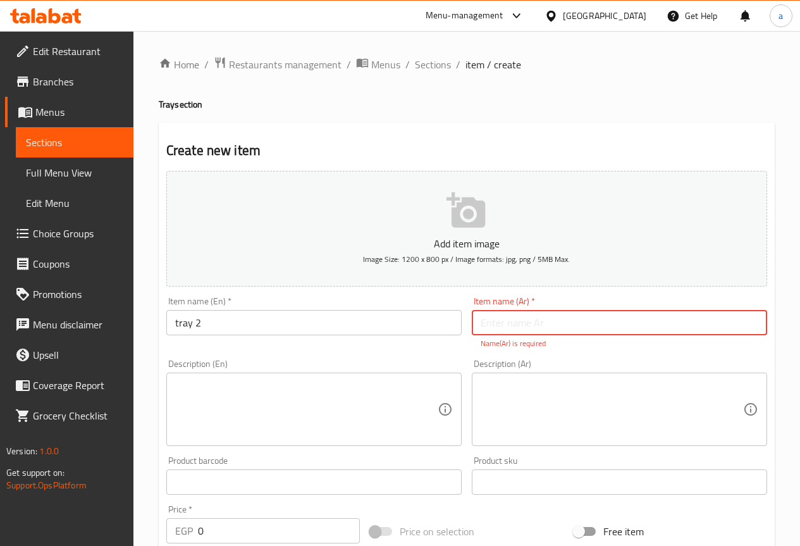
type input "w"
type input "صينية 2"
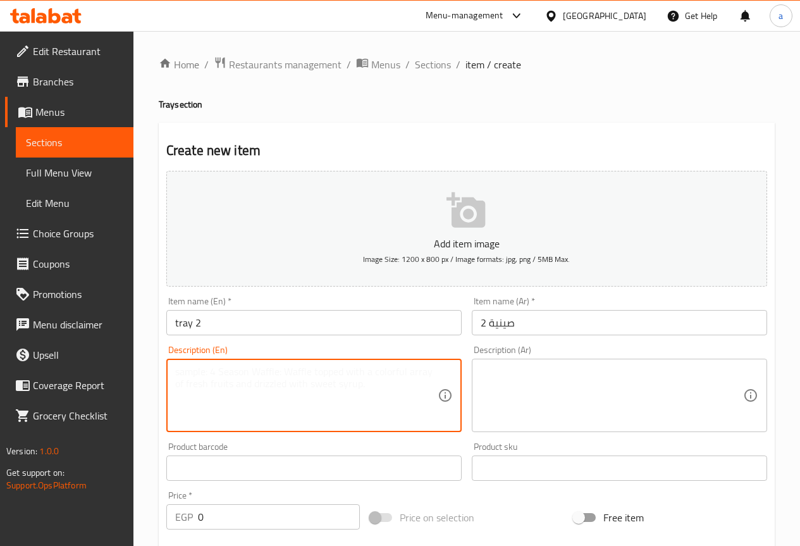
drag, startPoint x: 412, startPoint y: 387, endPoint x: 274, endPoint y: 310, distance: 157.1
click at [411, 387] on textarea at bounding box center [306, 395] width 262 height 60
click at [478, 384] on div "Description (Ar)" at bounding box center [619, 394] width 295 height 73
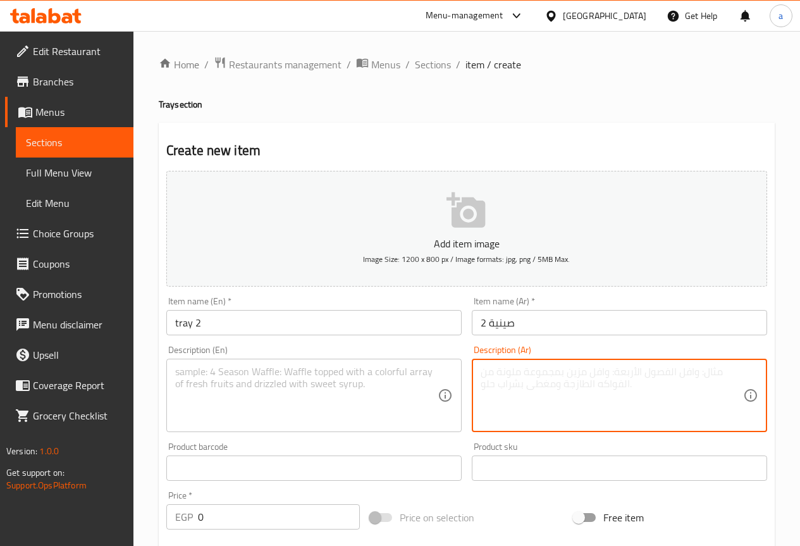
paste textarea "3صدور تكا + ربع كفتة ربع طرب + نص ممبار محشي مشكل + ارز بسمتي +عيش + سلطات"
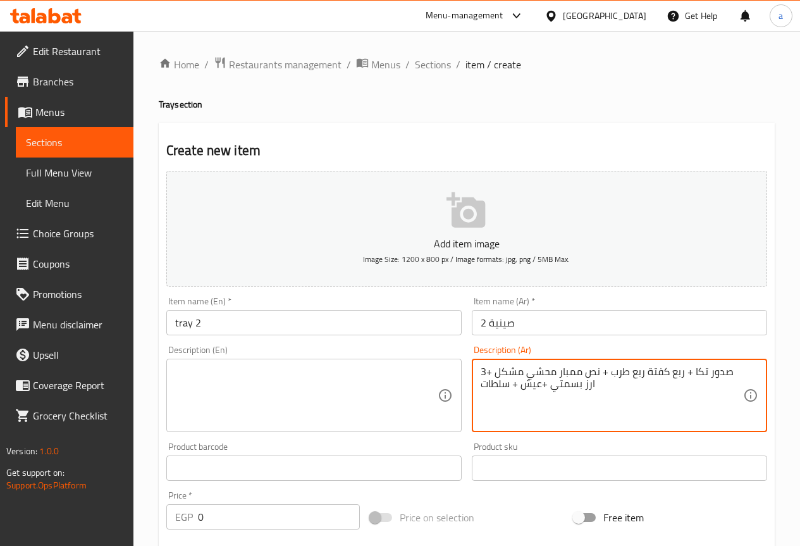
type textarea "3صدور تكا + ربع كفتة ربع طرب + نص ممبار محشي مشكل + ارز بسمتي +عيش + سلطات"
click at [263, 393] on textarea at bounding box center [306, 395] width 262 height 60
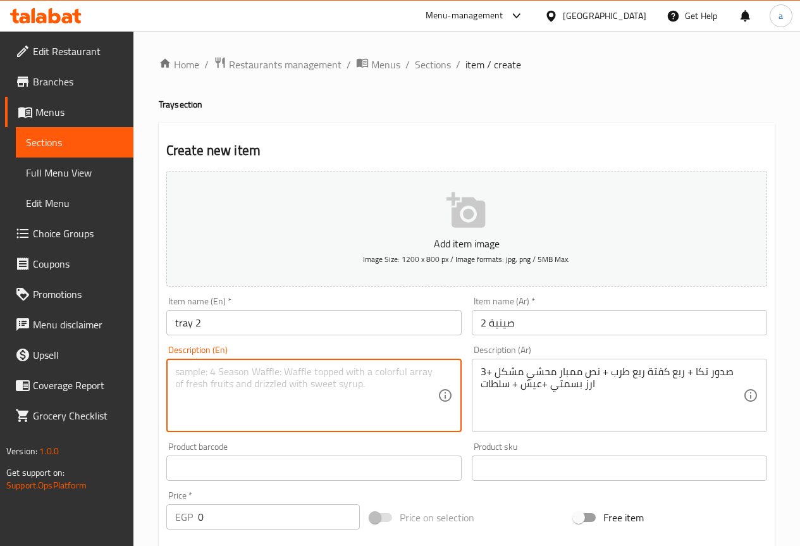
paste textarea "3 tikka breasts + 1/4 kofta + 1/4 tarb + 1/2 stuffed mixed intestine + basmati …"
click at [326, 372] on textarea "3 tikka breasts + 1/4 kofta + 1/4 tarb + 1/2 stuffed mixed intestine + basmati …" at bounding box center [306, 395] width 262 height 60
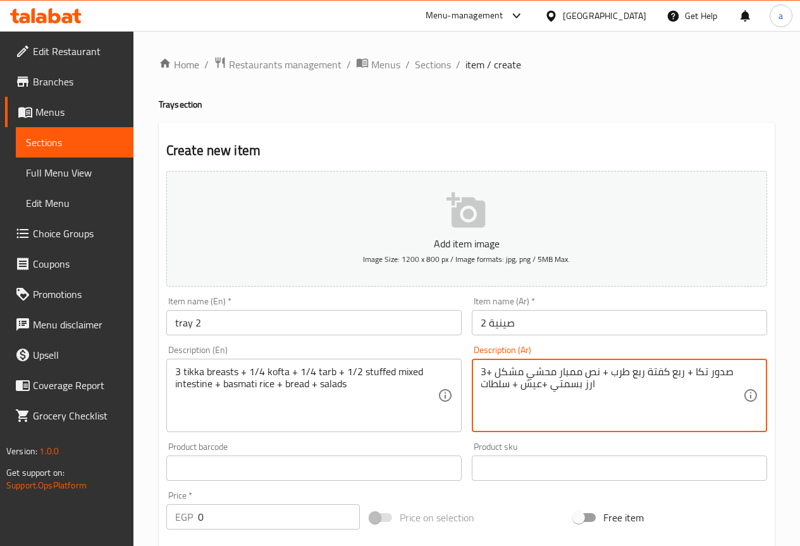
click at [624, 371] on textarea "3صدور تكا + ربع كفتة ربع طرب + نص ممبار محشي مشكل + ارز بسمتي +عيش + سلطات" at bounding box center [611, 395] width 262 height 60
click at [629, 372] on textarea "3صدور تكا + ربع كفتة ربع طرب + نص ممبار محشي مشكل + ارز بسمتي +عيش + سلطات" at bounding box center [611, 395] width 262 height 60
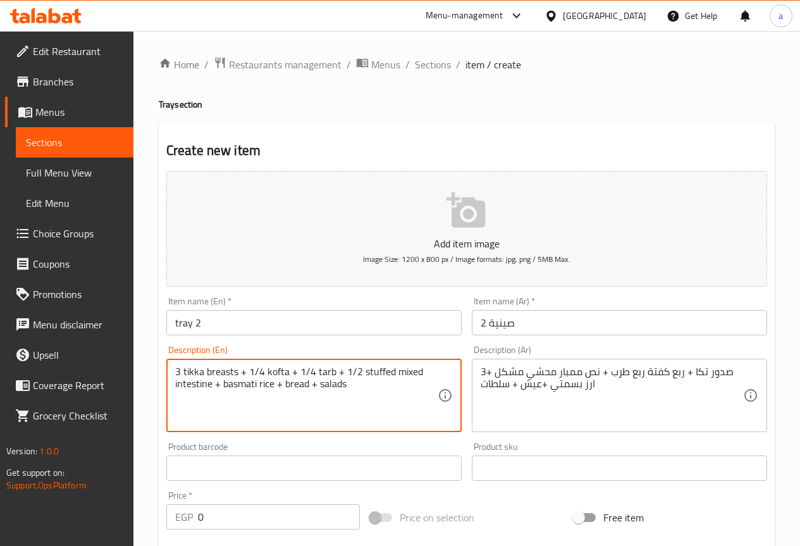
click at [332, 373] on textarea "3 tikka breasts + 1/4 kofta + 1/4 tarb + 1/2 stuffed mixed intestine + basmati …" at bounding box center [306, 395] width 262 height 60
click at [318, 368] on textarea "3 tikka breasts + 1/4 kofta + 1/4 tarb + 1/2 stuffed mixed intestine + basmati …" at bounding box center [306, 395] width 262 height 60
click at [322, 369] on textarea "3 tikka breasts + 1/4 kofta + 1/4 tarb + 1/2 stuffed mixed intestine + basmati …" at bounding box center [306, 395] width 262 height 60
paste textarea "Tarb"
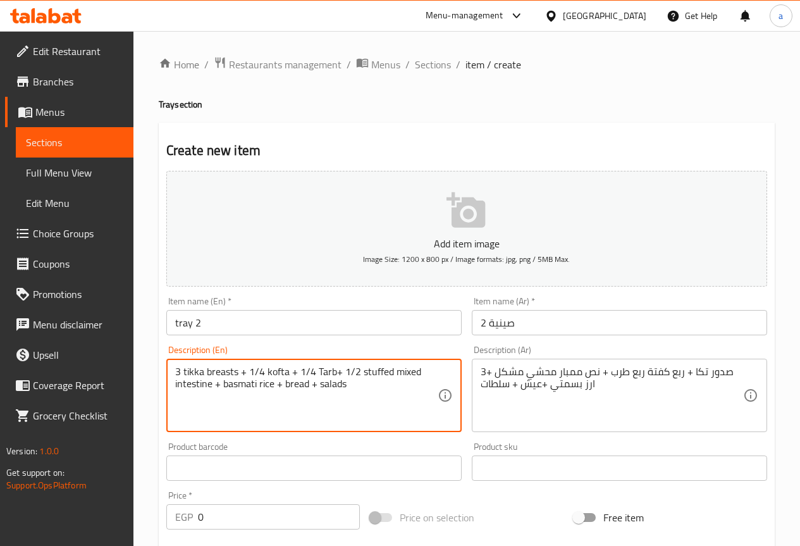
click at [352, 406] on textarea "3 tikka breasts + 1/4 kofta + 1/4 Tarb+ 1/2 stuffed mixed intestine + basmati r…" at bounding box center [306, 395] width 262 height 60
click at [199, 384] on textarea "3 tikka breasts + 1/4 kofta + 1/4 Tarb+ 1/2 stuffed mixed intestine + basmati r…" at bounding box center [306, 395] width 262 height 60
click at [309, 419] on textarea "3 tikka breasts + 1/4 kofta + 1/4 Tarb+ 1/2 stuffed mixed mombar + basmati rice…" at bounding box center [306, 395] width 262 height 60
click at [581, 364] on div "3صدور تكا + ربع كفتة ربع طرب + نص ممبار محشي مشكل + ارز بسمتي +عيش + سلطات Desc…" at bounding box center [619, 394] width 295 height 73
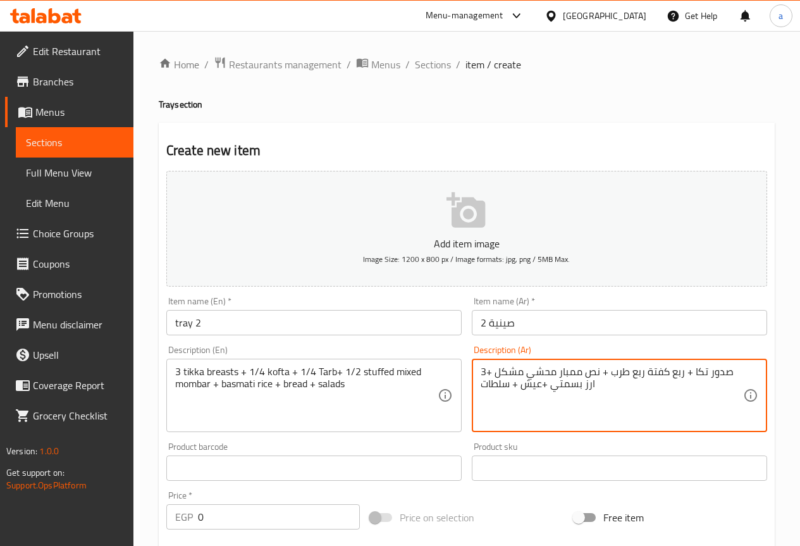
click at [581, 364] on div "3صدور تكا + ربع كفتة ربع طرب + نص ممبار محشي مشكل + ارز بسمتي +عيش + سلطات Desc…" at bounding box center [619, 394] width 295 height 73
click at [582, 373] on textarea "3صدور تكا + ربع كفتة ربع طرب + نص ممبار محشي مشكل + ارز بسمتي +عيش + سلطات" at bounding box center [611, 395] width 262 height 60
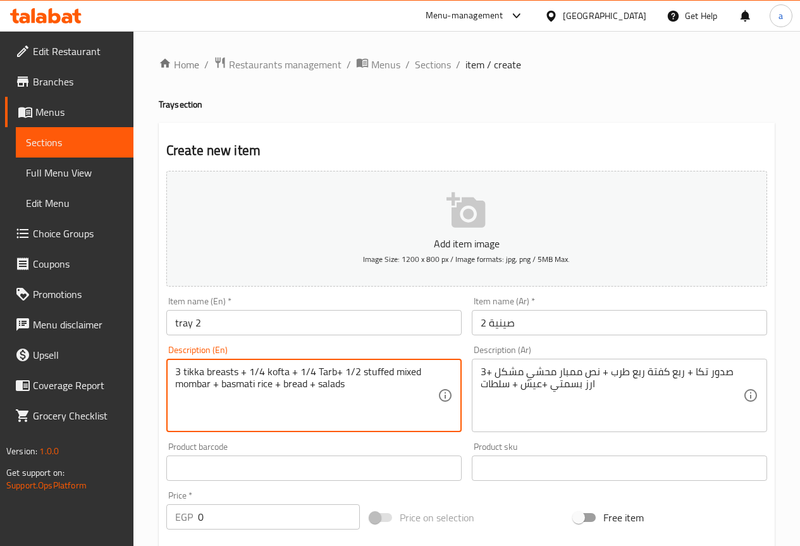
click at [191, 390] on textarea "3 tikka breasts + 1/4 kofta + 1/4 Tarb+ 1/2 stuffed mixed mombar + basmati rice…" at bounding box center [306, 395] width 262 height 60
paste textarea "Mombar"
click at [215, 400] on textarea "3 tikka breasts + 1/4 kofta + 1/4 Tarb+ 1/2 stuffed mixed Mombar+ basmati rice …" at bounding box center [306, 395] width 262 height 60
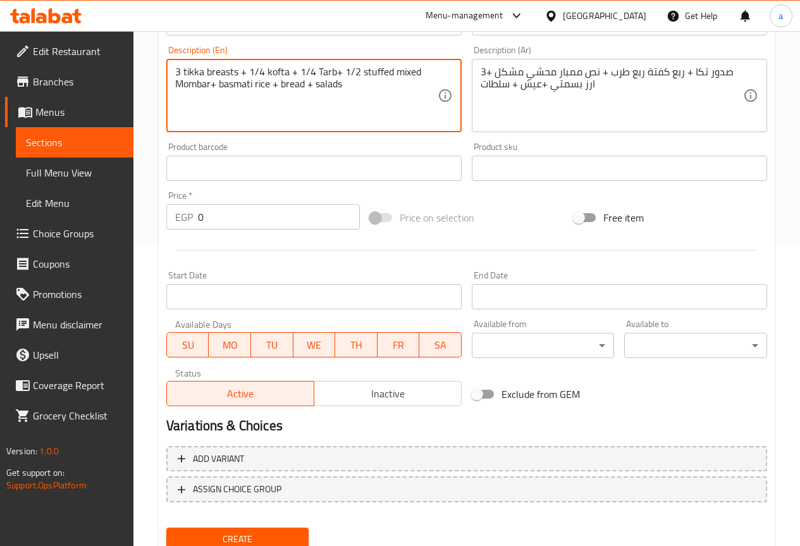
scroll to position [316, 0]
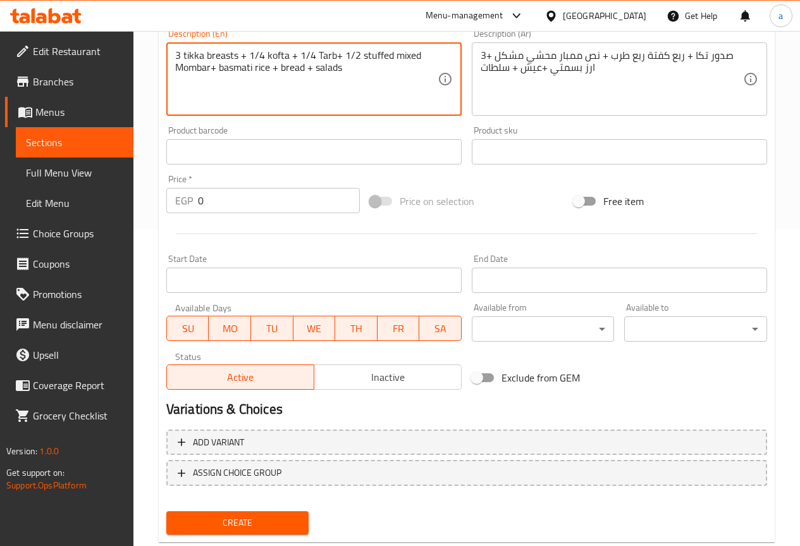
type textarea "3 tikka breasts + 1/4 kofta + 1/4 Tarb+ 1/2 stuffed mixed Mombar+ basmati rice …"
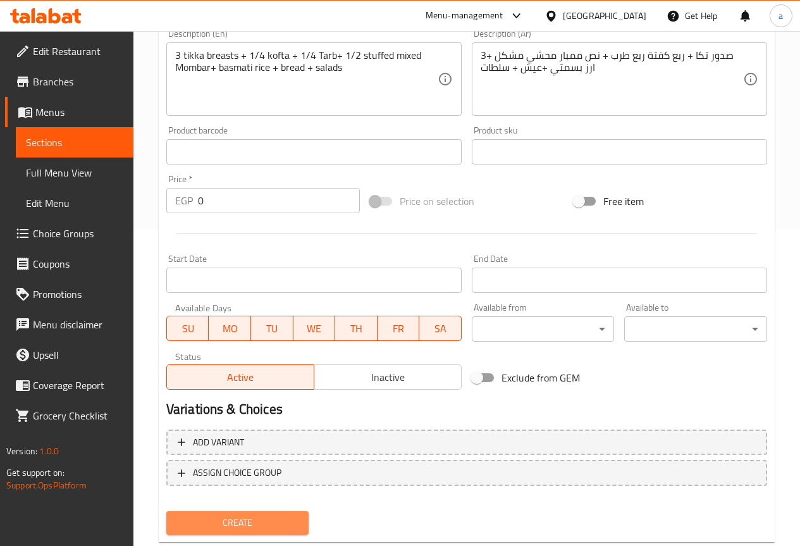
click at [244, 511] on button "Create" at bounding box center [237, 522] width 143 height 23
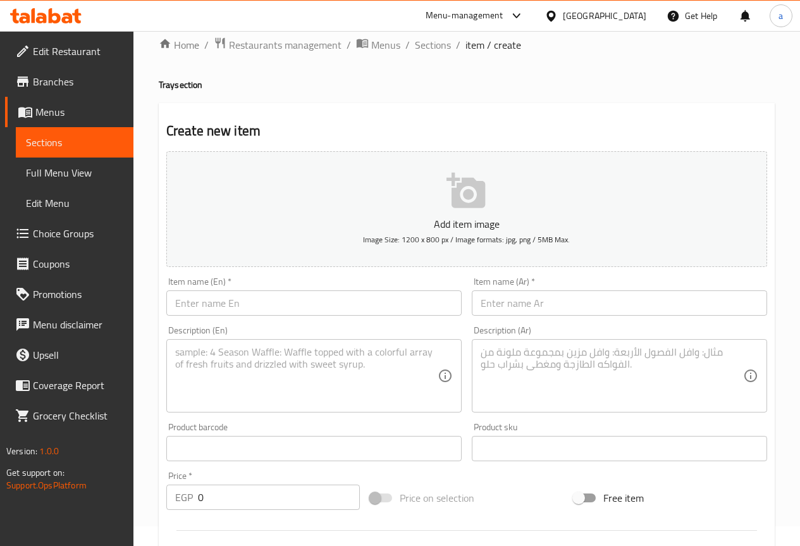
scroll to position [0, 0]
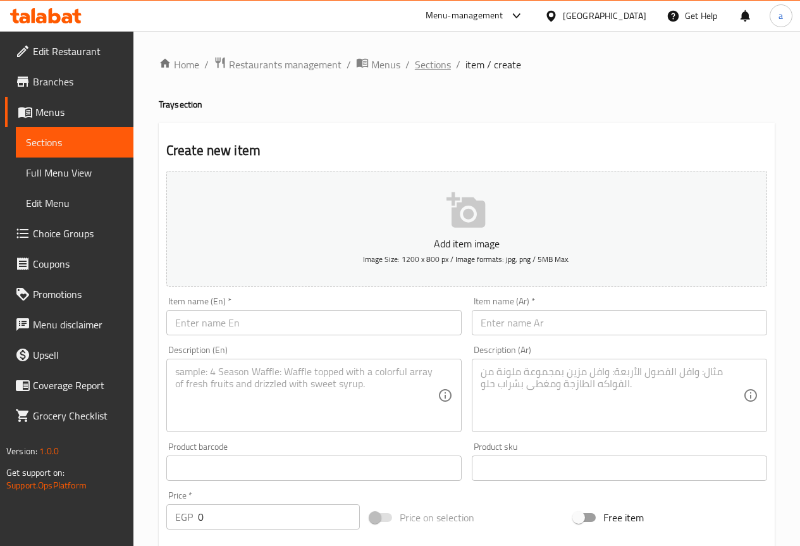
click at [432, 67] on span "Sections" at bounding box center [433, 64] width 36 height 15
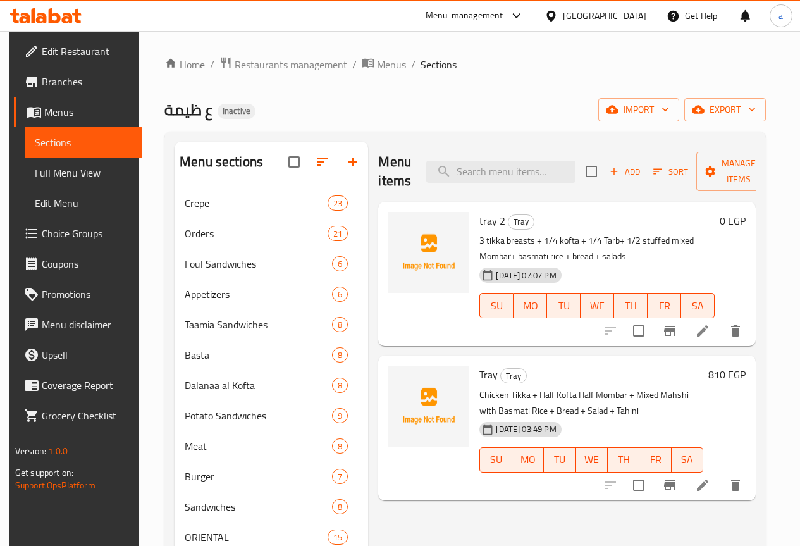
click at [710, 338] on icon at bounding box center [702, 330] width 15 height 15
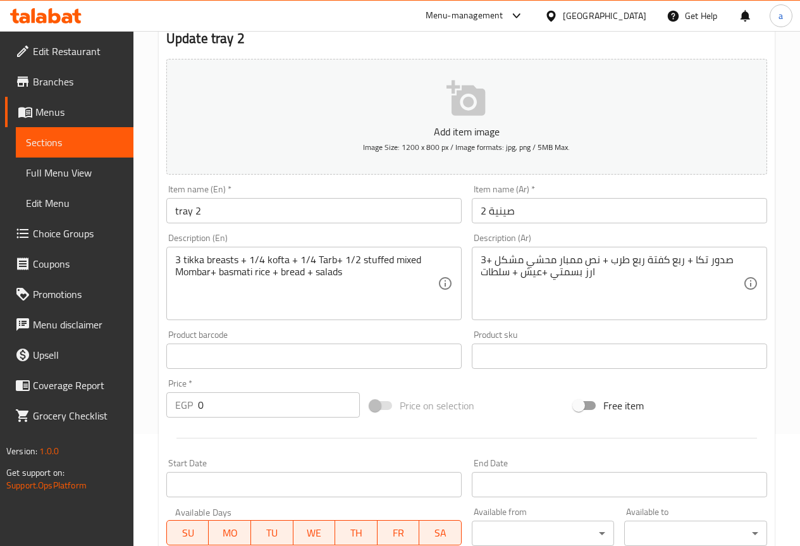
scroll to position [316, 0]
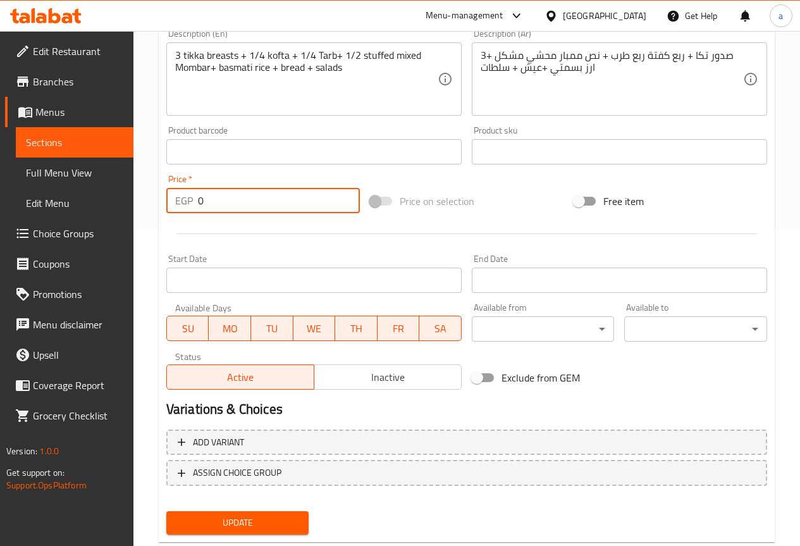
click at [230, 199] on input "0" at bounding box center [279, 200] width 162 height 25
type input "930"
click at [226, 530] on span "Update" at bounding box center [237, 523] width 123 height 16
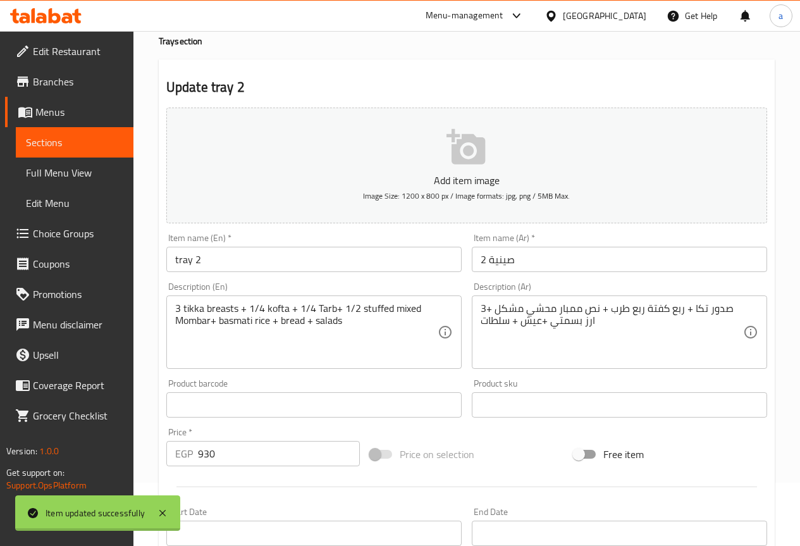
scroll to position [0, 0]
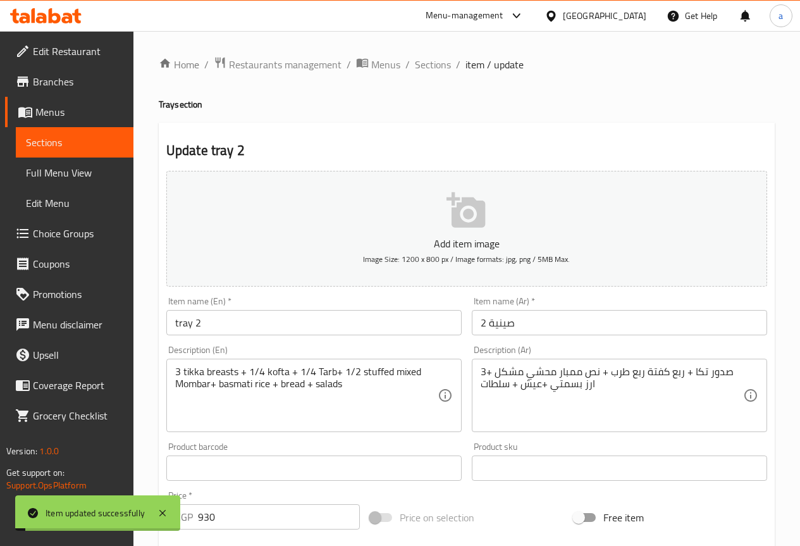
click at [422, 52] on div "Home / Restaurants management / Menus / Sections / item / update Tray section U…" at bounding box center [466, 462] width 666 height 862
click at [438, 58] on span "Sections" at bounding box center [433, 64] width 36 height 15
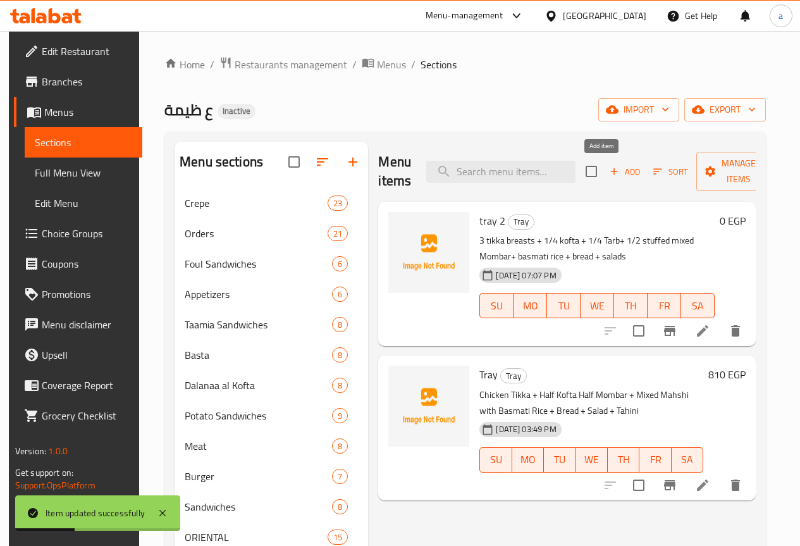
click at [609, 172] on span "Add" at bounding box center [625, 171] width 34 height 15
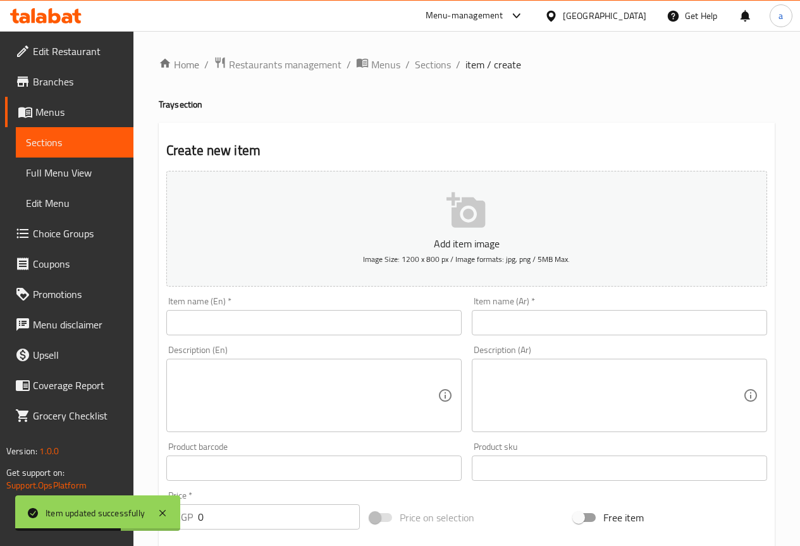
click at [389, 319] on input "text" at bounding box center [313, 322] width 295 height 25
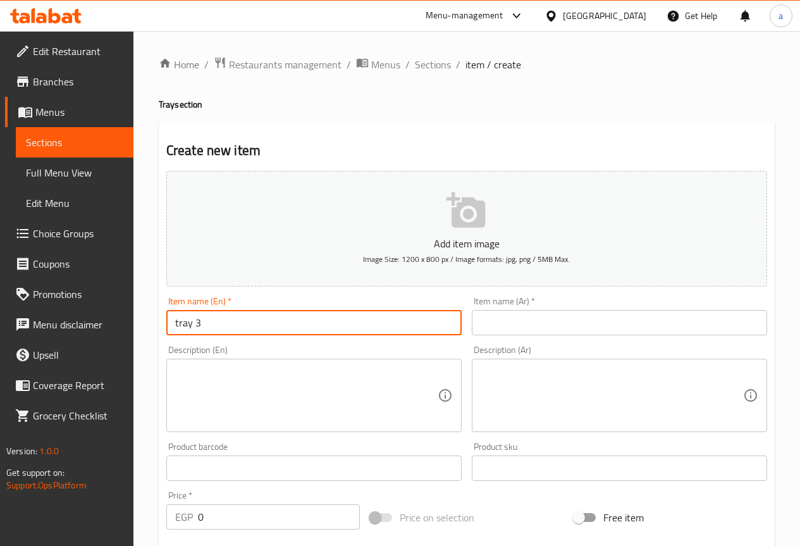
type input "tray 3"
click at [537, 332] on input "text" at bounding box center [619, 322] width 295 height 25
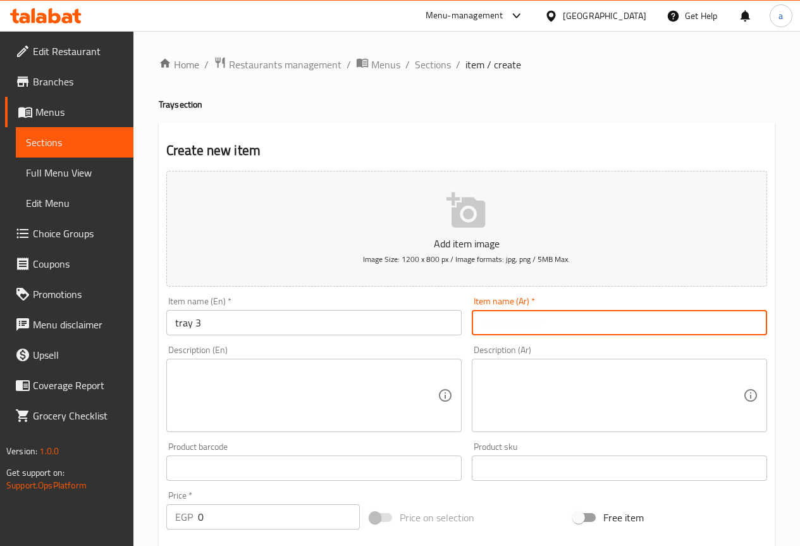
type input "w"
type input "صينية 3"
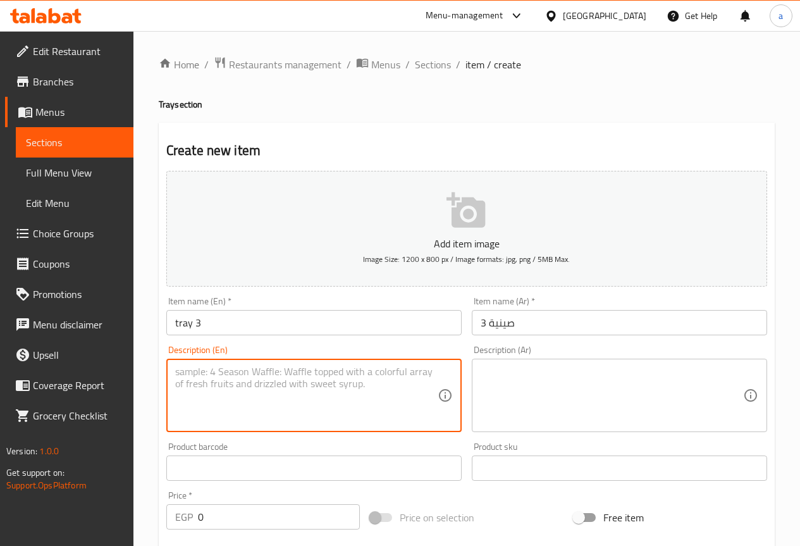
click at [388, 393] on textarea at bounding box center [306, 395] width 262 height 60
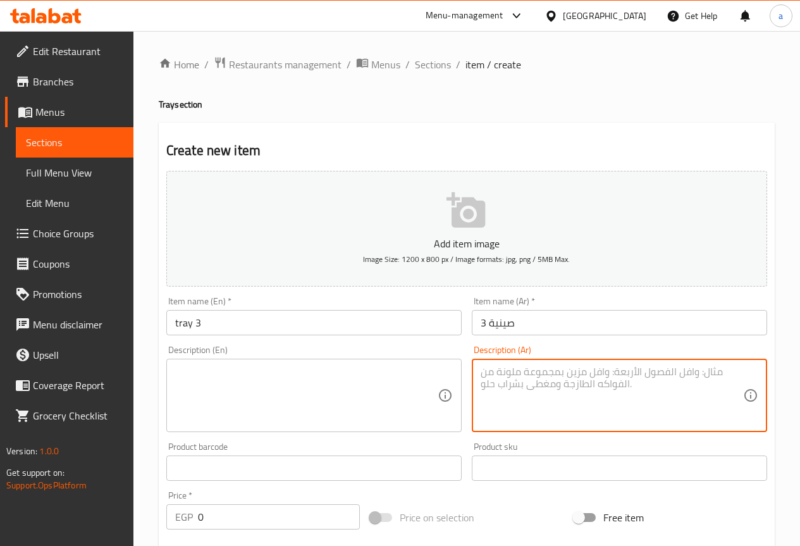
click at [535, 385] on textarea at bounding box center [611, 395] width 262 height 60
paste textarea "كيلو كفتة + فرخة شيش نص طرب + ربع سجق نص ممبار +محشي مشكل +ارز بسمتي + عيش + سل…"
type textarea "كيلو كفتة + فرخة شيش نص طرب + ربع سجق نص ممبار +محشي مشكل +ارز بسمتي + عيش + سل…"
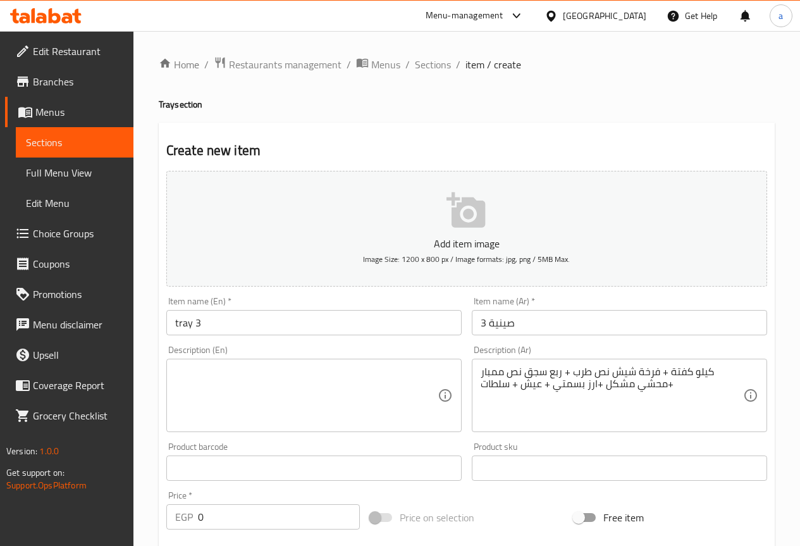
click at [401, 363] on div "Description (En)" at bounding box center [313, 394] width 295 height 73
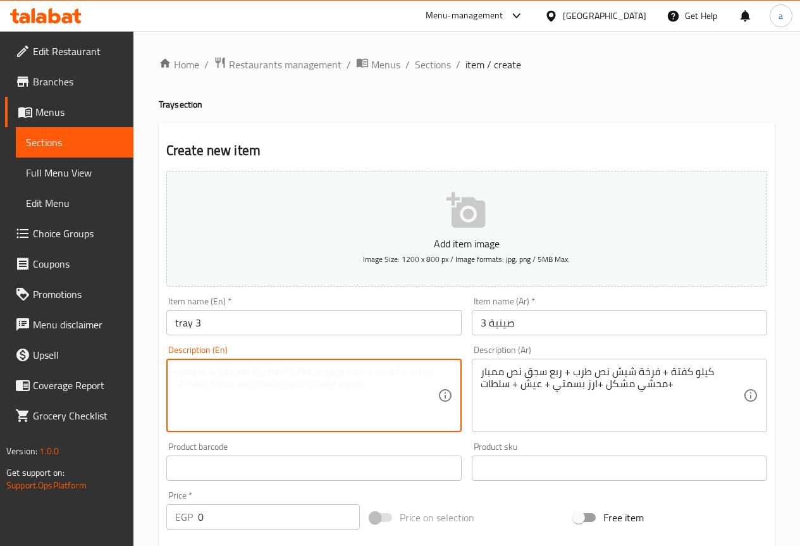
paste textarea "1 kg kofta + 1/2 shish kebab + 1/4 sausage + 1/2 mombar + assorted stuffed vege…"
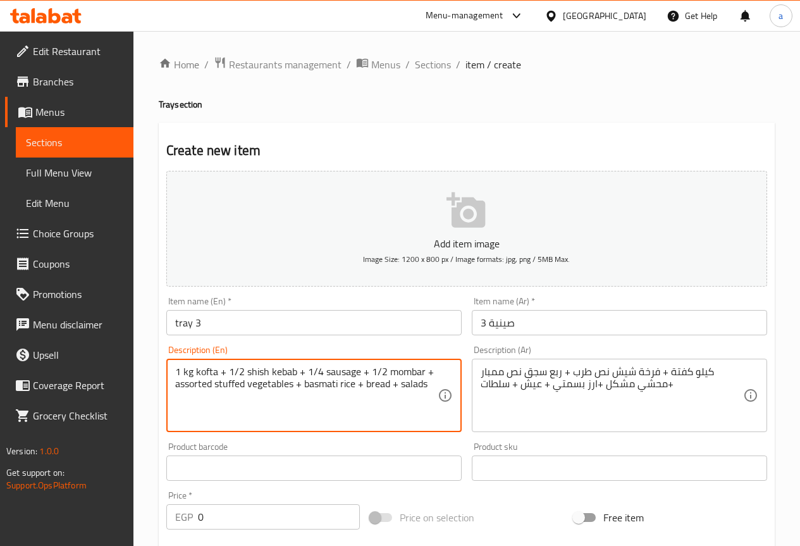
drag, startPoint x: 293, startPoint y: 382, endPoint x: 215, endPoint y: 381, distance: 78.4
click at [215, 381] on textarea "1 kg kofta + 1/2 shish kebab + 1/4 sausage + 1/2 mombar + assorted stuffed vege…" at bounding box center [306, 395] width 262 height 60
paste textarea "Mahshi"
click at [231, 403] on textarea "1 kg kofta + 1/2 shish kebab + 1/4 sausage + 1/2 mombar + assorted Mahshi + bas…" at bounding box center [306, 395] width 262 height 60
click at [187, 381] on textarea "1 kg kofta + 1/2 shish kebab + 1/4 sausage + 1/2 mombar + assorted Mahshi + bas…" at bounding box center [306, 395] width 262 height 60
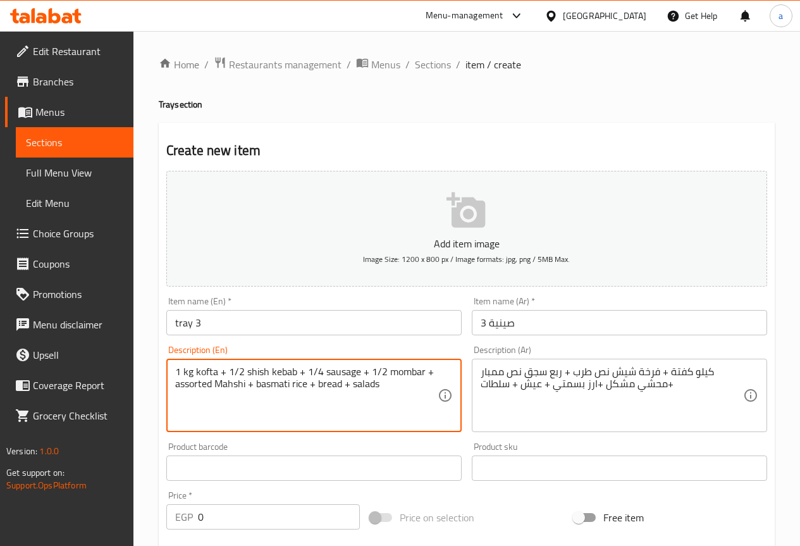
click at [187, 381] on textarea "1 kg kofta + 1/2 shish kebab + 1/4 sausage + 1/2 mombar + assorted Mahshi + bas…" at bounding box center [306, 395] width 262 height 60
click at [262, 395] on textarea "1 kg kofta + 1/2 shish kebab + 1/4 sausage + 1/2 mombar + mix Mahshi + basmati …" at bounding box center [306, 395] width 262 height 60
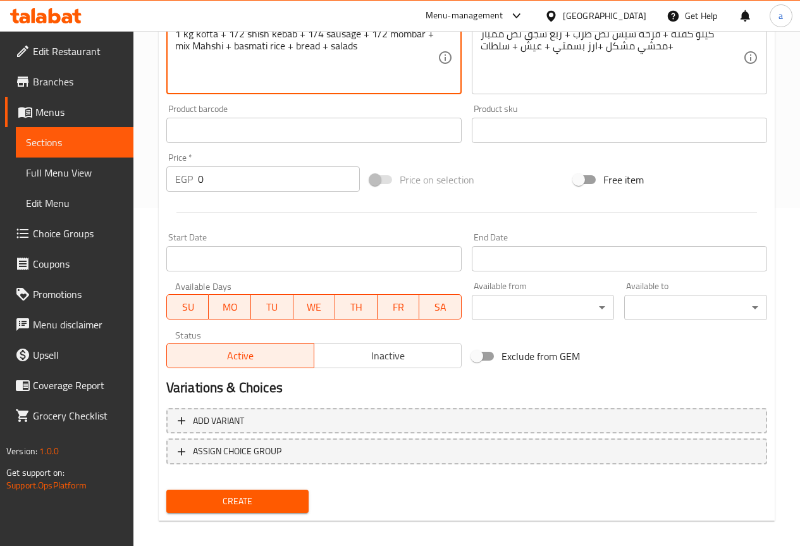
scroll to position [348, 0]
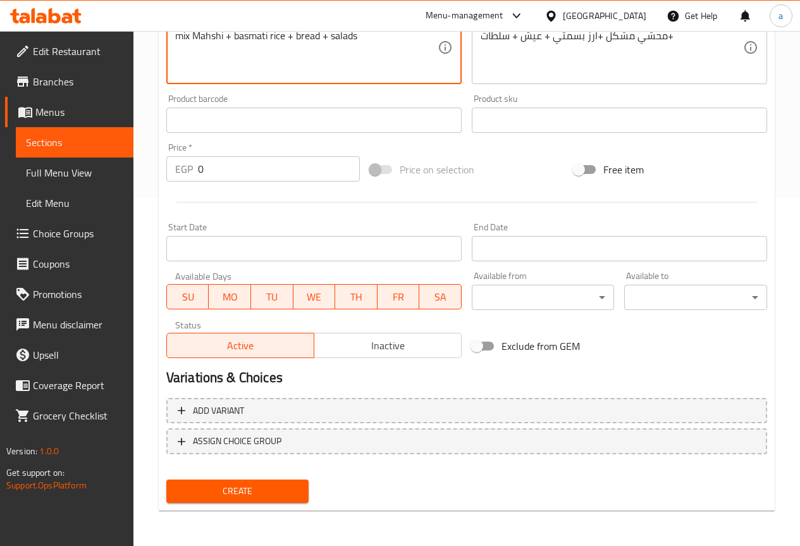
type textarea "1 kg kofta + 1/2 shish kebab + 1/4 sausage + 1/2 mombar + mix Mahshi + basmati …"
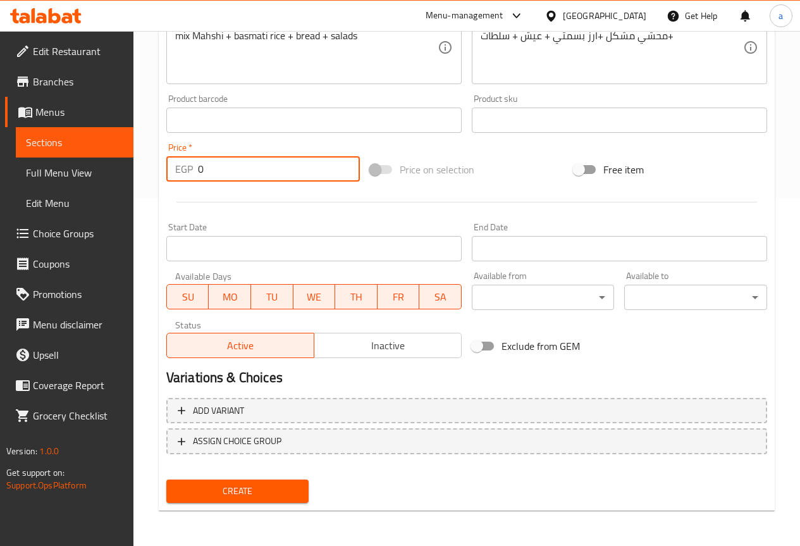
click at [309, 161] on input "0" at bounding box center [279, 168] width 162 height 25
type input "1250"
click at [236, 487] on span "Create" at bounding box center [237, 491] width 123 height 16
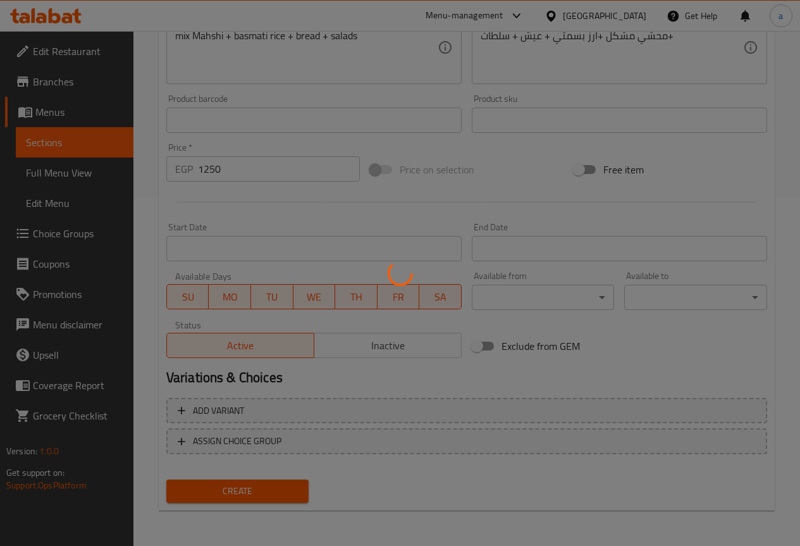
type input "0"
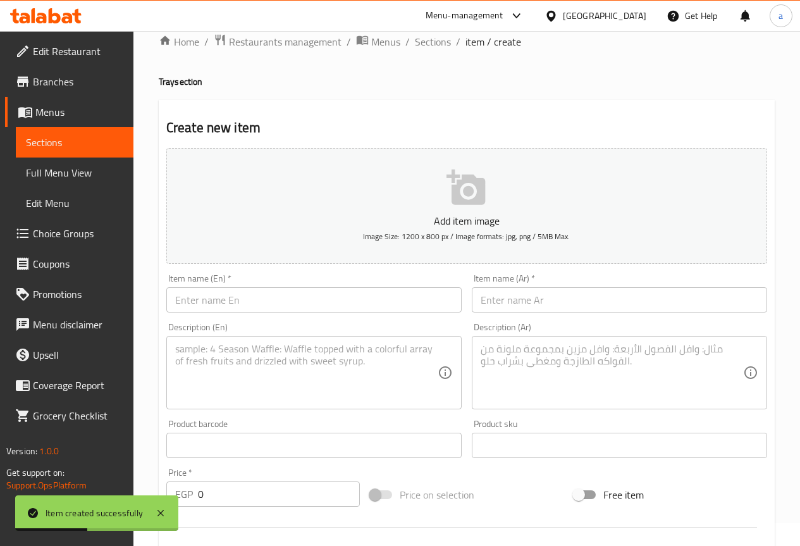
scroll to position [0, 0]
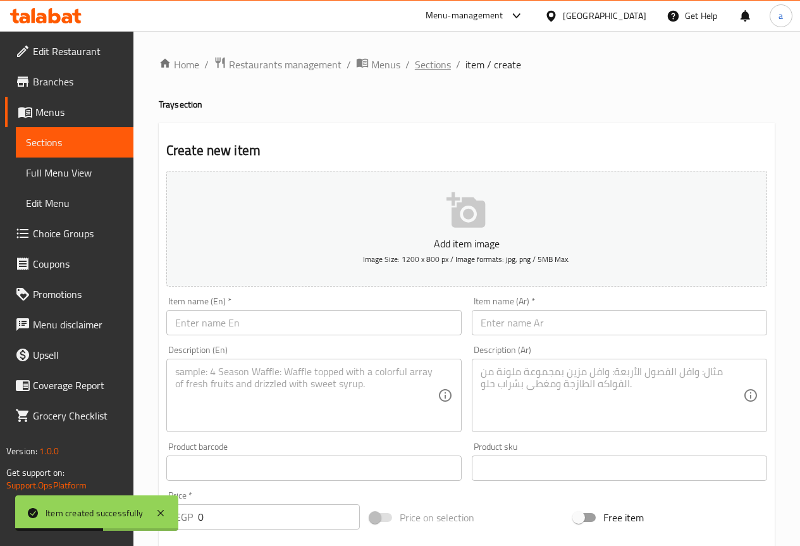
click at [440, 62] on span "Sections" at bounding box center [433, 64] width 36 height 15
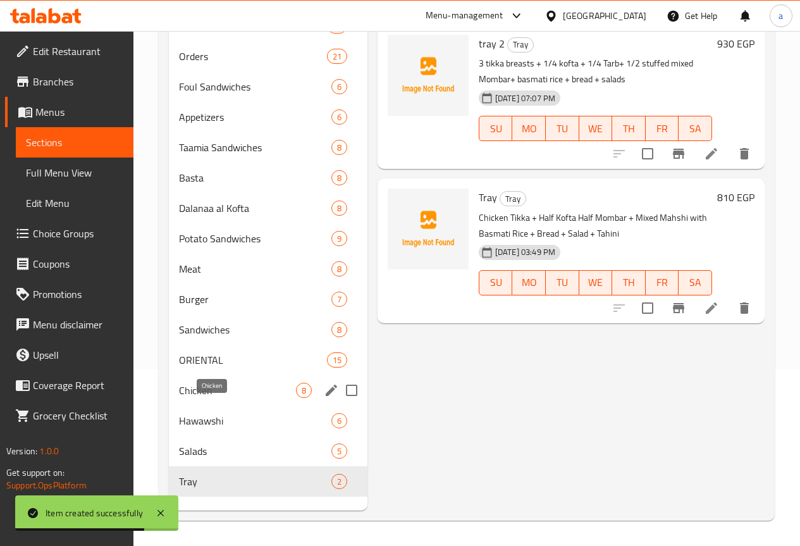
scroll to position [187, 0]
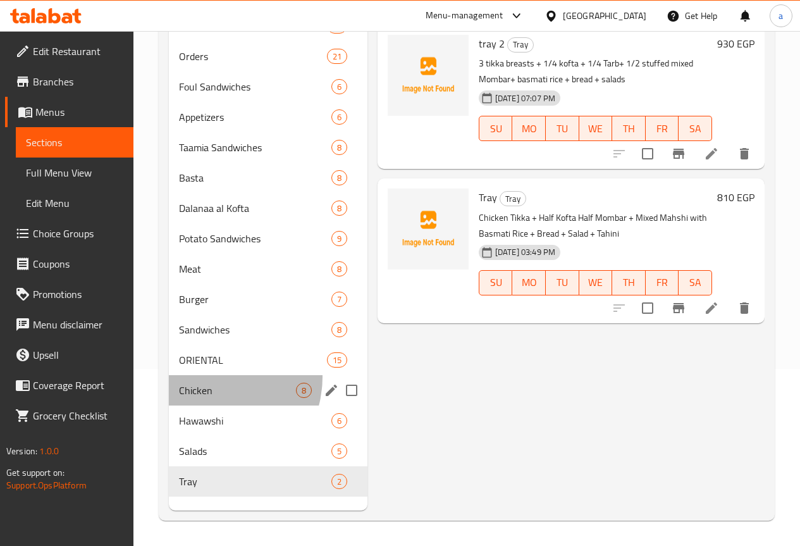
click at [210, 386] on div "Chicken 8" at bounding box center [268, 390] width 199 height 30
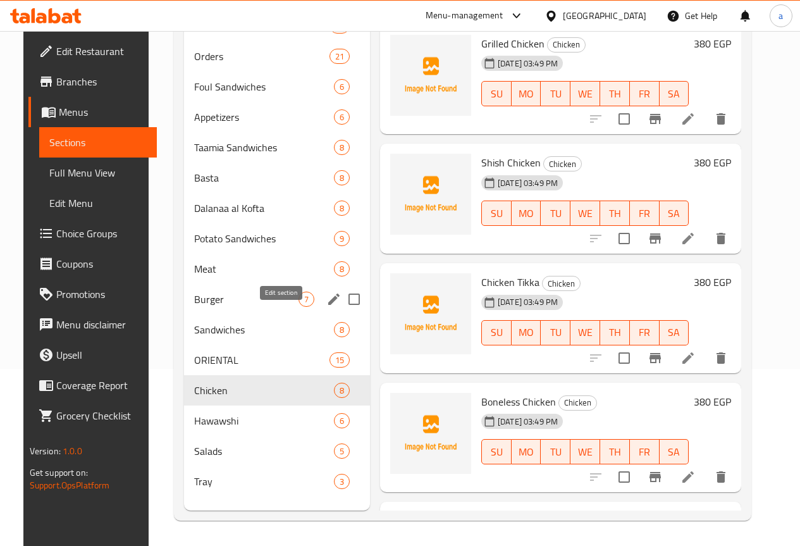
scroll to position [187, 0]
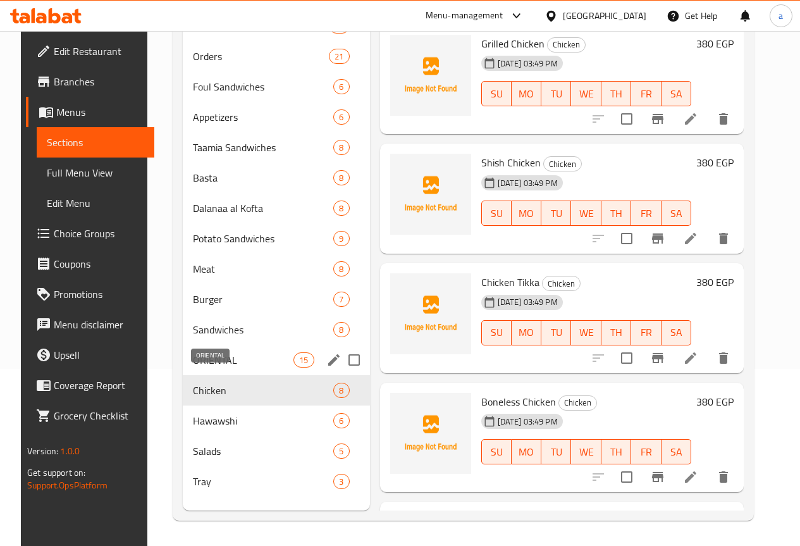
click at [221, 367] on span "ORIENTAL" at bounding box center [243, 359] width 101 height 15
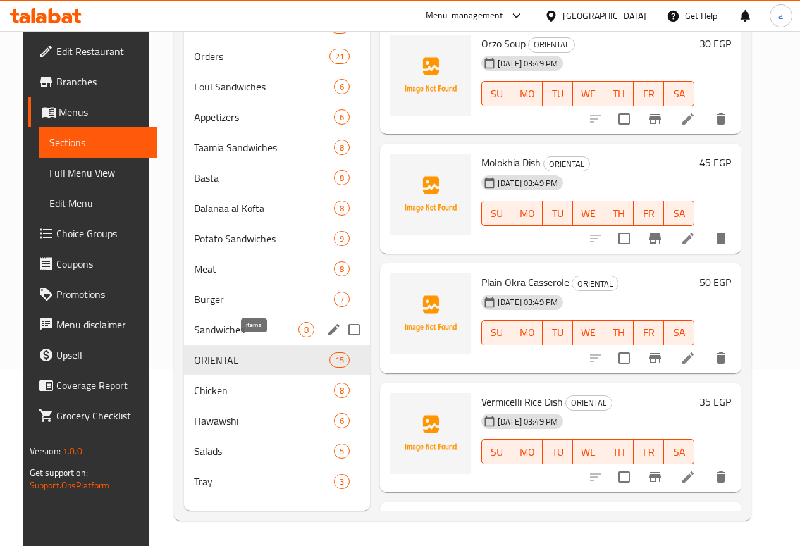
scroll to position [187, 0]
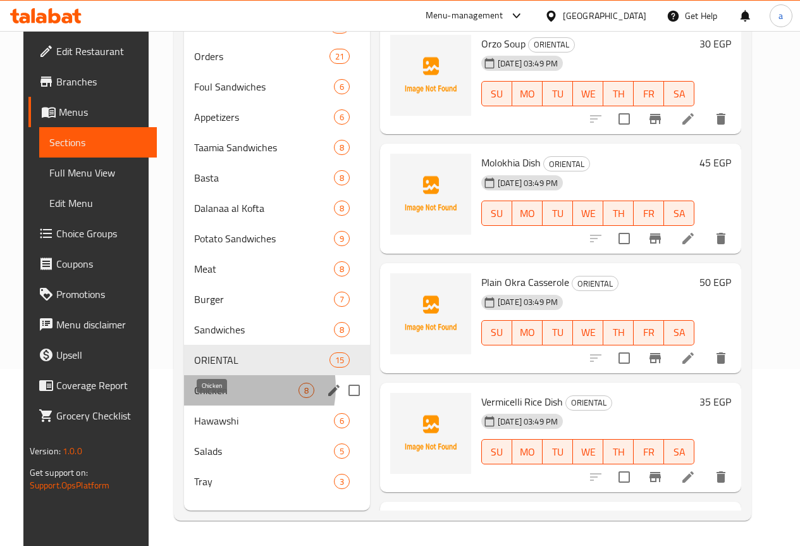
click at [217, 396] on span "Chicken" at bounding box center [246, 389] width 104 height 15
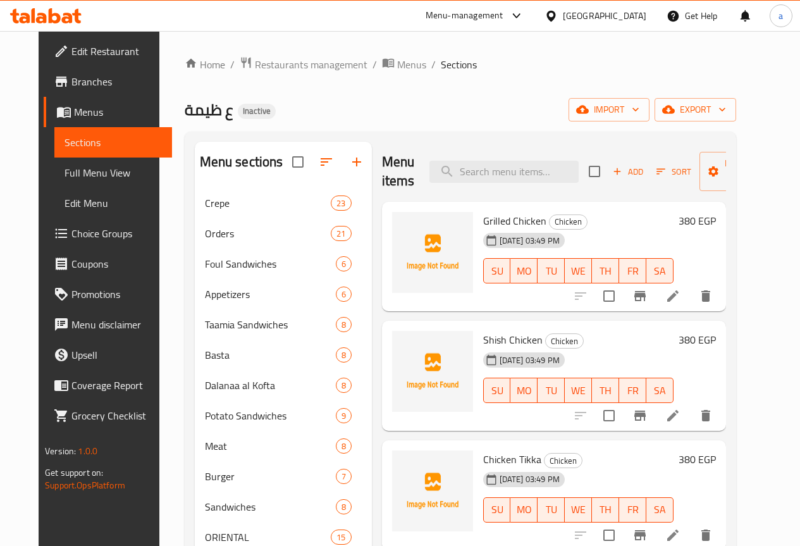
click at [690, 286] on li at bounding box center [672, 296] width 35 height 23
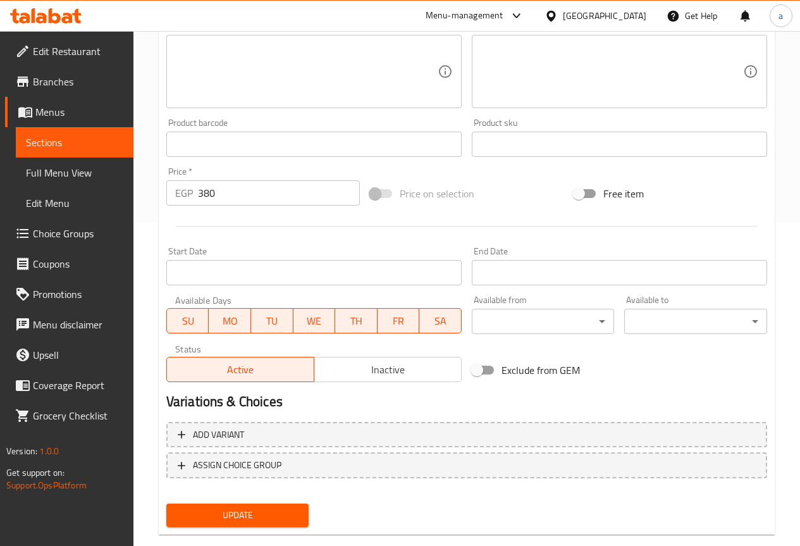
scroll to position [348, 0]
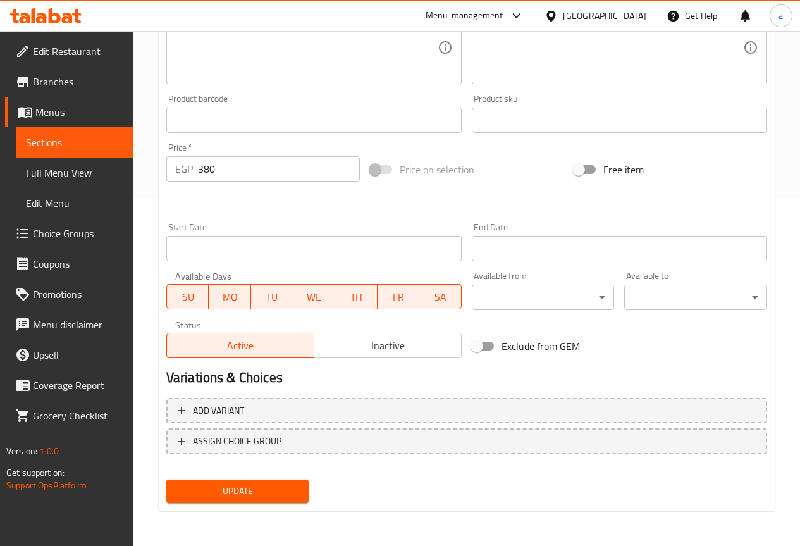
click at [258, 486] on span "Update" at bounding box center [237, 491] width 123 height 16
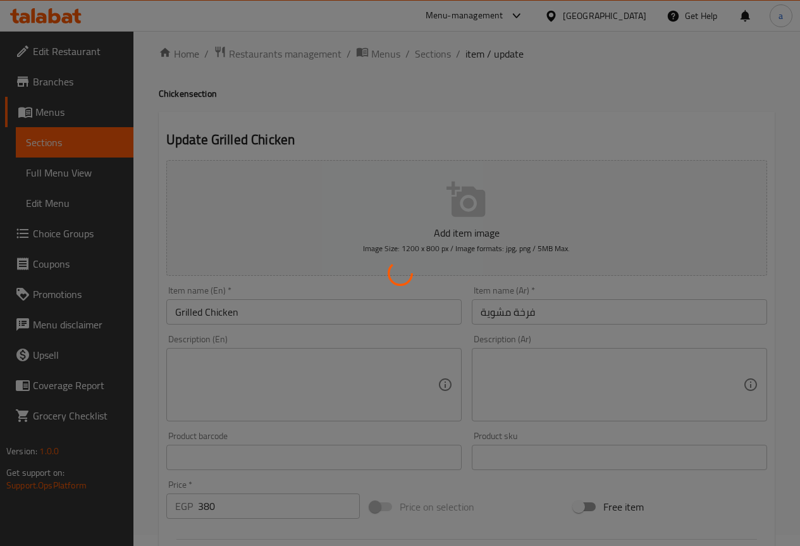
scroll to position [0, 0]
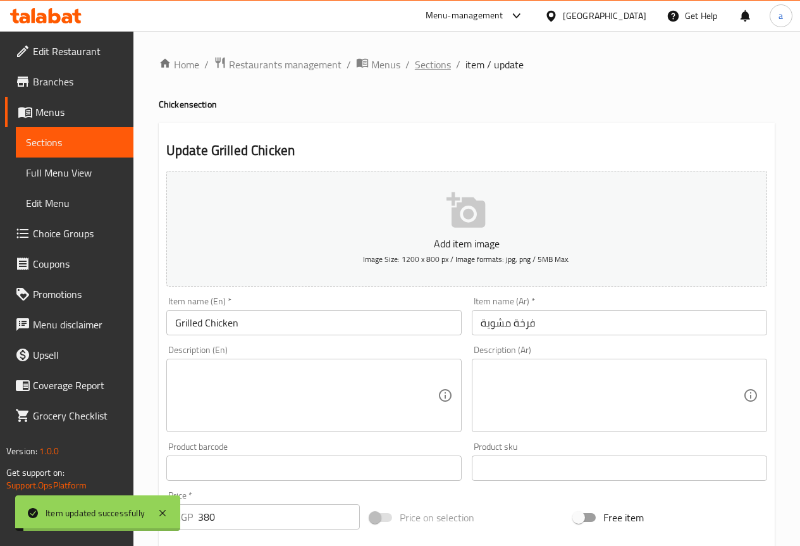
click at [427, 67] on span "Sections" at bounding box center [433, 64] width 36 height 15
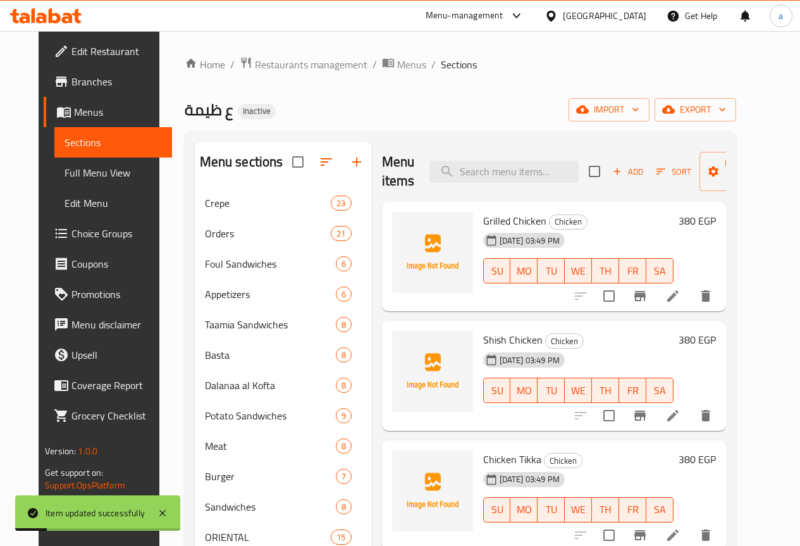
click at [690, 408] on li at bounding box center [672, 415] width 35 height 23
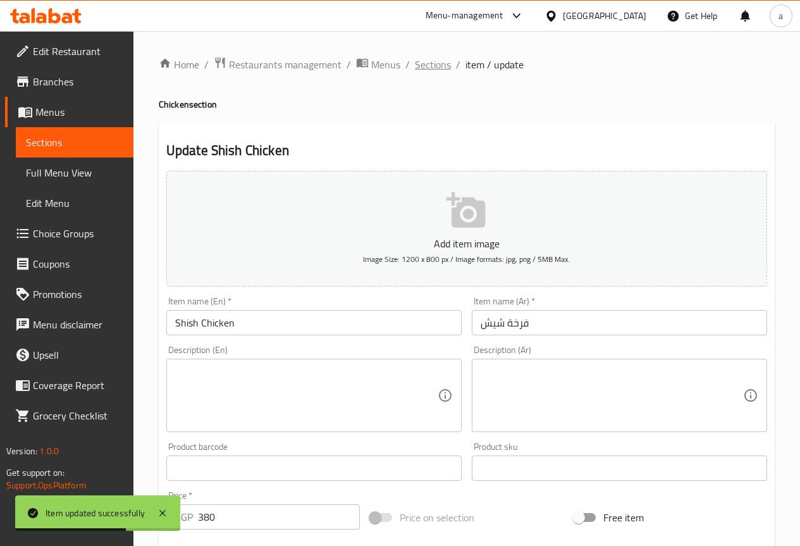
click at [422, 71] on span "Sections" at bounding box center [433, 64] width 36 height 15
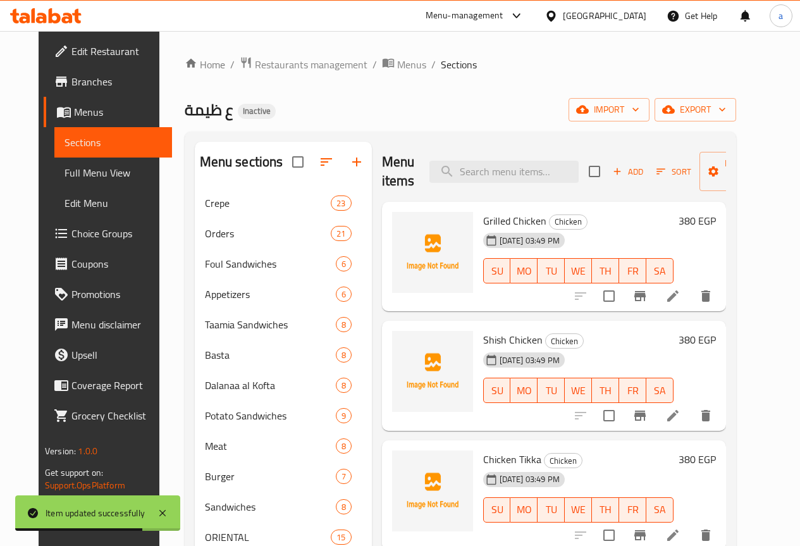
scroll to position [190, 0]
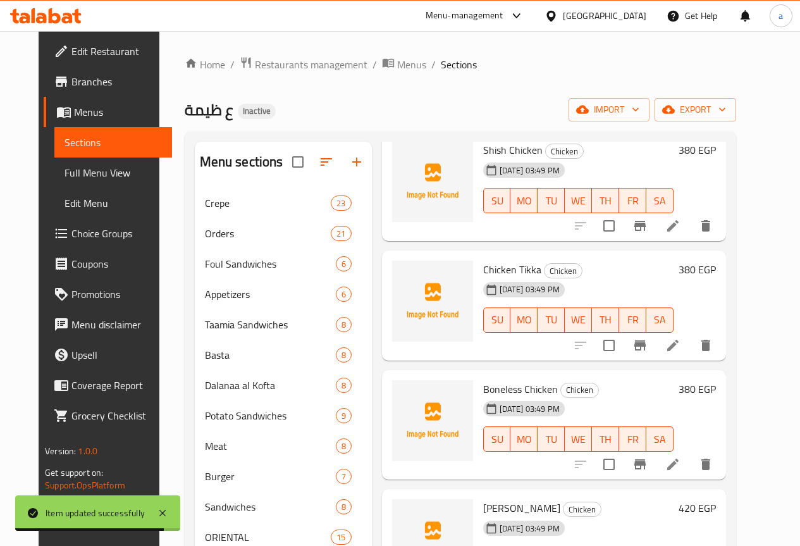
click at [711, 357] on div at bounding box center [643, 345] width 156 height 30
click at [680, 350] on icon at bounding box center [672, 345] width 15 height 15
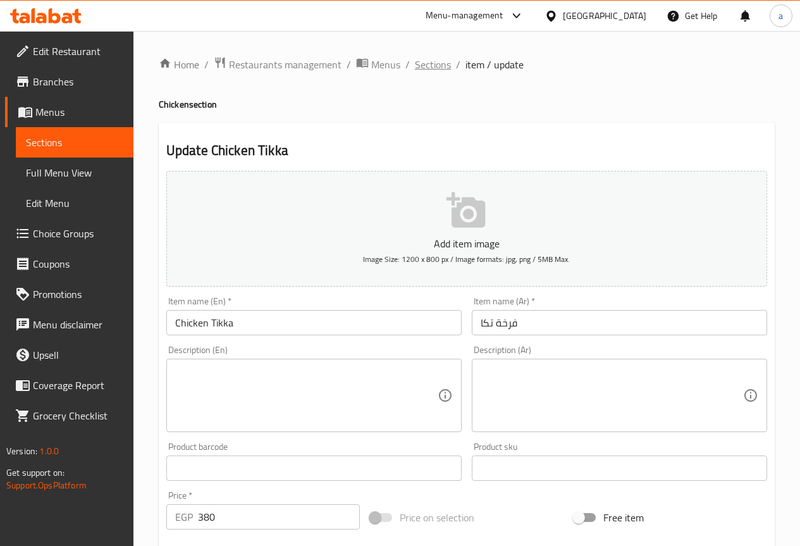
drag, startPoint x: 419, startPoint y: 61, endPoint x: 419, endPoint y: 78, distance: 17.7
click at [419, 61] on span "Sections" at bounding box center [433, 64] width 36 height 15
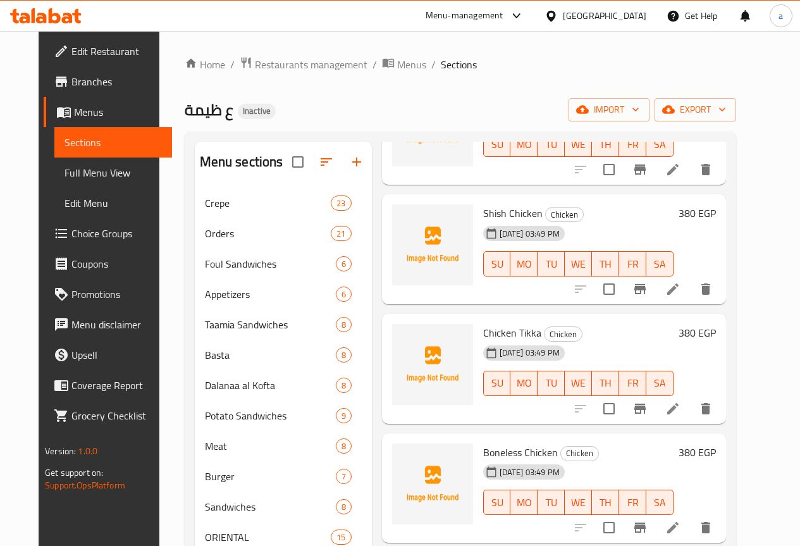
scroll to position [253, 0]
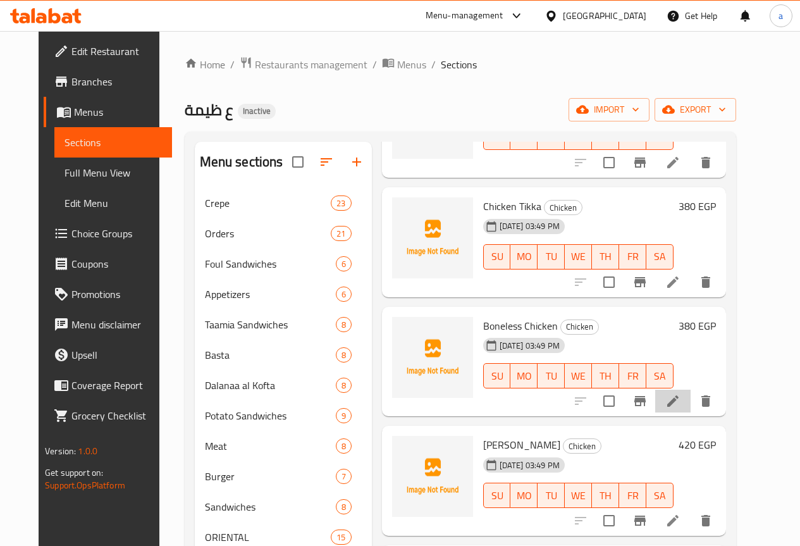
click at [689, 396] on li at bounding box center [672, 400] width 35 height 23
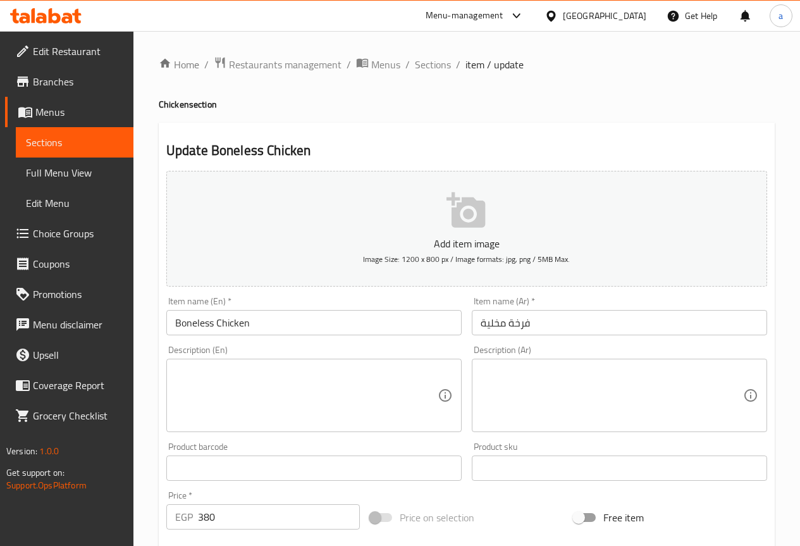
click at [498, 316] on input "فرخة مخلية" at bounding box center [619, 322] width 295 height 25
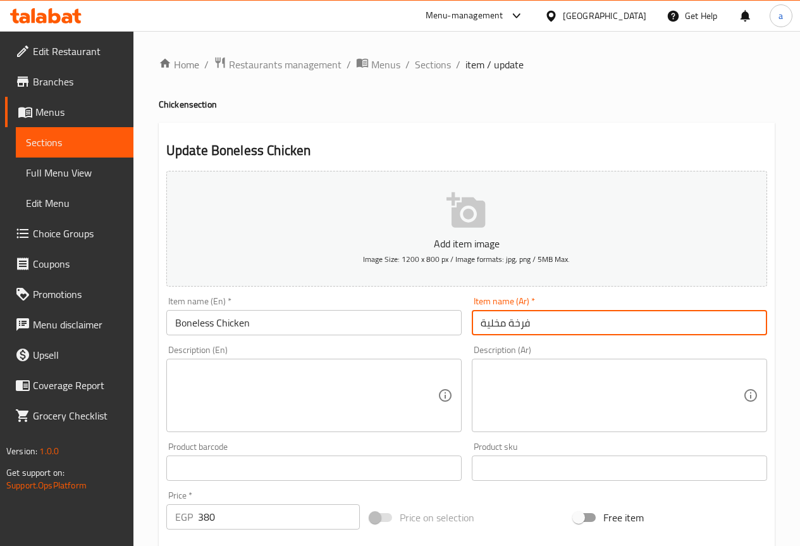
click at [498, 316] on input "فرخة مخلية" at bounding box center [619, 322] width 295 height 25
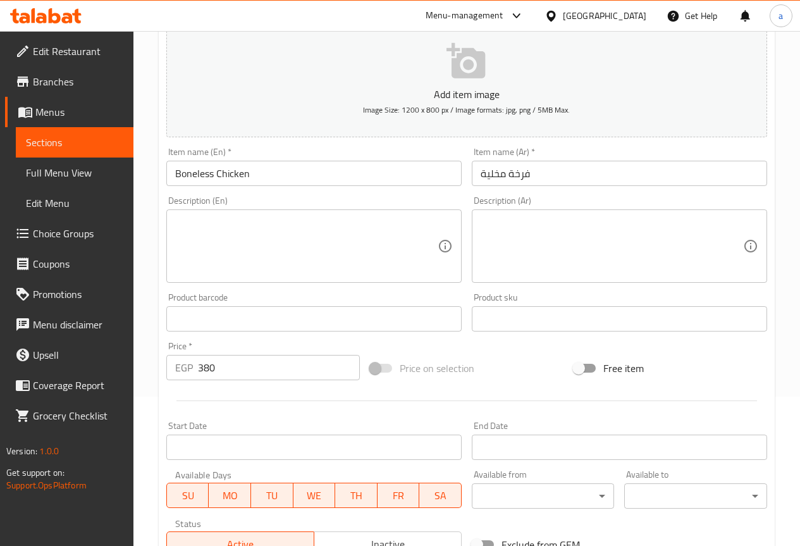
scroll to position [32, 0]
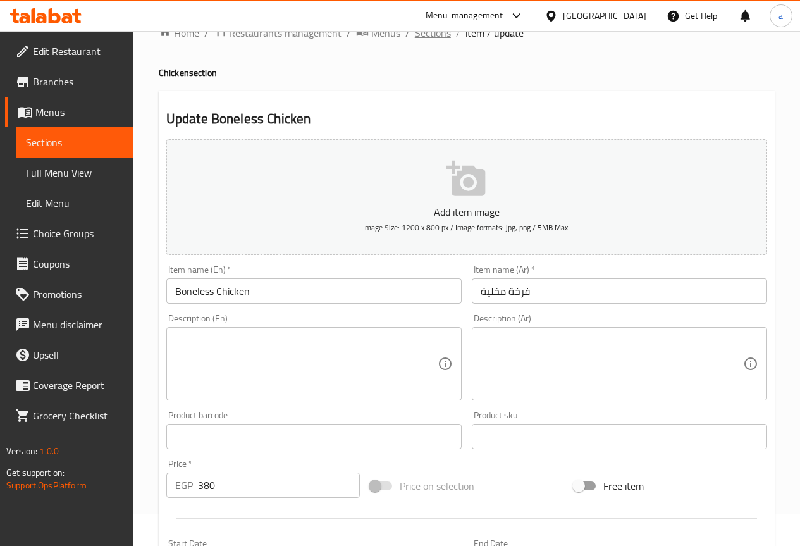
click at [439, 37] on span "Sections" at bounding box center [433, 32] width 36 height 15
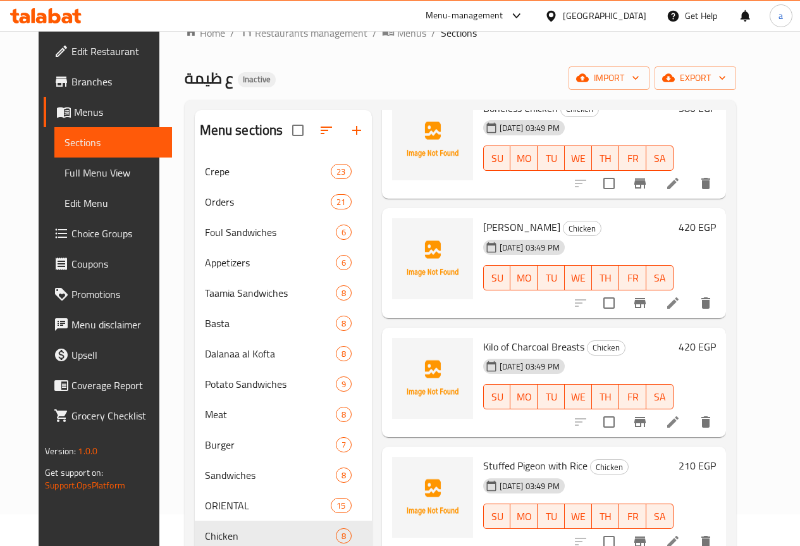
scroll to position [443, 0]
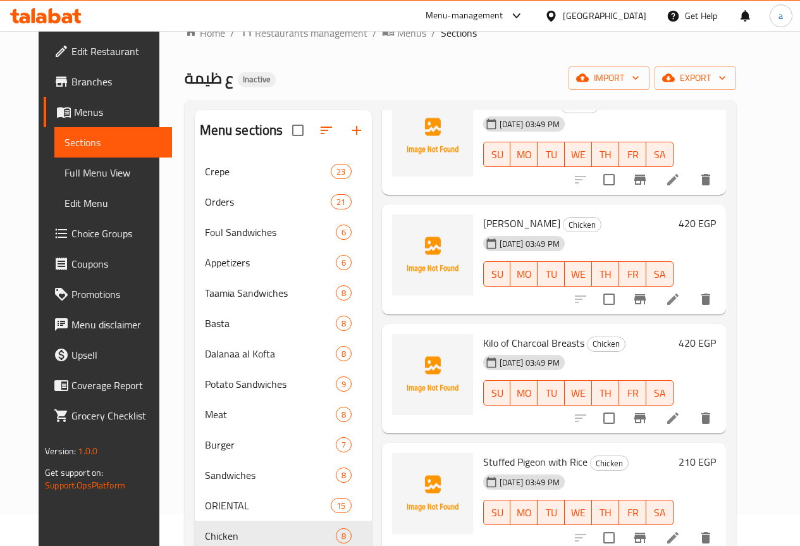
click at [680, 303] on icon at bounding box center [672, 298] width 15 height 15
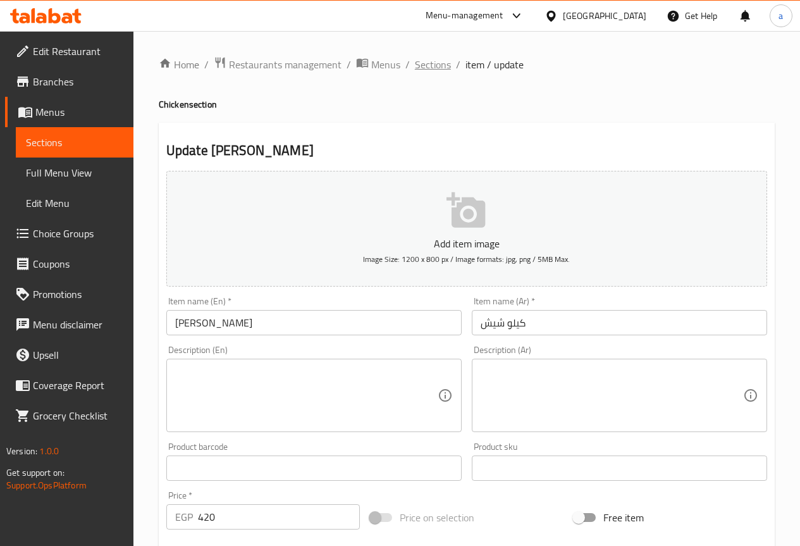
click at [416, 63] on span "Sections" at bounding box center [433, 64] width 36 height 15
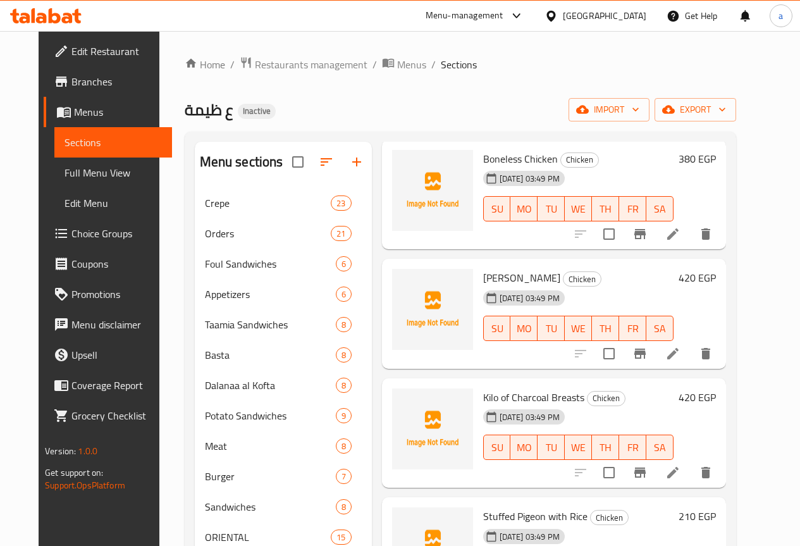
scroll to position [443, 0]
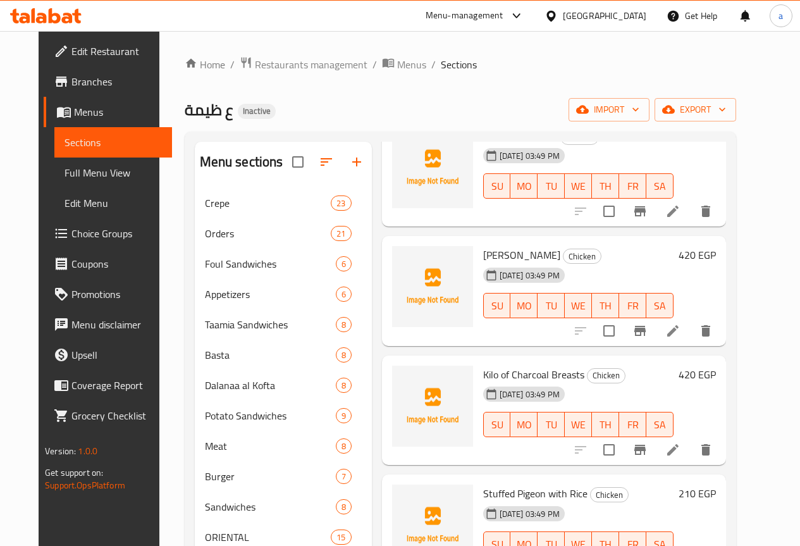
click at [690, 440] on li at bounding box center [672, 449] width 35 height 23
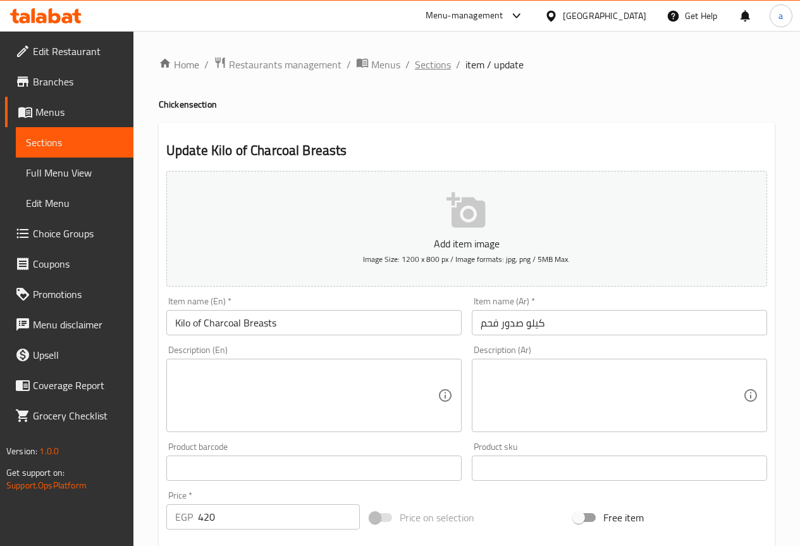
click at [424, 66] on span "Sections" at bounding box center [433, 64] width 36 height 15
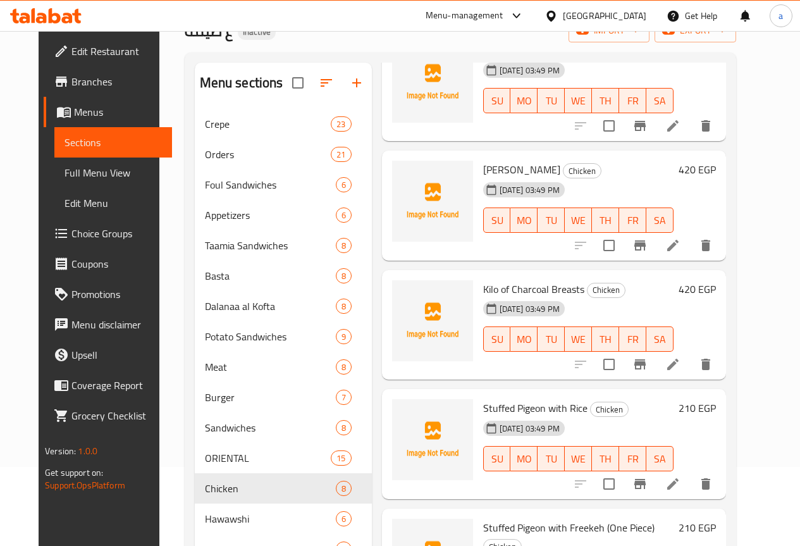
scroll to position [187, 0]
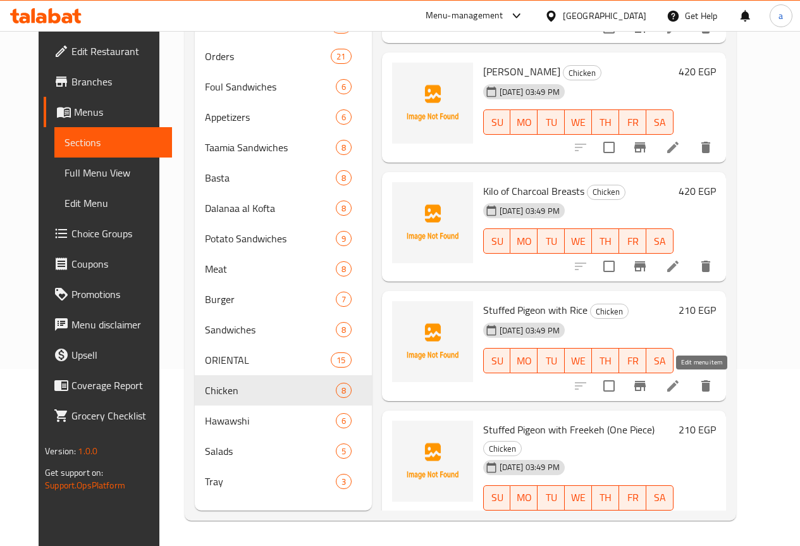
click at [680, 378] on icon at bounding box center [672, 385] width 15 height 15
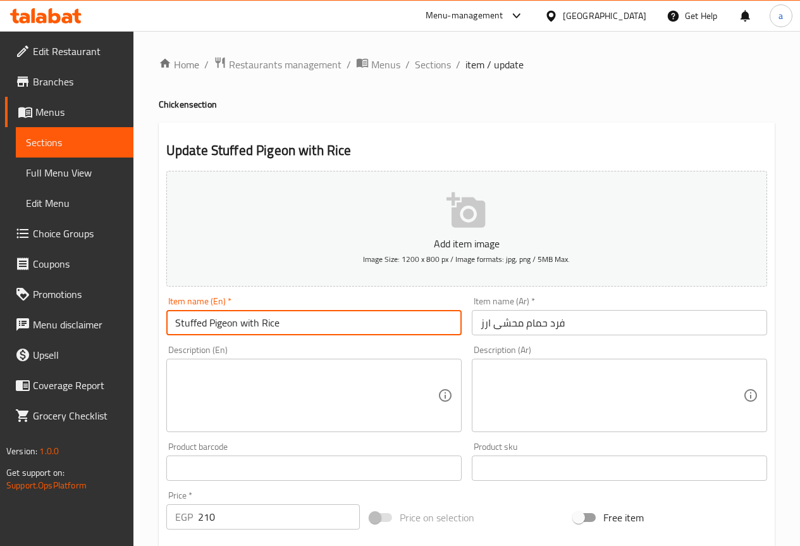
click at [238, 323] on input "Stuffed Pigeon with Rice" at bounding box center [313, 322] width 295 height 25
click at [568, 323] on input "فرد حمام محشى ارز" at bounding box center [619, 322] width 295 height 25
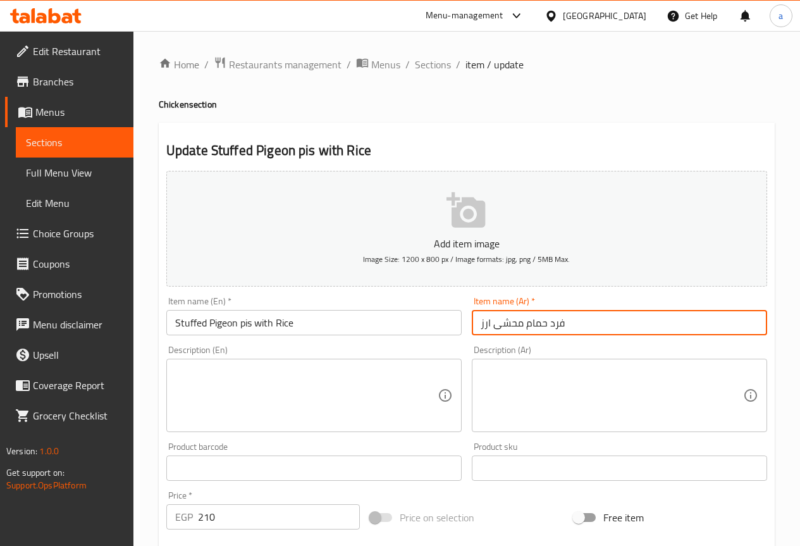
click at [568, 323] on input "فرد حمام محشى ارز" at bounding box center [619, 322] width 295 height 25
click at [564, 321] on input "فرد حمام محشى ارز" at bounding box center [619, 322] width 295 height 25
click at [561, 321] on input "فرد حمام محشى ارز" at bounding box center [619, 322] width 295 height 25
click at [557, 327] on input "فرد حمام محشى ارز" at bounding box center [619, 322] width 295 height 25
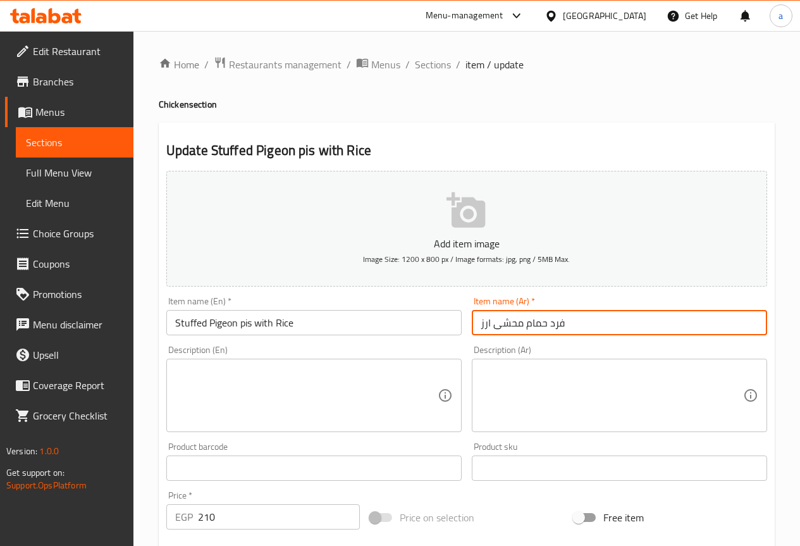
click at [557, 327] on input "فرد حمام محشى ارز" at bounding box center [619, 322] width 295 height 25
click at [247, 330] on input "Stuffed Pigeon pis with Rice" at bounding box center [313, 322] width 295 height 25
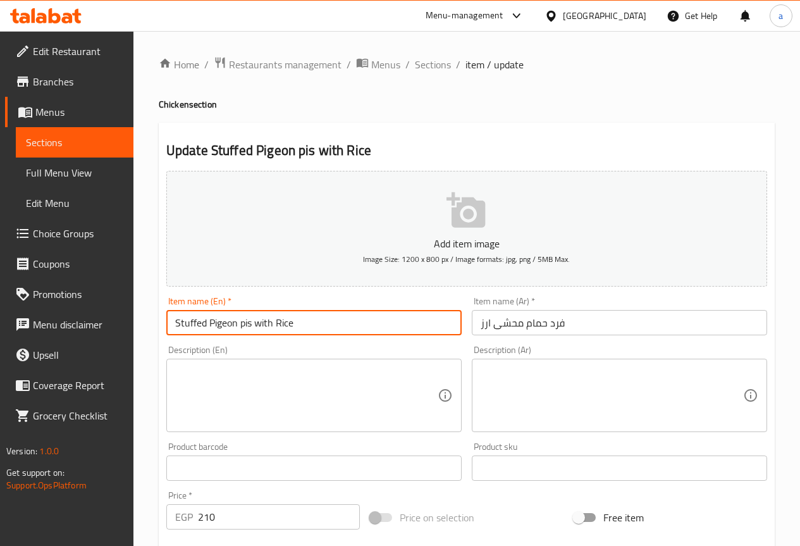
paste input "ece"
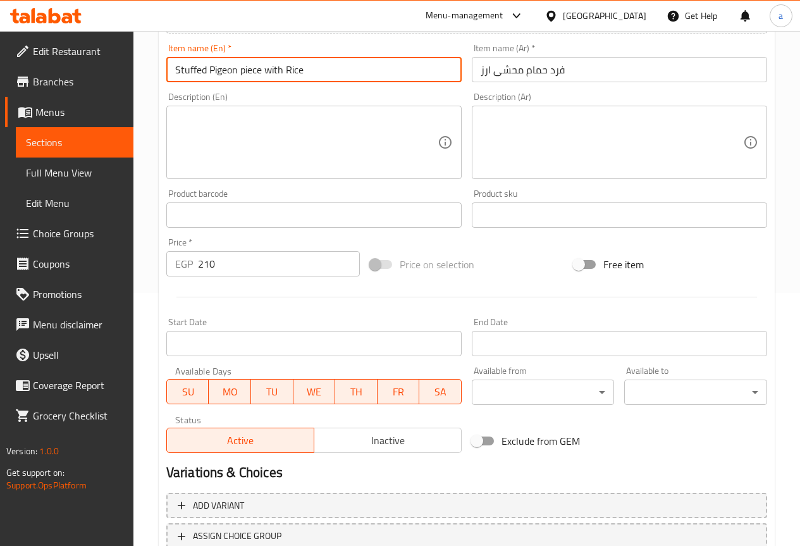
scroll to position [348, 0]
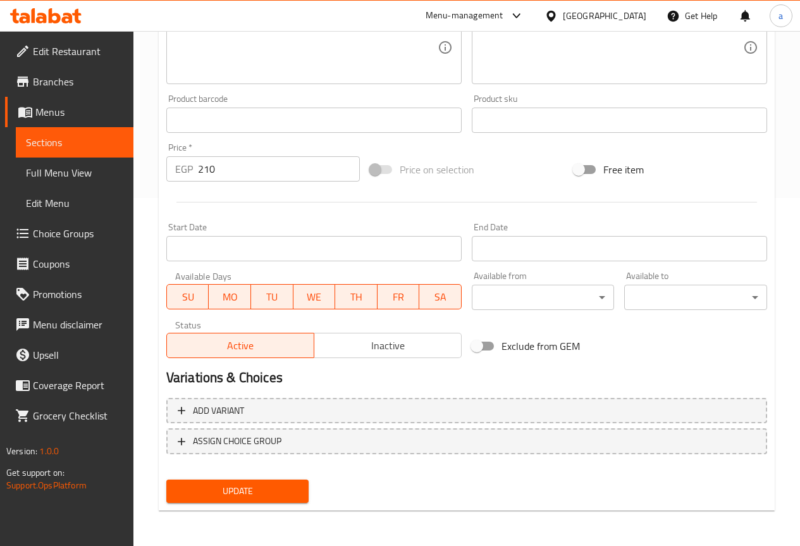
type input "Stuffed Pigeon piece with Rice"
click at [272, 487] on span "Update" at bounding box center [237, 491] width 123 height 16
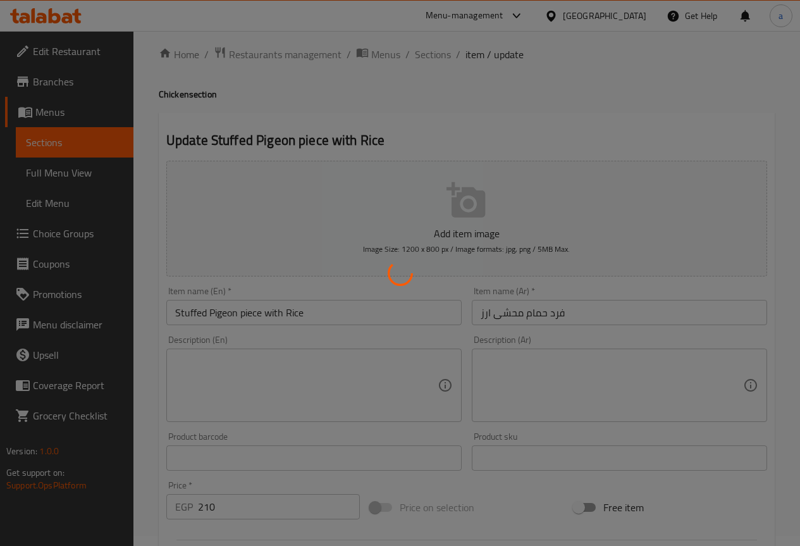
scroll to position [0, 0]
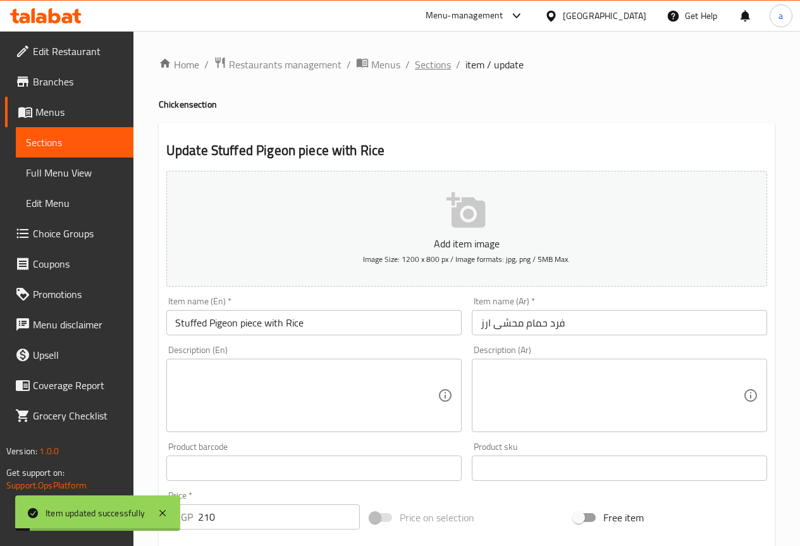
click at [421, 69] on span "Sections" at bounding box center [433, 64] width 36 height 15
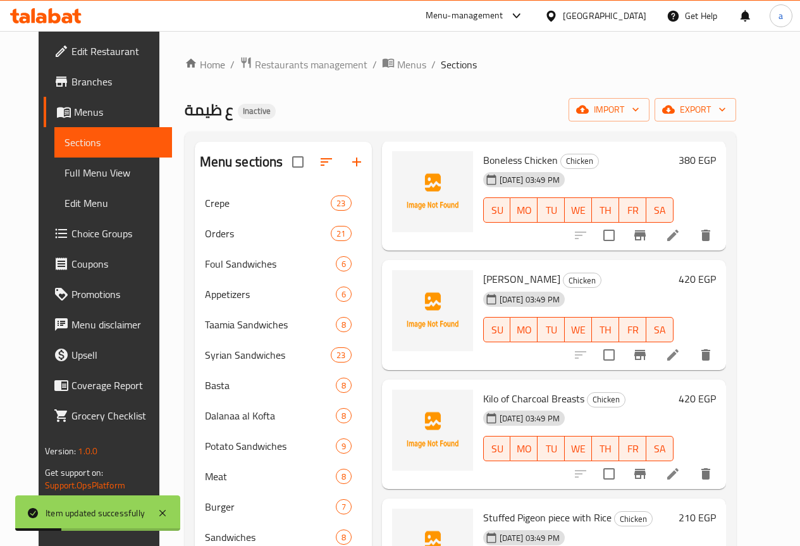
scroll to position [217, 0]
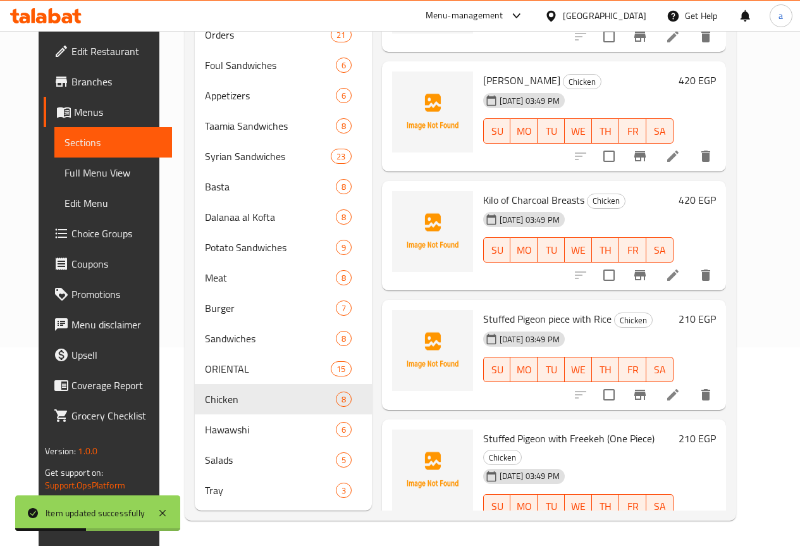
click at [690, 520] on li at bounding box center [672, 531] width 35 height 23
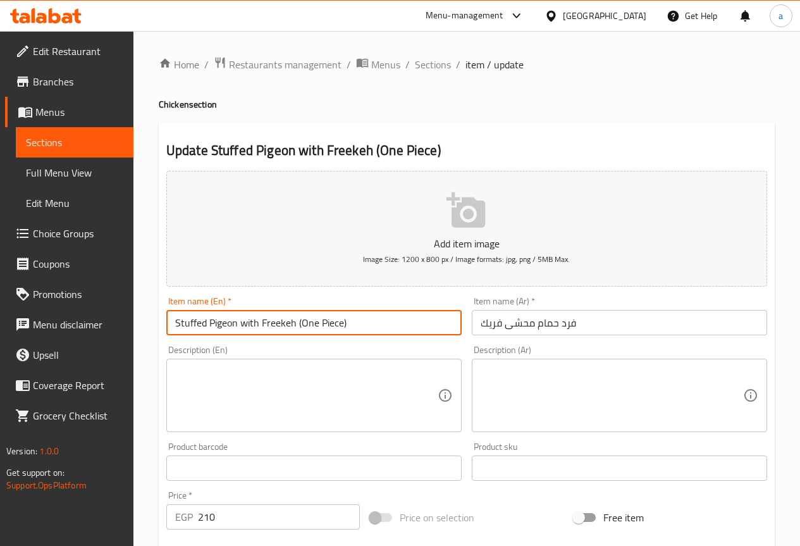
click at [358, 326] on input "Stuffed Pigeon with Freekeh (One Piece)" at bounding box center [313, 322] width 295 height 25
click at [239, 322] on input "Stuffed Pigeon with Freekeh" at bounding box center [313, 322] width 295 height 25
paste input "piece"
type input "Stuffed Pigeon piece with Freekeh"
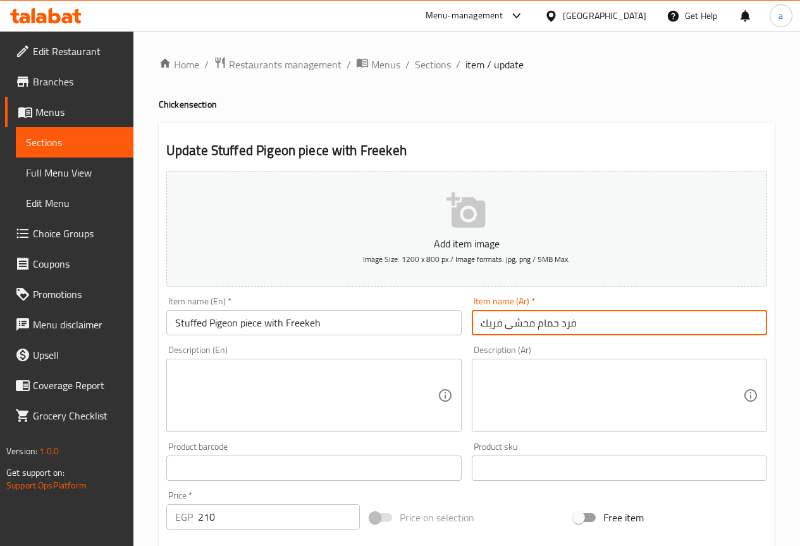
click at [493, 322] on input "فرد حمام محشى فريك" at bounding box center [619, 322] width 295 height 25
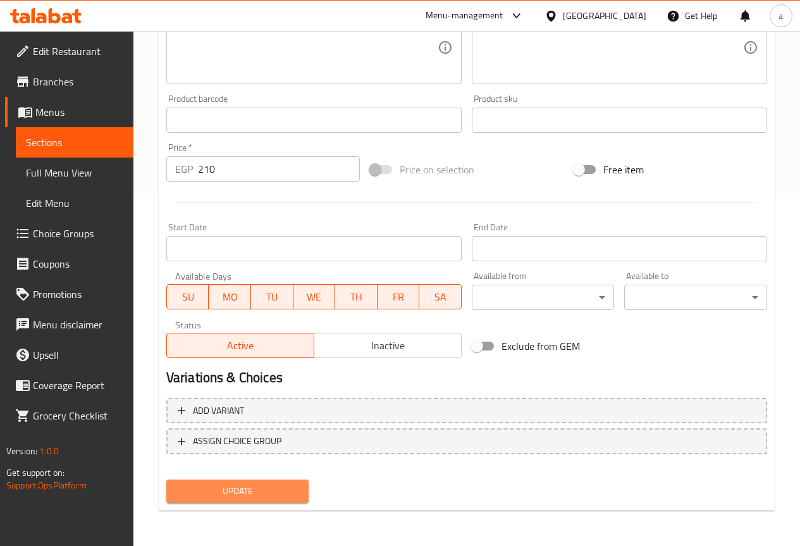
click at [297, 490] on span "Update" at bounding box center [237, 491] width 123 height 16
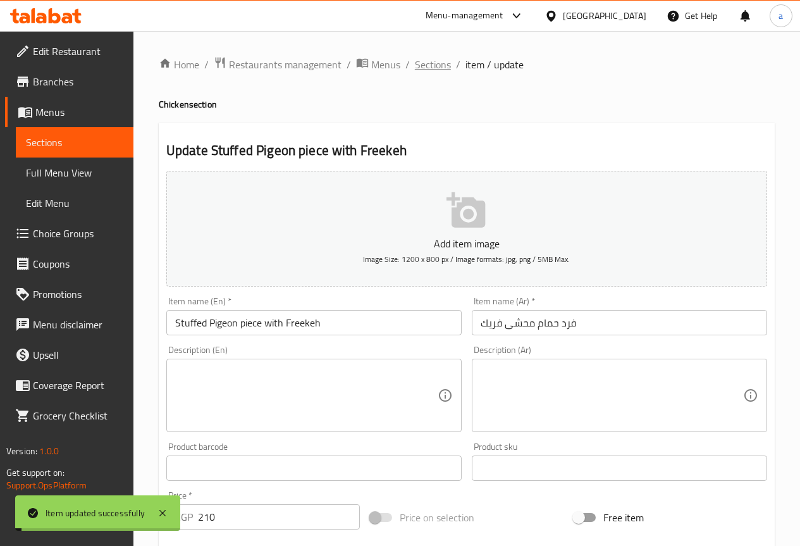
click at [433, 68] on span "Sections" at bounding box center [433, 64] width 36 height 15
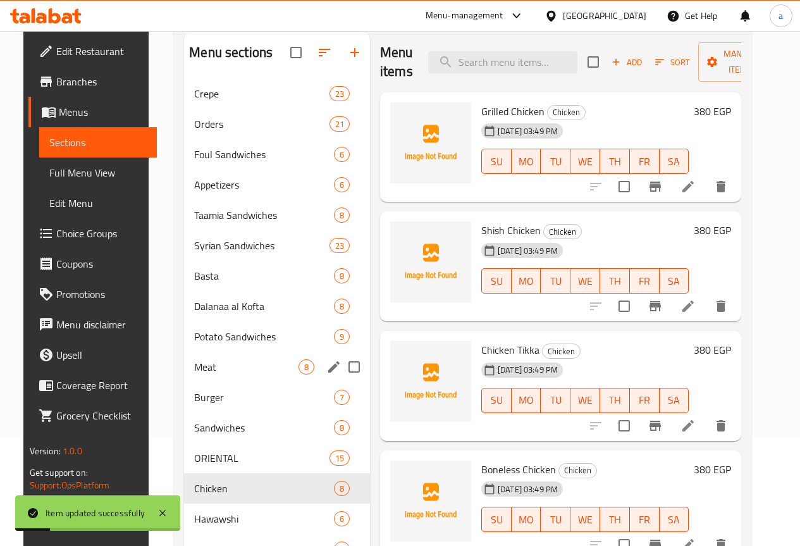
scroll to position [217, 0]
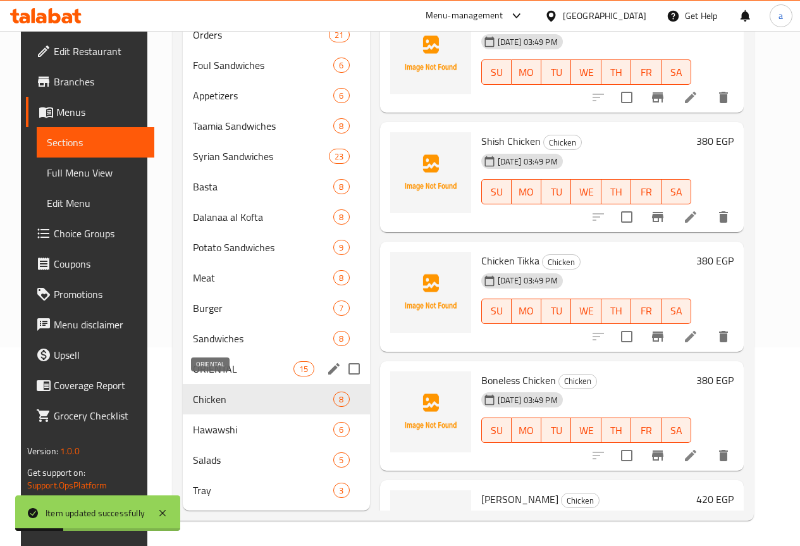
click at [210, 370] on span "ORIENTAL" at bounding box center [243, 368] width 101 height 15
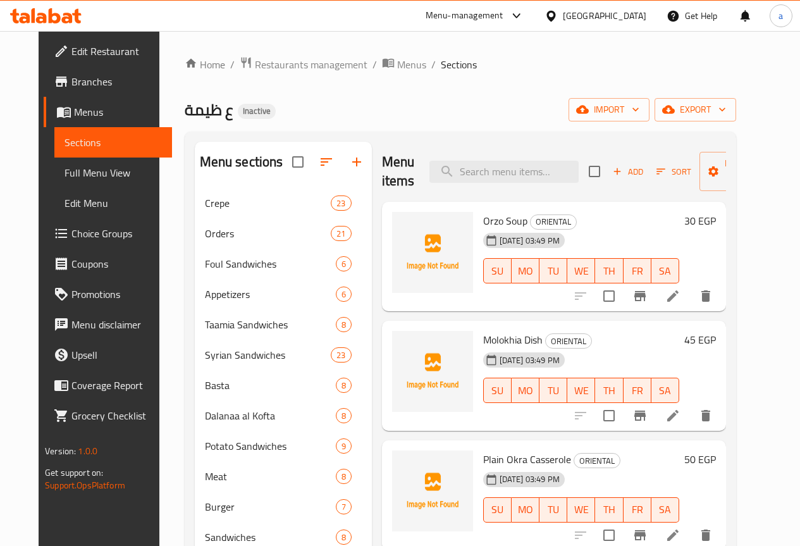
click at [690, 304] on li at bounding box center [672, 296] width 35 height 23
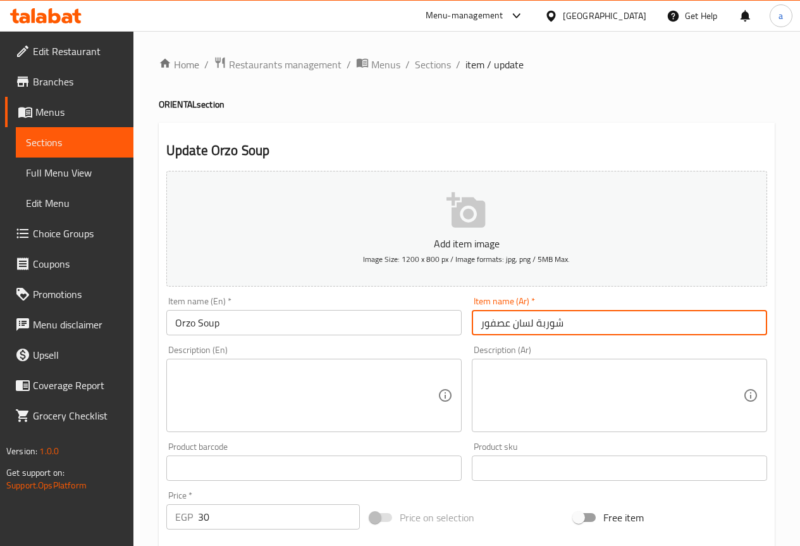
drag, startPoint x: 483, startPoint y: 320, endPoint x: 516, endPoint y: 324, distance: 33.2
click at [516, 324] on input "شوربة لسان عصفور" at bounding box center [619, 322] width 295 height 25
click at [473, 318] on input "شوربة لسان عصفور" at bounding box center [619, 322] width 295 height 25
drag, startPoint x: 473, startPoint y: 318, endPoint x: 533, endPoint y: 322, distance: 60.2
click at [533, 322] on input "شوربة لسان عصفور" at bounding box center [619, 322] width 295 height 25
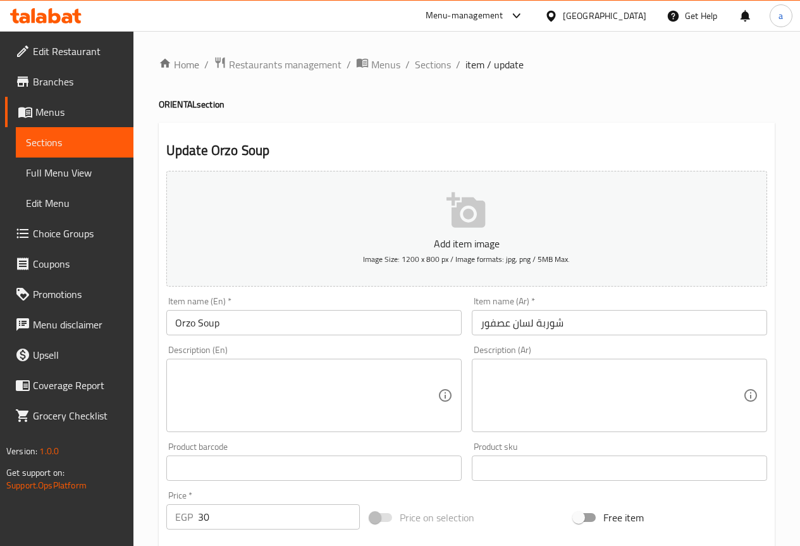
click at [334, 395] on textarea at bounding box center [306, 395] width 262 height 60
click at [253, 395] on textarea at bounding box center [306, 395] width 262 height 60
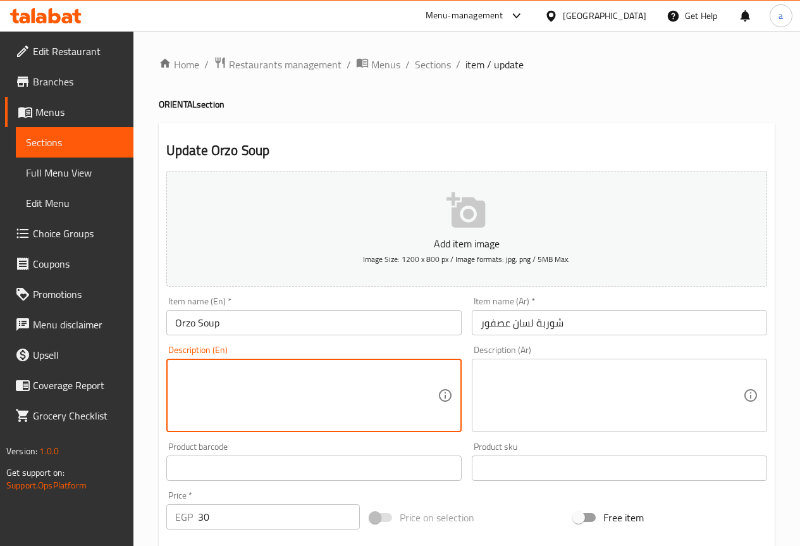
paste textarea "شوربة خفيفة ولذيذة محضرة بلسان العصفور والمرقة الغنية."
type textarea "شوربة خفيفة ولذيذة محضرة بلسان العصفور والمرقة الغنية."
click at [577, 369] on textarea at bounding box center [611, 395] width 262 height 60
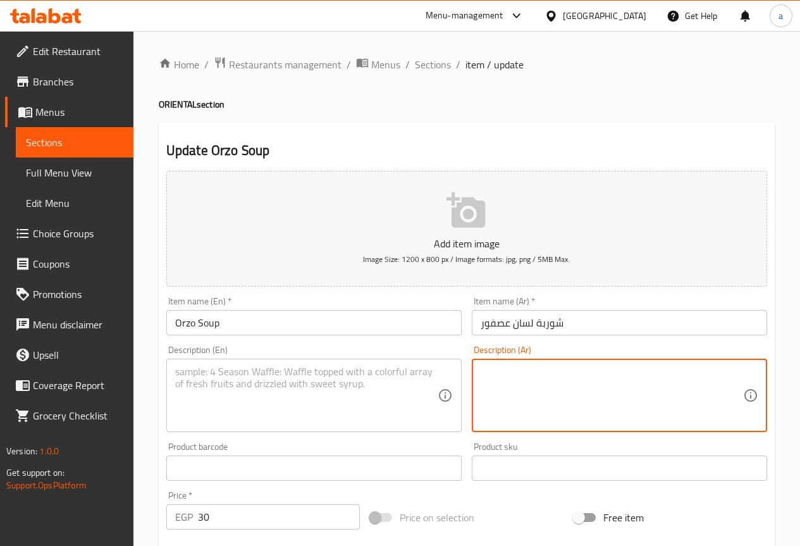
paste textarea "شوربة خفيفة ولذيذة محضرة بلسان العصفور والمرقة الغنية."
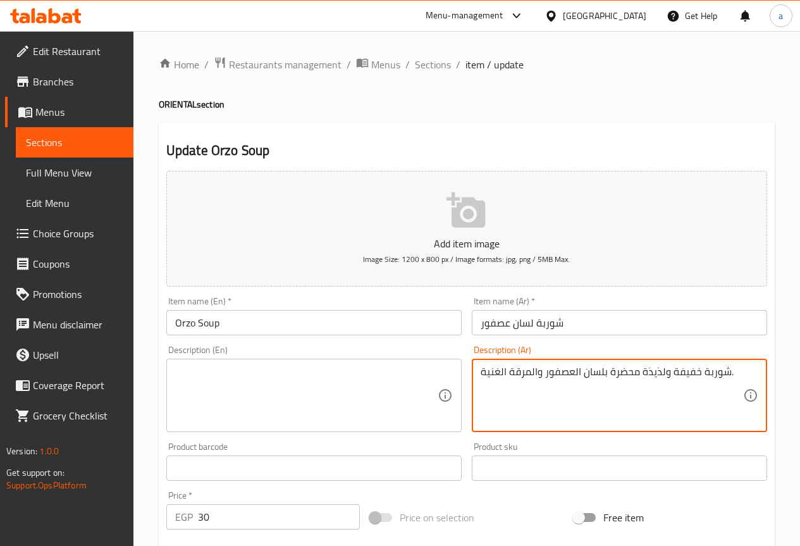
click at [529, 373] on textarea "شوربة خفيفة ولذيذة محضرة بلسان العصفور والمرقة الغنية." at bounding box center [611, 395] width 262 height 60
type textarea "شوربة خفيفة ولذيذة محضرة بلسان العصفور والمرقة الغنية."
click at [396, 378] on textarea at bounding box center [306, 395] width 262 height 60
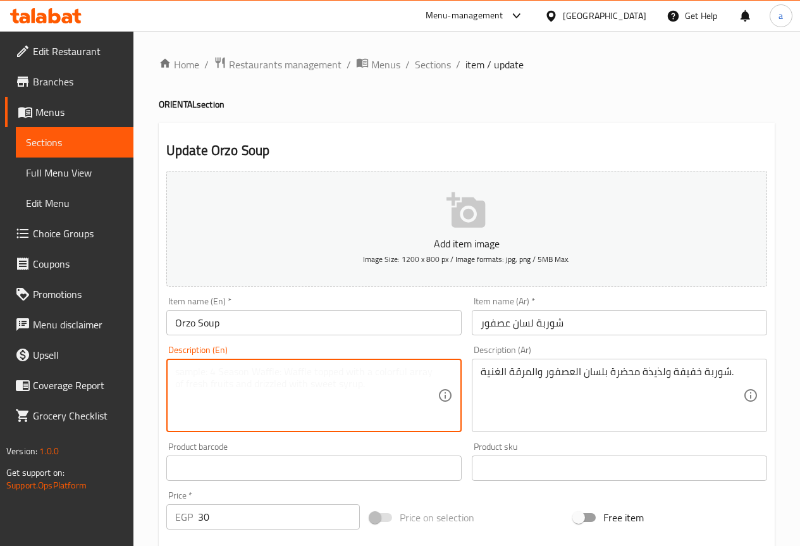
paste textarea "A light and delicious soup made with squid and rich broth."
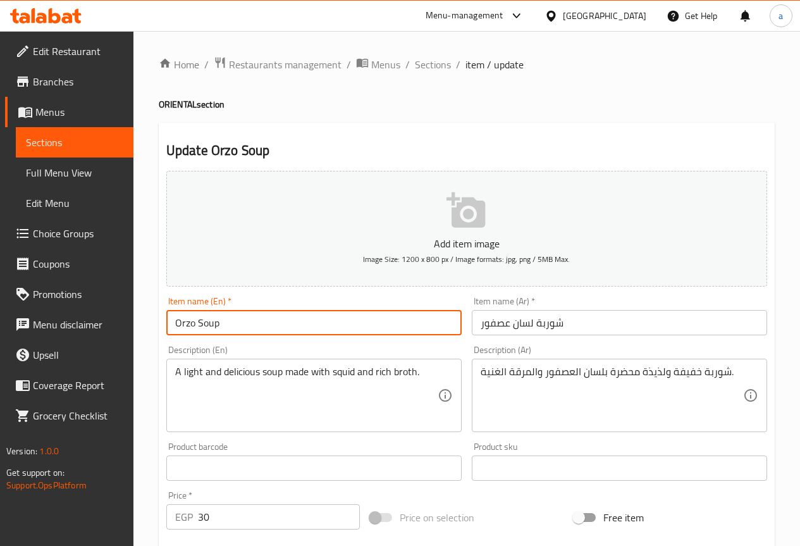
click at [189, 324] on input "Orzo Soup" at bounding box center [313, 322] width 295 height 25
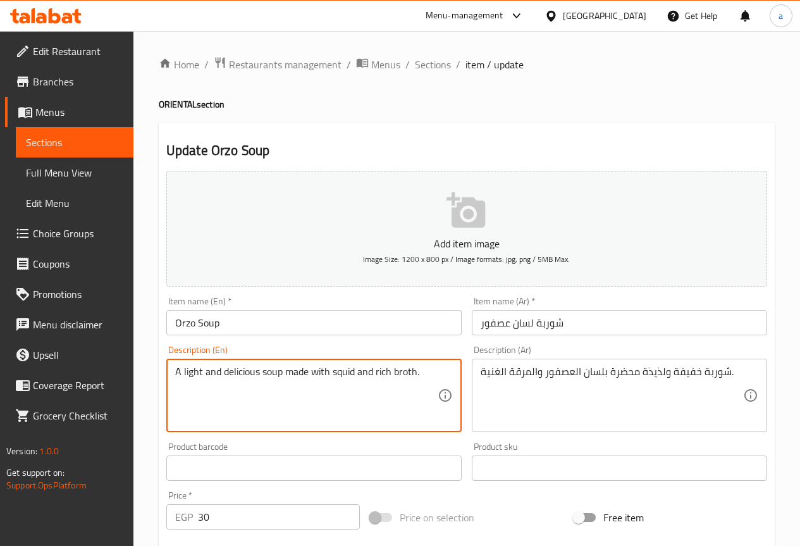
click at [339, 365] on textarea "A light and delicious soup made with squid and rich broth." at bounding box center [306, 395] width 262 height 60
paste textarea "Orzo"
click at [353, 407] on textarea "A light and delicious soup made with Orzo and rich broth." at bounding box center [306, 395] width 262 height 60
type textarea "A light and delicious soup made with Orzo and rich broth."
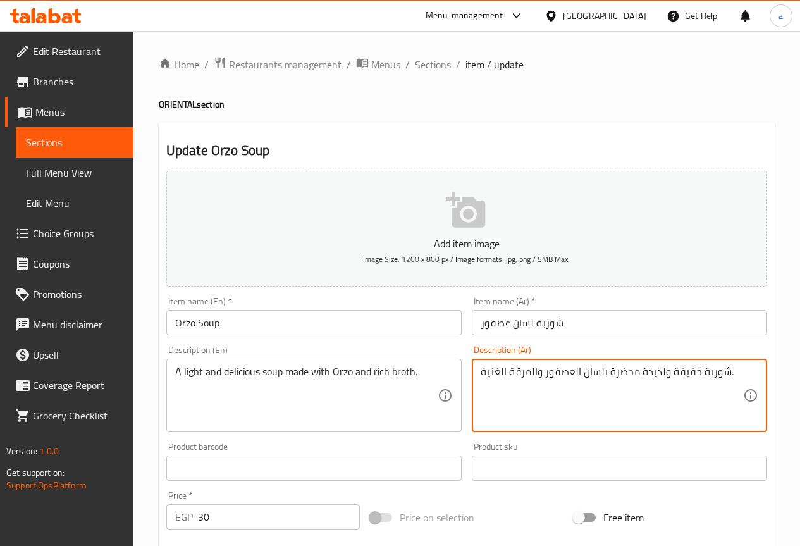
click at [687, 371] on textarea "شوربة خفيفة ولذيذة محضرة بلسان العصفور والمرقة الغنية." at bounding box center [611, 395] width 262 height 60
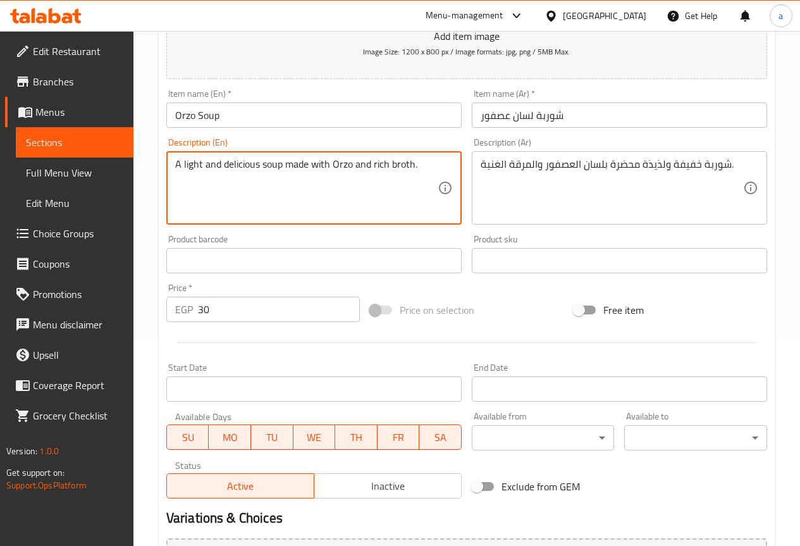
scroll to position [348, 0]
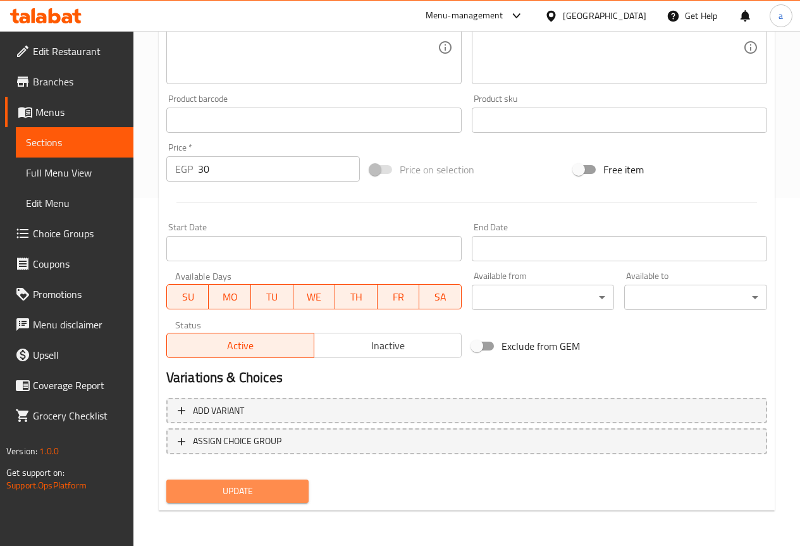
click at [285, 486] on span "Update" at bounding box center [237, 491] width 123 height 16
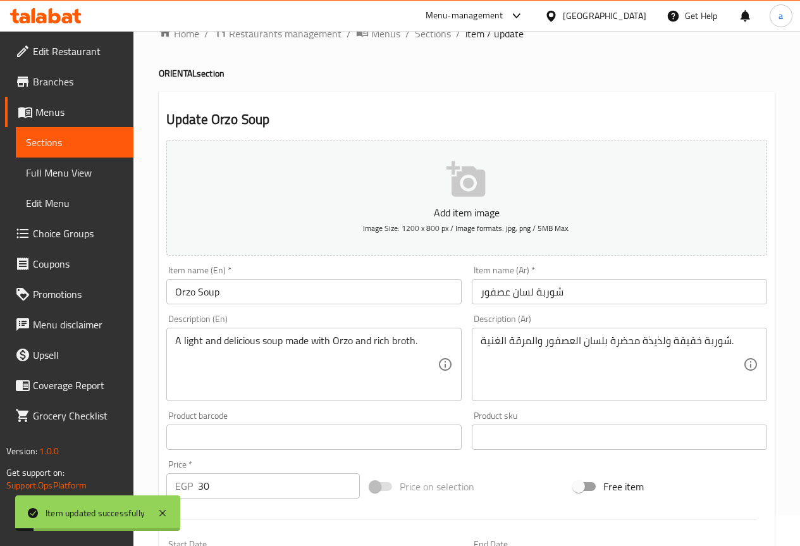
scroll to position [0, 0]
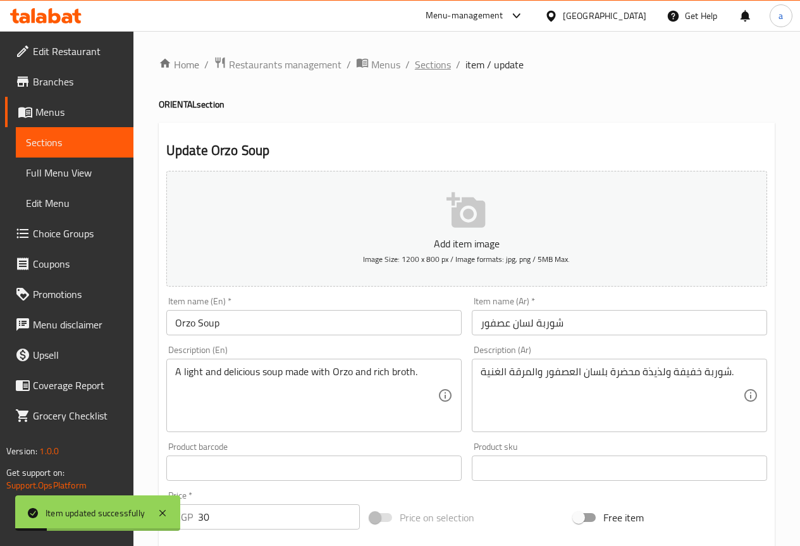
click at [449, 63] on span "Sections" at bounding box center [433, 64] width 36 height 15
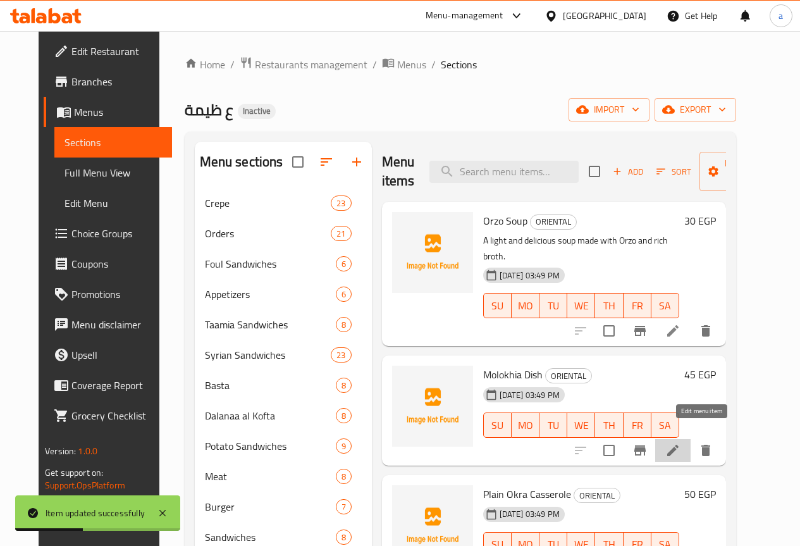
click at [680, 443] on icon at bounding box center [672, 450] width 15 height 15
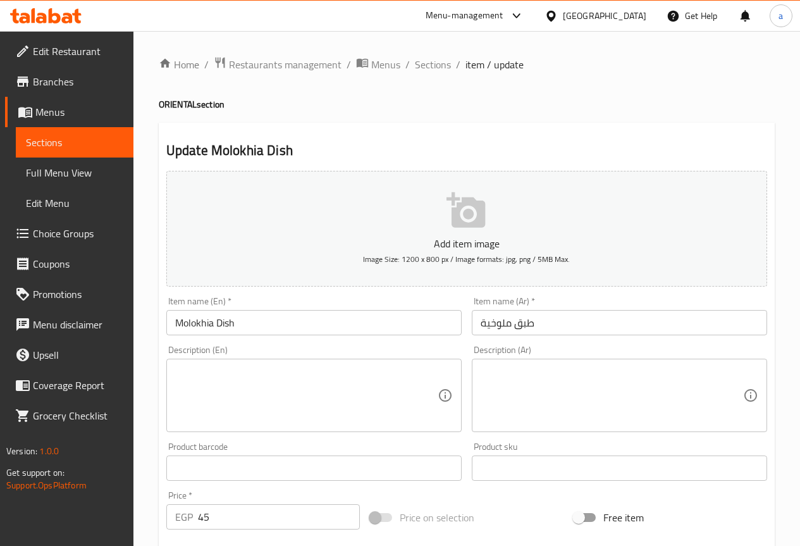
click at [556, 393] on textarea at bounding box center [611, 395] width 262 height 60
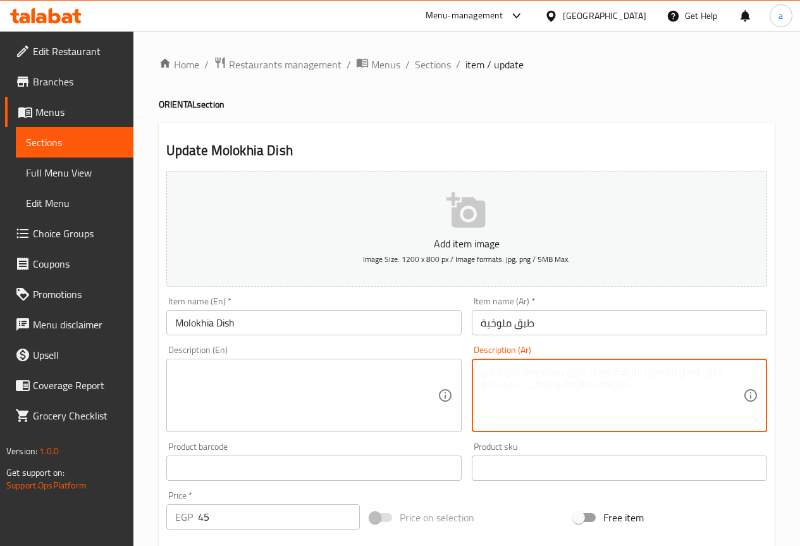
paste textarea "ملوخية مصرية أصلية مطبوخة بالثوم والكزبرة"
type textarea "ملوخية مصرية أصلية مطبوخة بالثوم والكزبرة"
click at [599, 376] on textarea "ملوخية مصرية أصلية مطبوخة بالثوم والكزبرة" at bounding box center [611, 395] width 262 height 60
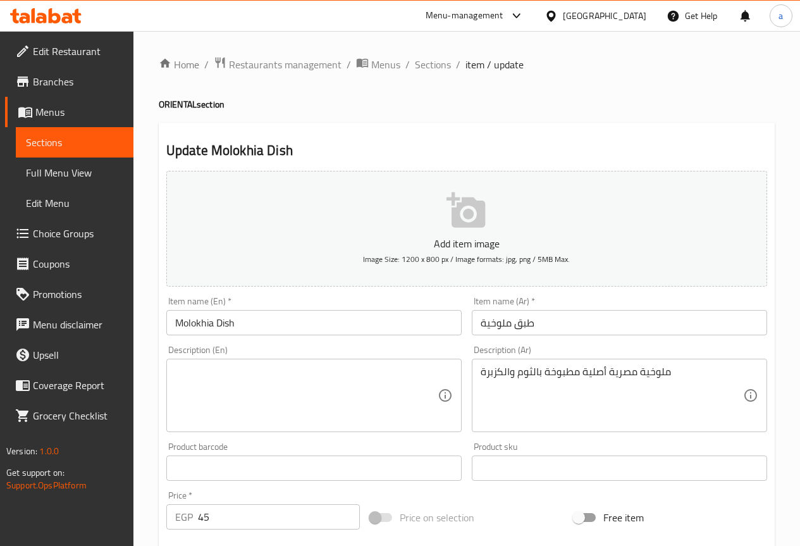
click at [340, 357] on div "Description (En) Description (En)" at bounding box center [313, 388] width 295 height 87
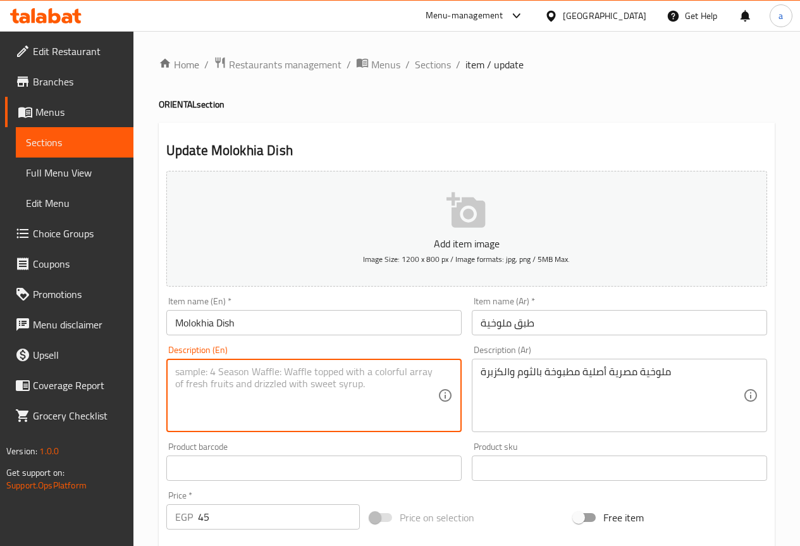
click at [335, 371] on textarea at bounding box center [306, 395] width 262 height 60
paste textarea "Authentic Egyptian Molokhia cooked with garlic and coriander"
click at [184, 378] on textarea "Authentic Egyptian Molokhia cooked with garlic and coriander" at bounding box center [306, 395] width 262 height 60
click at [188, 370] on textarea "Authentic Egyptian Molokhia cooked with garlic and coriander" at bounding box center [306, 395] width 262 height 60
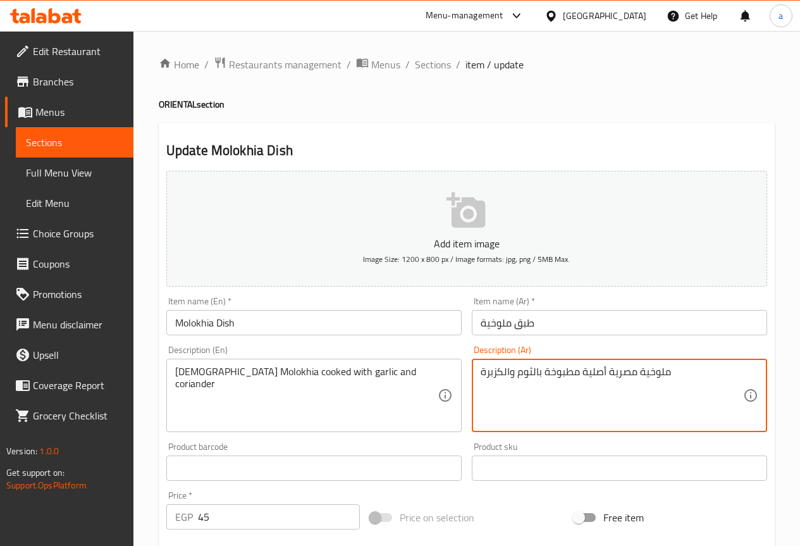
click at [585, 372] on textarea "ملوخية مصرية أصلية مطبوخة بالثوم والكزبرة" at bounding box center [611, 395] width 262 height 60
click at [174, 369] on div "Egyptian Molokhia cooked with garlic and coriander Description (En)" at bounding box center [313, 394] width 295 height 73
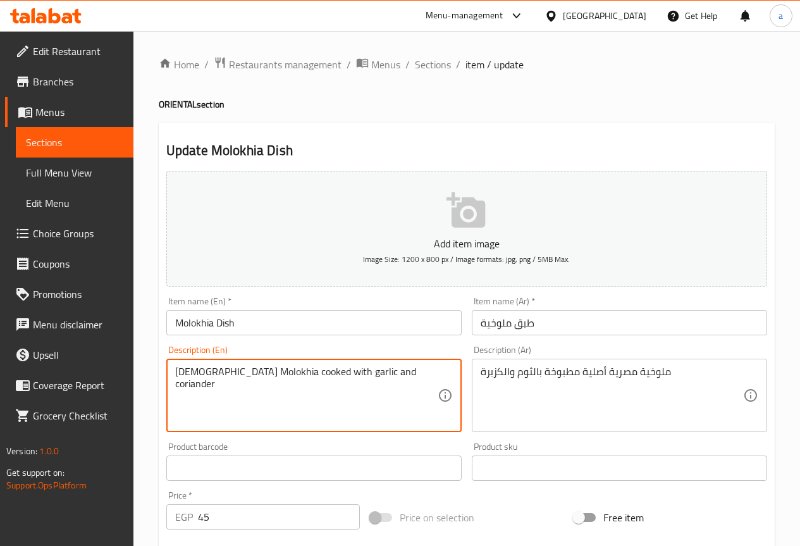
paste textarea "Original"
click at [266, 403] on textarea "Original Egyptian Molokhia cooked with garlic and coriander" at bounding box center [306, 395] width 262 height 60
type textarea "Original Egyptian Molokhia cooked with garlic and coriander"
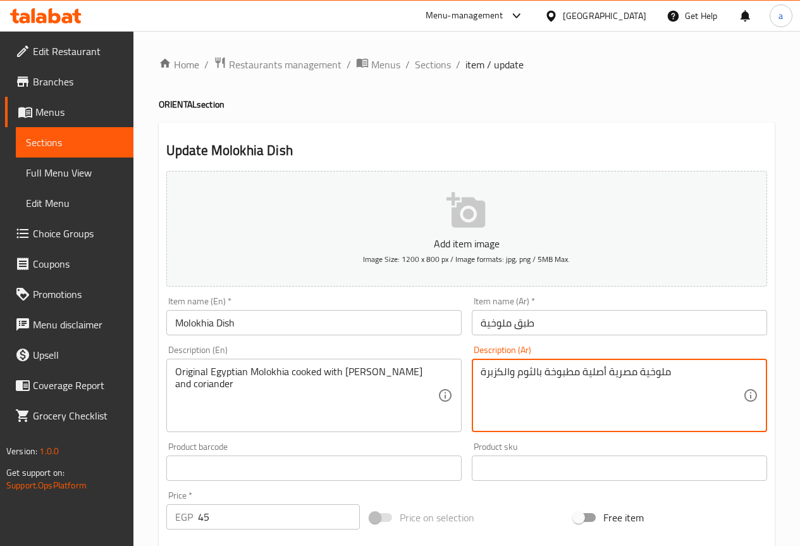
click at [493, 367] on textarea "ملوخية مصرية أصلية مطبوخة بالثوم والكزبرة" at bounding box center [611, 395] width 262 height 60
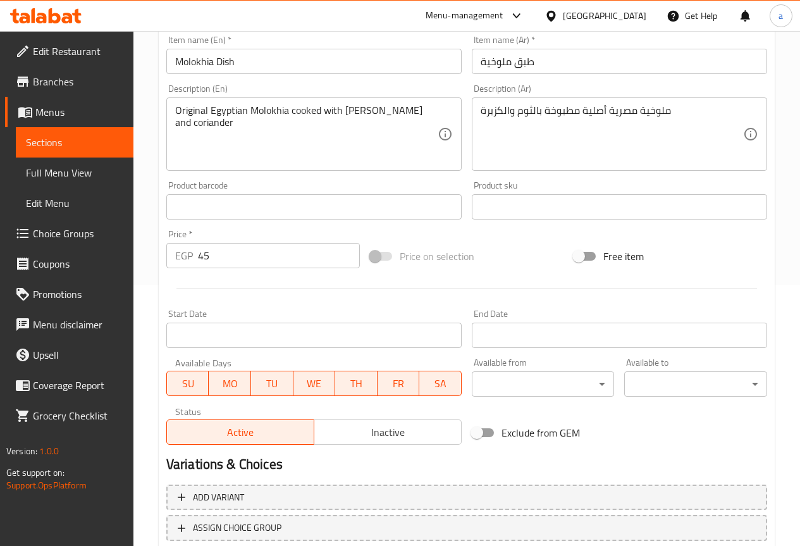
scroll to position [348, 0]
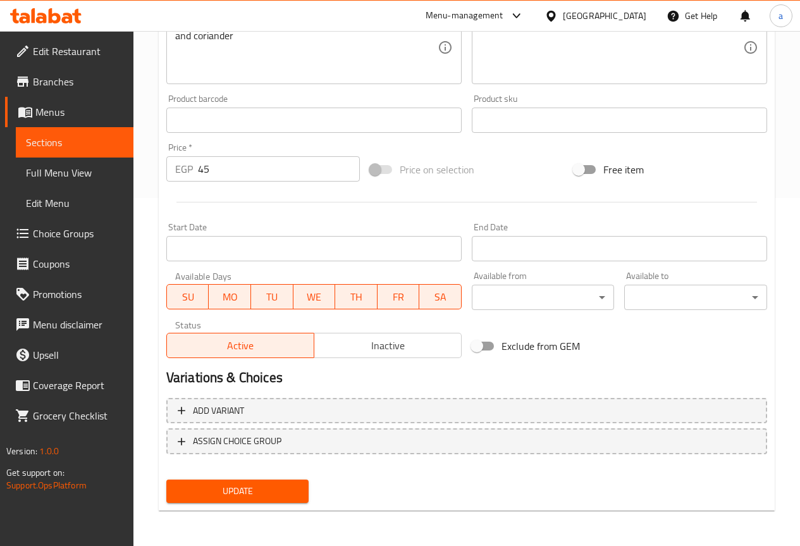
click at [278, 503] on div "Update" at bounding box center [237, 491] width 153 height 34
click at [279, 496] on span "Update" at bounding box center [237, 491] width 123 height 16
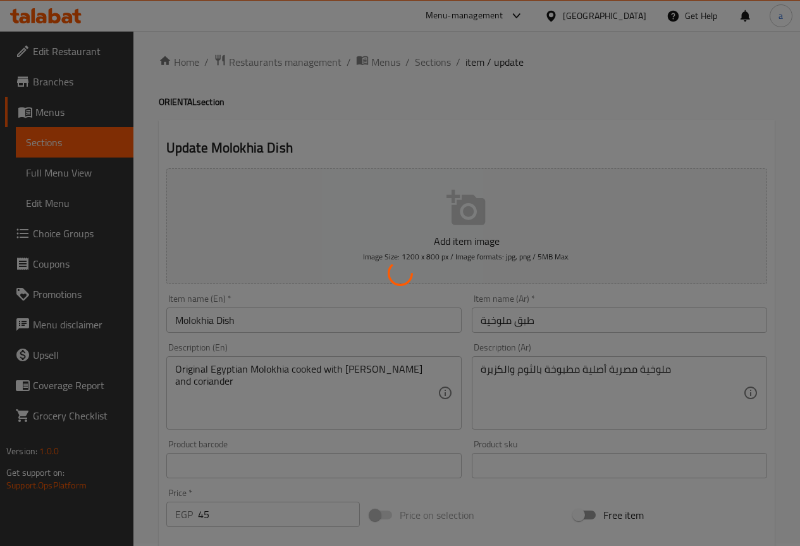
scroll to position [0, 0]
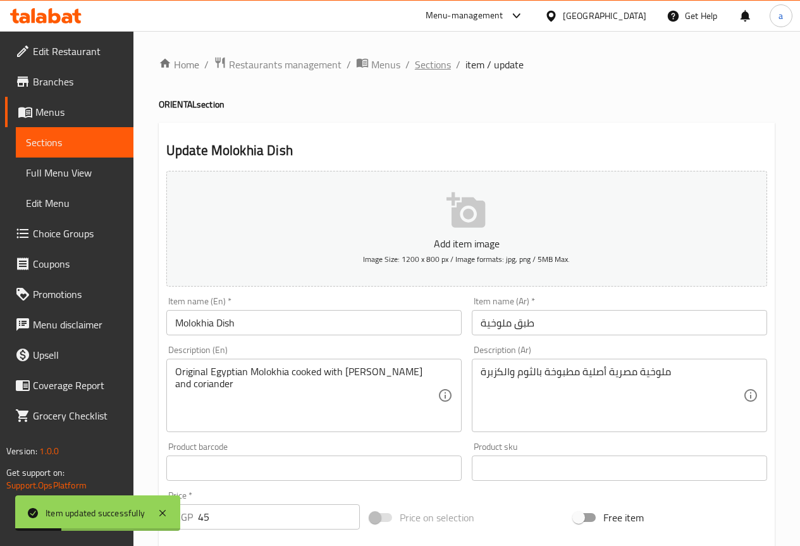
click at [429, 70] on span "Sections" at bounding box center [433, 64] width 36 height 15
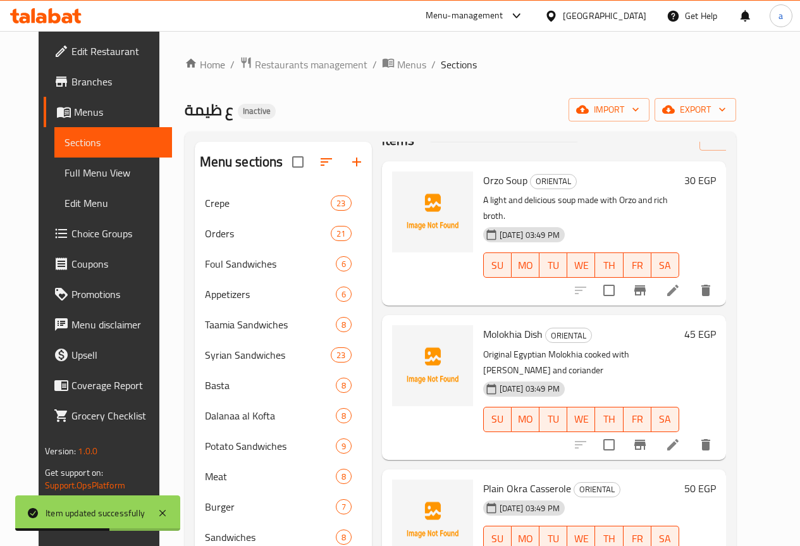
scroll to position [63, 0]
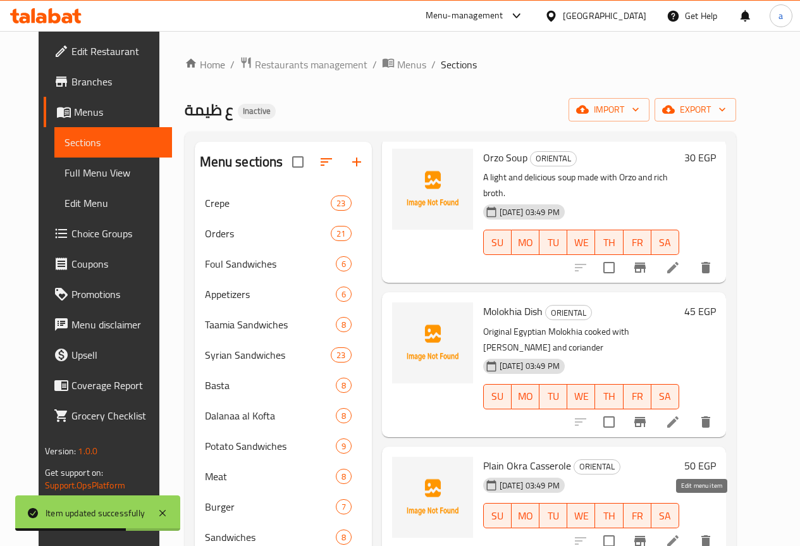
click at [680, 533] on icon at bounding box center [672, 540] width 15 height 15
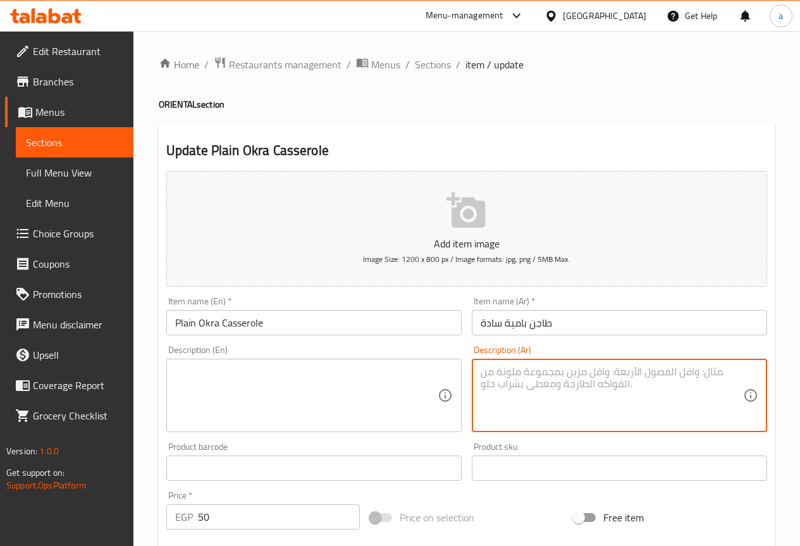
click at [537, 415] on textarea at bounding box center [611, 395] width 262 height 60
paste textarea "بامية مطبوخة بالطماطم والثوم على الطريقة الشرقية"
click at [537, 415] on textarea "بامية مطبوخة بالطماطم والثوم على الطريقة الشرقية" at bounding box center [611, 395] width 262 height 60
type textarea "بامية مطبوخة بالطماطم والثوم على الطريقة الشرقية"
click at [344, 400] on textarea at bounding box center [306, 395] width 262 height 60
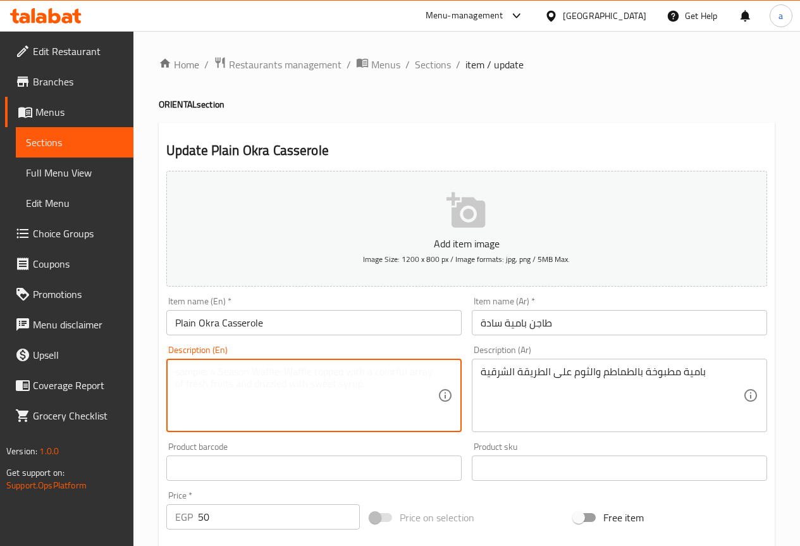
paste textarea "Okra cooked with tomatoes and garlic, oriental style"
type textarea "Okra cooked with tomatoes and garlic, oriental style"
click at [544, 322] on input "طاجن بامية سادة" at bounding box center [619, 322] width 295 height 25
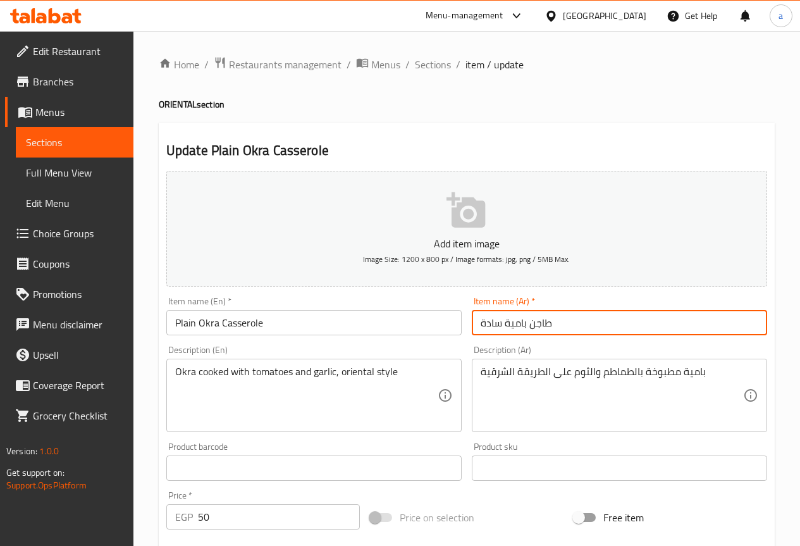
click at [544, 322] on input "طاجن بامية سادة" at bounding box center [619, 322] width 295 height 25
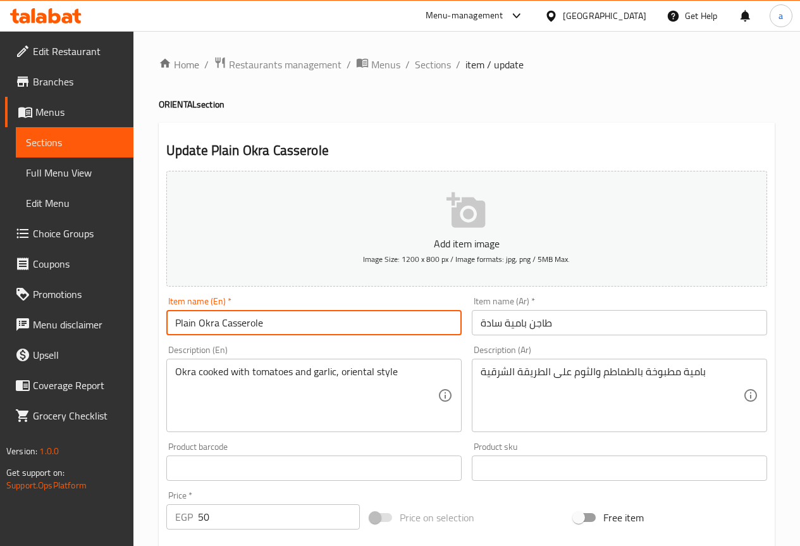
click at [178, 316] on input "Plain Okra Casserole" at bounding box center [313, 322] width 295 height 25
paste input "Casserole"
type input "Casserole Okra Casserole"
click at [352, 339] on div "Item name (En)   * Casserole Okra Casserole Item name (En) *" at bounding box center [313, 315] width 305 height 49
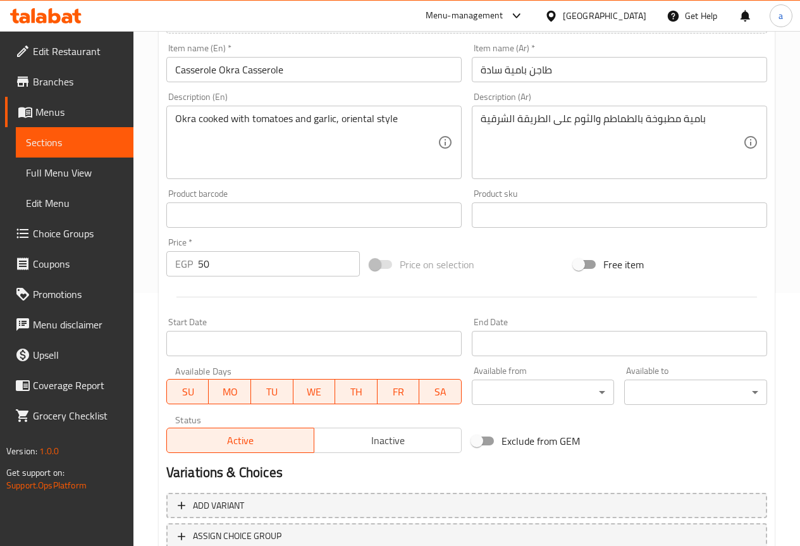
scroll to position [348, 0]
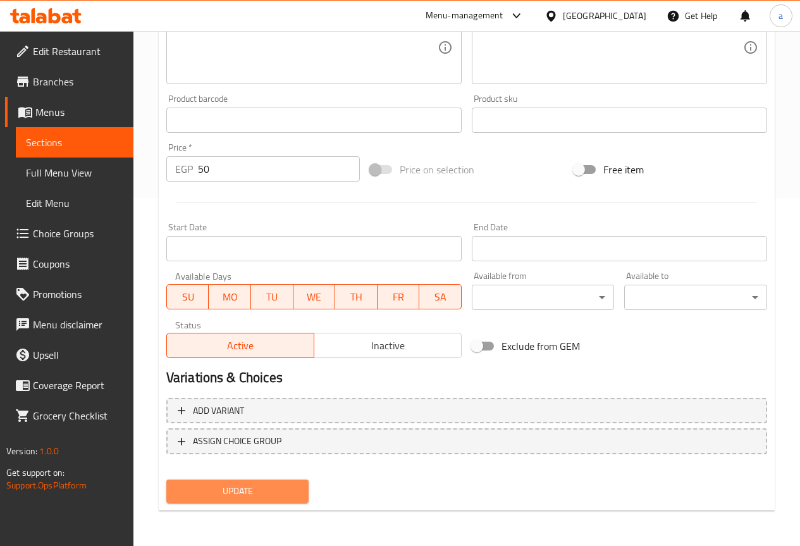
click at [271, 482] on button "Update" at bounding box center [237, 490] width 143 height 23
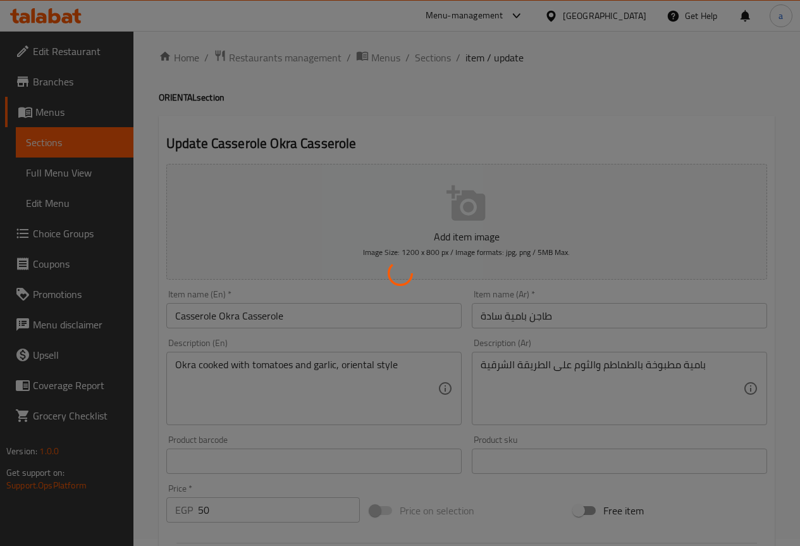
scroll to position [0, 0]
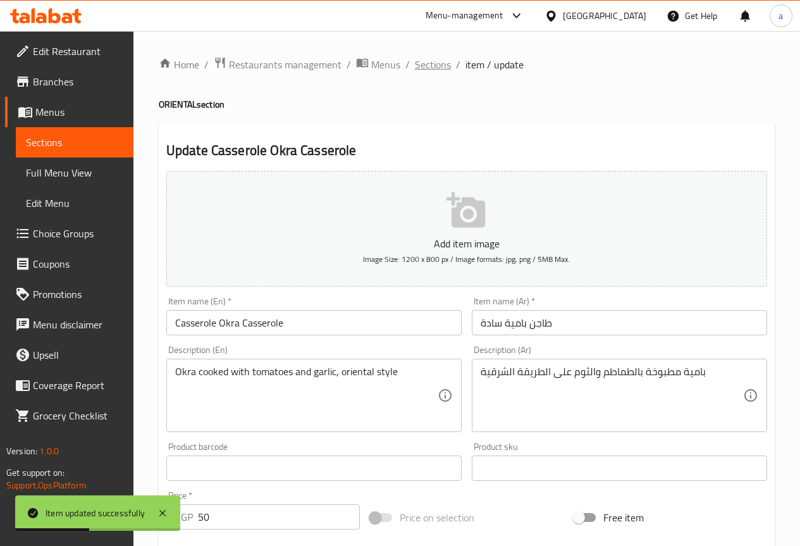
click at [438, 63] on span "Sections" at bounding box center [433, 64] width 36 height 15
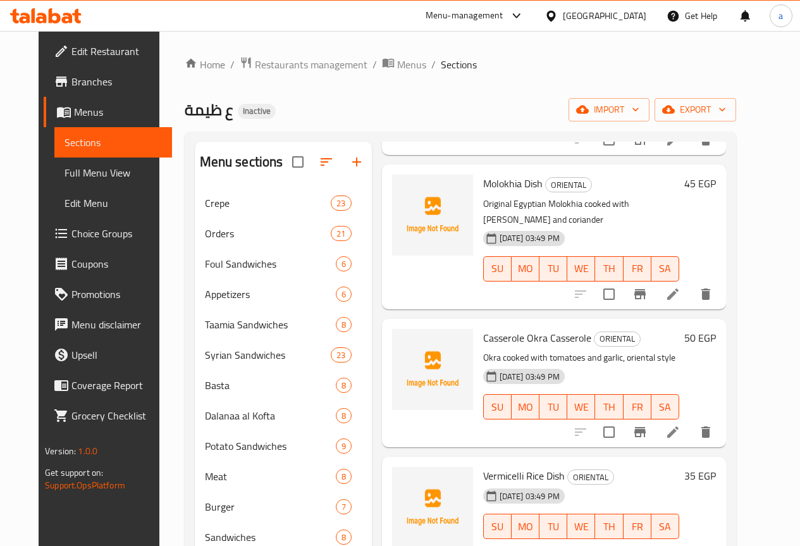
scroll to position [253, 0]
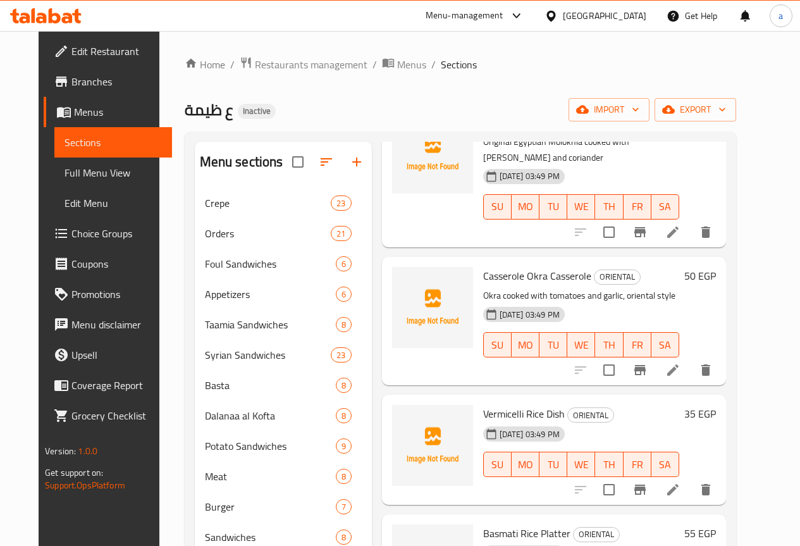
click at [690, 478] on li at bounding box center [672, 489] width 35 height 23
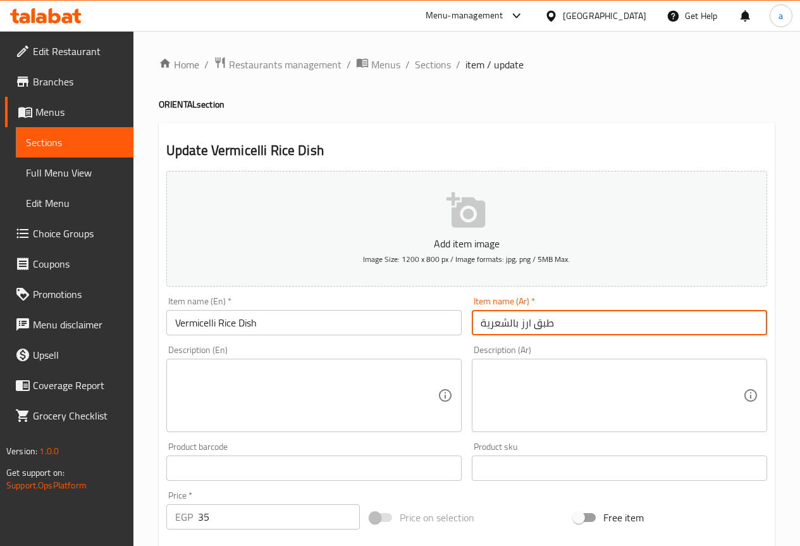
drag, startPoint x: 477, startPoint y: 322, endPoint x: 530, endPoint y: 334, distance: 54.4
click at [530, 334] on input "طبق ارز بالشعرية" at bounding box center [619, 322] width 295 height 25
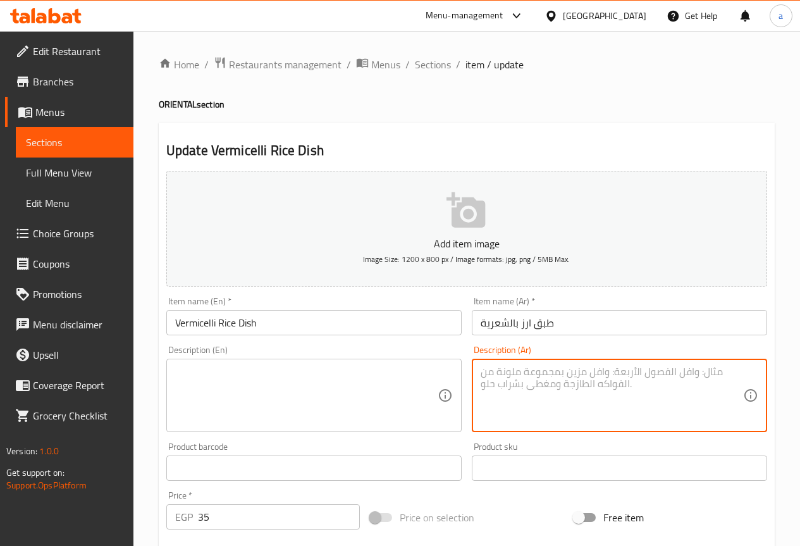
click at [578, 378] on textarea at bounding box center [611, 395] width 262 height 60
click at [539, 404] on textarea at bounding box center [611, 395] width 262 height 60
paste textarea "أرز أبيض مطهو مع شعرية محمرة"
click at [531, 369] on textarea "أرز أبيض مطهو مع شعرية محمرة" at bounding box center [611, 395] width 262 height 60
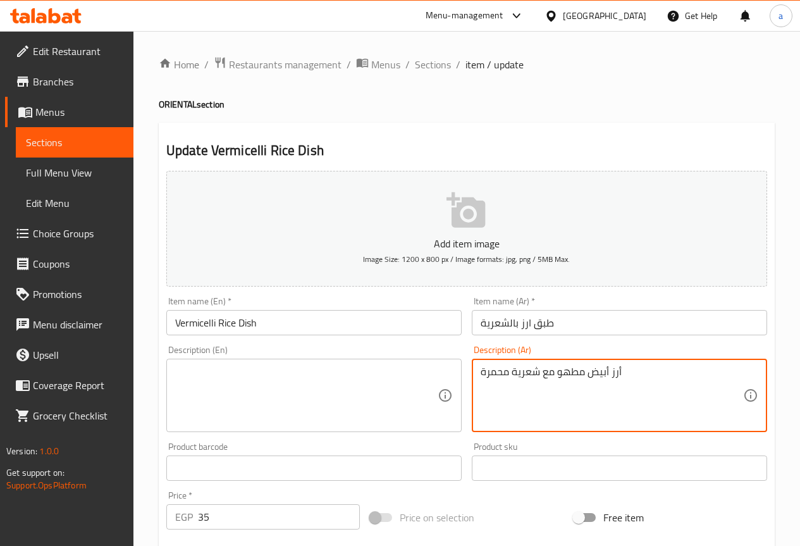
click at [531, 369] on textarea "أرز أبيض مطهو مع شعرية محمرة" at bounding box center [611, 395] width 262 height 60
type textarea "أرز أبيض مطهو مع شعرية محمرة"
click at [274, 390] on textarea at bounding box center [306, 395] width 262 height 60
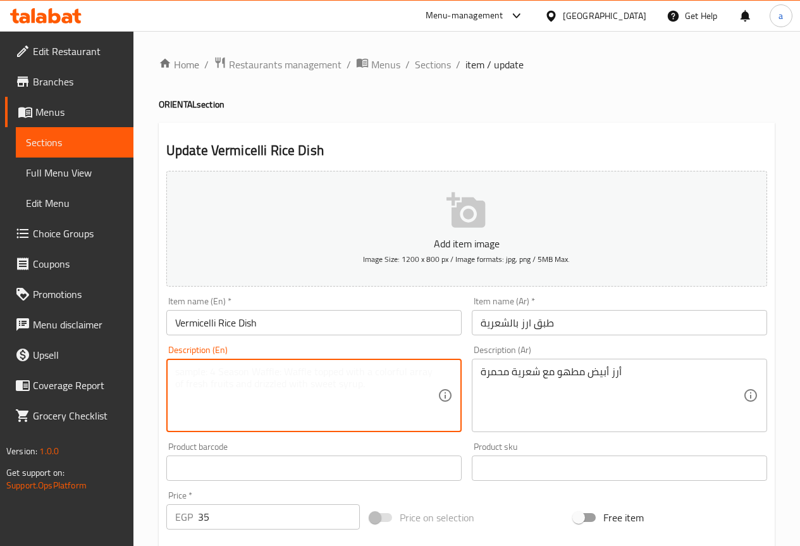
paste textarea "White rice cooked with fried vermicelli"
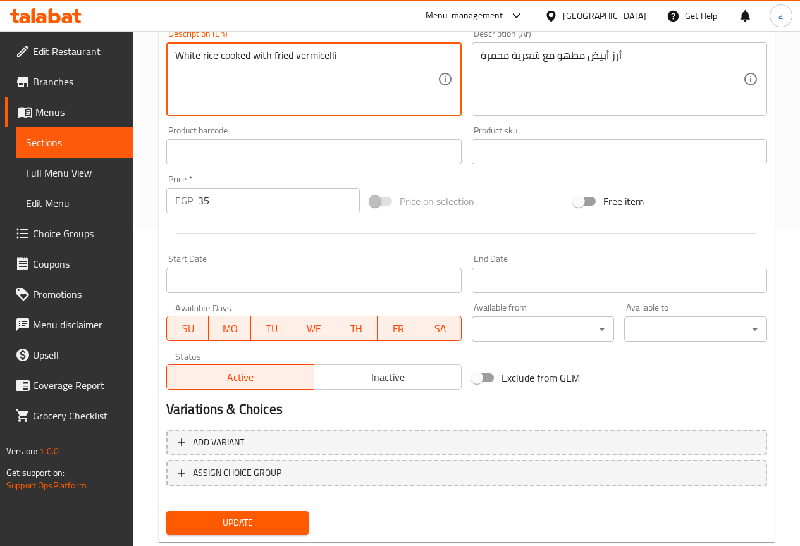
type textarea "White rice cooked with fried vermicelli"
click at [271, 519] on span "Update" at bounding box center [237, 523] width 123 height 16
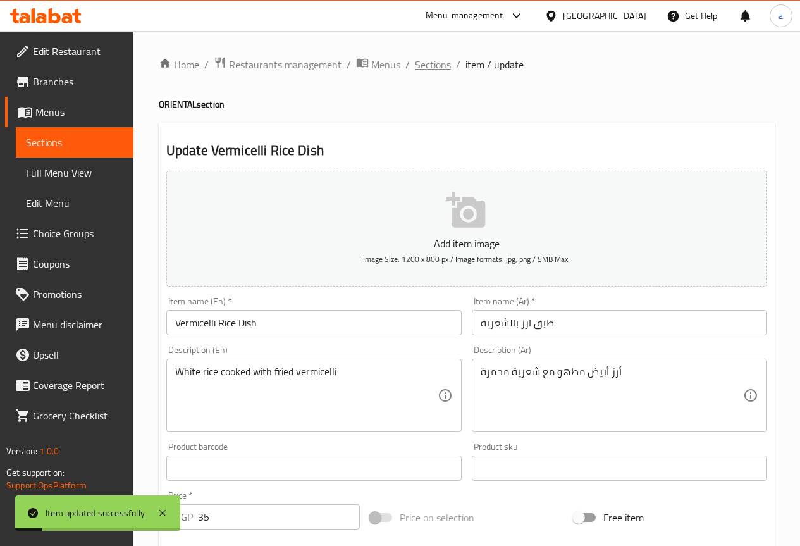
click at [429, 57] on span "Sections" at bounding box center [433, 64] width 36 height 15
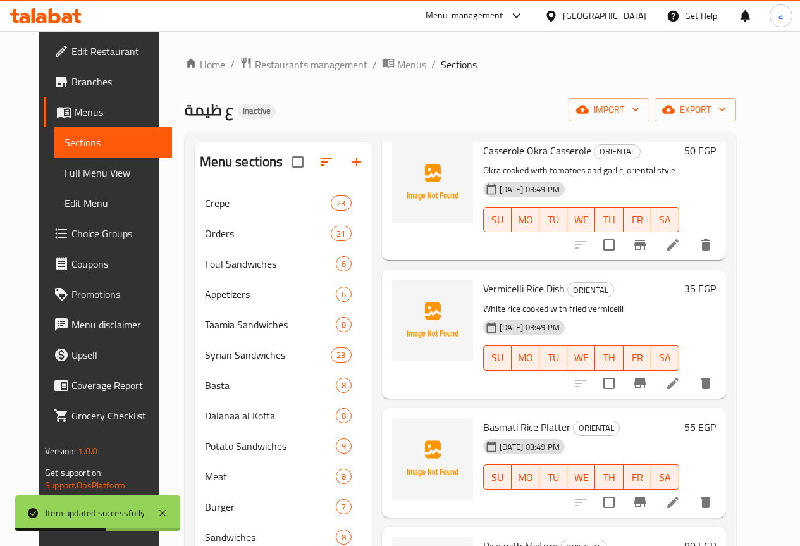
scroll to position [379, 0]
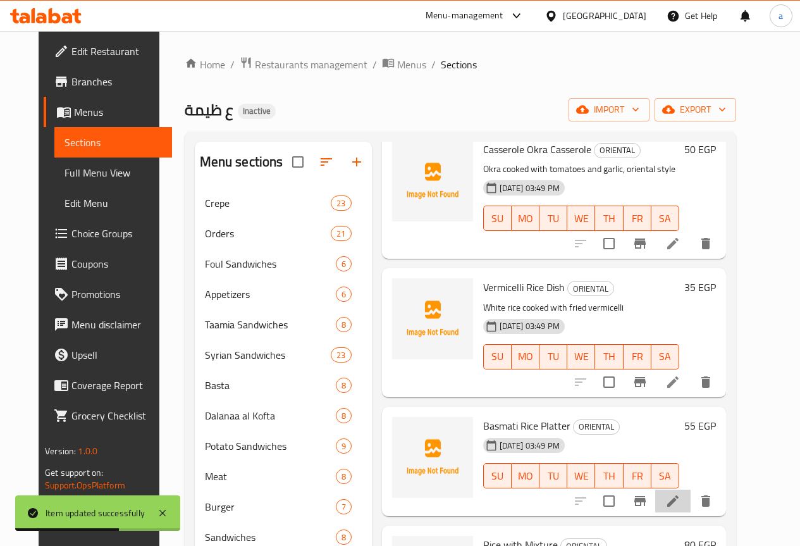
click at [690, 489] on li at bounding box center [672, 500] width 35 height 23
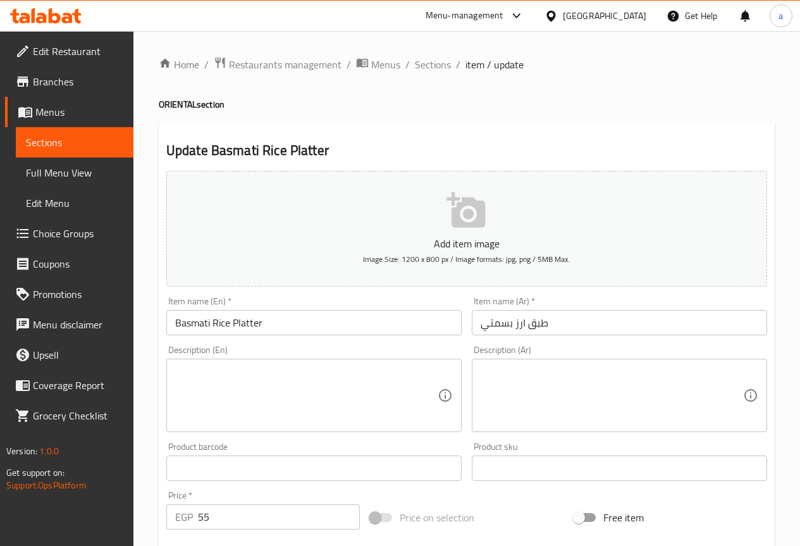
click at [680, 408] on textarea at bounding box center [611, 395] width 262 height 60
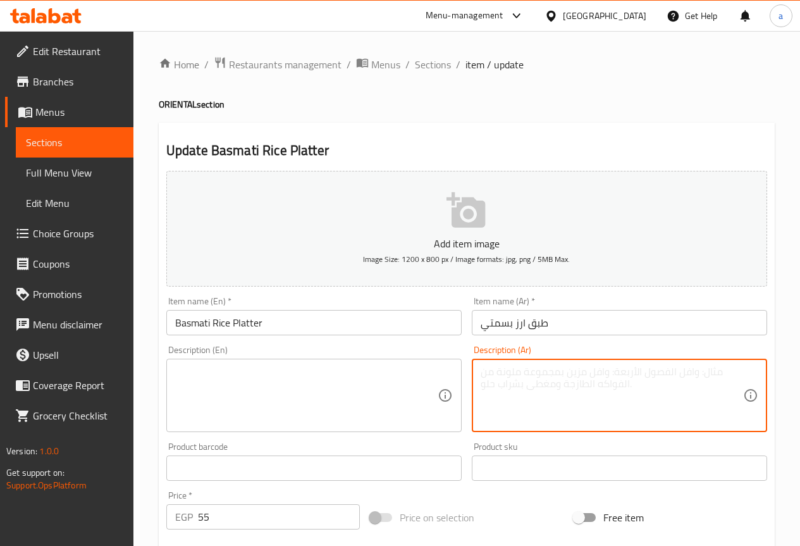
paste textarea "أرز بسمتي مفلفل شهي"
type textarea "أرز بسمتي مفلفل شهي"
click at [346, 364] on div "Description (En)" at bounding box center [313, 394] width 295 height 73
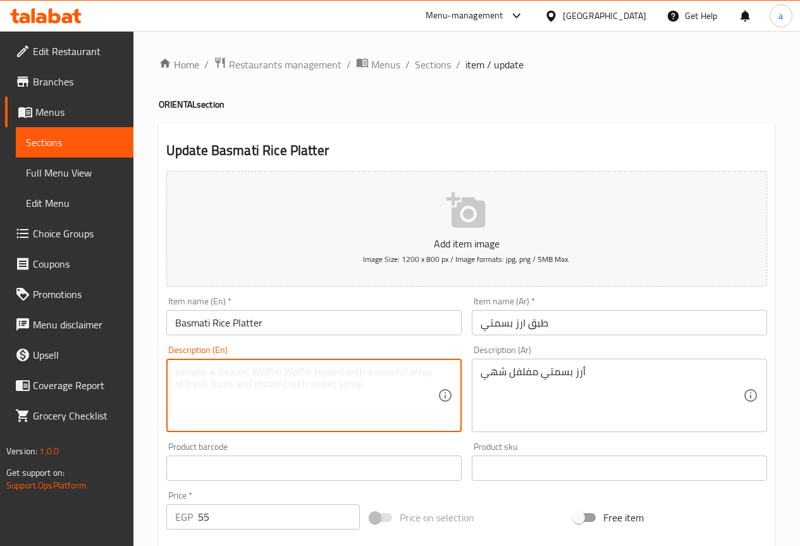
paste textarea "Delicious peppery basmati rice"
type textarea "Delicious peppery basmati rice"
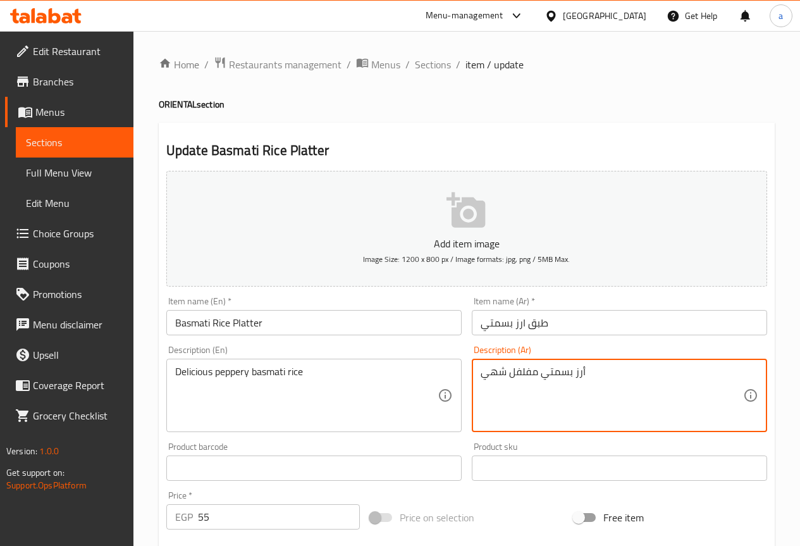
click at [529, 374] on textarea "أرز بسمتي مفلفل شهي" at bounding box center [611, 395] width 262 height 60
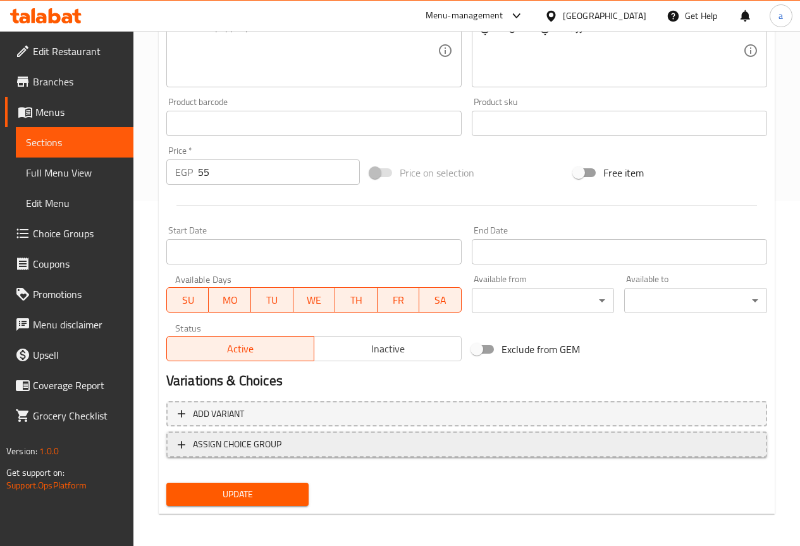
scroll to position [348, 0]
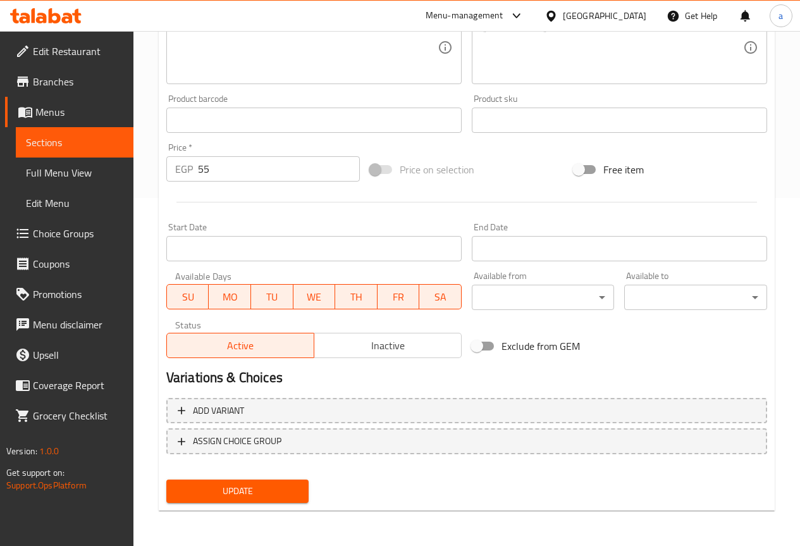
drag, startPoint x: 281, startPoint y: 494, endPoint x: 268, endPoint y: 489, distance: 14.2
click at [281, 494] on span "Update" at bounding box center [237, 491] width 123 height 16
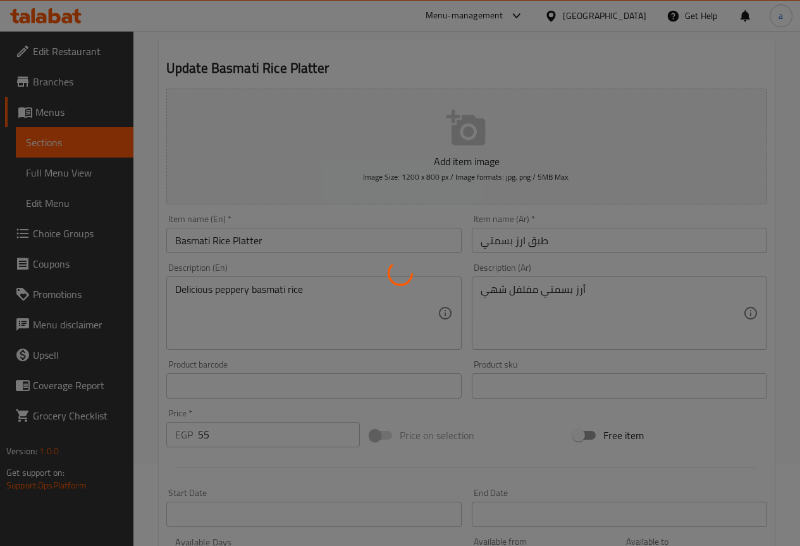
scroll to position [0, 0]
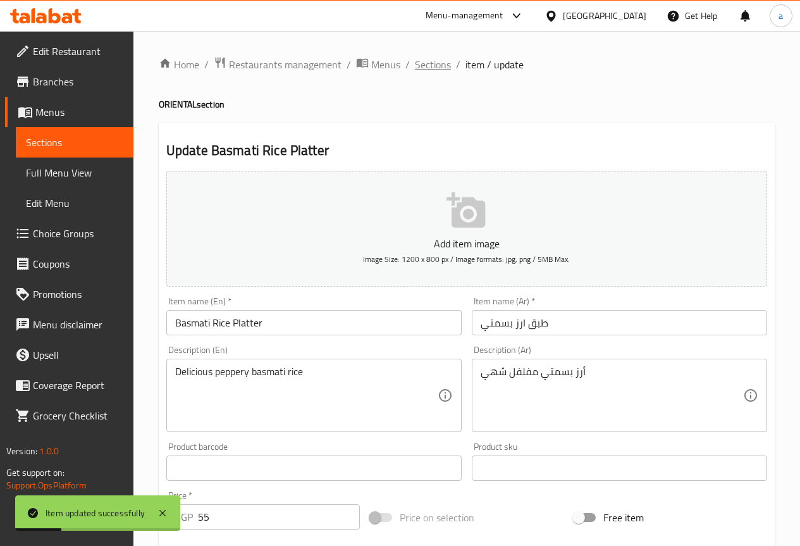
click at [432, 68] on span "Sections" at bounding box center [433, 64] width 36 height 15
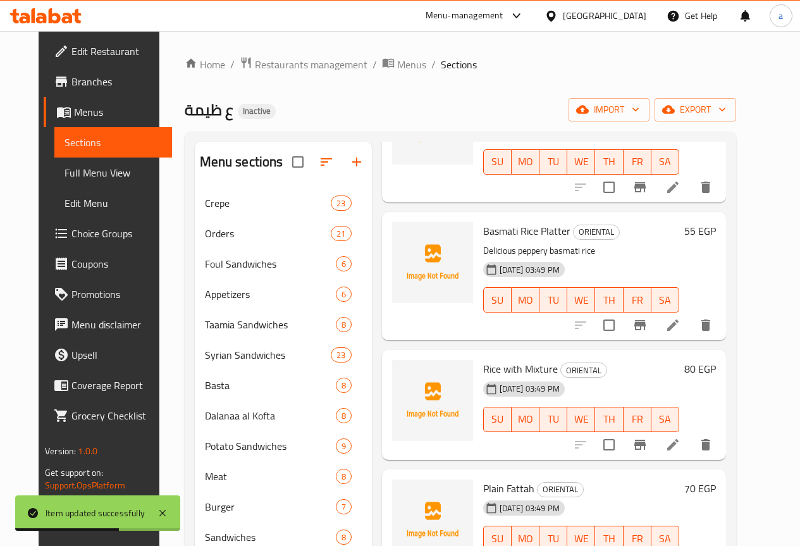
scroll to position [632, 0]
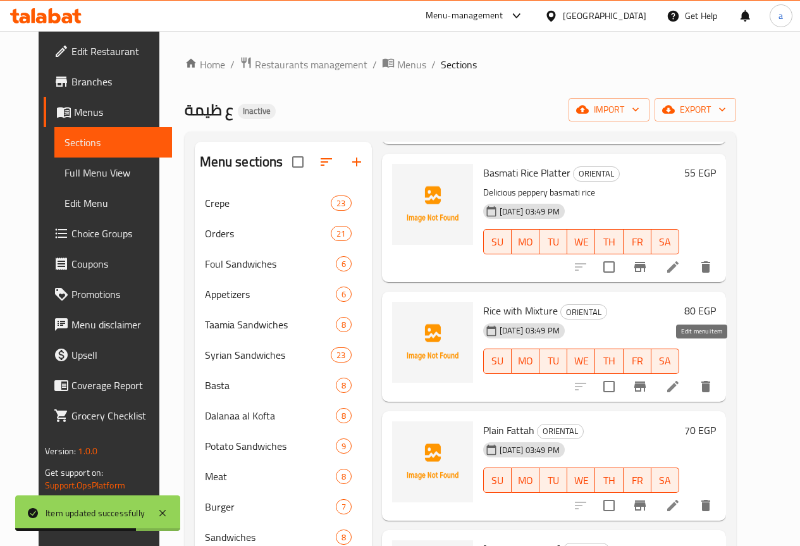
click at [680, 379] on icon at bounding box center [672, 386] width 15 height 15
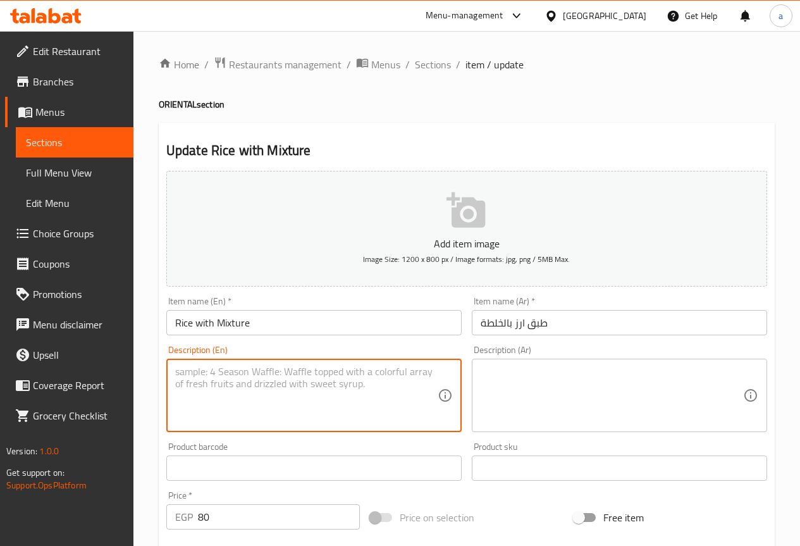
click at [370, 406] on textarea at bounding box center [306, 395] width 262 height 60
click at [487, 319] on input "طبق ارز بالخلطة" at bounding box center [619, 322] width 295 height 25
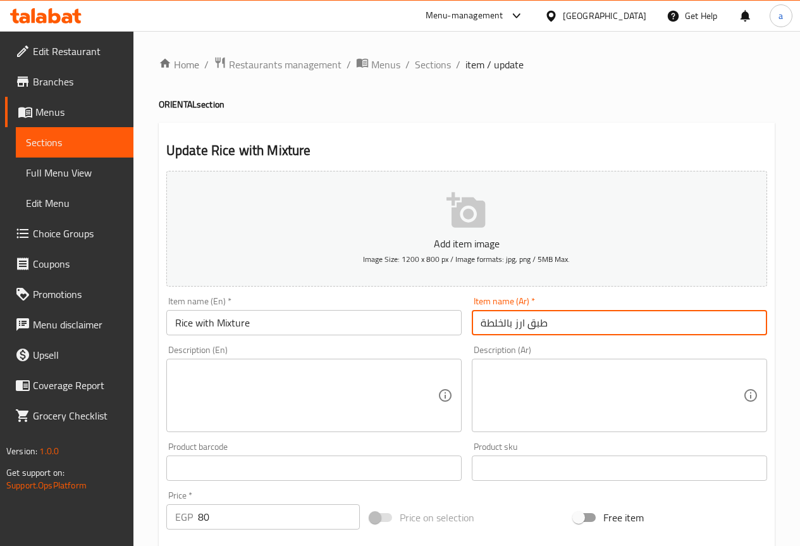
click at [487, 319] on input "طبق ارز بالخلطة" at bounding box center [619, 322] width 295 height 25
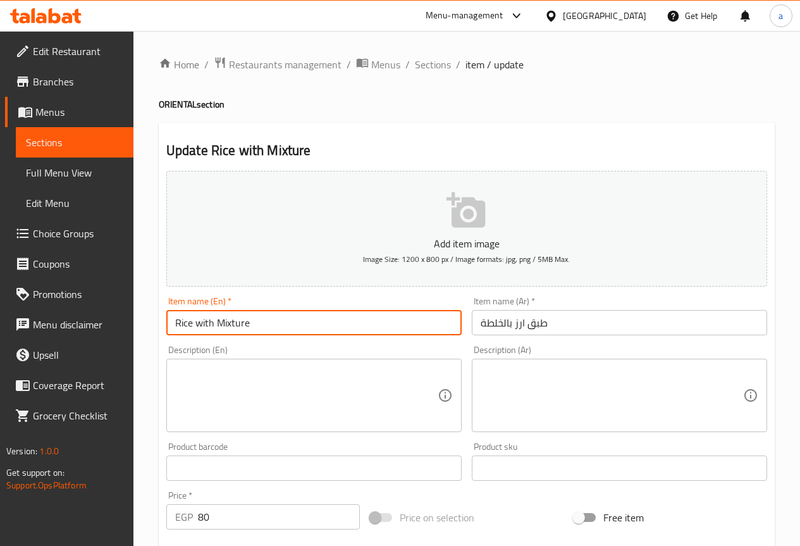
drag, startPoint x: 247, startPoint y: 319, endPoint x: 144, endPoint y: 329, distance: 103.5
click at [144, 329] on div "Home / Restaurants management / Menus / Sections / item / update ORIENTAL secti…" at bounding box center [466, 462] width 666 height 862
paste input "Khalta Ric"
type input "Khalta Rice platter"
click at [243, 385] on textarea at bounding box center [306, 395] width 262 height 60
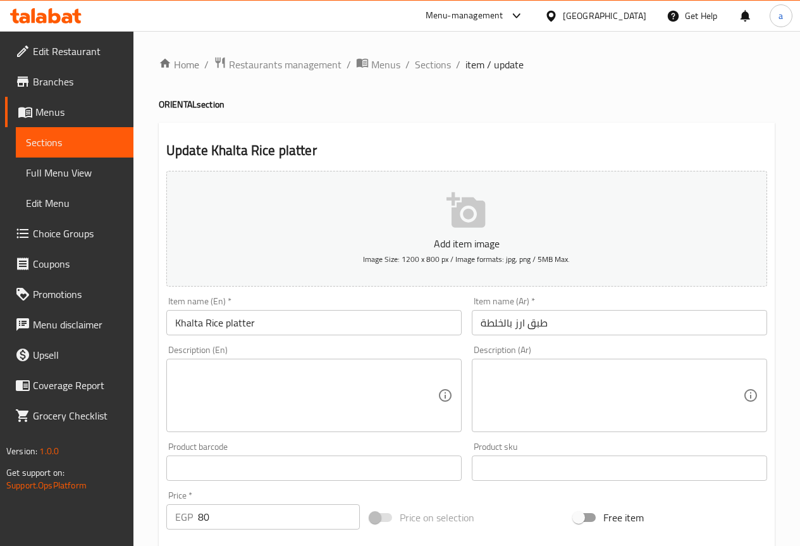
click at [640, 378] on textarea at bounding box center [611, 395] width 262 height 60
paste textarea "أرز بالخلطة مع مكسرات وزبيب"
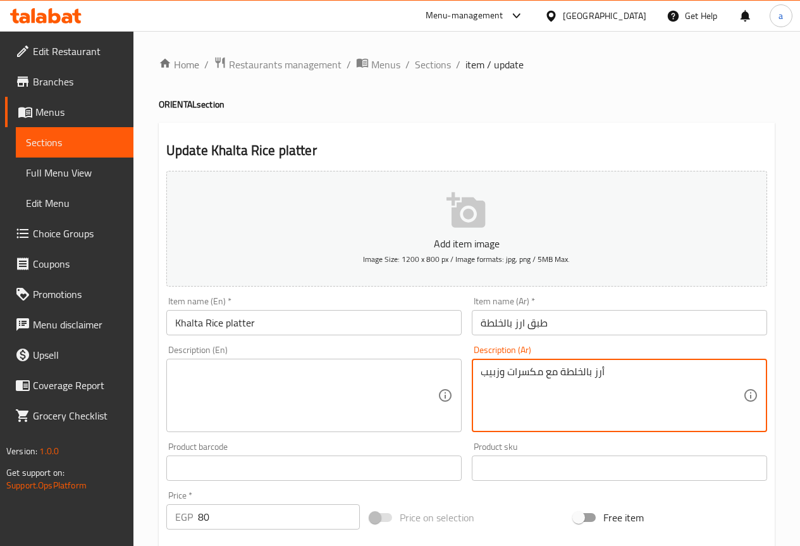
type textarea "أرز بالخلطة مع مكسرات وزبيب"
click at [319, 390] on textarea at bounding box center [306, 395] width 262 height 60
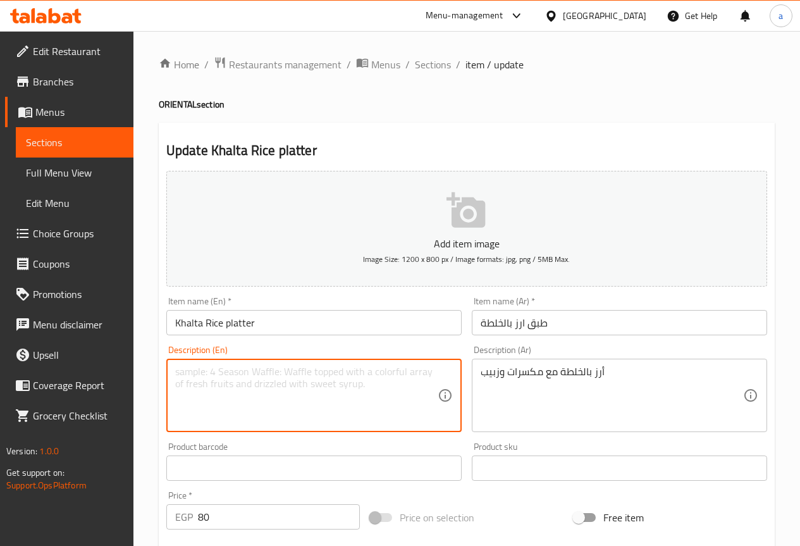
paste textarea "Mixed rice with nuts and raisins"
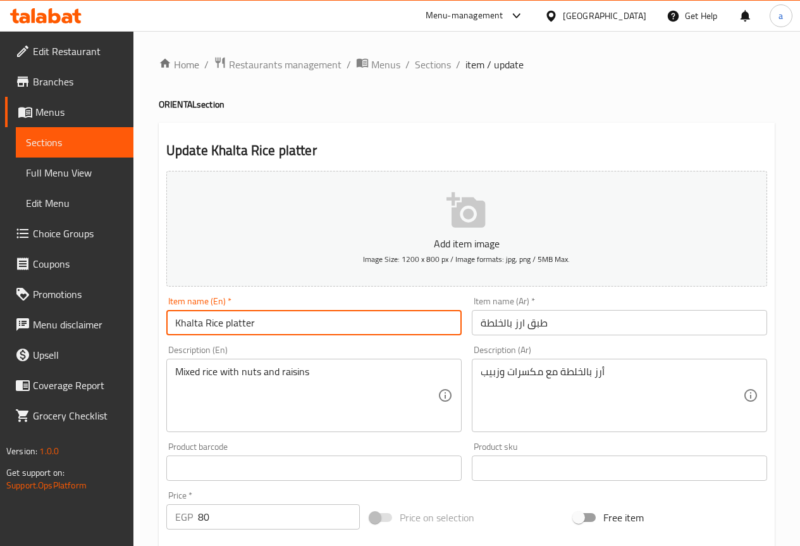
drag, startPoint x: 222, startPoint y: 322, endPoint x: 168, endPoint y: 330, distance: 54.4
click at [168, 330] on input "Khalta Rice platter" at bounding box center [313, 322] width 295 height 25
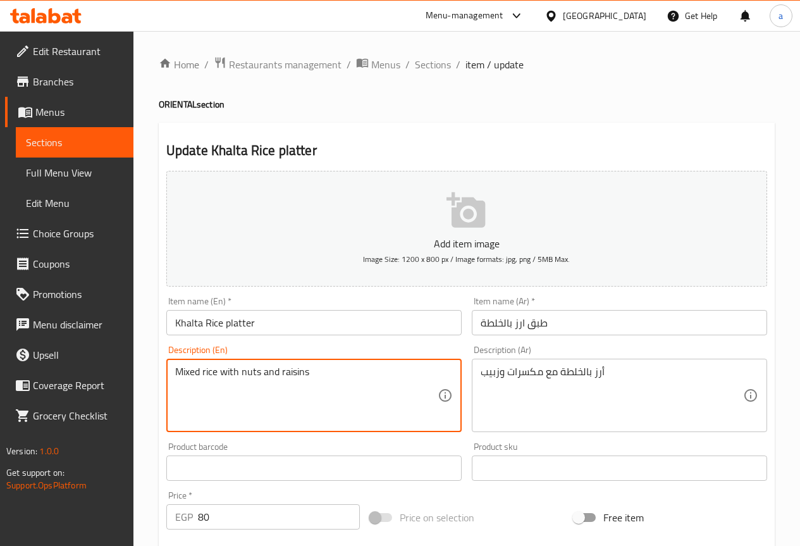
drag, startPoint x: 219, startPoint y: 365, endPoint x: 171, endPoint y: 379, distance: 49.4
paste textarea "Khalta R"
click at [214, 399] on textarea "Khalta Rice with nuts and raisins" at bounding box center [306, 395] width 262 height 60
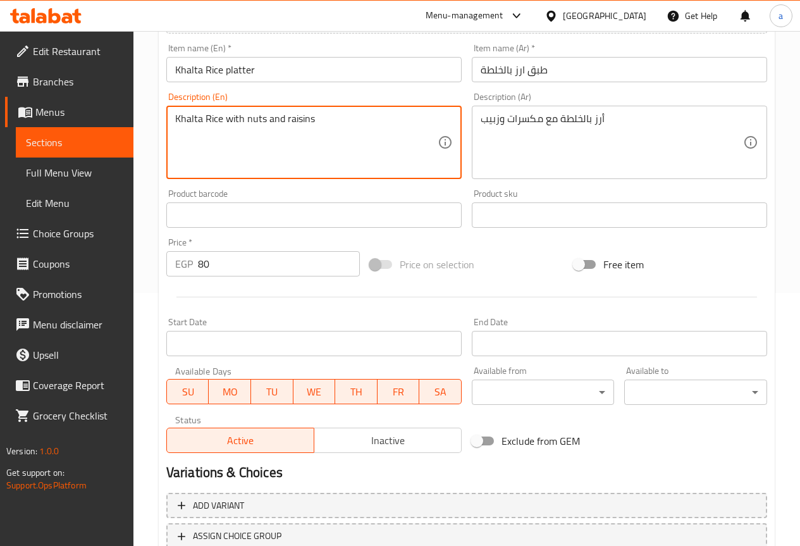
scroll to position [348, 0]
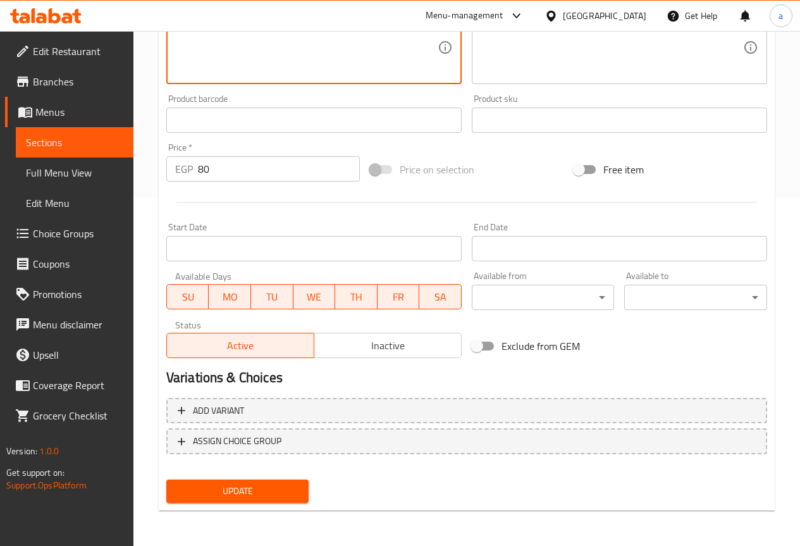
type textarea "Khalta Rice with nuts and raisins"
click at [240, 489] on span "Update" at bounding box center [237, 491] width 123 height 16
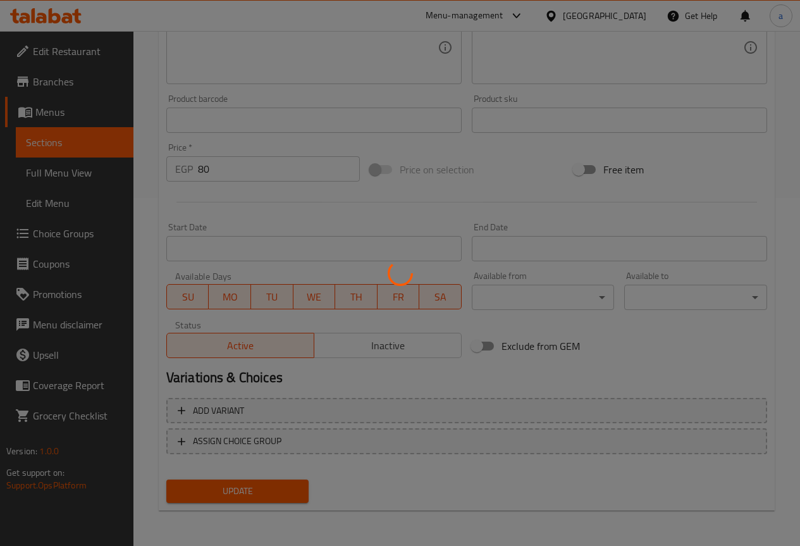
scroll to position [32, 0]
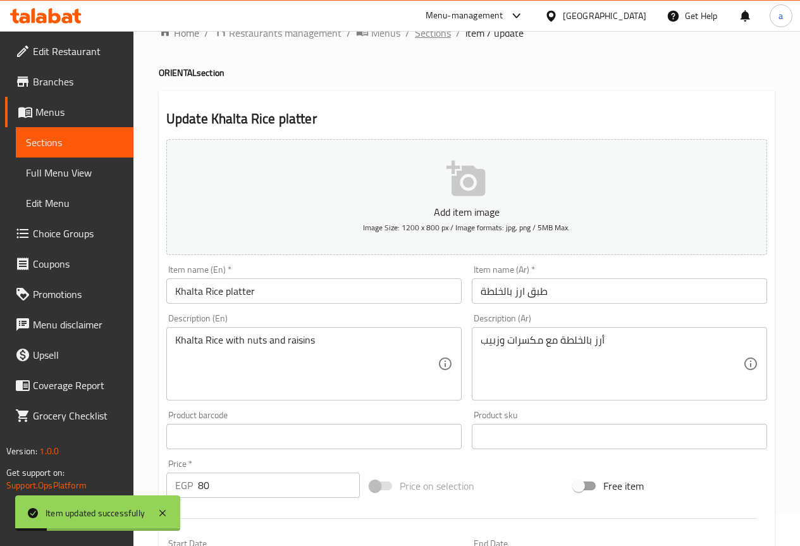
click at [429, 35] on span "Sections" at bounding box center [433, 32] width 36 height 15
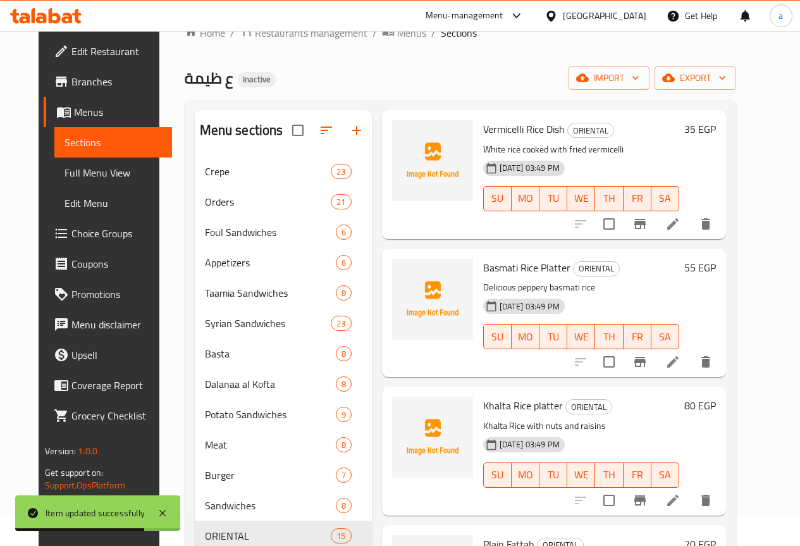
scroll to position [632, 0]
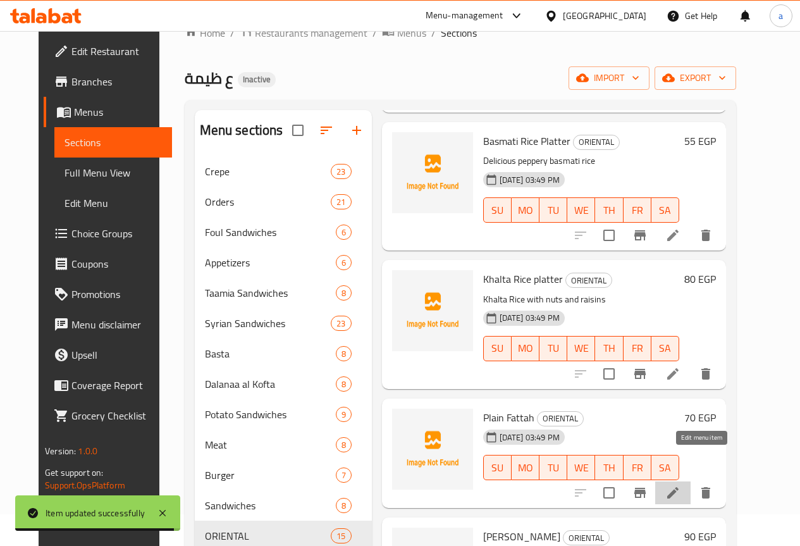
click at [680, 485] on icon at bounding box center [672, 492] width 15 height 15
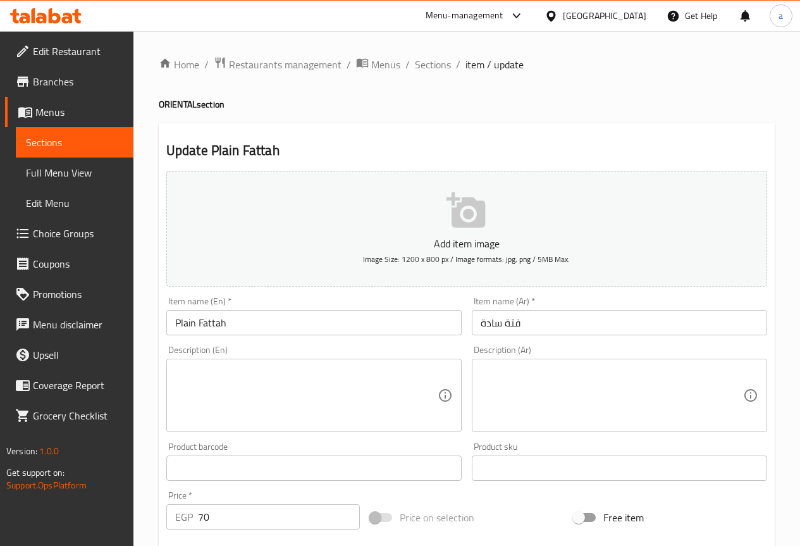
click at [216, 347] on div "Description (En) Description (En)" at bounding box center [313, 388] width 295 height 87
click at [529, 405] on textarea at bounding box center [611, 395] width 262 height 60
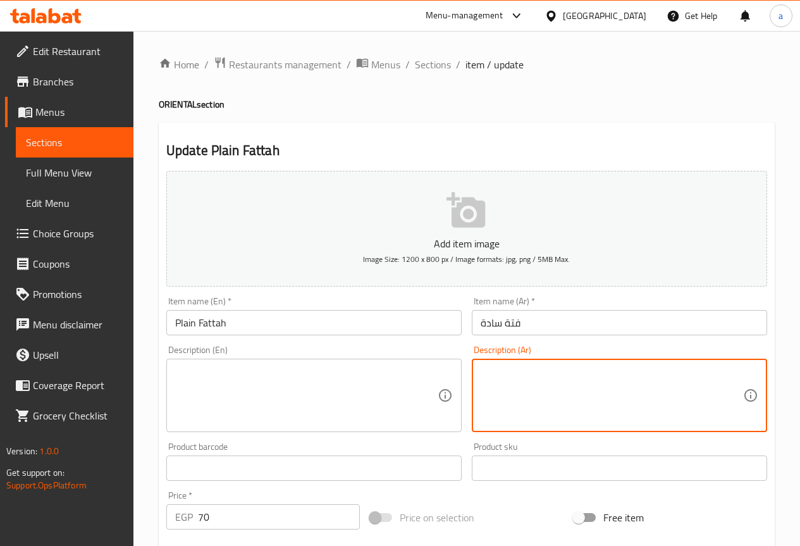
paste textarea "خبز محمص مع أرز وصلصة طماطم وثوم"
type textarea "خبز محمص مع أرز وصلصة طماطم وثوم"
click at [334, 357] on div "Description (En) Description (En)" at bounding box center [313, 388] width 295 height 87
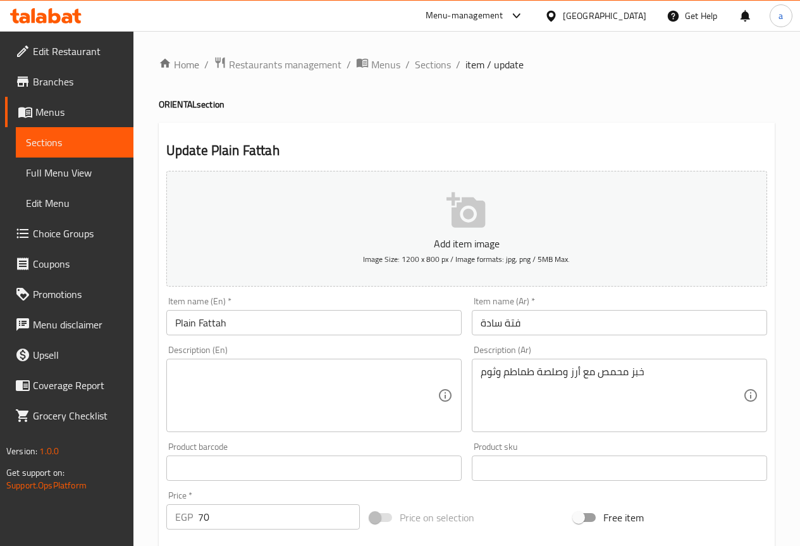
click at [334, 357] on div "Description (En) Description (En)" at bounding box center [313, 388] width 295 height 87
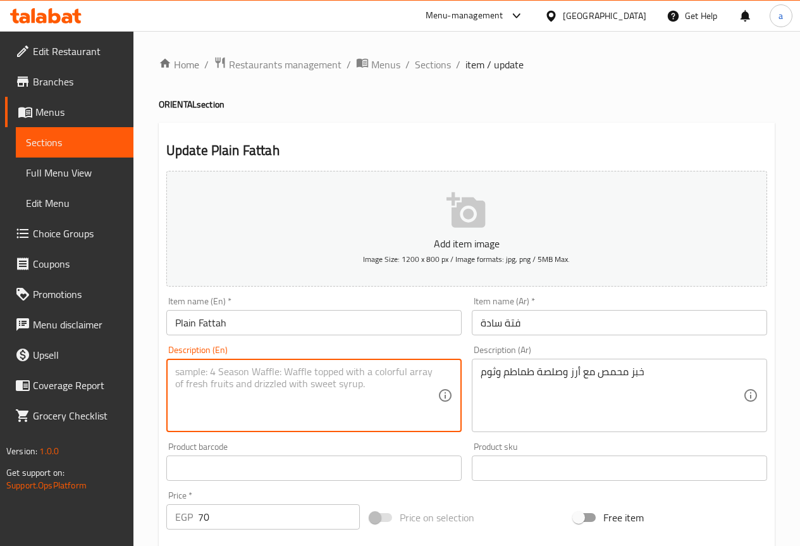
click at [331, 395] on textarea at bounding box center [306, 395] width 262 height 60
paste textarea "Toasted bread with rice, tomato sauce and garlic"
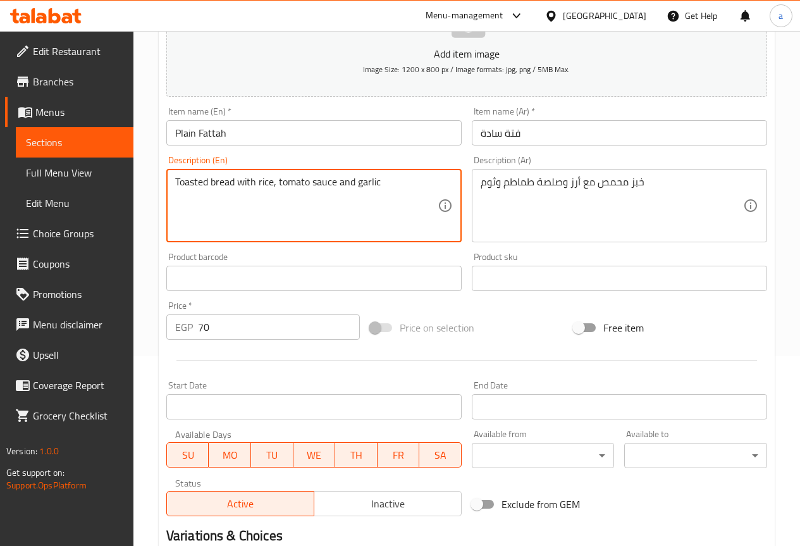
scroll to position [253, 0]
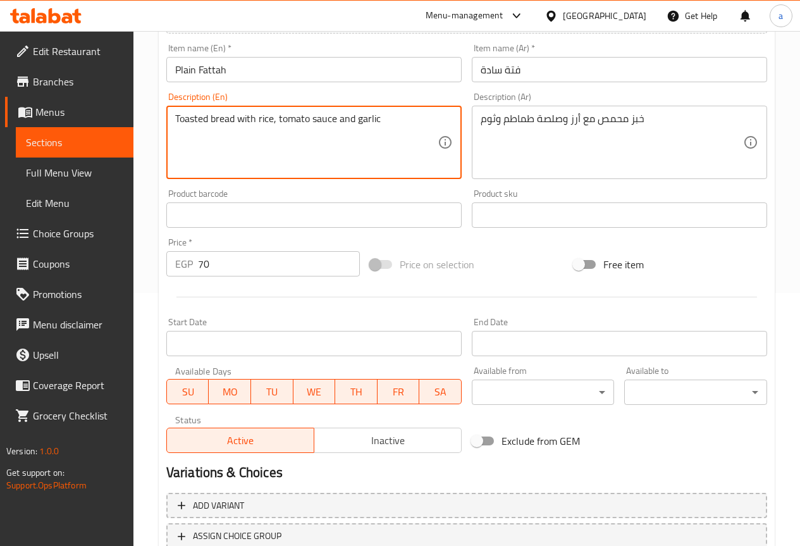
type textarea "Toasted bread with rice, tomato sauce and garlic"
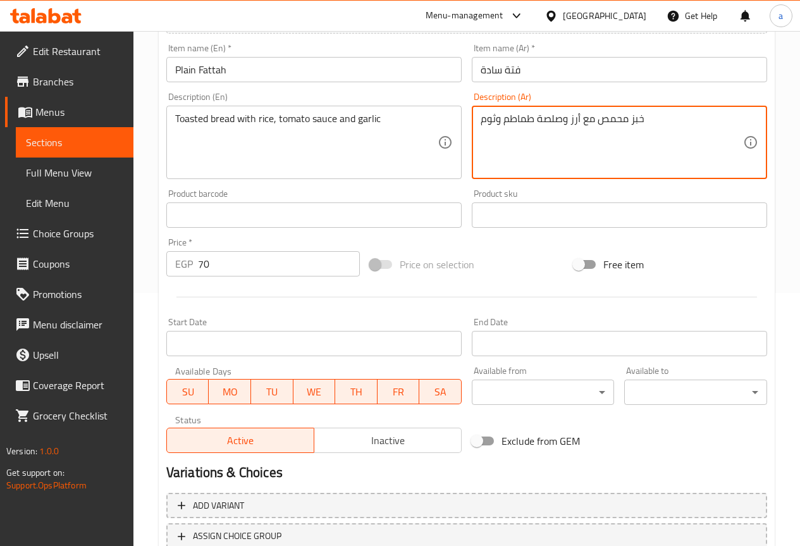
click at [546, 123] on textarea "خبز محمص مع أرز وصلصة طماطم وثوم" at bounding box center [611, 143] width 262 height 60
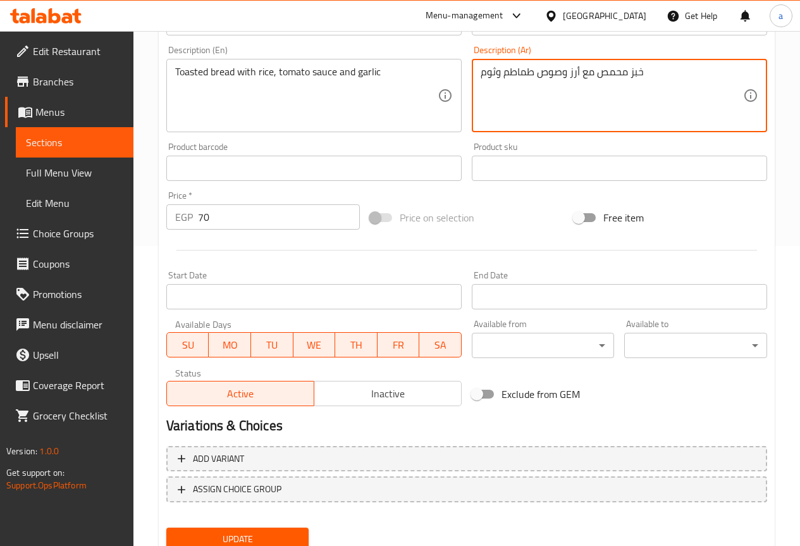
scroll to position [348, 0]
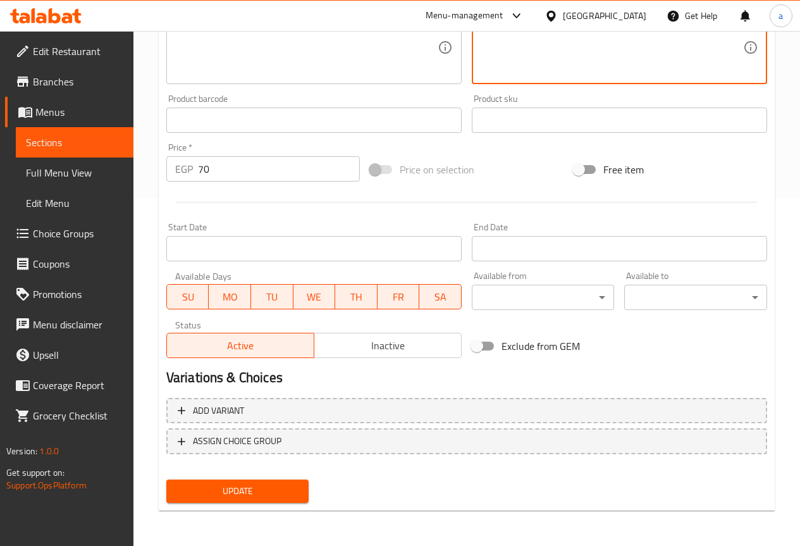
type textarea "خبز محمص مع أرز وصوص طماطم وثوم"
click at [274, 480] on button "Update" at bounding box center [237, 490] width 143 height 23
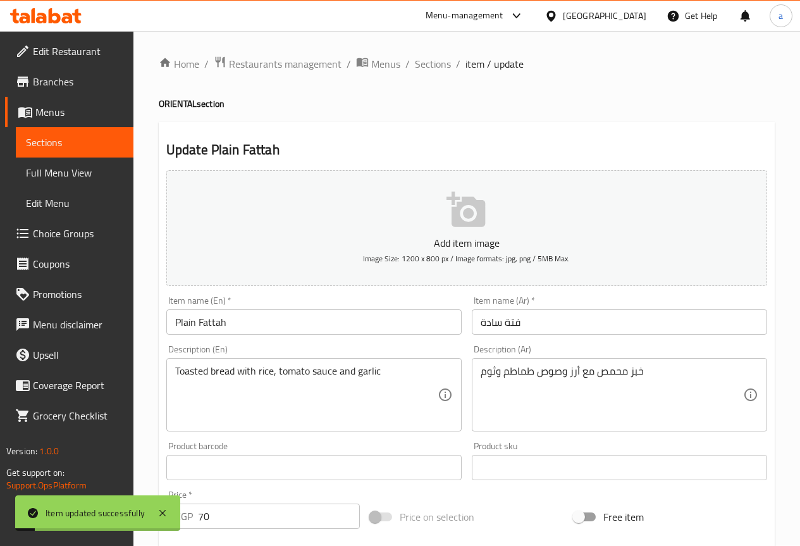
scroll to position [0, 0]
click at [421, 72] on span "Sections" at bounding box center [433, 64] width 36 height 15
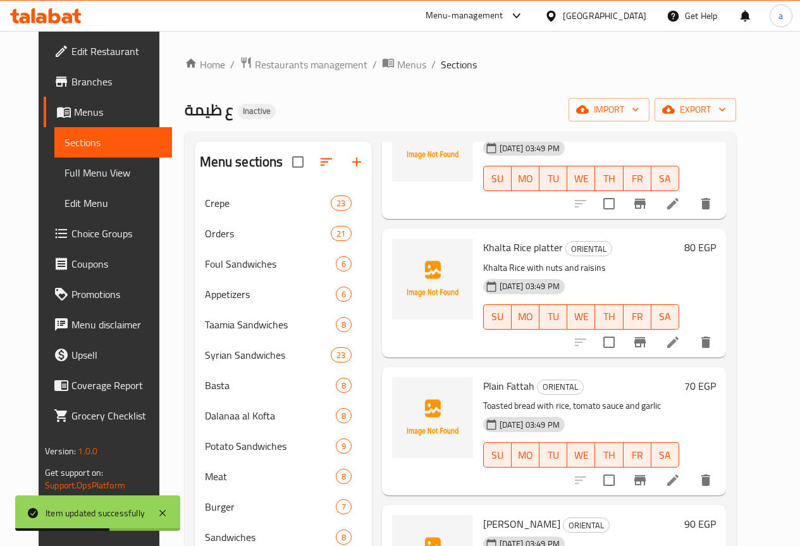
scroll to position [885, 0]
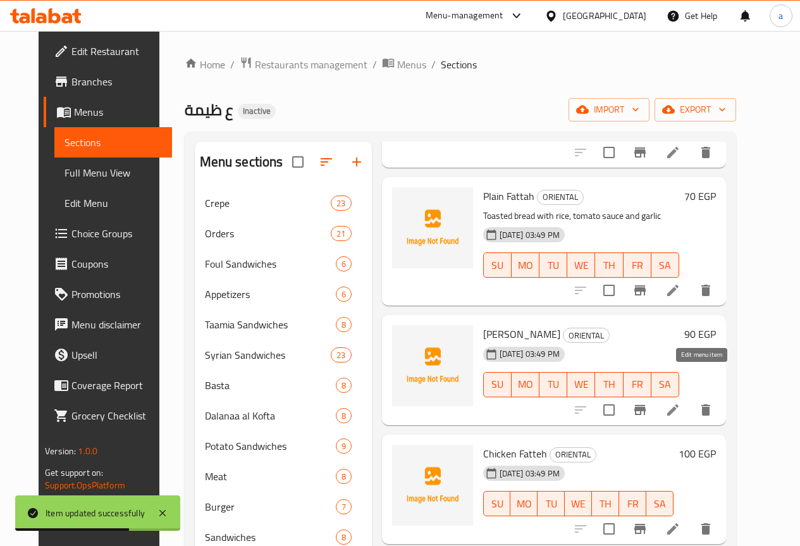
click at [678, 404] on icon at bounding box center [672, 409] width 11 height 11
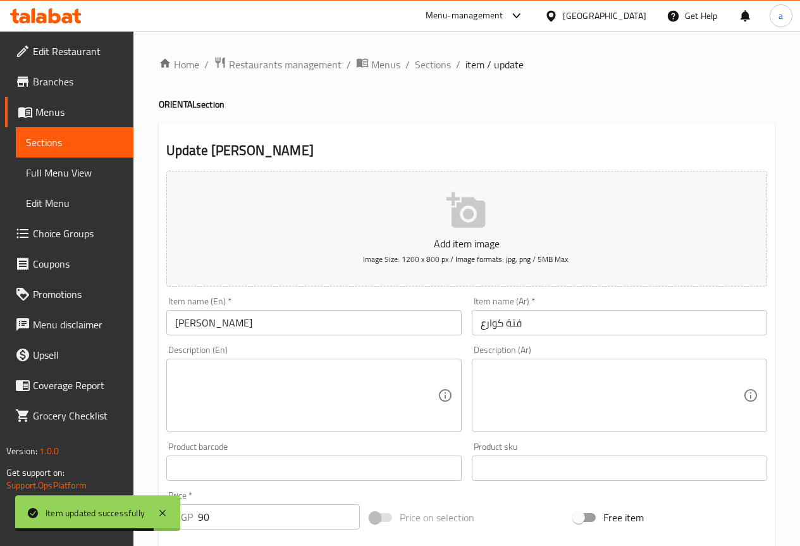
click at [228, 326] on input "Fattah Kawarie" at bounding box center [313, 322] width 295 height 25
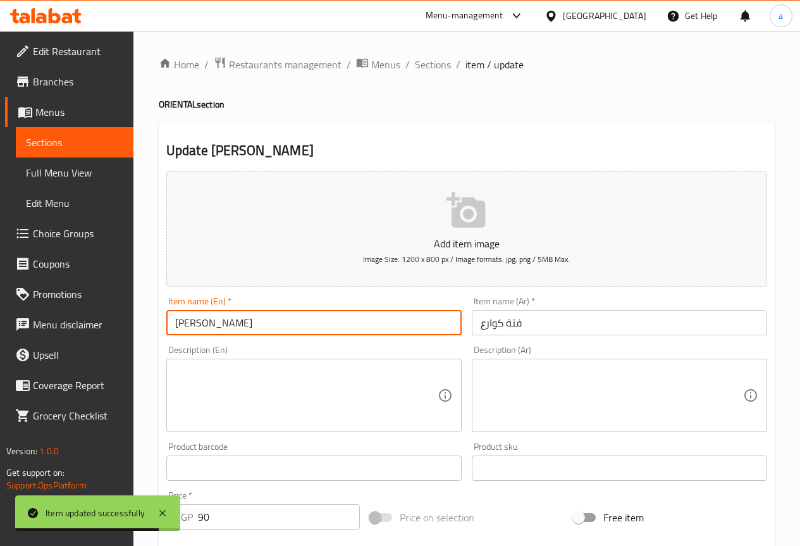
click at [228, 326] on input "Fattah Kawarie" at bounding box center [313, 322] width 295 height 25
click at [489, 327] on input "فتة كوارع" at bounding box center [619, 322] width 295 height 25
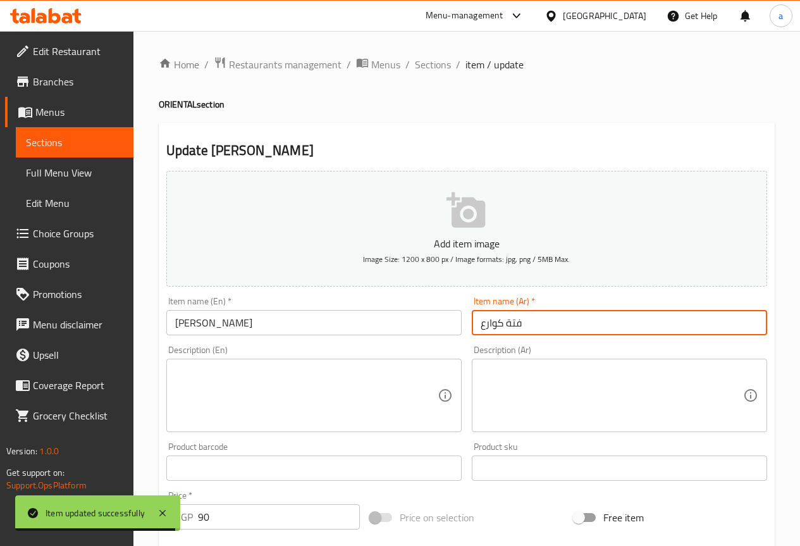
click at [489, 327] on input "فتة كوارع" at bounding box center [619, 322] width 295 height 25
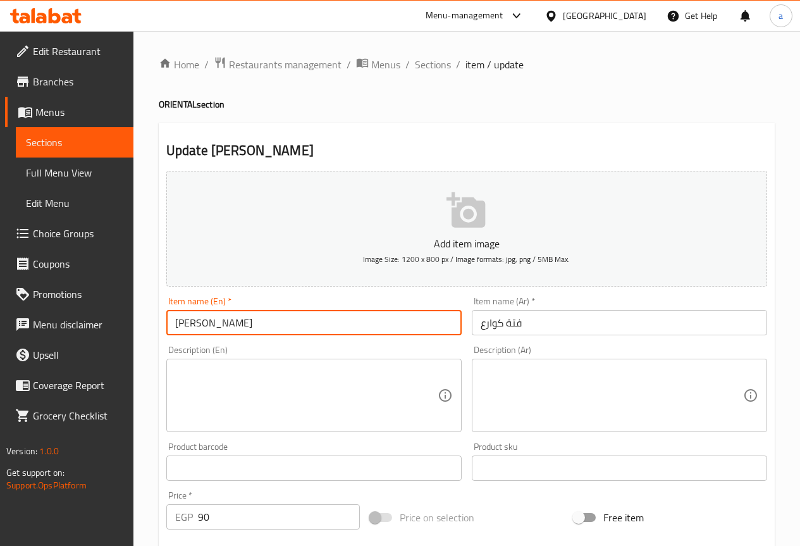
click at [261, 328] on input "Fattah Kawarie" at bounding box center [313, 322] width 295 height 25
paste input "nuckles"
type input "Fattah Knuckles"
click at [264, 379] on textarea at bounding box center [306, 395] width 262 height 60
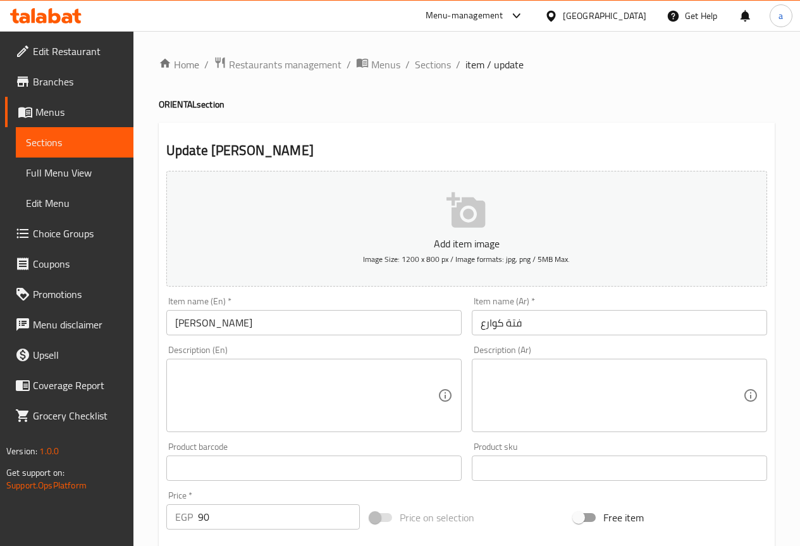
click at [614, 382] on textarea at bounding box center [611, 395] width 262 height 60
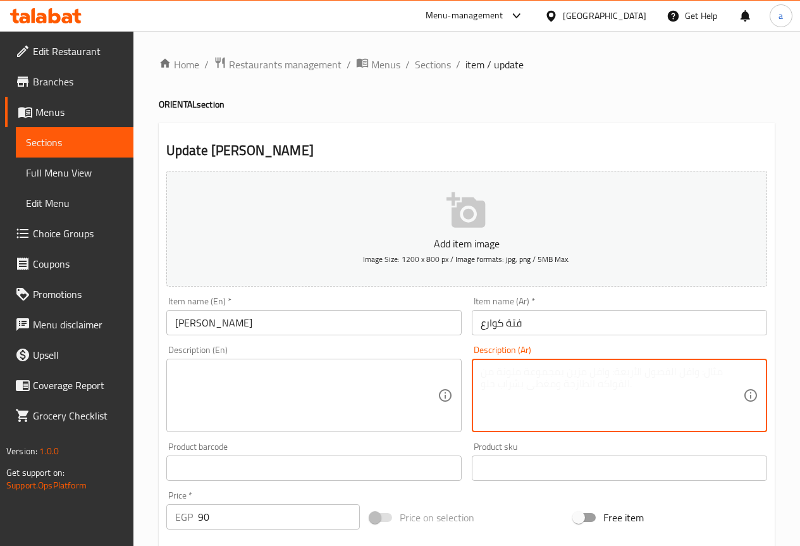
paste textarea "فتة أرز وخبز محمص مع مرقة وصوص ثوم، تقدم مع قطع كوارع"
type textarea "فتة أرز وخبز محمص مع مرقة وصوص ثوم، تقدم مع قطع كوارع"
click at [381, 414] on textarea at bounding box center [306, 395] width 262 height 60
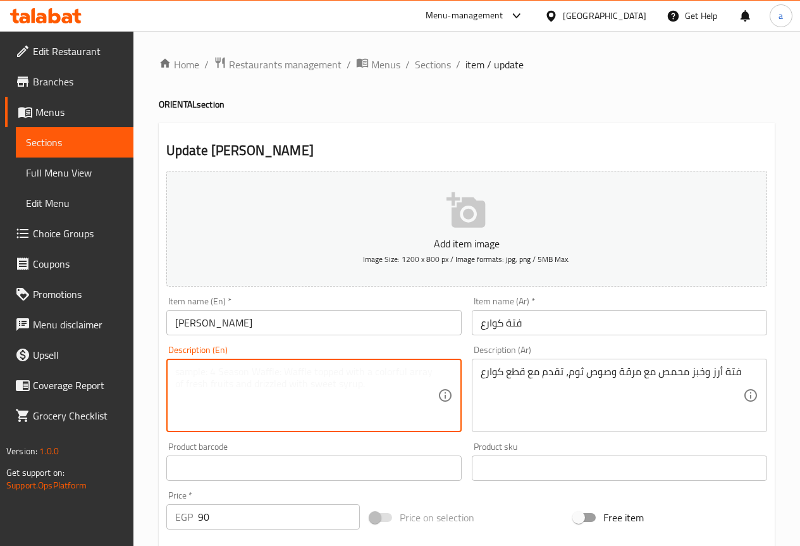
paste textarea "Rice and toasted bread fatteh with broth and garlic sauce, served with trotters"
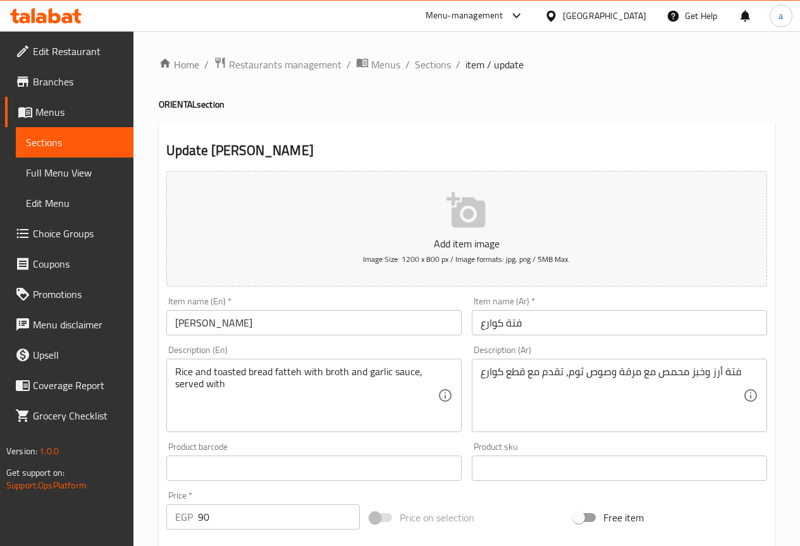
click at [372, 405] on textarea "Rice and toasted bread fatteh with broth and garlic sauce, served with" at bounding box center [306, 395] width 262 height 60
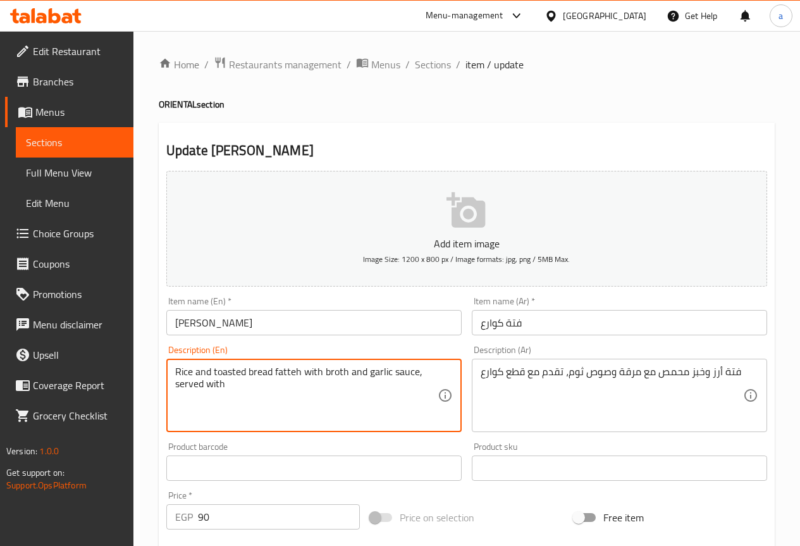
paste textarea "Knuckles Pieces"
type textarea "Rice and toasted bread fatteh with broth and garlic sauce, served with Knuckles…"
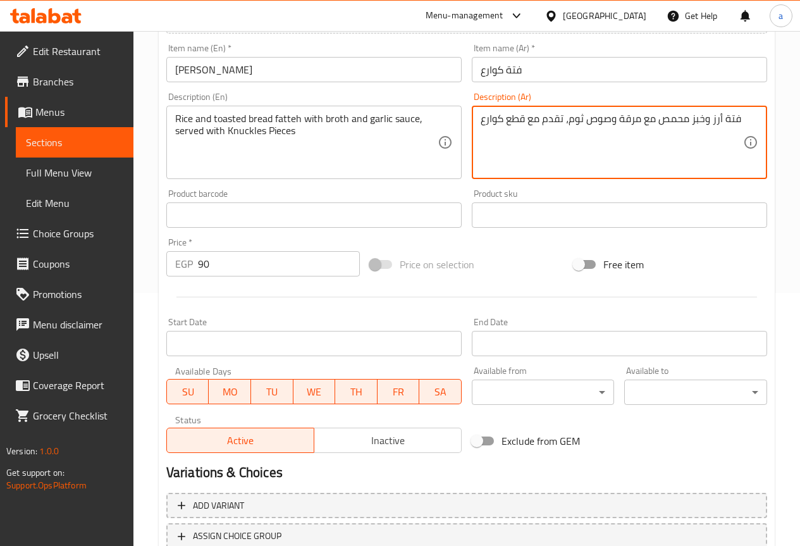
scroll to position [348, 0]
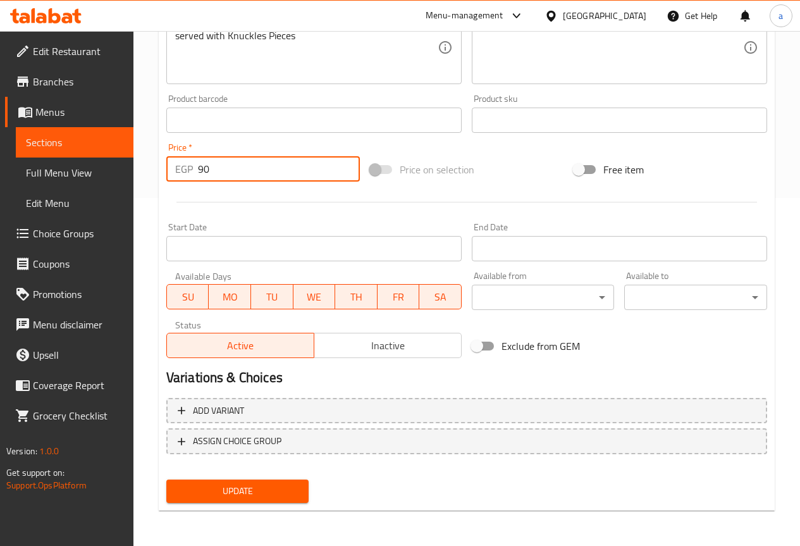
click at [248, 164] on input "90" at bounding box center [279, 168] width 162 height 25
click at [233, 174] on input "90" at bounding box center [279, 168] width 162 height 25
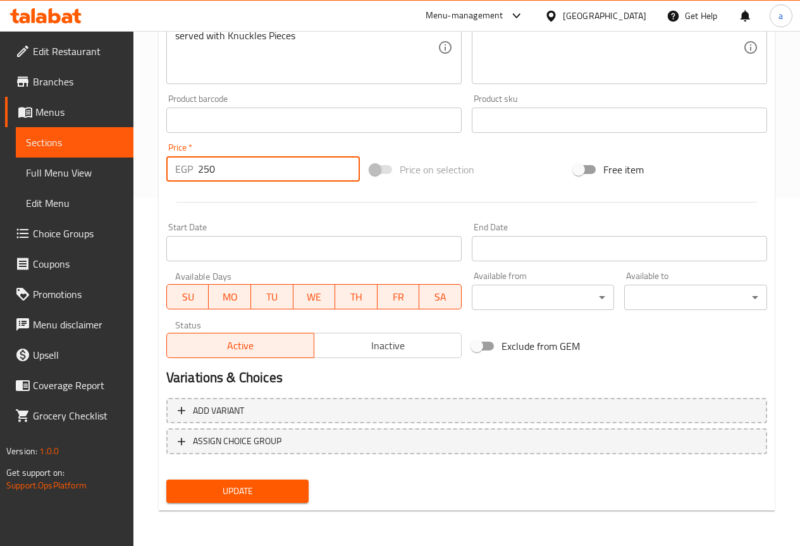
type input "250"
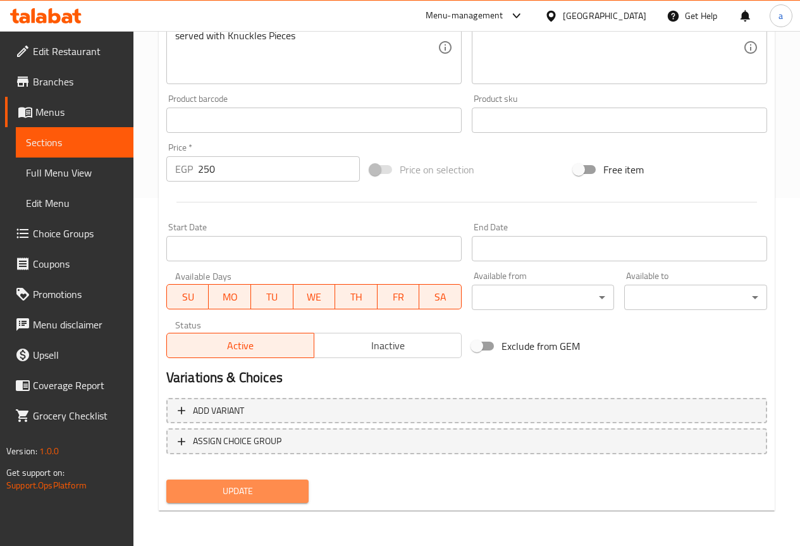
click at [277, 491] on span "Update" at bounding box center [237, 491] width 123 height 16
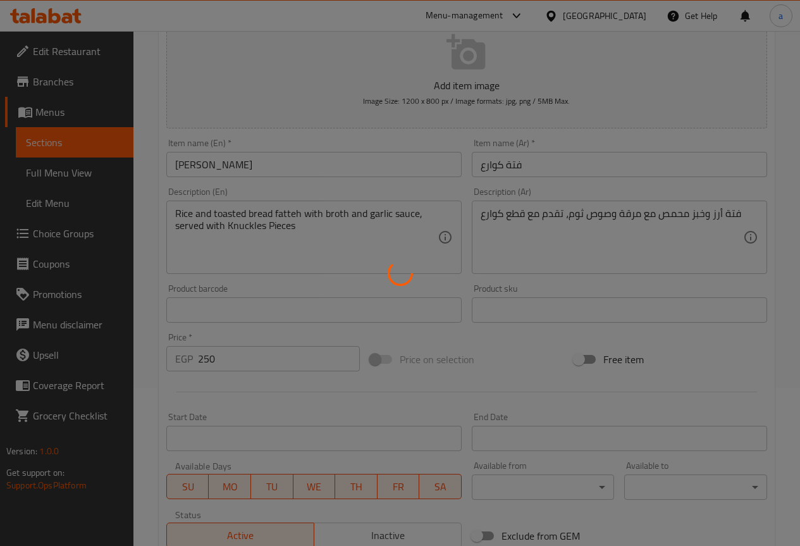
scroll to position [0, 0]
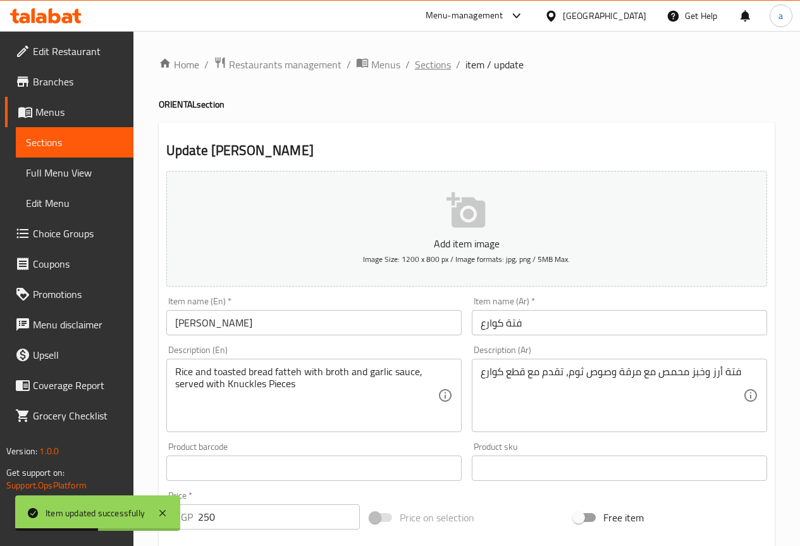
click at [438, 57] on span "Sections" at bounding box center [433, 64] width 36 height 15
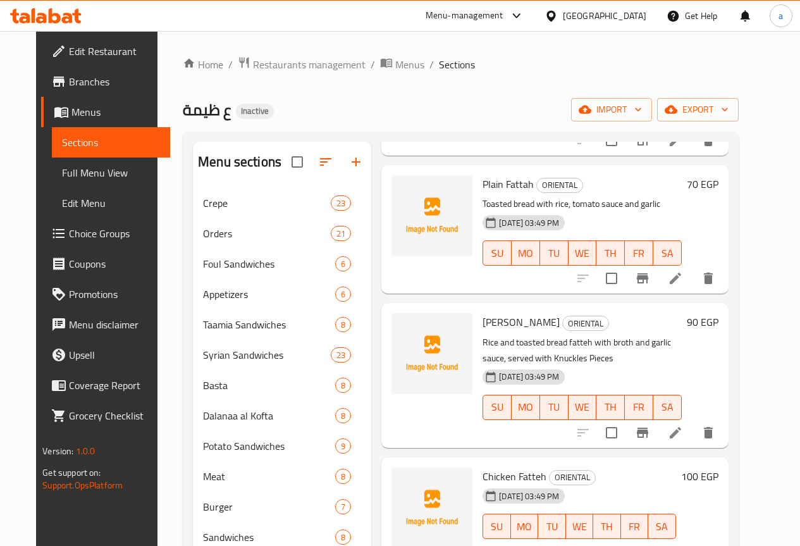
scroll to position [885, 0]
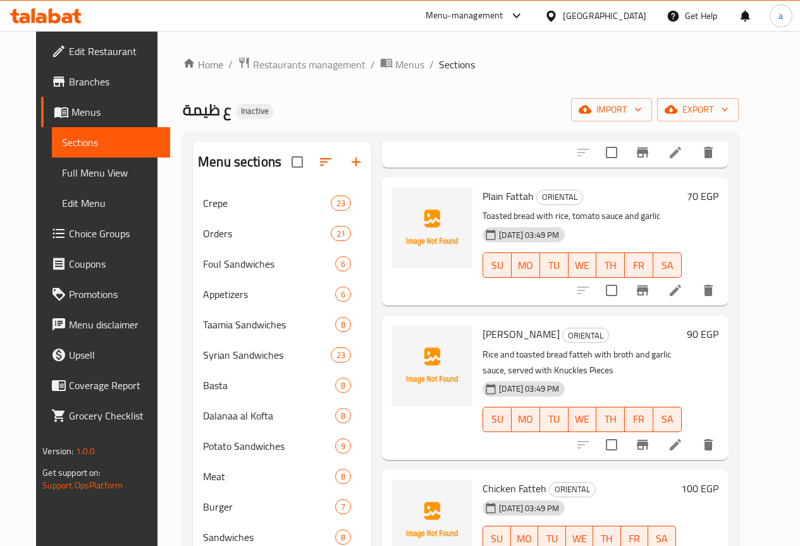
click at [693, 433] on li at bounding box center [675, 444] width 35 height 23
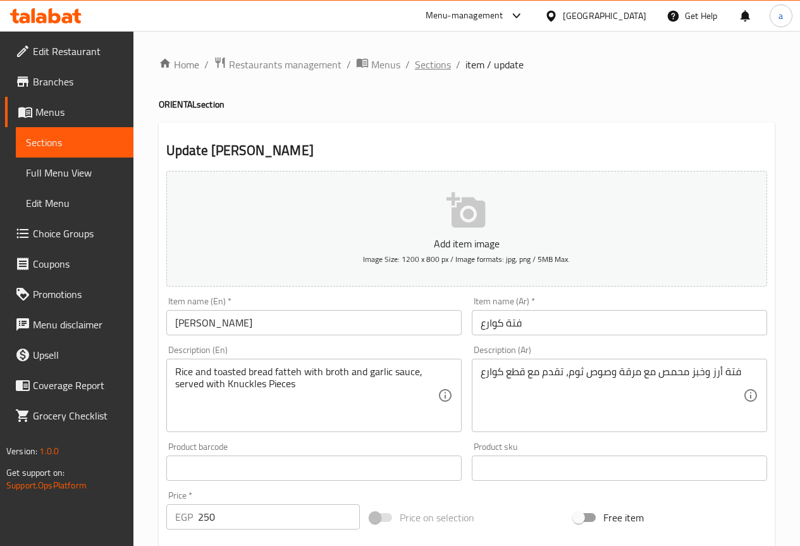
click at [422, 70] on span "Sections" at bounding box center [433, 64] width 36 height 15
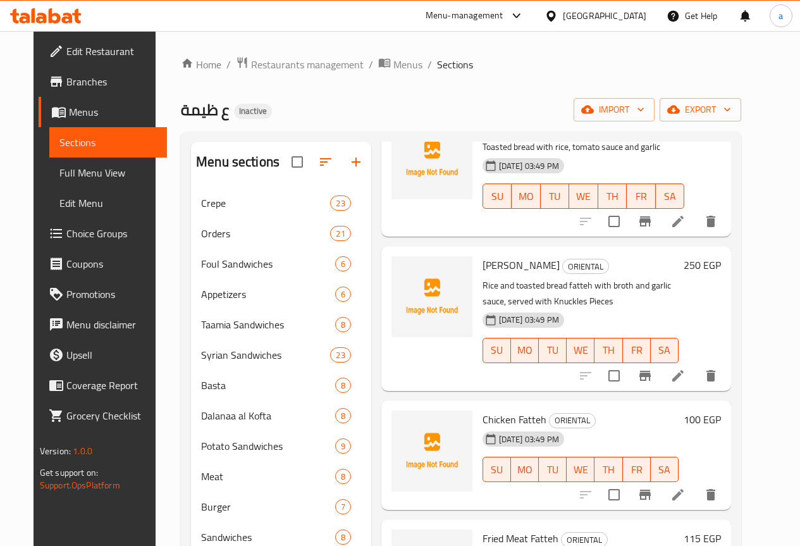
scroll to position [948, 0]
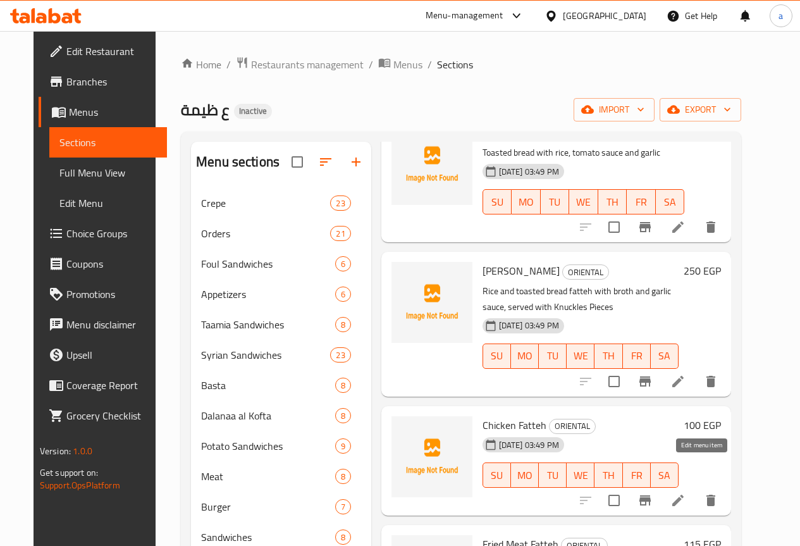
click at [683, 494] on icon at bounding box center [677, 499] width 11 height 11
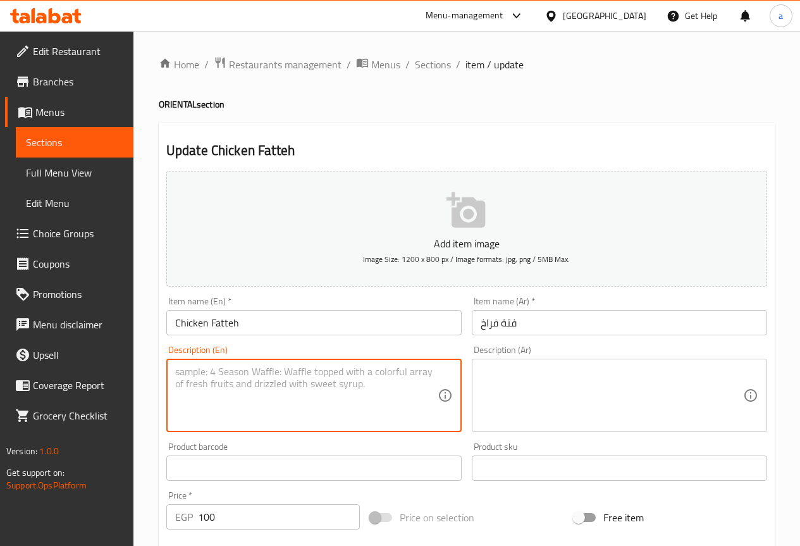
click at [314, 371] on textarea at bounding box center [306, 395] width 262 height 60
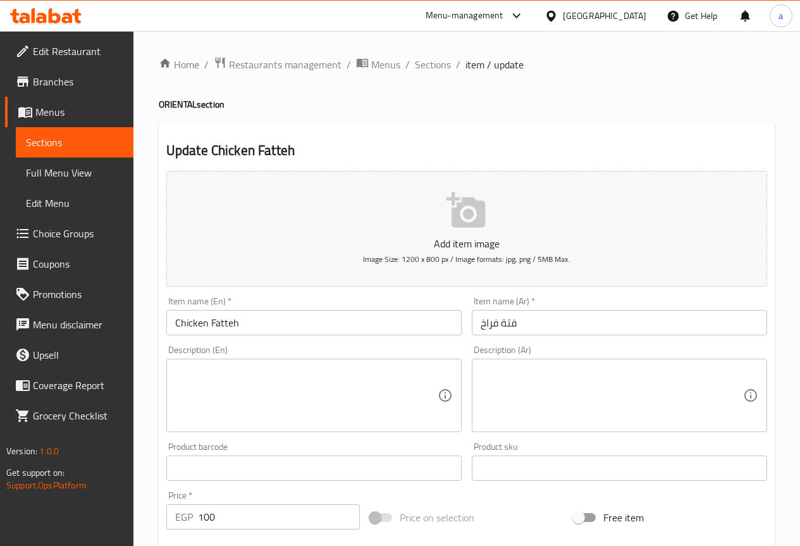
click at [635, 391] on textarea at bounding box center [611, 395] width 262 height 60
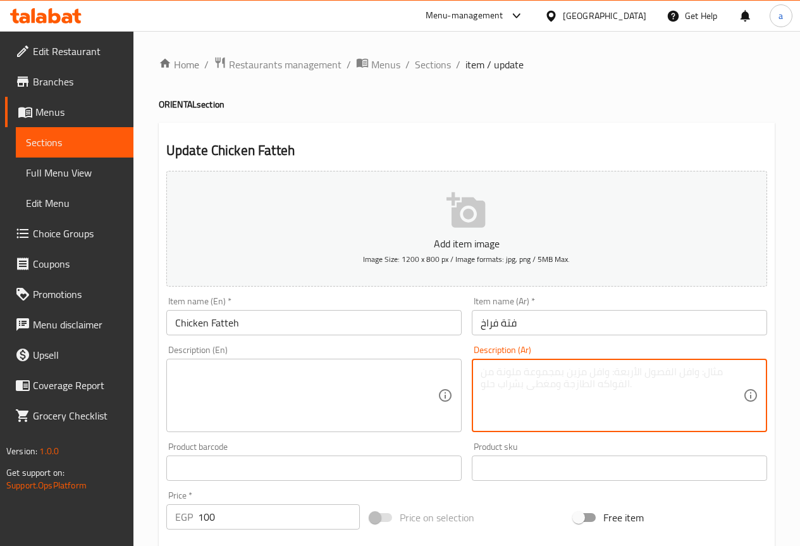
paste textarea "فتة أرز وخبز مع صوص الطماطم والثوم وقطع دجاج."
type textarea "فتة أرز وخبز مع صوص الطماطم والثوم وقطع دجاج."
click at [374, 408] on textarea at bounding box center [306, 395] width 262 height 60
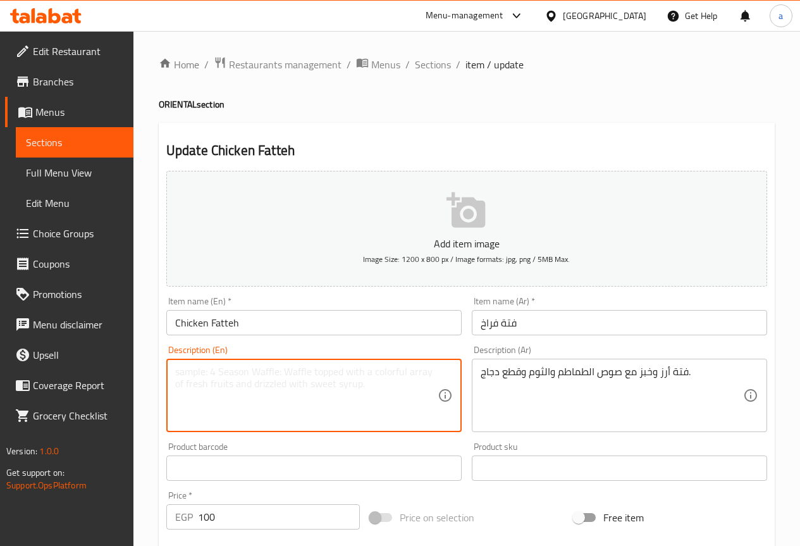
paste textarea "Rice and bread fatteh with tomato and garlic sauce and chicken pieces."
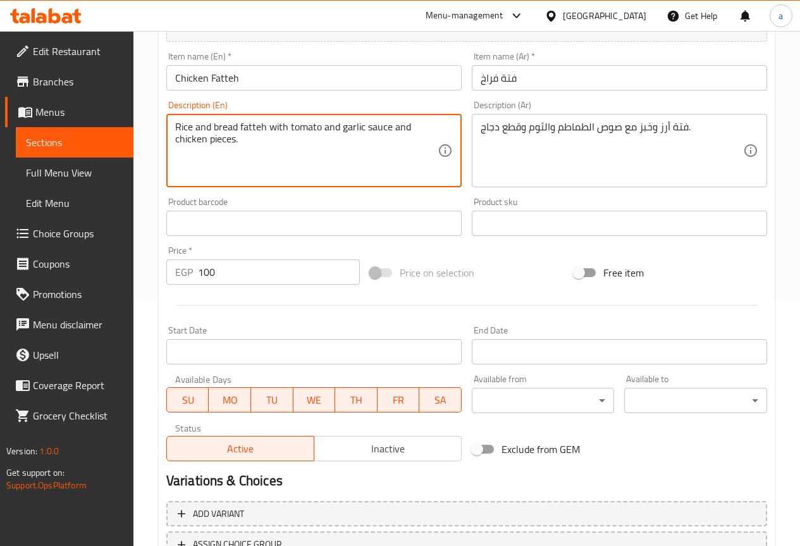
scroll to position [253, 0]
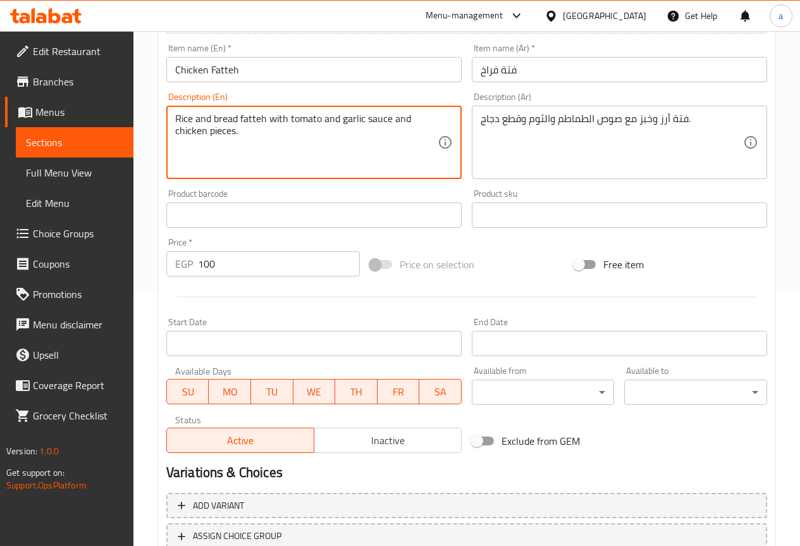
type textarea "Rice and bread fatteh with tomato and garlic sauce and chicken pieces."
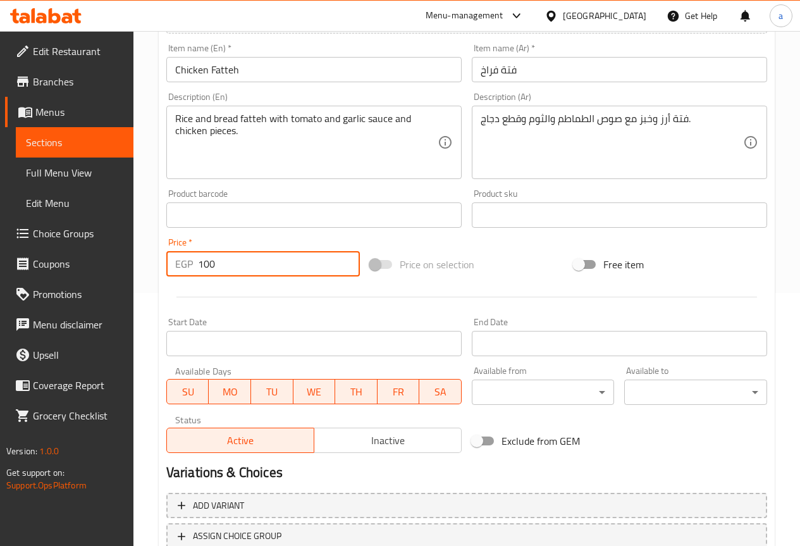
click at [226, 266] on input "100" at bounding box center [279, 263] width 162 height 25
type input "130"
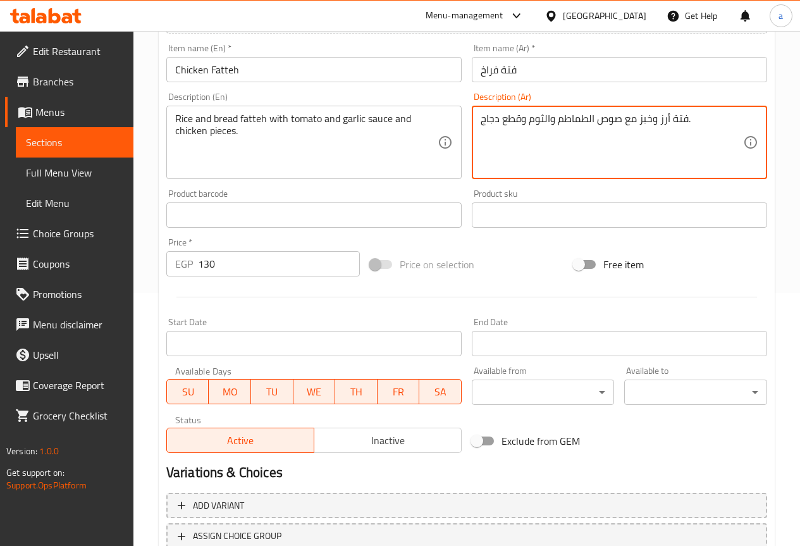
drag, startPoint x: 482, startPoint y: 118, endPoint x: 523, endPoint y: 126, distance: 42.4
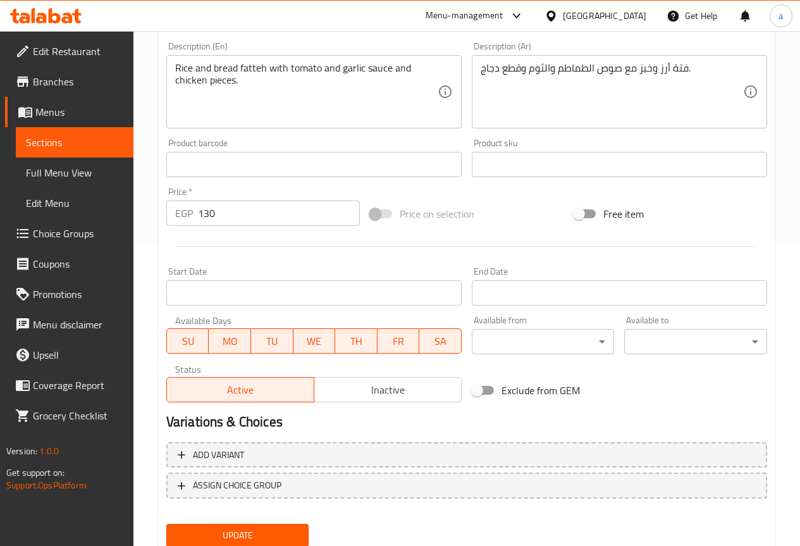
scroll to position [348, 0]
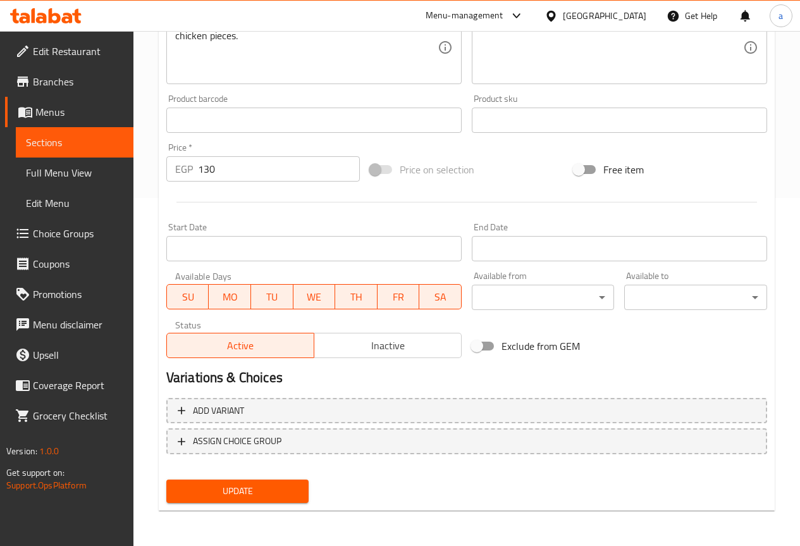
click at [262, 489] on span "Update" at bounding box center [237, 491] width 123 height 16
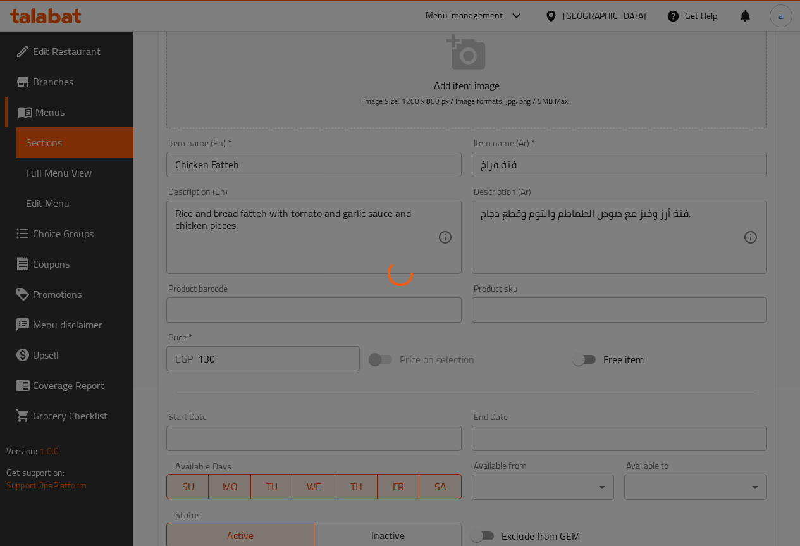
scroll to position [0, 0]
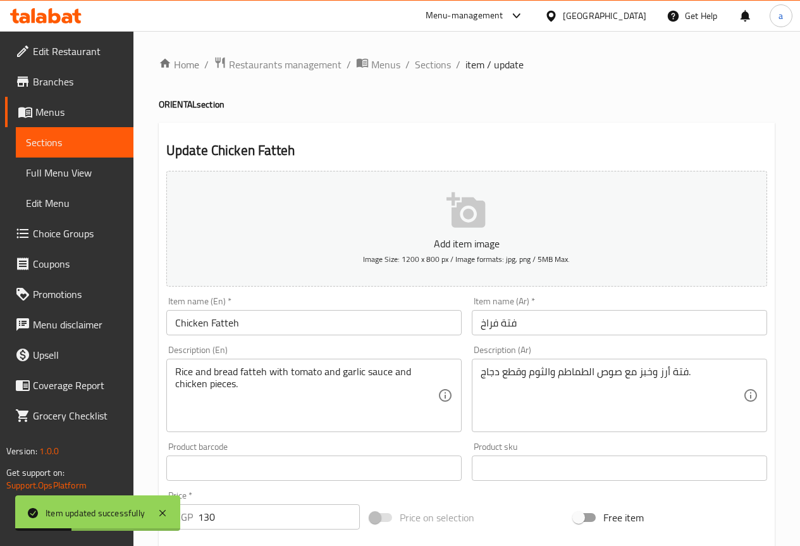
click at [438, 66] on span "Sections" at bounding box center [433, 64] width 36 height 15
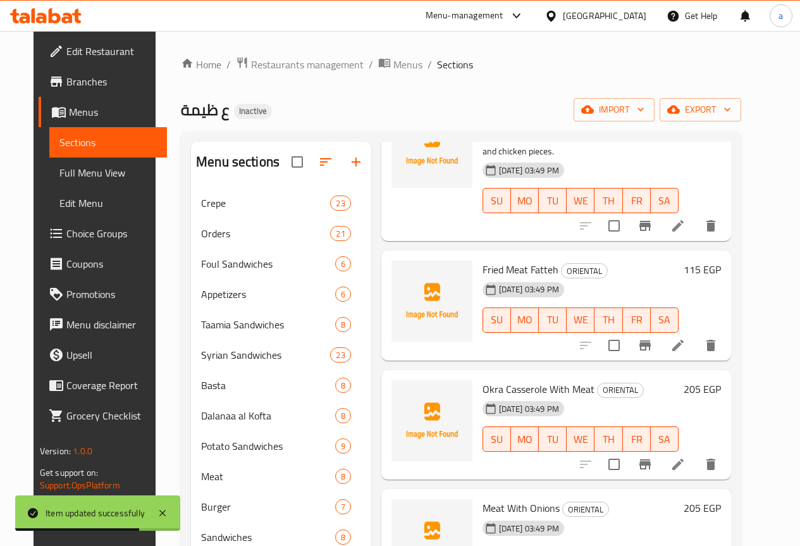
scroll to position [1264, 0]
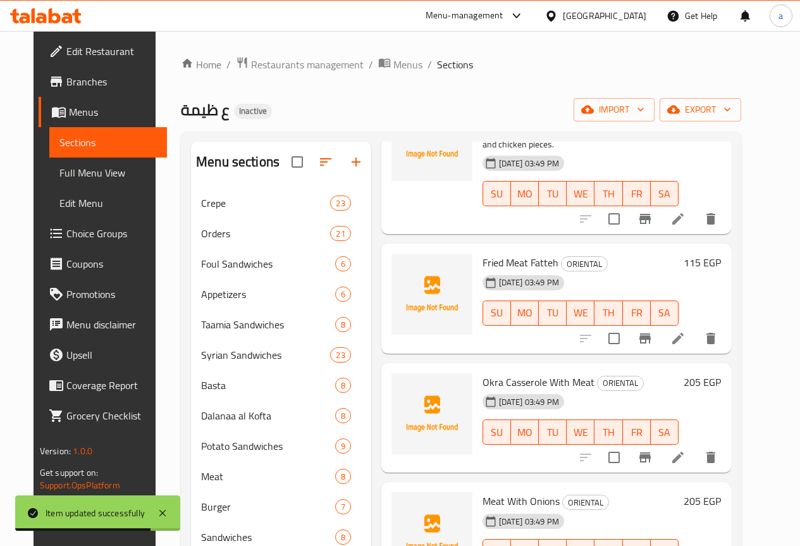
click at [706, 323] on div at bounding box center [648, 338] width 156 height 30
click at [685, 331] on icon at bounding box center [677, 338] width 15 height 15
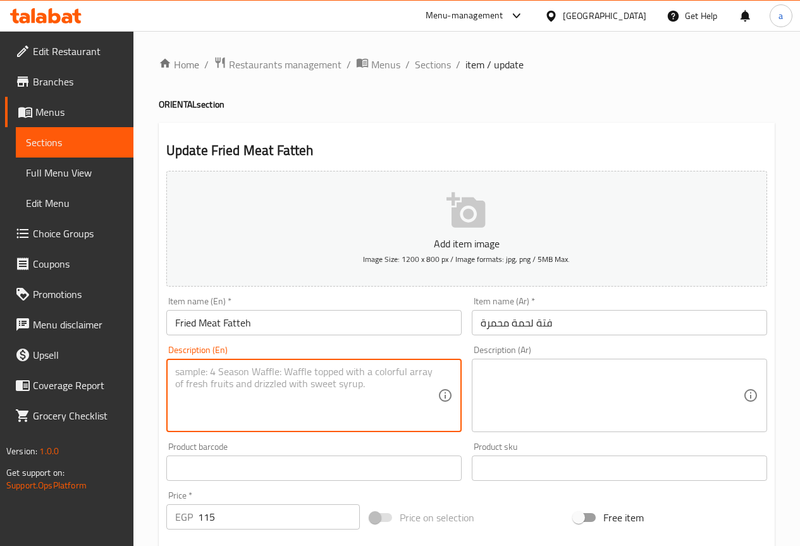
click at [224, 389] on textarea at bounding box center [306, 395] width 262 height 60
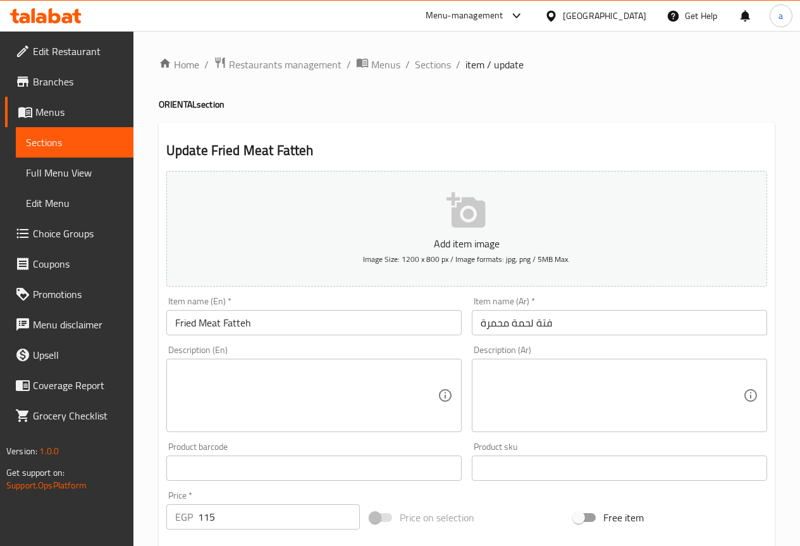
click at [578, 401] on textarea at bounding box center [611, 395] width 262 height 60
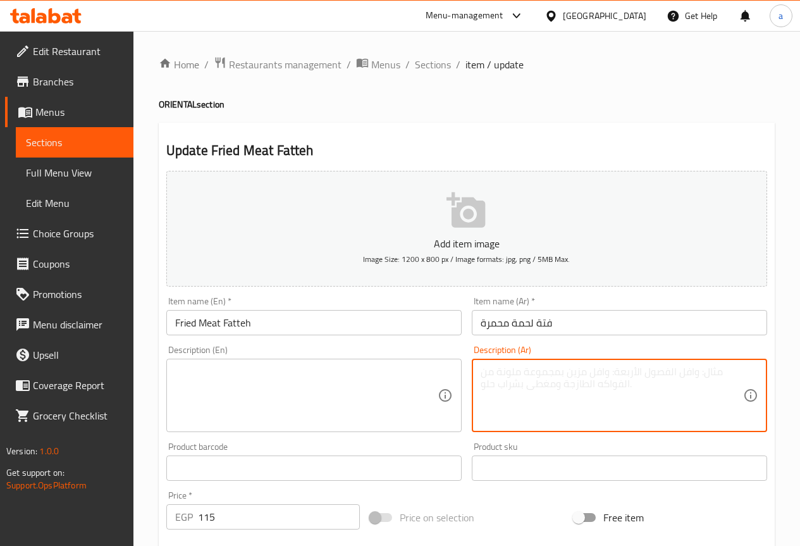
paste textarea "فتة أرز وخبز مع صوص الطماطم والثوم وقطع لحم محمرة"
click at [498, 371] on textarea "فتة أرز وخبز مع صوص الطماطم والثوم وقطع لحم محمرة" at bounding box center [611, 395] width 262 height 60
type textarea "فتة أرز وخبز مع صوص الطماطم والثوم وقطع لحم محمرة"
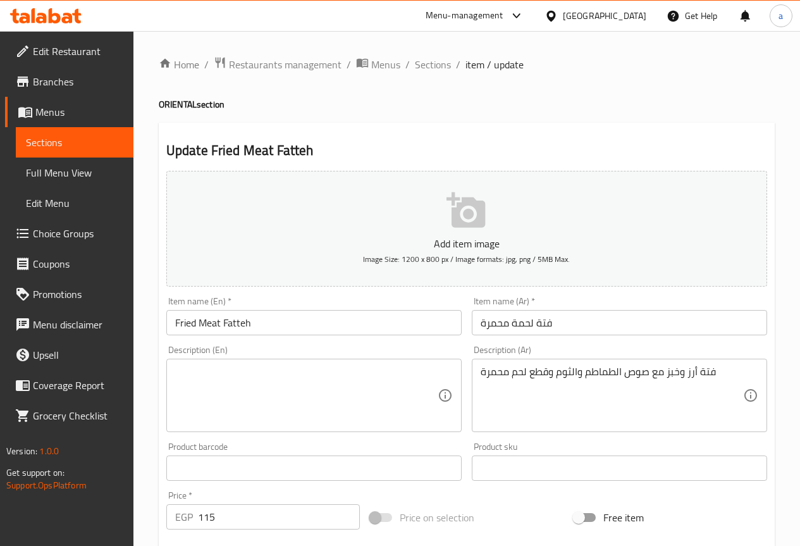
click at [529, 421] on textarea "فتة أرز وخبز مع صوص الطماطم والثوم وقطع لحم محمرة" at bounding box center [611, 395] width 262 height 60
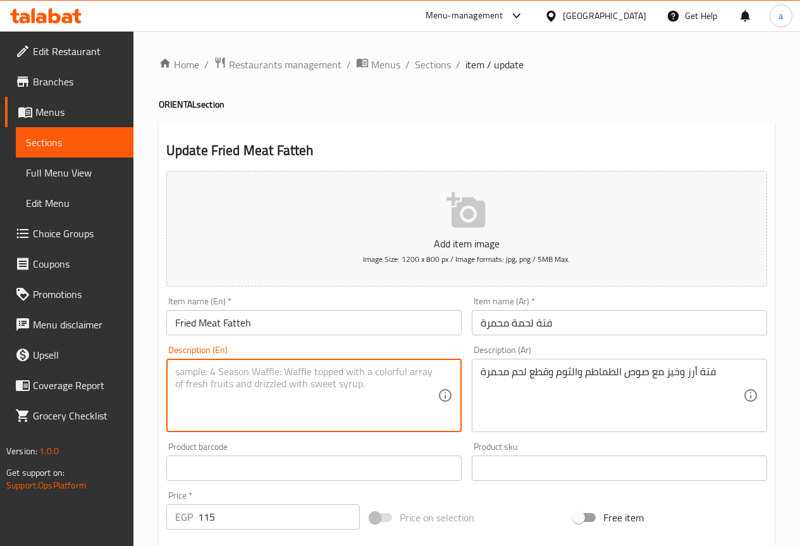
click at [386, 387] on textarea at bounding box center [306, 395] width 262 height 60
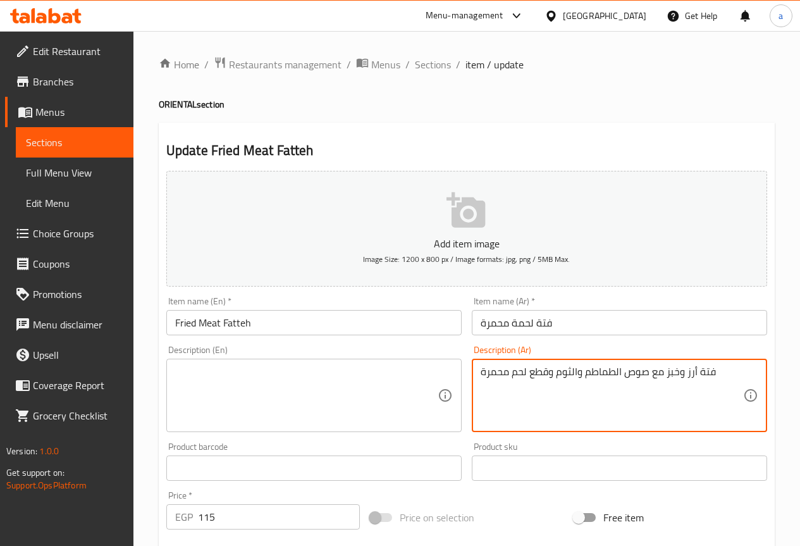
drag, startPoint x: 485, startPoint y: 371, endPoint x: 508, endPoint y: 371, distance: 23.4
click at [508, 371] on textarea "فتة أرز وخبز مع صوص الطماطم والثوم وقطع لحم محمرة" at bounding box center [611, 395] width 262 height 60
click at [523, 376] on textarea "فتة أرز وخبز مع صوص الطماطم والثوم وقطع لحم محمرة" at bounding box center [611, 395] width 262 height 60
drag, startPoint x: 529, startPoint y: 376, endPoint x: 460, endPoint y: 382, distance: 69.2
click at [460, 382] on div "Add item image Image Size: 1200 x 800 px / Image formats: jpg, png / 5MB Max. I…" at bounding box center [466, 438] width 611 height 545
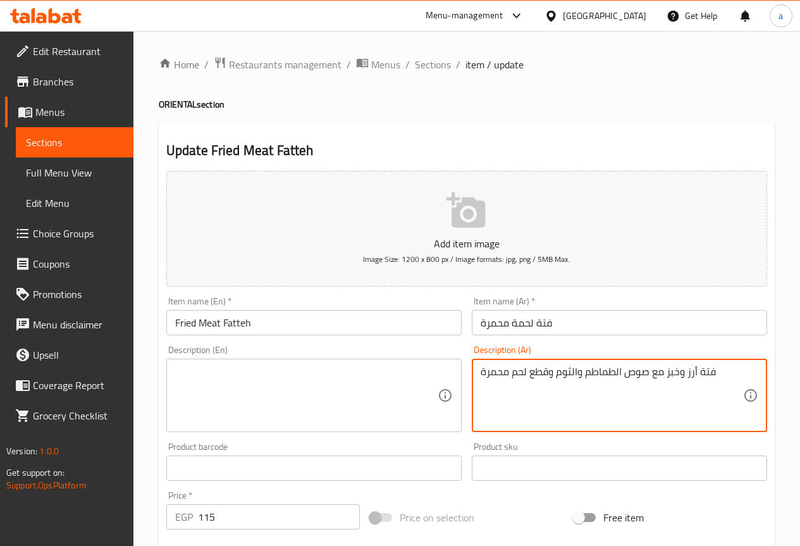
click at [183, 316] on input "Fried Meat Fatteh" at bounding box center [313, 322] width 295 height 25
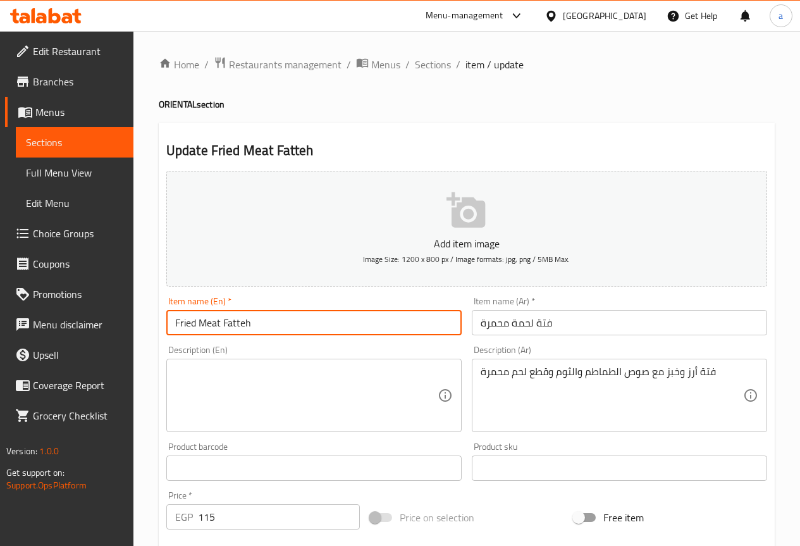
paste input "Roasted"
type input "Roasted Meat Fatteh"
click at [293, 394] on textarea at bounding box center [306, 395] width 262 height 60
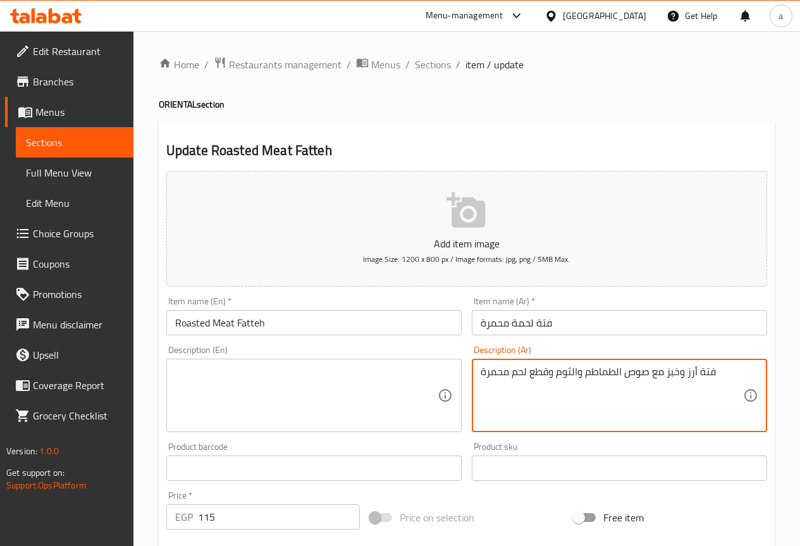
click at [494, 376] on textarea "فتة أرز وخبز مع صوص الطماطم والثوم وقطع لحم محمرة" at bounding box center [611, 395] width 262 height 60
click at [360, 382] on textarea at bounding box center [306, 395] width 262 height 60
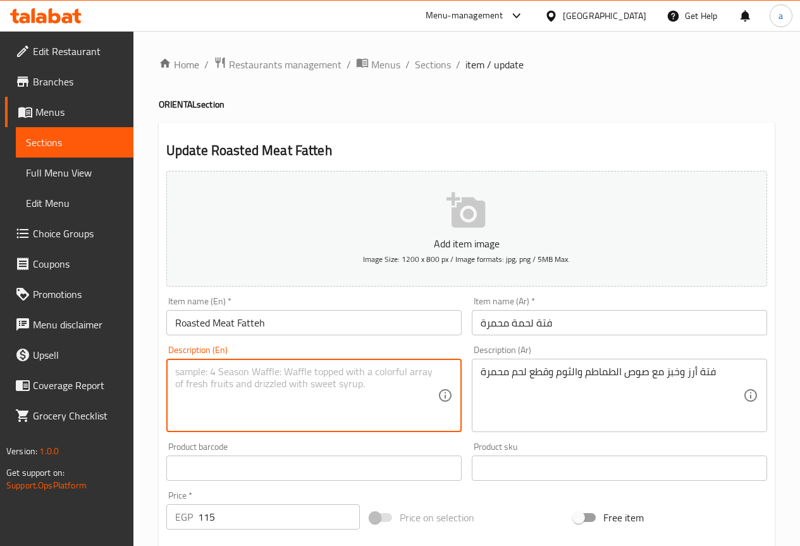
paste textarea "Rice and bread fatteh with tomato and garlic sauce and grilled meat pieces"
click at [426, 373] on textarea "Rice and bread fatteh with tomato and garlic sauce and grilled meat pieces" at bounding box center [306, 395] width 262 height 60
click at [188, 324] on input "Roasted Meat Fatteh" at bounding box center [313, 322] width 295 height 25
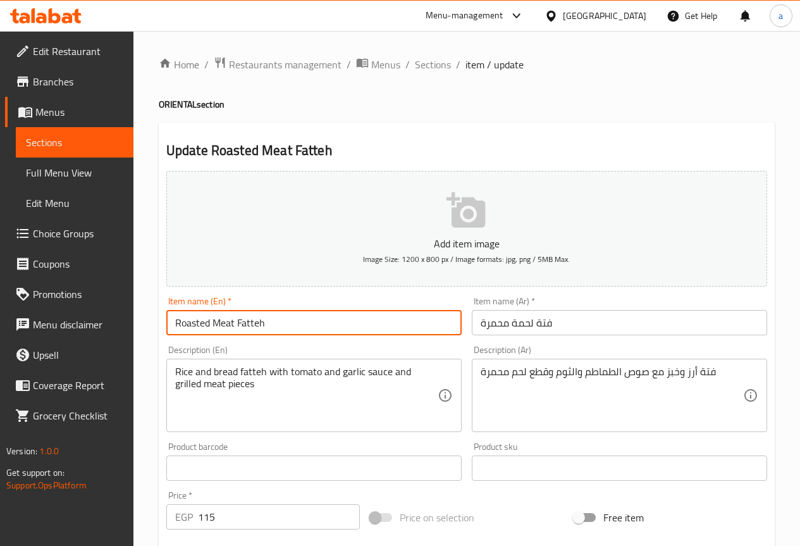
click at [188, 324] on input "Roasted Meat Fatteh" at bounding box center [313, 322] width 295 height 25
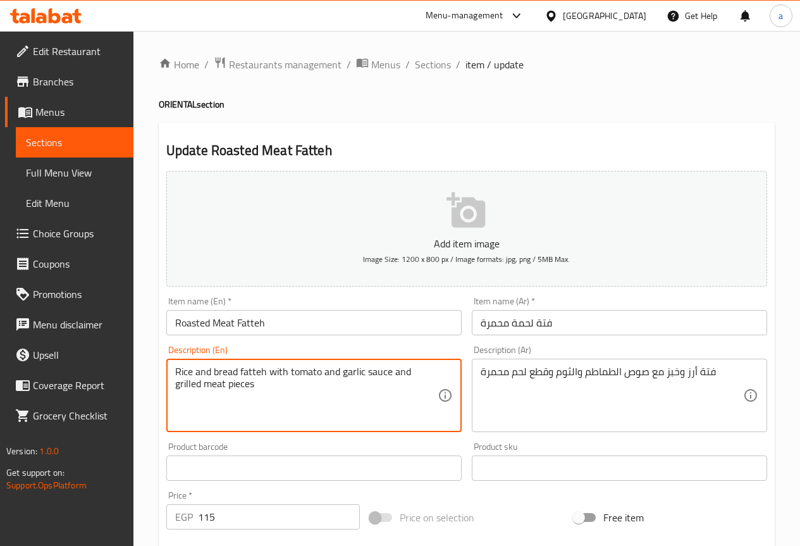
click at [419, 374] on textarea "Rice and bread fatteh with tomato and garlic sauce and grilled meat pieces" at bounding box center [306, 395] width 262 height 60
paste textarea "Roast"
click at [368, 408] on textarea "Rice and bread fatteh with tomato and garlic sauce and Roasted meat pieces" at bounding box center [306, 395] width 262 height 60
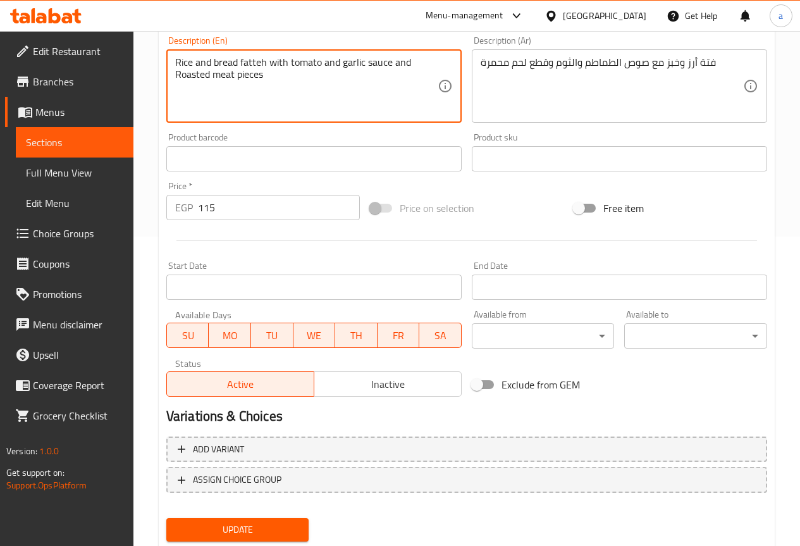
scroll to position [316, 0]
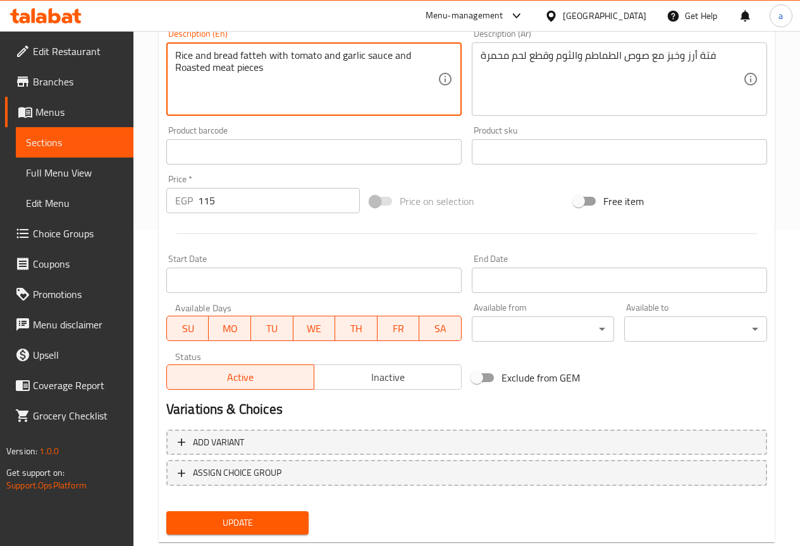
type textarea "Rice and bread fatteh with tomato and garlic sauce and Roasted meat pieces"
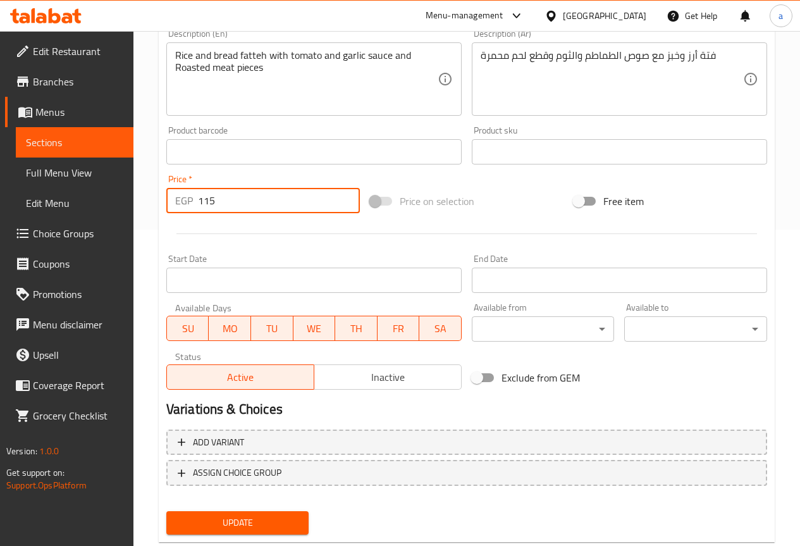
click at [245, 205] on input "115" at bounding box center [279, 200] width 162 height 25
click at [352, 205] on input "115" at bounding box center [279, 200] width 162 height 25
click at [320, 206] on input "115" at bounding box center [279, 200] width 162 height 25
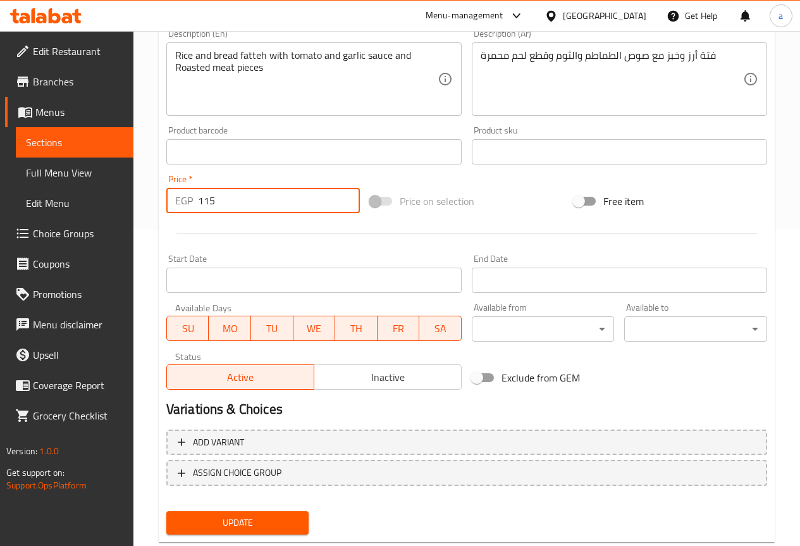
type input "3"
type input "240"
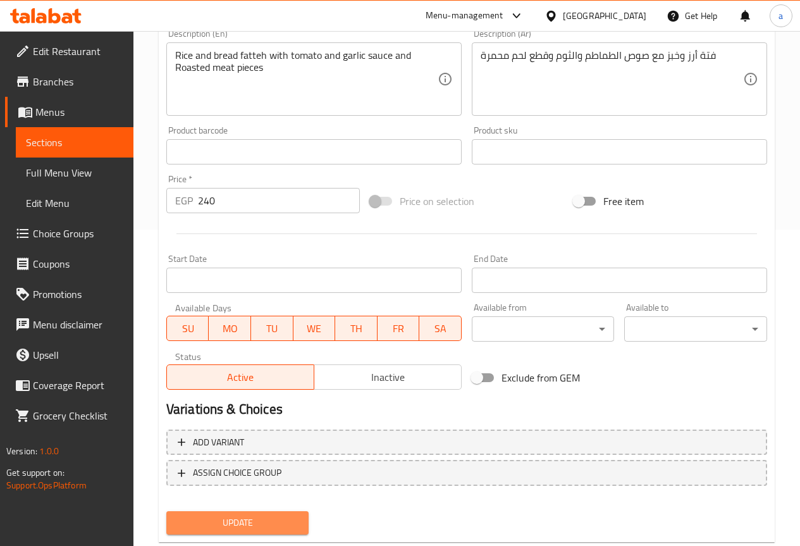
click at [280, 526] on span "Update" at bounding box center [237, 523] width 123 height 16
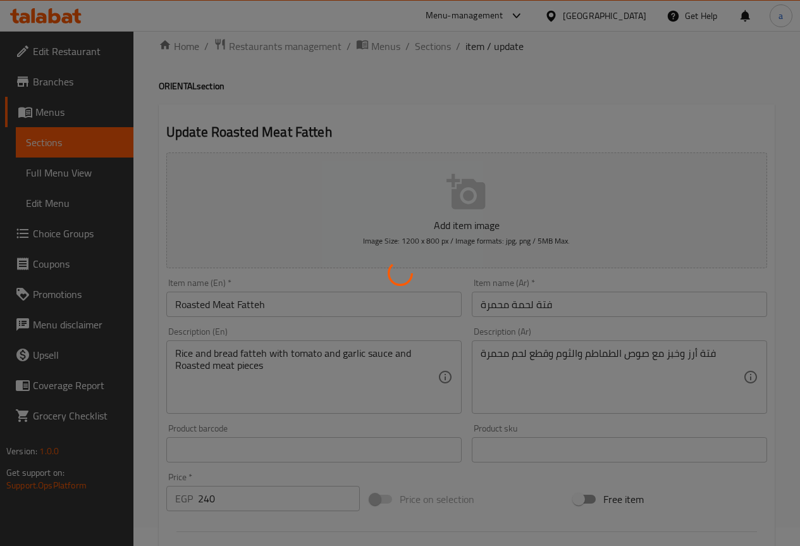
scroll to position [0, 0]
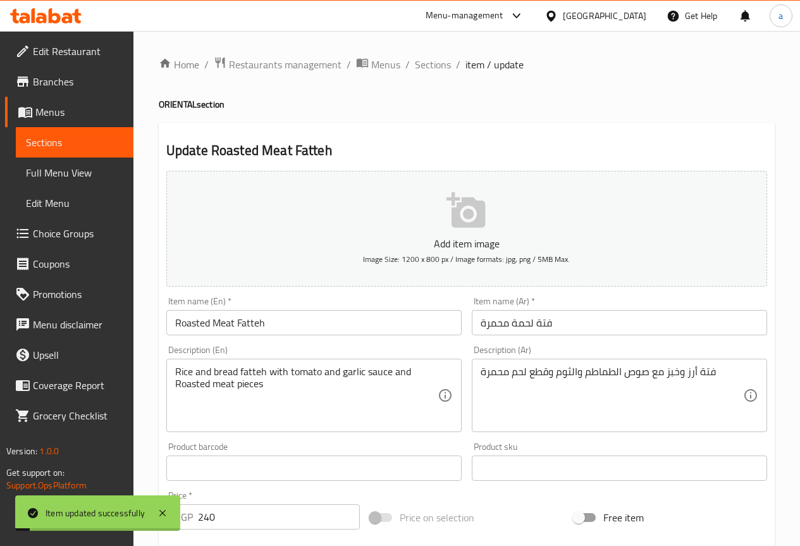
click at [425, 62] on span "Sections" at bounding box center [433, 64] width 36 height 15
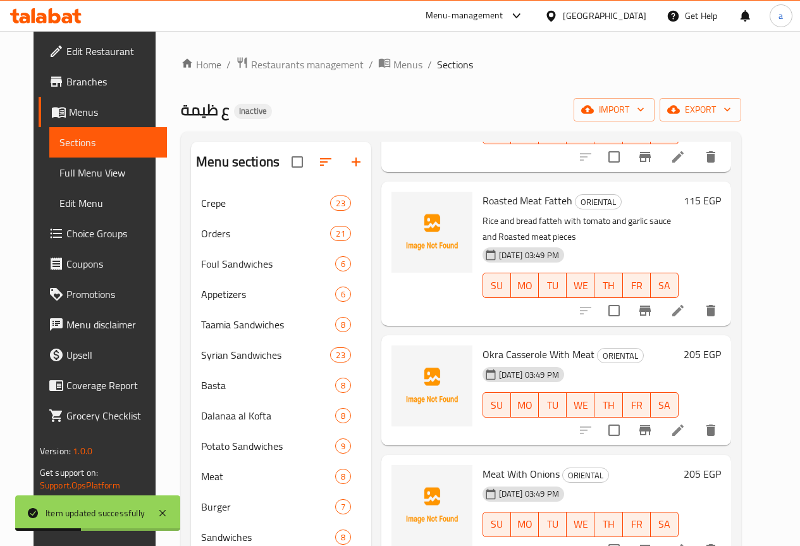
scroll to position [1264, 0]
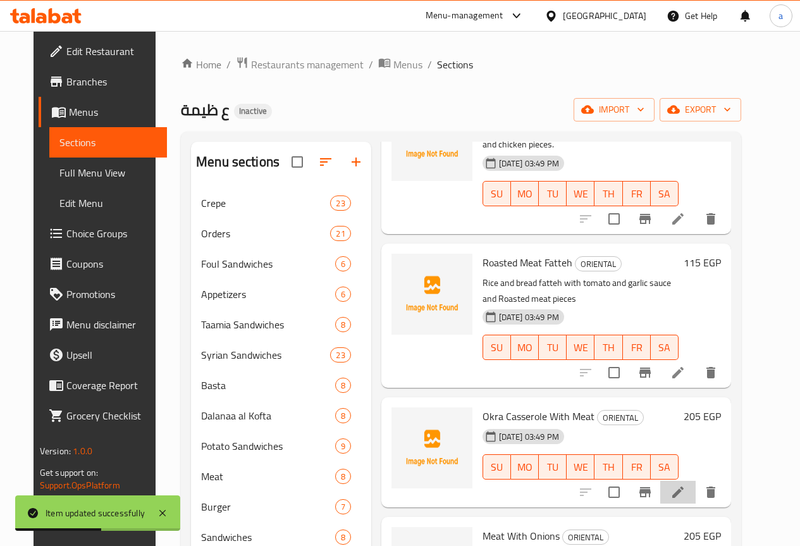
click at [695, 480] on li at bounding box center [677, 491] width 35 height 23
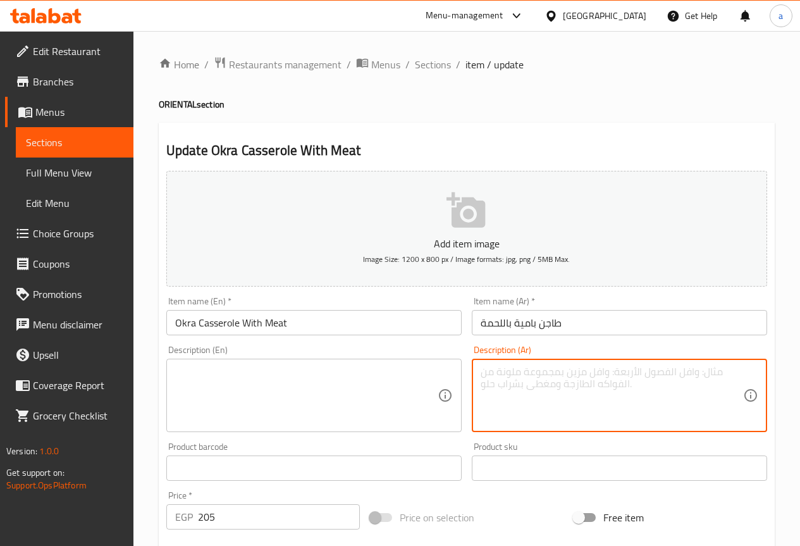
click at [556, 385] on textarea at bounding box center [611, 395] width 262 height 60
paste textarea "بامية مطبوخة مع قطع لحم بلدي في طاجن فخاري"
click at [532, 384] on textarea "بامية مطبوخة مع قطع لحم بلدي في طاجن فخاري" at bounding box center [611, 395] width 262 height 60
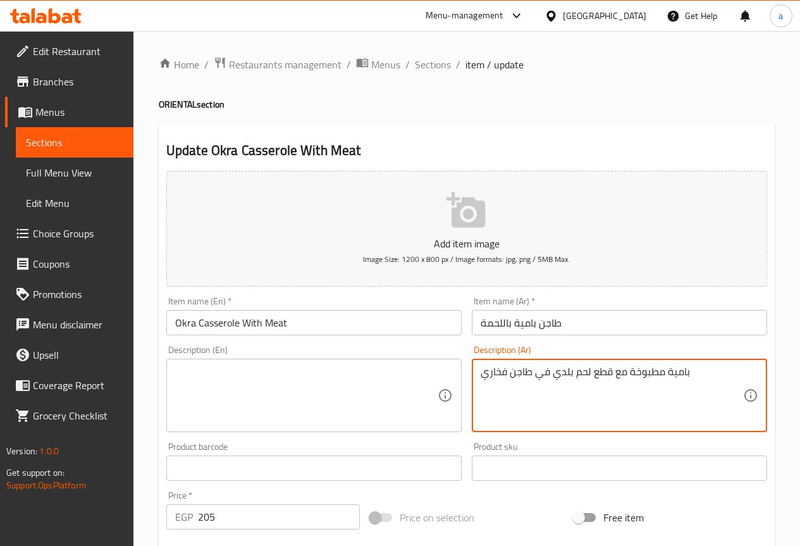
type textarea "بامية مطبوخة مع قطع لحم بلدي في طاجن فخاري"
click at [343, 385] on textarea at bounding box center [306, 395] width 262 height 60
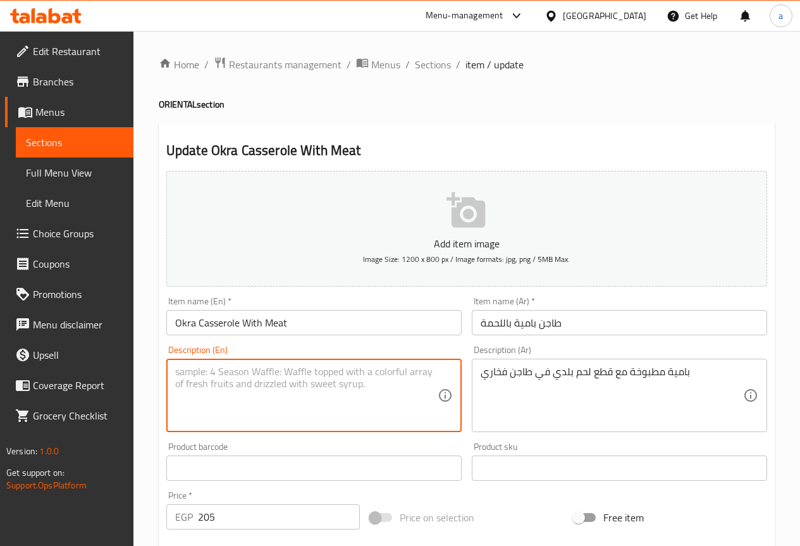
click at [343, 385] on textarea at bounding box center [306, 395] width 262 height 60
paste textarea "Okra cooked with pieces of local meat in a clay pot"
click at [301, 376] on textarea "Okra cooked with pieces of local meat in a clay pot" at bounding box center [306, 395] width 262 height 60
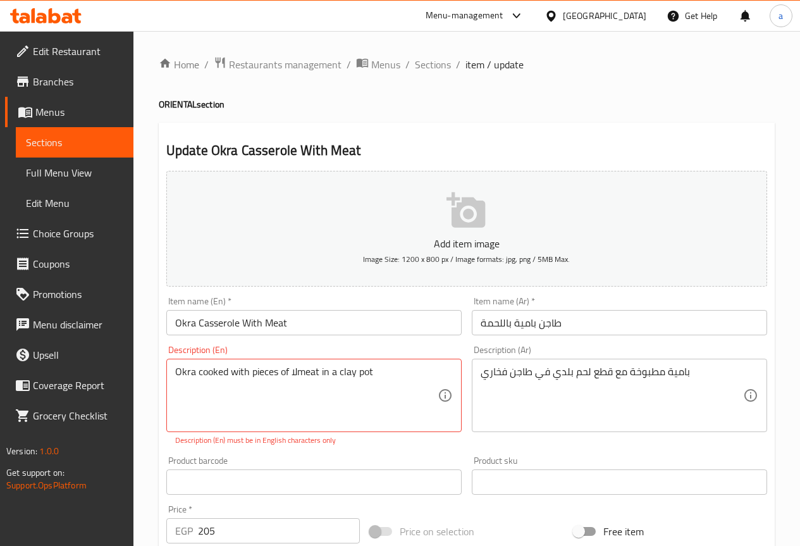
click at [340, 376] on textarea "Okra cooked with pieces of لاmeat in a clay pot" at bounding box center [306, 395] width 262 height 60
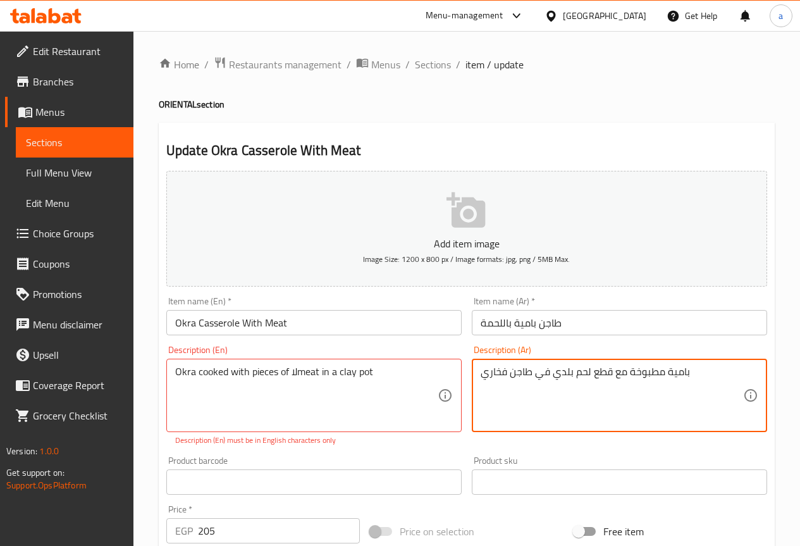
drag, startPoint x: 519, startPoint y: 370, endPoint x: 492, endPoint y: 374, distance: 27.4
click at [492, 374] on textarea "بامية مطبوخة مع قطع لحم بلدي في طاجن فخاري" at bounding box center [611, 395] width 262 height 60
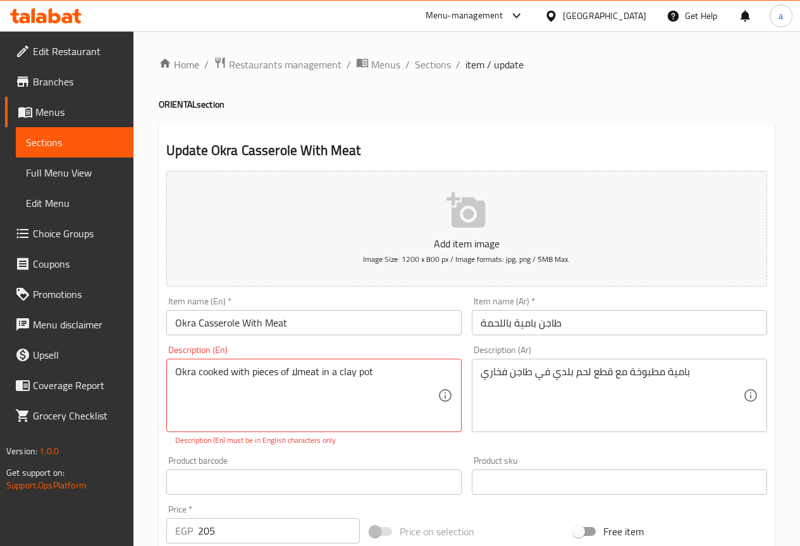
drag, startPoint x: 479, startPoint y: 374, endPoint x: 506, endPoint y: 372, distance: 26.6
click at [506, 372] on div "بامية مطبوخة مع قطع لحم بلدي في طاجن فخاري Description (Ar)" at bounding box center [619, 394] width 295 height 73
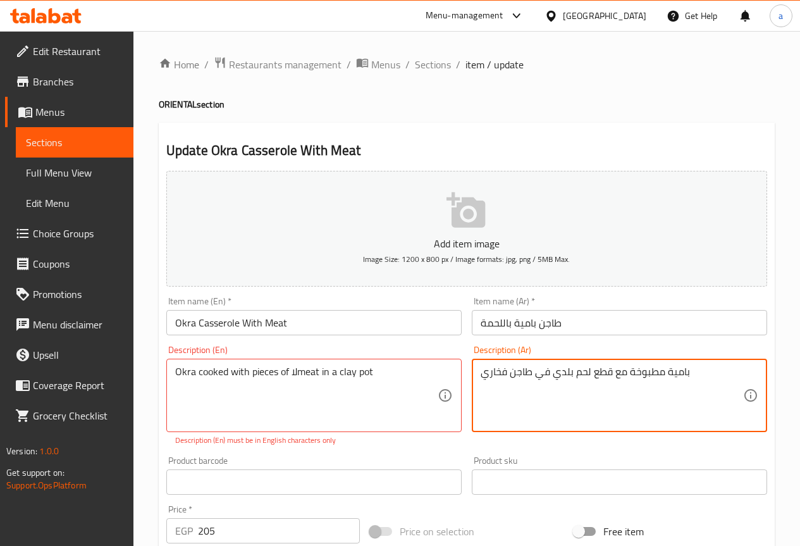
drag, startPoint x: 529, startPoint y: 372, endPoint x: 481, endPoint y: 372, distance: 48.0
click at [481, 372] on textarea "بامية مطبوخة مع قطع لحم بلدي في طاجن فخاري" at bounding box center [611, 395] width 262 height 60
click at [385, 374] on textarea "Okra cooked with pieces of لاmeat in a clay pot" at bounding box center [306, 395] width 262 height 60
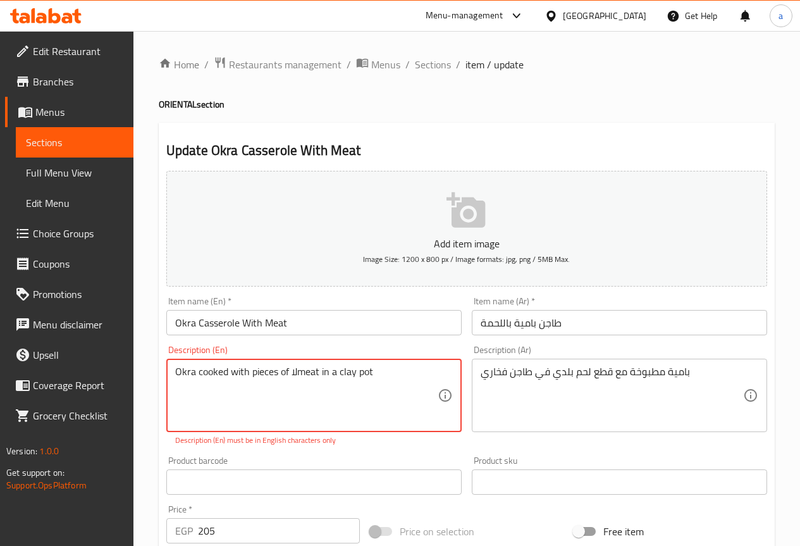
click at [382, 379] on textarea "Okra cooked with pieces of لاmeat in a clay pot" at bounding box center [306, 395] width 262 height 60
click at [407, 384] on textarea "Okra cooked with pieces of لاmeat in a clapoty" at bounding box center [306, 395] width 262 height 60
drag, startPoint x: 382, startPoint y: 374, endPoint x: 336, endPoint y: 375, distance: 45.5
click at [336, 375] on textarea "Okra cooked with pieces of لاmeat in a clapoty" at bounding box center [306, 395] width 262 height 60
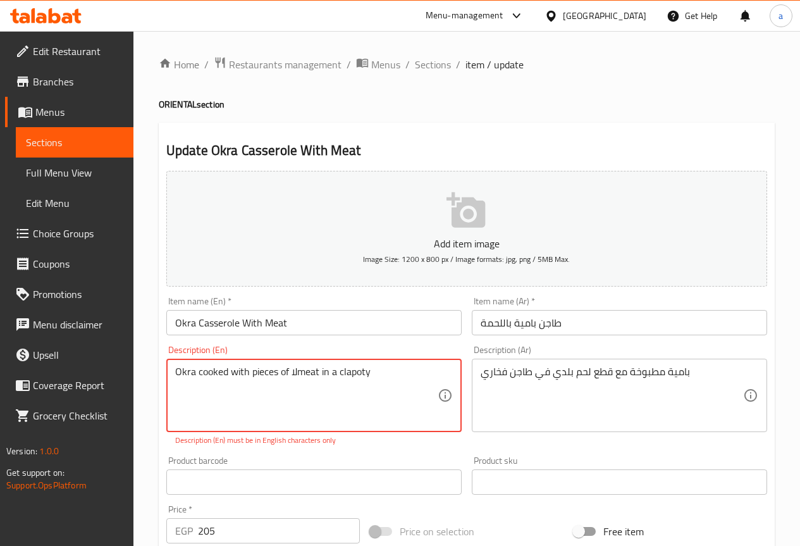
paste textarea "clay casserole"
click at [337, 372] on textarea "Okra cooked with pieces of لاmeat in aclay casserole" at bounding box center [306, 395] width 262 height 60
click at [346, 396] on textarea "Okra cooked with pieces of لاmeat in a clay casserole" at bounding box center [306, 395] width 262 height 60
click at [294, 368] on textarea "Okra cooked with pieces of لاmeat in a clay casserole" at bounding box center [306, 395] width 262 height 60
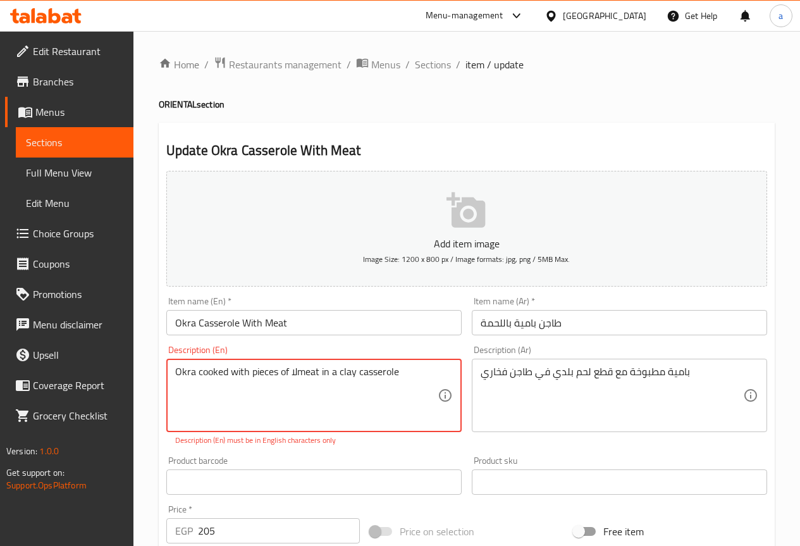
click at [296, 384] on textarea "Okra cooked with pieces of لاmeat in a clay casserole" at bounding box center [306, 395] width 262 height 60
click at [290, 375] on textarea "Okra cooked with pieces of لاmeat in a clay casserole" at bounding box center [306, 395] width 262 height 60
click at [292, 372] on textarea "Okra cooked with pieces of لاmeat in a clay casserole" at bounding box center [306, 395] width 262 height 60
click at [299, 385] on textarea "Okra cooked with pieces of لاmeat in a clay casserole" at bounding box center [306, 395] width 262 height 60
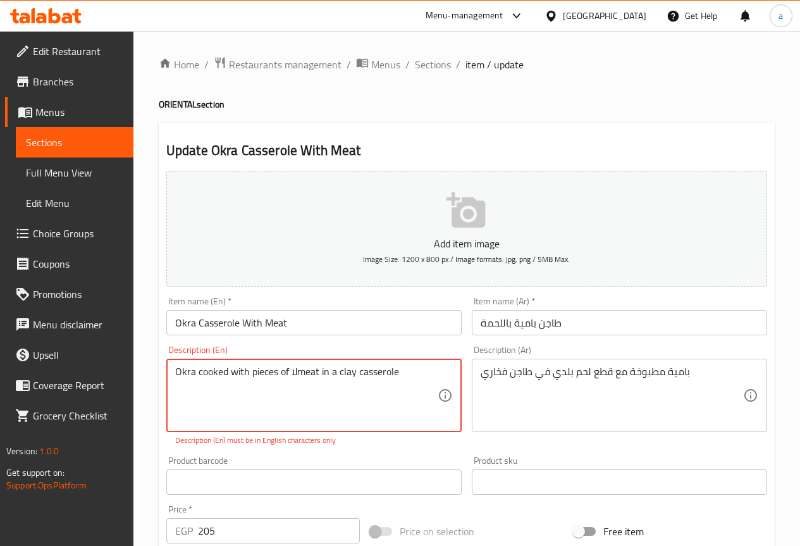
click at [293, 375] on textarea "Okra cooked with pieces of لاmeat in a clay casserole" at bounding box center [306, 395] width 262 height 60
click at [290, 372] on textarea "Okra cooked with pieces of اmeat in a clay casserole" at bounding box center [306, 395] width 262 height 60
click at [295, 370] on textarea "Okra cooked with pieces of اmeat in a clay casserole" at bounding box center [306, 395] width 262 height 60
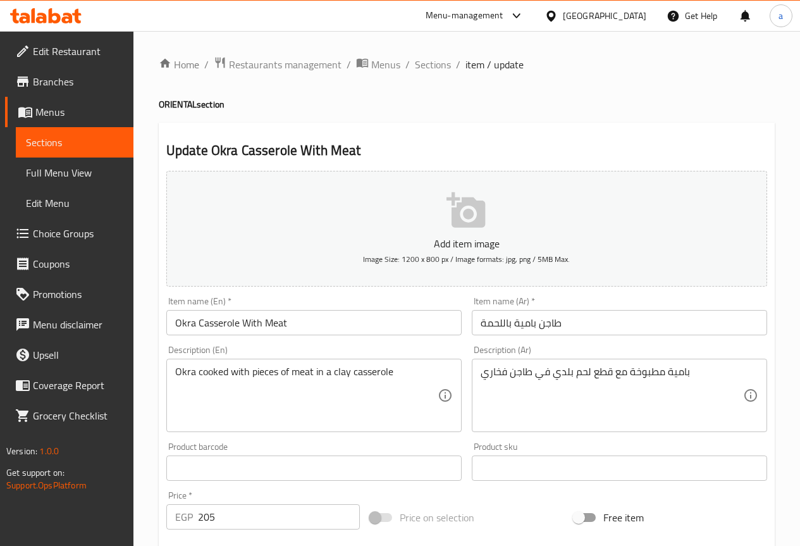
click at [288, 362] on div "Okra cooked with pieces of meat in a clay casserole Description (En)" at bounding box center [313, 394] width 295 height 73
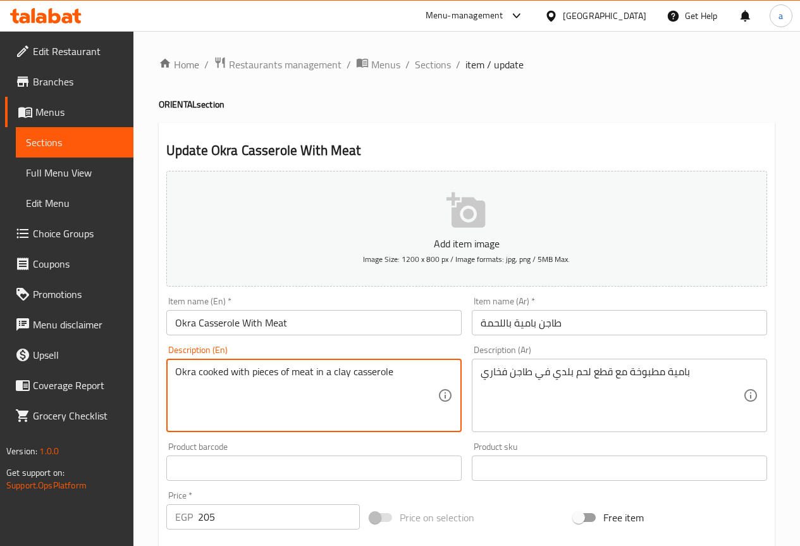
click at [289, 368] on textarea "Okra cooked with pieces of meat in a clay casserole" at bounding box center [306, 395] width 262 height 60
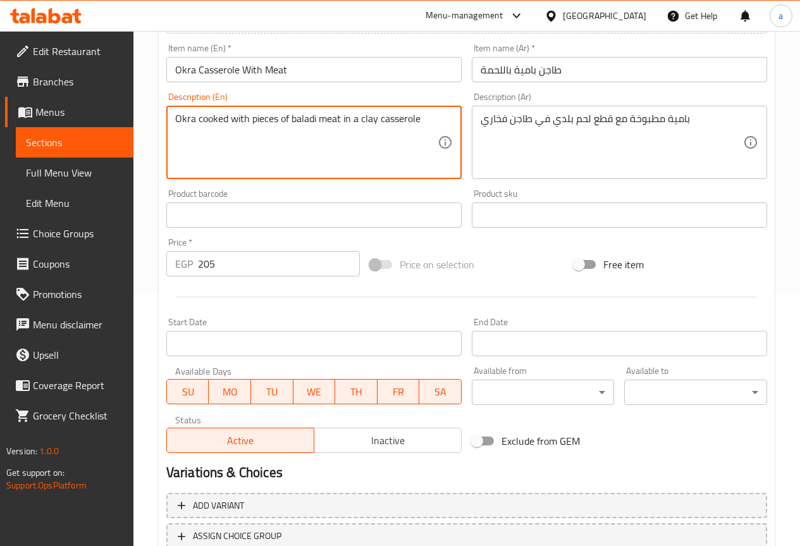
scroll to position [348, 0]
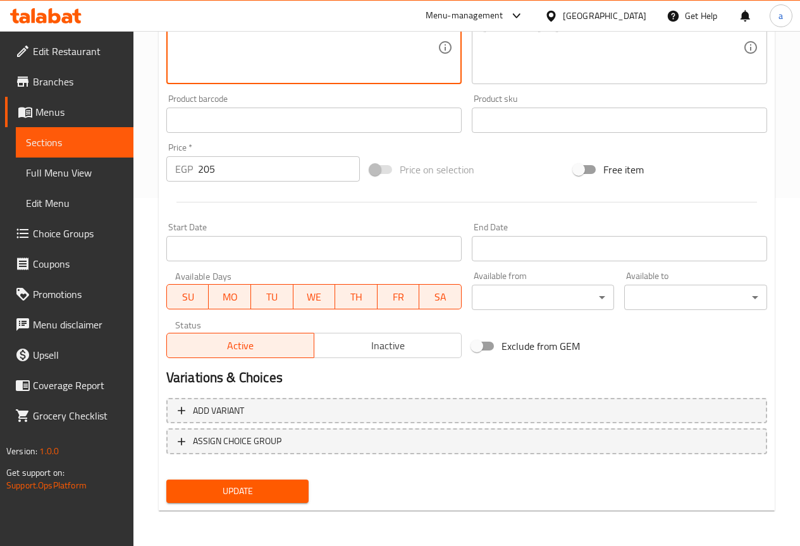
type textarea "Okra cooked with pieces of baladi meat in a clay casserole"
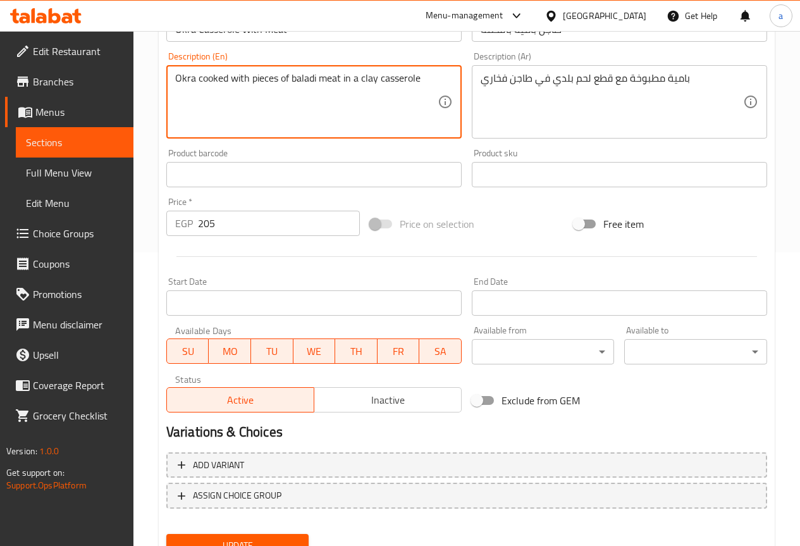
scroll to position [221, 0]
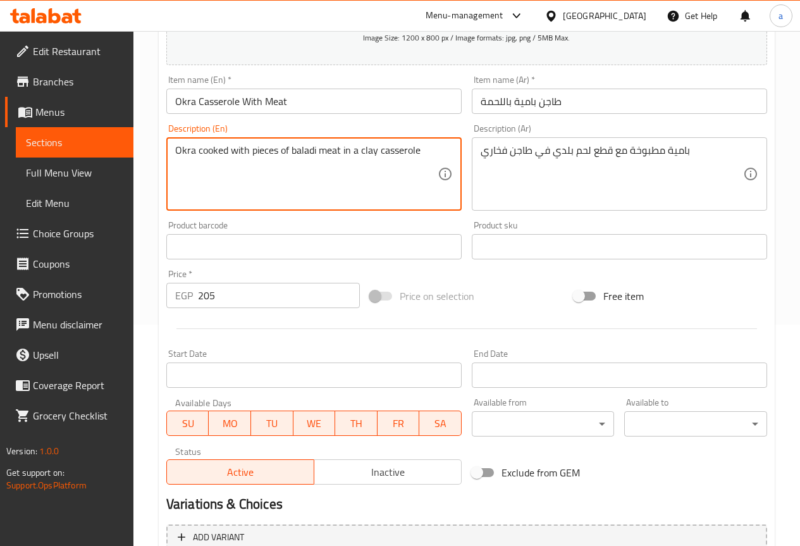
click at [379, 168] on textarea "Okra cooked with pieces of baladi meat in a clay casserole" at bounding box center [306, 174] width 262 height 60
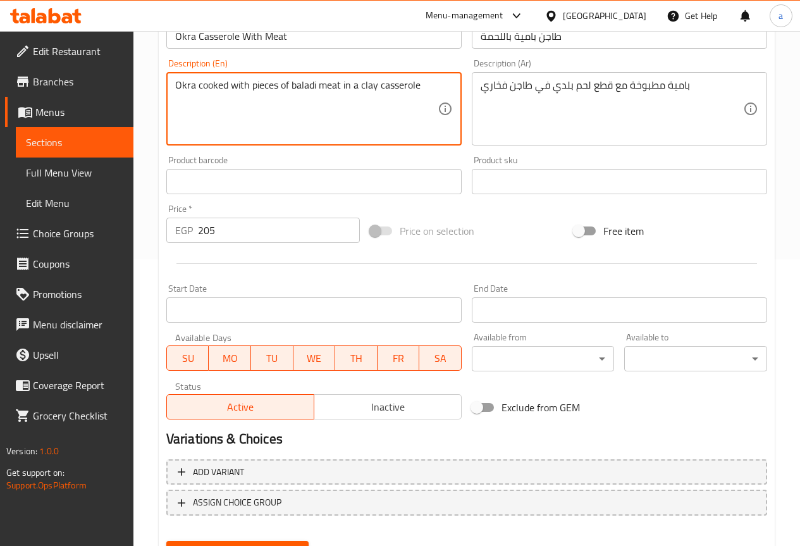
scroll to position [348, 0]
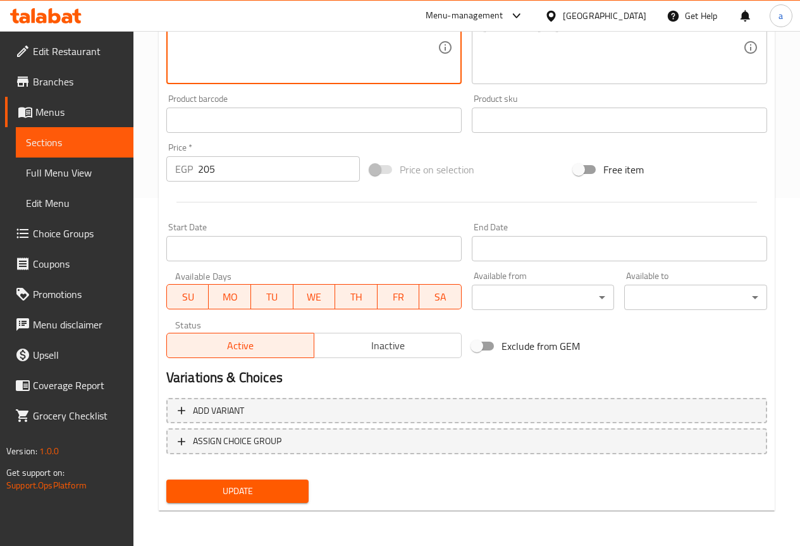
click at [276, 496] on span "Update" at bounding box center [237, 491] width 123 height 16
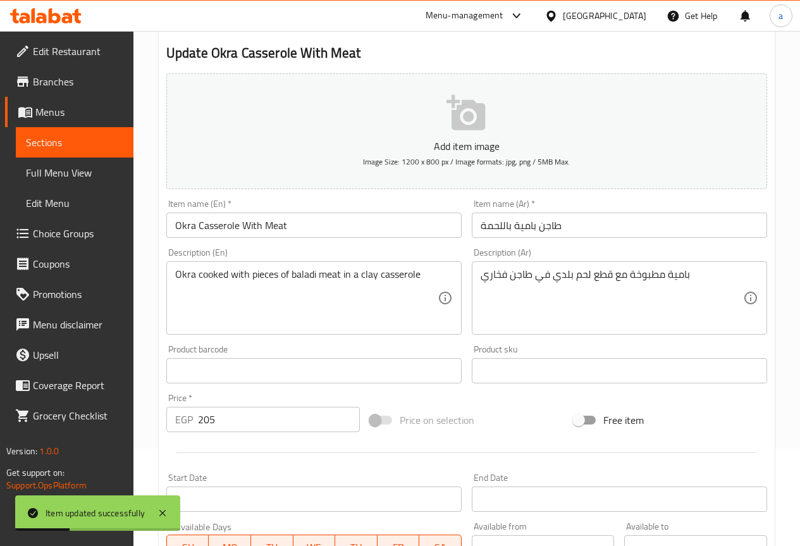
scroll to position [0, 0]
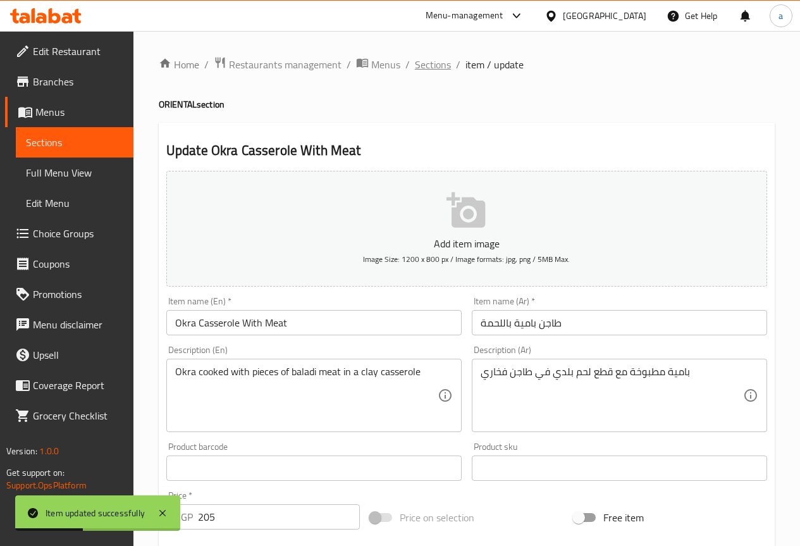
click at [425, 62] on span "Sections" at bounding box center [433, 64] width 36 height 15
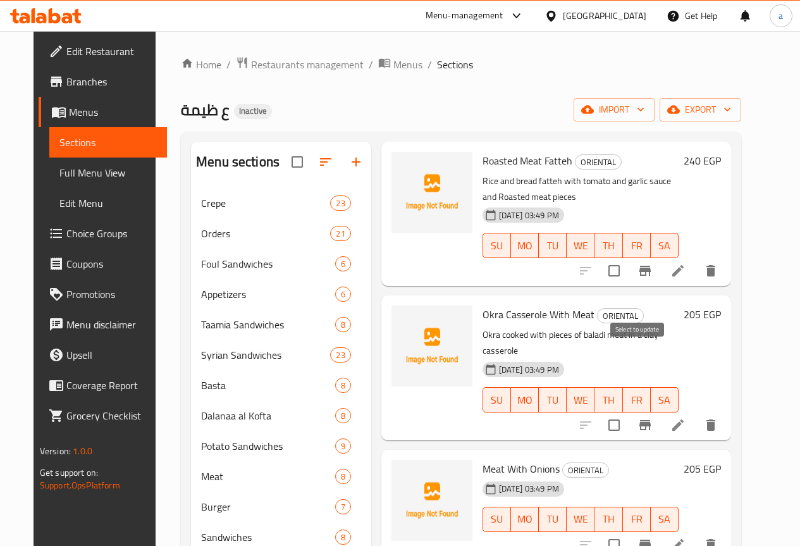
scroll to position [1366, 0]
click at [695, 534] on li at bounding box center [677, 545] width 35 height 23
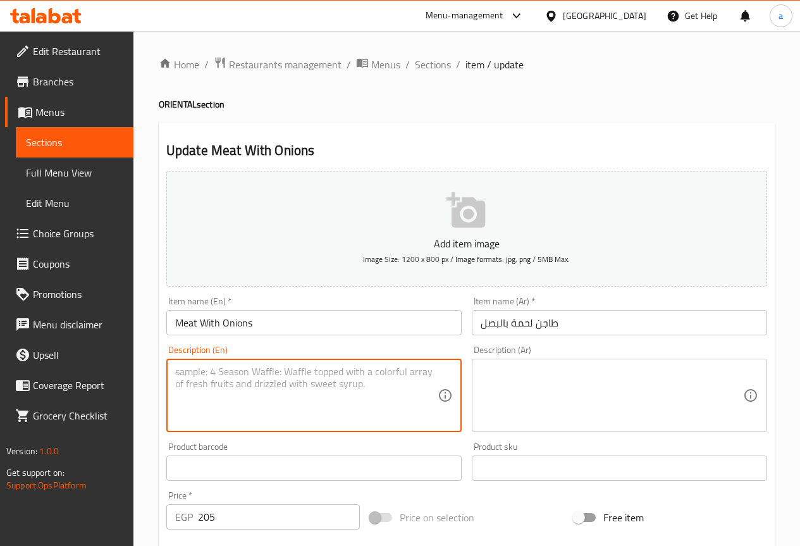
click at [399, 374] on textarea at bounding box center [306, 395] width 262 height 60
click at [521, 396] on textarea at bounding box center [611, 395] width 262 height 60
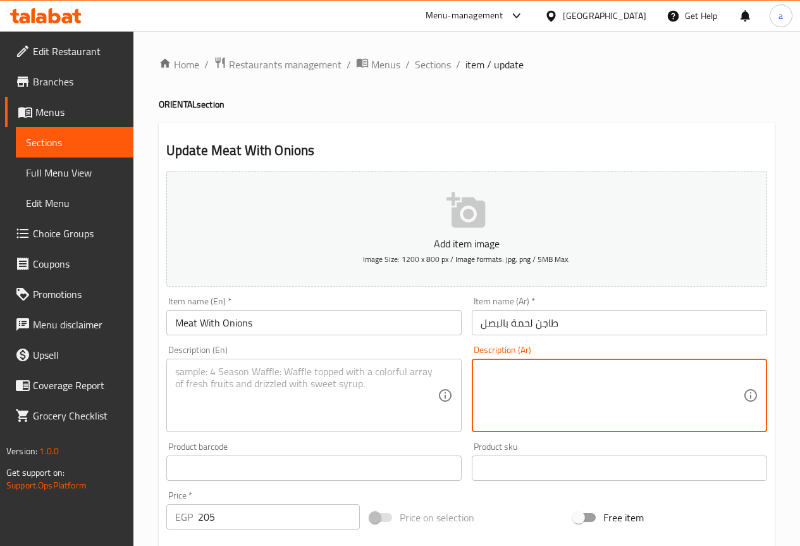
paste textarea "لحمة بلدي مطبوخة بالبصل في طاجن"
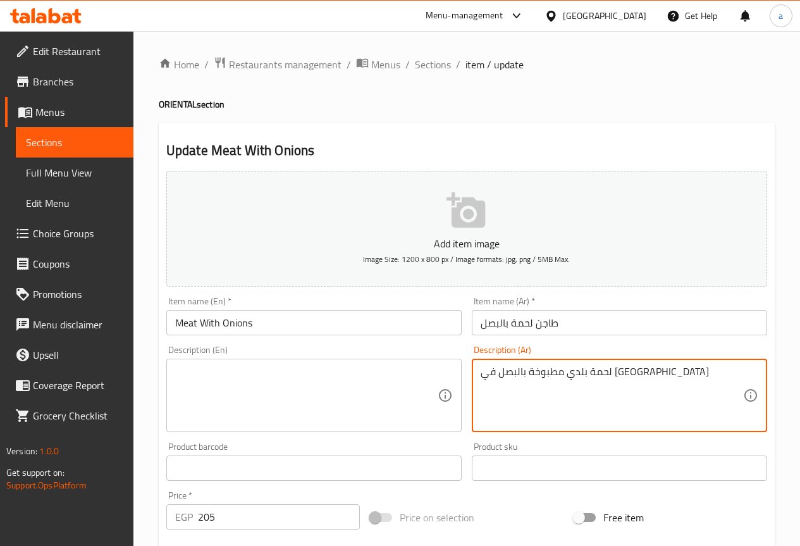
click at [566, 369] on textarea "لحمة بلدي مطبوخة بالبصل في طاجن" at bounding box center [611, 395] width 262 height 60
type textarea "لحمة بلدي مطبوخة بالبصل في طاجن"
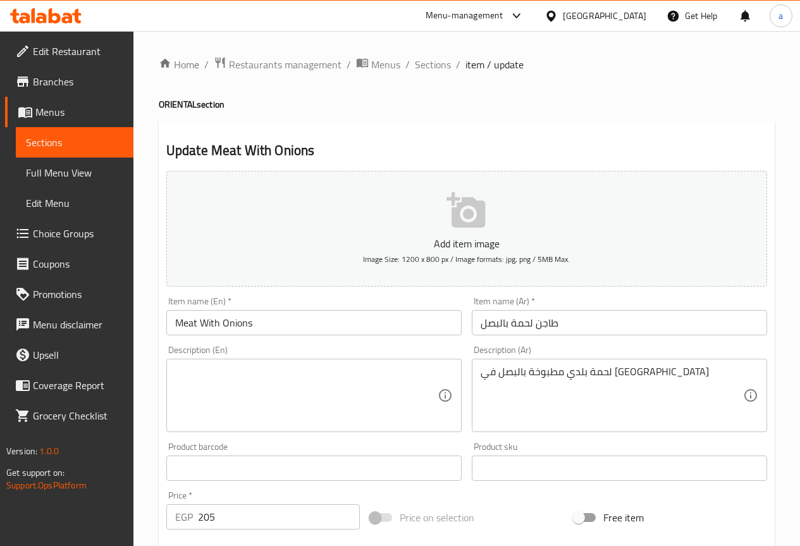
click at [236, 377] on textarea at bounding box center [306, 395] width 262 height 60
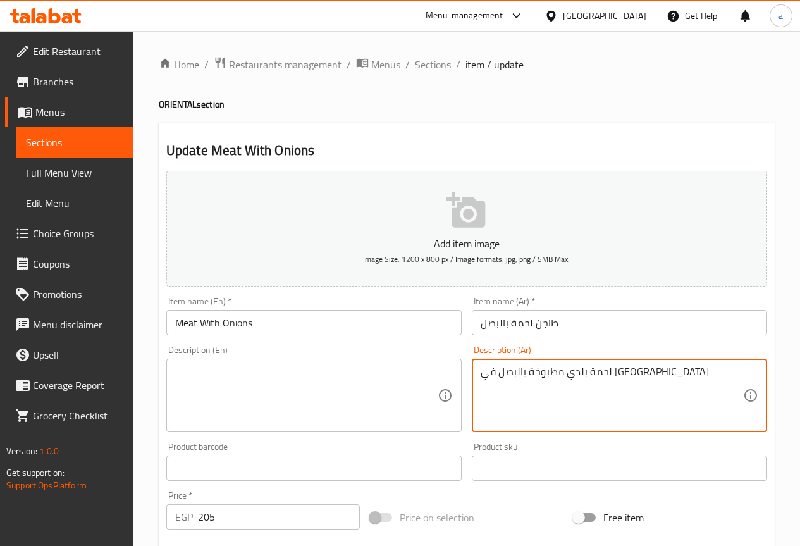
click at [609, 374] on textarea "لحمة بلدي مطبوخة بالبصل في طاجن" at bounding box center [611, 395] width 262 height 60
click at [358, 372] on textarea at bounding box center [306, 395] width 262 height 60
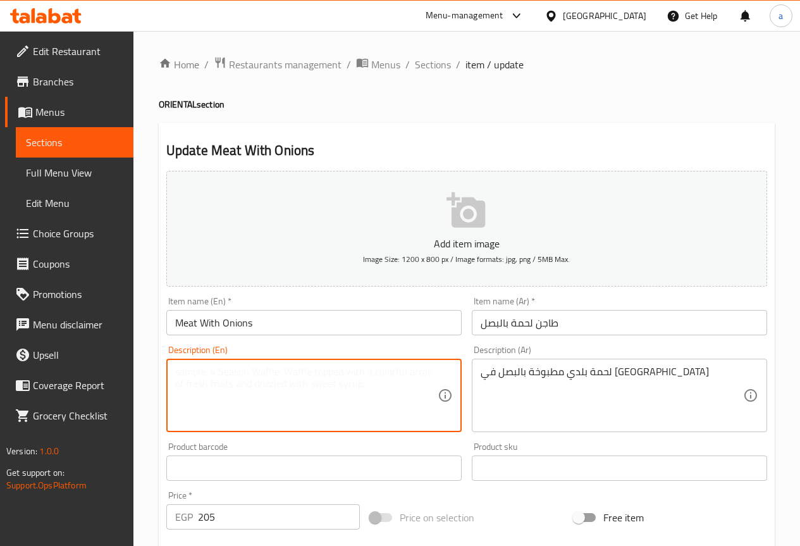
paste textarea "Local meat cooked with onions in a casserole"
click at [189, 369] on textarea "Local meat cooked with onions in a casserole" at bounding box center [306, 395] width 262 height 60
click at [240, 387] on textarea "baladi meat cooked with onions in a casserole" at bounding box center [306, 395] width 262 height 60
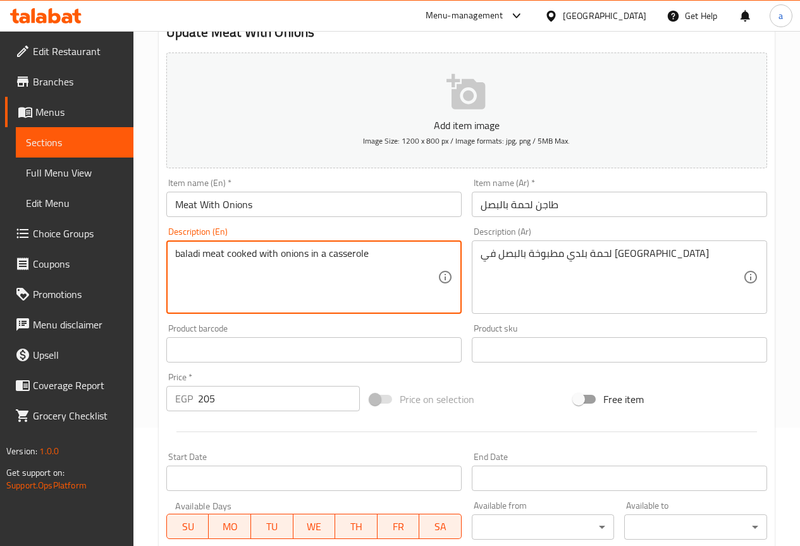
scroll to position [348, 0]
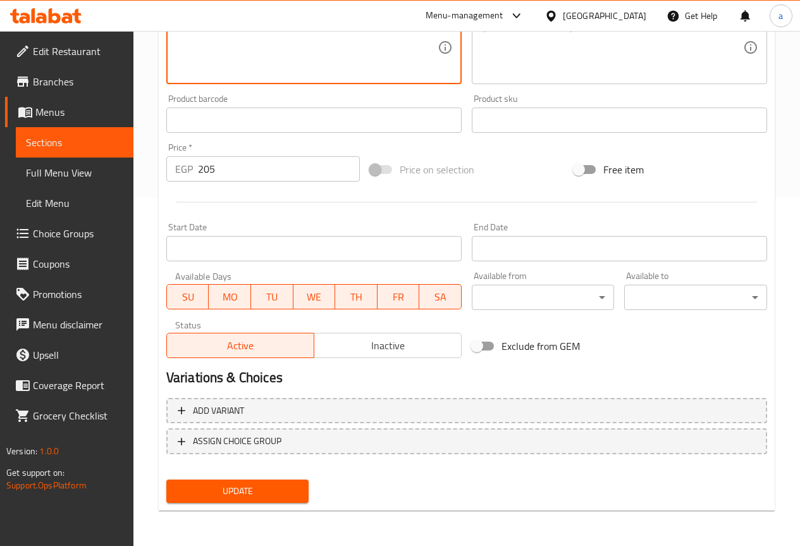
type textarea "baladi meat cooked with onions in a casserole"
click at [253, 499] on button "Update" at bounding box center [237, 490] width 143 height 23
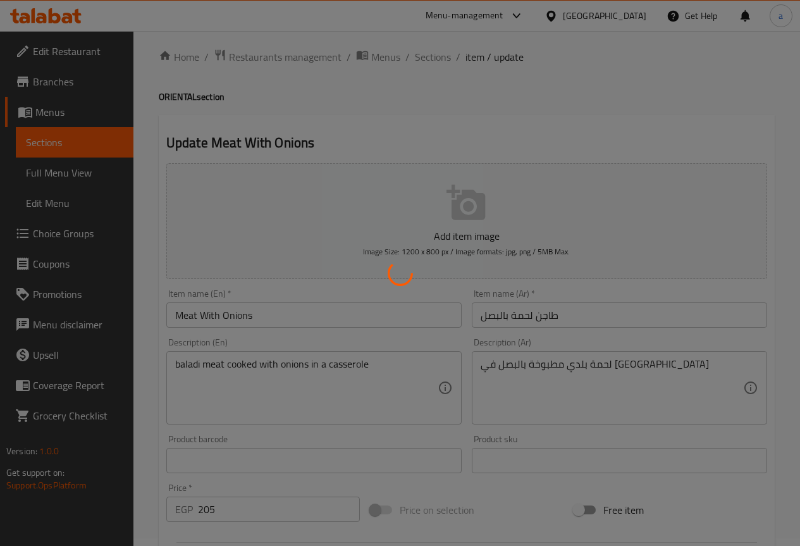
scroll to position [0, 0]
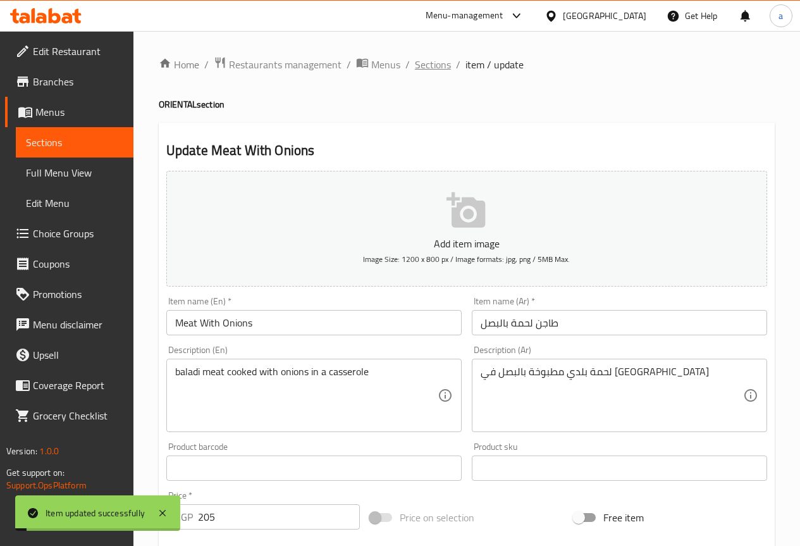
click at [422, 59] on span "Sections" at bounding box center [433, 64] width 36 height 15
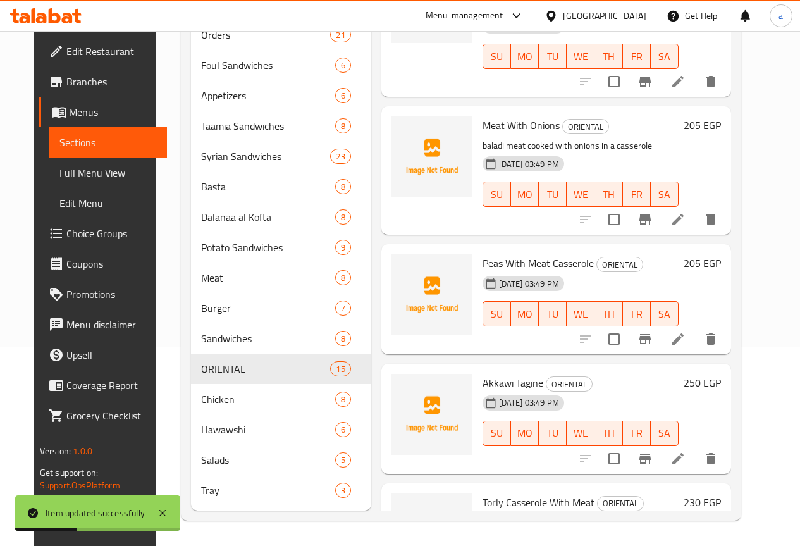
scroll to position [217, 0]
click at [685, 331] on icon at bounding box center [677, 338] width 15 height 15
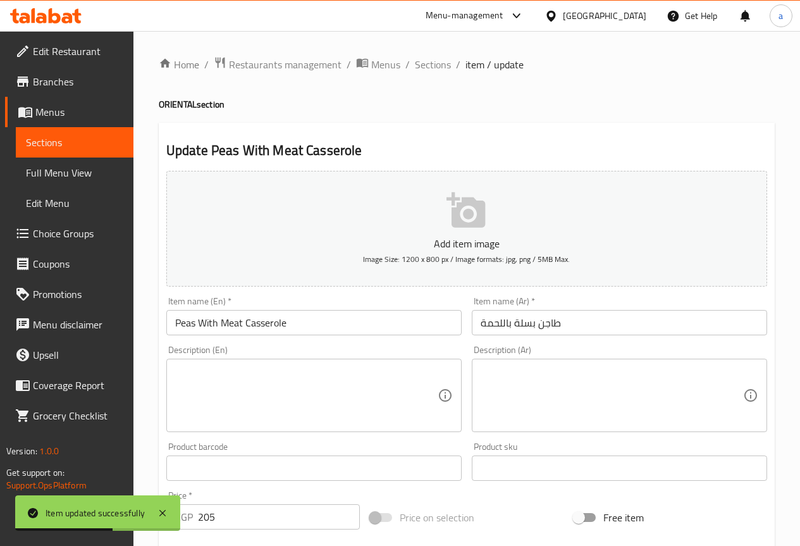
click at [384, 377] on textarea at bounding box center [306, 395] width 262 height 60
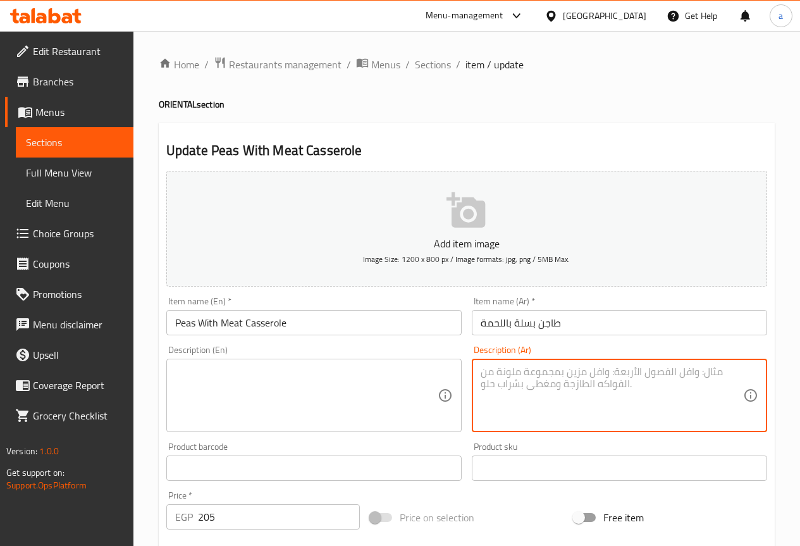
click at [534, 395] on textarea at bounding box center [611, 395] width 262 height 60
paste textarea "بسلة مطبوخة مع اللحم والجزر في صوص طماطم"
type textarea "بسلة مطبوخة مع اللحم والجزر في صوص طماطم"
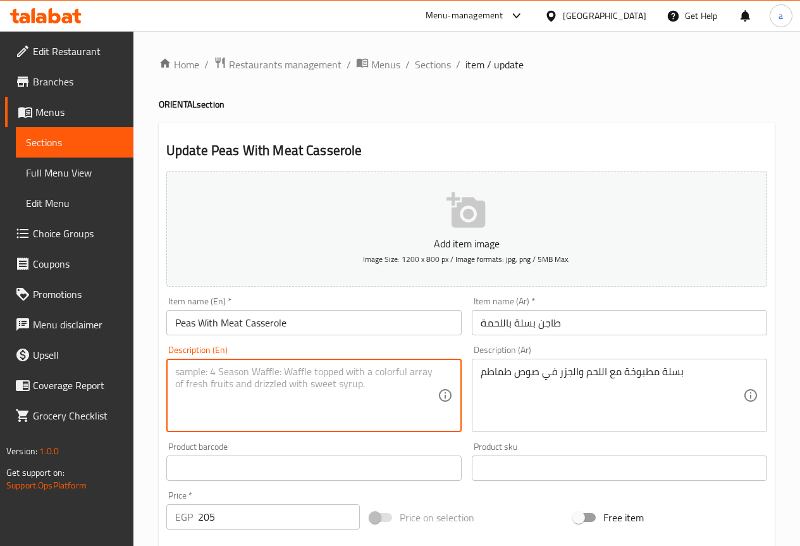
click at [317, 381] on textarea at bounding box center [306, 395] width 262 height 60
paste textarea "Peas cooked with meat and carrots in tomato sauce"
type textarea "Peas cooked with meat and carrots in tomato sauce"
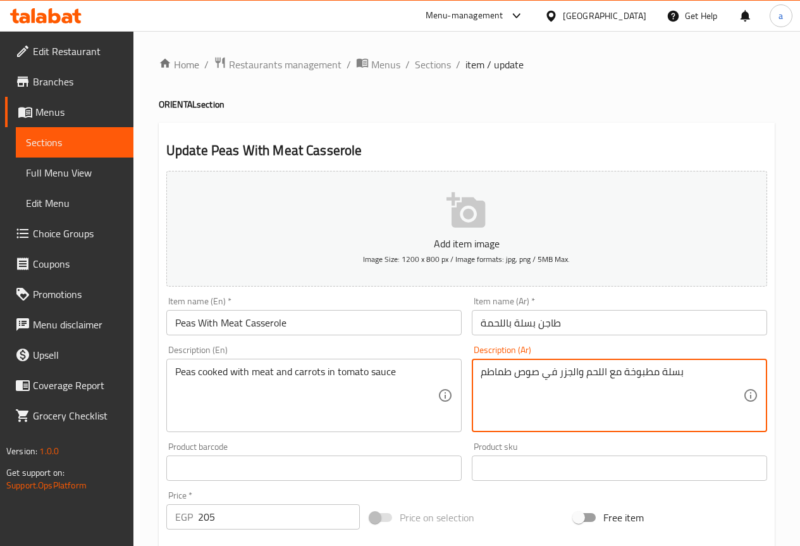
click at [678, 370] on textarea "بسلة مطبوخة مع اللحم والجزر في صوص طماطم" at bounding box center [611, 395] width 262 height 60
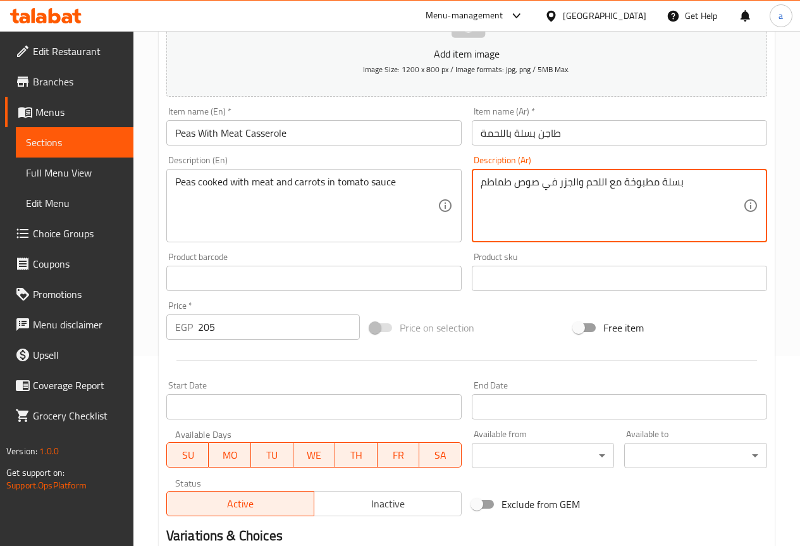
scroll to position [316, 0]
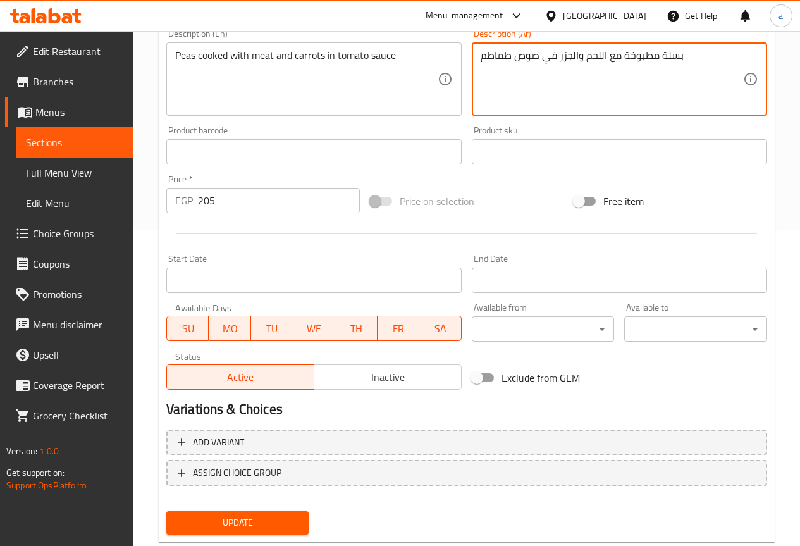
click at [279, 529] on span "Update" at bounding box center [237, 523] width 123 height 16
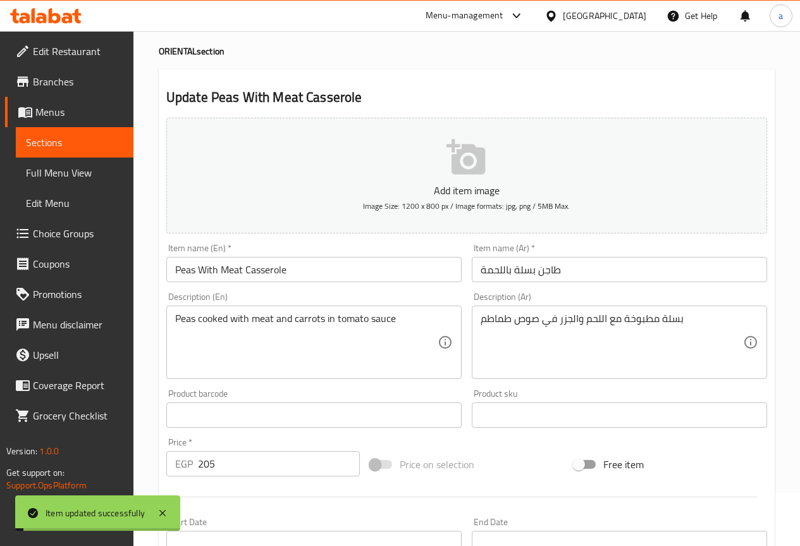
scroll to position [0, 0]
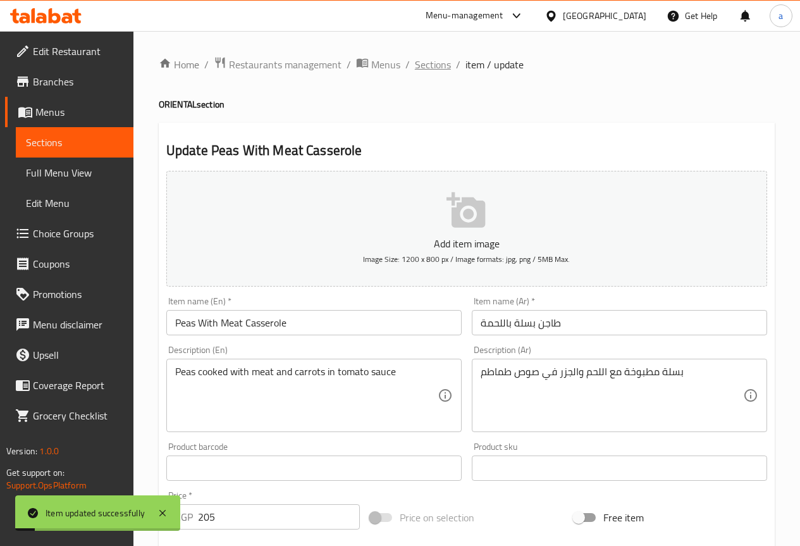
click at [431, 71] on span "Sections" at bounding box center [433, 64] width 36 height 15
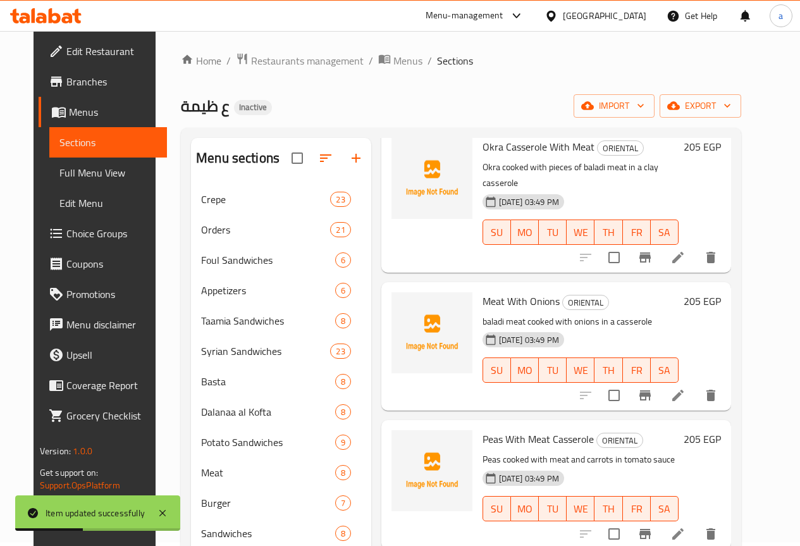
scroll to position [217, 0]
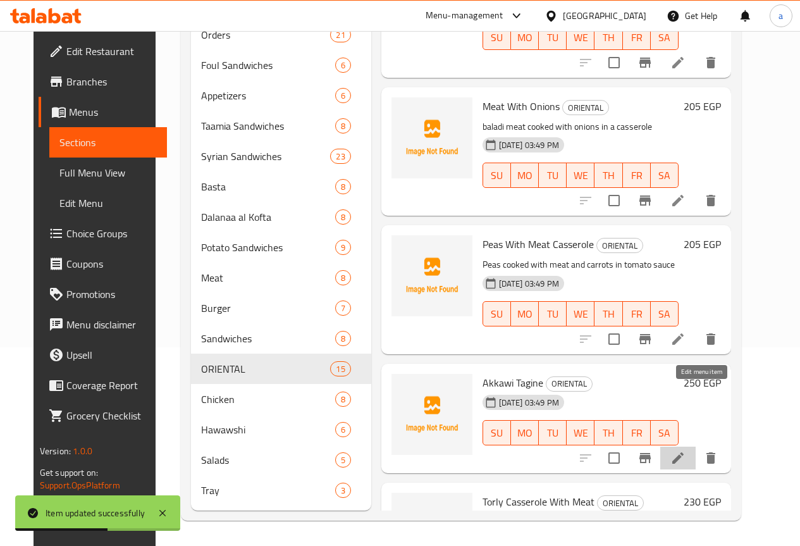
click at [685, 450] on icon at bounding box center [677, 457] width 15 height 15
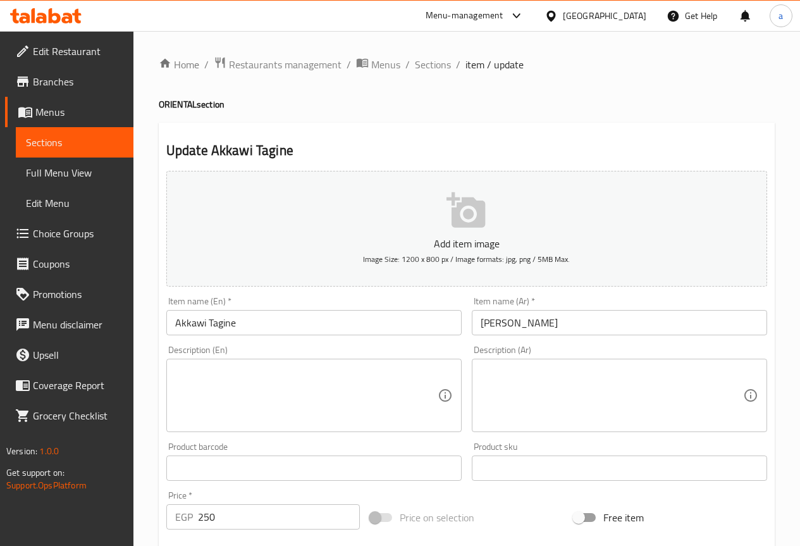
click at [642, 415] on textarea at bounding box center [611, 395] width 262 height 60
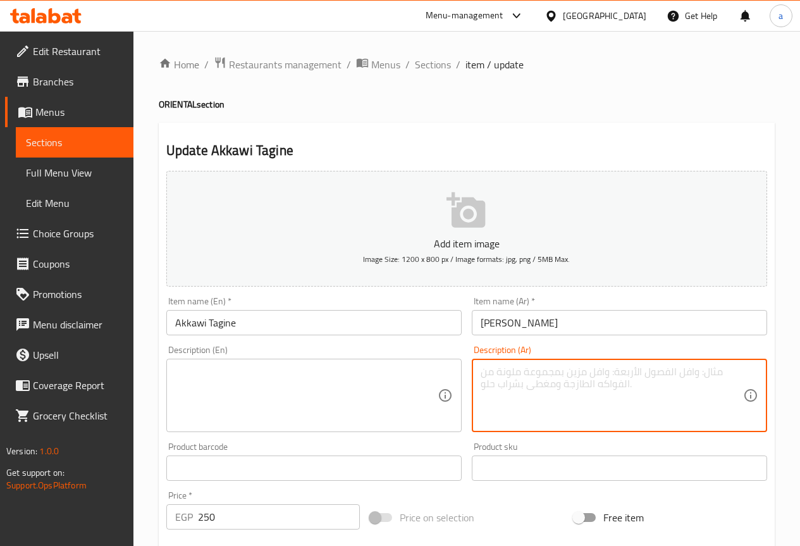
paste textarea "قطع عكاوي بلدي مطبوخة ببطء في طاجن مع صوص غني"
type textarea "قطع عكاوي بلدي مطبوخة ببطء في طاجن مع صوص غني"
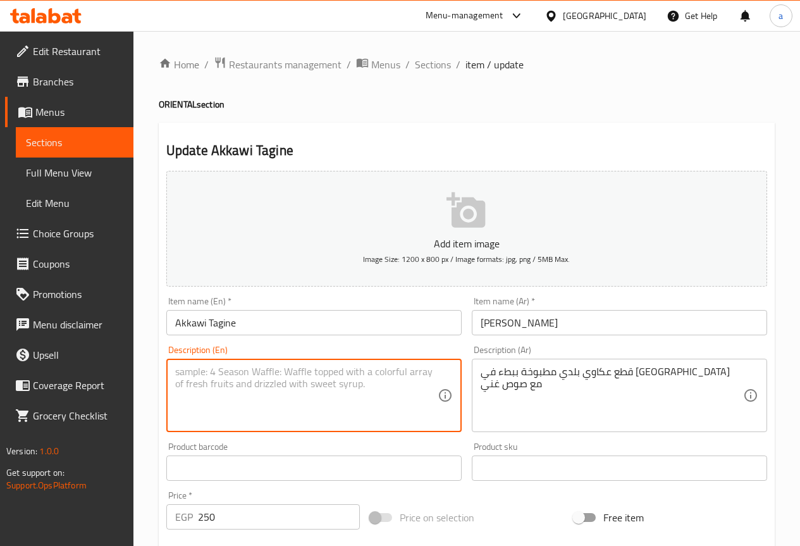
click at [317, 395] on textarea at bounding box center [306, 395] width 262 height 60
paste textarea "Slow cooked country akkawi pieces in a casserole with a rich sauce"
click at [317, 395] on textarea "Slow cooked country akkawi pieces in a casserole with a rich sauce" at bounding box center [306, 395] width 262 height 60
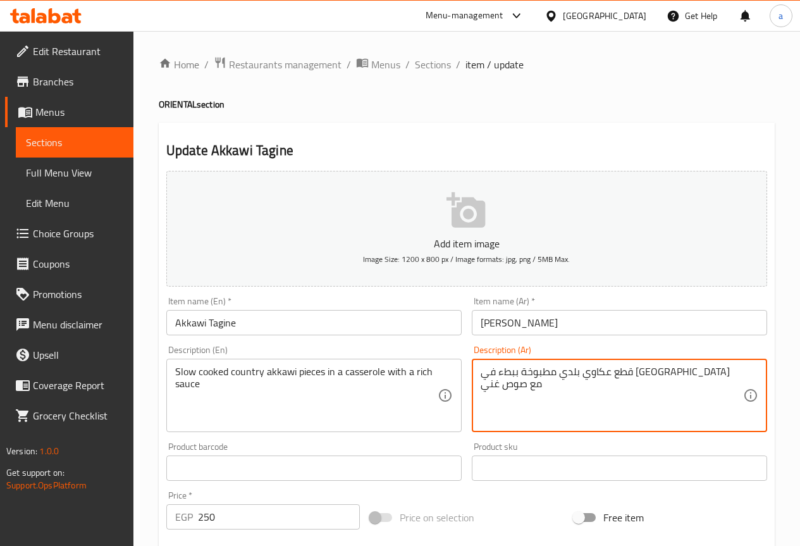
click at [686, 370] on textarea "قطع عكاوي بلدي مطبوخة ببطء في طاجن مع صوص غني" at bounding box center [611, 395] width 262 height 60
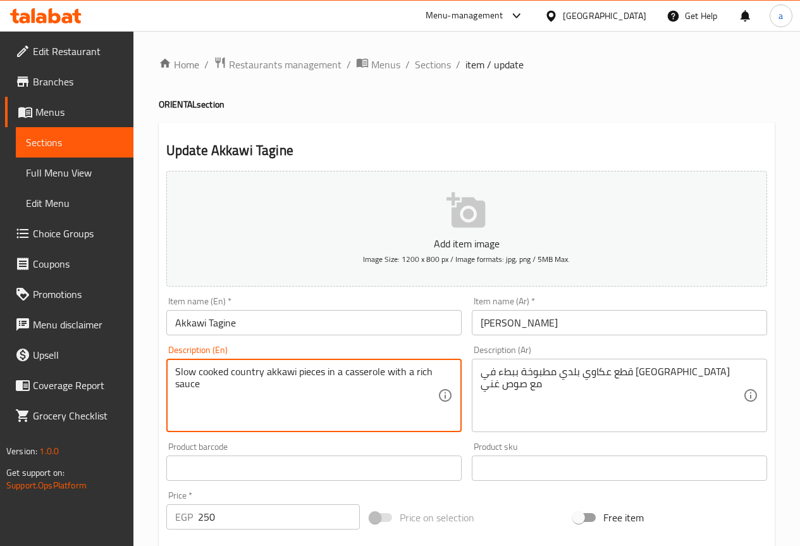
click at [272, 373] on textarea "Slow cooked country akkawi pieces in a casserole with a rich sauce" at bounding box center [306, 395] width 262 height 60
paste textarea "Oxtail"
click at [254, 376] on textarea "Slow cooked country Oxtailpieces in a casserole with a rich sauce" at bounding box center [306, 395] width 262 height 60
click at [291, 389] on textarea "Slow cooked baladi Oxtailpieces in a casserole with a rich sauce" at bounding box center [306, 395] width 262 height 60
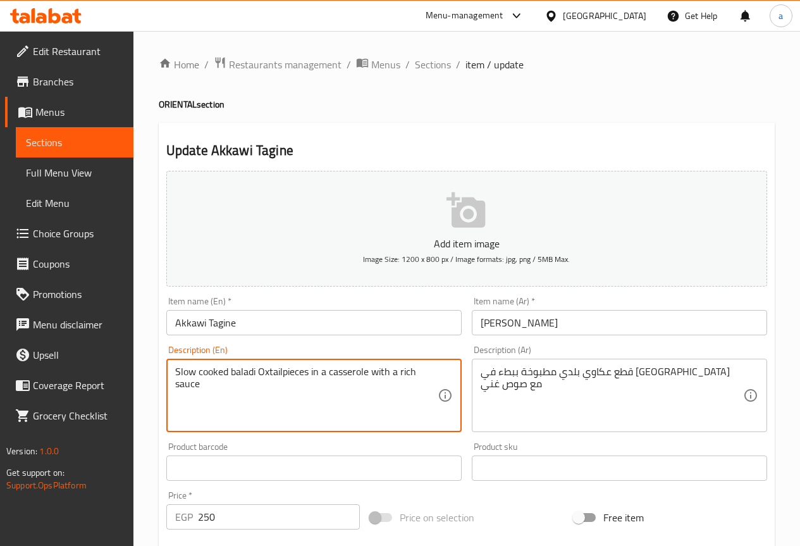
click at [278, 372] on textarea "Slow cooked baladi Oxtailpieces in a casserole with a rich sauce" at bounding box center [306, 395] width 262 height 60
click at [285, 370] on textarea "Slow cooked baladi Oxtailpieces in a casserole with a rich sauce" at bounding box center [306, 395] width 262 height 60
click at [299, 397] on textarea "Slow cooked baladi Oxtail pieces in a casserole with a rich sauce" at bounding box center [306, 395] width 262 height 60
type textarea "Slow cooked baladi Oxtail pieces in a casserole with a rich sauce"
click at [593, 370] on textarea "قطع عكاوي بلدي مطبوخة ببطء في طاجن مع صوص غني" at bounding box center [611, 395] width 262 height 60
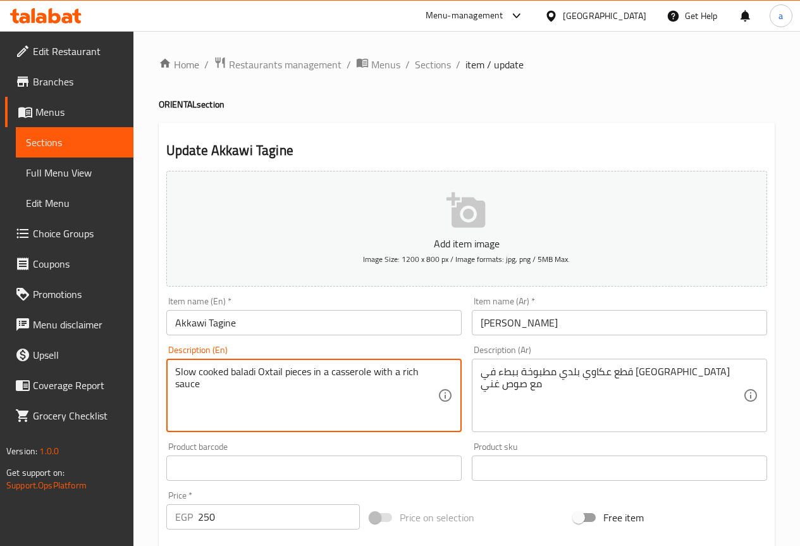
click at [274, 372] on textarea "Slow cooked baladi Oxtail pieces in a casserole with a rich sauce" at bounding box center [306, 395] width 262 height 60
click at [187, 319] on input "Akkawi Tagine" at bounding box center [313, 322] width 295 height 25
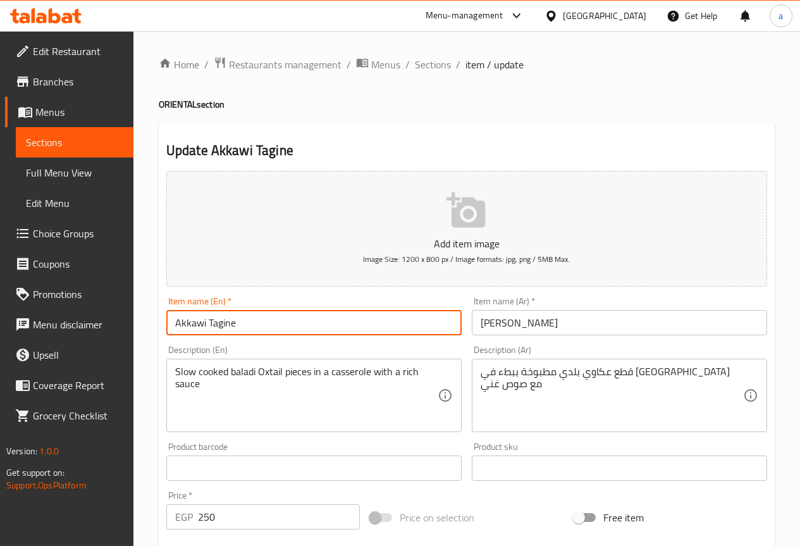
click at [187, 319] on input "Akkawi Tagine" at bounding box center [313, 322] width 295 height 25
paste input "Oxtail"
type input "Oxtail Tagine"
click at [495, 322] on input "طاجن عكاوي" at bounding box center [619, 322] width 295 height 25
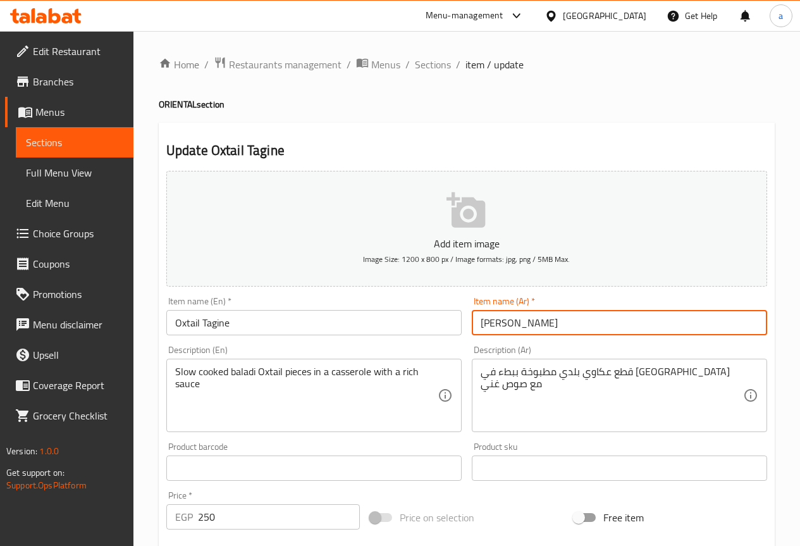
click at [495, 322] on input "طاجن عكاوي" at bounding box center [619, 322] width 295 height 25
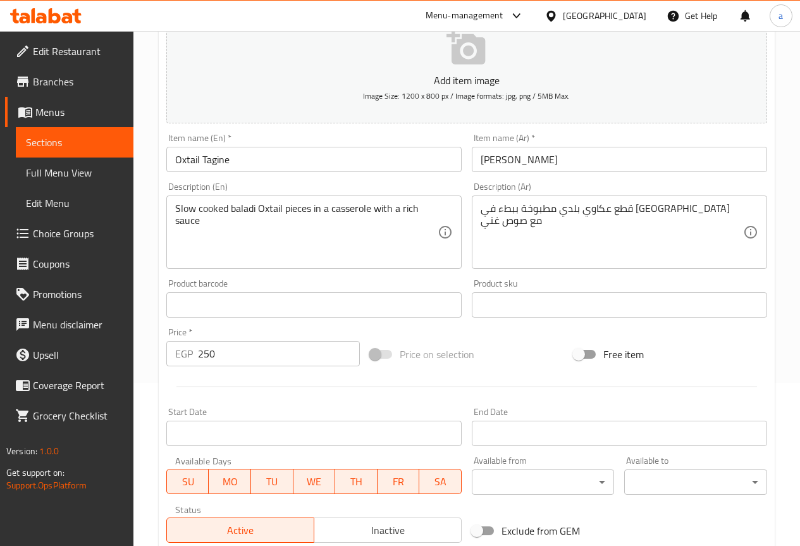
scroll to position [348, 0]
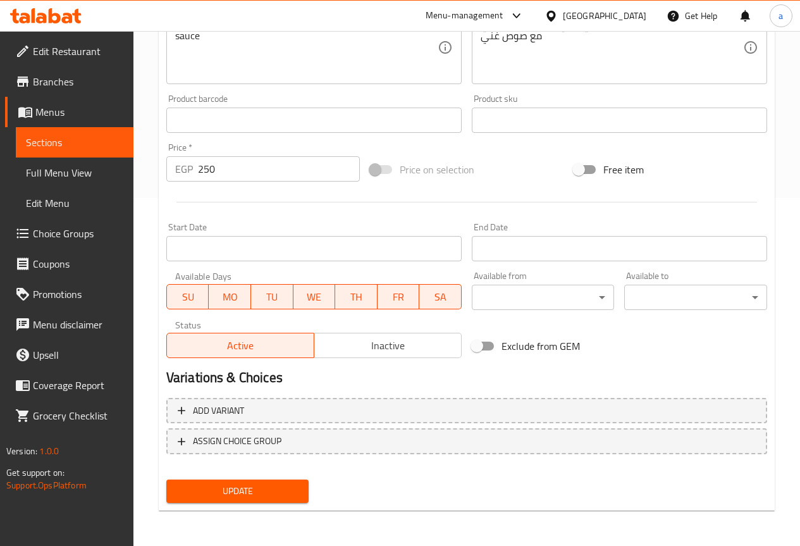
click at [279, 493] on span "Update" at bounding box center [237, 491] width 123 height 16
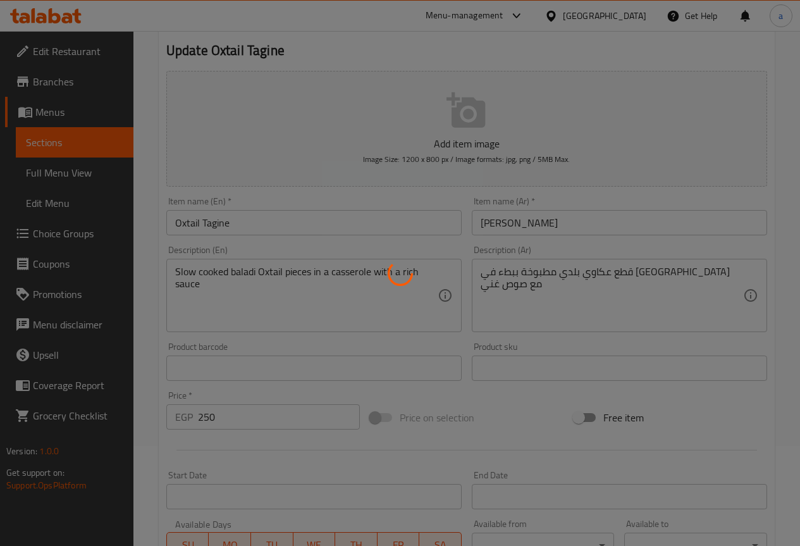
scroll to position [0, 0]
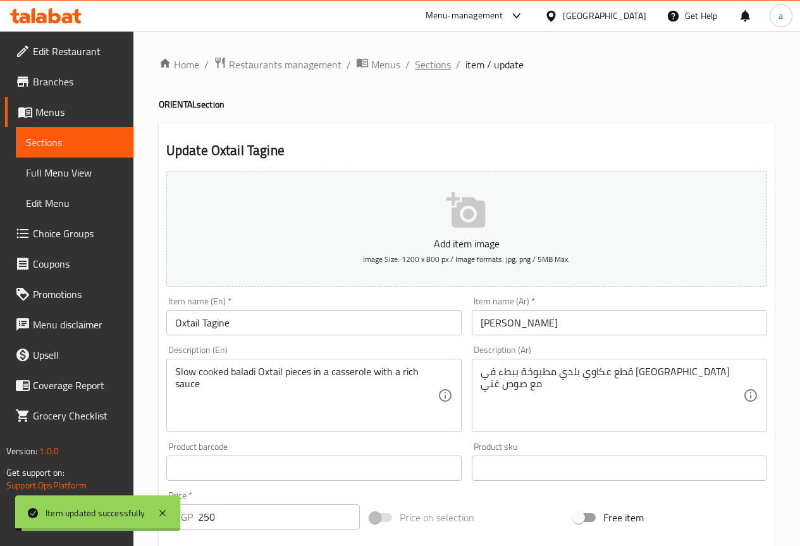
click at [434, 61] on span "Sections" at bounding box center [433, 64] width 36 height 15
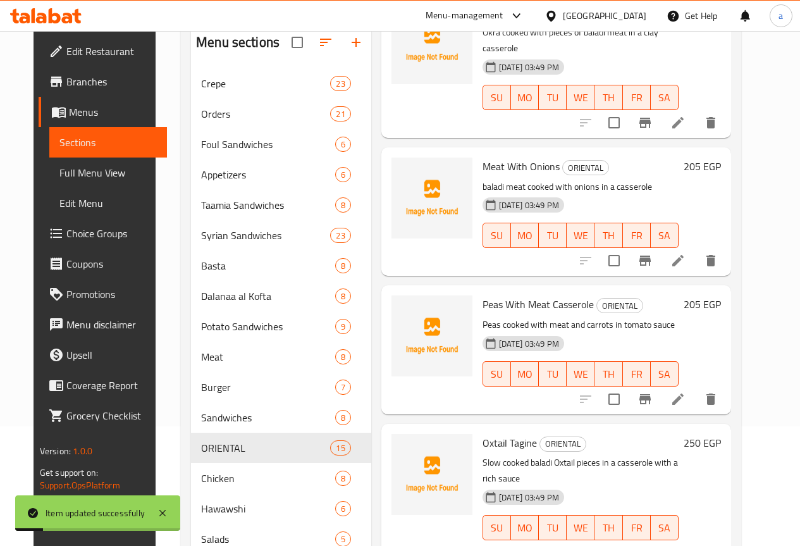
scroll to position [217, 0]
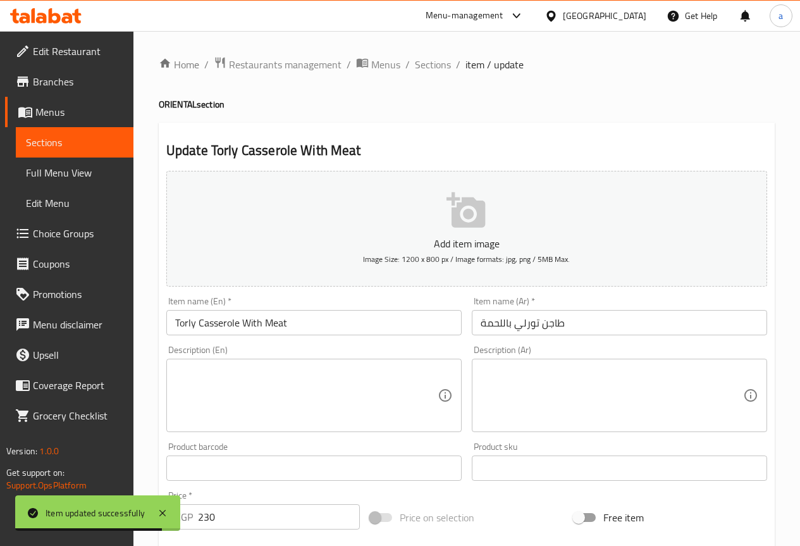
click at [561, 377] on textarea at bounding box center [611, 395] width 262 height 60
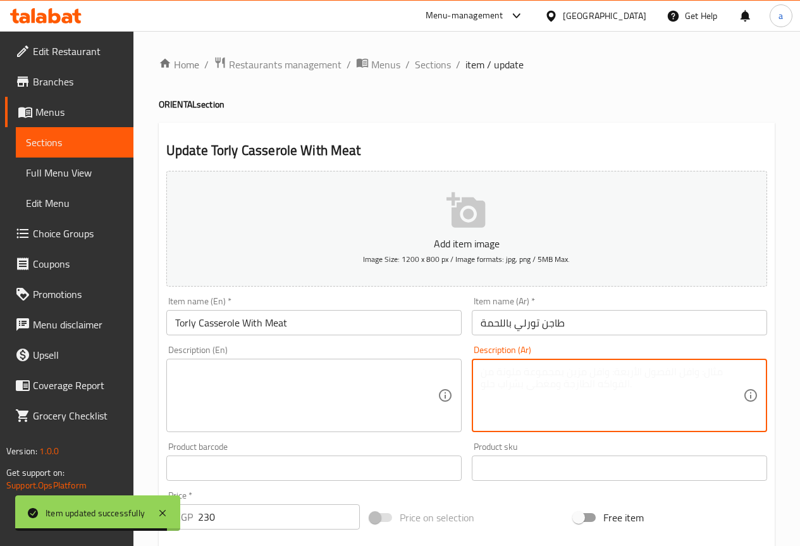
paste textarea "خضار مشكل مطبوخ مع اللحم في طاجن فخاري"
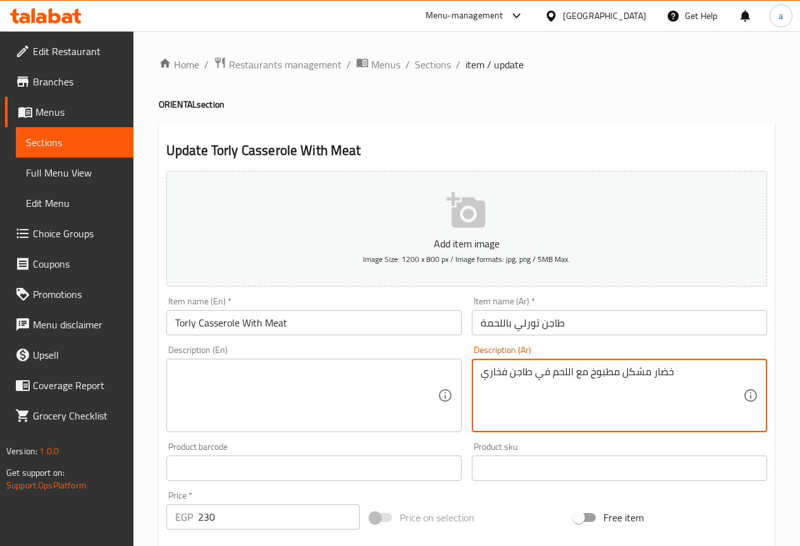
type textarea "خضار مشكل مطبوخ مع اللحم في طاجن فخاري"
click at [393, 393] on textarea at bounding box center [306, 395] width 262 height 60
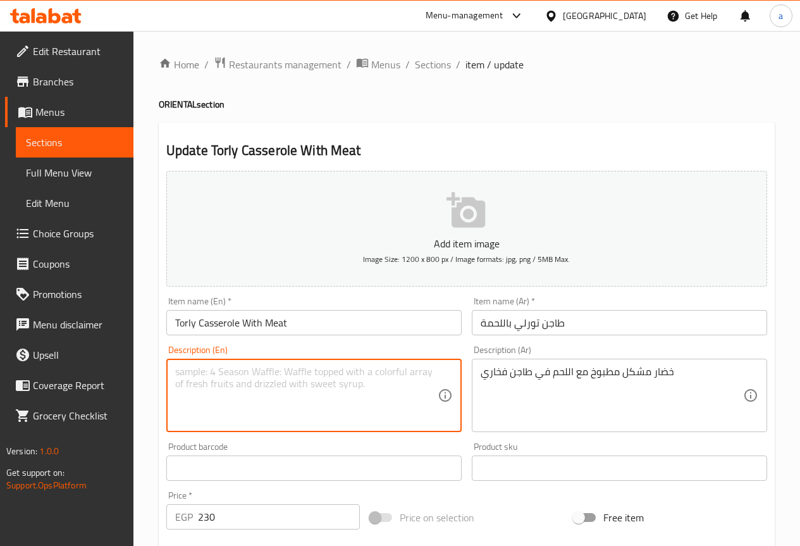
paste textarea "Mixed vegetables cooked with meat in a clay pot"
click at [217, 325] on input "Torly Casserole With Meat" at bounding box center [313, 322] width 295 height 25
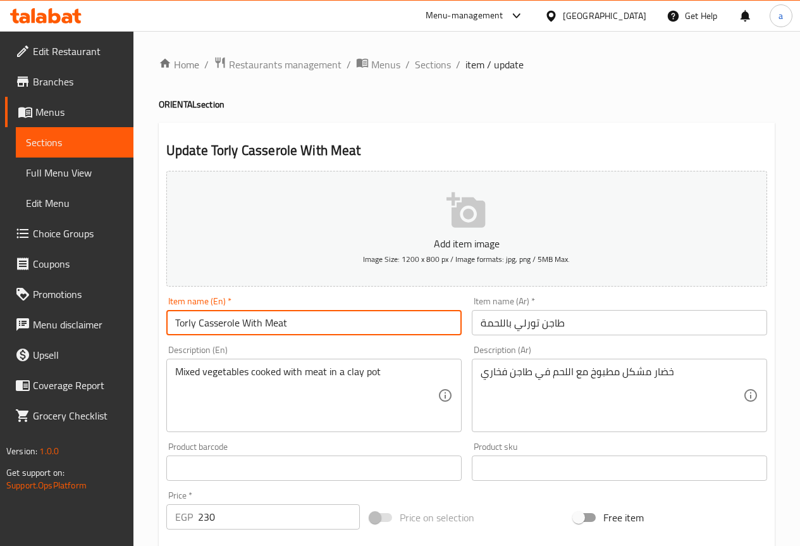
click at [217, 325] on input "Torly Casserole With Meat" at bounding box center [313, 322] width 295 height 25
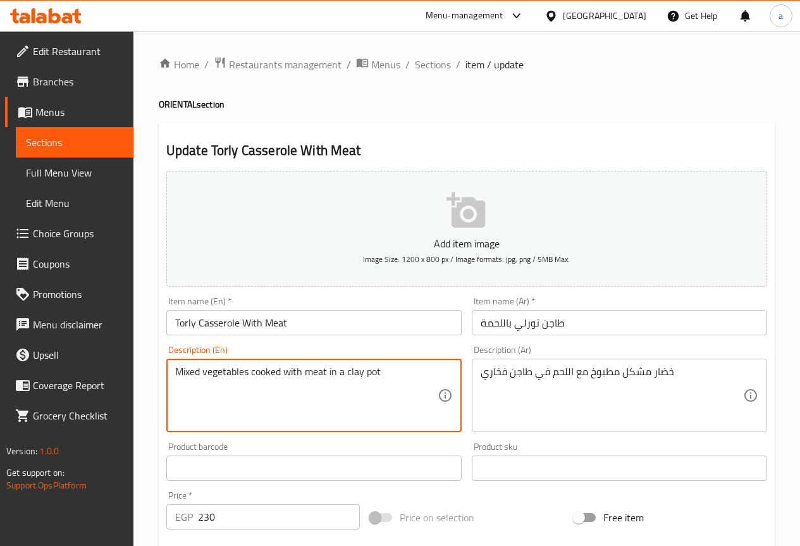
click at [370, 376] on textarea "Mixed vegetables cooked with meat in a clay pot" at bounding box center [306, 395] width 262 height 60
paste textarea "Casserole"
click at [345, 388] on textarea "Mixed vegetables cooked with meat in a clay Casserole" at bounding box center [306, 395] width 262 height 60
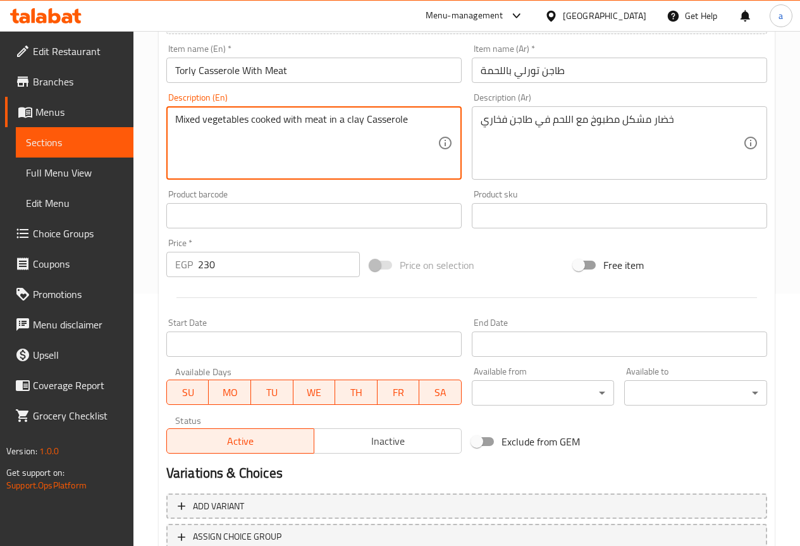
scroll to position [253, 0]
type textarea "Mixed vegetables cooked with meat in a clay Casserole"
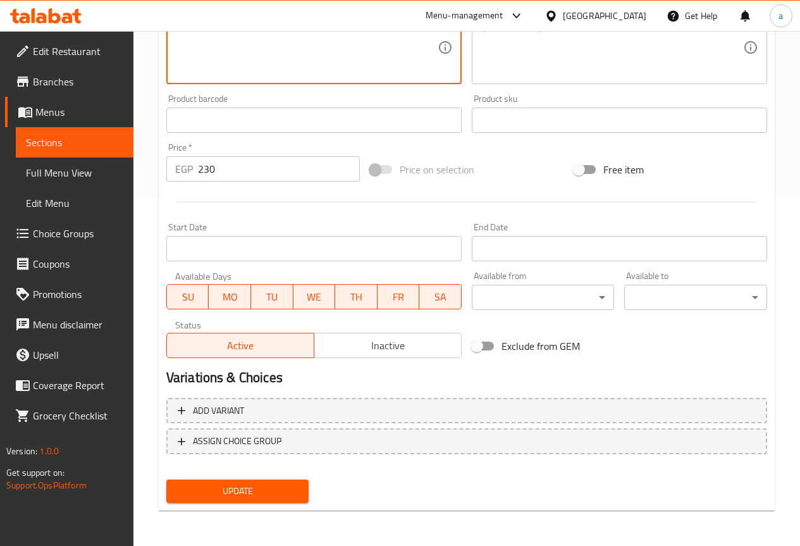
click at [240, 486] on span "Update" at bounding box center [237, 491] width 123 height 16
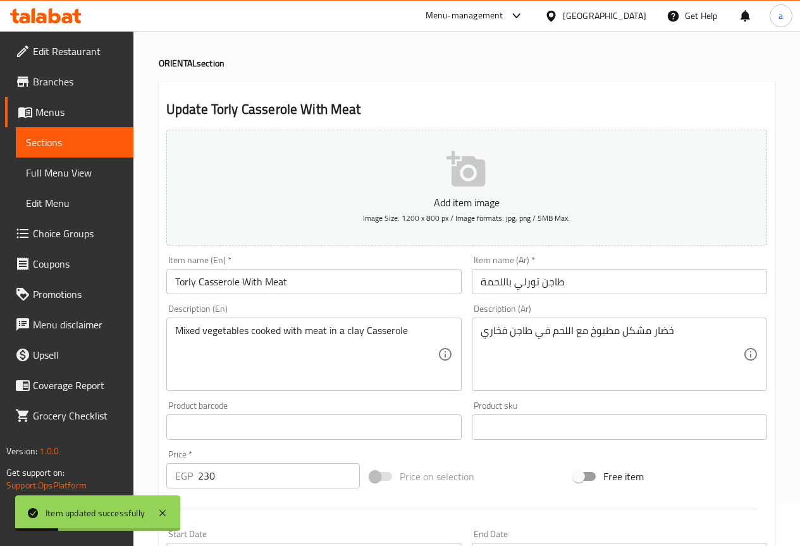
scroll to position [0, 0]
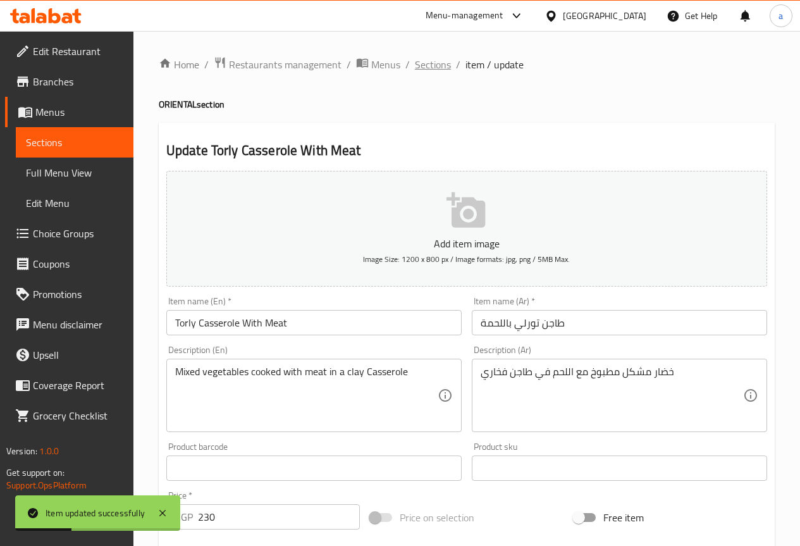
click at [424, 57] on span "Sections" at bounding box center [433, 64] width 36 height 15
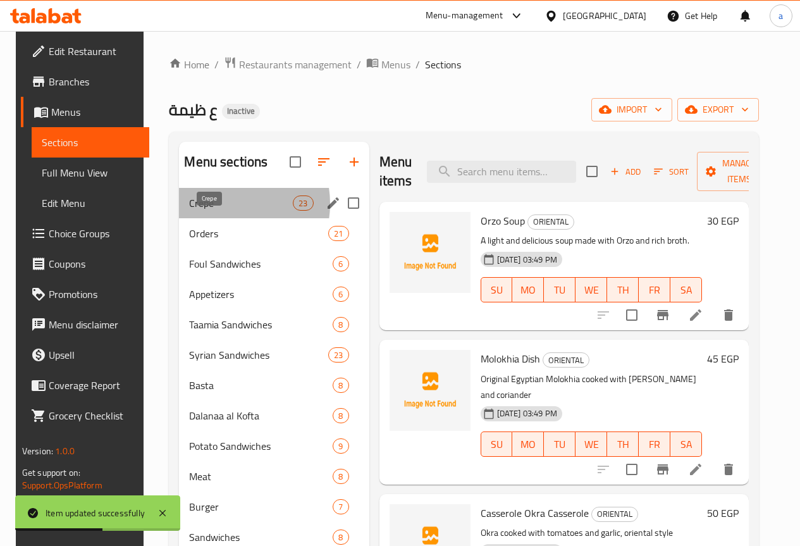
click at [214, 211] on span "Crepe" at bounding box center [241, 202] width 104 height 15
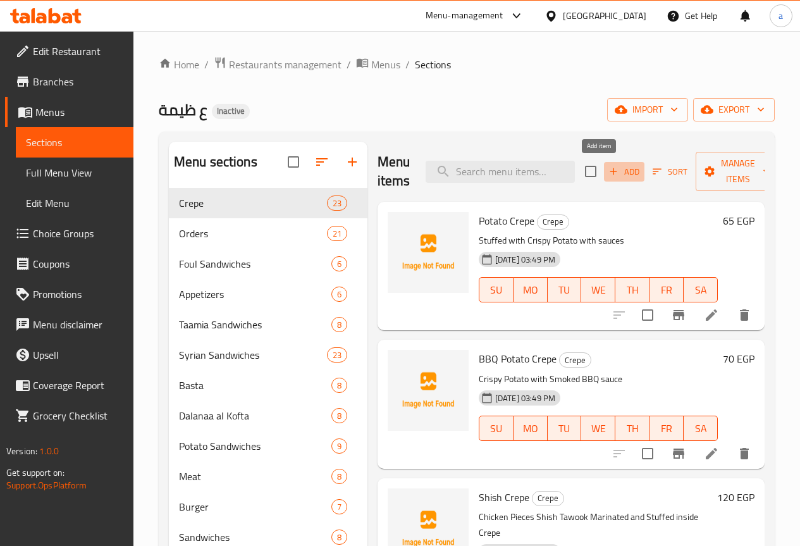
click at [609, 169] on span "Add" at bounding box center [624, 171] width 34 height 15
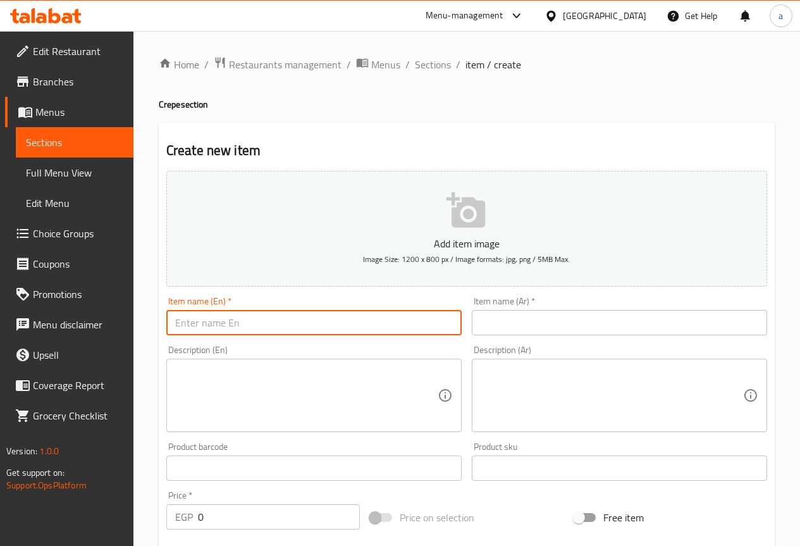
click at [395, 332] on input "text" at bounding box center [313, 322] width 295 height 25
click at [202, 317] on input "cerpe" at bounding box center [313, 322] width 295 height 25
click at [193, 320] on input "cerpe" at bounding box center [313, 322] width 295 height 25
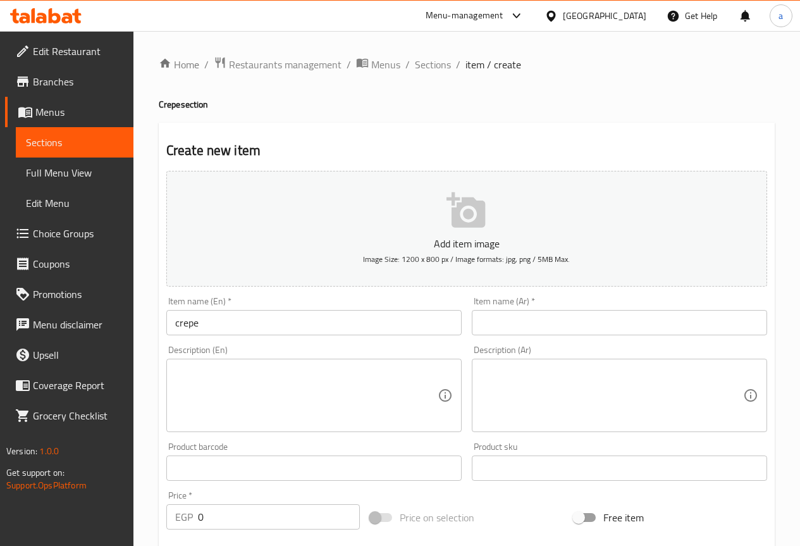
click at [534, 336] on div "Item name (Ar)   * Item name (Ar) *" at bounding box center [619, 315] width 305 height 49
click at [536, 327] on input "text" at bounding box center [619, 322] width 295 height 25
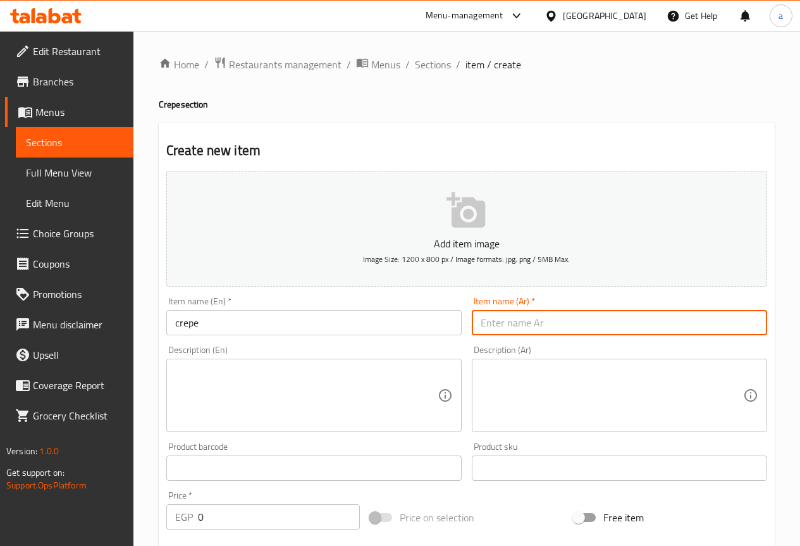
click at [417, 327] on input "crepe" at bounding box center [313, 322] width 295 height 25
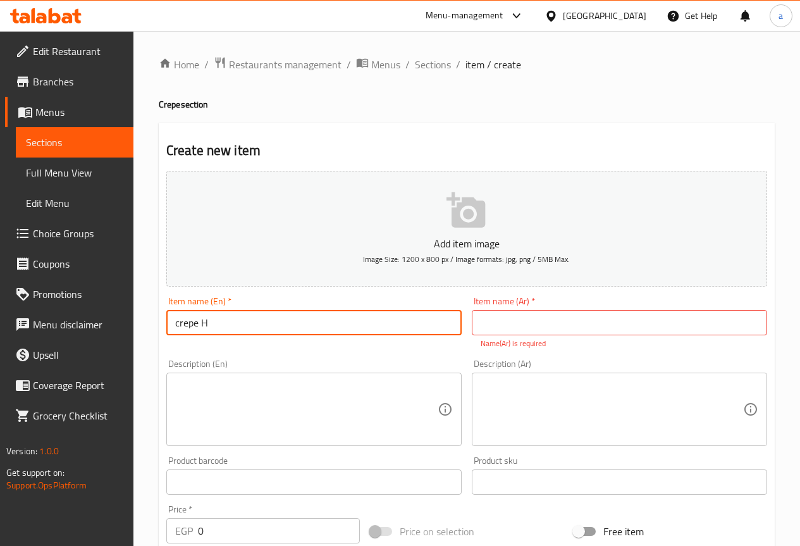
click at [180, 316] on input "crepe H" at bounding box center [313, 322] width 295 height 25
click at [216, 325] on input "Crepe H" at bounding box center [313, 322] width 295 height 25
type input "Crepe Hot dog"
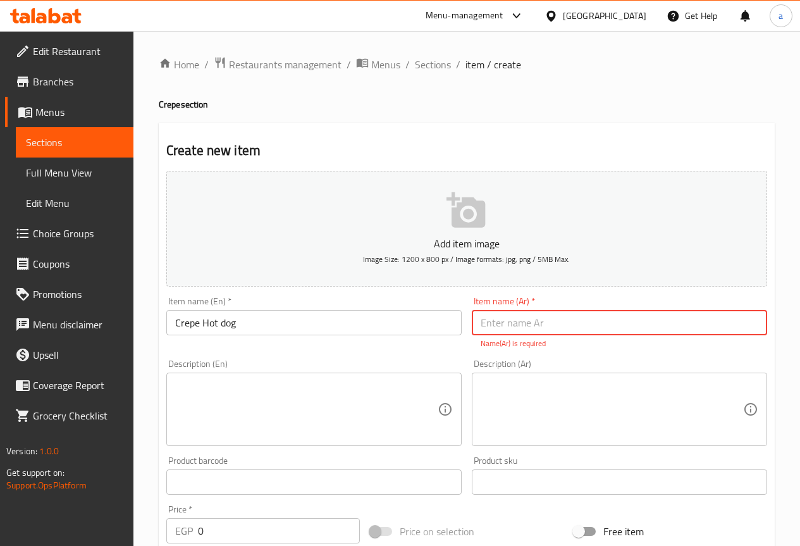
click at [506, 331] on input "text" at bounding box center [619, 322] width 295 height 25
type input "كريب سوسيس"
click at [546, 393] on textarea at bounding box center [611, 409] width 262 height 60
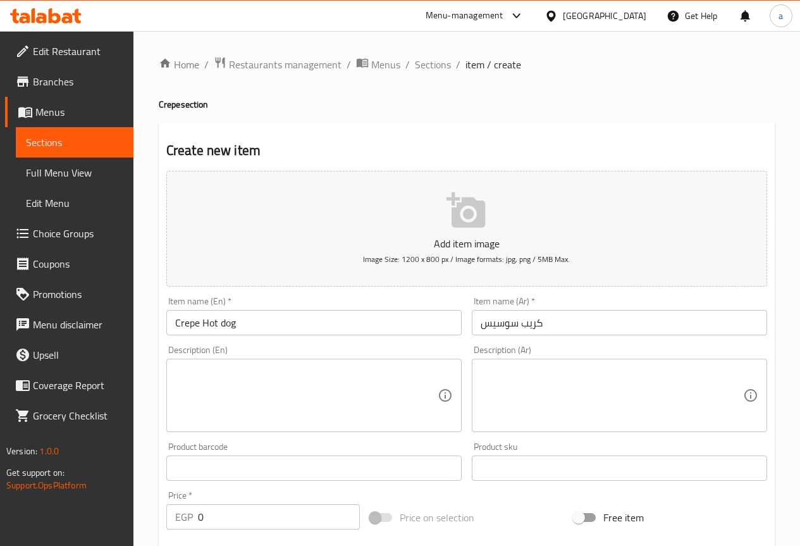
click at [547, 369] on textarea at bounding box center [611, 395] width 262 height 60
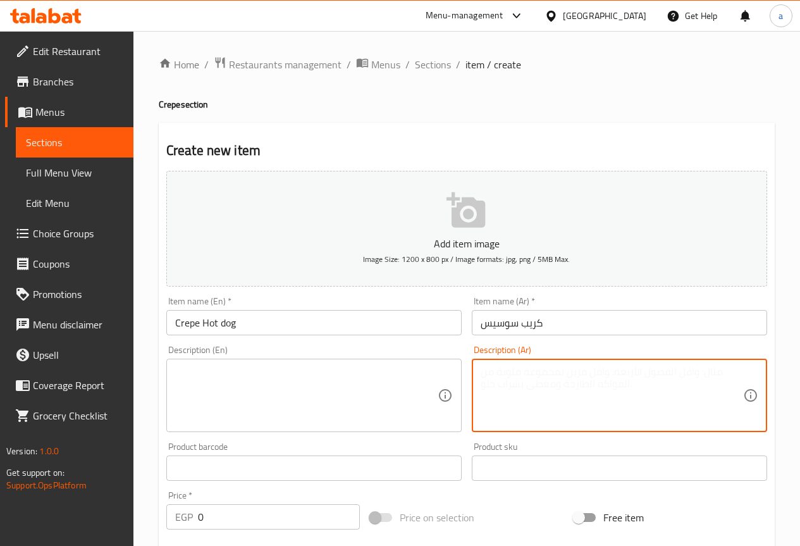
paste textarea "سوسيس مقرمش مع إضافات لذيذة"
type textarea "سوسيس مقرمش مع إضافات لذيذة"
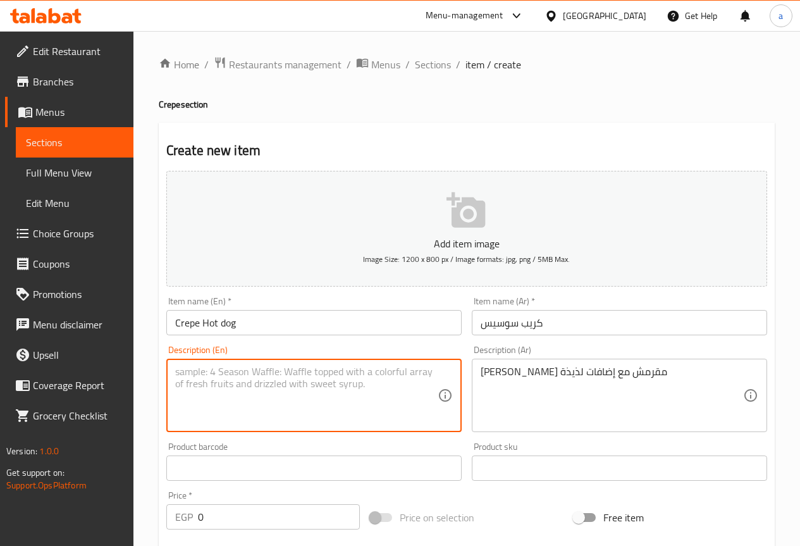
click at [305, 376] on textarea at bounding box center [306, 395] width 262 height 60
paste textarea "Crispy sausage with delicious toppings"
click at [216, 364] on div "Crispy sausage with delicious toppings Description (En)" at bounding box center [313, 394] width 295 height 73
click at [219, 369] on textarea "Crispy sausage with delicious toppings" at bounding box center [306, 395] width 262 height 60
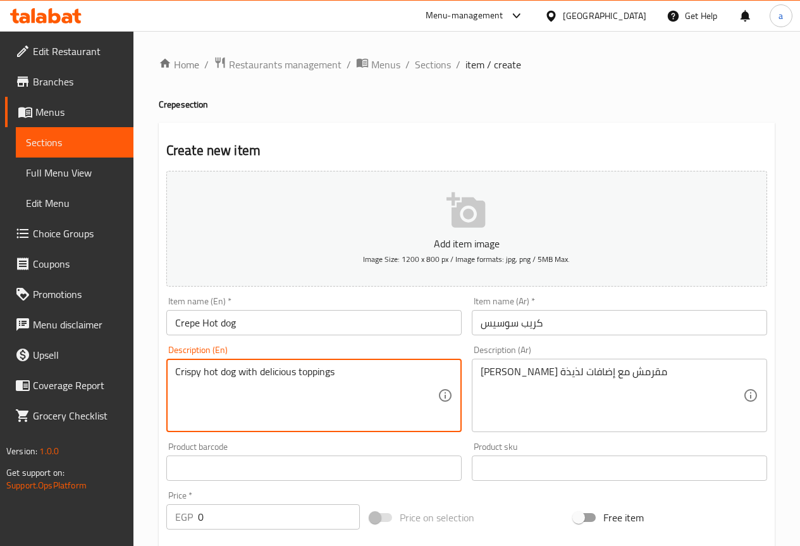
type textarea "Crispy hot dog with delicious toppings"
click at [341, 428] on div "Crispy hot dog with delicious toppings Description (En)" at bounding box center [313, 394] width 295 height 73
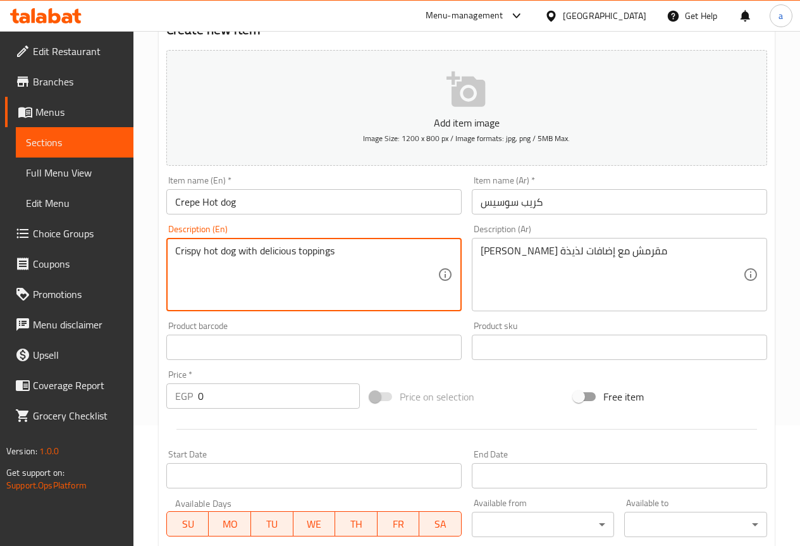
scroll to position [126, 0]
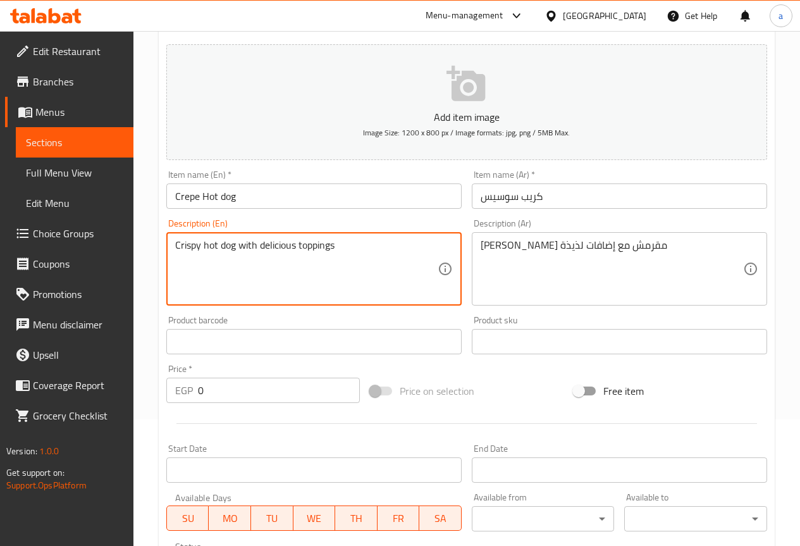
click at [314, 393] on input "0" at bounding box center [279, 389] width 162 height 25
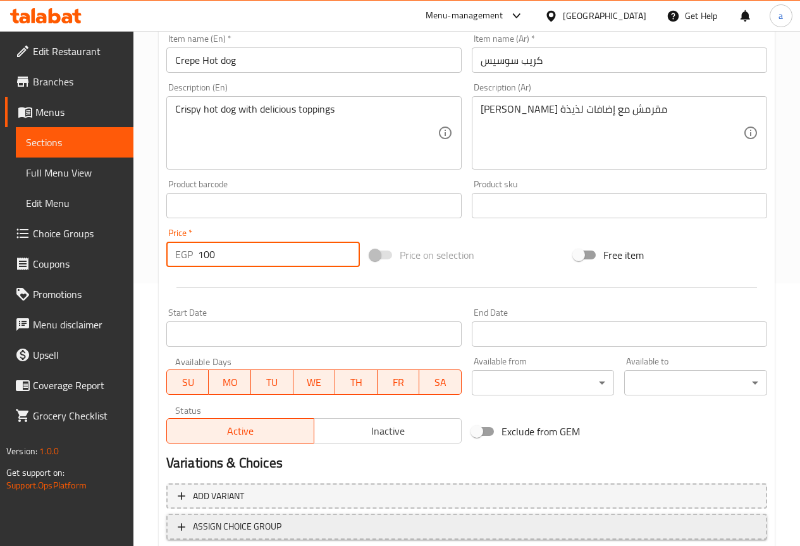
scroll to position [348, 0]
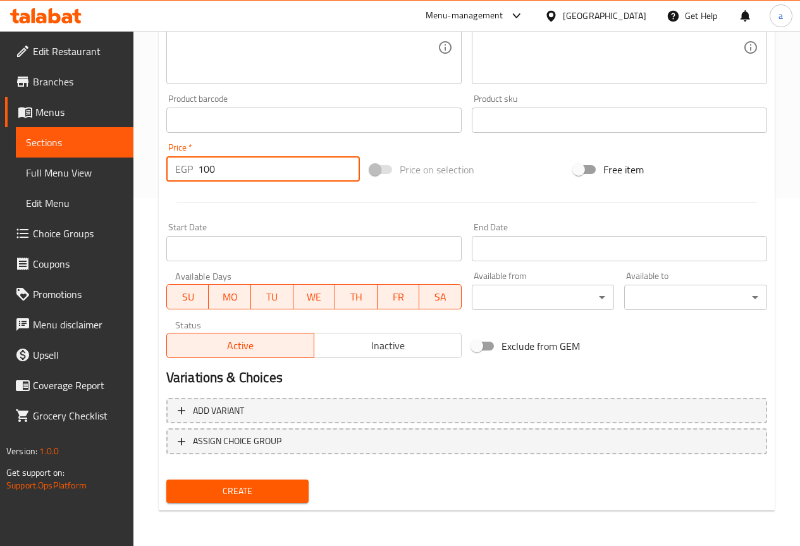
type input "100"
click at [254, 487] on span "Create" at bounding box center [237, 491] width 123 height 16
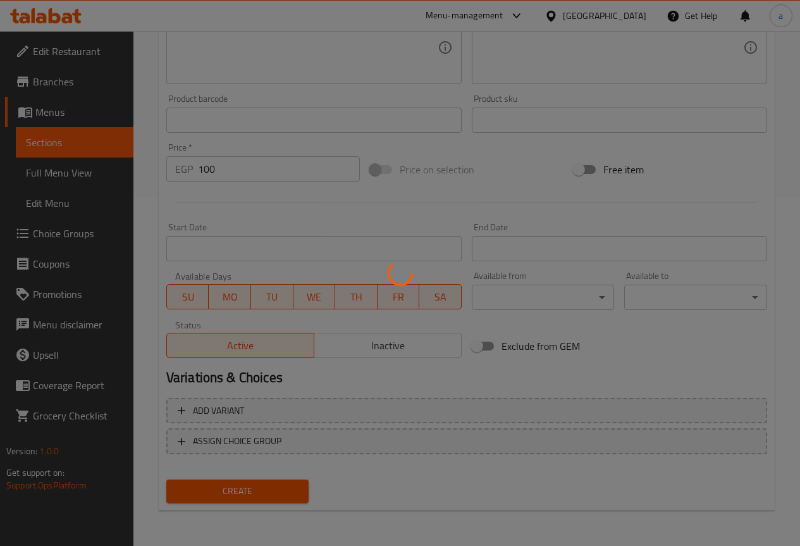
scroll to position [32, 0]
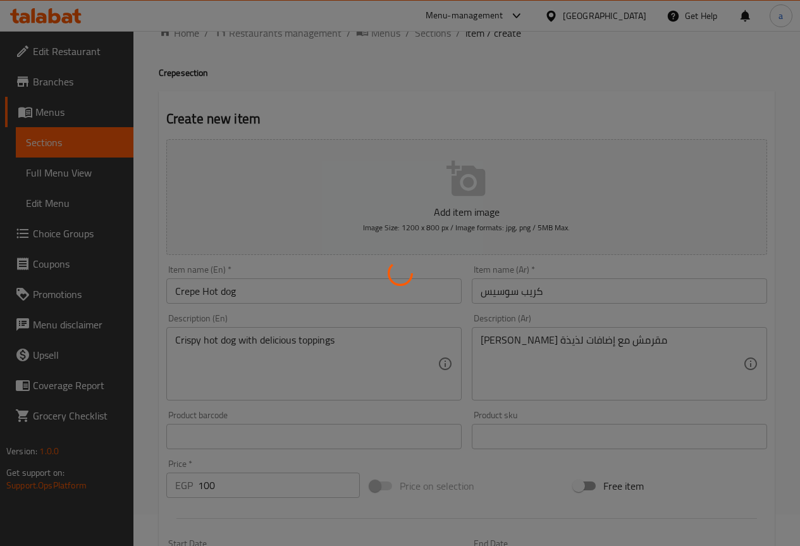
type input "0"
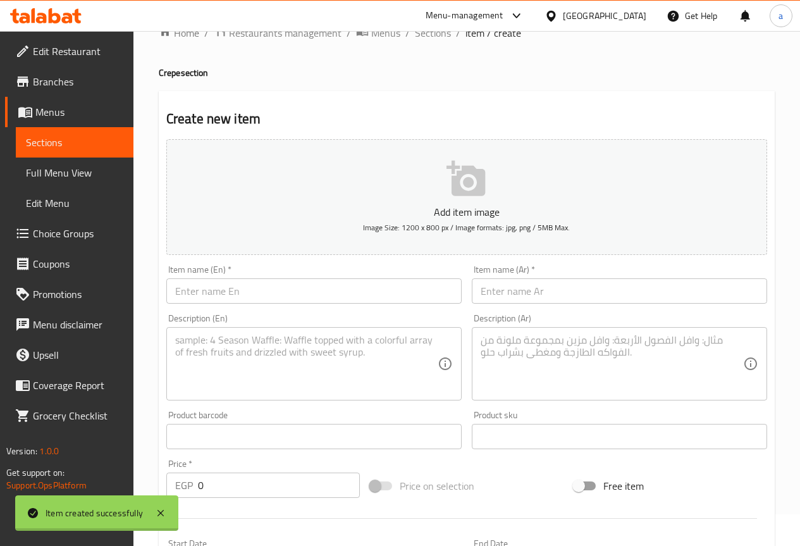
scroll to position [0, 0]
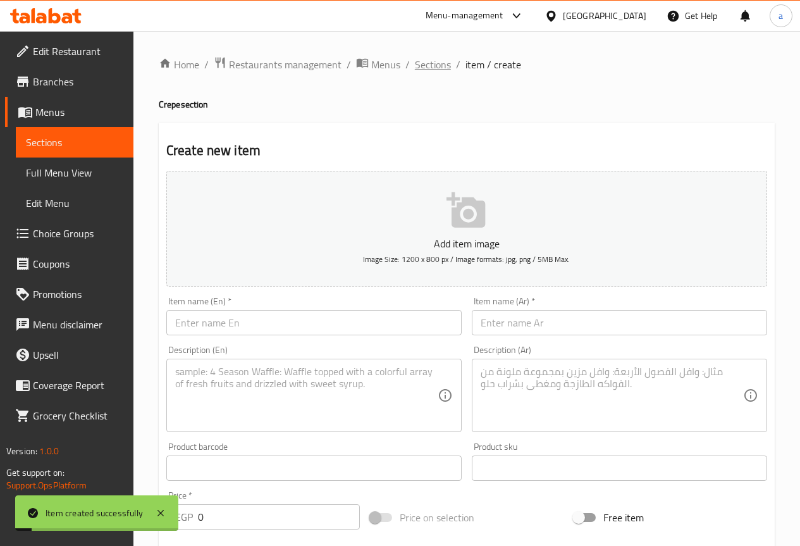
click at [427, 72] on span "Sections" at bounding box center [433, 64] width 36 height 15
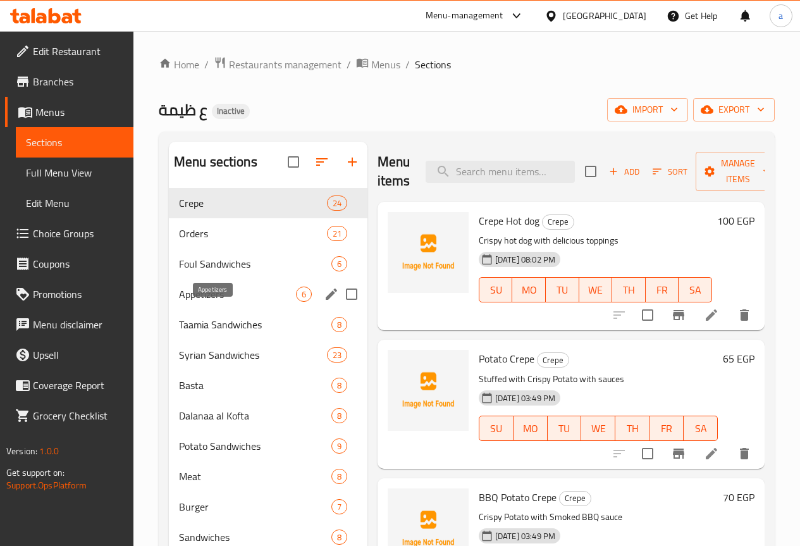
scroll to position [63, 0]
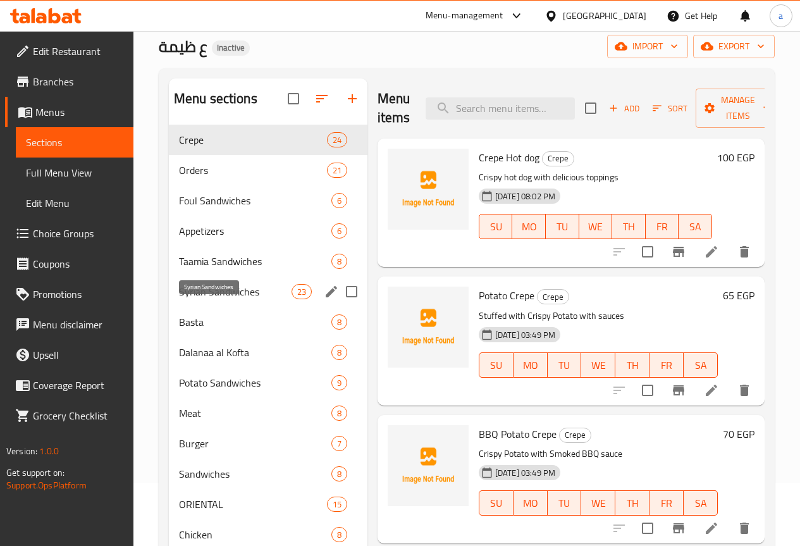
click at [232, 299] on span "Syrian Sandwiches" at bounding box center [235, 291] width 113 height 15
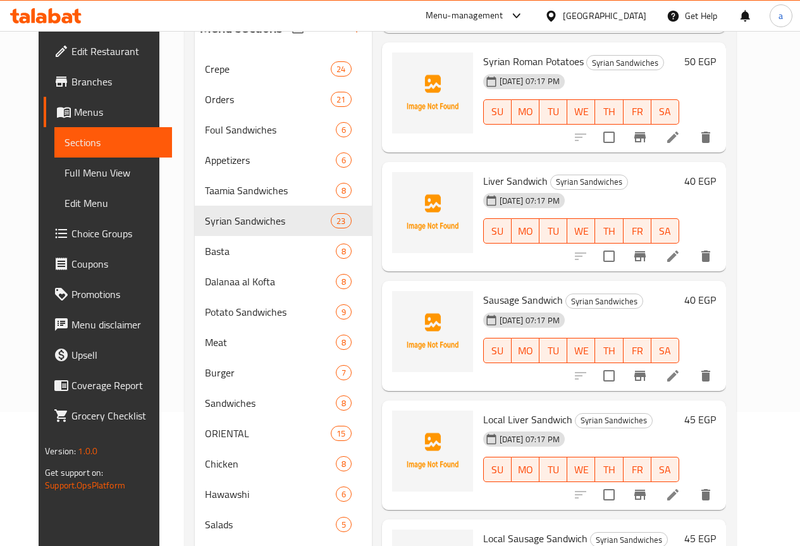
scroll to position [217, 0]
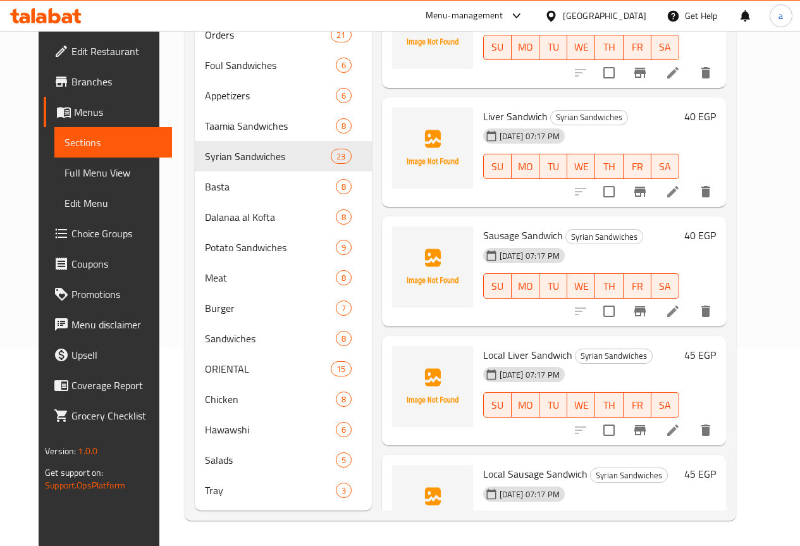
click at [678, 544] on icon at bounding box center [672, 549] width 11 height 11
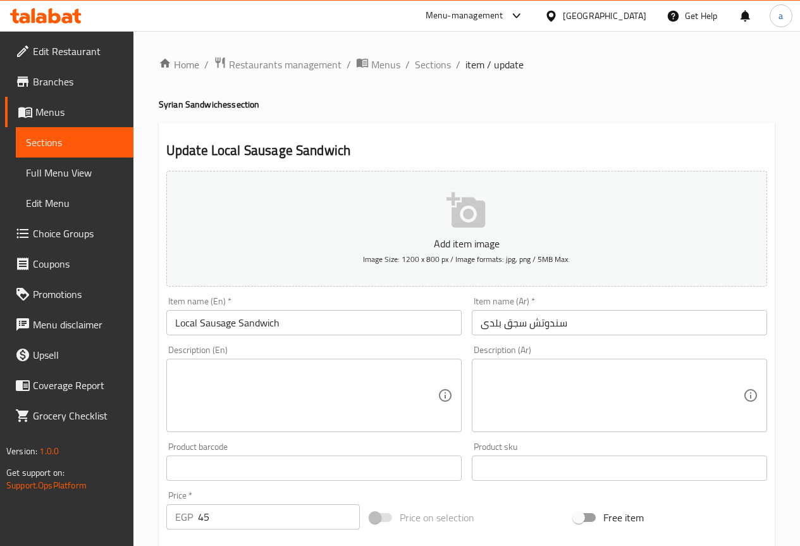
drag, startPoint x: 456, startPoint y: 432, endPoint x: 477, endPoint y: 420, distance: 23.5
click at [456, 432] on div "Description (En)" at bounding box center [313, 394] width 295 height 73
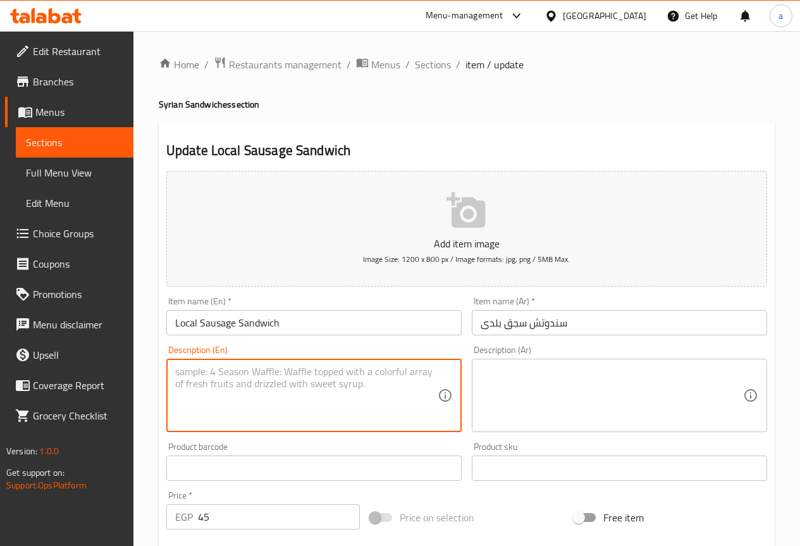
click at [530, 393] on textarea at bounding box center [611, 395] width 262 height 60
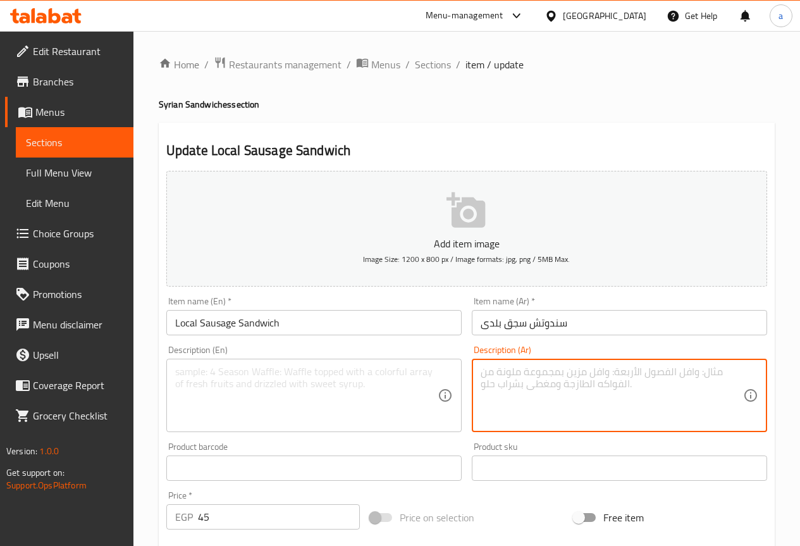
paste textarea "سجق متبل بالشطة والفلفل"
type textarea "سجق متبل بالشطة والفلفل"
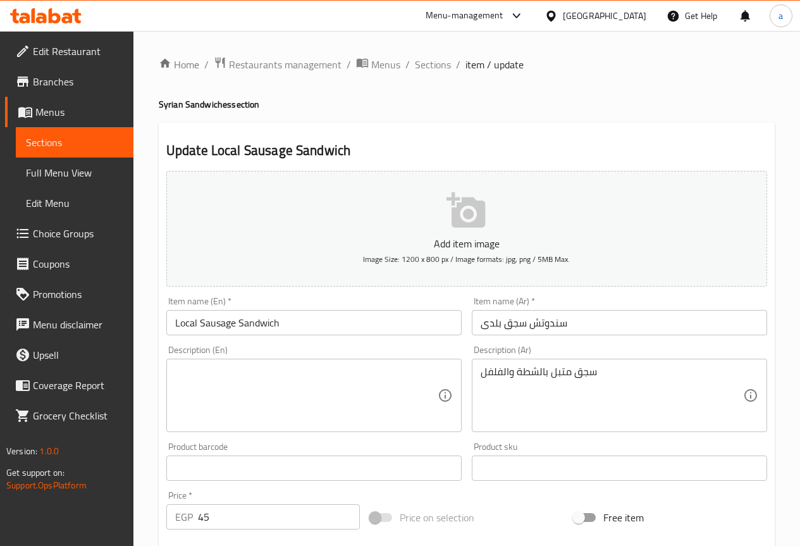
click at [565, 398] on textarea "سجق متبل بالشطة والفلفل" at bounding box center [611, 395] width 262 height 60
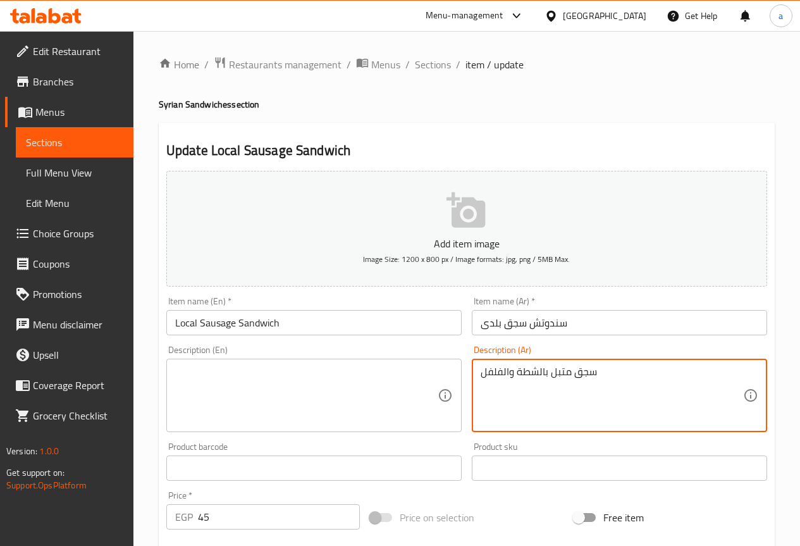
click at [565, 398] on textarea "سجق متبل بالشطة والفلفل" at bounding box center [611, 395] width 262 height 60
click at [190, 321] on input "Local Sausage Sandwich" at bounding box center [313, 322] width 295 height 25
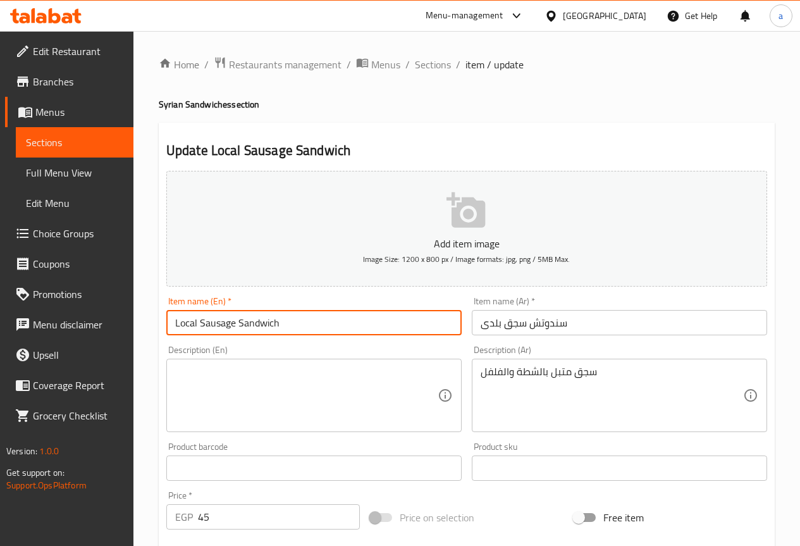
click at [190, 321] on input "Local Sausage Sandwich" at bounding box center [313, 322] width 295 height 25
click at [180, 321] on input "baladi Sausage Sandwich" at bounding box center [313, 322] width 295 height 25
type input "Baladi Sausage Sandwich"
click at [217, 377] on textarea at bounding box center [306, 395] width 262 height 60
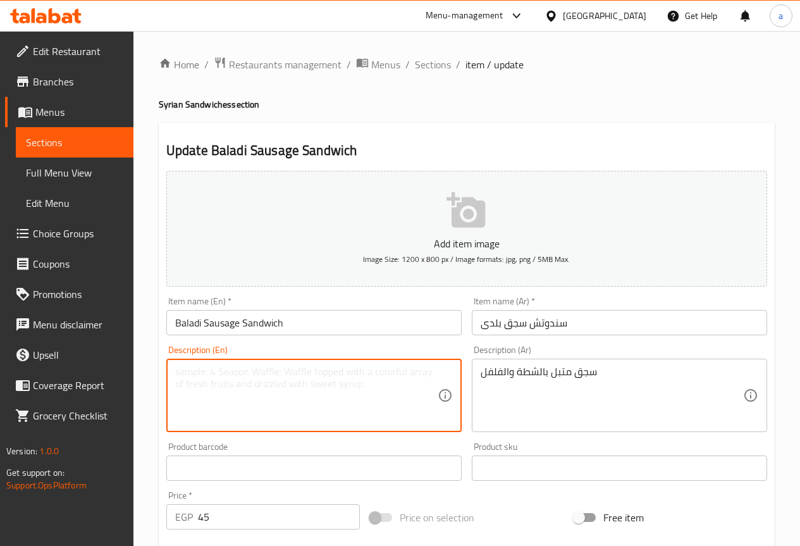
paste textarea "Sausage seasoned with hot pepper"
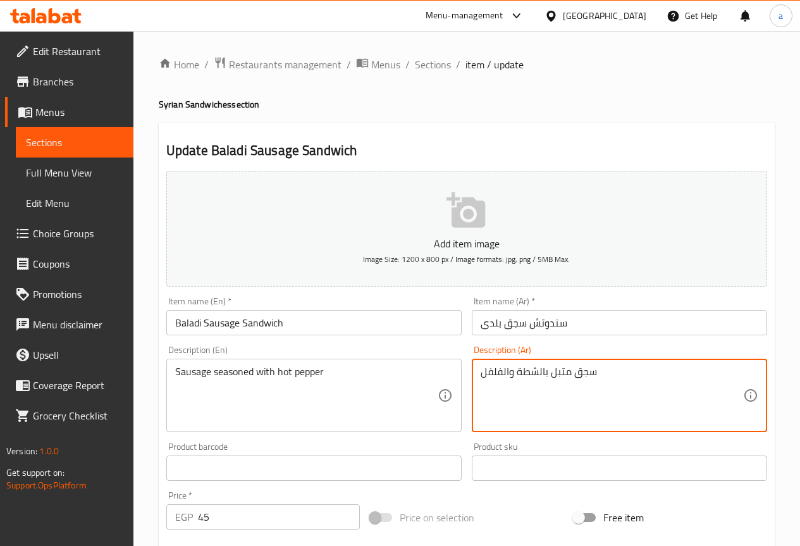
drag, startPoint x: 480, startPoint y: 370, endPoint x: 547, endPoint y: 376, distance: 67.2
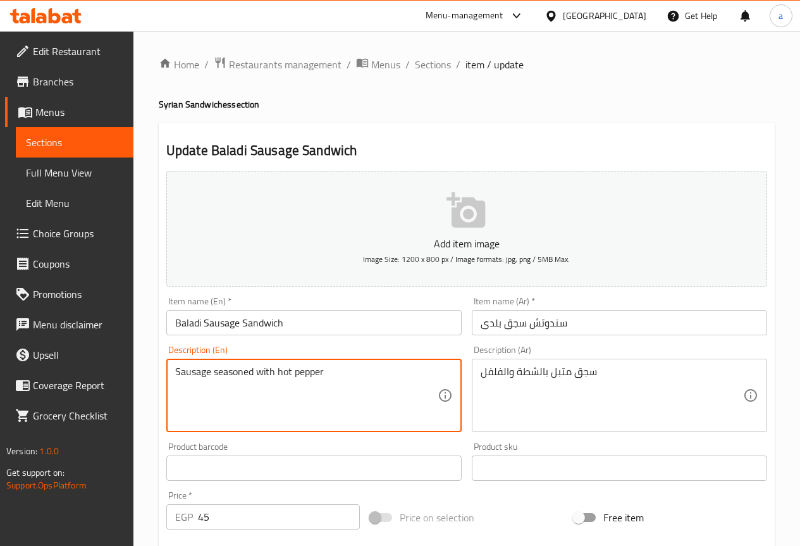
click at [296, 370] on textarea "Sausage seasoned with hot pepper" at bounding box center [306, 395] width 262 height 60
click at [308, 372] on textarea "Sausage seasoned with hot souce pepper" at bounding box center [306, 395] width 262 height 60
click at [436, 410] on textarea "Sausage seasoned with hot sauce and pepper" at bounding box center [306, 395] width 262 height 60
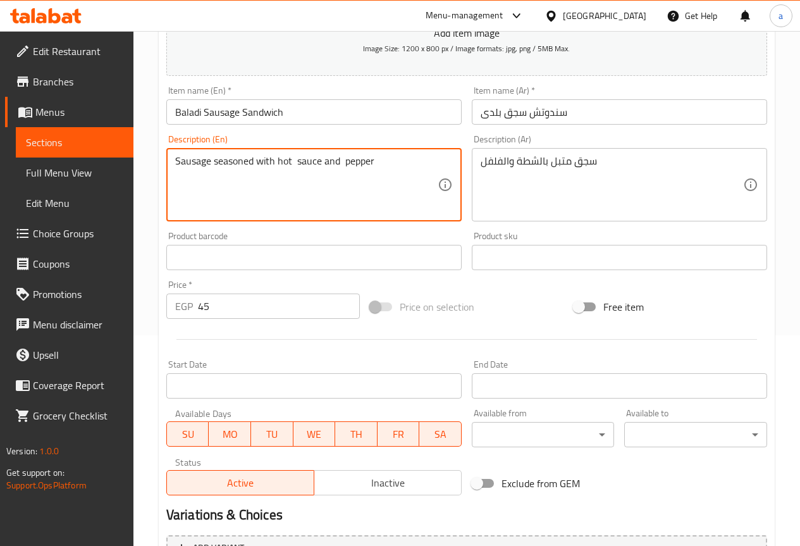
scroll to position [348, 0]
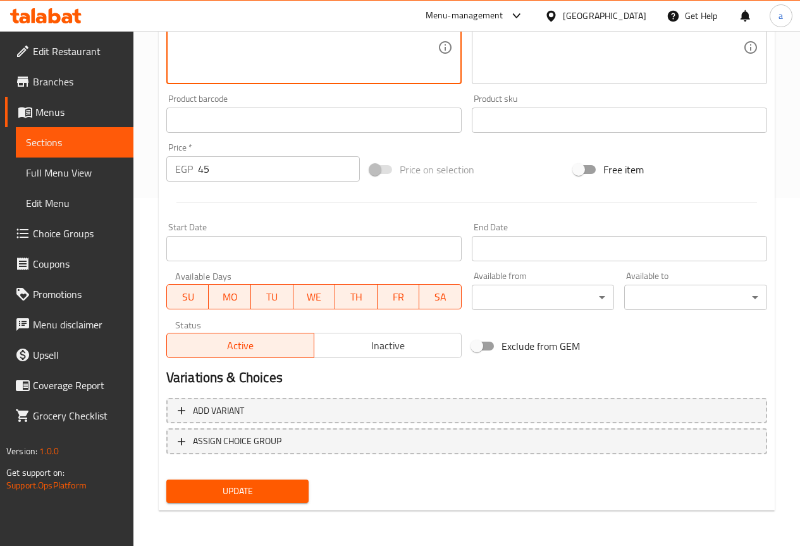
type textarea "Sausage seasoned with hot sauce and pepper"
click at [267, 484] on span "Update" at bounding box center [237, 491] width 123 height 16
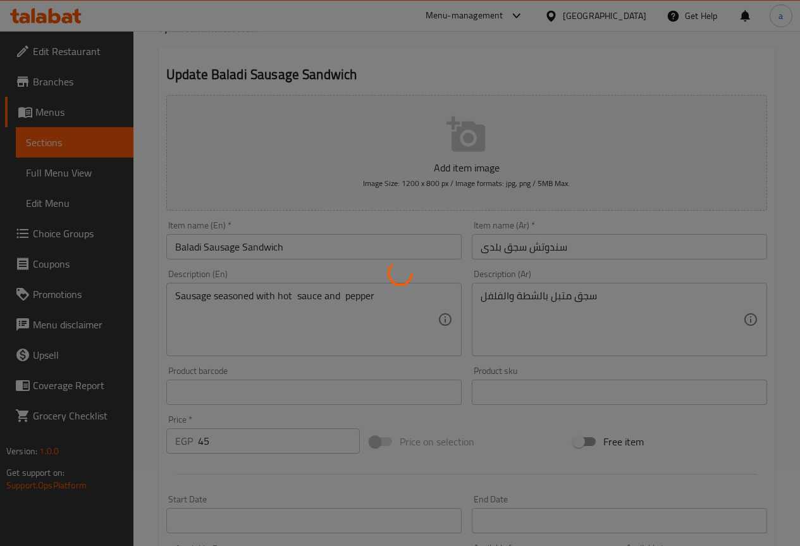
scroll to position [0, 0]
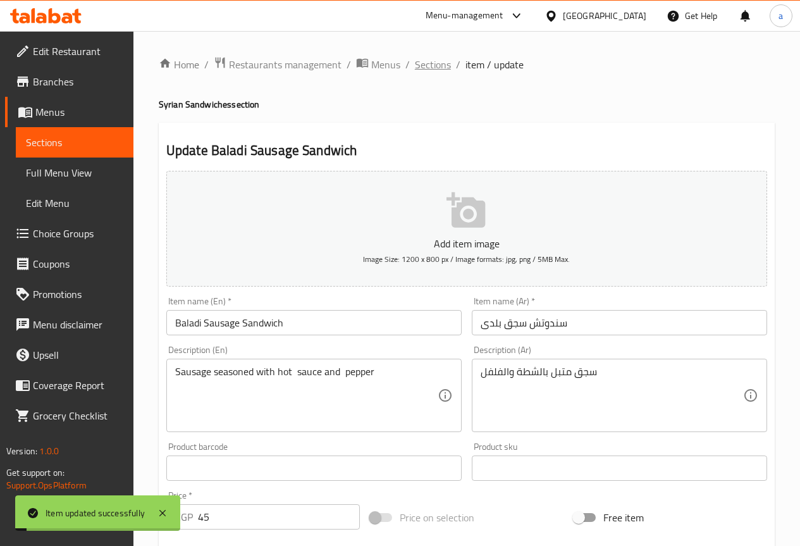
click at [429, 65] on span "Sections" at bounding box center [433, 64] width 36 height 15
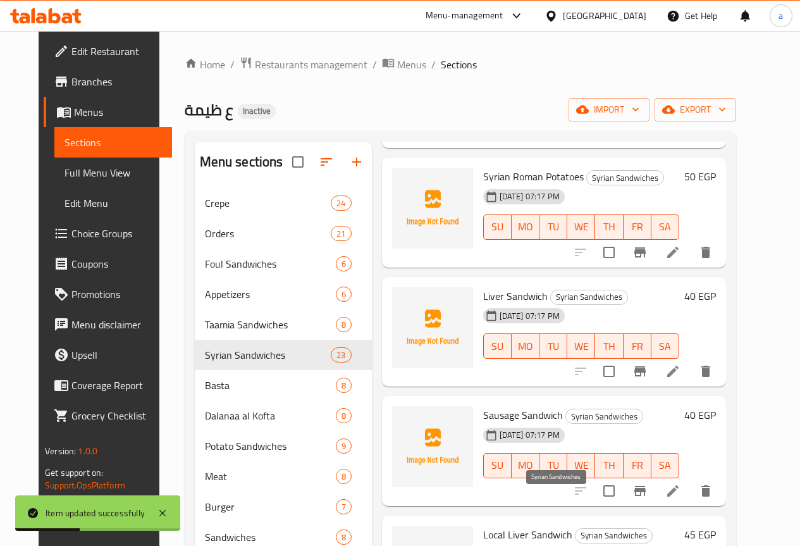
scroll to position [217, 0]
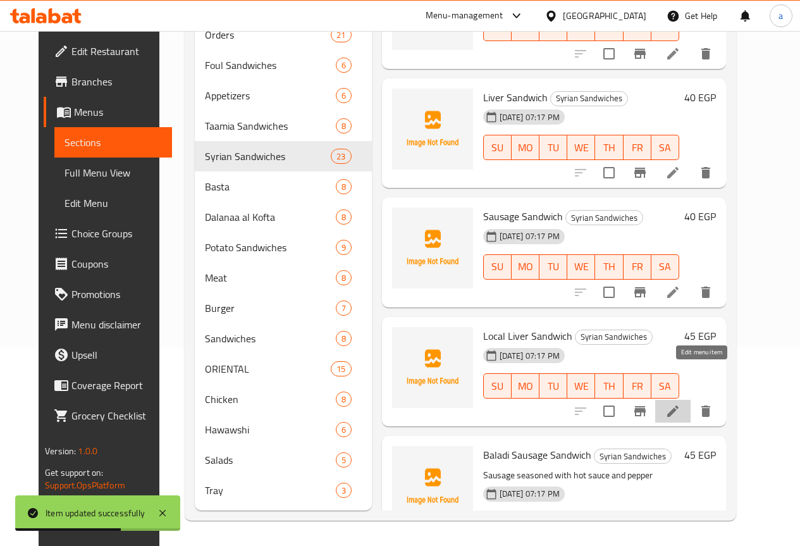
click at [680, 403] on icon at bounding box center [672, 410] width 15 height 15
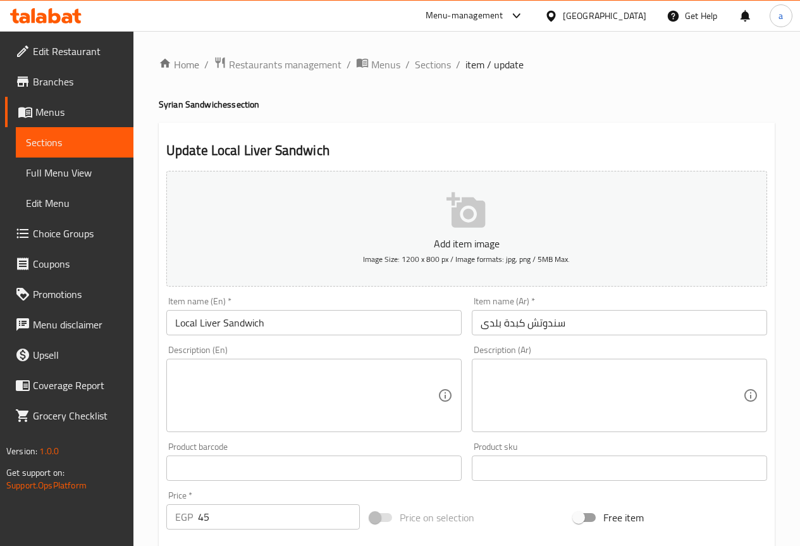
click at [571, 400] on textarea at bounding box center [611, 395] width 262 height 60
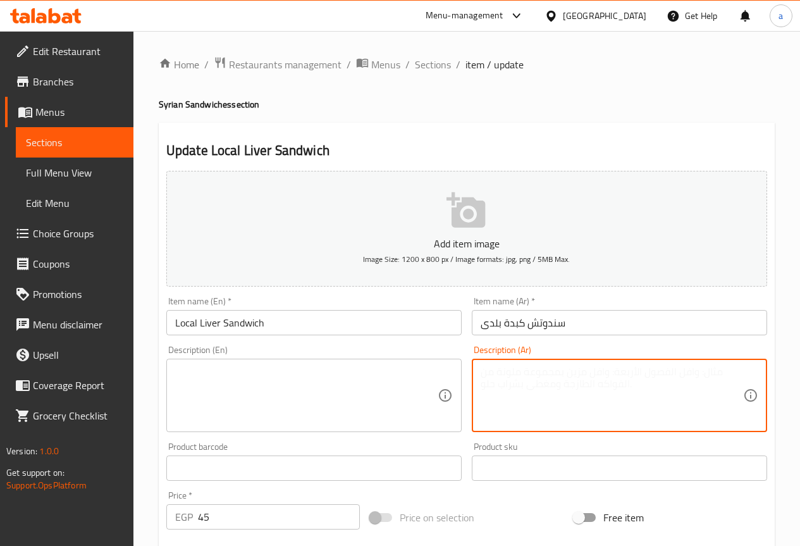
paste textarea "كبدة إسكندراني بالخلطة"
type textarea "كبدة إسكندراني بالخلطة"
click at [182, 322] on input "Local Liver Sandwich" at bounding box center [313, 322] width 295 height 25
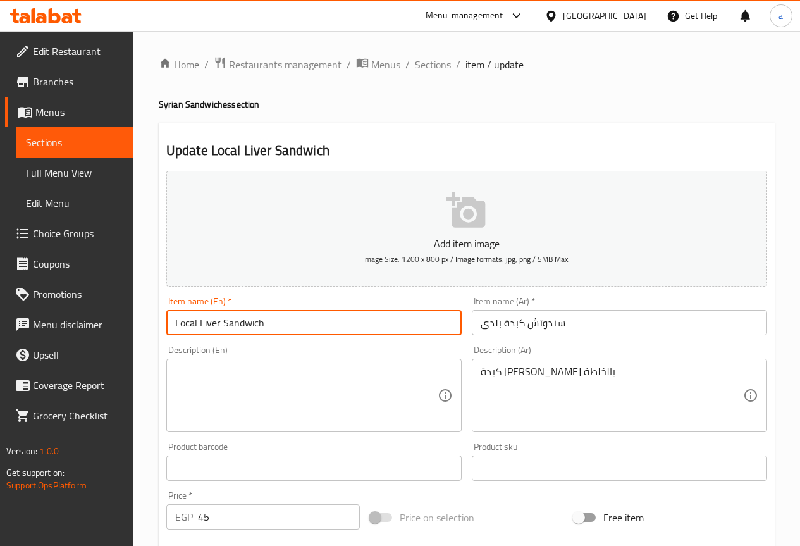
click at [182, 322] on input "Local Liver Sandwich" at bounding box center [313, 322] width 295 height 25
click at [180, 322] on input "baladi Liver Sandwich" at bounding box center [313, 322] width 295 height 25
type input "Baladi Liver Sandwich"
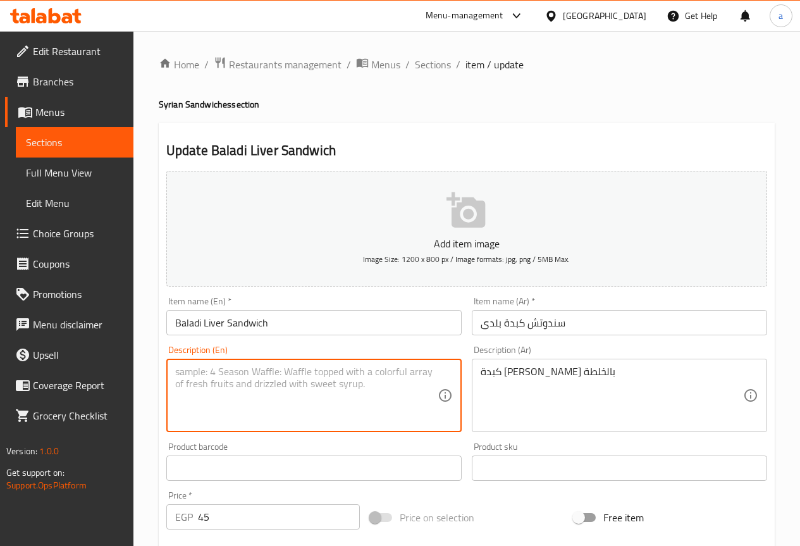
click at [358, 414] on textarea at bounding box center [306, 395] width 262 height 60
click at [298, 411] on textarea at bounding box center [306, 395] width 262 height 60
paste textarea "Alexandrian liver with a mixture"
type textarea "Alexandrian liver with a mixture"
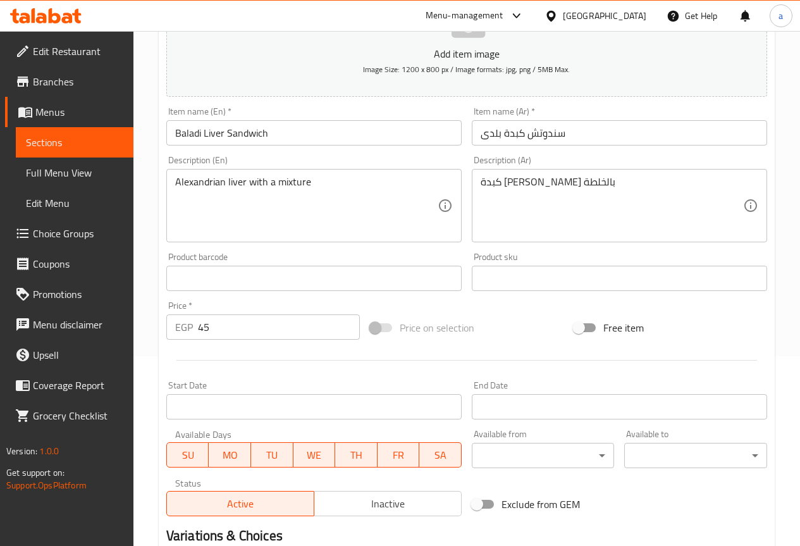
scroll to position [348, 0]
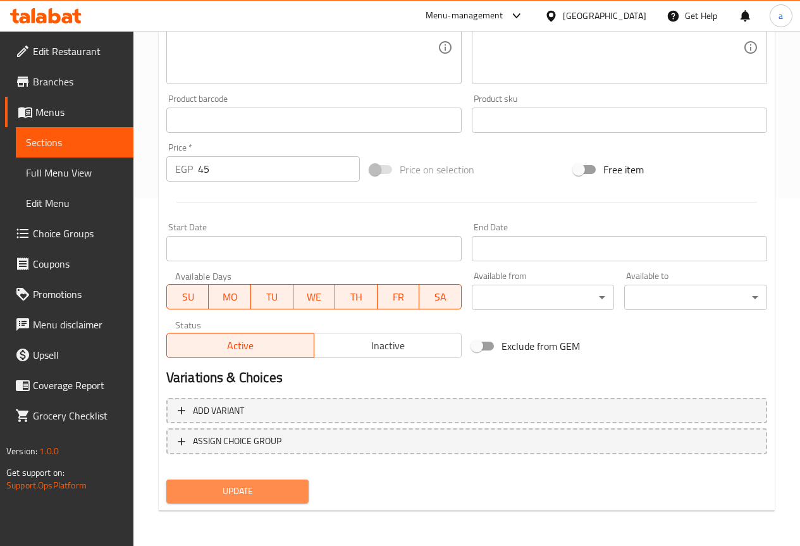
click at [291, 494] on span "Update" at bounding box center [237, 491] width 123 height 16
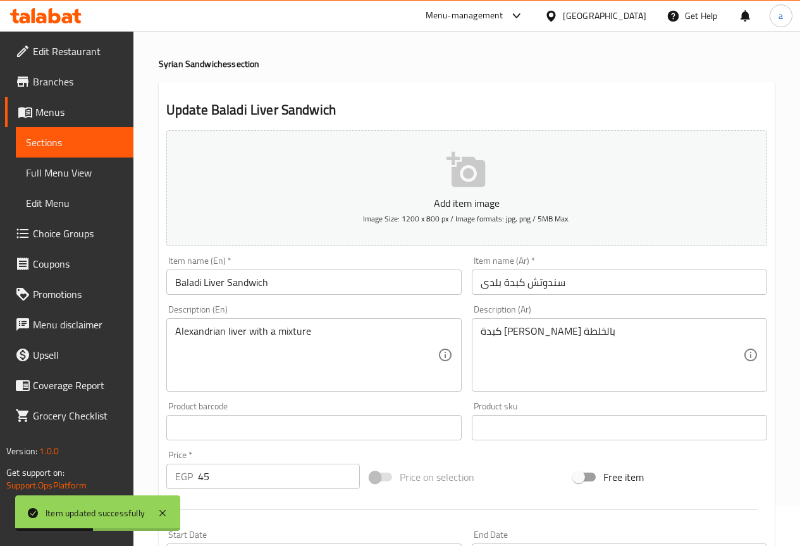
scroll to position [0, 0]
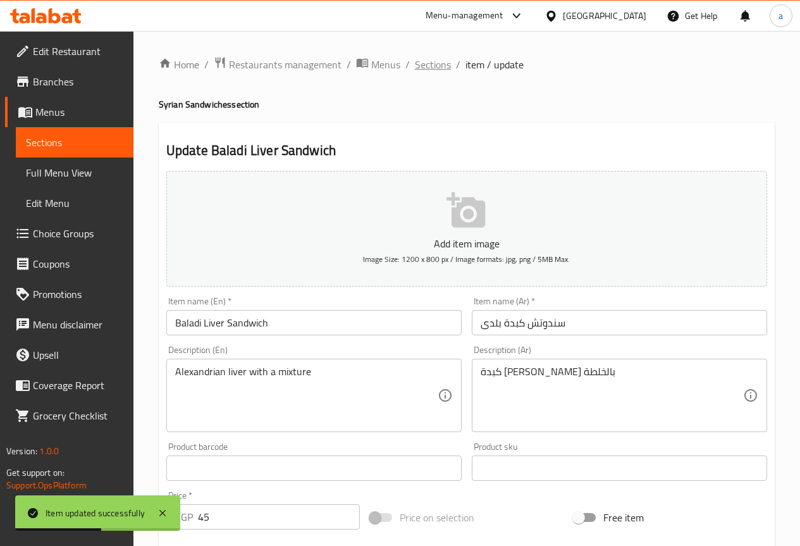
click at [424, 61] on span "Sections" at bounding box center [433, 64] width 36 height 15
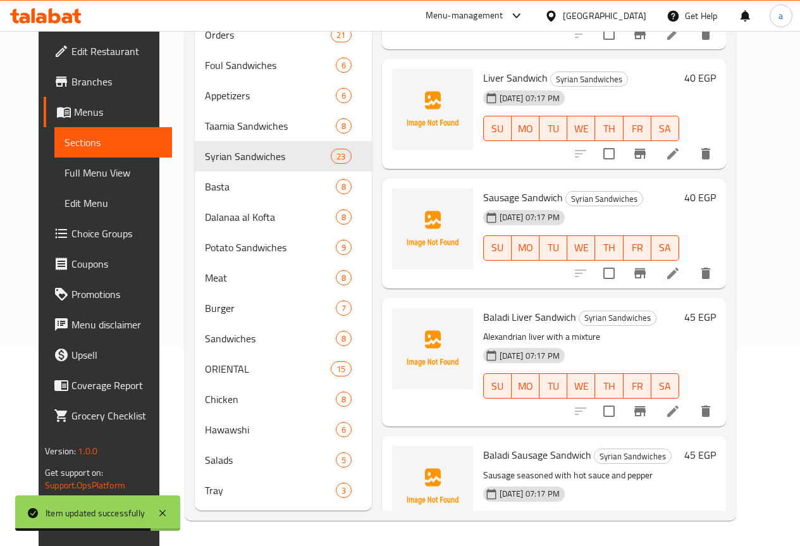
scroll to position [2295, 0]
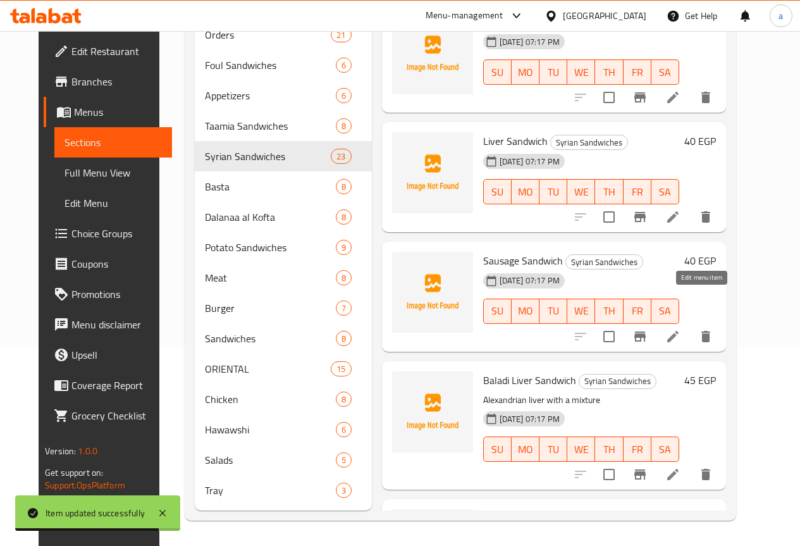
click at [678, 331] on icon at bounding box center [672, 336] width 11 height 11
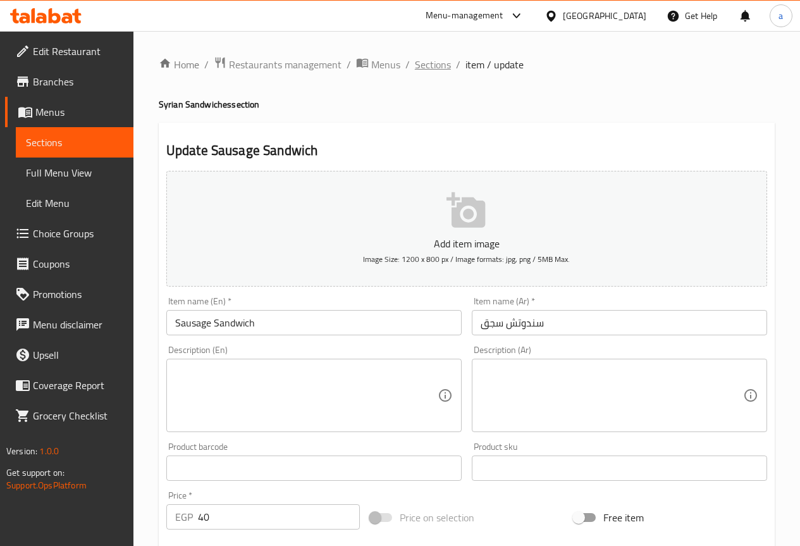
click at [442, 71] on span "Sections" at bounding box center [433, 64] width 36 height 15
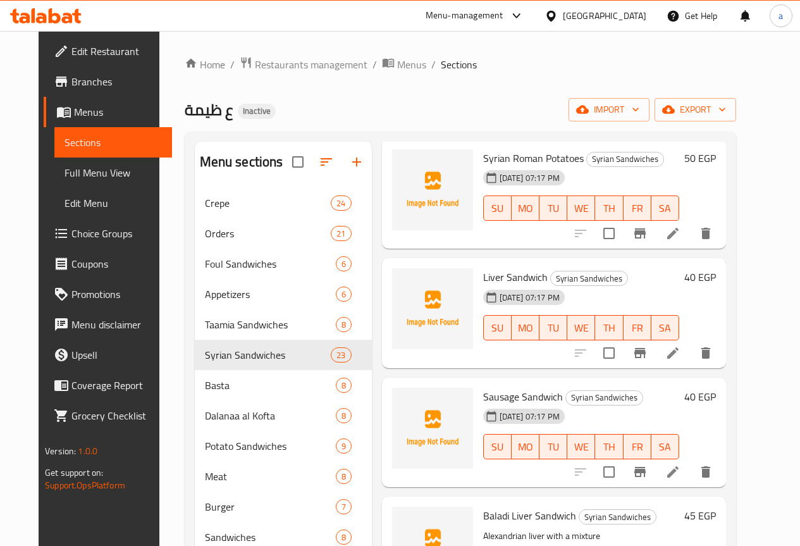
scroll to position [217, 0]
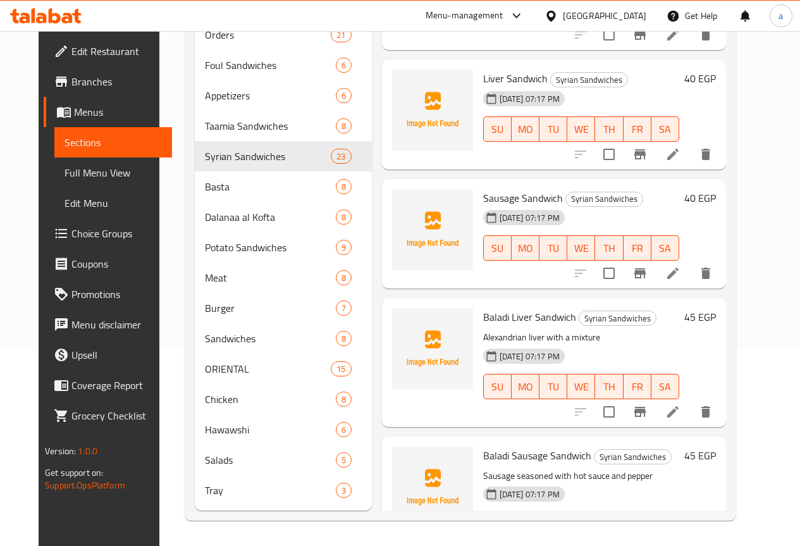
click at [690, 538] on li at bounding box center [672, 549] width 35 height 23
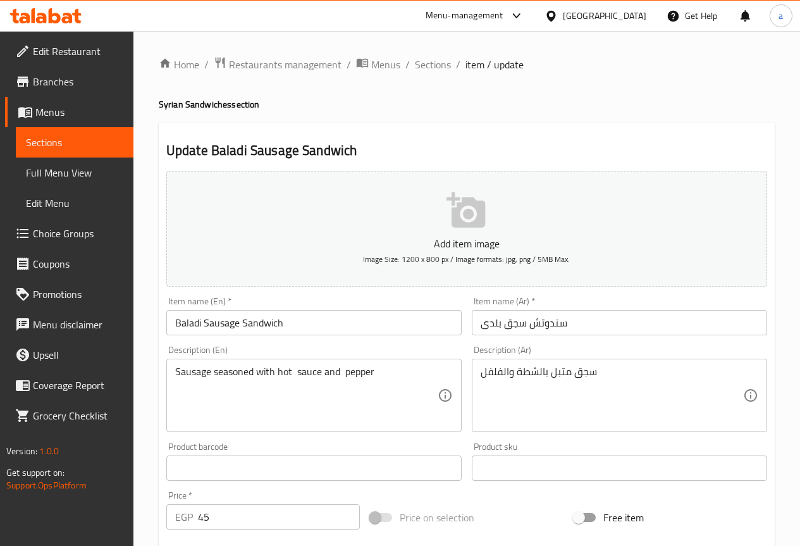
click at [517, 355] on div "Description (Ar) سجق متبل بالشطة والفلفل Description (Ar)" at bounding box center [619, 388] width 295 height 87
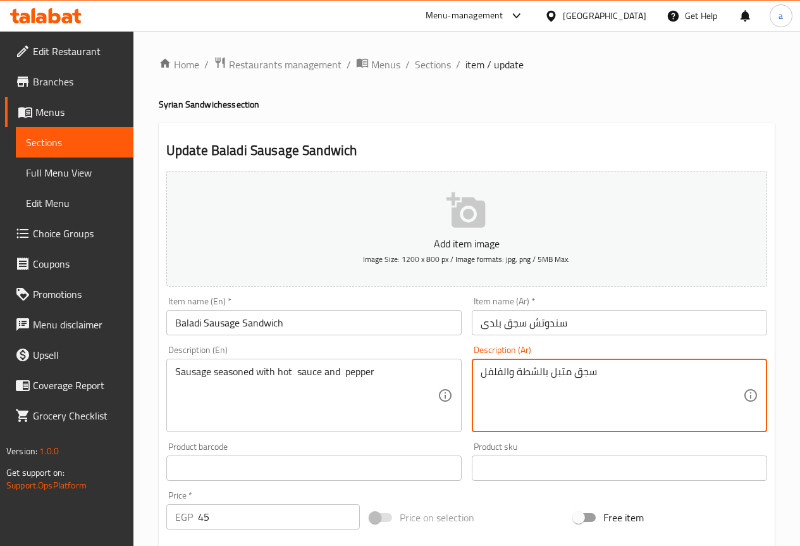
click at [518, 374] on textarea "سجق متبل بالشطة والفلفل" at bounding box center [611, 395] width 262 height 60
type textarea "سجق متبل بالشطة والفلفل"
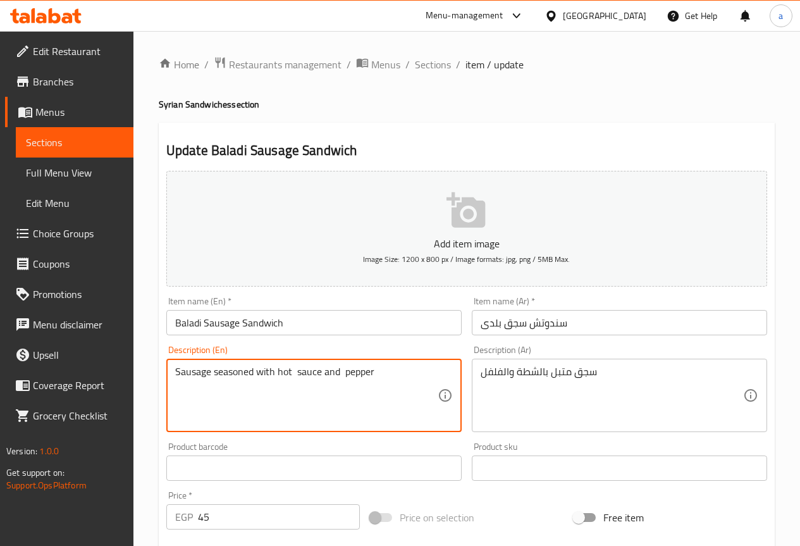
click at [266, 371] on textarea "Sausage seasoned with hot sauce and pepper" at bounding box center [306, 395] width 262 height 60
click at [390, 70] on span "Menus" at bounding box center [385, 64] width 29 height 15
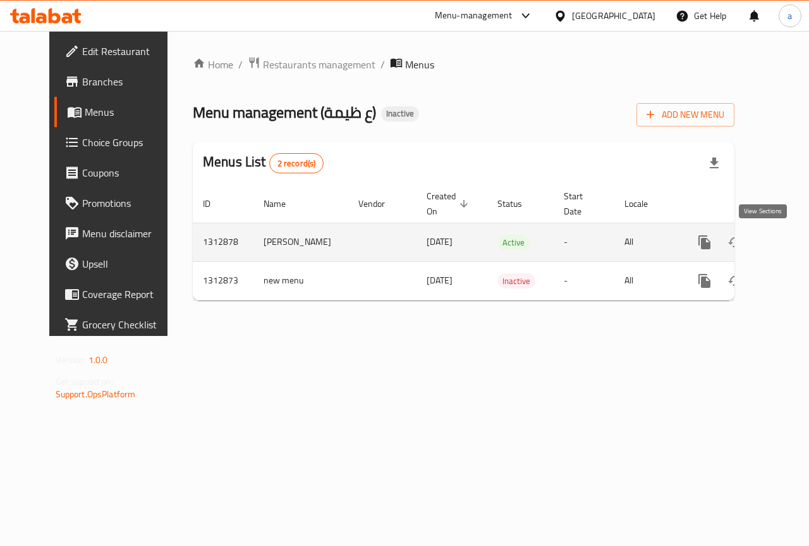
click at [788, 236] on icon "enhanced table" at bounding box center [795, 242] width 15 height 15
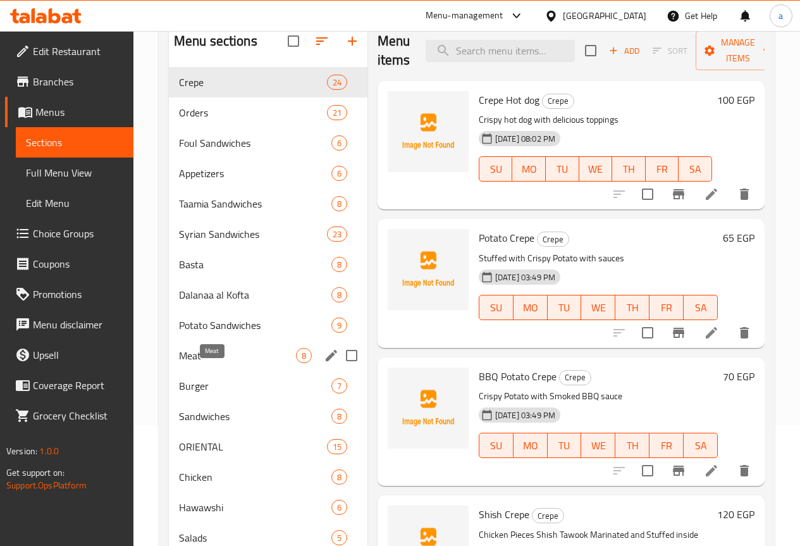
scroll to position [126, 0]
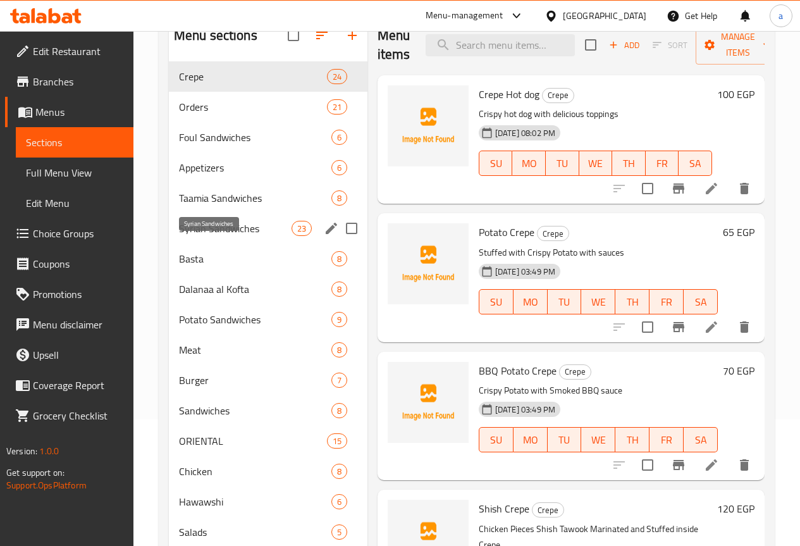
click at [223, 236] on span "Syrian Sandwiches" at bounding box center [235, 228] width 113 height 15
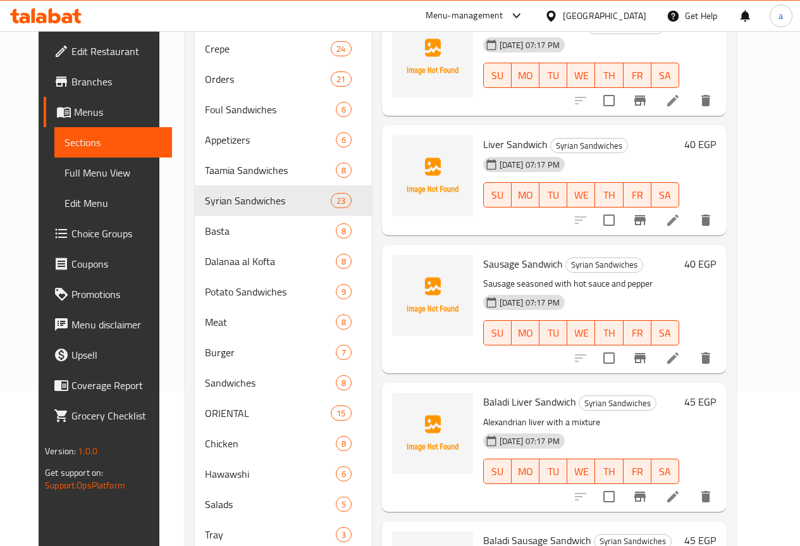
scroll to position [2332, 0]
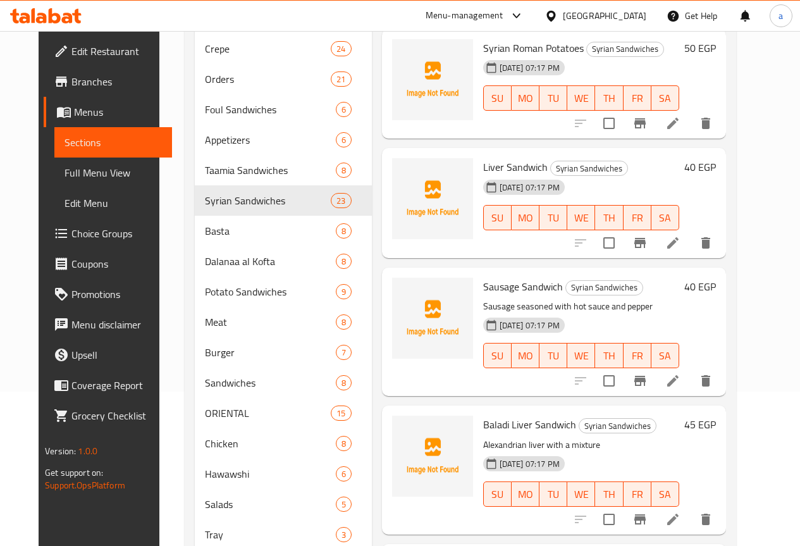
click at [690, 231] on li at bounding box center [672, 242] width 35 height 23
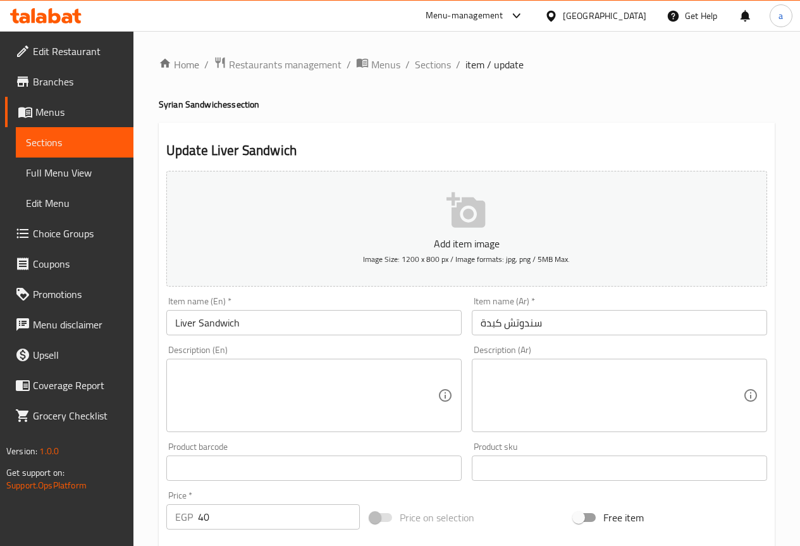
click at [512, 391] on textarea at bounding box center [611, 395] width 262 height 60
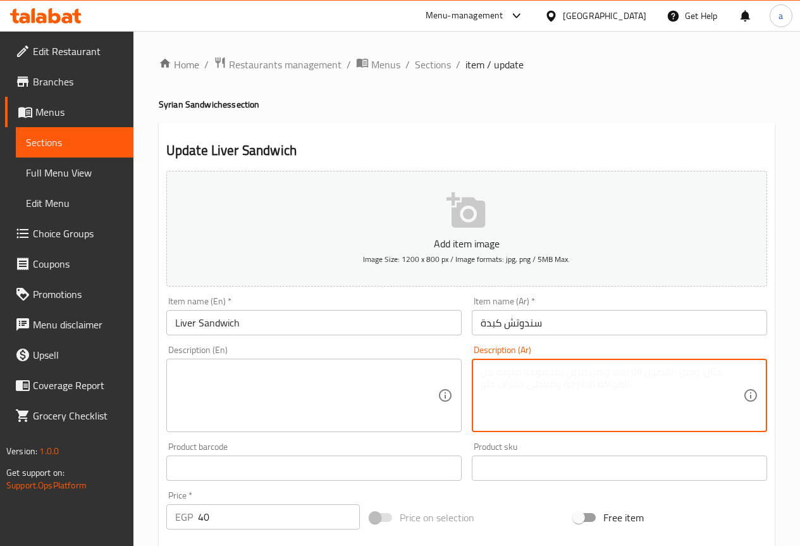
paste textarea "كبدة إسكندراني بالخلطة"
type textarea "كبدة إسكندراني بالخلطة"
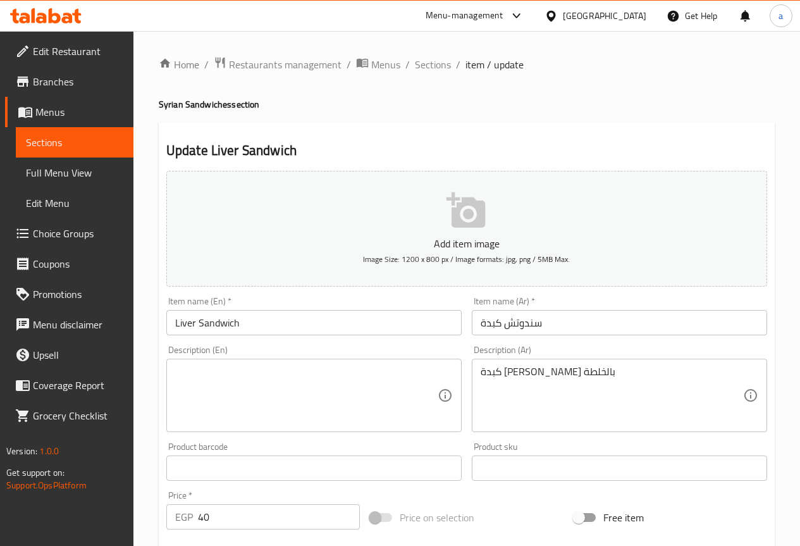
click at [438, 362] on div "Description (En)" at bounding box center [313, 394] width 295 height 73
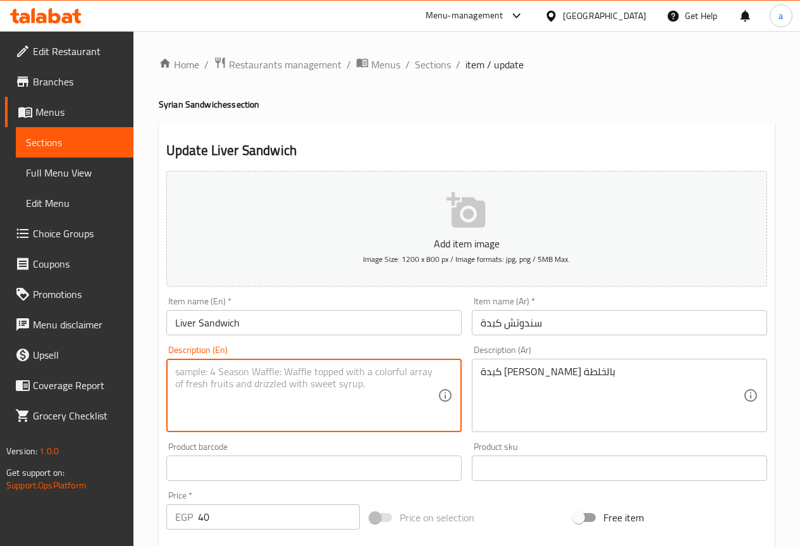
click at [323, 332] on input "Liver Sandwich" at bounding box center [313, 322] width 295 height 25
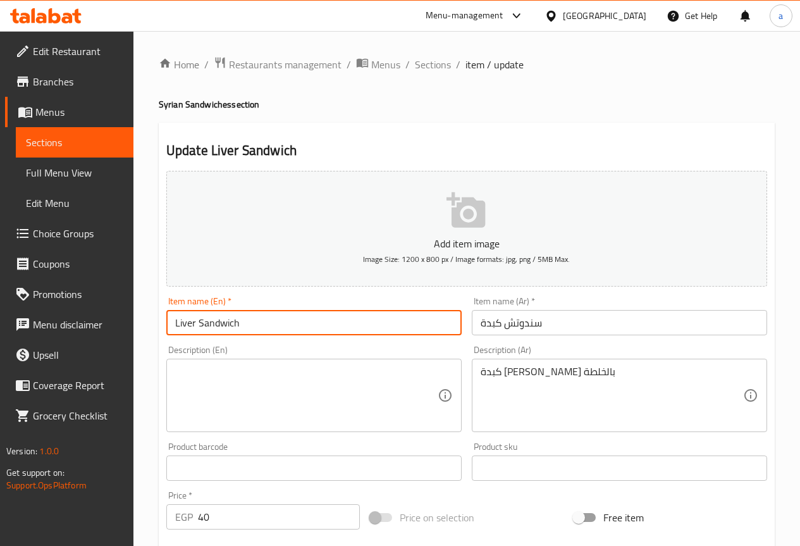
click at [322, 360] on div "Description (En)" at bounding box center [313, 394] width 295 height 73
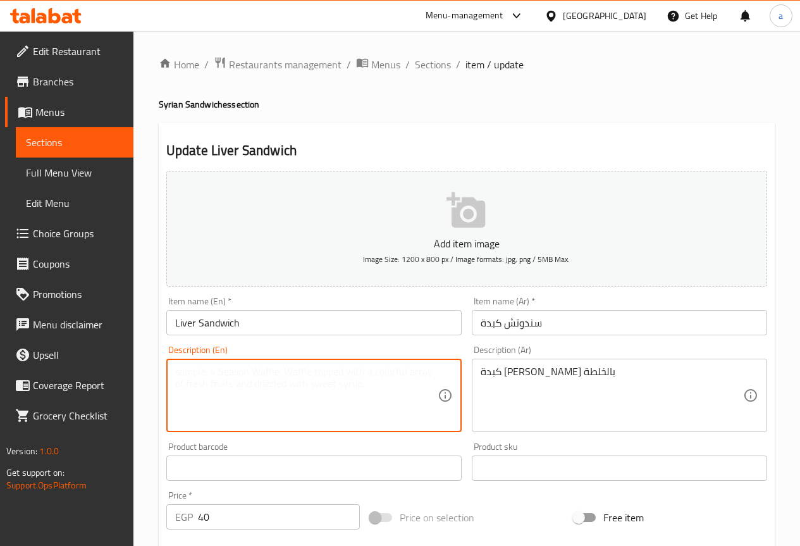
paste textarea "Alexandrian liver with a mixture"
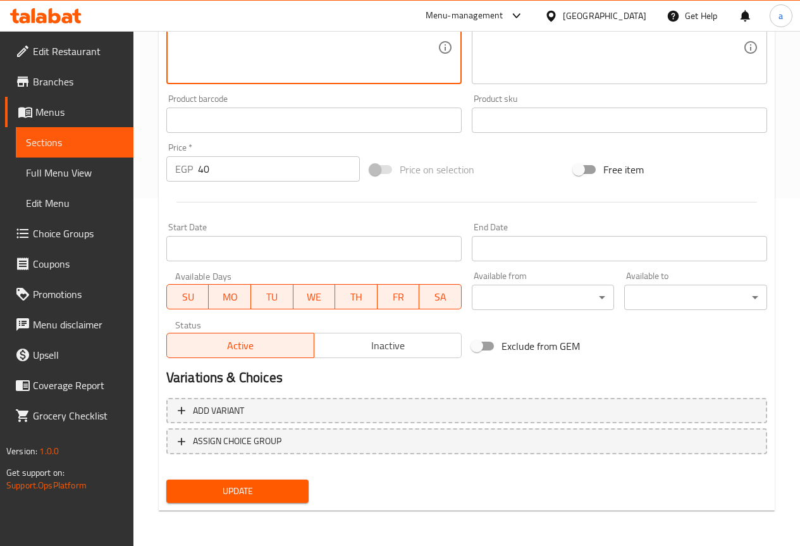
type textarea "Alexandrian liver with a mixture"
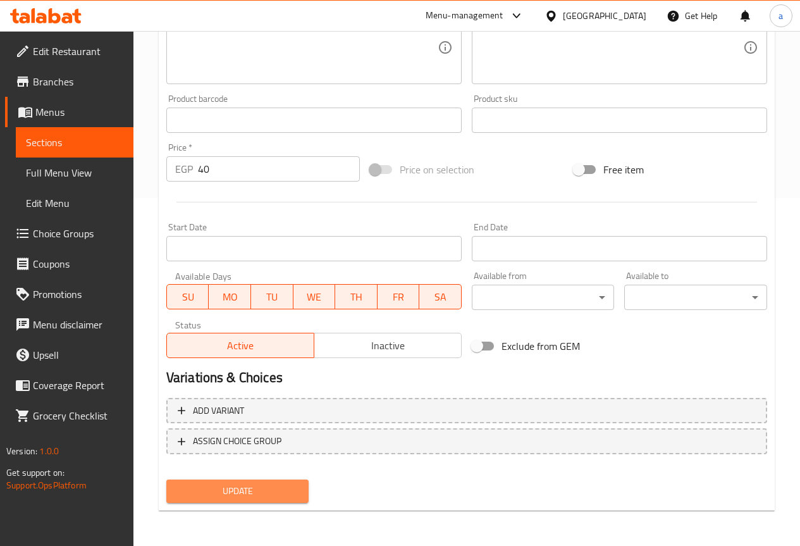
click at [280, 495] on span "Update" at bounding box center [237, 491] width 123 height 16
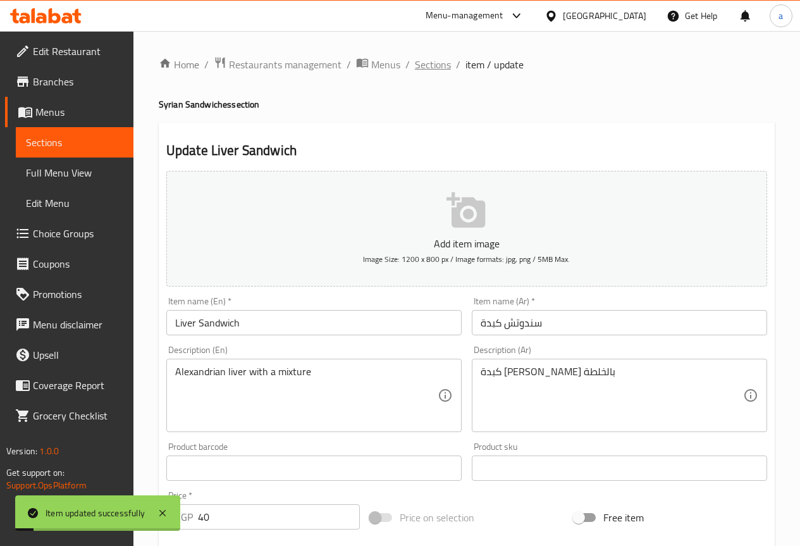
click at [415, 64] on span "Sections" at bounding box center [433, 64] width 36 height 15
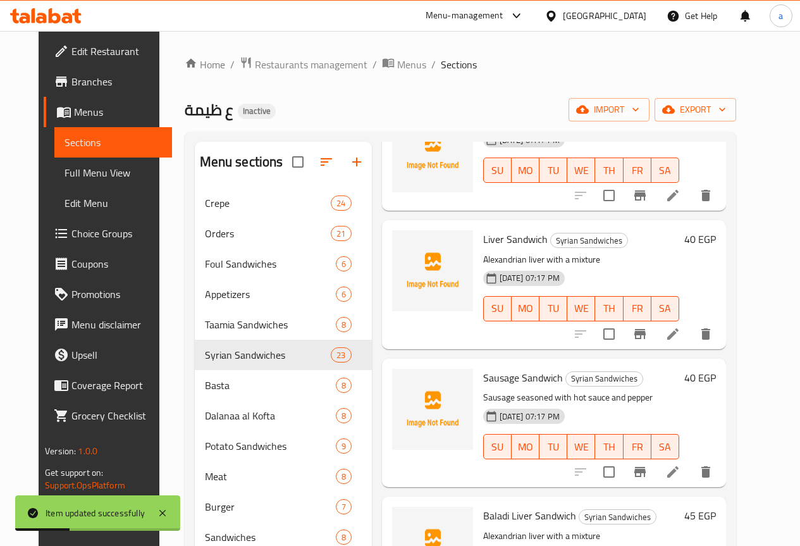
scroll to position [217, 0]
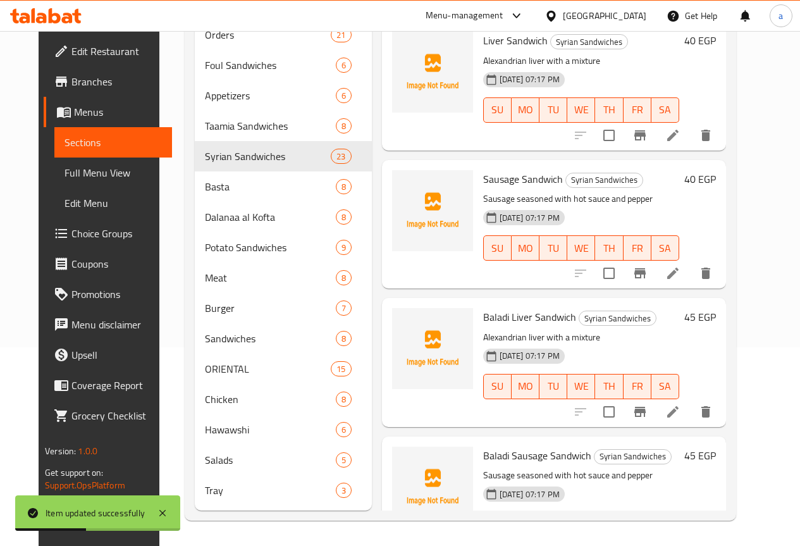
click at [680, 542] on icon at bounding box center [672, 549] width 15 height 15
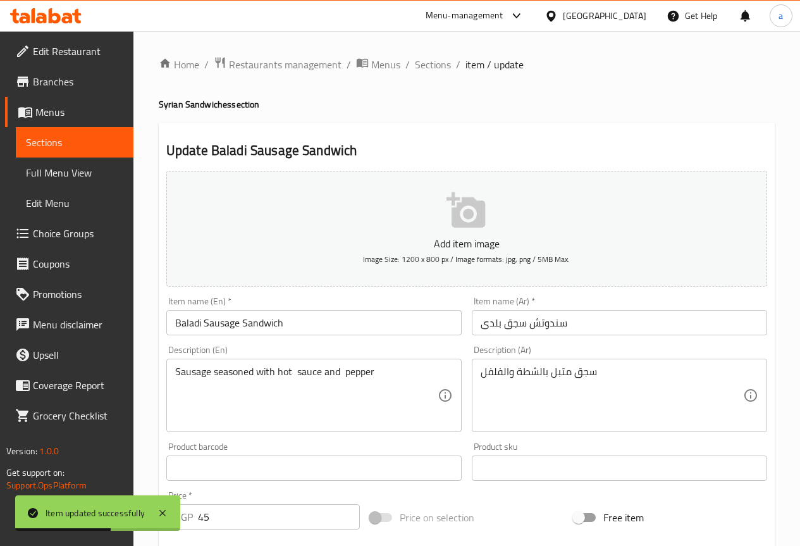
click at [388, 383] on textarea "Sausage seasoned with hot sauce and pepper" at bounding box center [306, 395] width 262 height 60
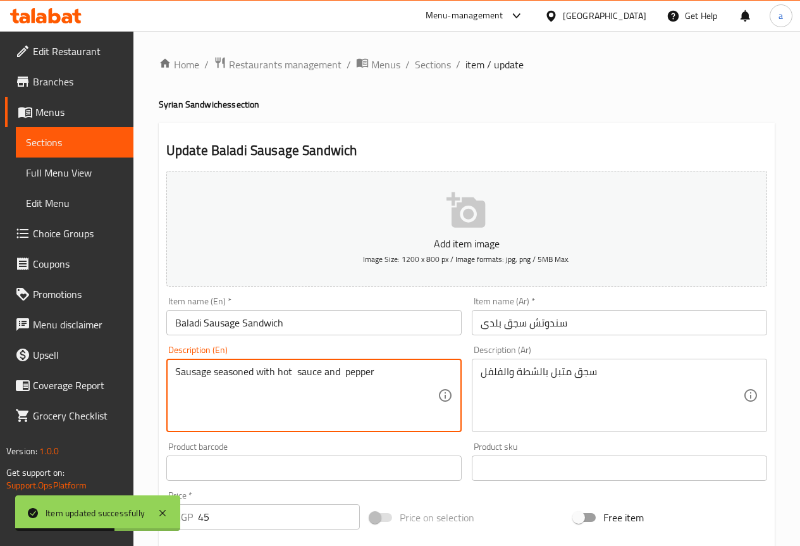
click at [388, 383] on textarea "Sausage seasoned with hot sauce and pepper" at bounding box center [306, 395] width 262 height 60
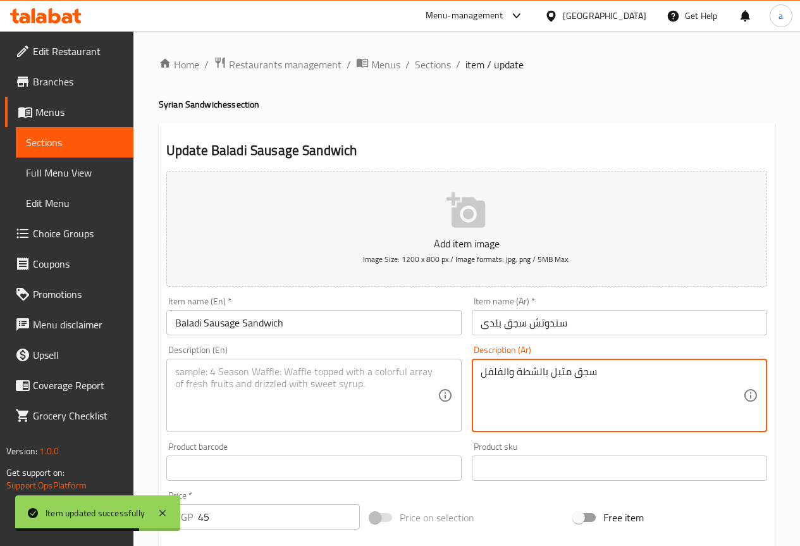
click at [526, 379] on textarea "سجق متبل بالشطة والفلفل" at bounding box center [611, 395] width 262 height 60
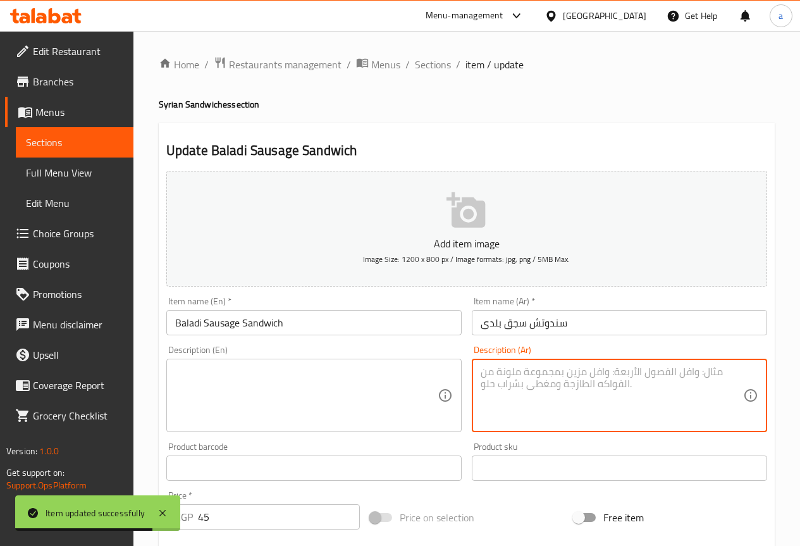
scroll to position [348, 0]
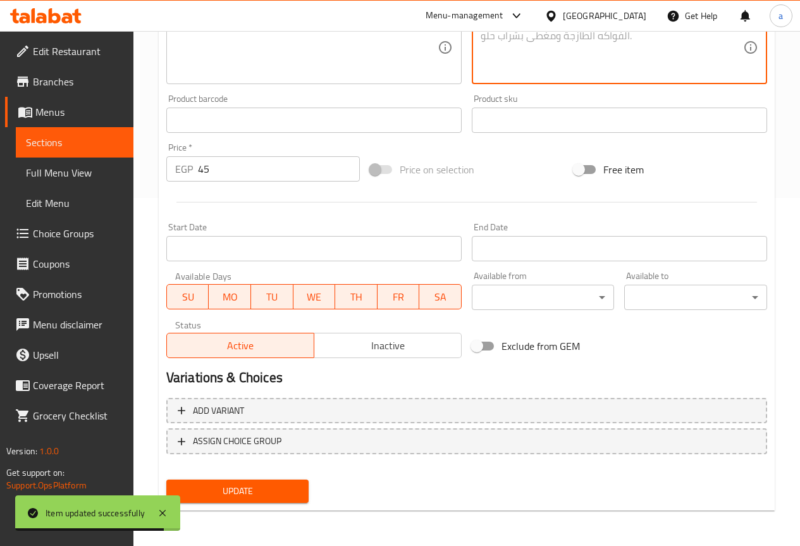
click at [253, 480] on button "Update" at bounding box center [237, 490] width 143 height 23
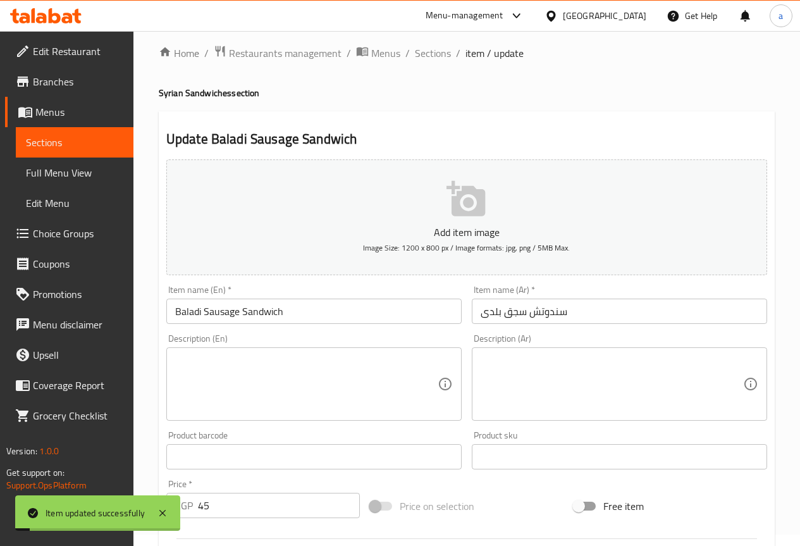
scroll to position [0, 0]
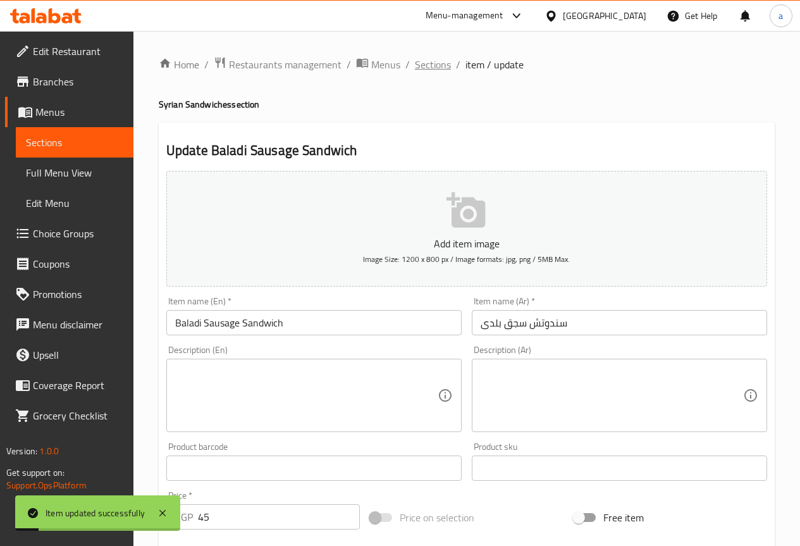
click at [417, 71] on span "Sections" at bounding box center [433, 64] width 36 height 15
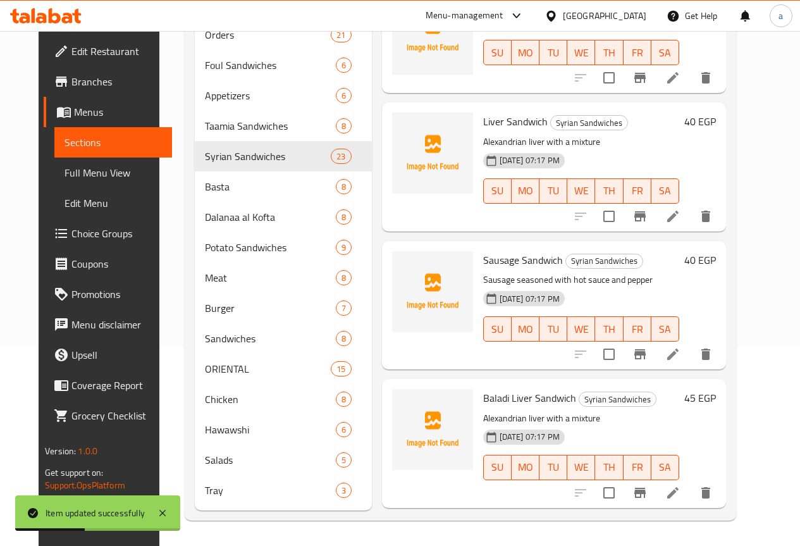
scroll to position [2433, 0]
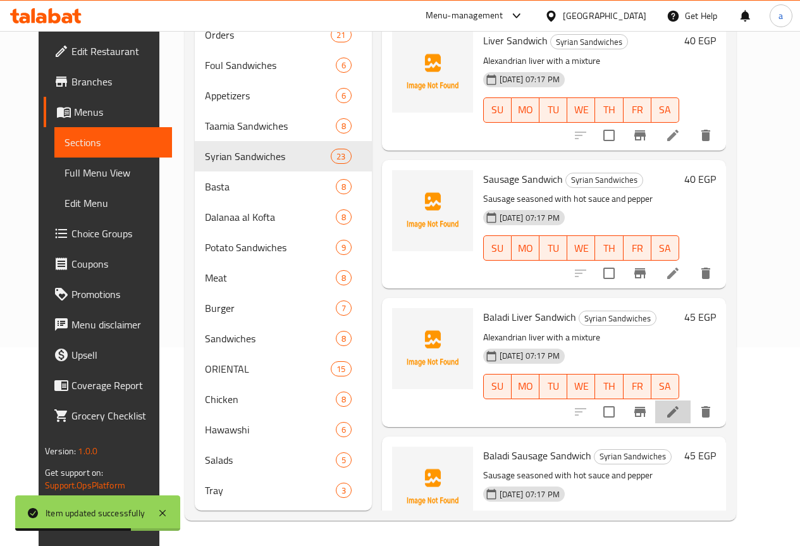
click at [690, 400] on li at bounding box center [672, 411] width 35 height 23
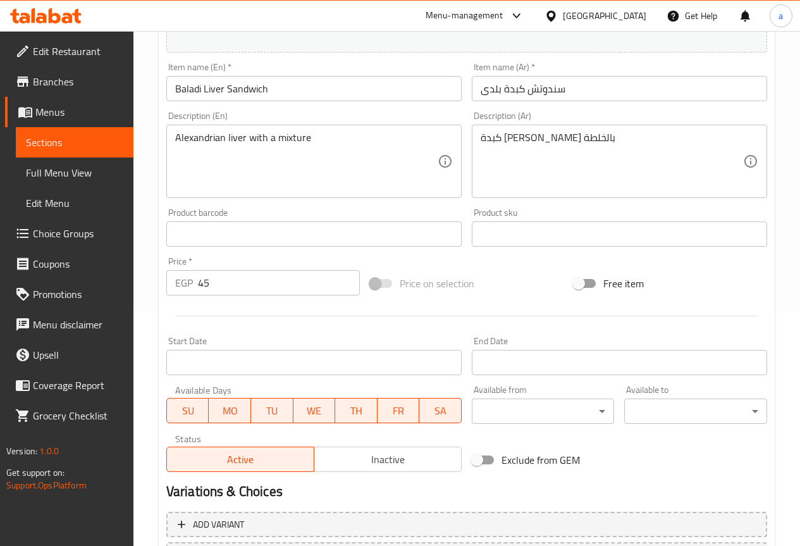
scroll to position [158, 0]
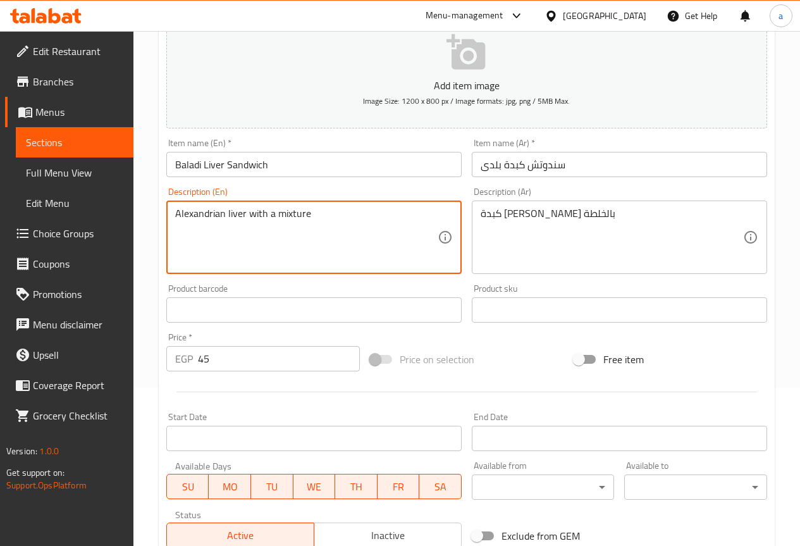
click at [341, 220] on textarea "Alexandrian liver with a mixture" at bounding box center [306, 237] width 262 height 60
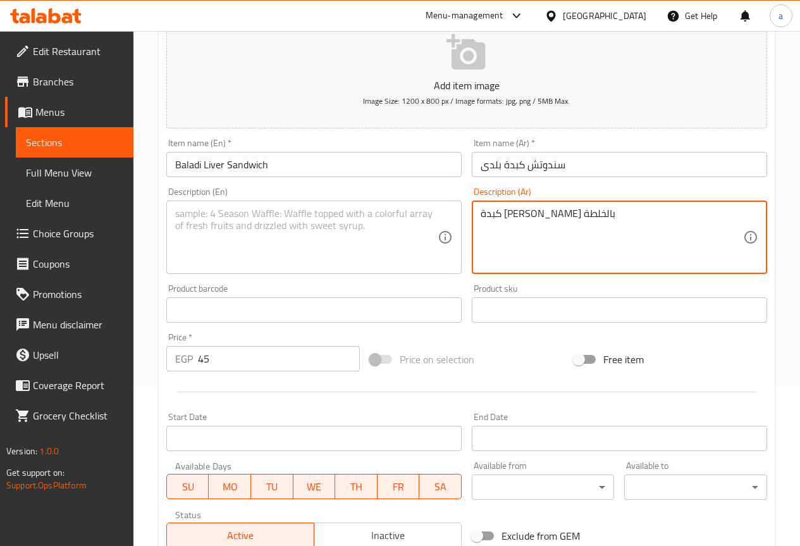
click at [532, 229] on textarea "كبدة إسكندراني بالخلطة" at bounding box center [611, 237] width 262 height 60
type textarea "كبدة بالخلطة"
click at [532, 233] on textarea "كبدة بالخلطة" at bounding box center [611, 237] width 262 height 60
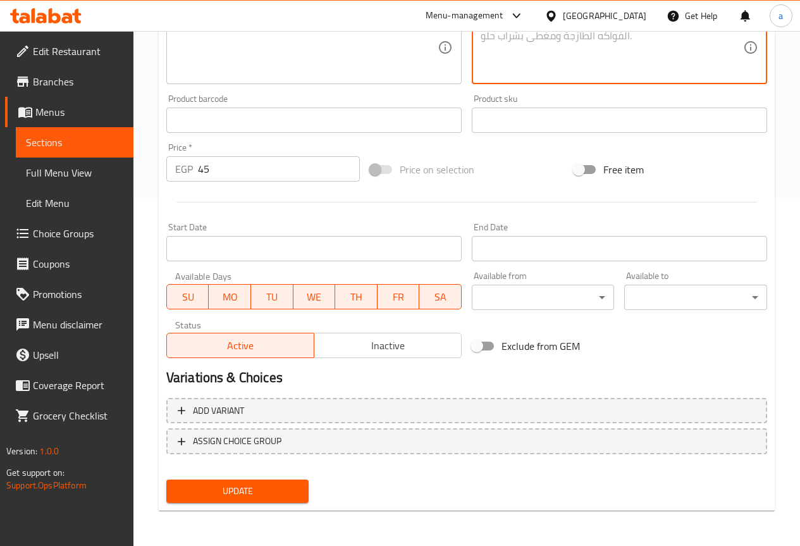
click at [248, 486] on span "Update" at bounding box center [237, 491] width 123 height 16
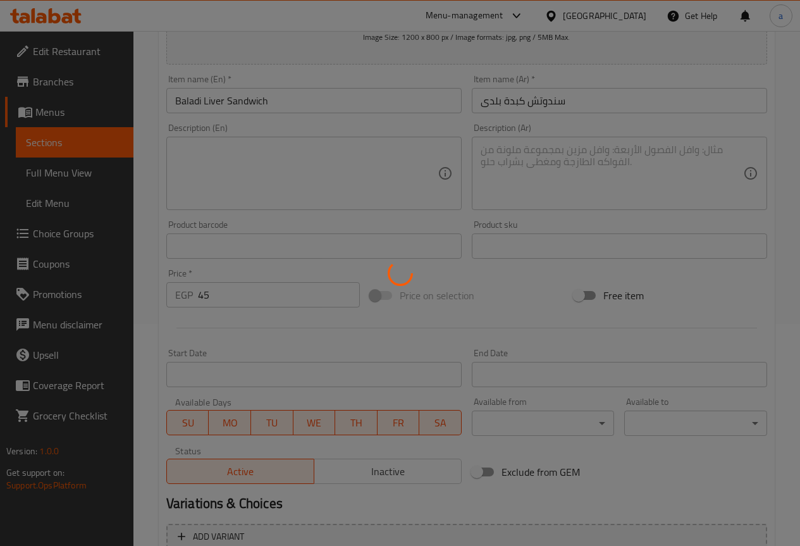
scroll to position [0, 0]
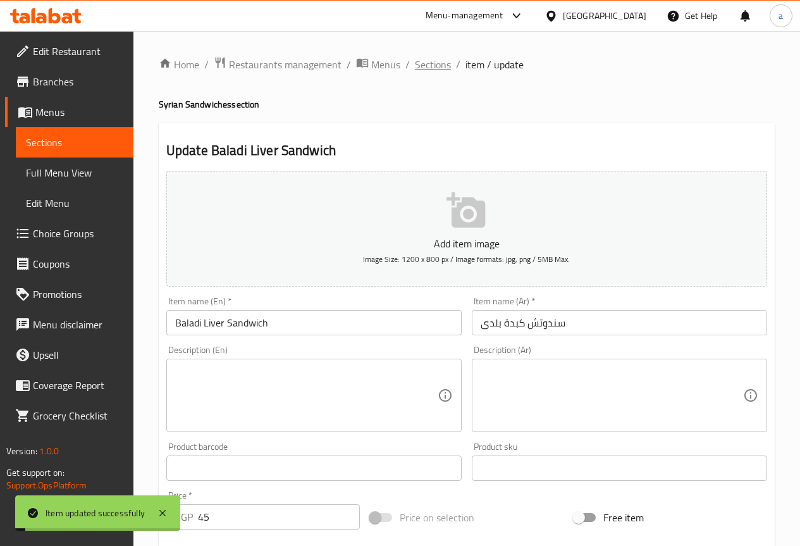
click at [440, 68] on span "Sections" at bounding box center [433, 64] width 36 height 15
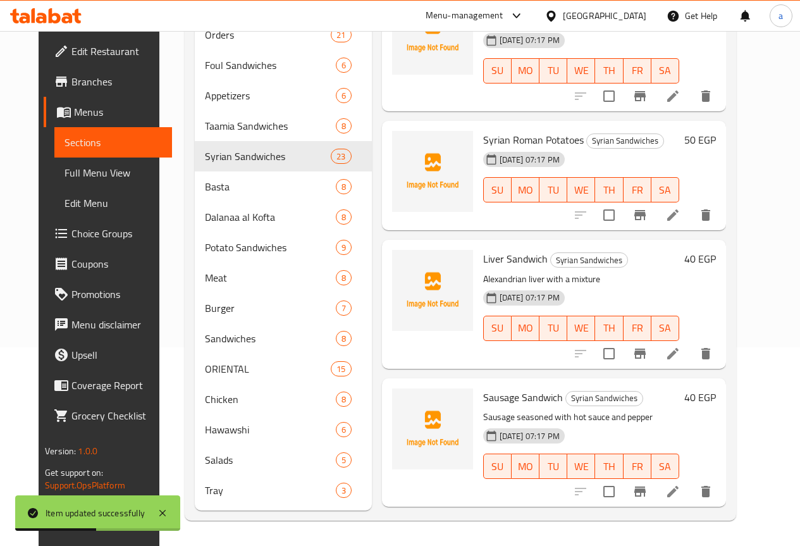
scroll to position [2206, 0]
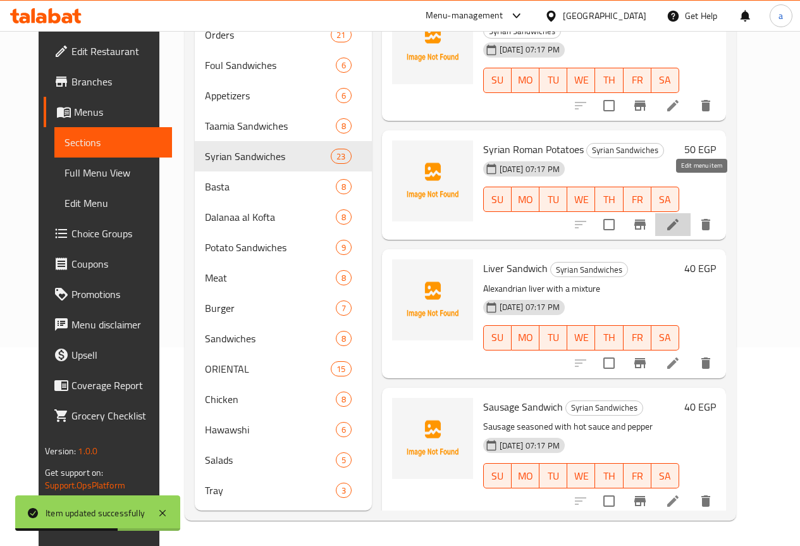
click at [678, 219] on icon at bounding box center [672, 224] width 11 height 11
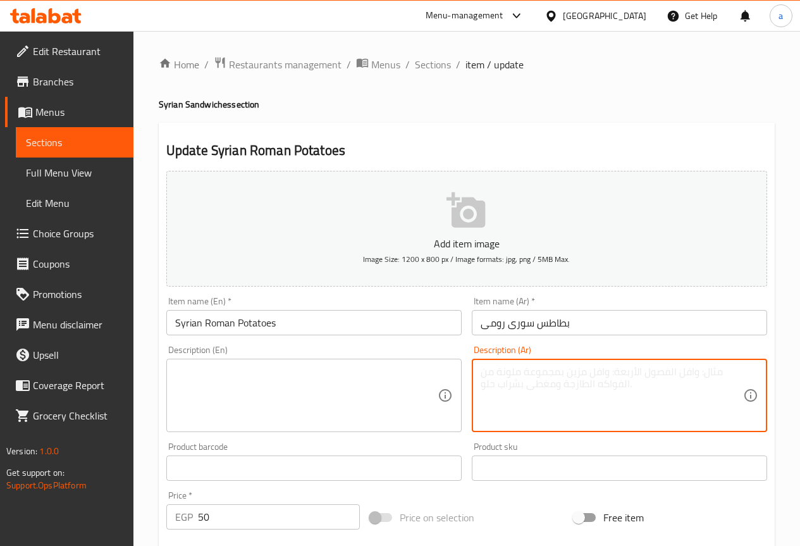
click at [611, 417] on textarea at bounding box center [611, 395] width 262 height 60
paste textarea "بطاطس مع جبنة رومي مبشورة."
type textarea "بطاطس مع جبنة رومي مبشورة."
click at [304, 400] on textarea at bounding box center [306, 395] width 262 height 60
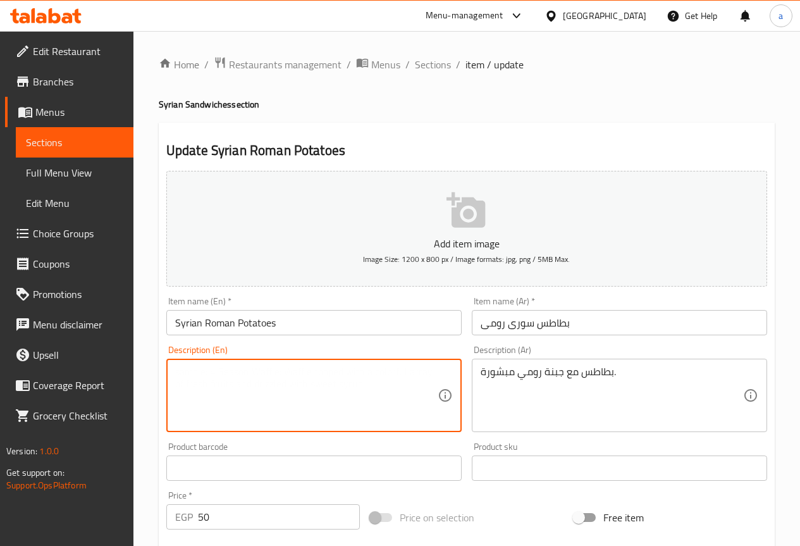
paste textarea "Potatoes with grated Romano cheese."
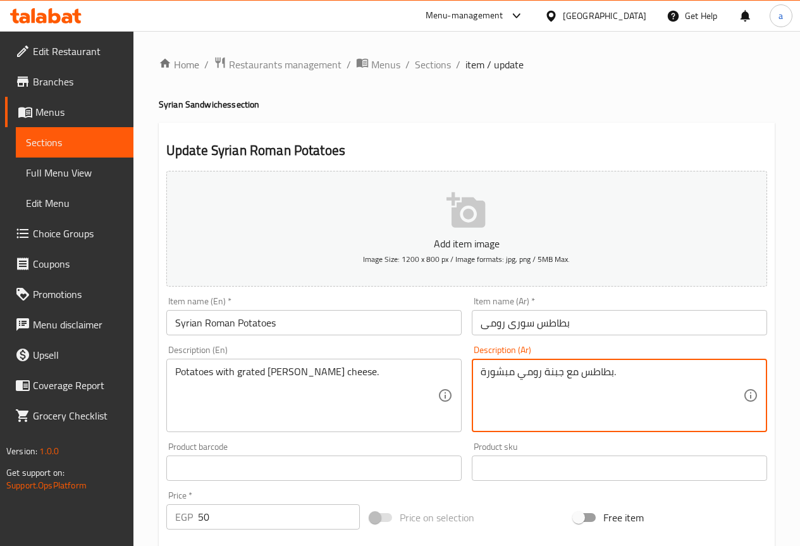
click at [533, 377] on textarea "بطاطس مع جبنة رومي مبشورة." at bounding box center [611, 395] width 262 height 60
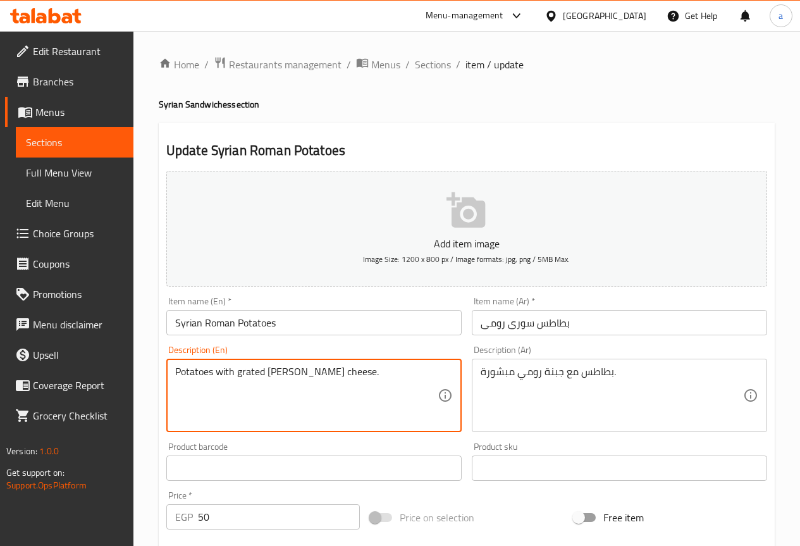
click at [295, 366] on textarea "Potatoes with grated Romano cheese." at bounding box center [306, 395] width 262 height 60
paste textarea "Turkey"
click at [285, 397] on textarea "Potatoes with grated Turkey cheese." at bounding box center [306, 395] width 262 height 60
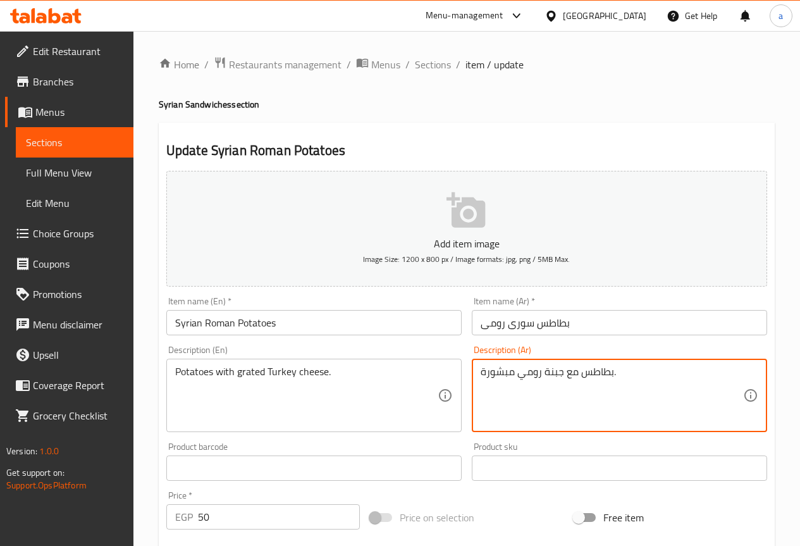
click at [486, 368] on textarea "بطاطس مع جبنة رومي مبشورة." at bounding box center [611, 395] width 262 height 60
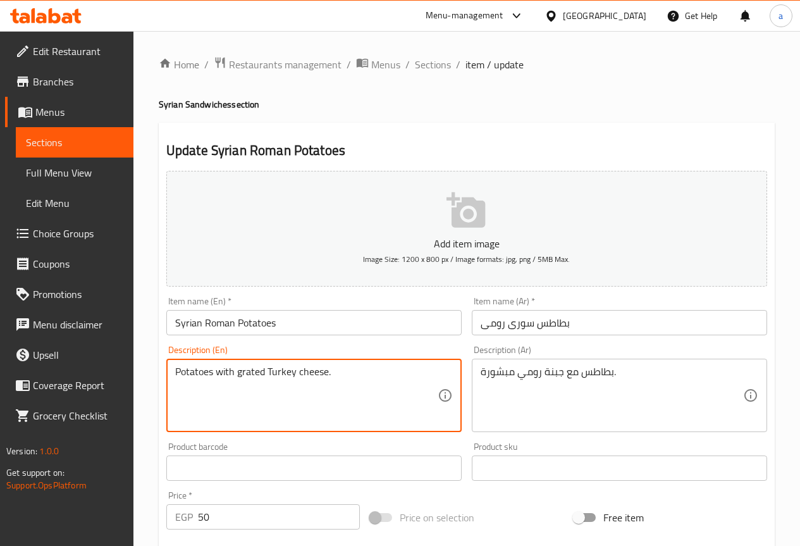
click at [249, 373] on textarea "Potatoes with grated Turkey cheese." at bounding box center [306, 395] width 262 height 60
click at [255, 392] on textarea "Potatoes with grated Turkey cheese." at bounding box center [306, 395] width 262 height 60
click at [255, 376] on textarea "Potatoes with grated Turkey cheese." at bounding box center [306, 395] width 262 height 60
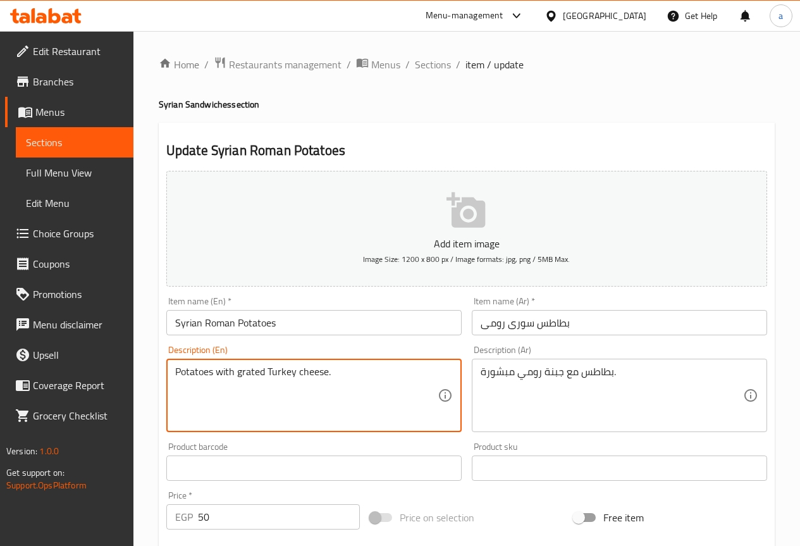
paste textarea "Shredd"
click at [264, 398] on textarea "Potatoes with Shredded Turkey cheese." at bounding box center [306, 395] width 262 height 60
click at [294, 370] on textarea "Potatoes with Shredded Turkey cheese." at bounding box center [306, 395] width 262 height 60
type textarea "Potatoes with Shredded Turkey cheese."
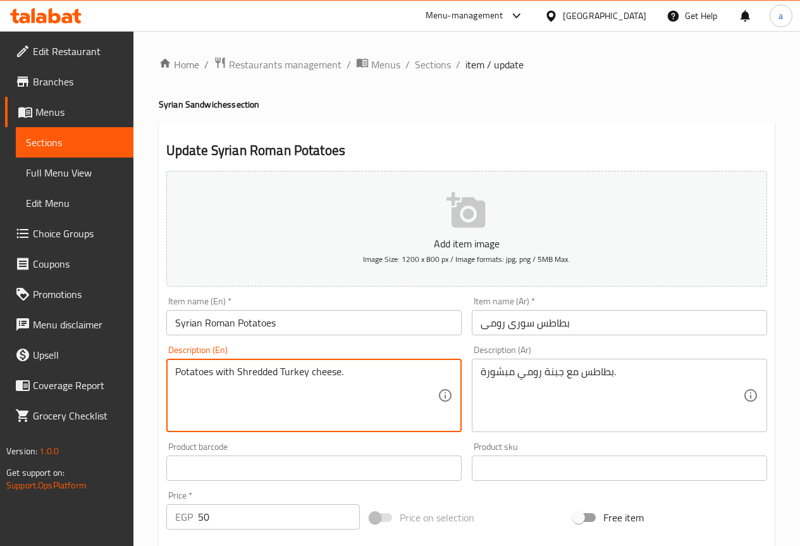
click at [221, 319] on input "Syrian Roman Potatoes" at bounding box center [313, 322] width 295 height 25
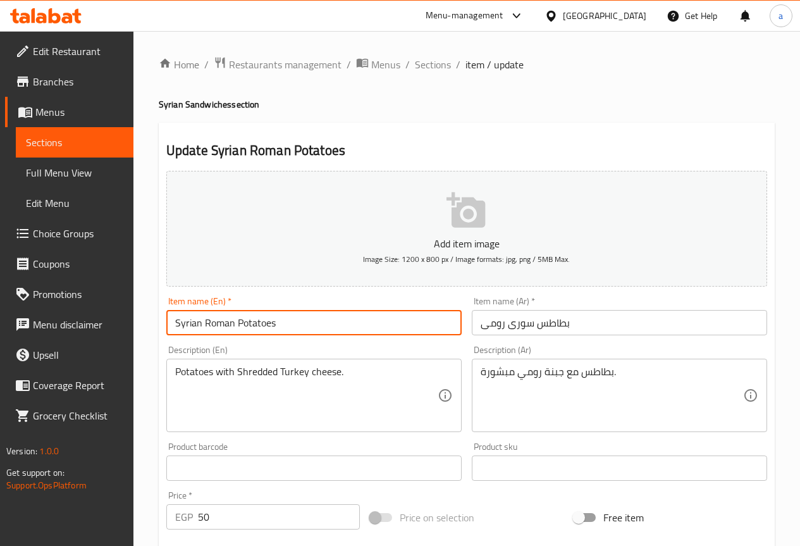
click at [221, 319] on input "Syrian Roman Potatoes" at bounding box center [313, 322] width 295 height 25
paste input "Turkey"
type input "Syrian Turkey Potatoes"
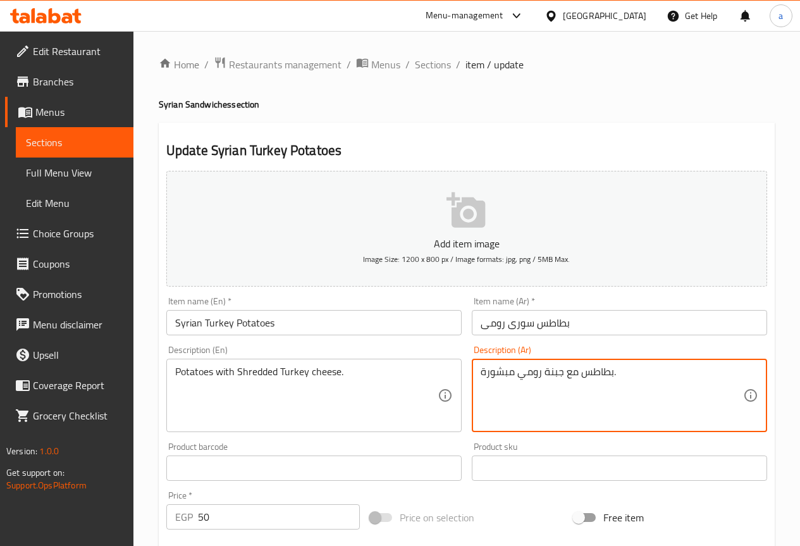
click at [599, 376] on textarea "بطاطس مع جبنة رومي مبشورة." at bounding box center [611, 395] width 262 height 60
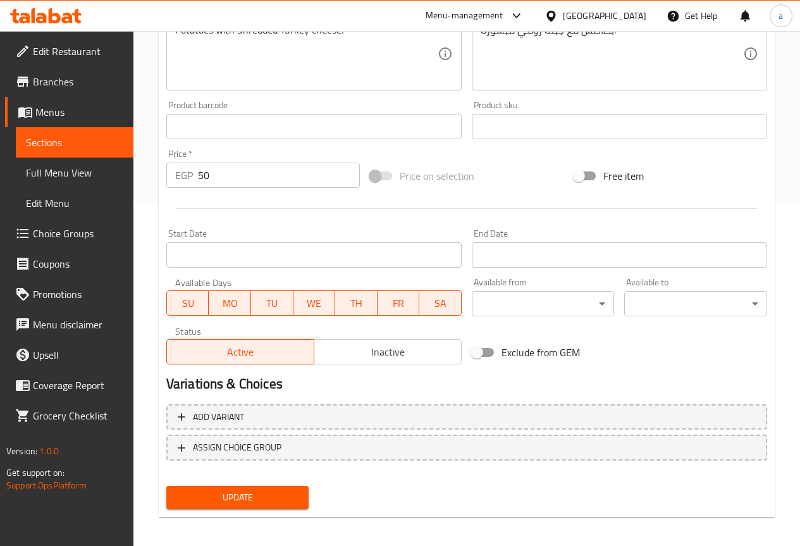
scroll to position [348, 0]
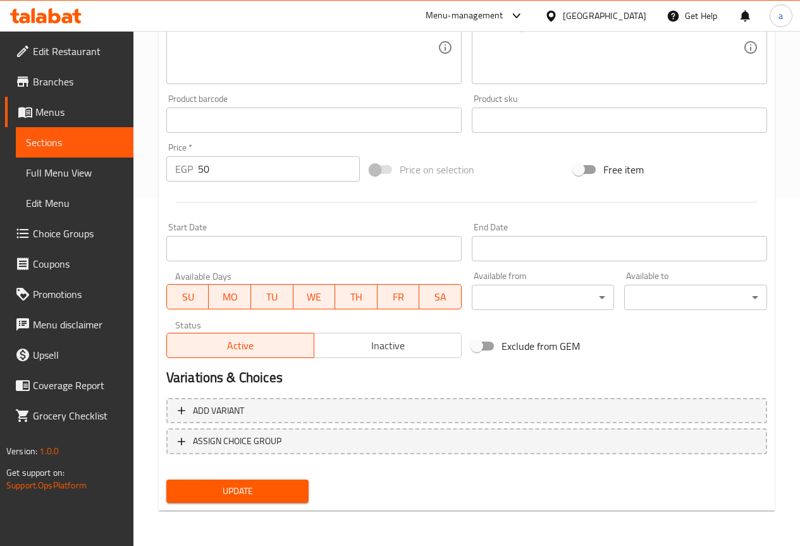
click at [268, 496] on span "Update" at bounding box center [237, 491] width 123 height 16
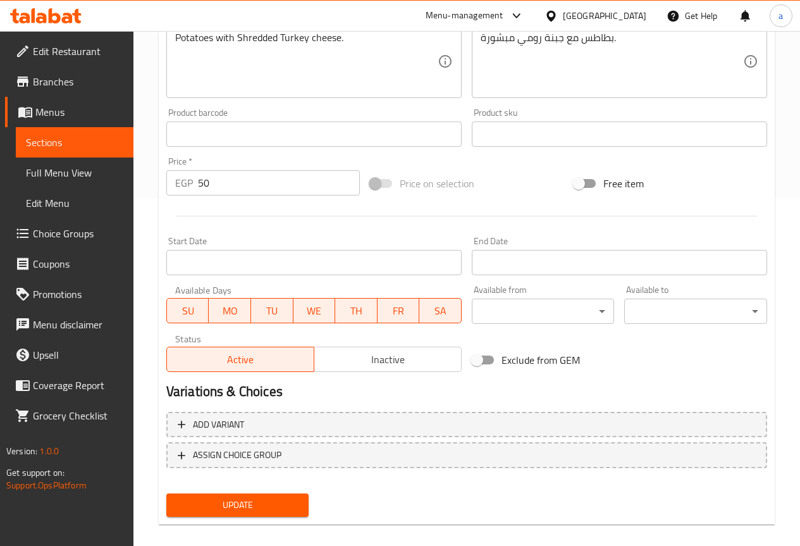
scroll to position [50, 0]
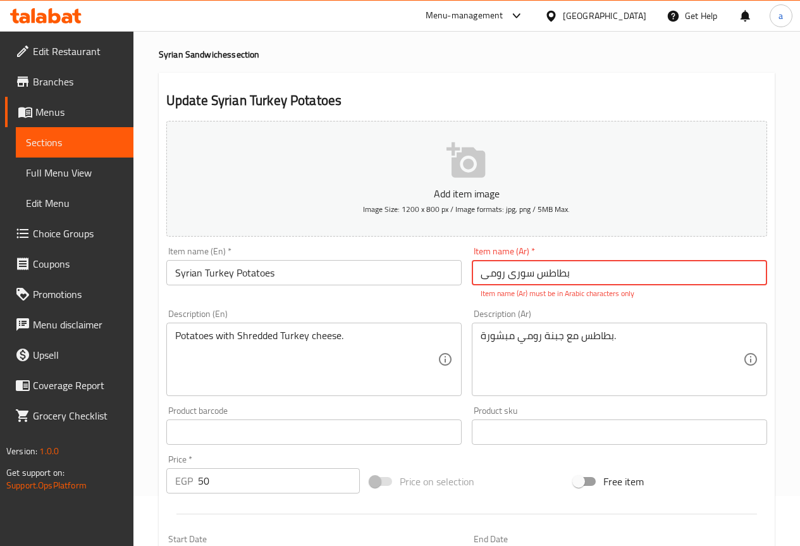
click at [485, 269] on input "بطاطس سوری رومی" at bounding box center [619, 272] width 295 height 25
click at [480, 271] on input "بطاطس سوری رومی" at bounding box center [619, 272] width 295 height 25
click at [580, 276] on input "بطاطس سوری رومی" at bounding box center [619, 272] width 295 height 25
type input "بطاطس سوری رومي"
click at [594, 300] on div "Item name (Ar)   * بطاطس سوری رومي Item name (Ar) * Item name (Ar) must be in A…" at bounding box center [619, 273] width 305 height 63
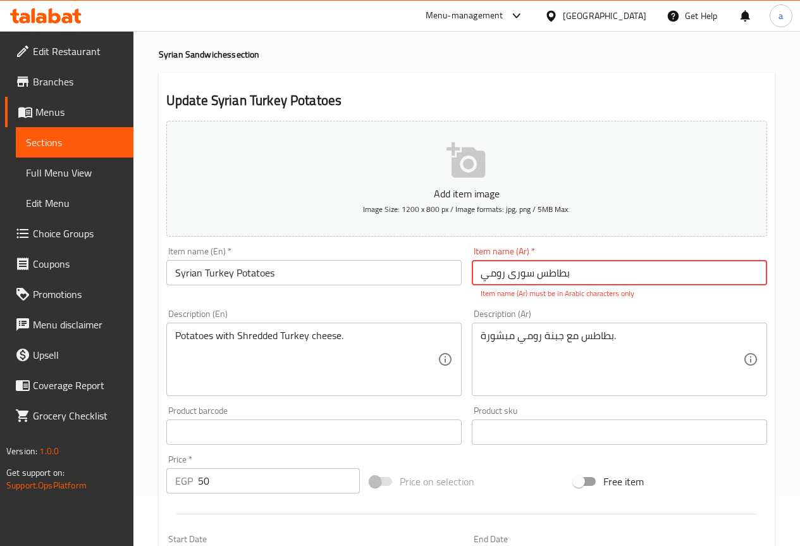
click at [558, 272] on input "بطاطس سوری رومي" at bounding box center [619, 272] width 295 height 25
click at [494, 276] on input "بطاطس سوری رومي" at bounding box center [619, 272] width 295 height 25
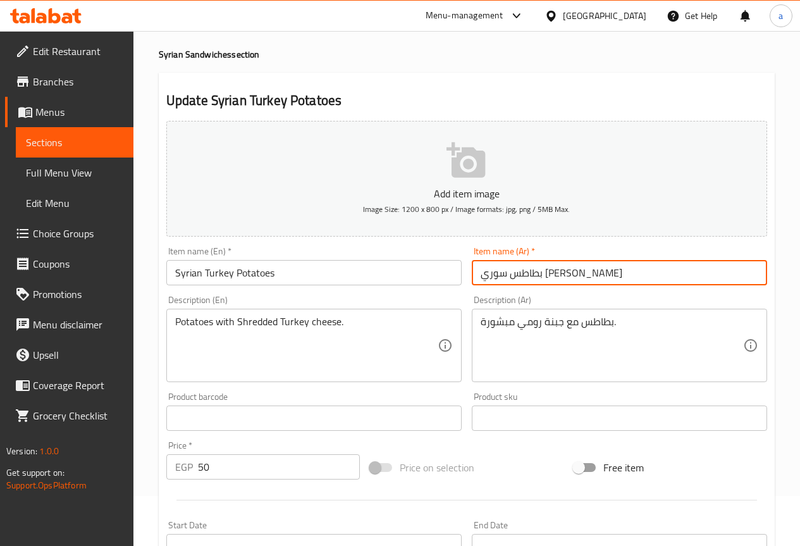
type input "بطاطس سوري رومي"
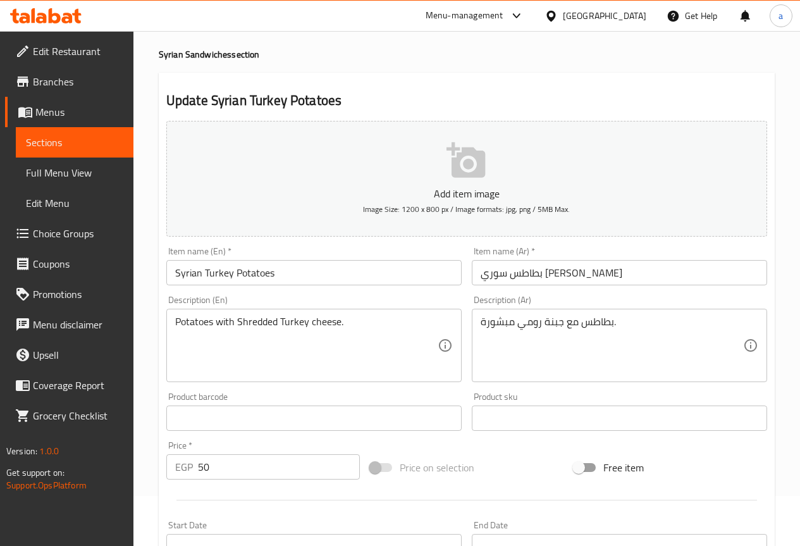
click at [610, 305] on div "Description (Ar) بطاطس مع جبنة رومي مبشورة. Description (Ar)" at bounding box center [619, 338] width 295 height 87
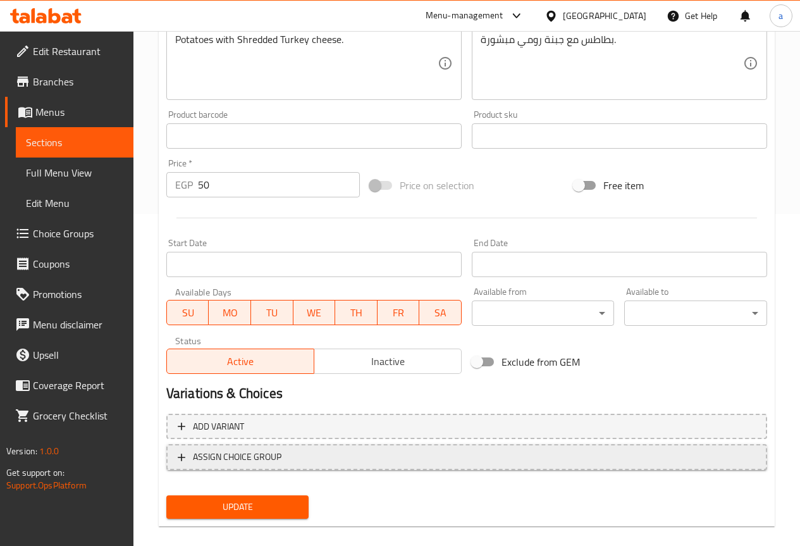
scroll to position [348, 0]
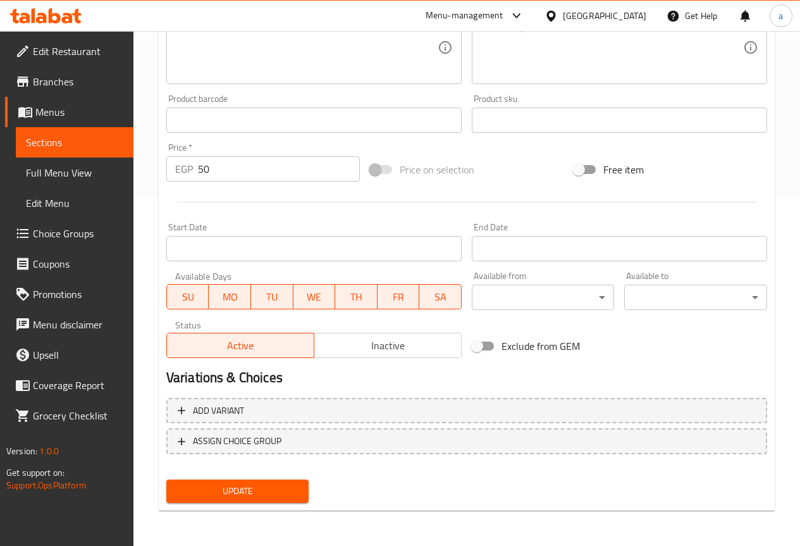
click at [273, 484] on span "Update" at bounding box center [237, 491] width 123 height 16
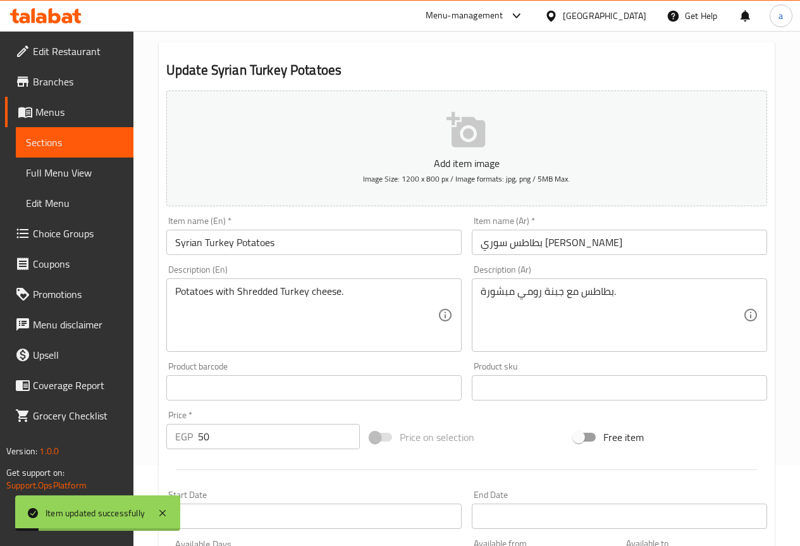
scroll to position [0, 0]
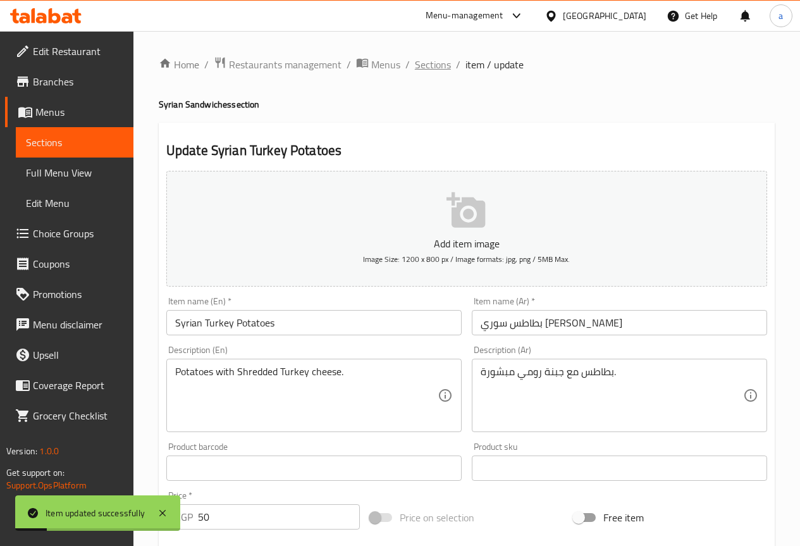
click at [438, 66] on span "Sections" at bounding box center [433, 64] width 36 height 15
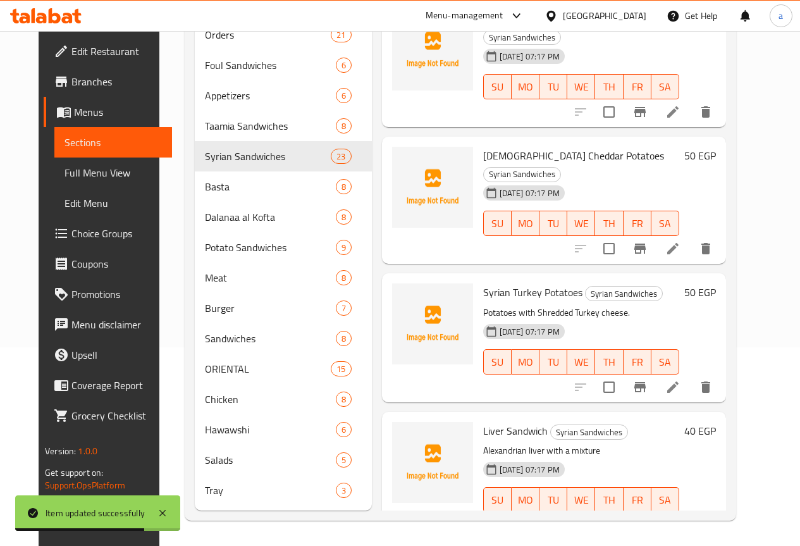
scroll to position [1972, 0]
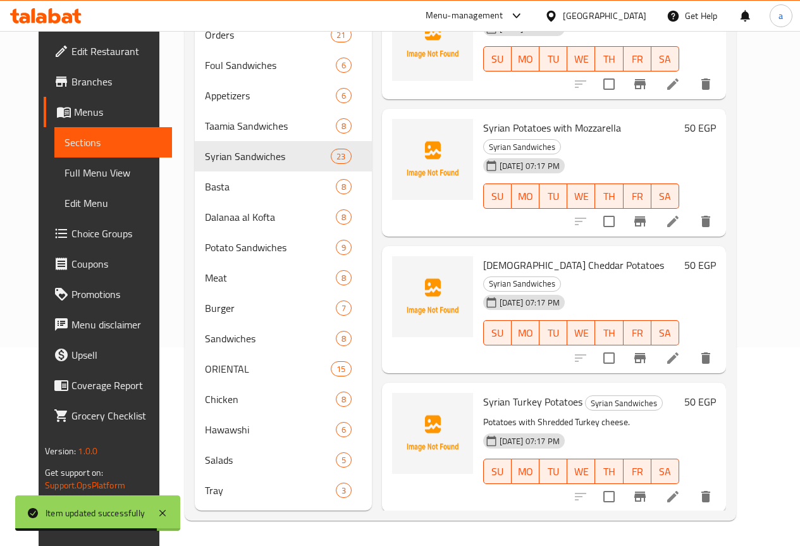
click at [690, 346] on li at bounding box center [672, 357] width 35 height 23
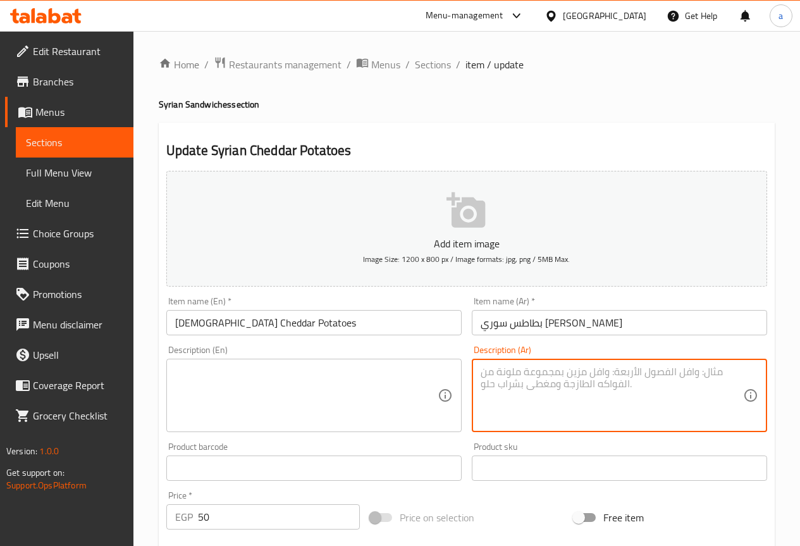
click at [609, 407] on textarea at bounding box center [611, 395] width 262 height 60
paste textarea "بطاطس مع جبنة شيدر وصوص"
type textarea "بطاطس مع جبنة شيدر وصوص"
click at [494, 321] on input "بطاطس سوري شيدر" at bounding box center [619, 322] width 295 height 25
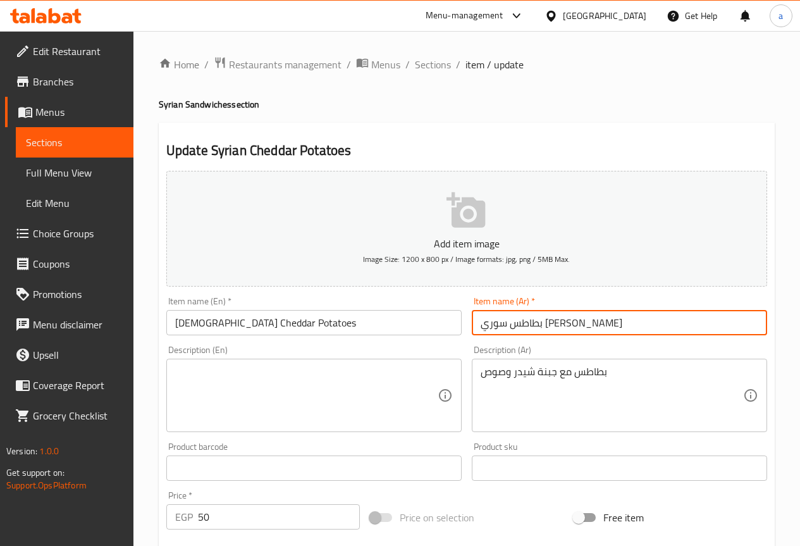
click at [494, 321] on input "بطاطس سوري شيدر" at bounding box center [619, 322] width 295 height 25
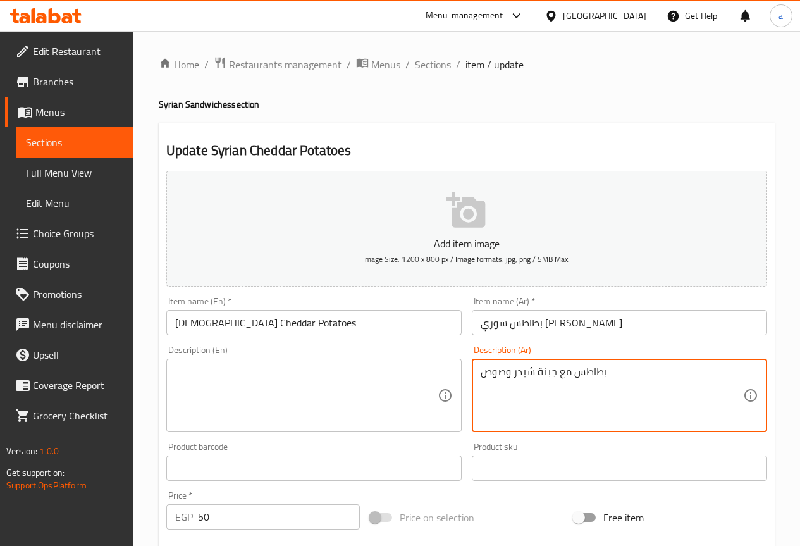
click at [560, 381] on textarea "بطاطس مع جبنة شيدر وصوص" at bounding box center [611, 395] width 262 height 60
click at [396, 412] on textarea at bounding box center [306, 395] width 262 height 60
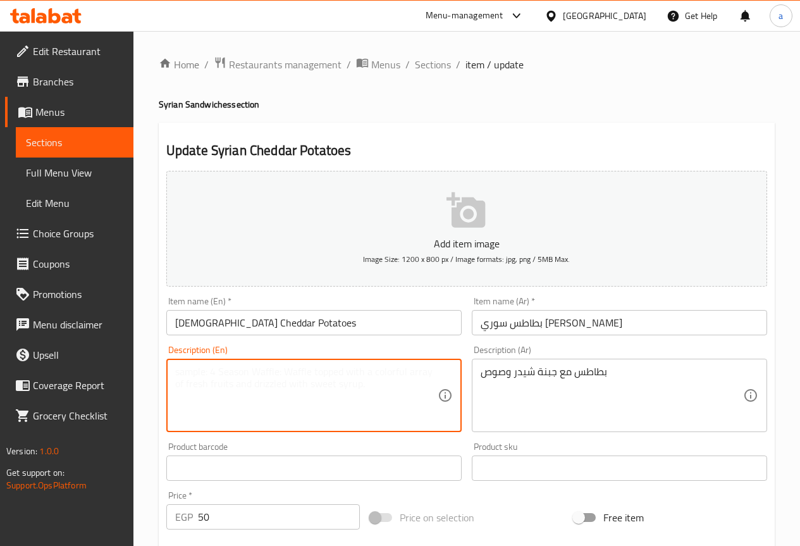
paste textarea "Potatoes with cheddar cheese and sauce"
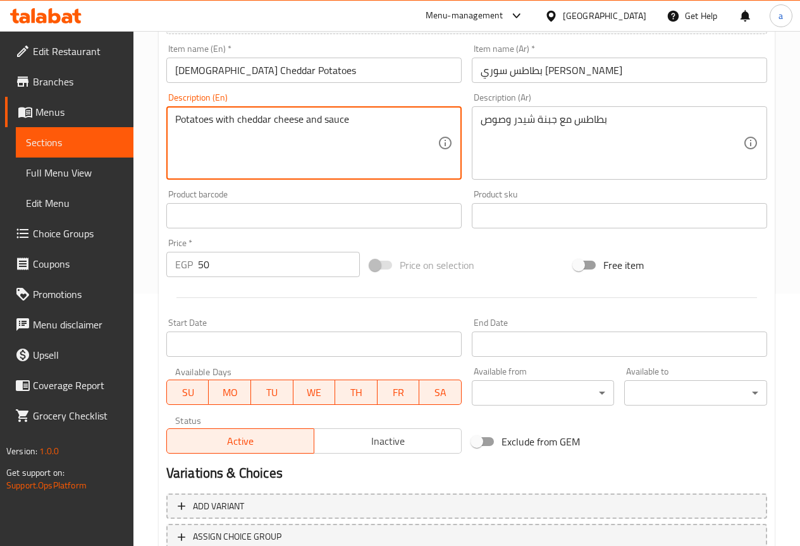
scroll to position [253, 0]
type textarea "Potatoes with cheddar cheese and sauce"
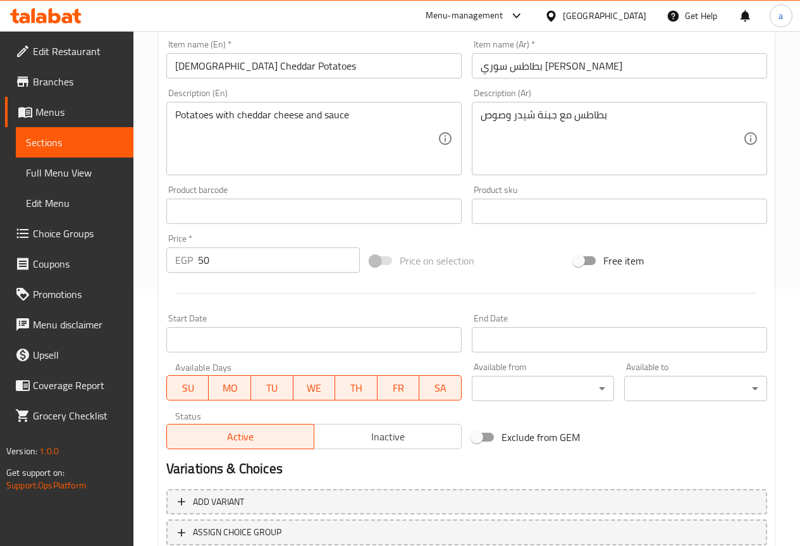
scroll to position [348, 0]
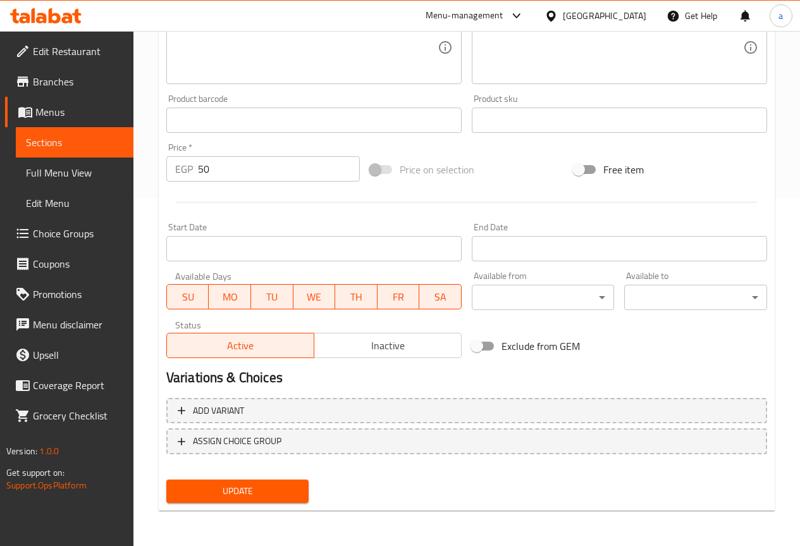
click at [281, 493] on span "Update" at bounding box center [237, 491] width 123 height 16
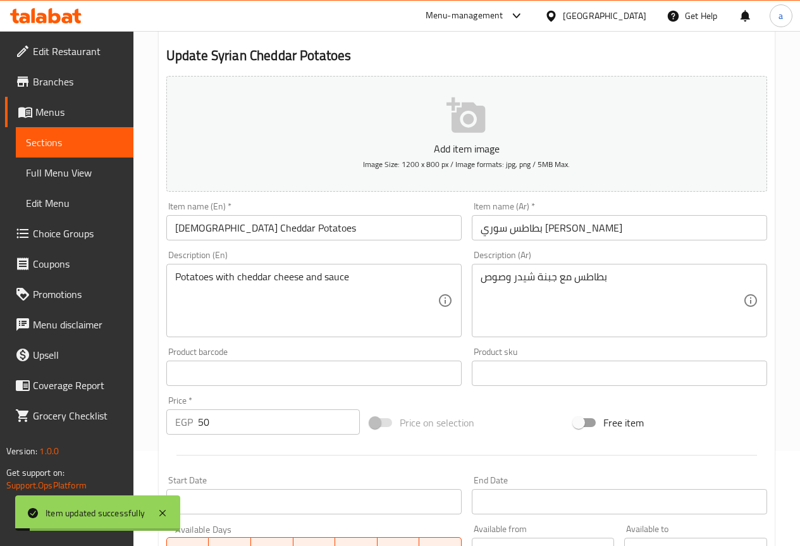
scroll to position [0, 0]
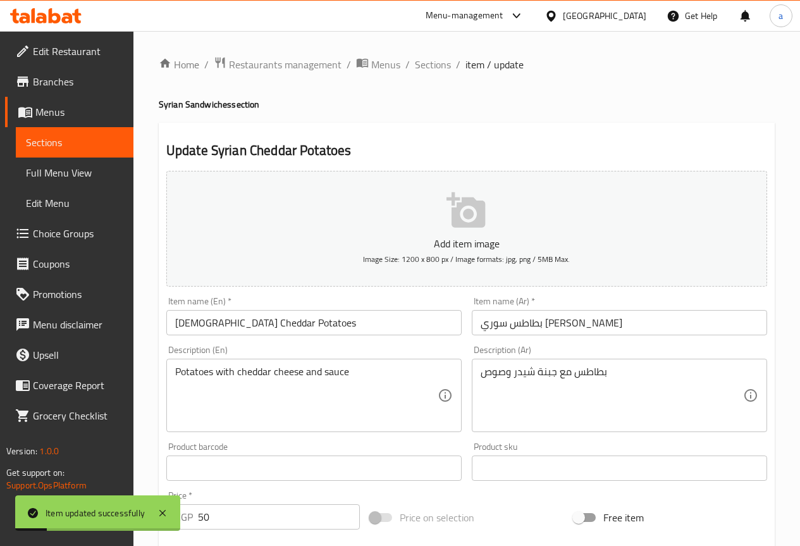
click at [450, 59] on ol "Home / Restaurants management / Menus / Sections / item / update" at bounding box center [467, 64] width 616 height 16
click at [443, 61] on span "Sections" at bounding box center [433, 64] width 36 height 15
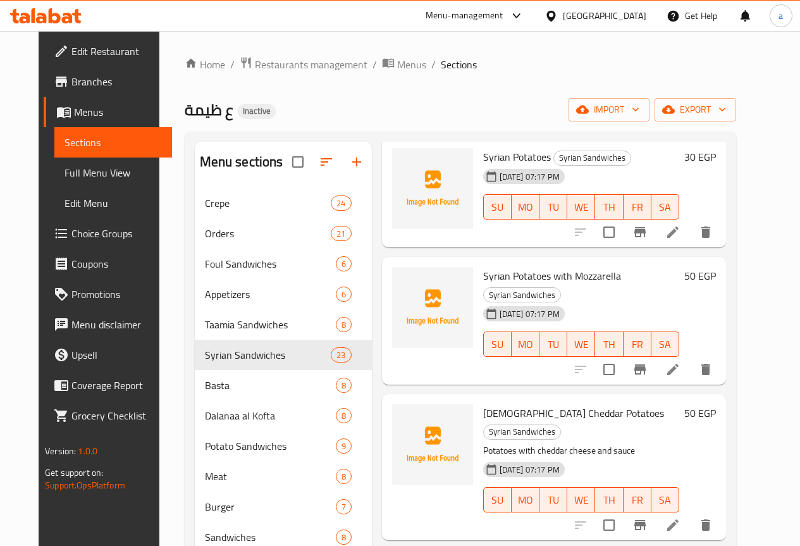
scroll to position [2010, 0]
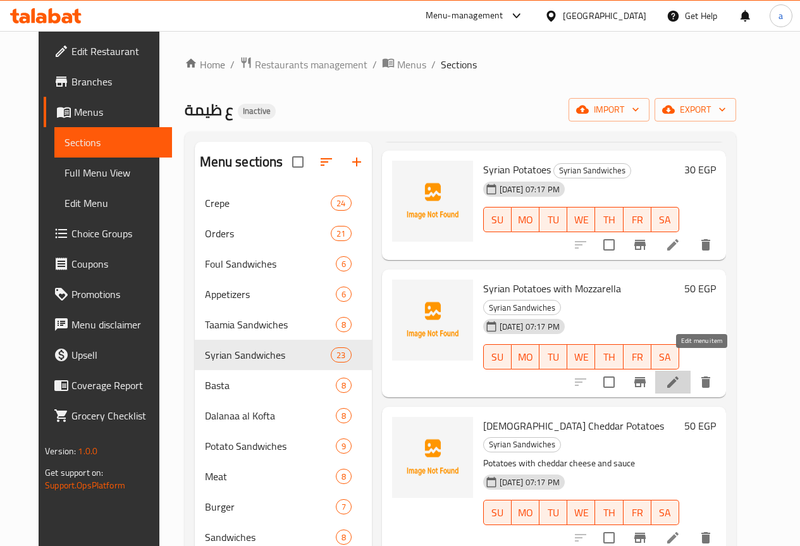
click at [680, 374] on icon at bounding box center [672, 381] width 15 height 15
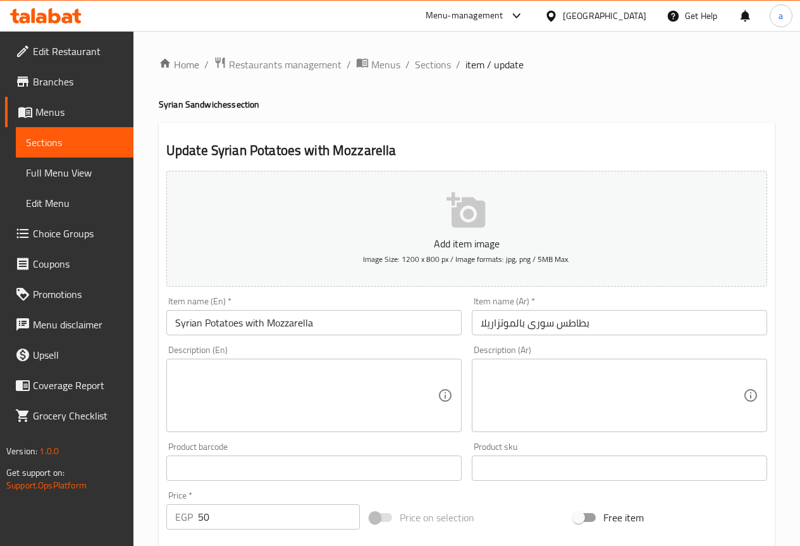
click at [529, 402] on textarea at bounding box center [611, 395] width 262 height 60
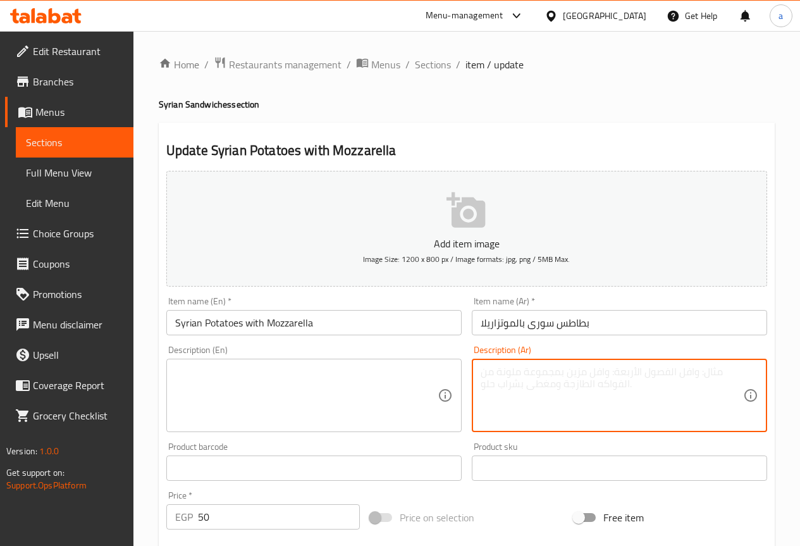
paste textarea "بطاطس مع موتزاريلا سايحة"
click at [517, 375] on textarea "بطاطس مع موتزاريلا سايحة" at bounding box center [611, 395] width 262 height 60
type textarea "بطاطس مع موتزاريلا سايحة"
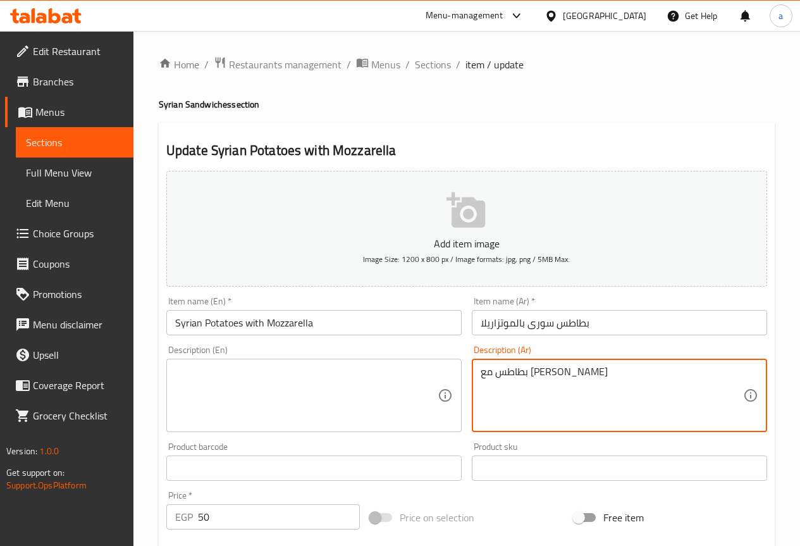
click at [314, 389] on textarea at bounding box center [306, 395] width 262 height 60
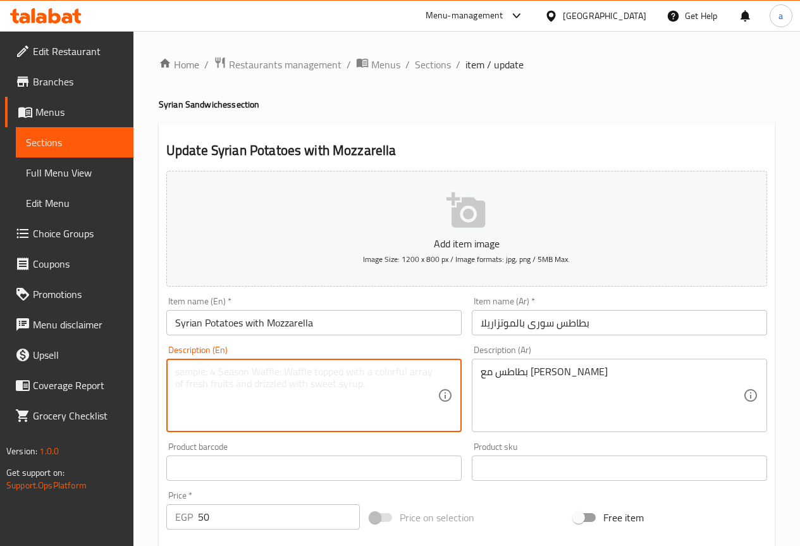
paste textarea "Potatoes with melted mozzarella"
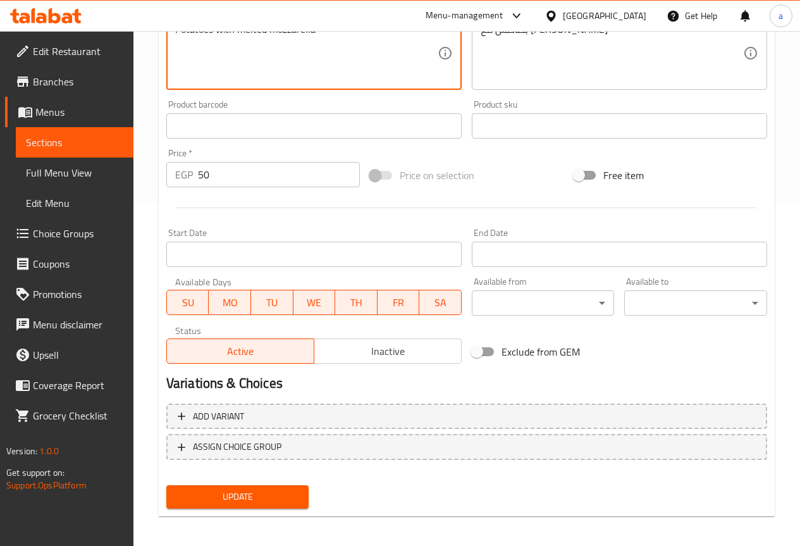
scroll to position [348, 0]
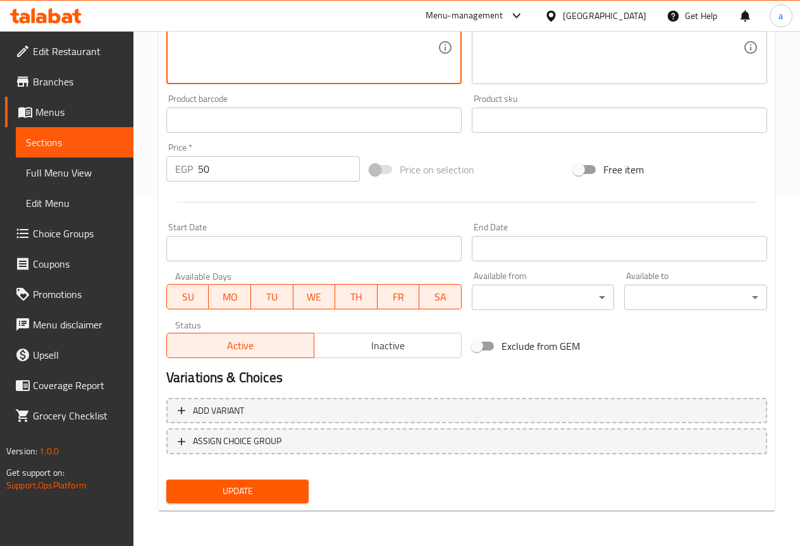
type textarea "Potatoes with melted mozzarella"
click at [231, 492] on span "Update" at bounding box center [237, 491] width 123 height 16
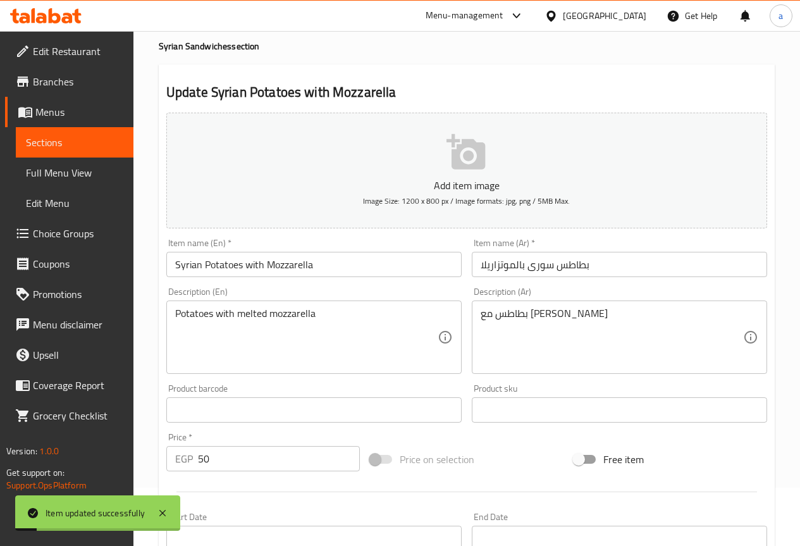
scroll to position [0, 0]
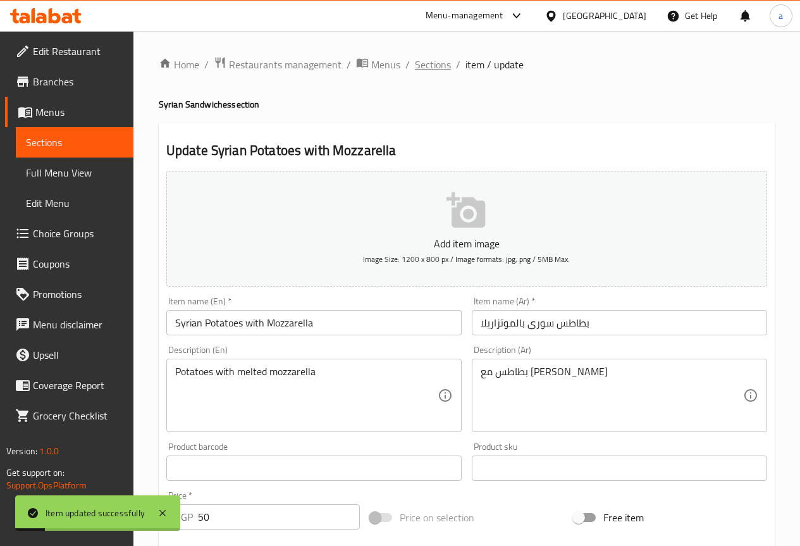
click at [420, 66] on span "Sections" at bounding box center [433, 64] width 36 height 15
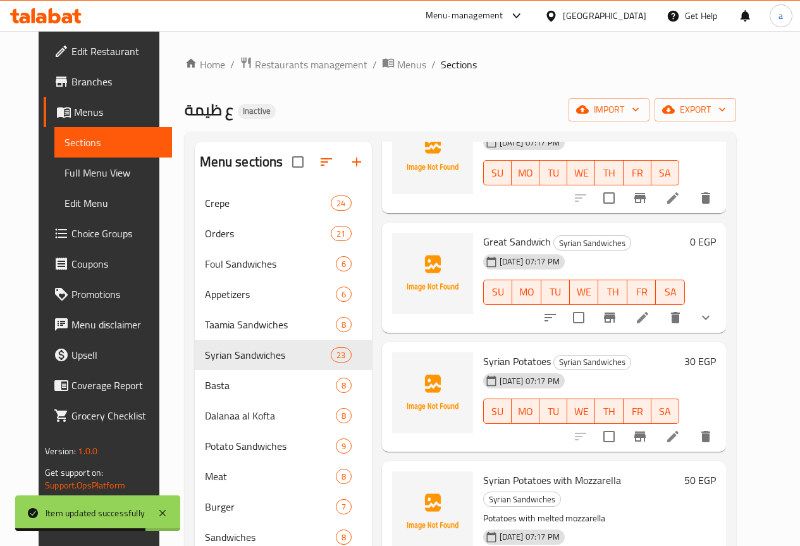
scroll to position [1839, 0]
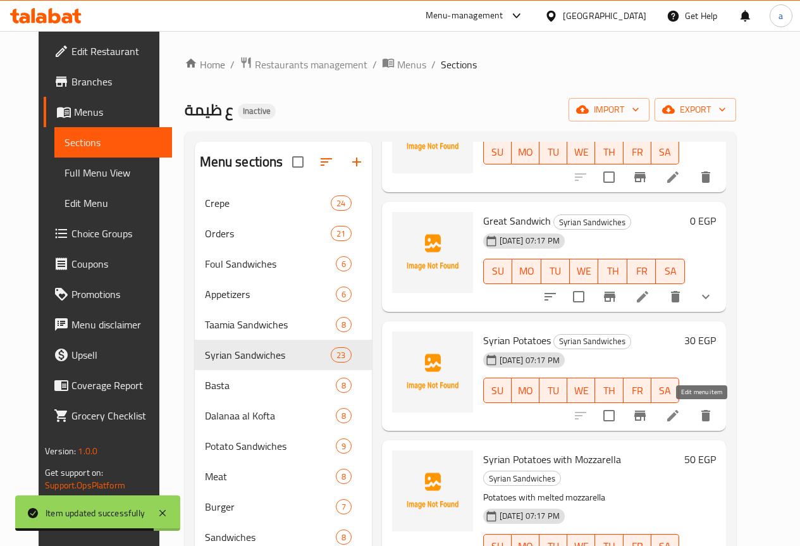
click at [680, 412] on icon at bounding box center [672, 415] width 15 height 15
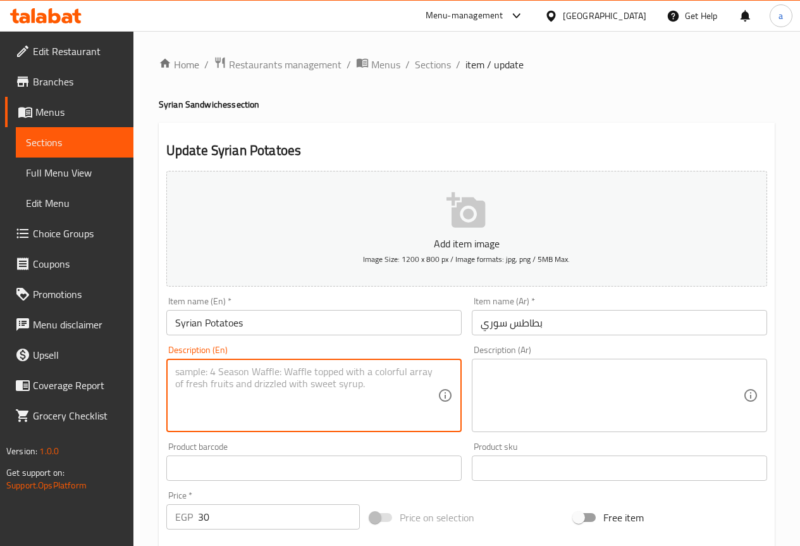
click at [286, 406] on textarea at bounding box center [306, 395] width 262 height 60
click at [608, 408] on textarea at bounding box center [611, 395] width 262 height 60
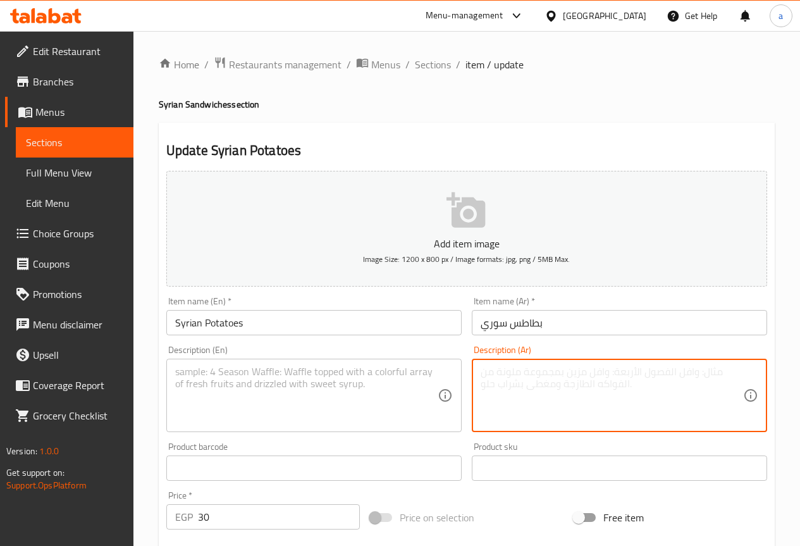
paste textarea "بطاطس مقلية مع خلطة سوري وصوص"
click at [596, 371] on textarea "بطاطس مقلية مع خلطة سوري وصوص" at bounding box center [611, 395] width 262 height 60
type textarea "بطاطس مقلية مع خلطة سوري وصوص"
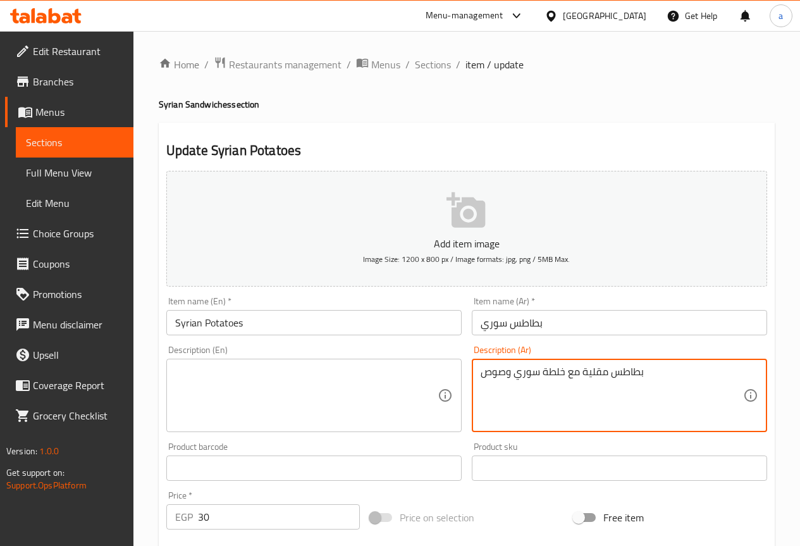
click at [406, 377] on textarea at bounding box center [306, 395] width 262 height 60
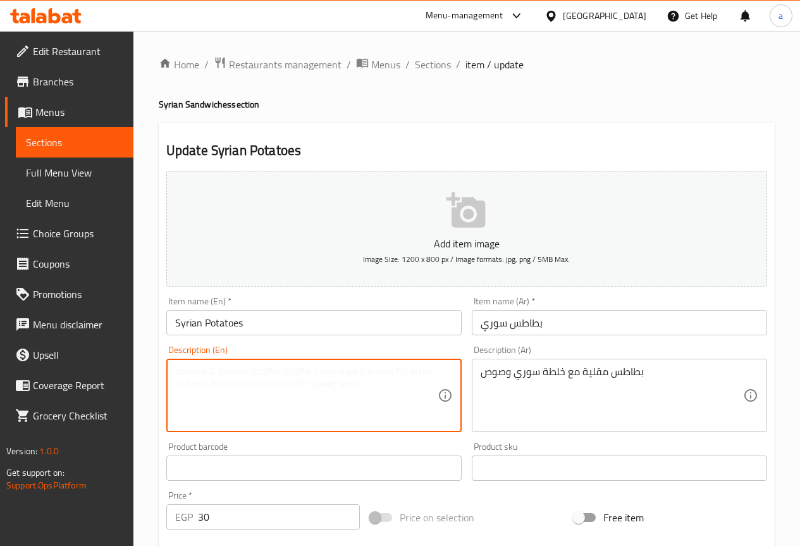
paste textarea "French fries with Syrian mix and sauce"
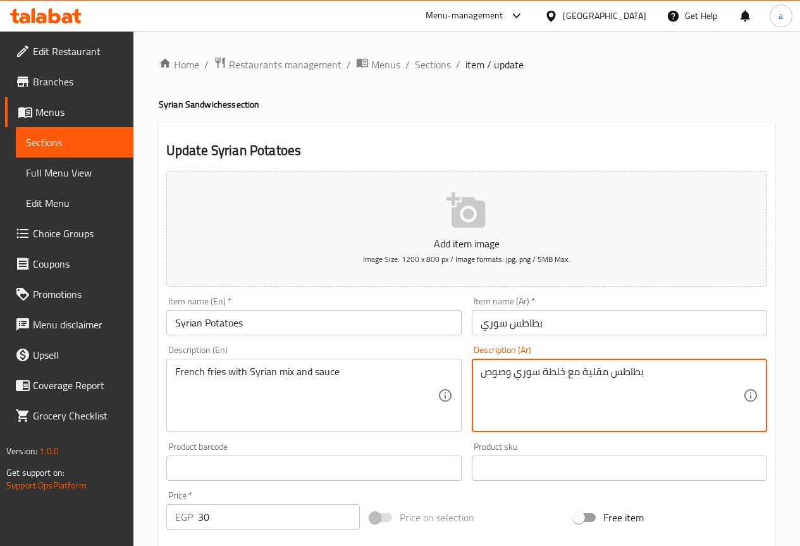
click at [549, 373] on textarea "بطاطس مقلية مع خلطة سوري وصوص" at bounding box center [611, 395] width 262 height 60
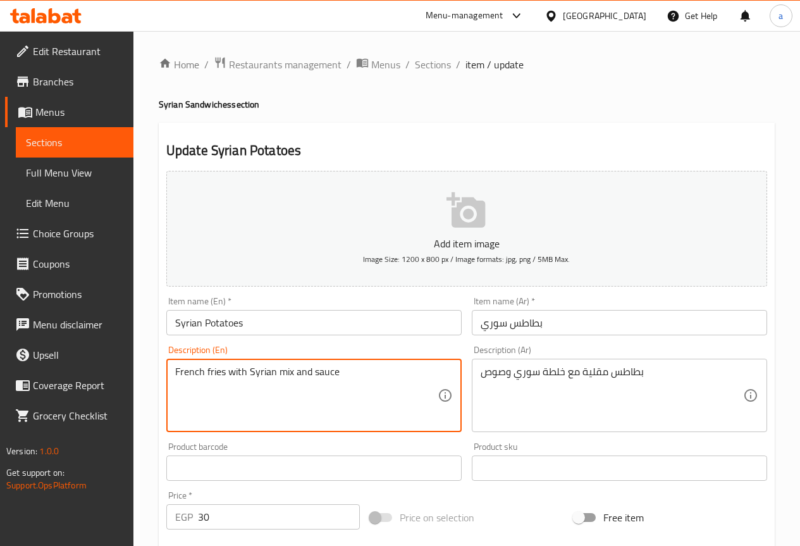
click at [285, 370] on textarea "French fries with Syrian mix and sauce" at bounding box center [306, 395] width 262 height 60
paste textarea "Mixture"
click at [312, 401] on textarea "French fries with Syrian Mixture and sauce" at bounding box center [306, 395] width 262 height 60
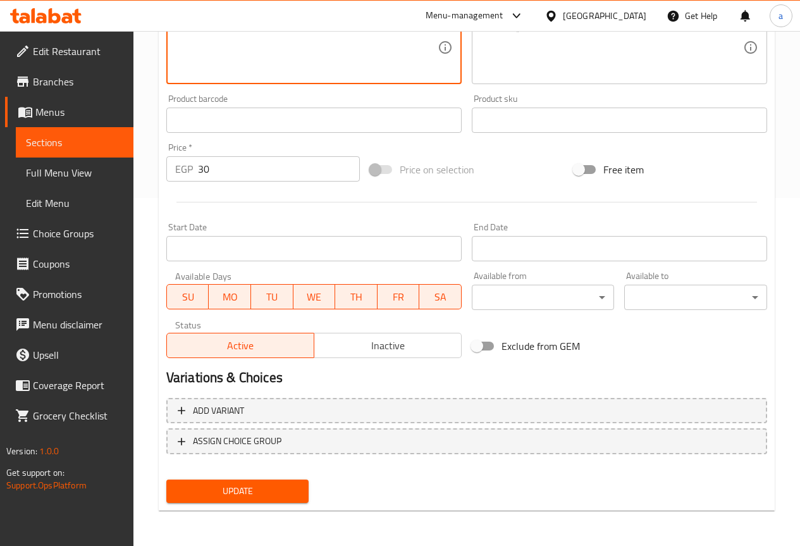
type textarea "French fries with Syrian Mixture and sauce"
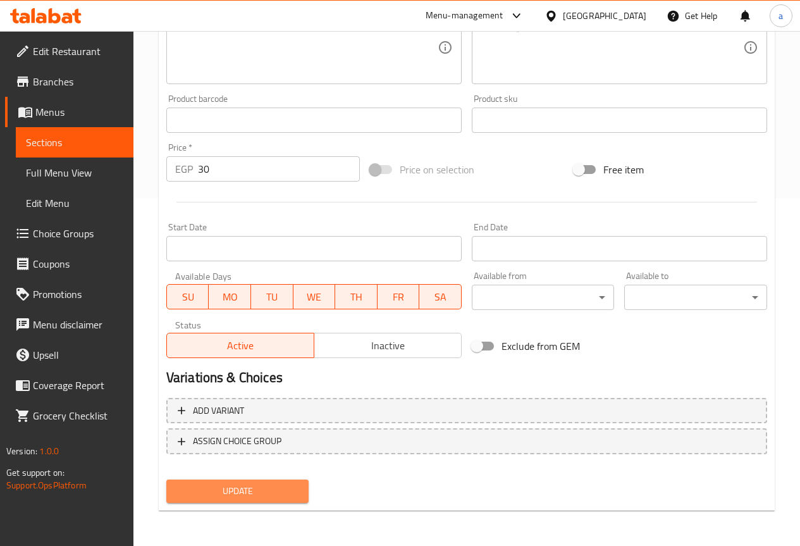
click at [257, 492] on span "Update" at bounding box center [237, 491] width 123 height 16
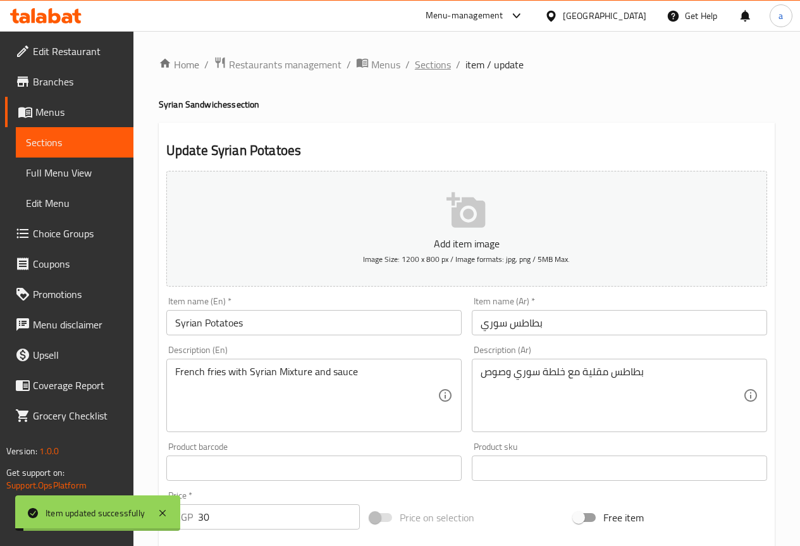
click at [441, 68] on span "Sections" at bounding box center [433, 64] width 36 height 15
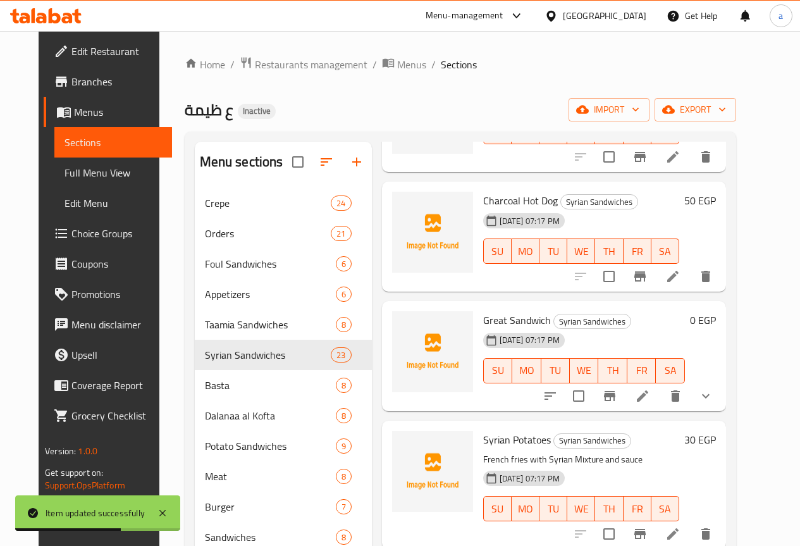
scroll to position [1751, 0]
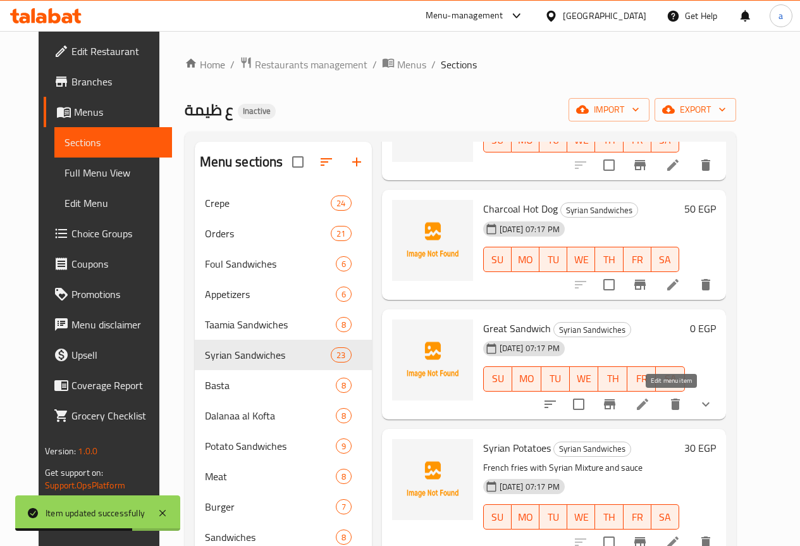
click at [650, 401] on icon at bounding box center [642, 403] width 15 height 15
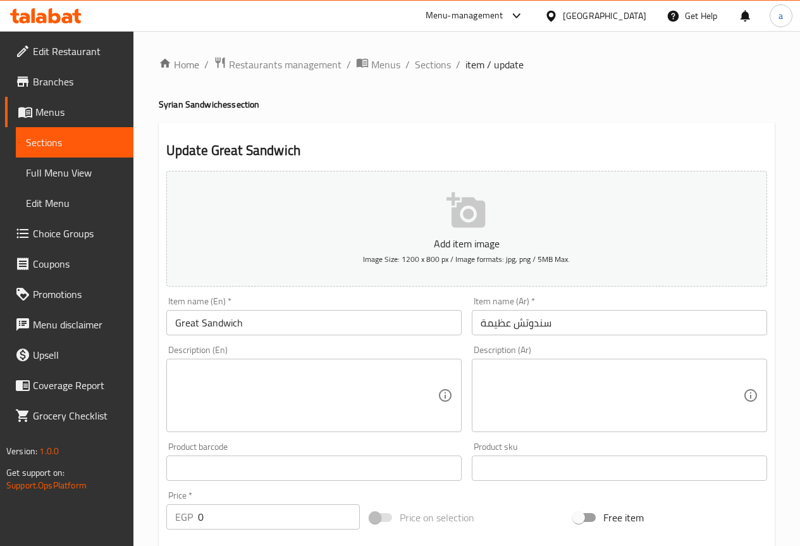
click at [577, 362] on div "Description (Ar)" at bounding box center [619, 394] width 295 height 73
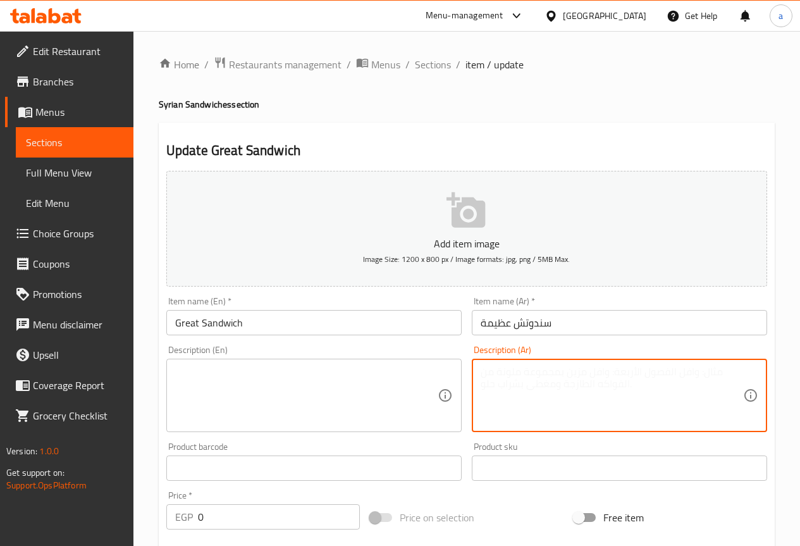
paste textarea "سندوتش ميكس مميز بخلطة سرية."
type textarea "سندوتش ميكس مميز بخلطة سرية."
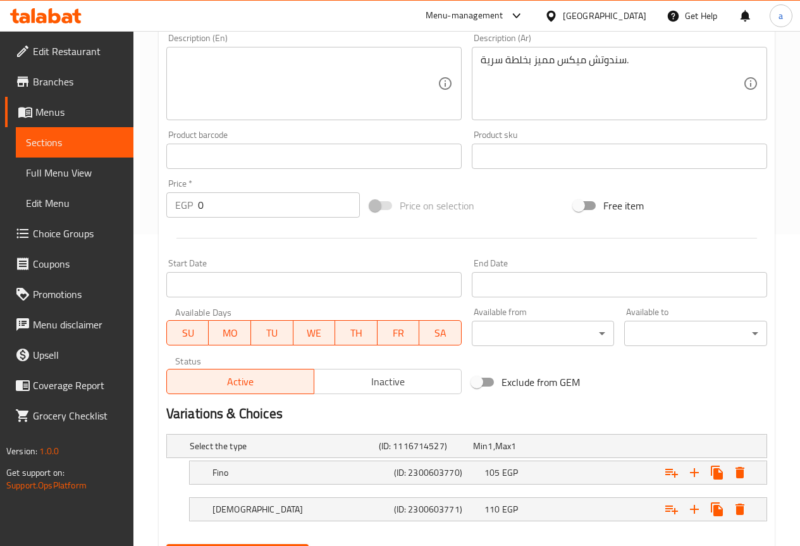
scroll to position [250, 0]
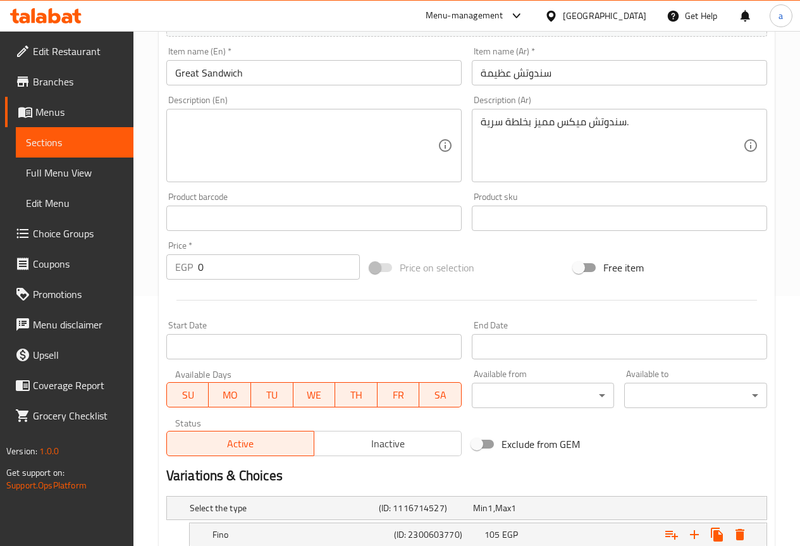
click at [549, 125] on textarea "سندوتش ميكس مميز بخلطة سرية." at bounding box center [611, 146] width 262 height 60
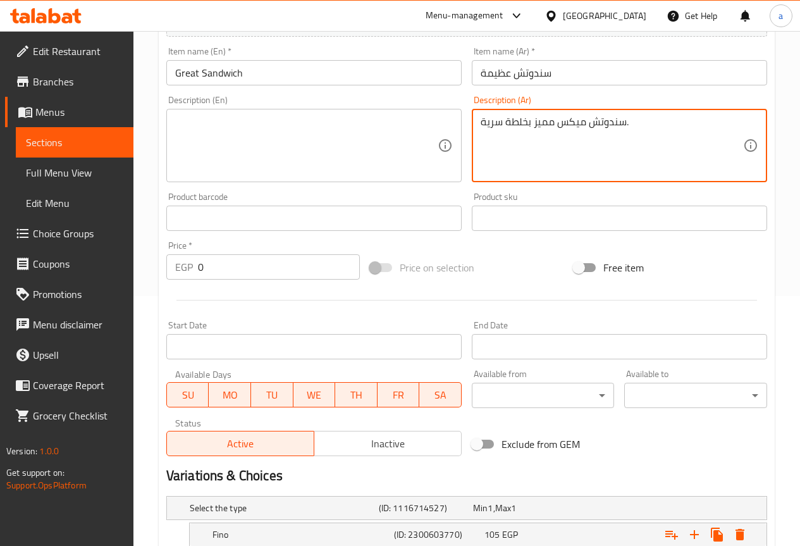
click at [549, 125] on textarea "سندوتش ميكس مميز بخلطة سرية." at bounding box center [611, 146] width 262 height 60
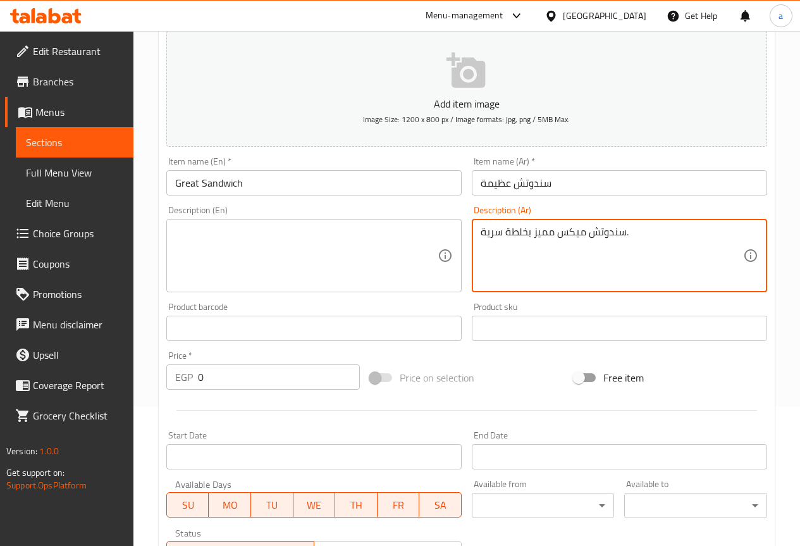
scroll to position [123, 0]
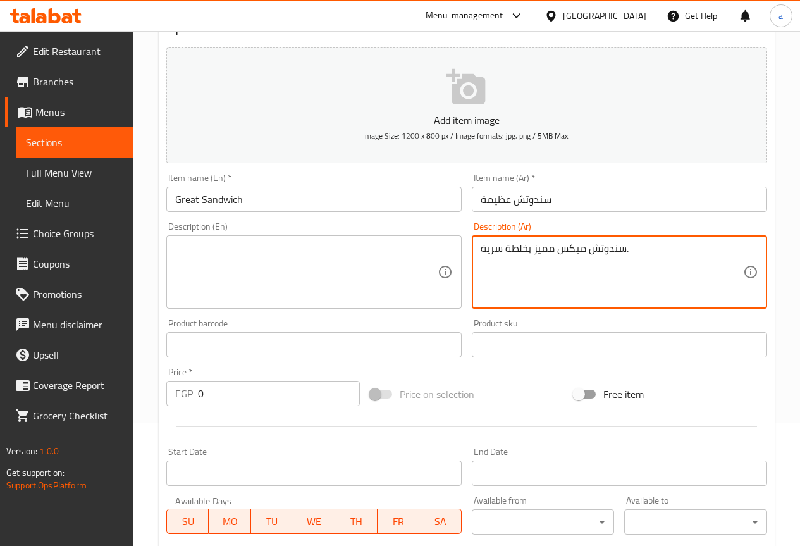
click at [336, 290] on textarea at bounding box center [306, 272] width 262 height 60
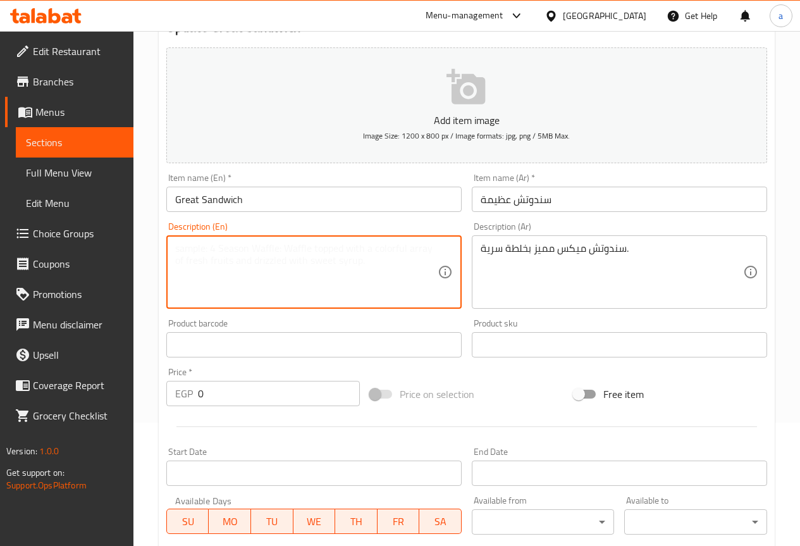
paste textarea "Special mix sandwich with a secret mixture."
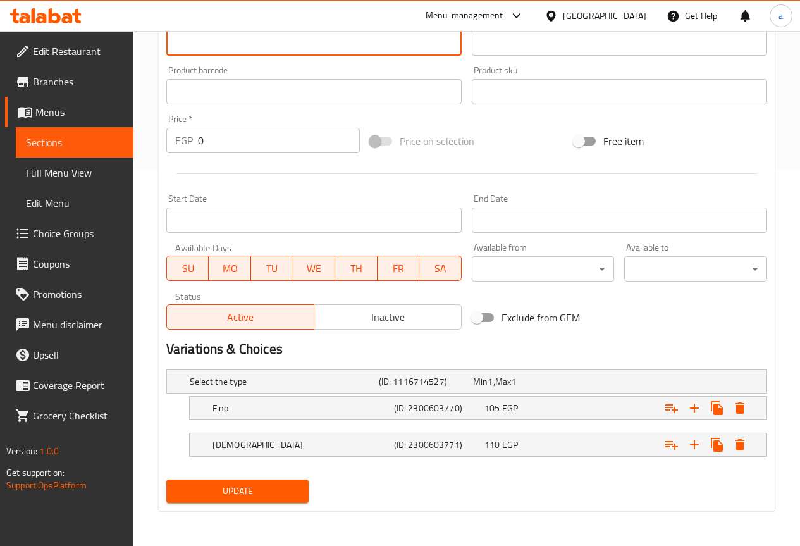
type textarea "Special mix sandwich with a secret mixture."
click at [617, 450] on div "Expand" at bounding box center [662, 445] width 181 height 28
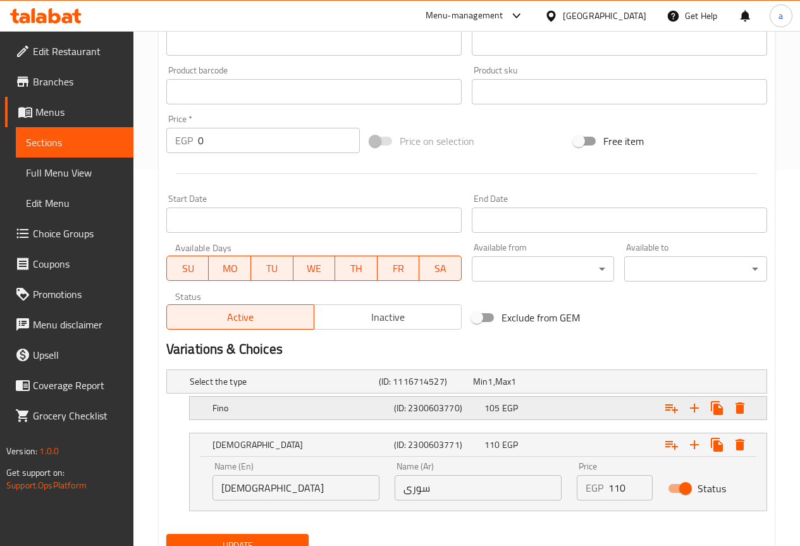
click at [604, 415] on div "Expand" at bounding box center [662, 408] width 181 height 28
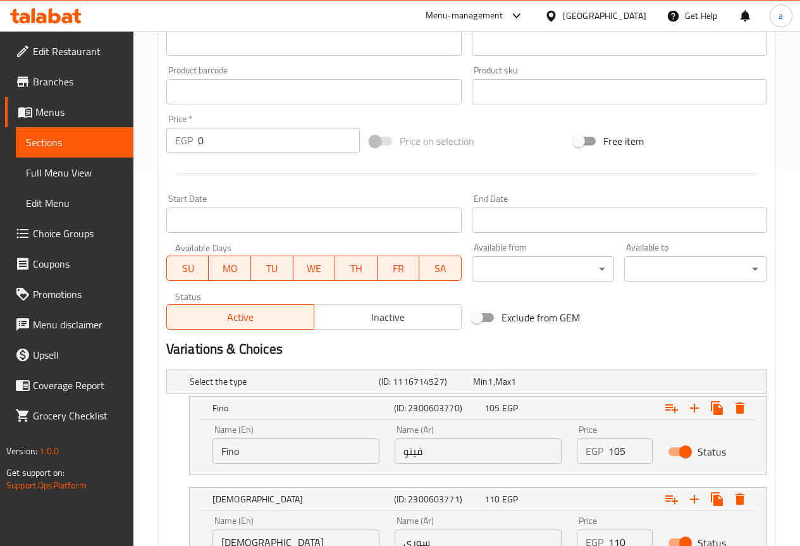
scroll to position [485, 0]
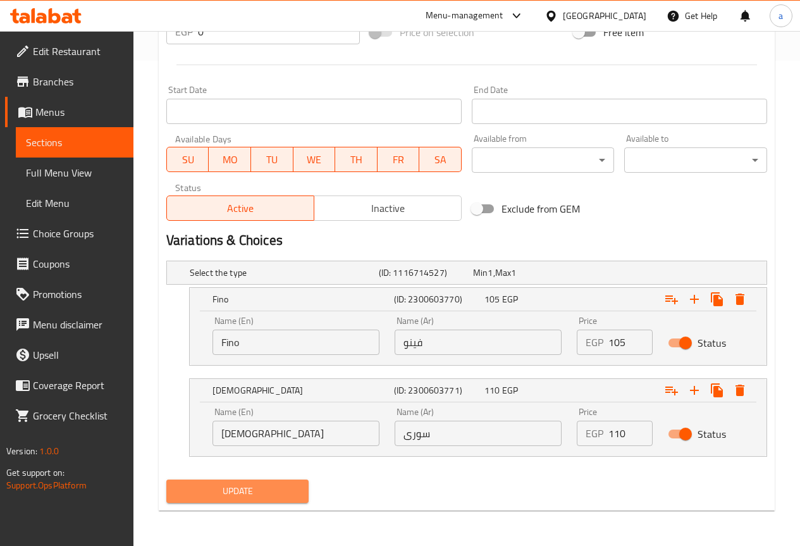
click at [276, 480] on button "Update" at bounding box center [237, 490] width 143 height 23
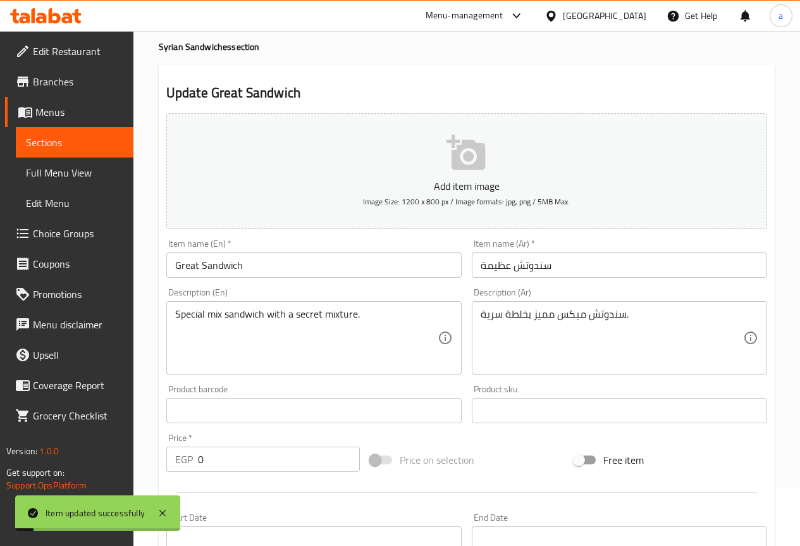
scroll to position [0, 0]
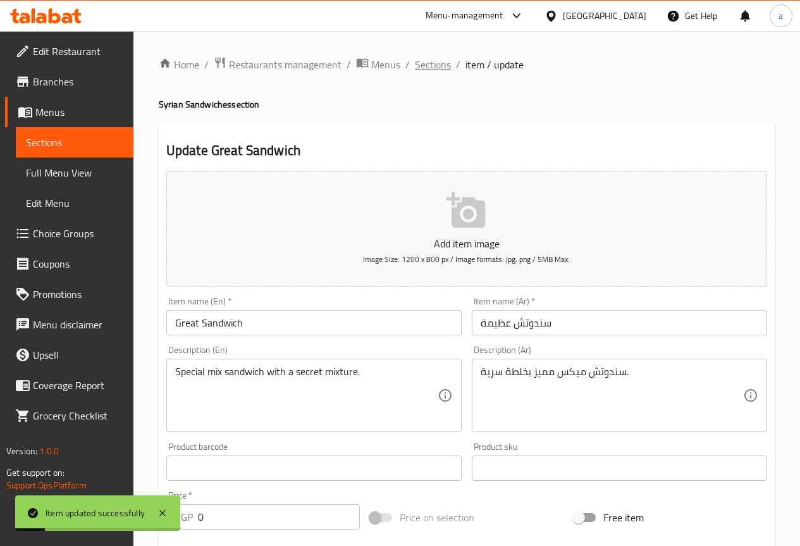
click at [432, 66] on span "Sections" at bounding box center [433, 64] width 36 height 15
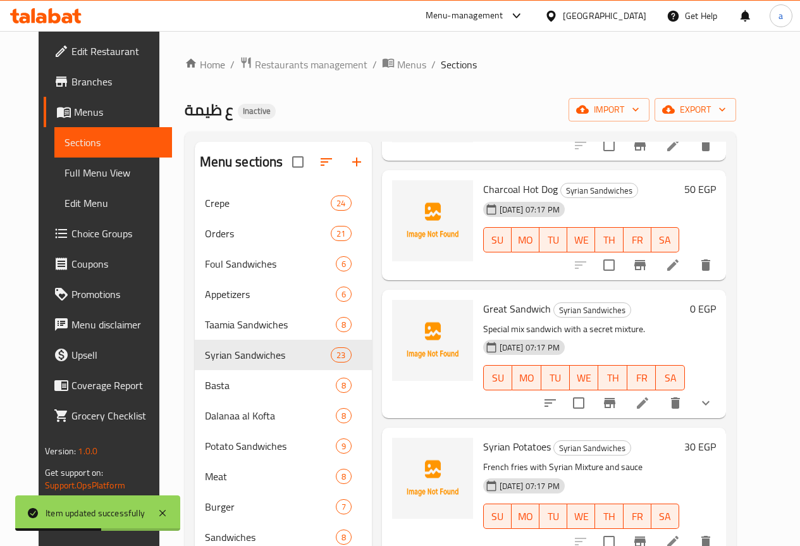
scroll to position [1707, 0]
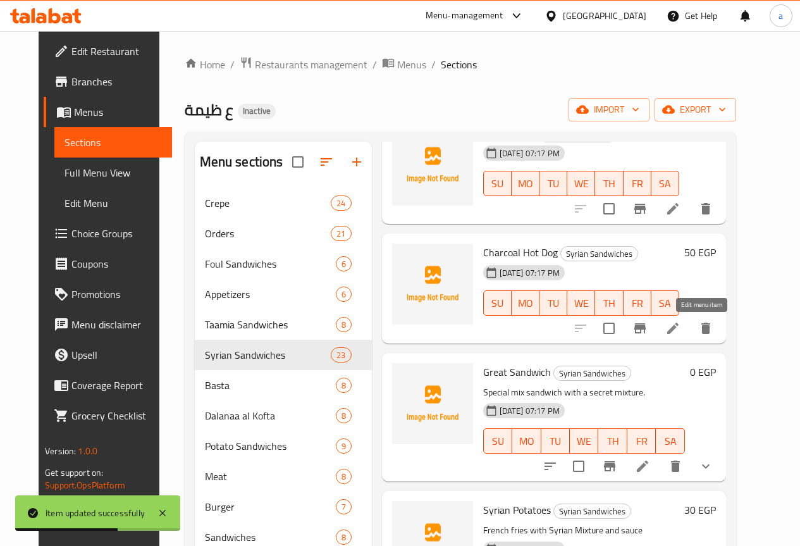
click at [678, 330] on icon at bounding box center [672, 327] width 11 height 11
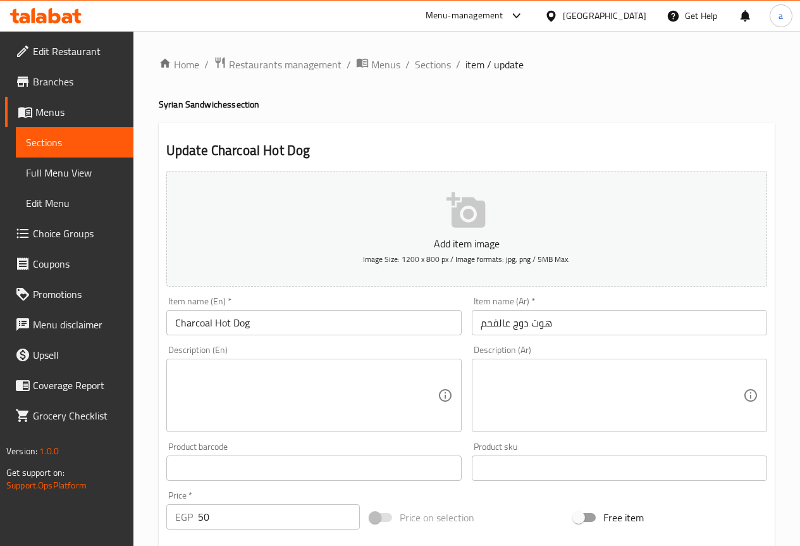
click at [642, 366] on textarea at bounding box center [611, 395] width 262 height 60
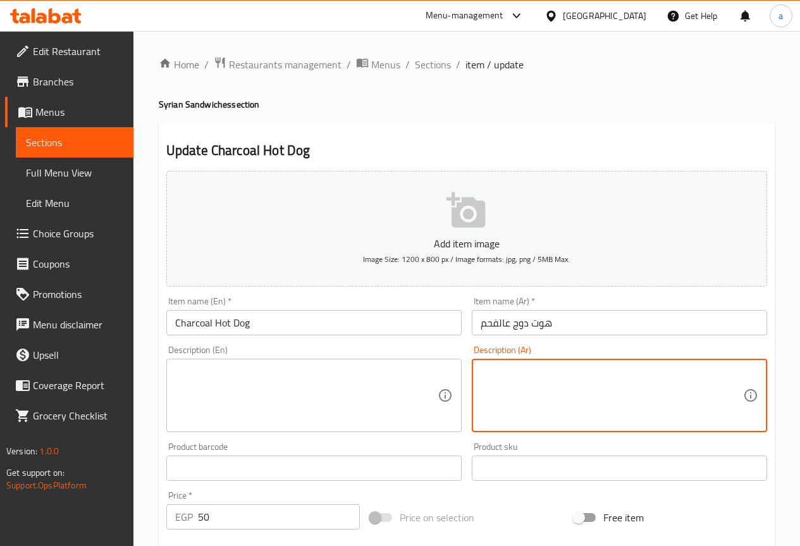
paste textarea "هوت دوج مشوي على الفحم"
click at [538, 390] on textarea "هوت دوج مشوي على الفحم" at bounding box center [611, 395] width 262 height 60
type textarea "هوت دوج مشوي على الفحم"
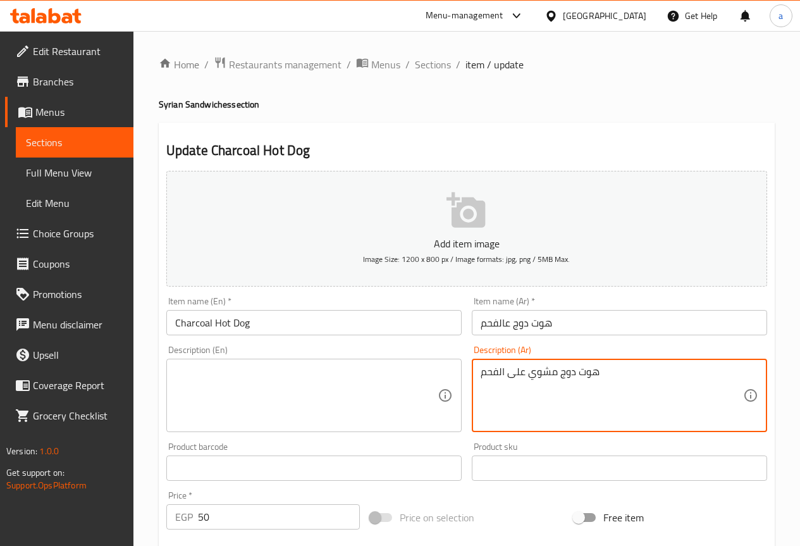
click at [346, 382] on textarea at bounding box center [306, 395] width 262 height 60
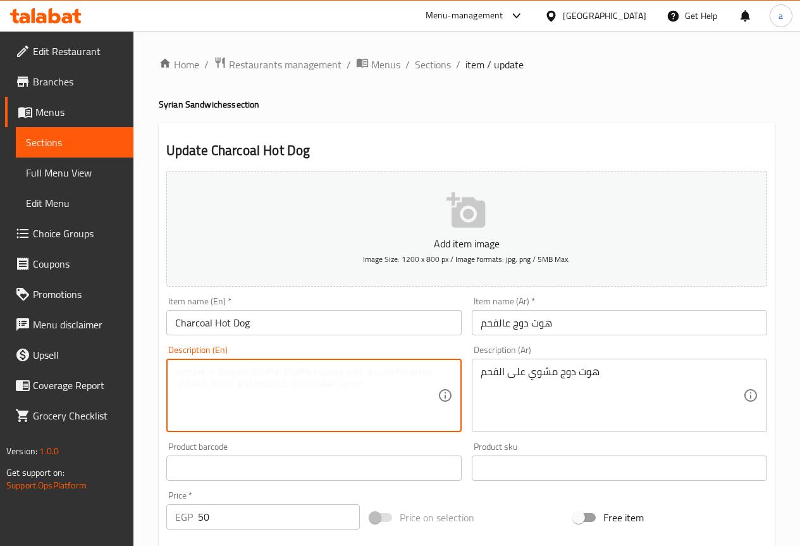
paste textarea "charcoal grilled hot dog"
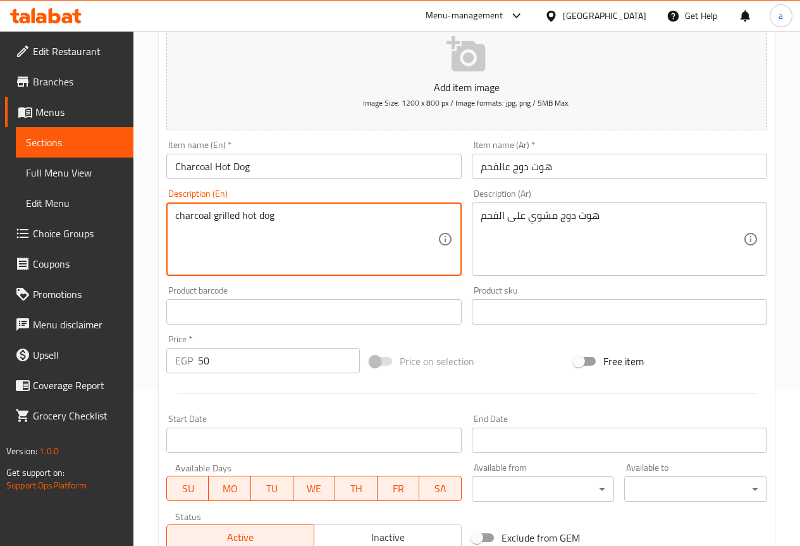
scroll to position [253, 0]
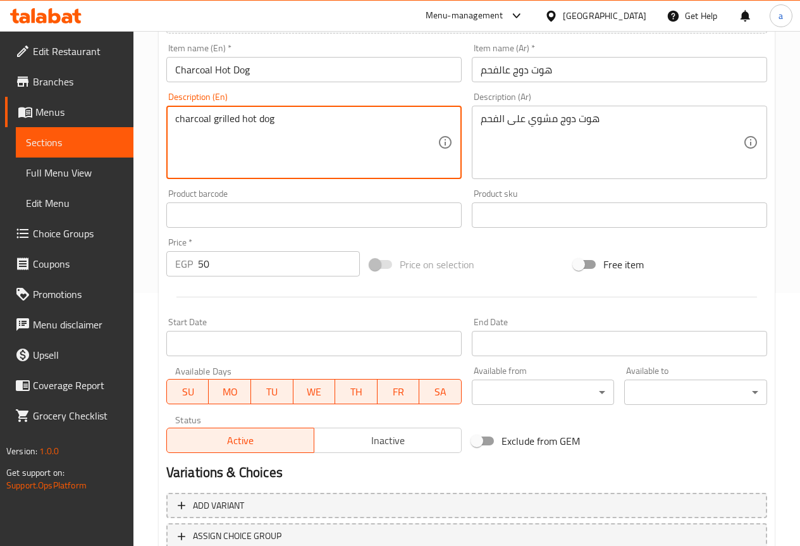
type textarea "charcoal grilled hot dog"
click at [296, 267] on input "50" at bounding box center [279, 263] width 162 height 25
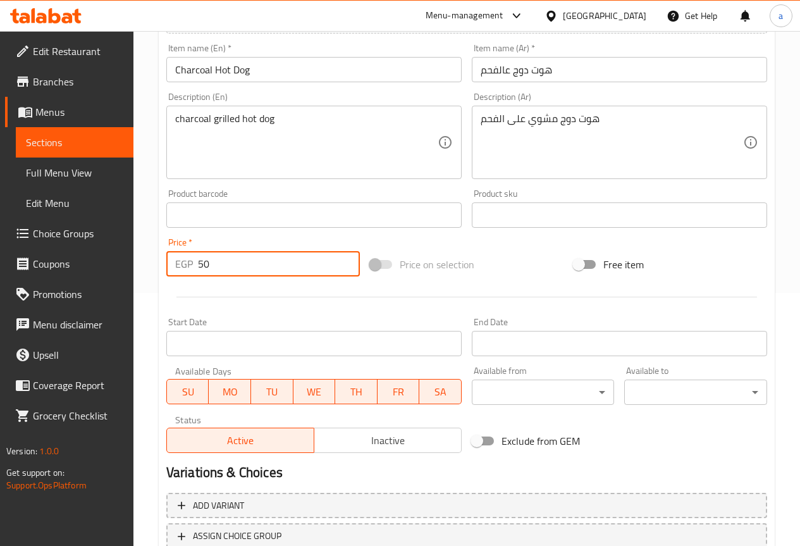
click at [296, 267] on input "50" at bounding box center [279, 263] width 162 height 25
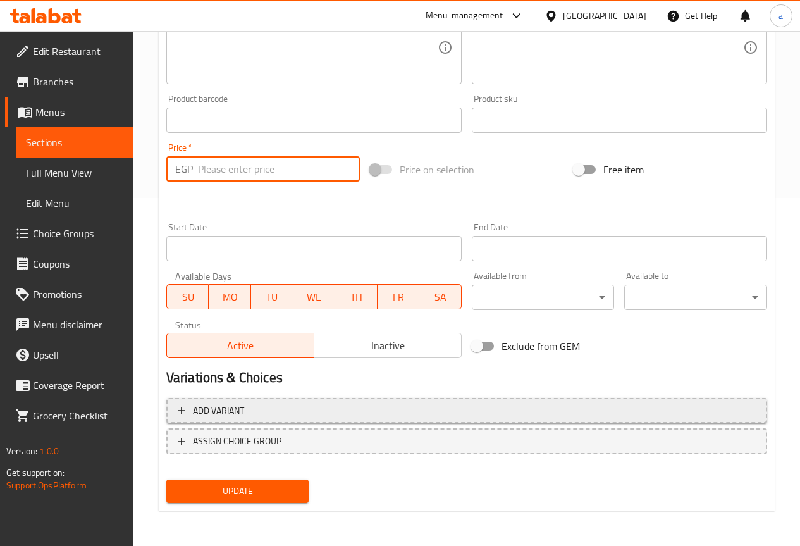
click at [252, 416] on span "Add variant" at bounding box center [467, 411] width 578 height 16
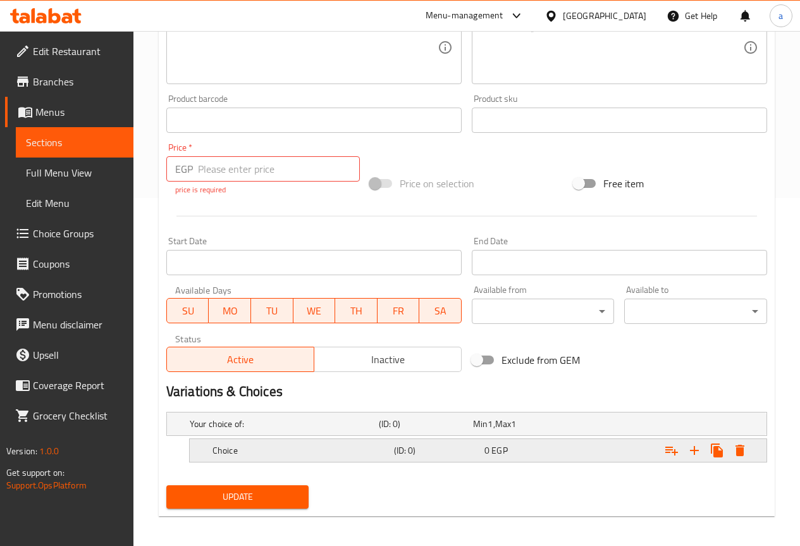
click at [495, 446] on span "EGP" at bounding box center [499, 450] width 16 height 16
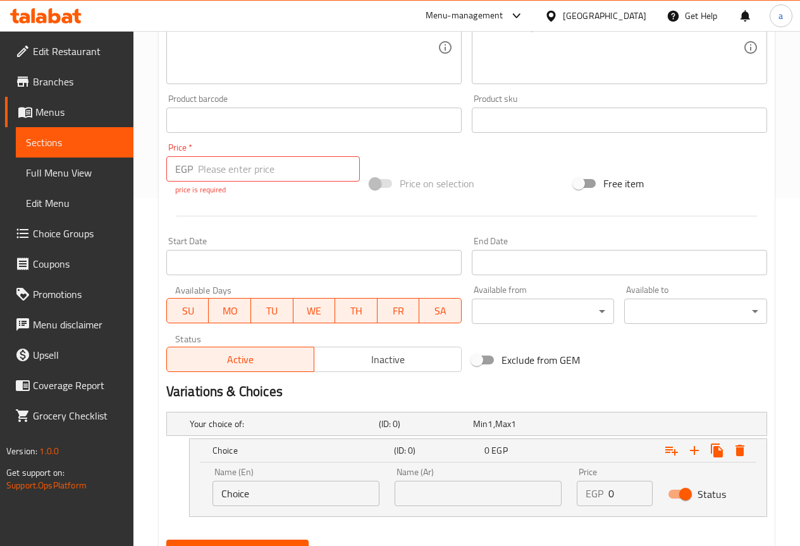
click at [291, 489] on input "Choice" at bounding box center [295, 492] width 167 height 25
type input "ب"
type input "Fino"
click at [438, 499] on input "text" at bounding box center [478, 492] width 167 height 25
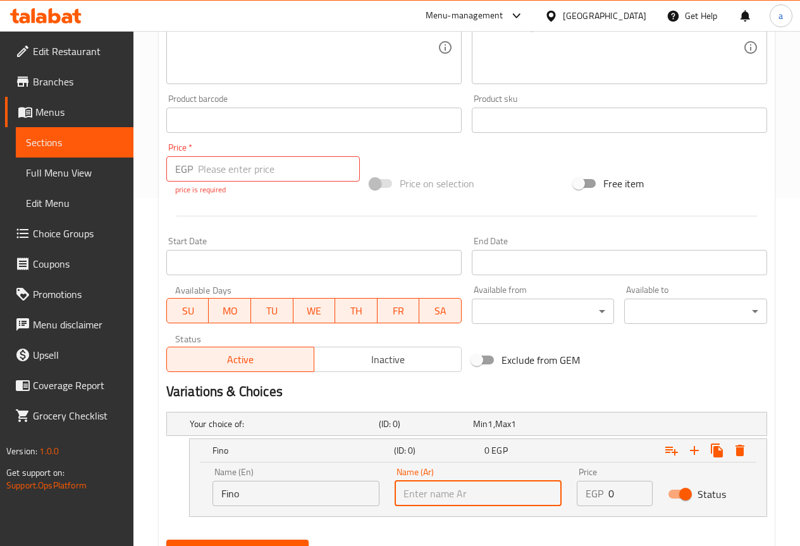
type input "فينو"
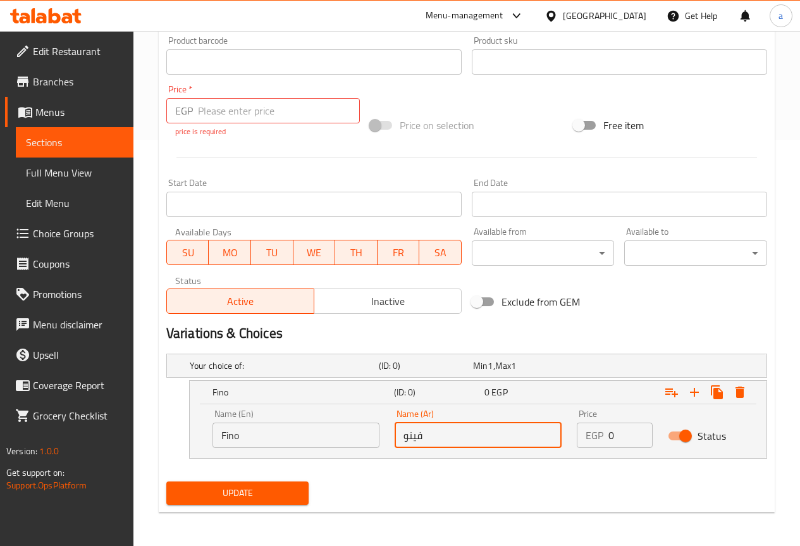
scroll to position [408, 0]
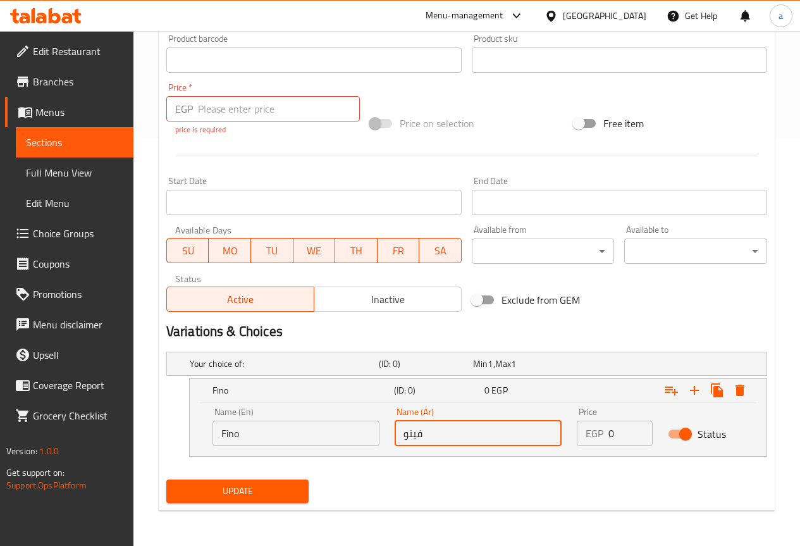
click at [597, 434] on p "EGP" at bounding box center [594, 432] width 18 height 15
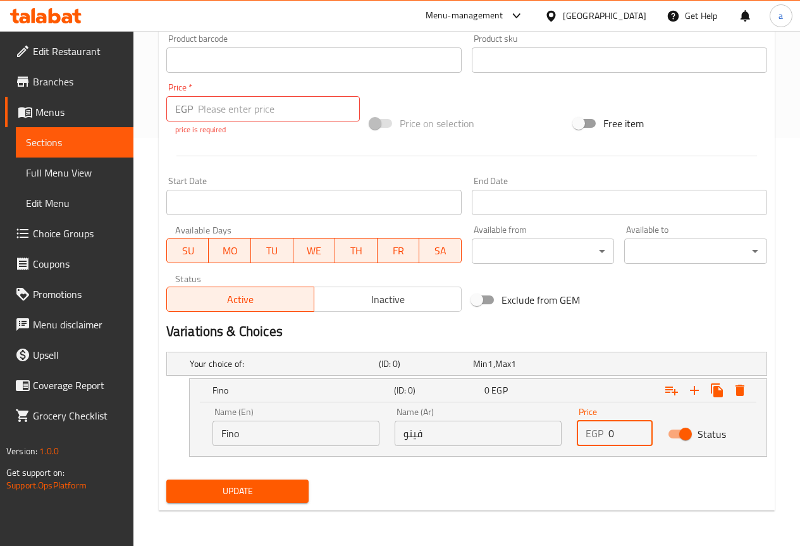
click at [616, 432] on input "0" at bounding box center [630, 432] width 44 height 25
type input "50"
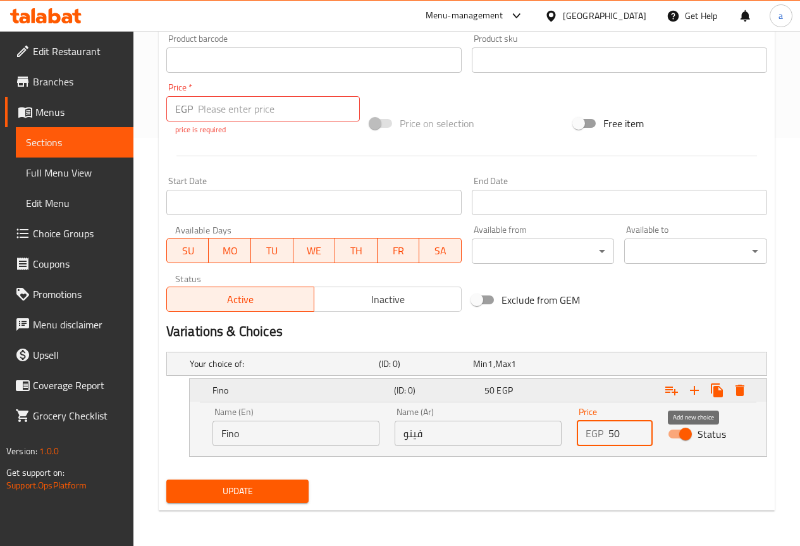
click at [690, 390] on icon "Expand" at bounding box center [694, 390] width 9 height 9
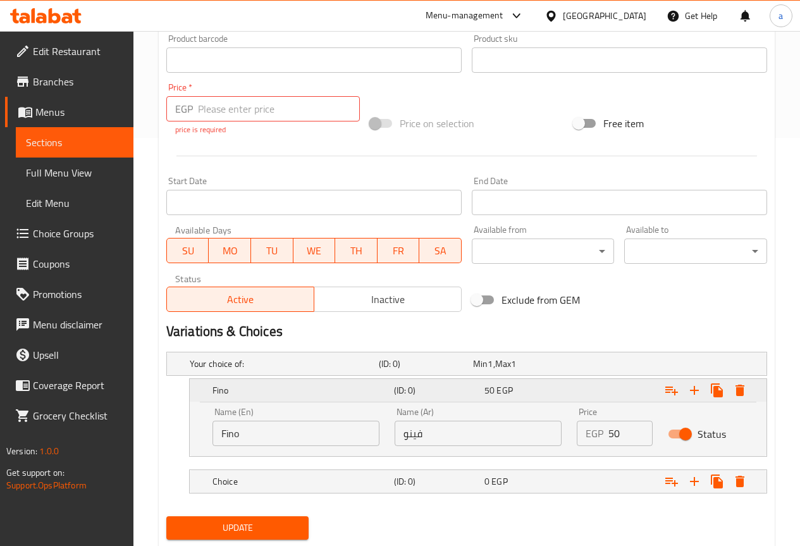
scroll to position [444, 0]
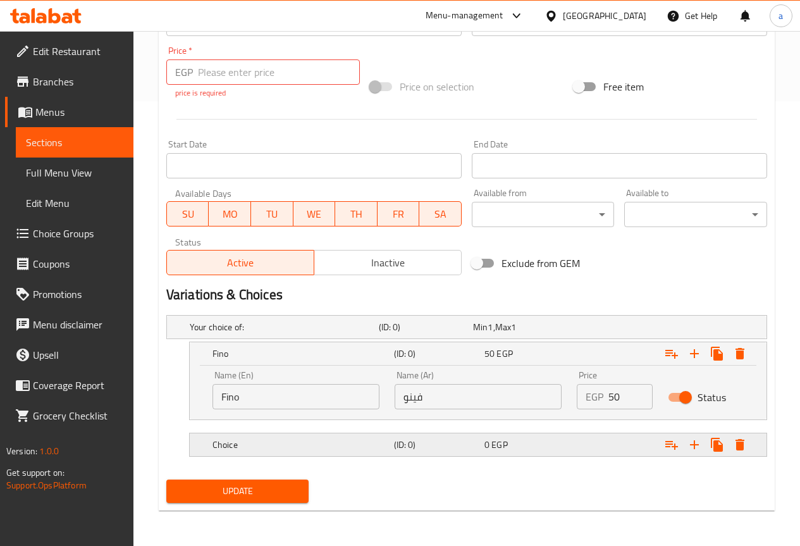
click at [286, 447] on h5 "Choice" at bounding box center [300, 444] width 176 height 13
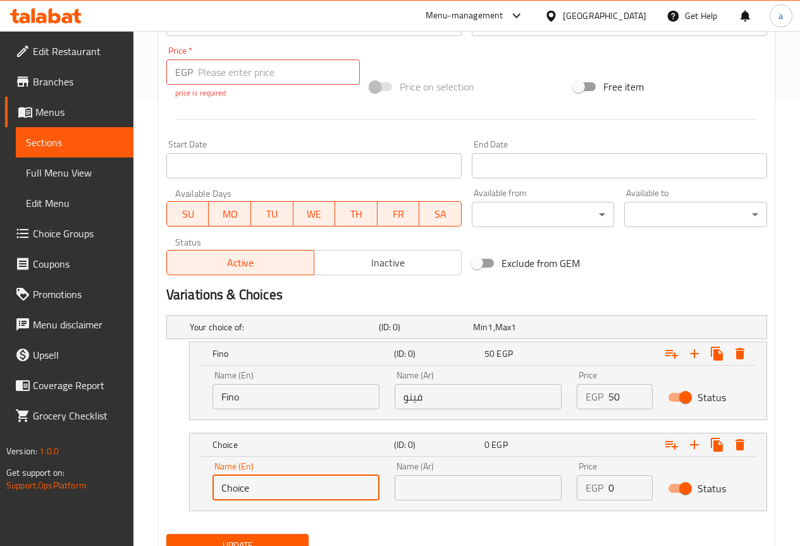
click at [300, 481] on input "Choice" at bounding box center [295, 487] width 167 height 25
click at [409, 487] on input "text" at bounding box center [478, 487] width 167 height 25
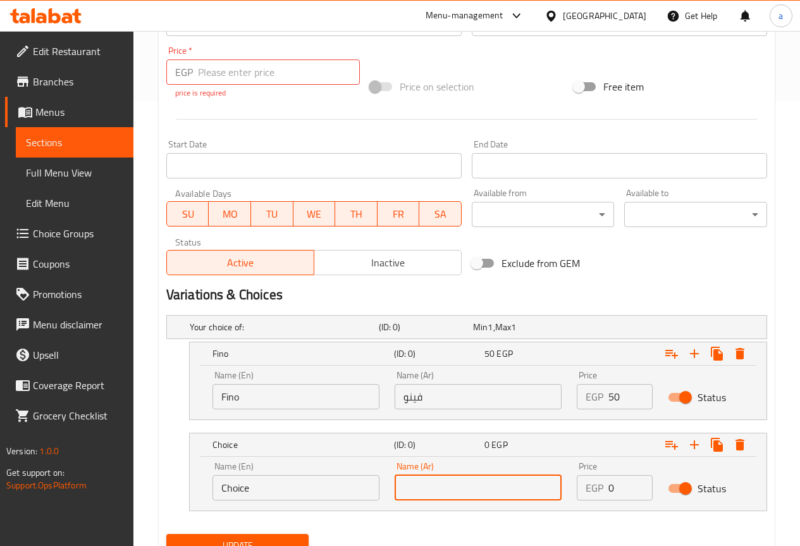
click at [409, 487] on input "text" at bounding box center [478, 487] width 167 height 25
type input "سورى"
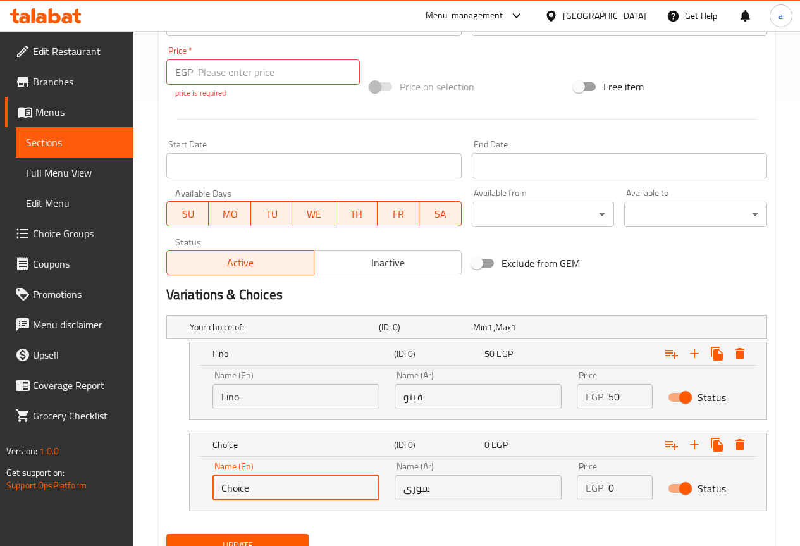
click at [336, 486] on input "Choice" at bounding box center [295, 487] width 167 height 25
type input "Syrian"
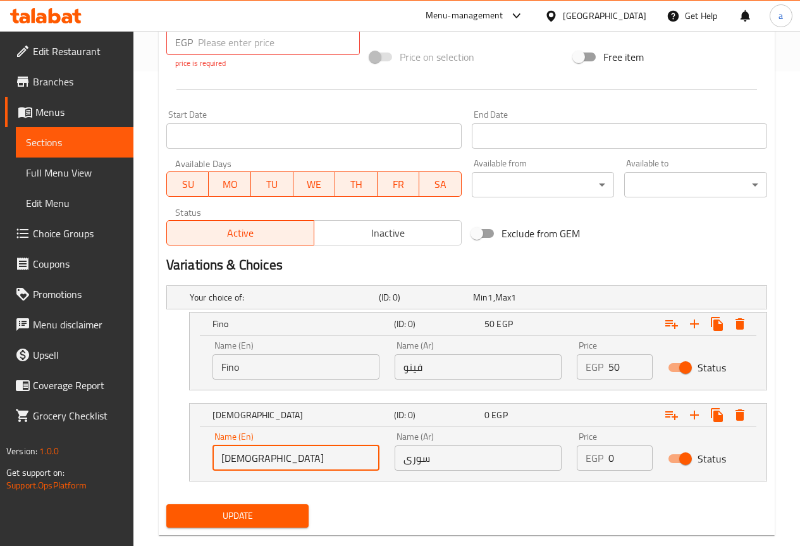
scroll to position [499, 0]
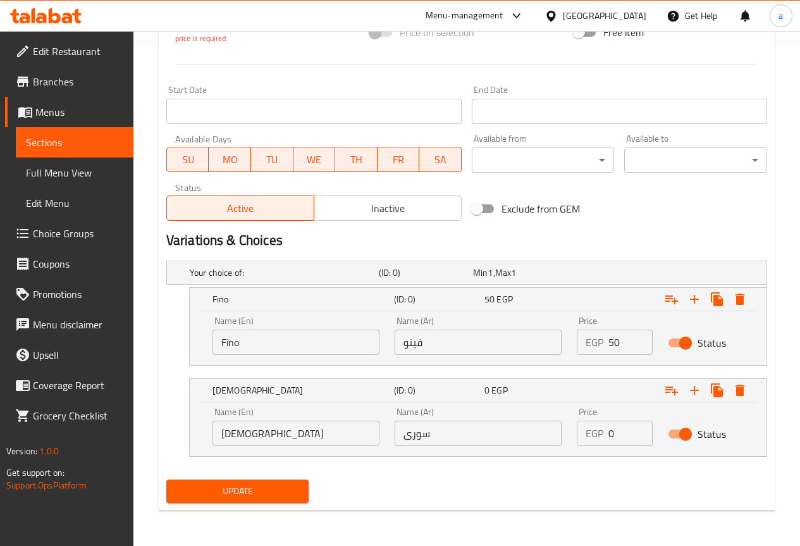
click at [598, 431] on p "EGP" at bounding box center [594, 432] width 18 height 15
click at [609, 432] on input "0" at bounding box center [630, 432] width 44 height 25
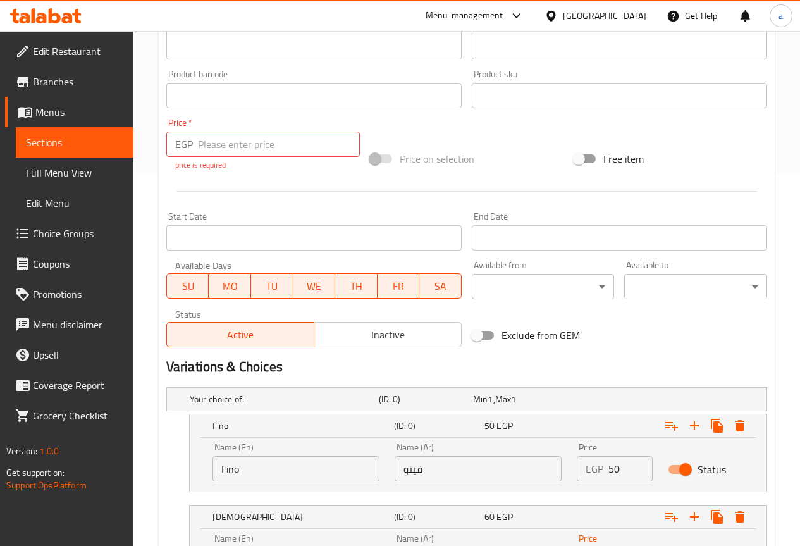
scroll to position [183, 0]
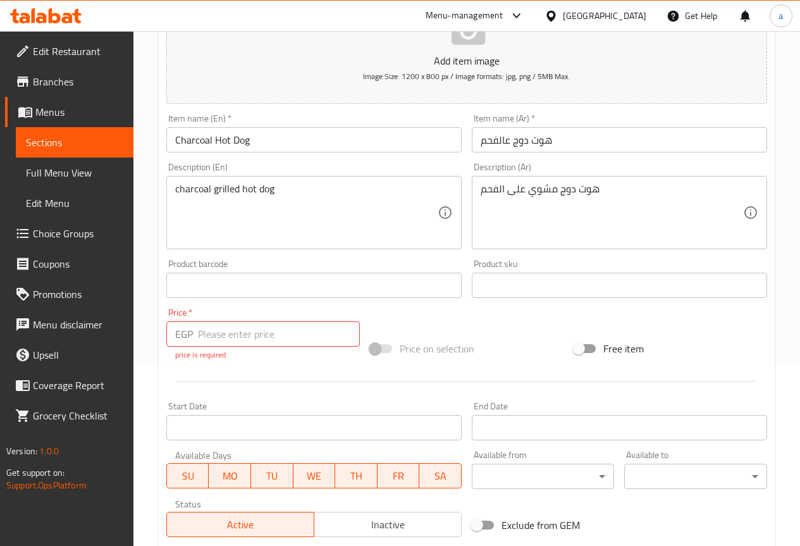
type input "60"
click at [279, 364] on div "Price   * EGP Price * price is required" at bounding box center [263, 334] width 204 height 63
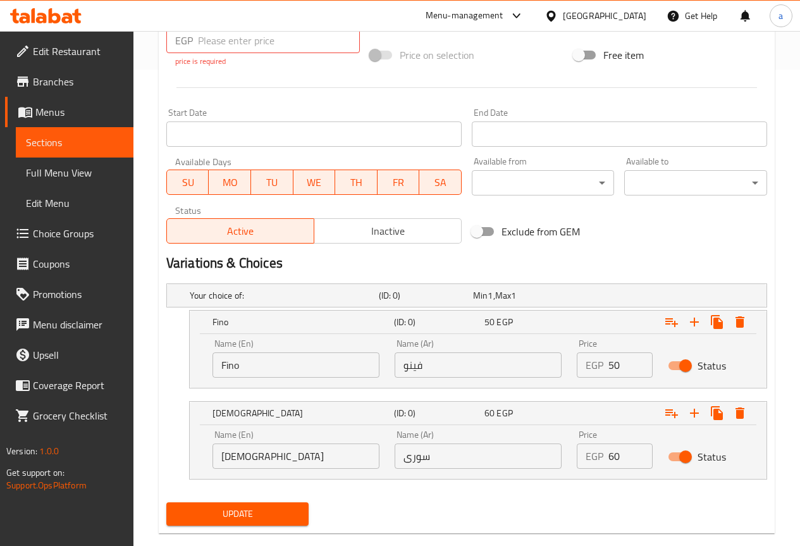
scroll to position [499, 0]
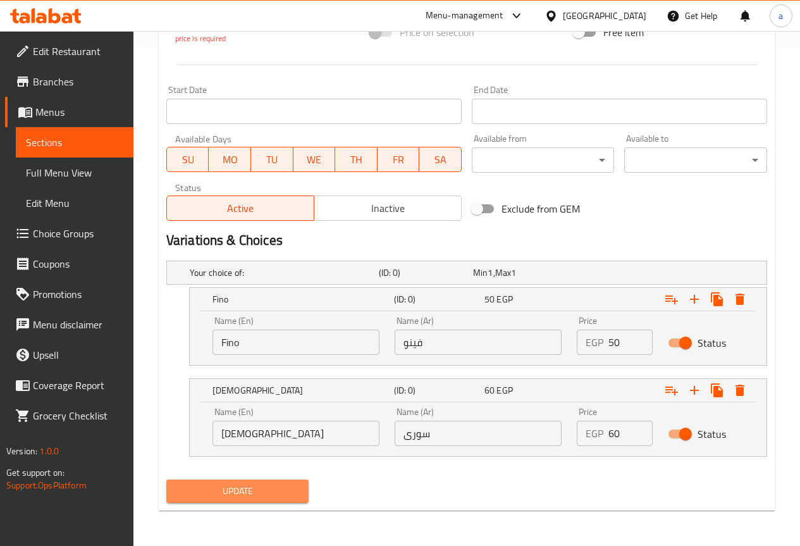
click at [290, 480] on button "Update" at bounding box center [237, 490] width 143 height 23
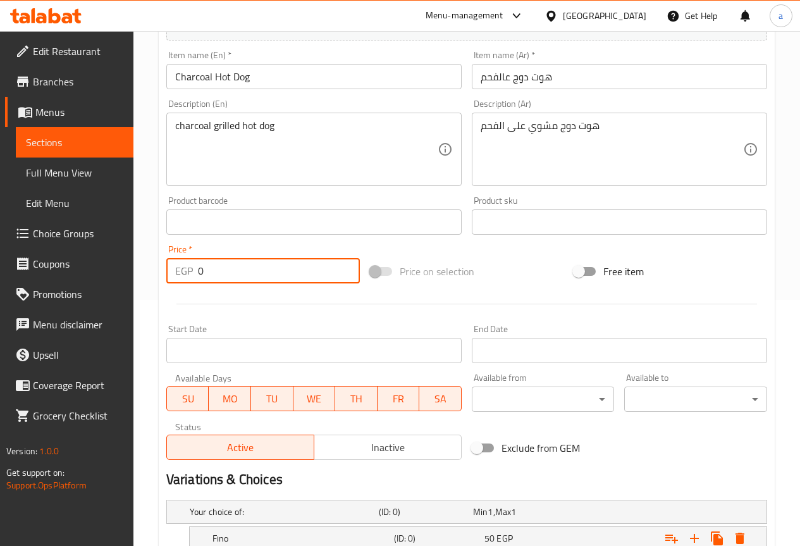
scroll to position [485, 0]
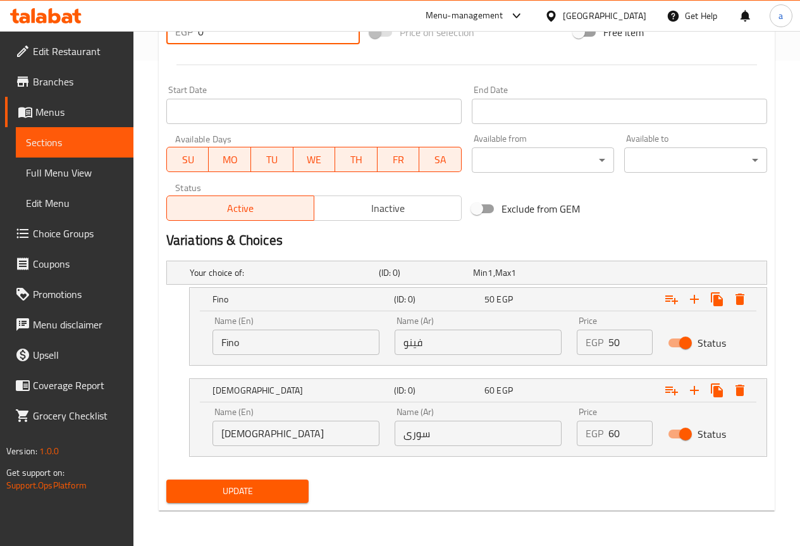
type input "0"
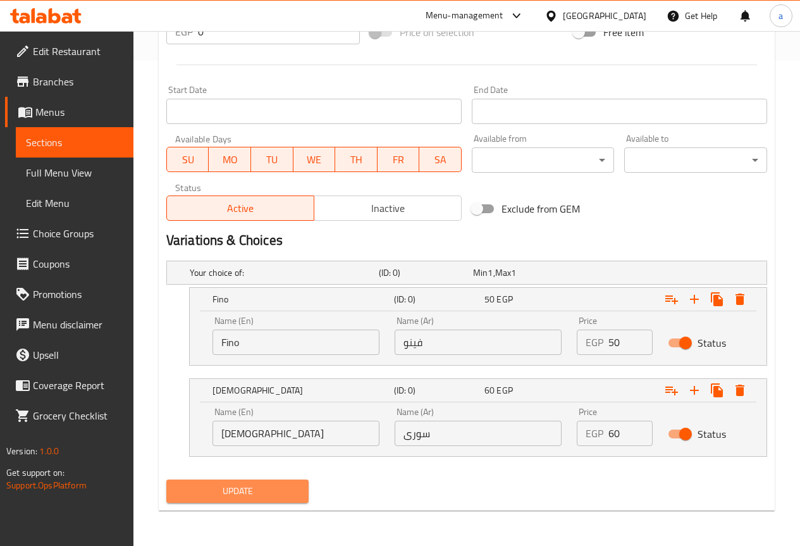
click at [265, 493] on span "Update" at bounding box center [237, 491] width 123 height 16
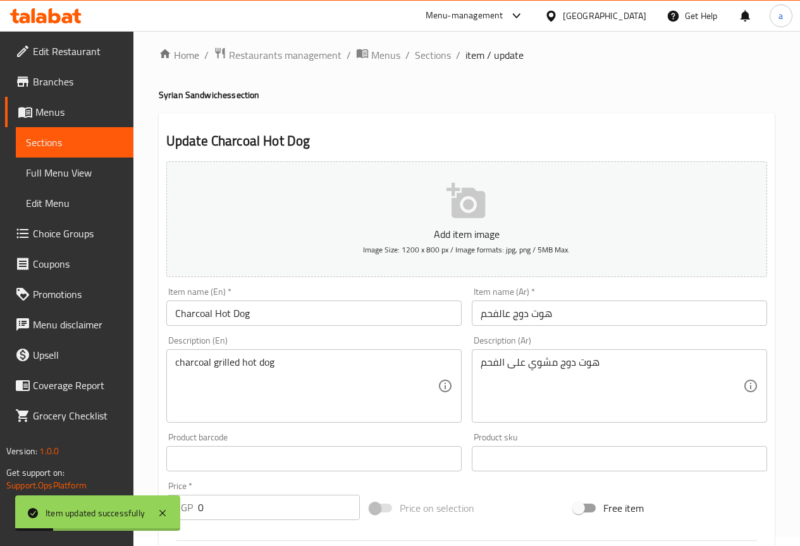
scroll to position [0, 0]
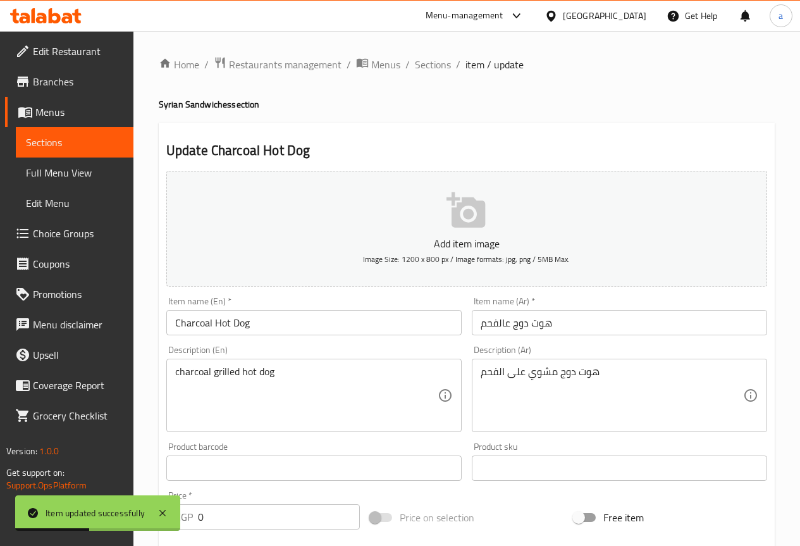
click at [534, 323] on input "هوت دوج عالفحم" at bounding box center [619, 322] width 295 height 25
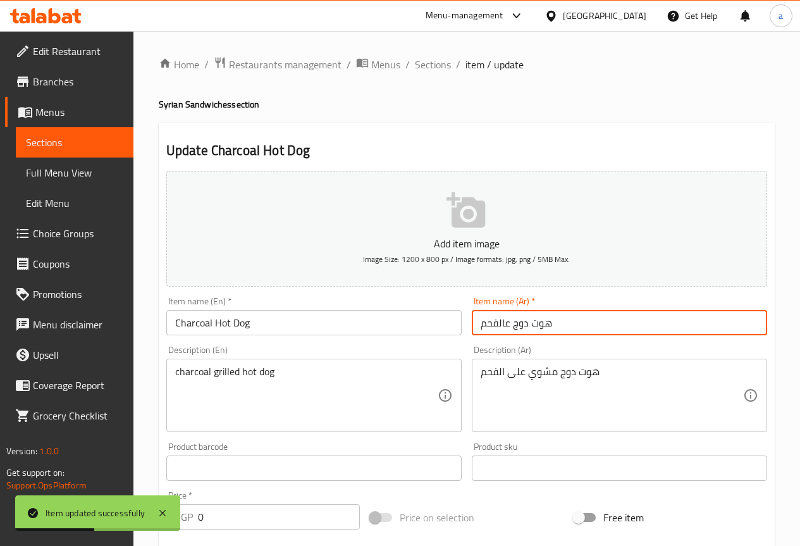
click at [534, 323] on input "هوت دوج عالفحم" at bounding box center [619, 322] width 295 height 25
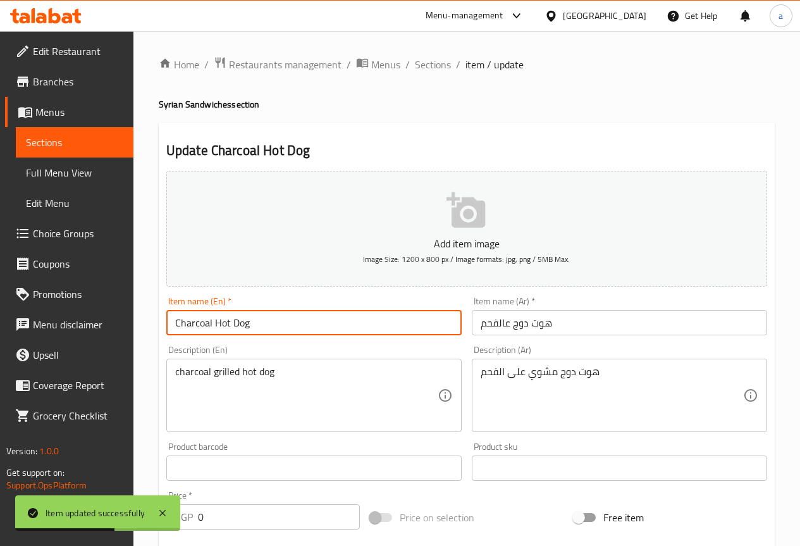
click at [228, 320] on input "Charcoal Hot Dog" at bounding box center [313, 322] width 295 height 25
drag, startPoint x: 252, startPoint y: 320, endPoint x: 215, endPoint y: 329, distance: 37.9
click at [215, 329] on input "Charcoal Hot Dog" at bounding box center [313, 322] width 295 height 25
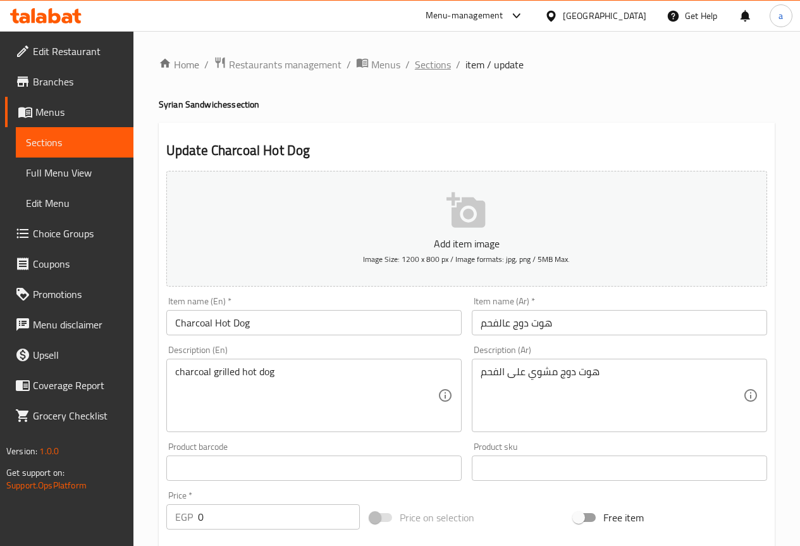
click at [431, 68] on span "Sections" at bounding box center [433, 64] width 36 height 15
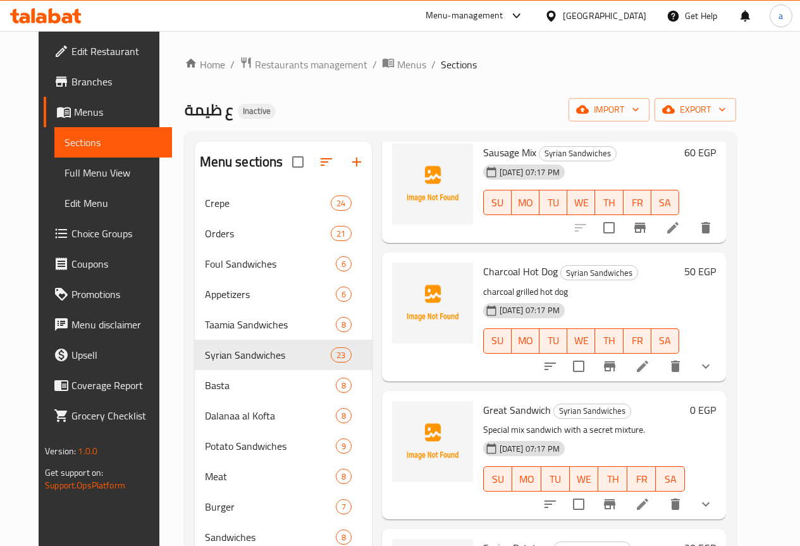
scroll to position [1644, 0]
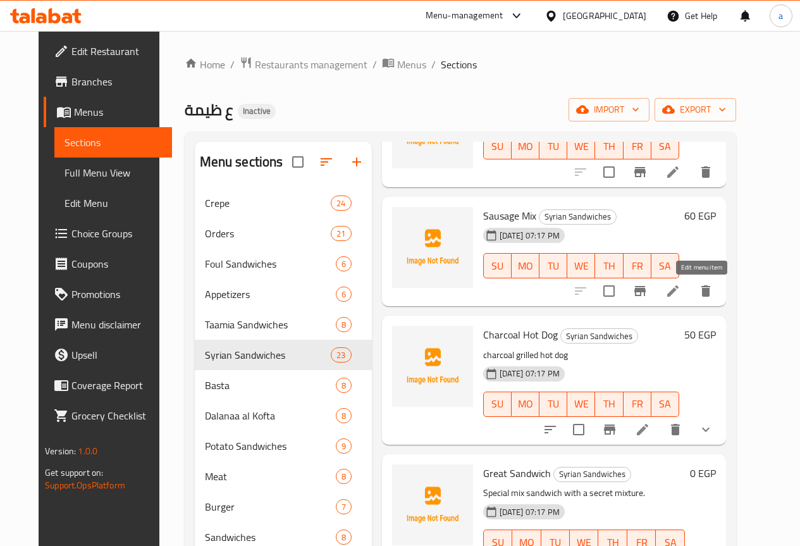
click at [680, 286] on icon at bounding box center [672, 290] width 15 height 15
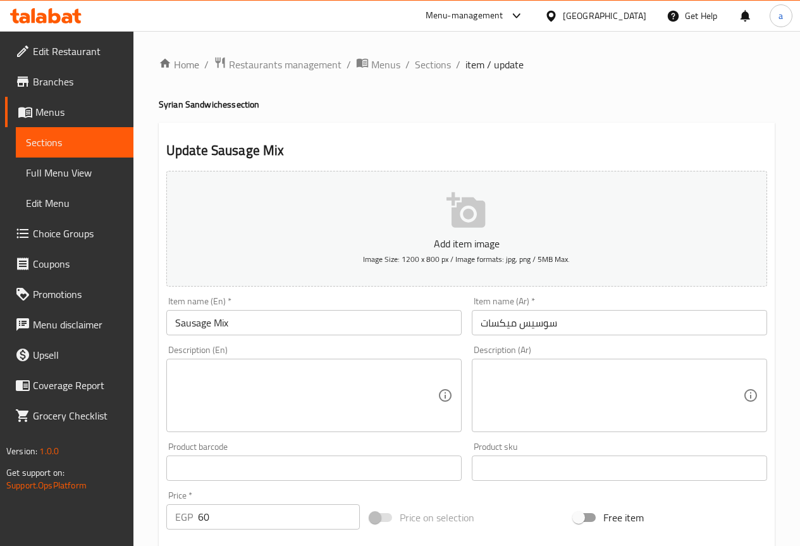
click at [202, 326] on input "Sausage Mix" at bounding box center [313, 322] width 295 height 25
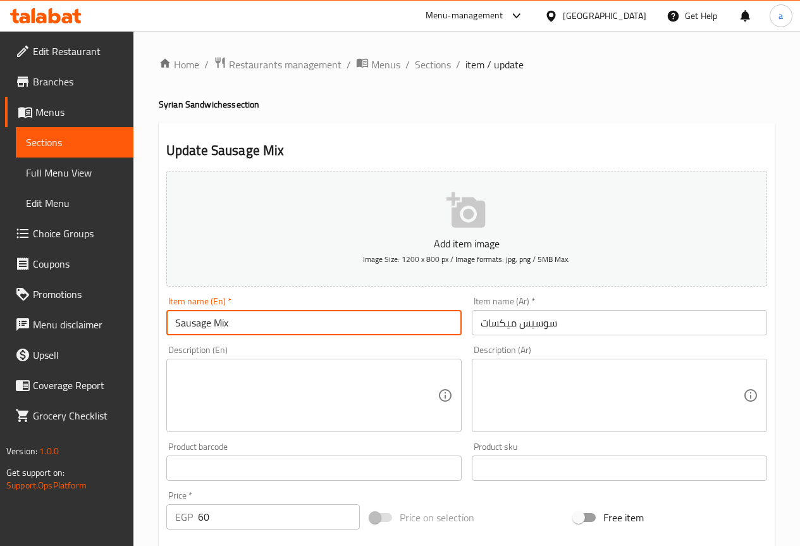
click at [202, 326] on input "Sausage Mix" at bounding box center [313, 322] width 295 height 25
click at [269, 324] on input "Hot Dog Mix" at bounding box center [313, 322] width 295 height 25
click at [498, 319] on input "سوسيس ميكسات" at bounding box center [619, 322] width 295 height 25
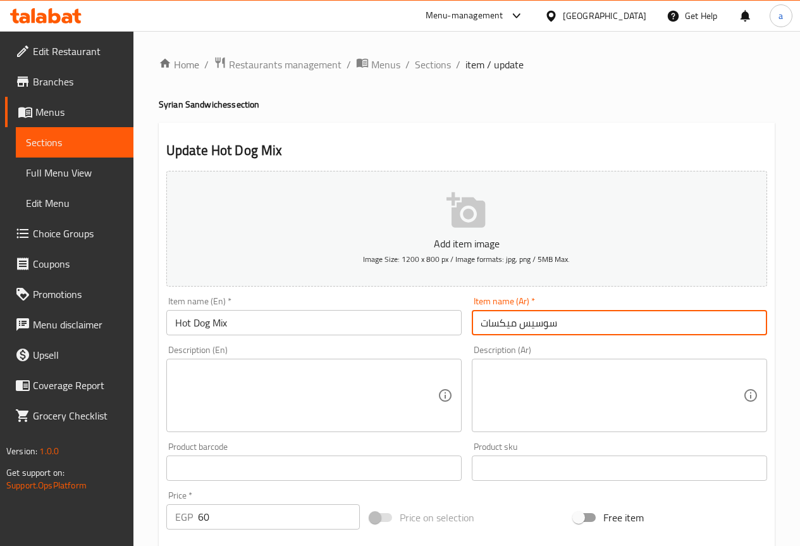
click at [498, 319] on input "سوسيس ميكسات" at bounding box center [619, 322] width 295 height 25
click at [377, 317] on input "Hot Dog Mix" at bounding box center [313, 322] width 295 height 25
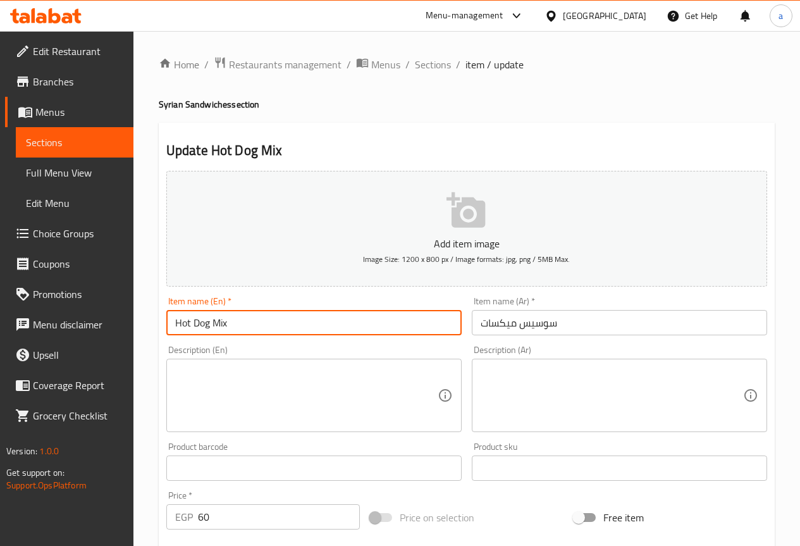
click at [377, 317] on input "Hot Dog Mix" at bounding box center [313, 322] width 295 height 25
paste input "es"
type input "Hot Dog Mixes"
click at [314, 384] on textarea at bounding box center [306, 395] width 262 height 60
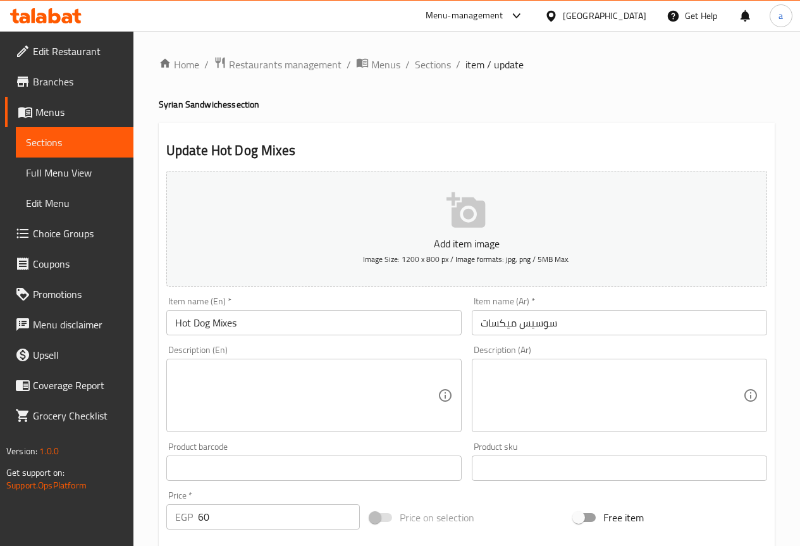
click at [596, 412] on textarea at bounding box center [611, 395] width 262 height 60
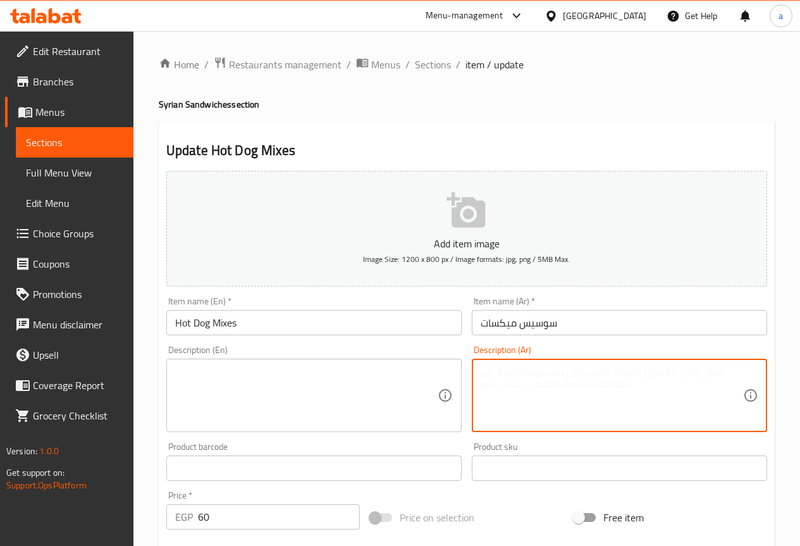
paste textarea "سوسيس مع خلطات أجبان أو صوصات متنوعة"
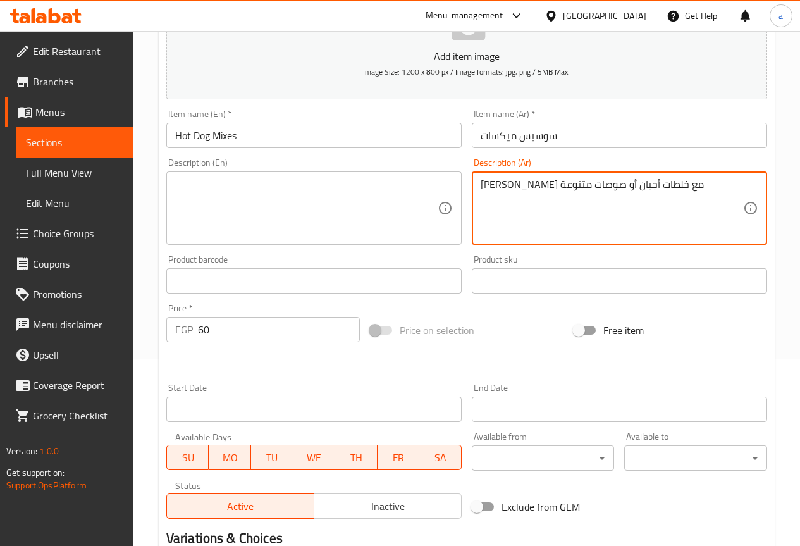
scroll to position [190, 0]
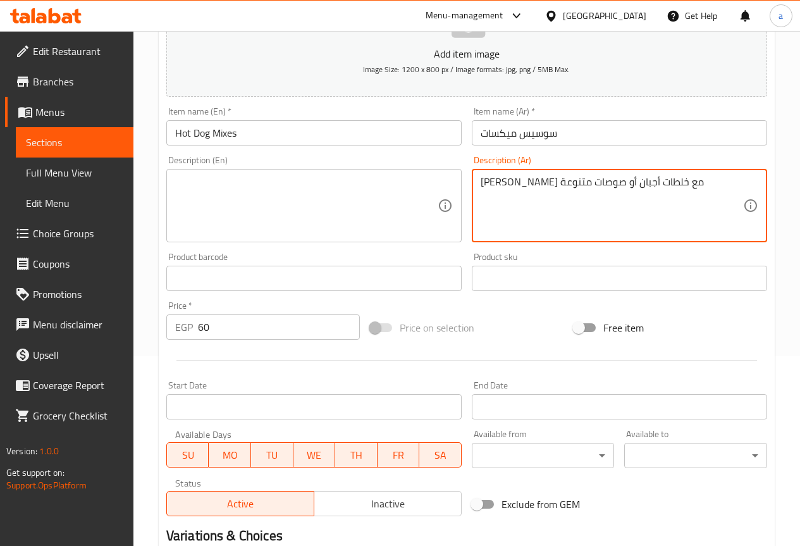
type textarea "سوسيس مع خلطات أجبان أو صوصات متنوعة"
click at [267, 327] on input "60" at bounding box center [279, 326] width 162 height 25
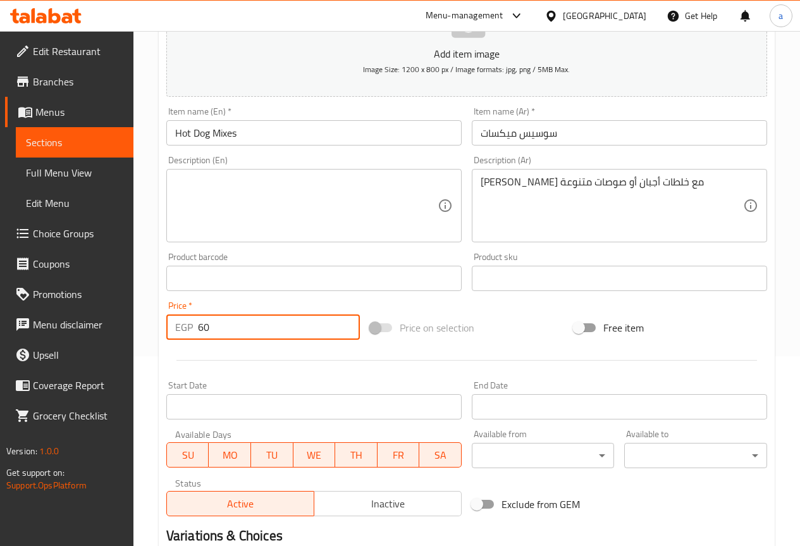
click at [267, 327] on input "60" at bounding box center [279, 326] width 162 height 25
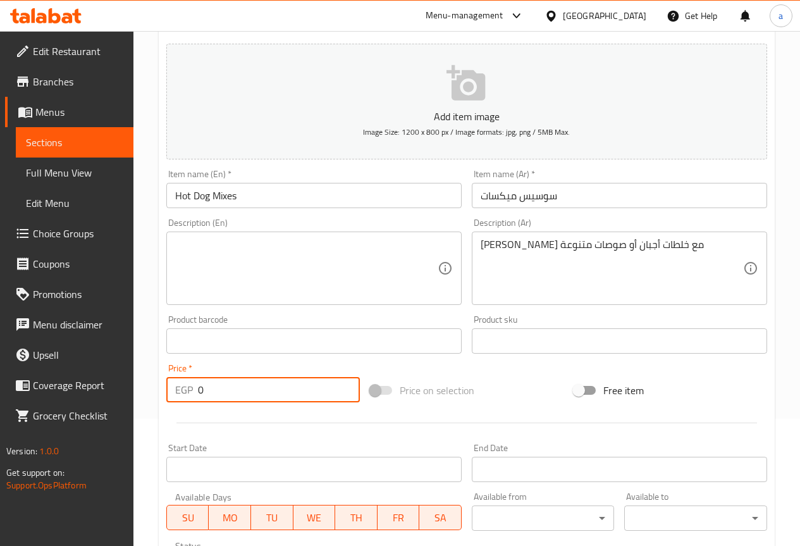
scroll to position [126, 0]
type input "0"
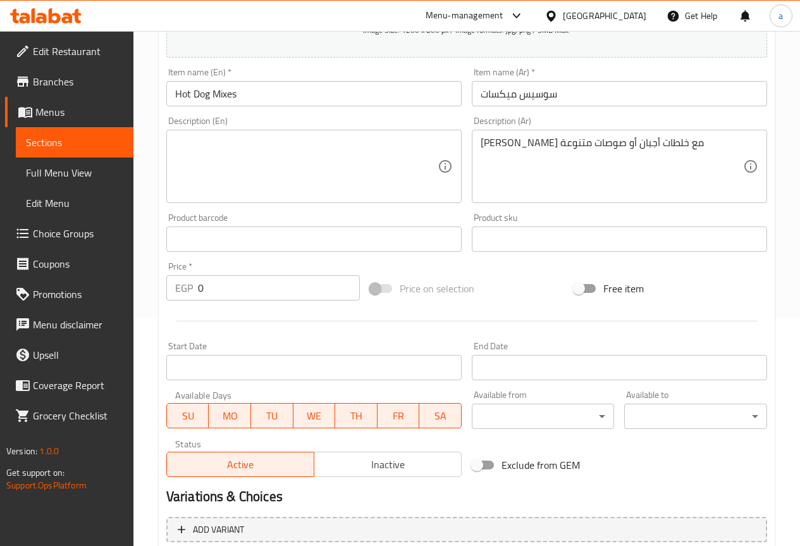
scroll to position [348, 0]
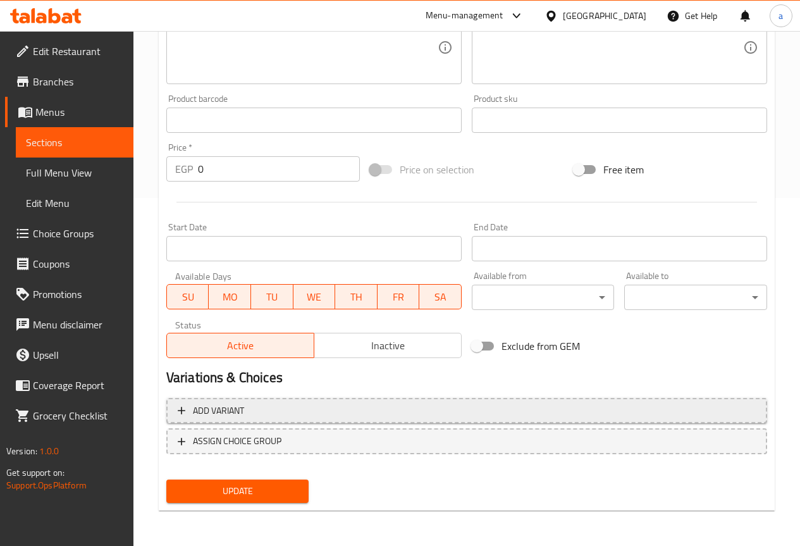
click at [308, 408] on span "Add variant" at bounding box center [467, 411] width 578 height 16
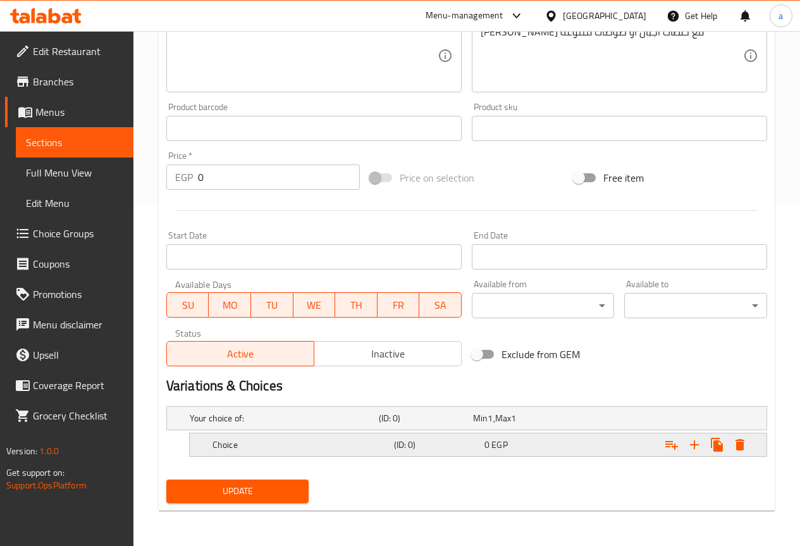
click at [286, 438] on h5 "Choice" at bounding box center [300, 444] width 176 height 13
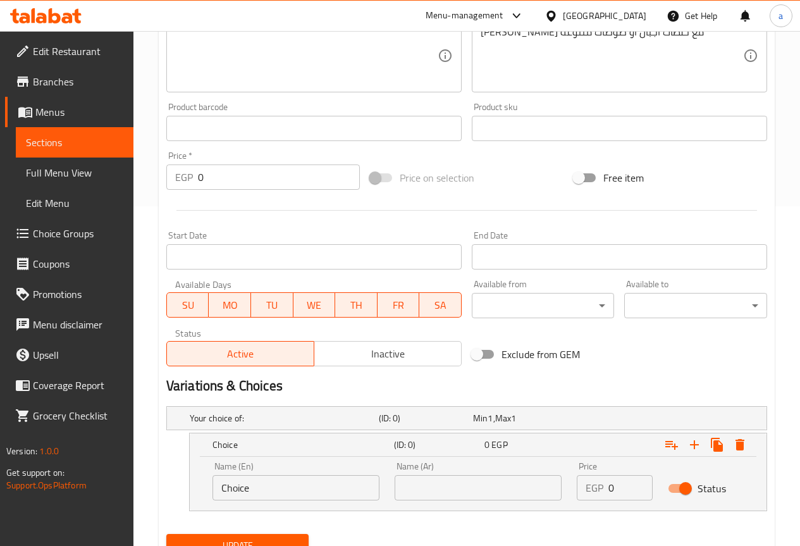
click at [302, 477] on input "Choice" at bounding box center [295, 487] width 167 height 25
type input "Fino"
click at [451, 489] on input "text" at bounding box center [478, 487] width 167 height 25
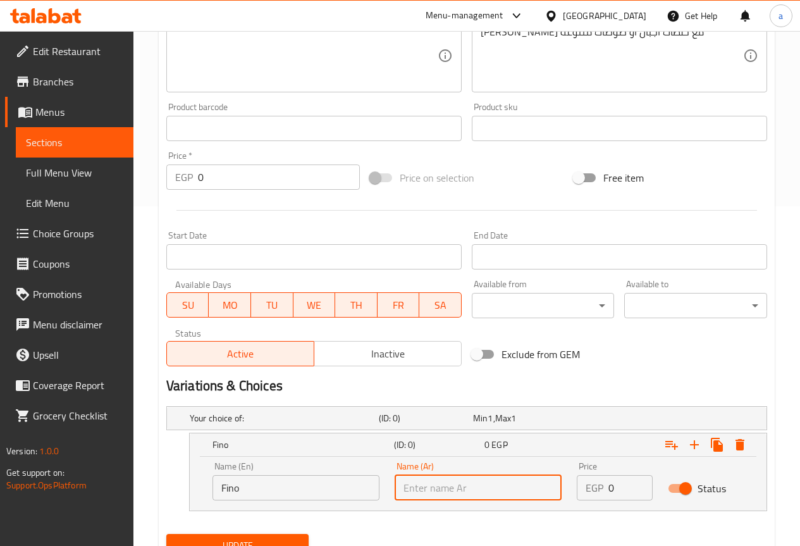
type input "فينو"
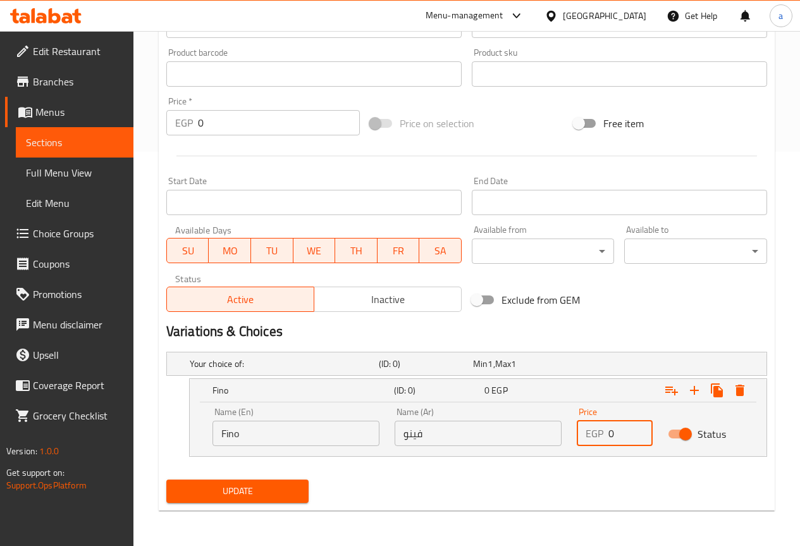
click at [623, 427] on input "0" at bounding box center [630, 432] width 44 height 25
type input "50"
click at [690, 396] on icon "Expand" at bounding box center [694, 389] width 15 height 15
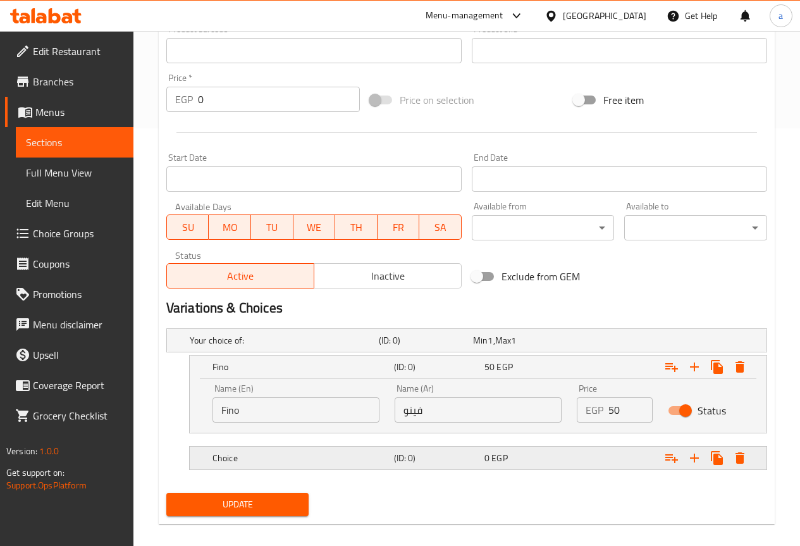
scroll to position [431, 0]
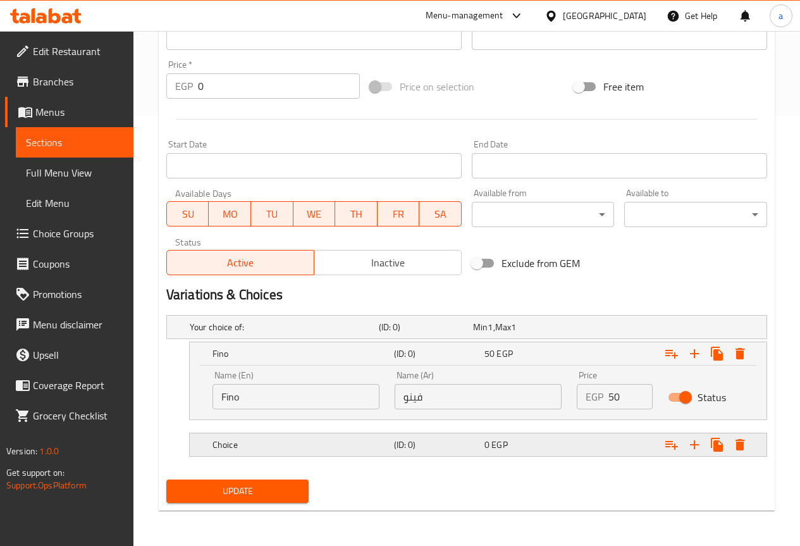
click at [382, 436] on div "Choice" at bounding box center [300, 445] width 181 height 18
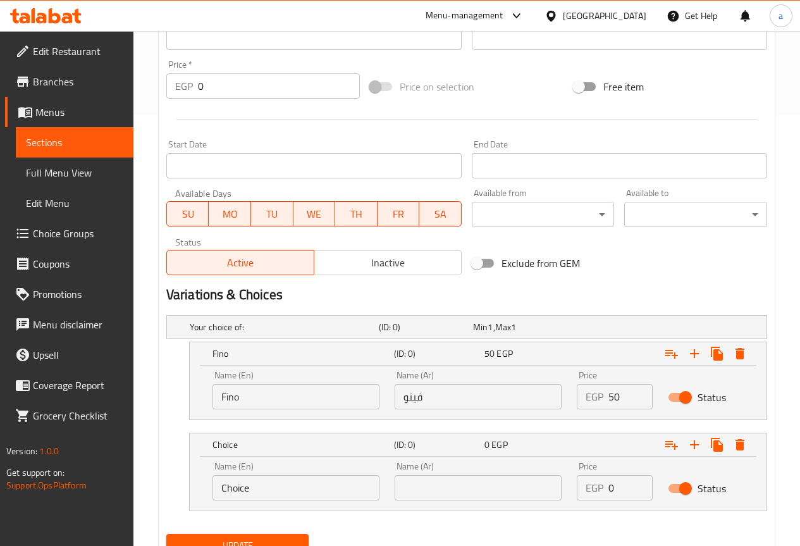
click at [311, 484] on input "Choice" at bounding box center [295, 487] width 167 height 25
type input "Syrian"
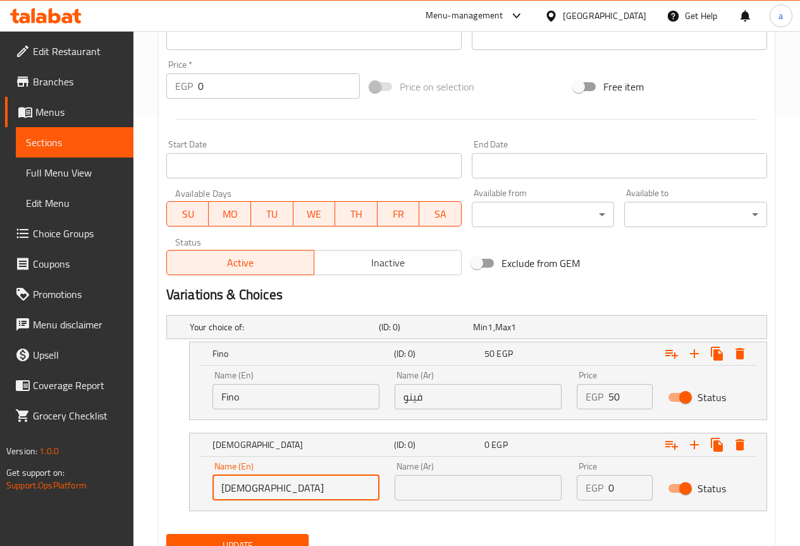
click at [462, 489] on input "text" at bounding box center [478, 487] width 167 height 25
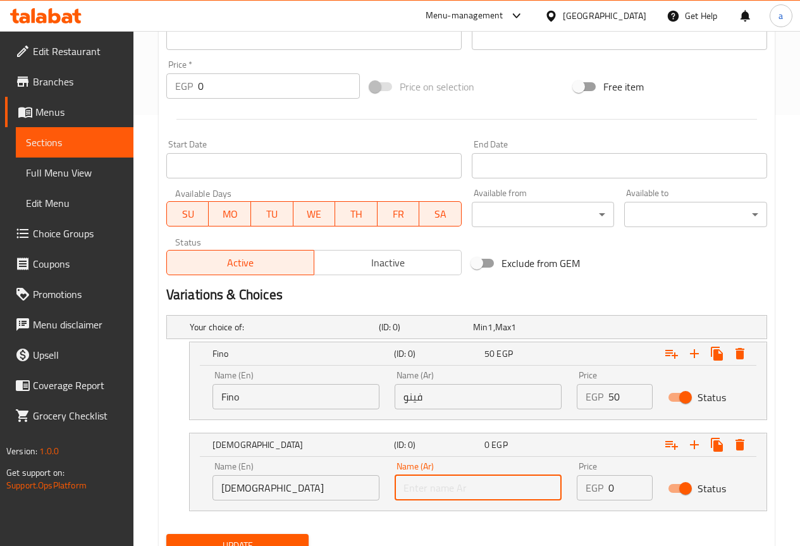
type input "سورى"
click at [609, 481] on input "0" at bounding box center [630, 487] width 44 height 25
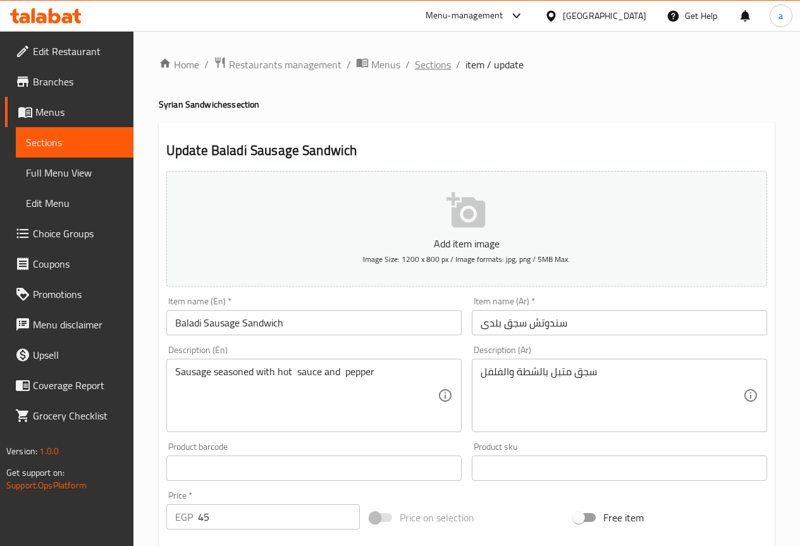
click at [421, 63] on span "Sections" at bounding box center [433, 64] width 36 height 15
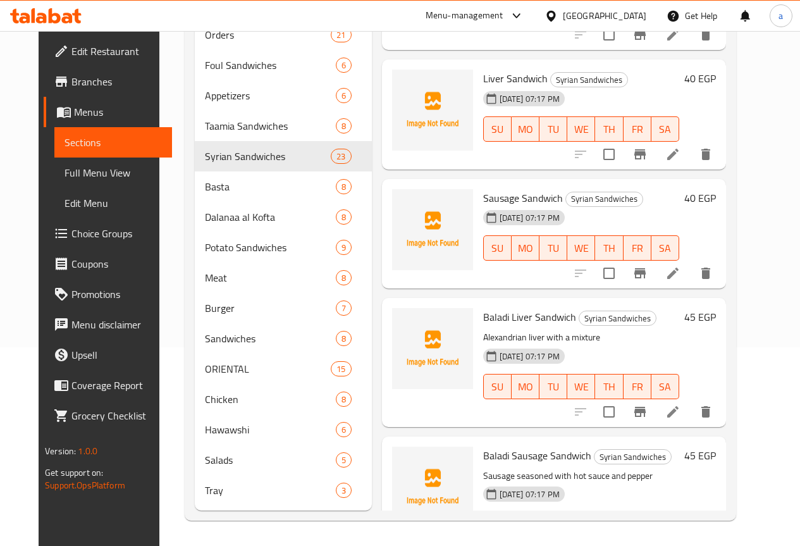
scroll to position [217, 0]
click at [680, 266] on icon at bounding box center [672, 273] width 15 height 15
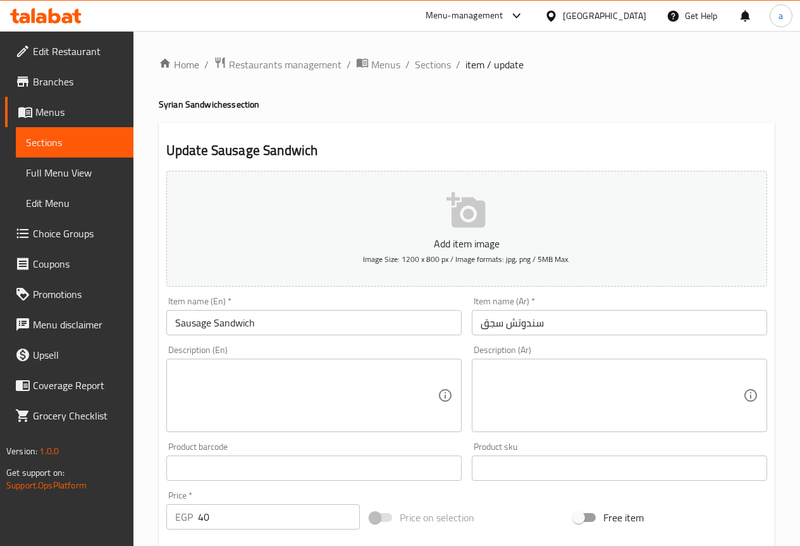
click at [513, 381] on textarea at bounding box center [611, 395] width 262 height 60
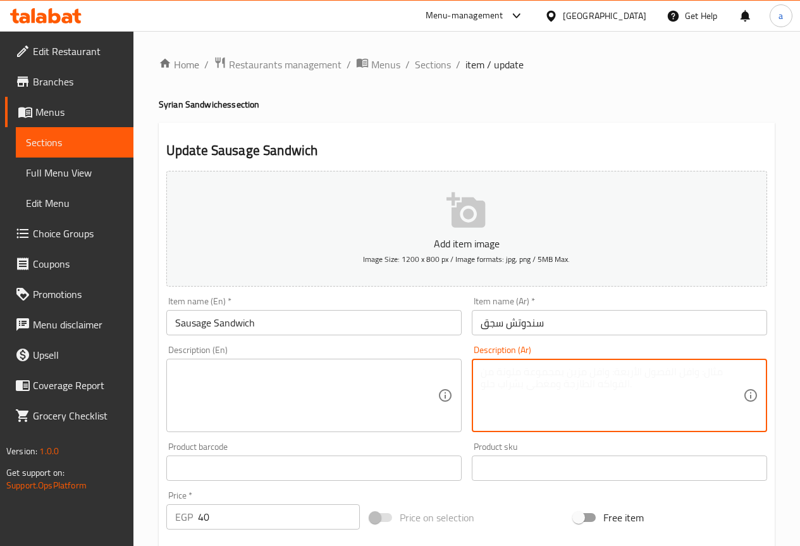
paste textarea "سجق متبل بالشطة والفلفل"
type textarea "سجق متبل بالشطة والفلفل"
click at [404, 392] on textarea at bounding box center [306, 395] width 262 height 60
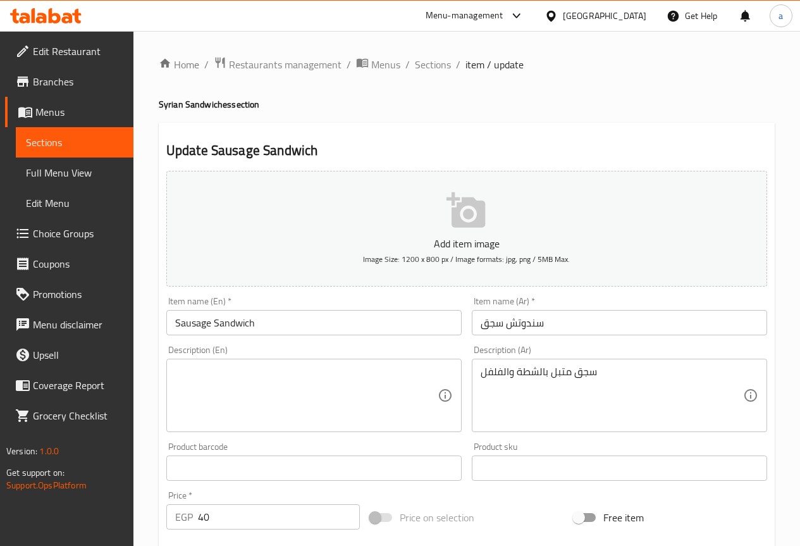
click at [315, 351] on div "Description (En) Description (En)" at bounding box center [313, 388] width 295 height 87
click at [309, 369] on textarea at bounding box center [306, 395] width 262 height 60
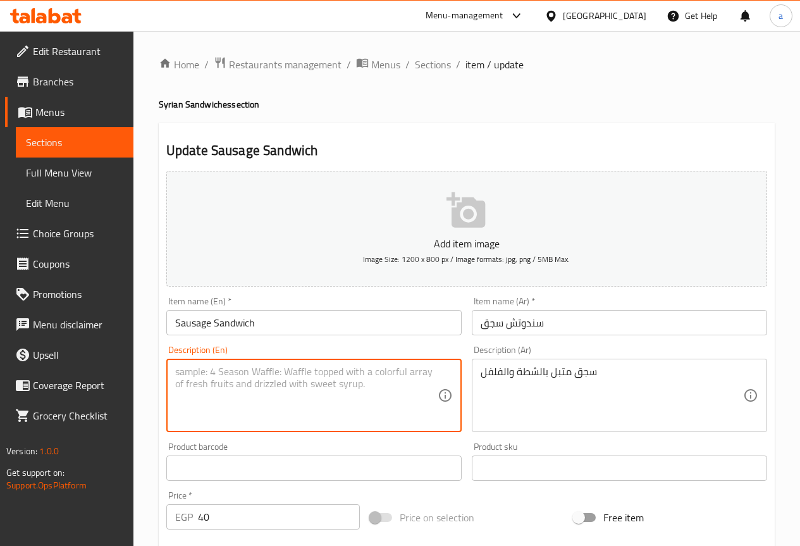
click at [309, 369] on textarea at bounding box center [306, 395] width 262 height 60
paste textarea "Sausage seasoned with hot sauce and pepper"
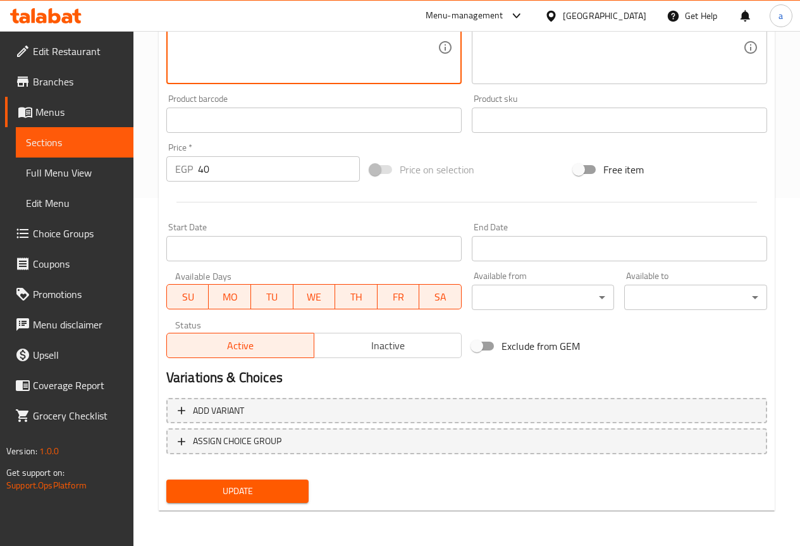
type textarea "Sausage seasoned with hot sauce and pepper"
click at [289, 496] on span "Update" at bounding box center [237, 491] width 123 height 16
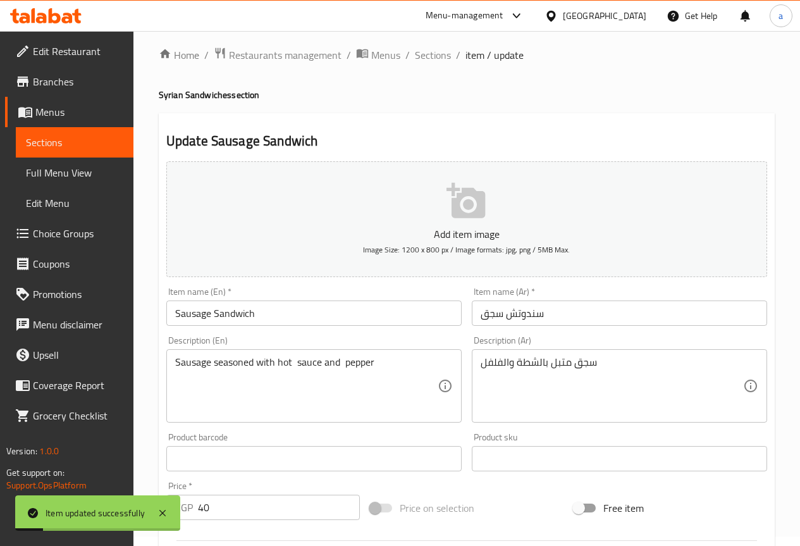
scroll to position [0, 0]
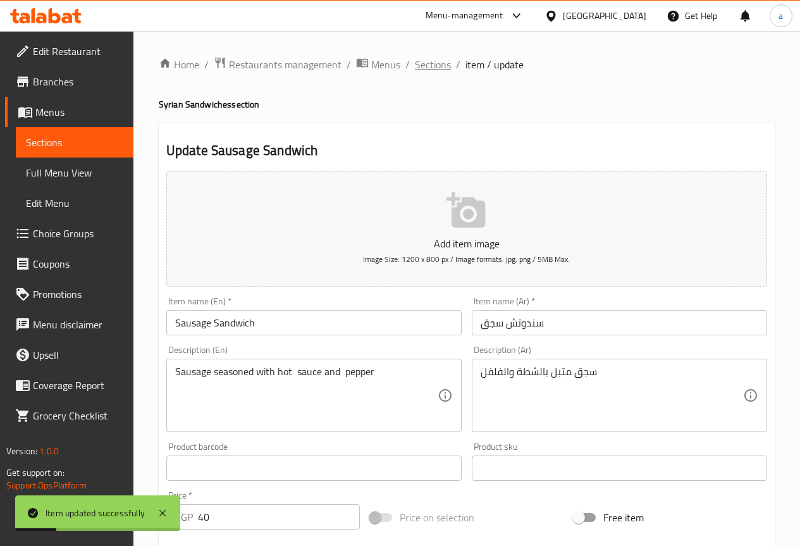
click at [419, 66] on span "Sections" at bounding box center [433, 64] width 36 height 15
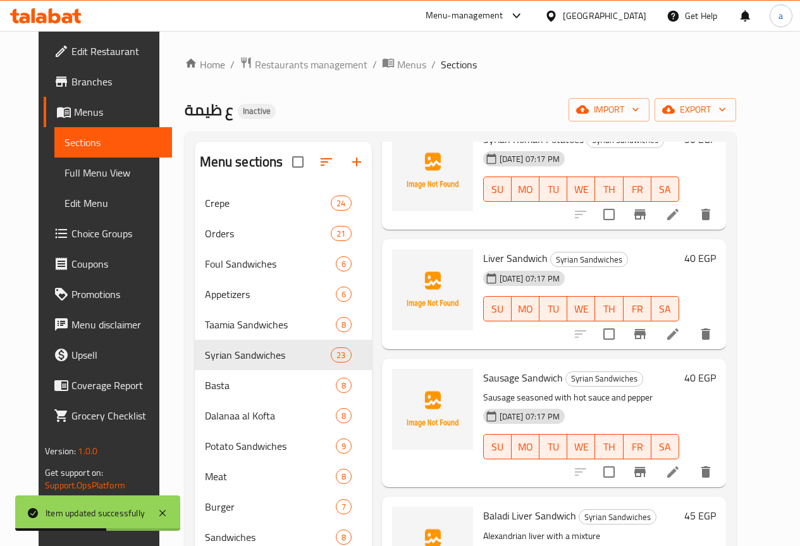
scroll to position [217, 0]
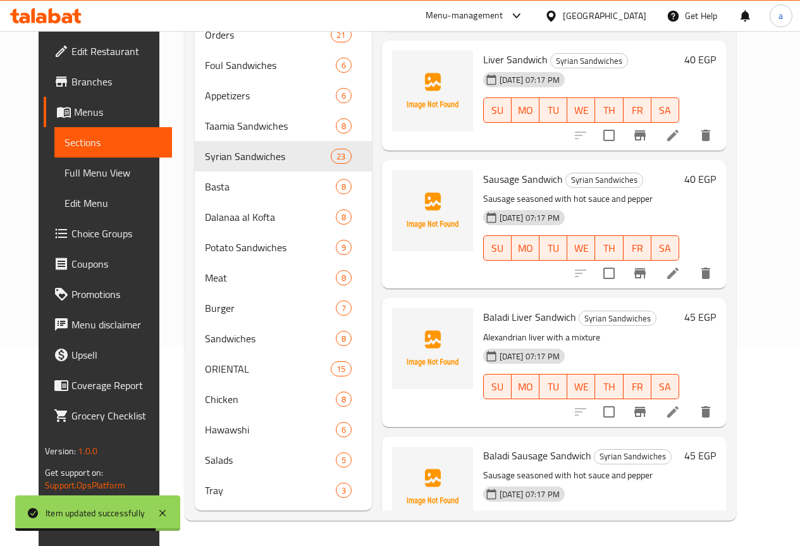
click at [690, 400] on li at bounding box center [672, 411] width 35 height 23
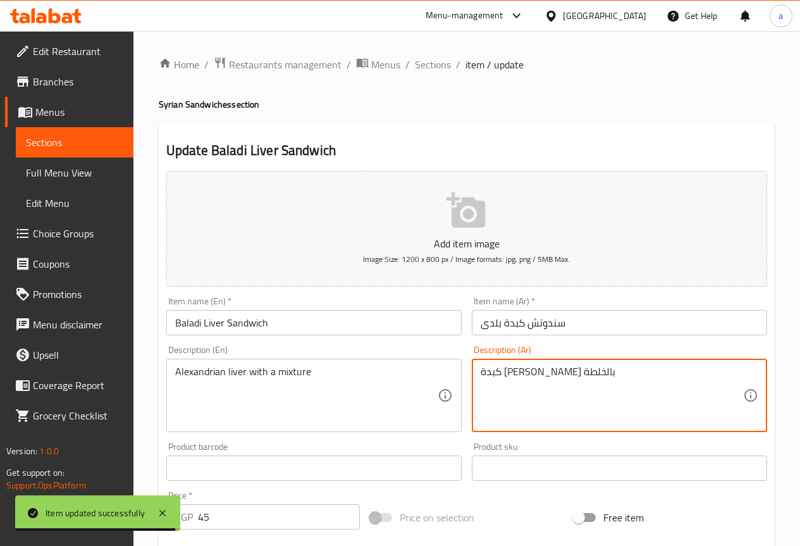
click at [542, 396] on textarea "كبدة إسكندراني بالخلطة" at bounding box center [611, 395] width 262 height 60
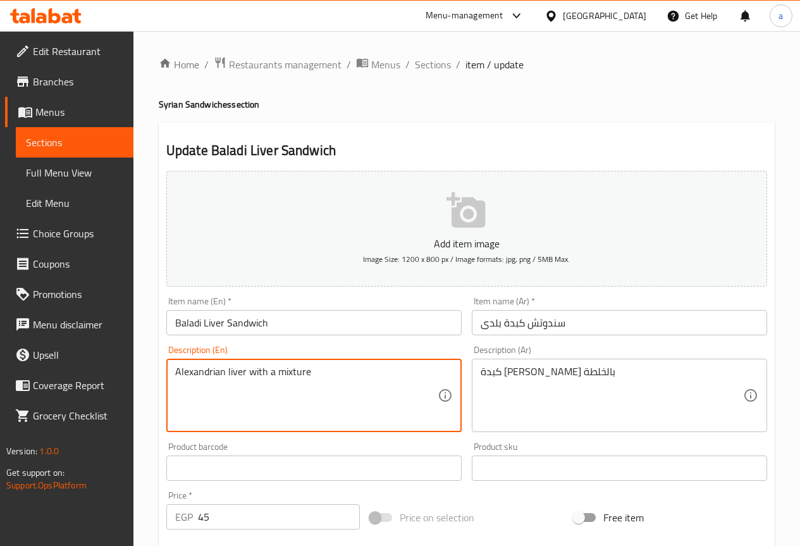
click at [310, 385] on textarea "Alexandrian liver with a mixture" at bounding box center [306, 395] width 262 height 60
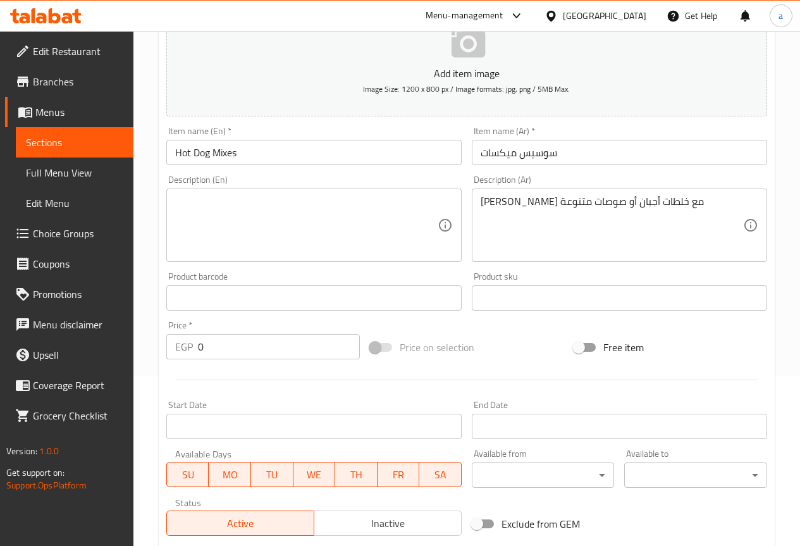
scroll to position [169, 0]
type input "60"
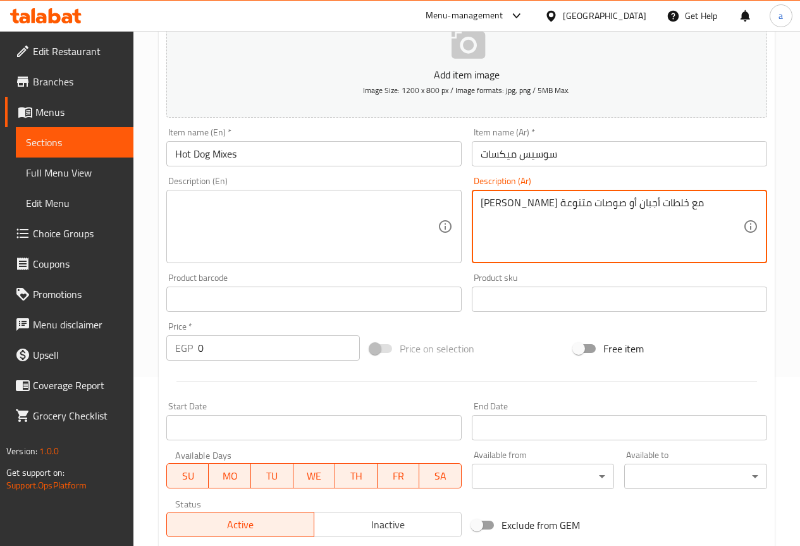
click at [606, 224] on textarea "سوسيس مع خلطات أجبان أو صوصات متنوعة" at bounding box center [611, 227] width 262 height 60
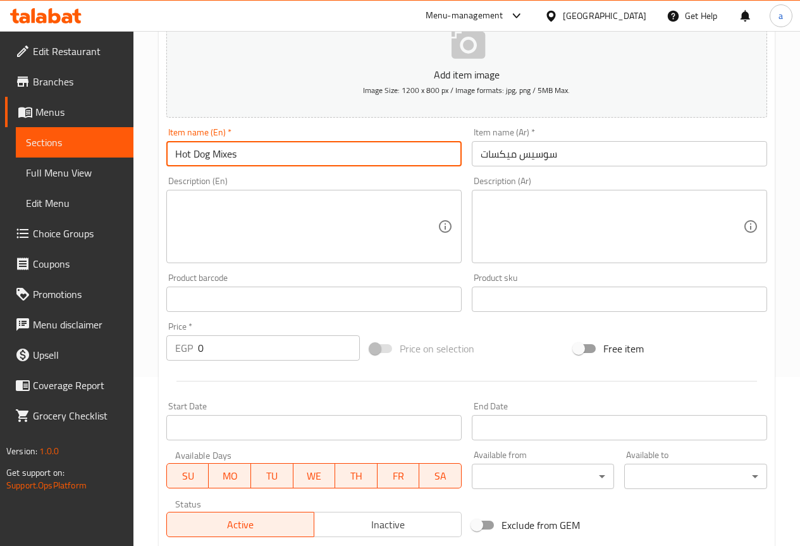
click at [307, 152] on input "Hot Dog Mixes" at bounding box center [313, 153] width 295 height 25
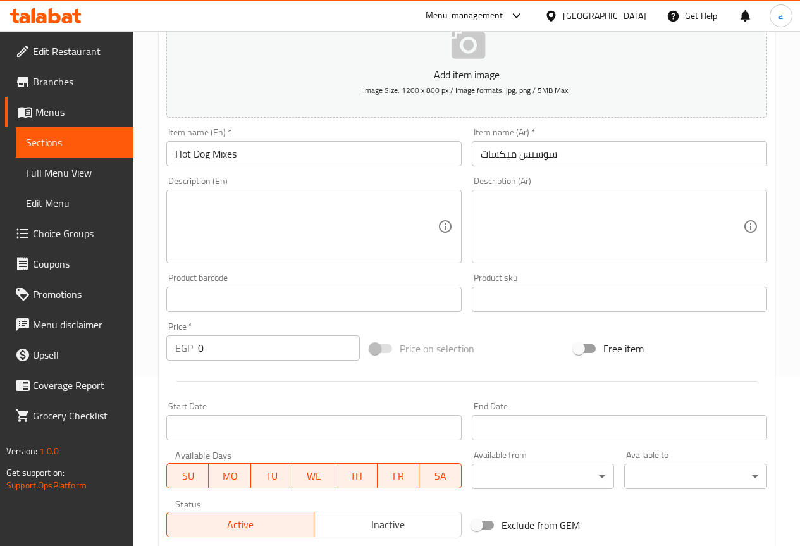
click at [540, 337] on div "Price on selection" at bounding box center [467, 348] width 204 height 34
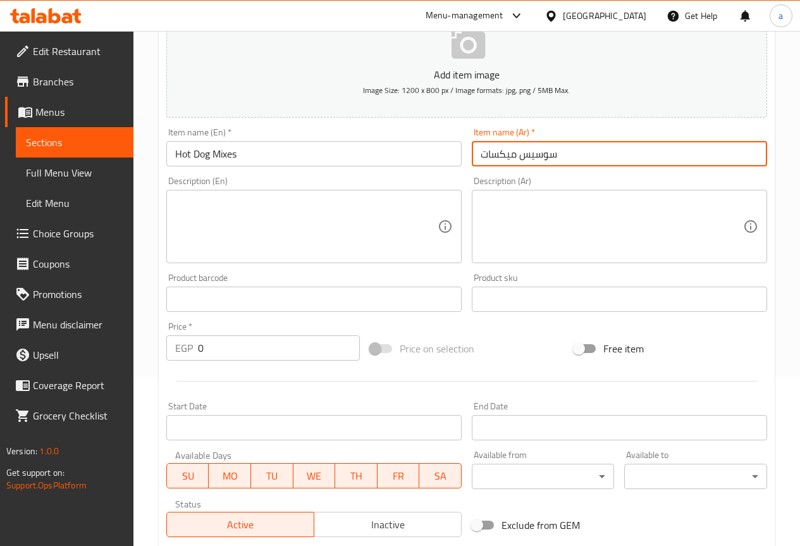
drag, startPoint x: 614, startPoint y: 157, endPoint x: 474, endPoint y: 160, distance: 140.4
click at [474, 160] on input "سوسيس ميكسات" at bounding box center [619, 153] width 295 height 25
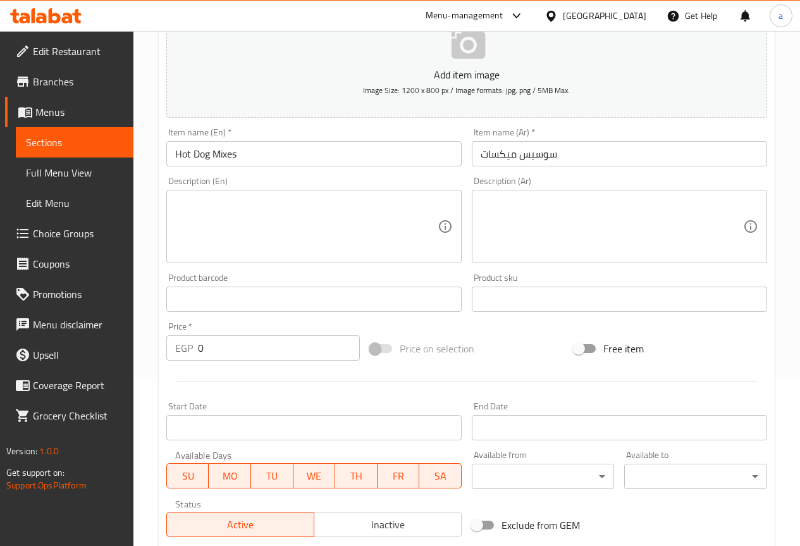
click at [761, 382] on div at bounding box center [466, 380] width 611 height 31
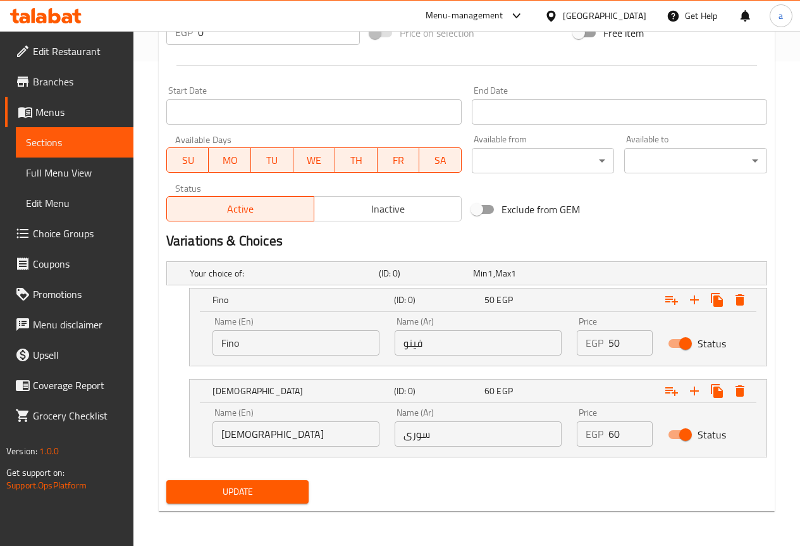
scroll to position [485, 0]
click at [297, 484] on span "Update" at bounding box center [237, 491] width 123 height 16
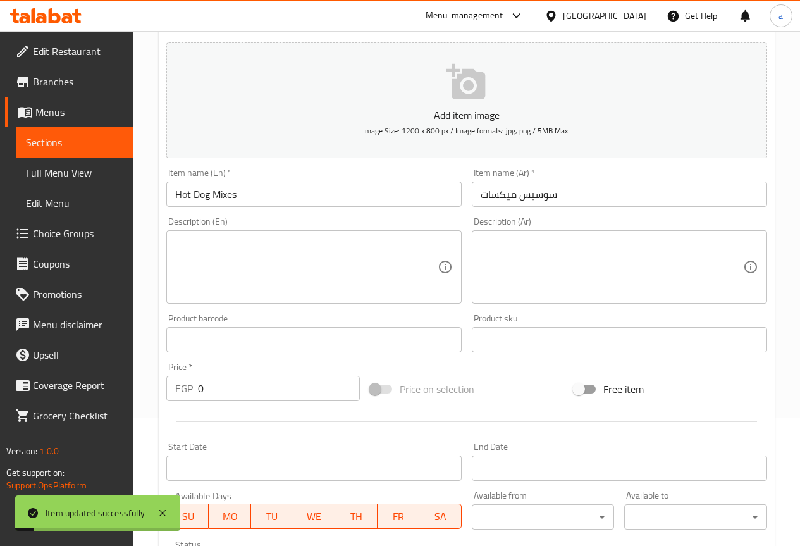
scroll to position [0, 0]
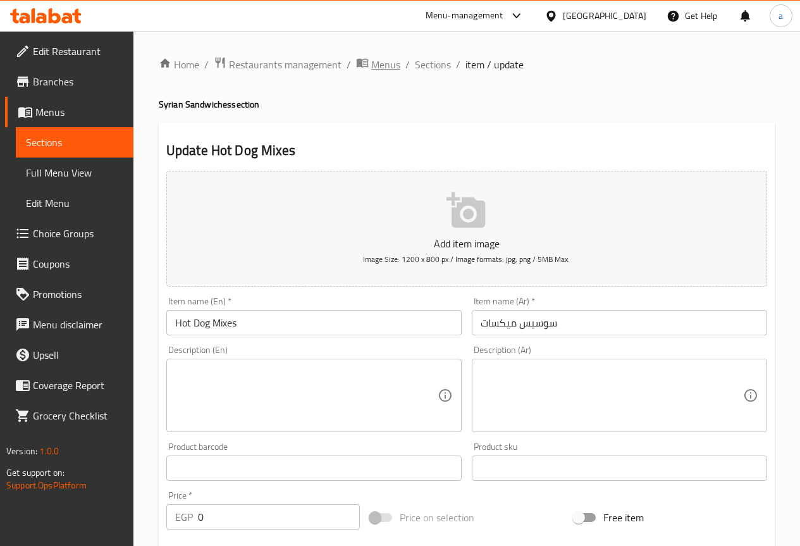
click at [369, 67] on span "breadcrumb" at bounding box center [363, 64] width 15 height 16
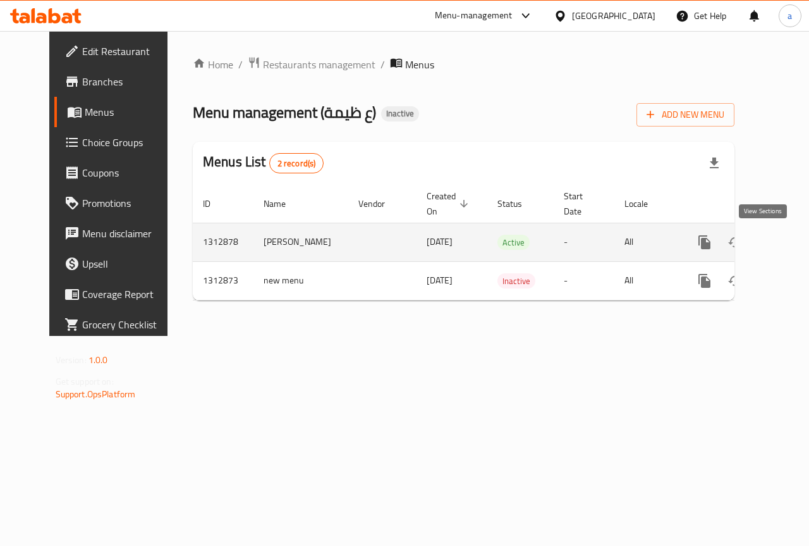
click at [788, 248] on icon "enhanced table" at bounding box center [795, 242] width 15 height 15
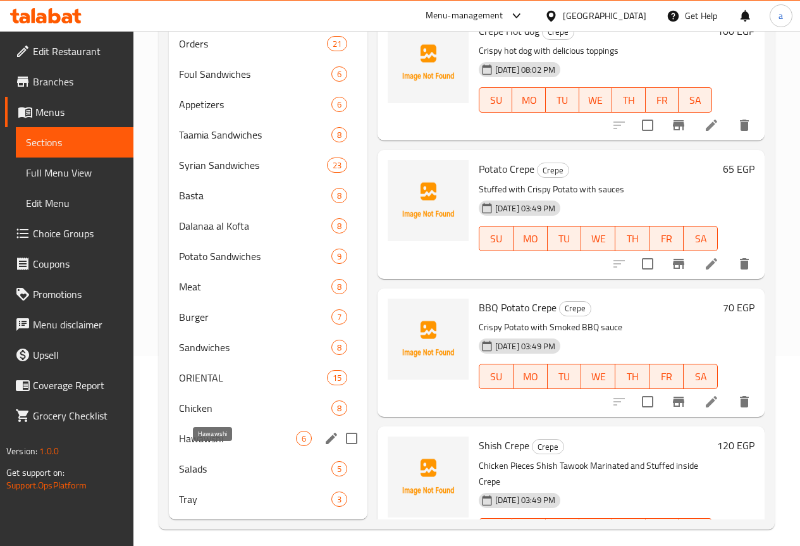
scroll to position [217, 0]
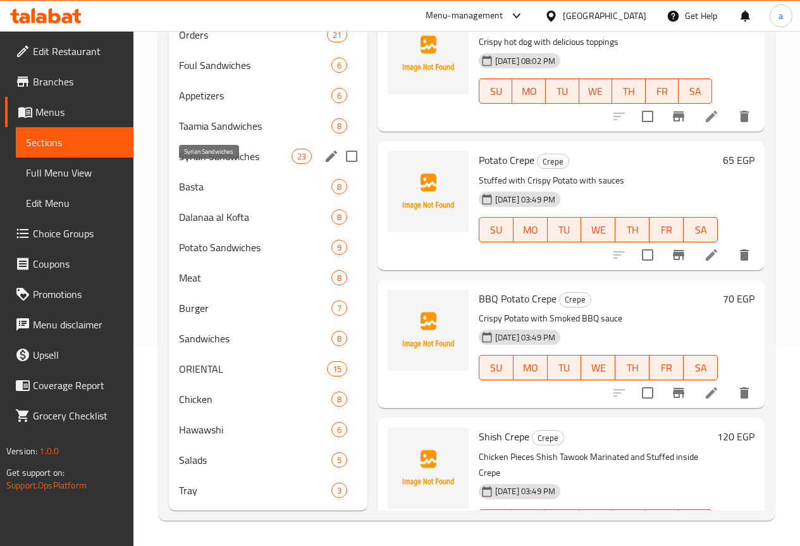
click at [203, 157] on span "Syrian Sandwiches" at bounding box center [235, 156] width 113 height 15
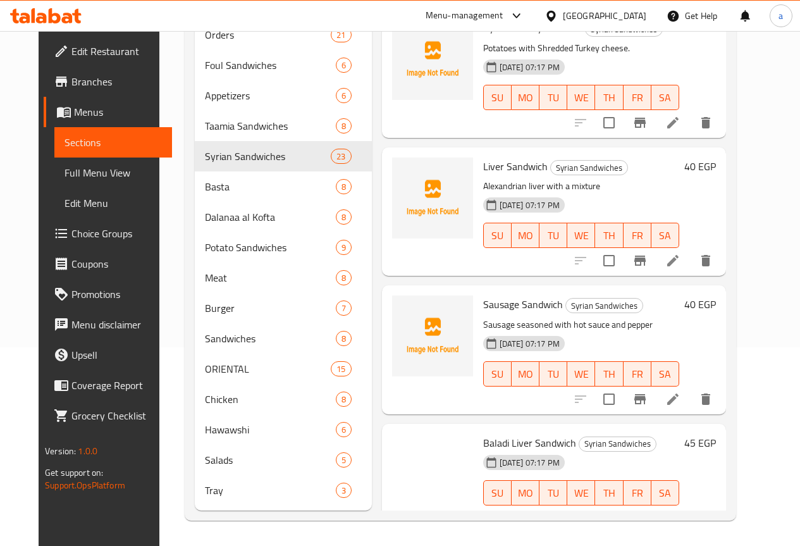
scroll to position [2585, 0]
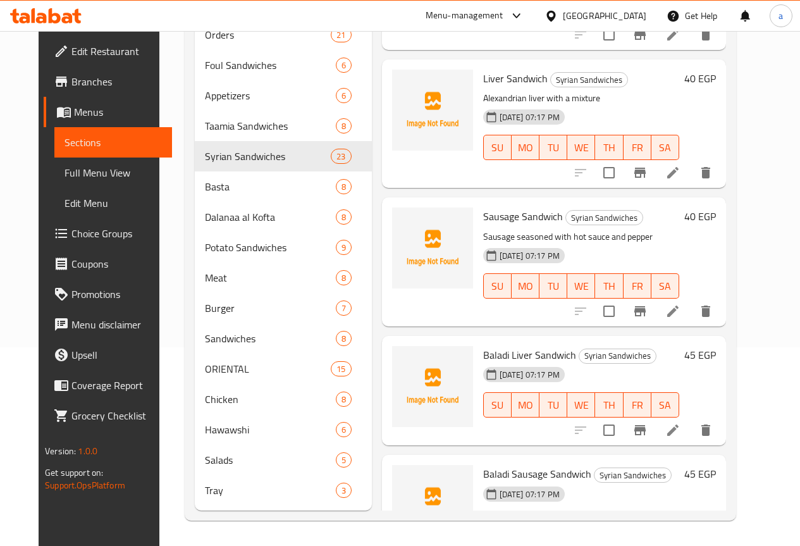
click at [458, 336] on div "Baladi Liver Sandwich Syrian Sandwiches 18-09-2025 07:17 PM SU MO TU WE TH FR S…" at bounding box center [554, 391] width 344 height 110
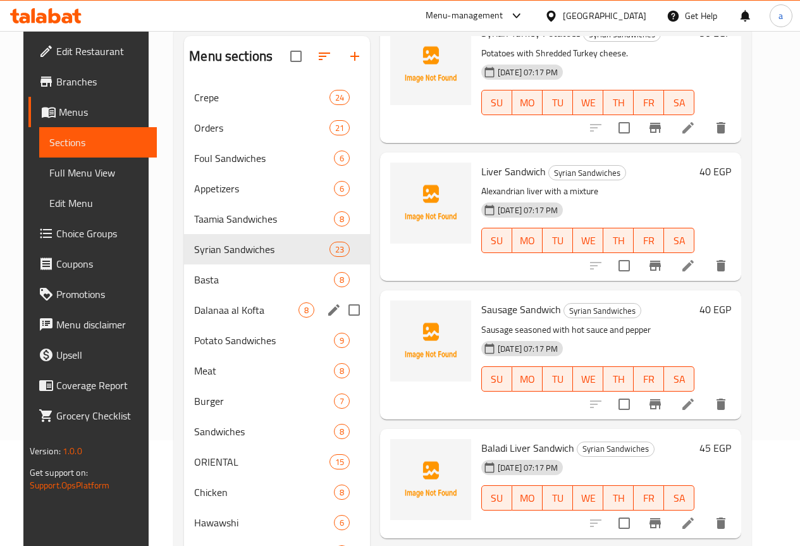
scroll to position [0, 0]
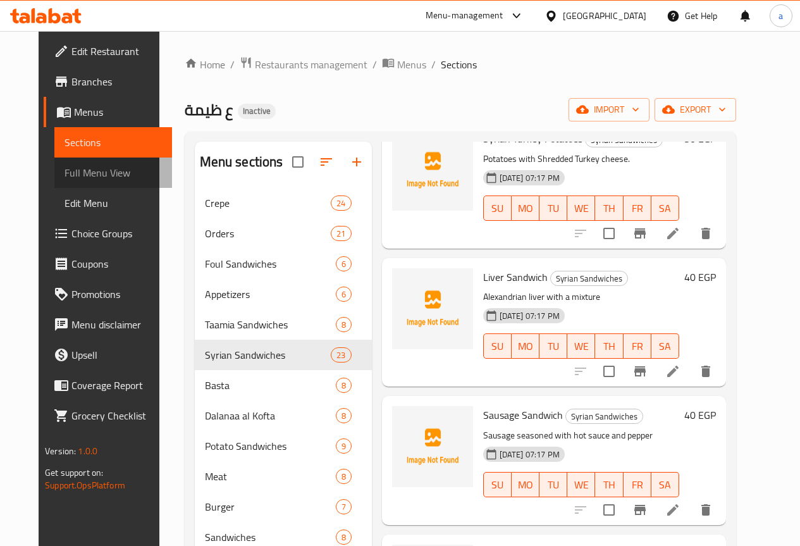
click at [64, 177] on span "Full Menu View" at bounding box center [112, 172] width 97 height 15
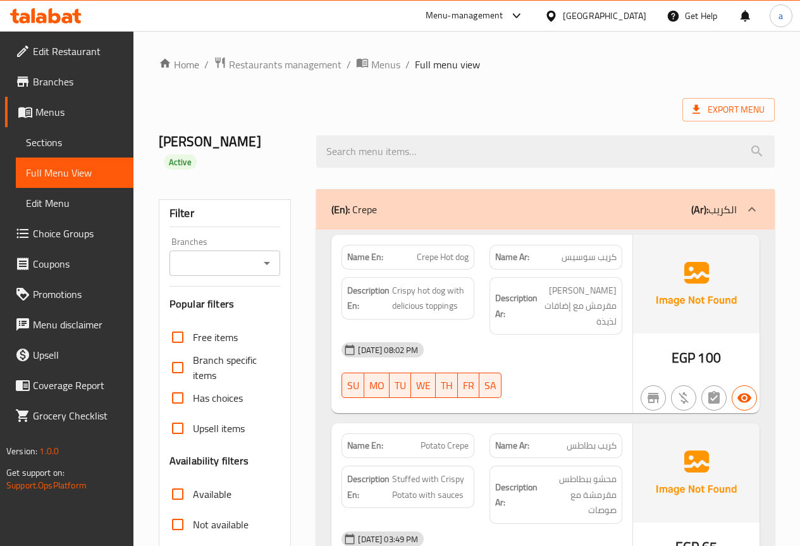
scroll to position [379, 0]
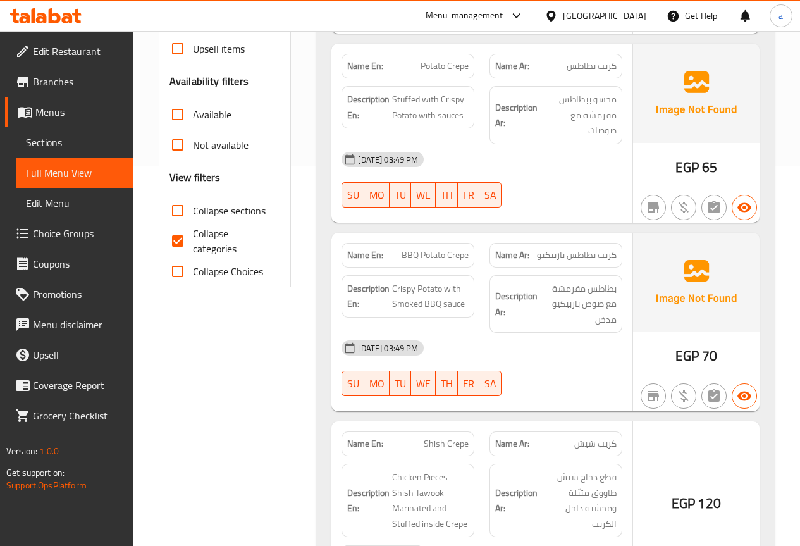
click at [180, 226] on input "Collapse categories" at bounding box center [177, 241] width 30 height 30
checkbox input "false"
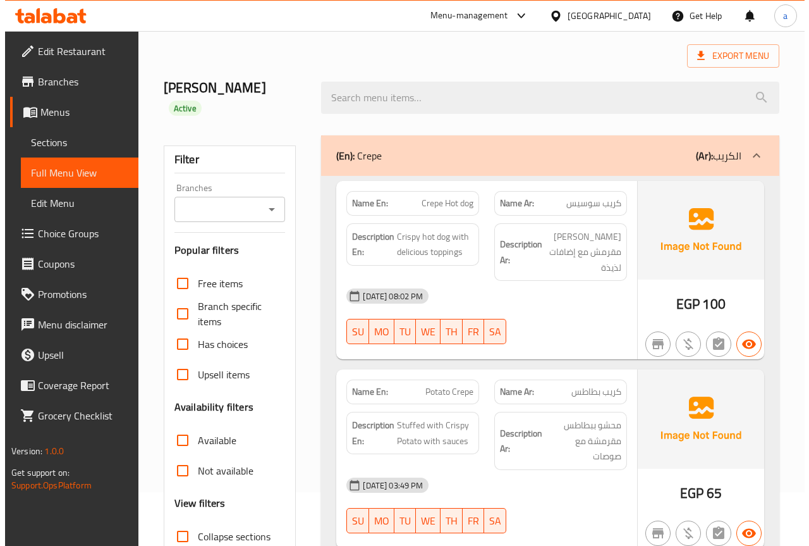
scroll to position [0, 0]
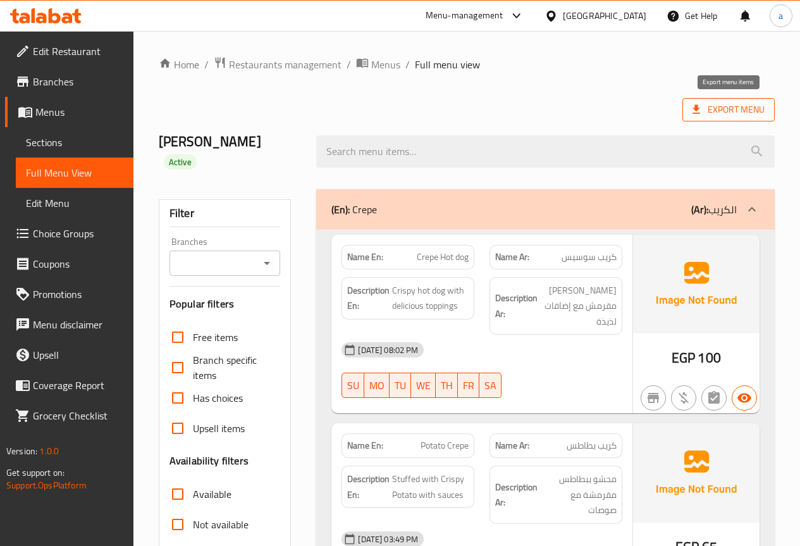
click at [719, 99] on span "Export Menu" at bounding box center [728, 109] width 92 height 23
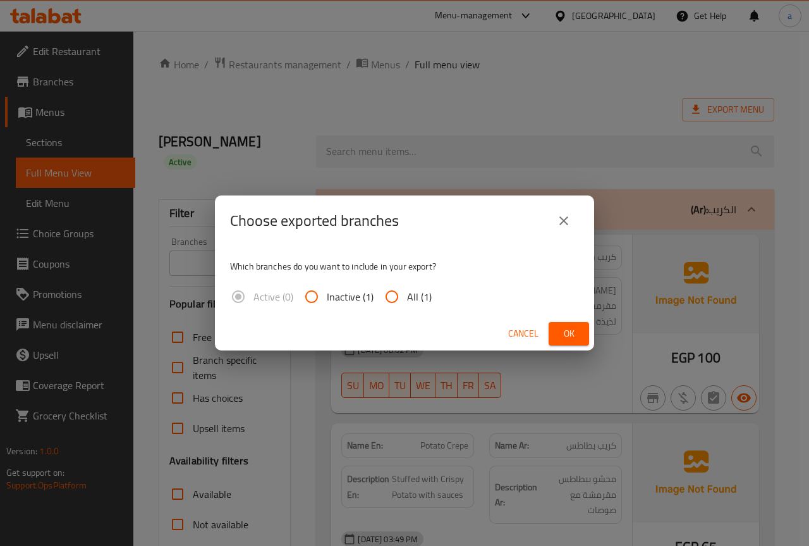
click at [410, 290] on span "All (1)" at bounding box center [419, 296] width 25 height 15
click at [407, 290] on input "All (1)" at bounding box center [392, 296] width 30 height 30
radio input "true"
click at [559, 333] on span "Ok" at bounding box center [569, 334] width 20 height 16
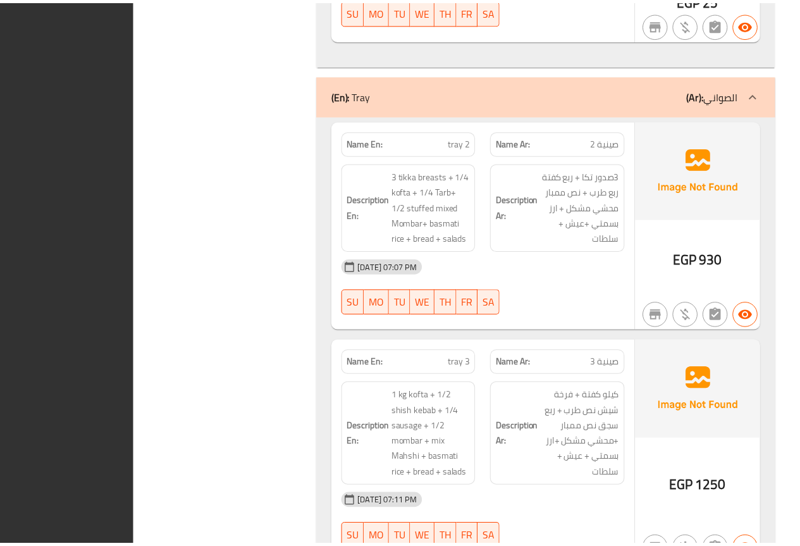
scroll to position [41059, 0]
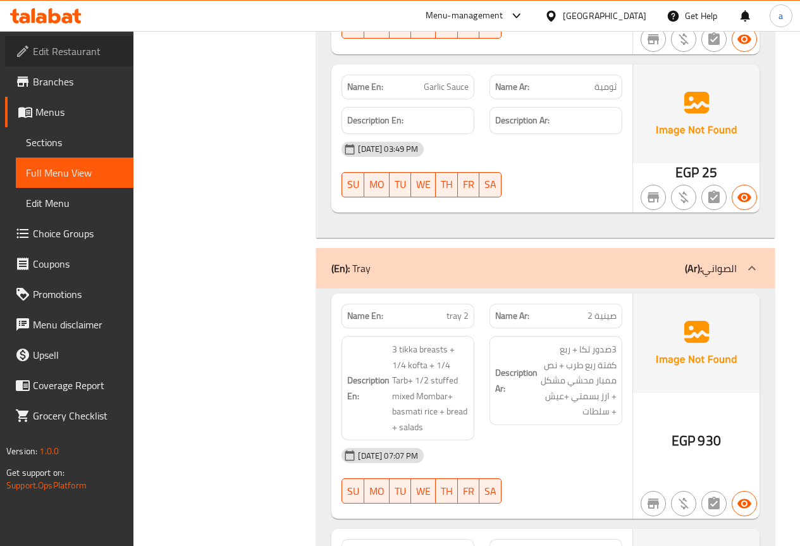
click at [35, 59] on span "Edit Restaurant" at bounding box center [78, 51] width 90 height 15
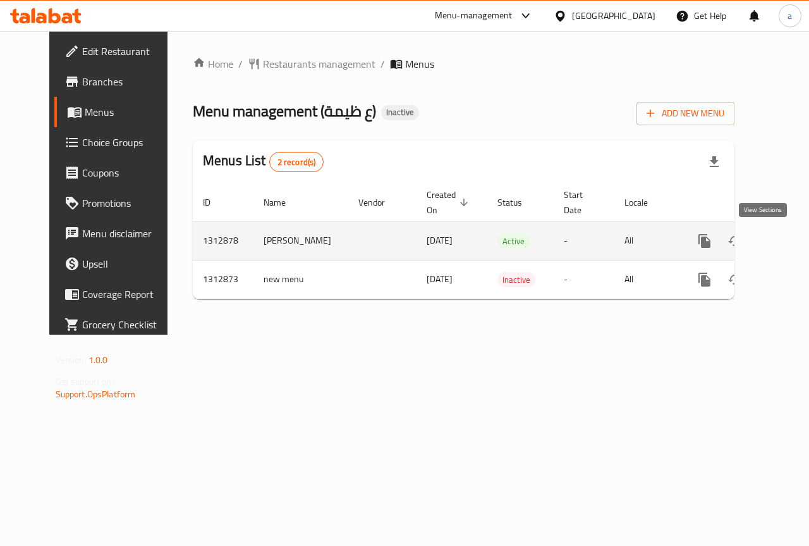
click at [790, 235] on icon "enhanced table" at bounding box center [795, 240] width 11 height 11
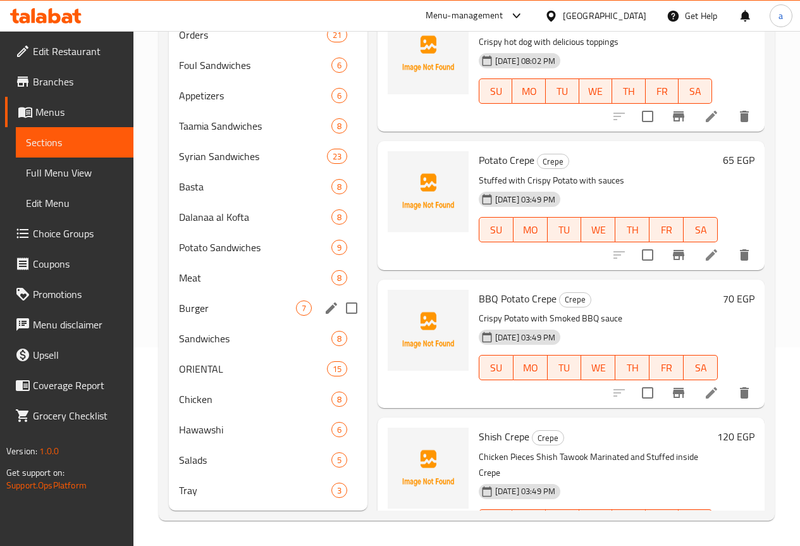
scroll to position [217, 0]
